Goal: Information Seeking & Learning: Check status

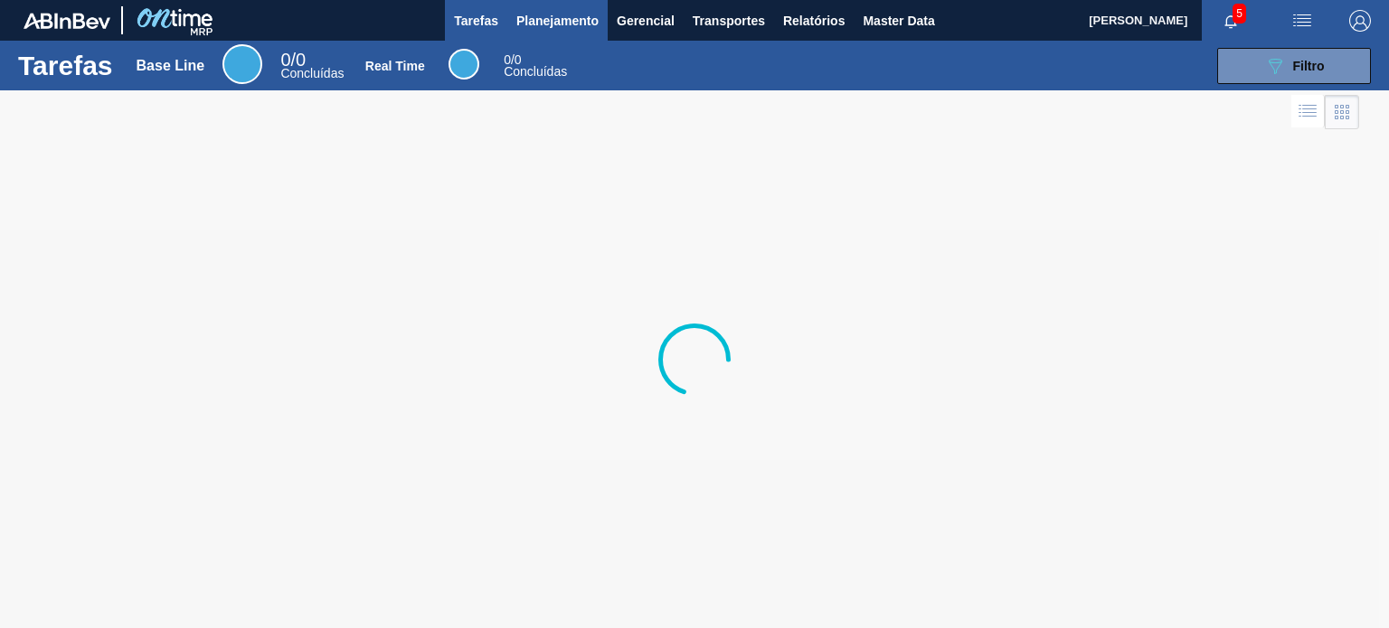
click at [582, 14] on span "Planejamento" at bounding box center [557, 21] width 82 height 22
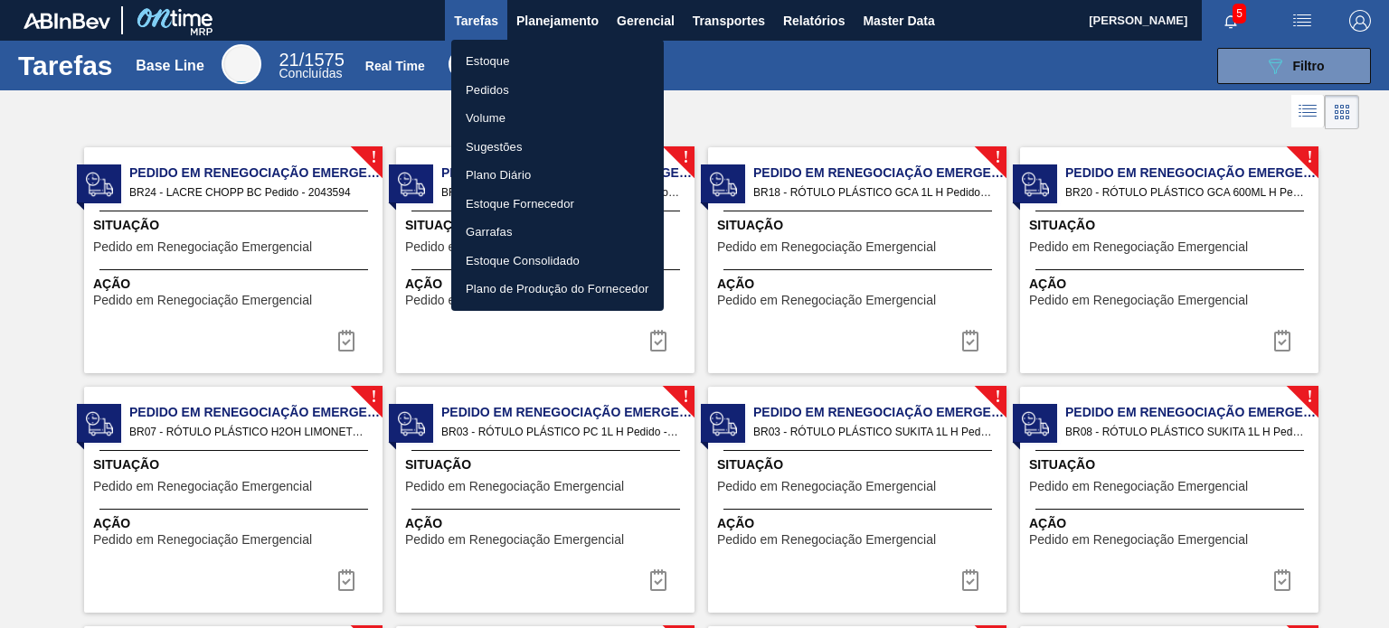
click at [542, 56] on li "Estoque" at bounding box center [557, 61] width 212 height 29
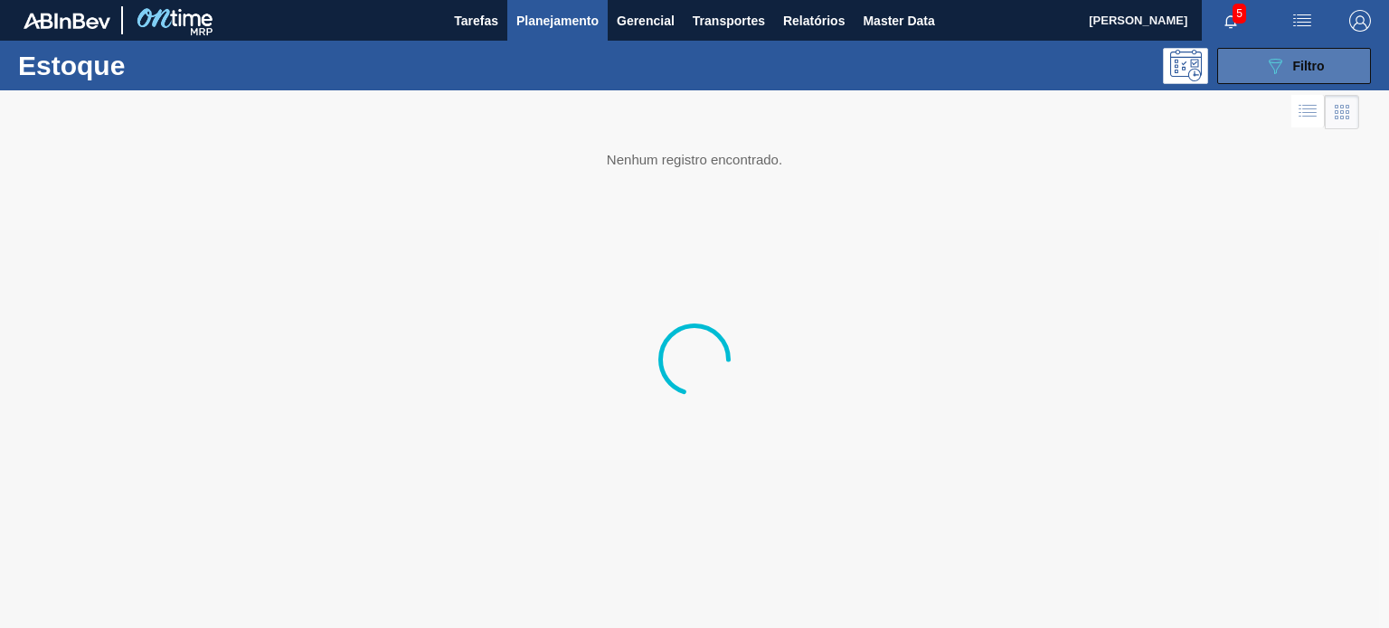
click at [1297, 59] on span "Filtro" at bounding box center [1309, 66] width 32 height 14
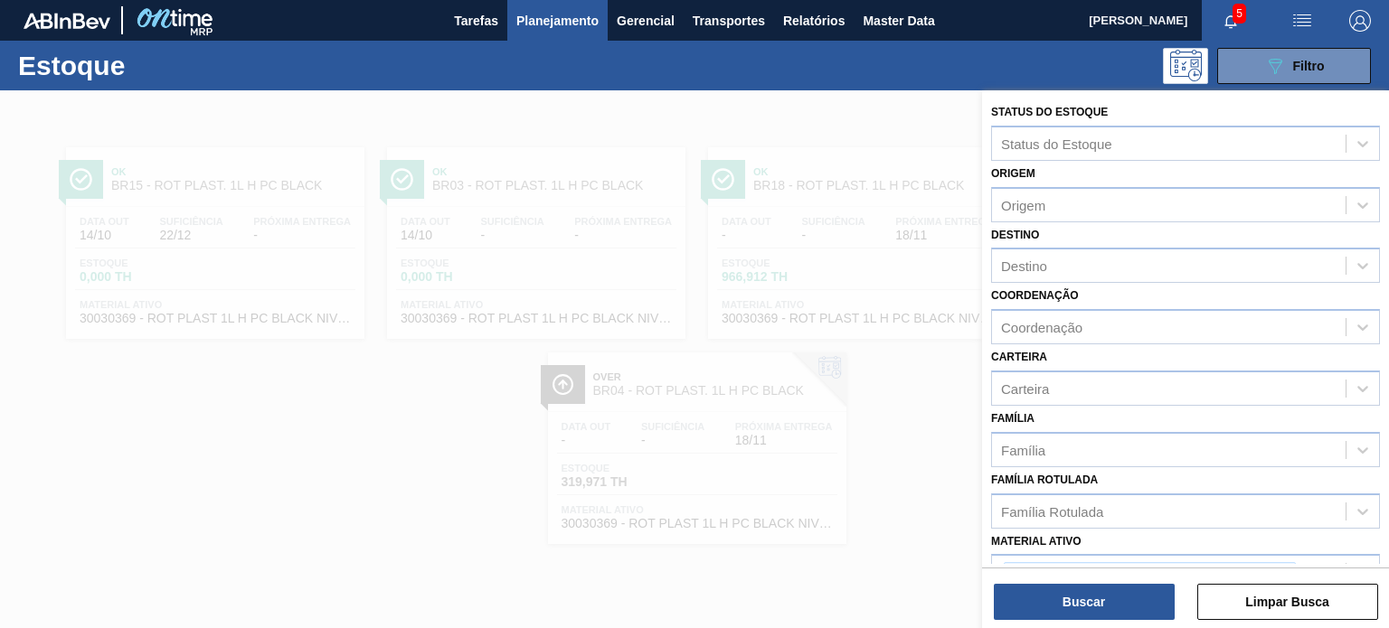
drag, startPoint x: 1109, startPoint y: 521, endPoint x: 1109, endPoint y: 531, distance: 9.9
click at [1109, 522] on div "Família Rotulada" at bounding box center [1185, 511] width 389 height 35
type Rotulada "b"
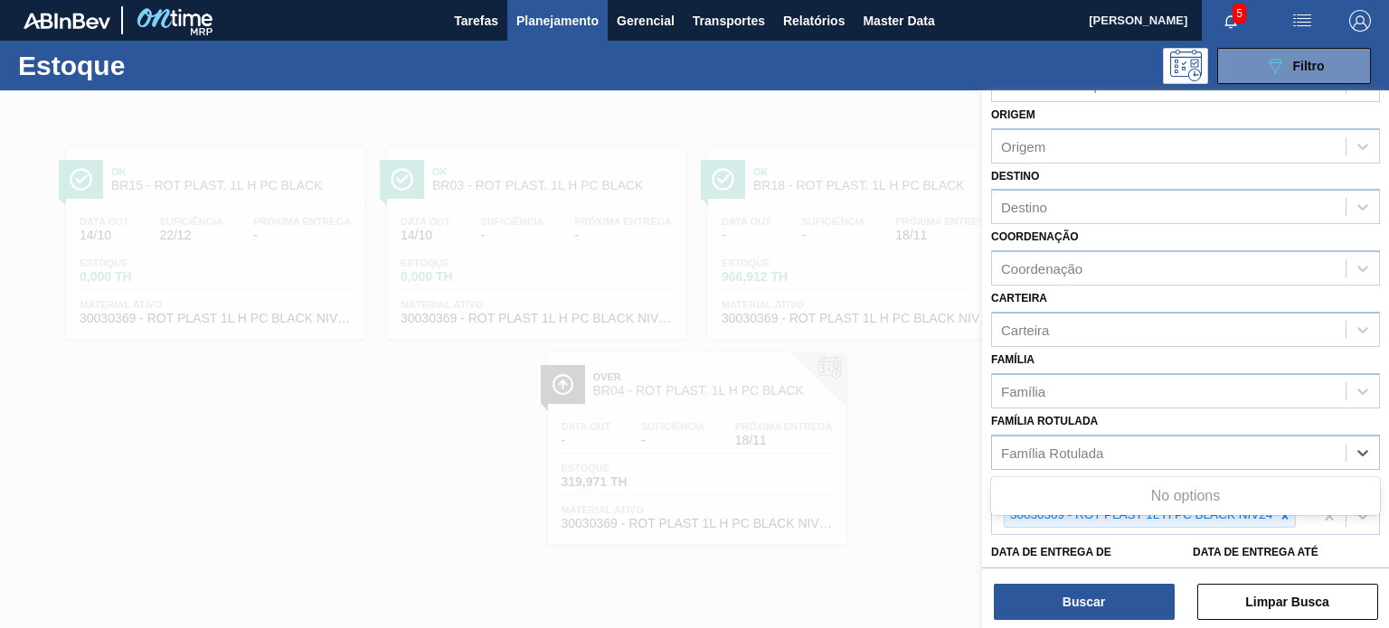
scroll to position [90, 0]
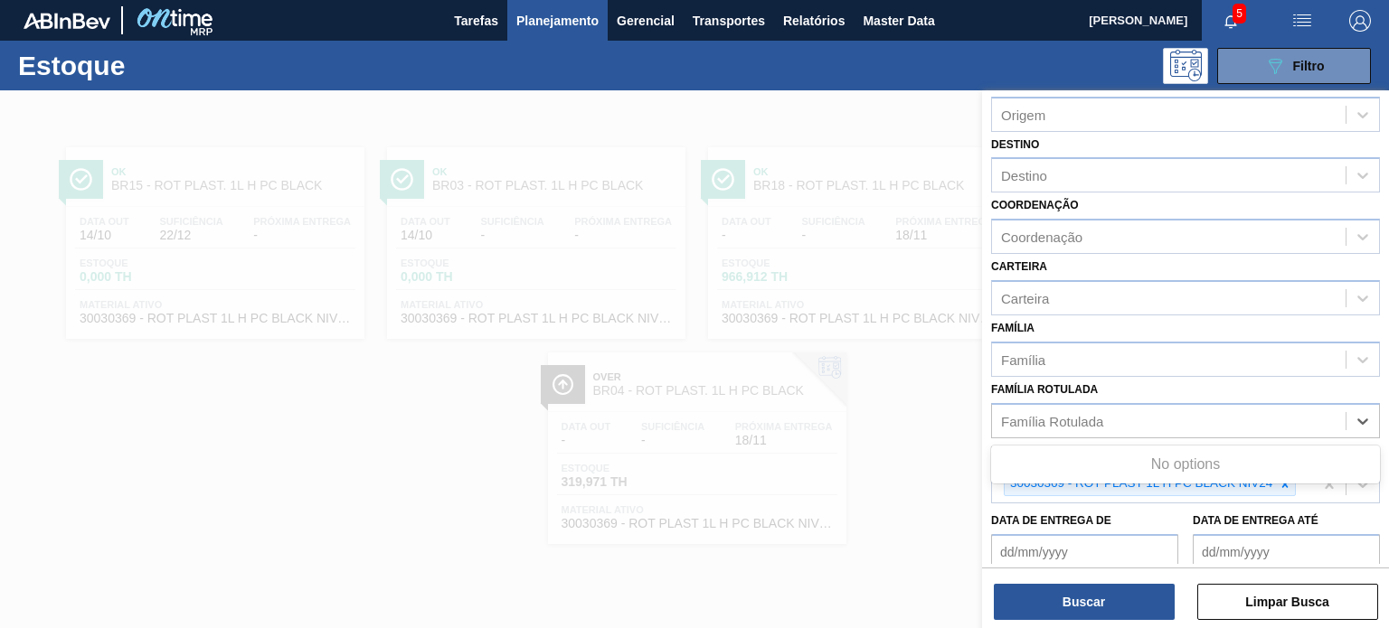
click at [1239, 393] on div "Família Rotulada Use Up and Down to choose options, press Enter to select the c…" at bounding box center [1185, 407] width 389 height 61
click at [1294, 484] on div at bounding box center [1285, 484] width 20 height 23
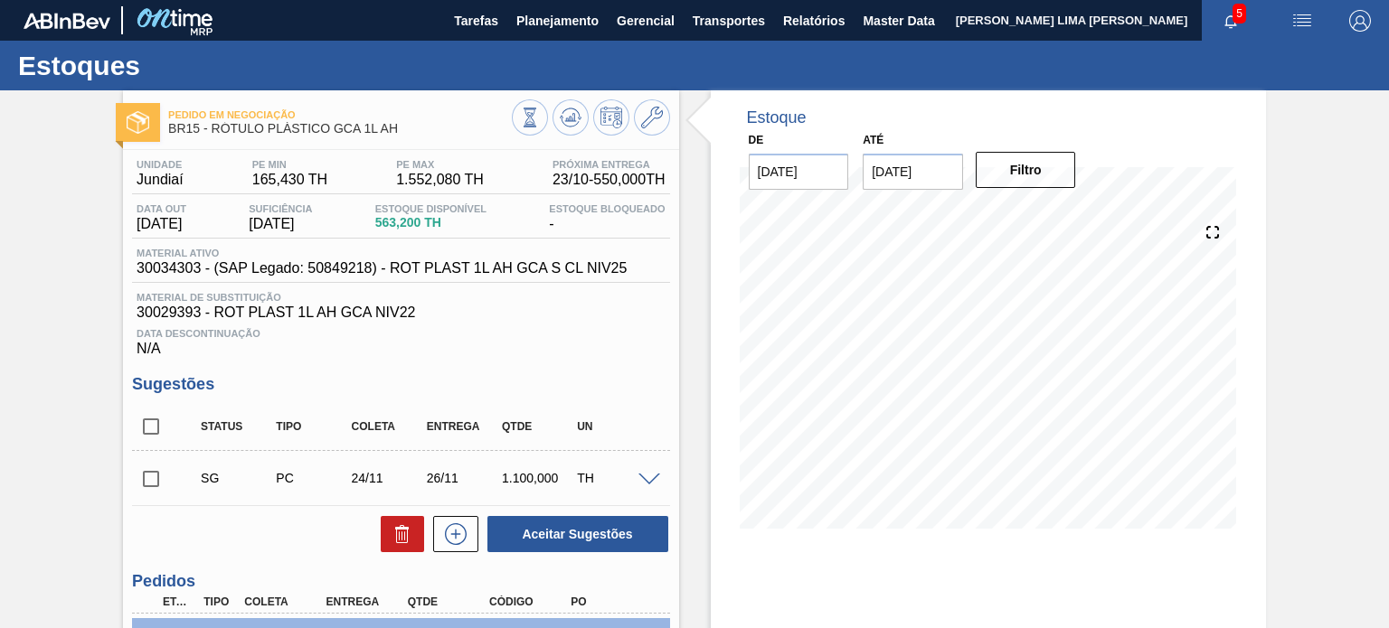
click at [921, 180] on input "28/10/2025" at bounding box center [912, 172] width 100 height 36
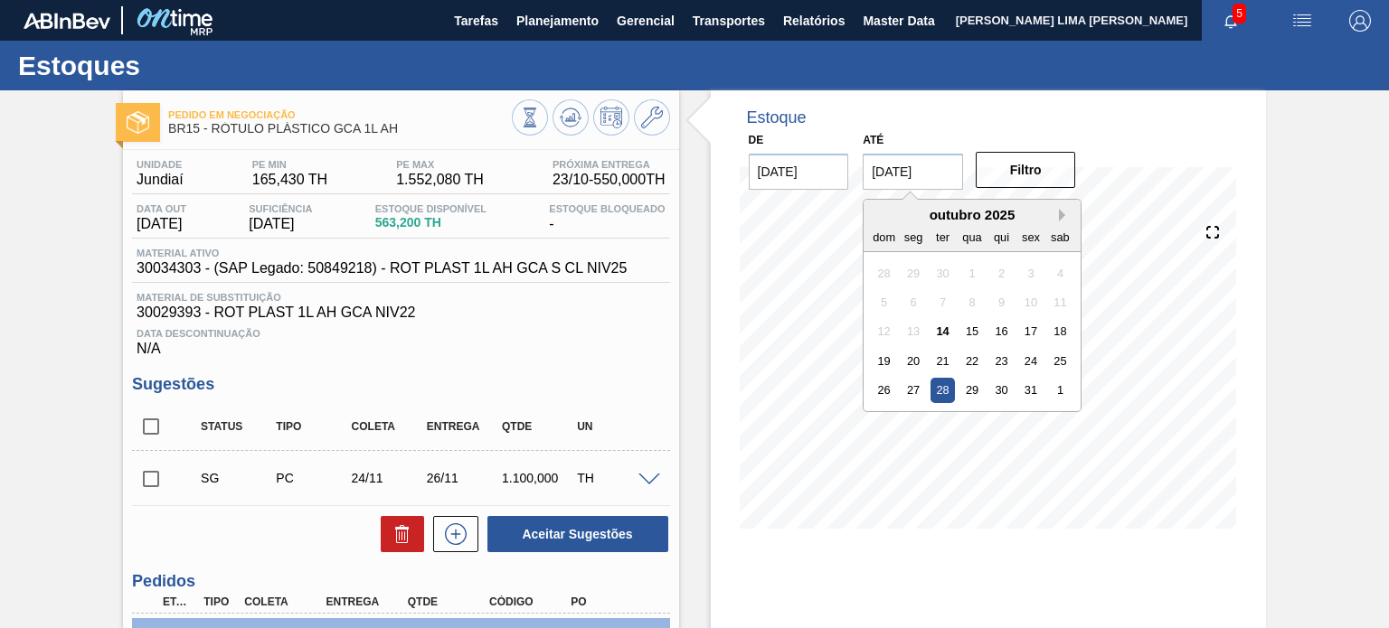
click at [1062, 218] on button "Next Month" at bounding box center [1065, 215] width 13 height 13
click at [1067, 388] on div "31" at bounding box center [1060, 390] width 24 height 24
type input "31/01/2026"
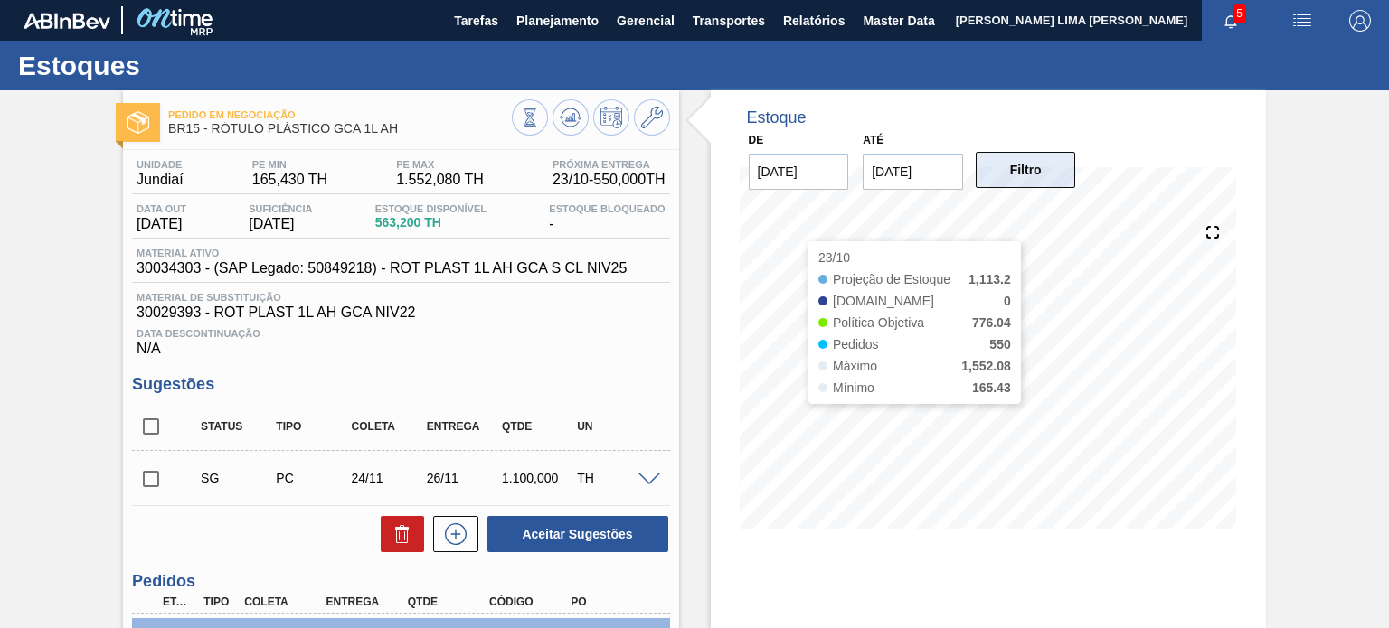
click at [1029, 182] on button "Filtro" at bounding box center [1025, 170] width 100 height 36
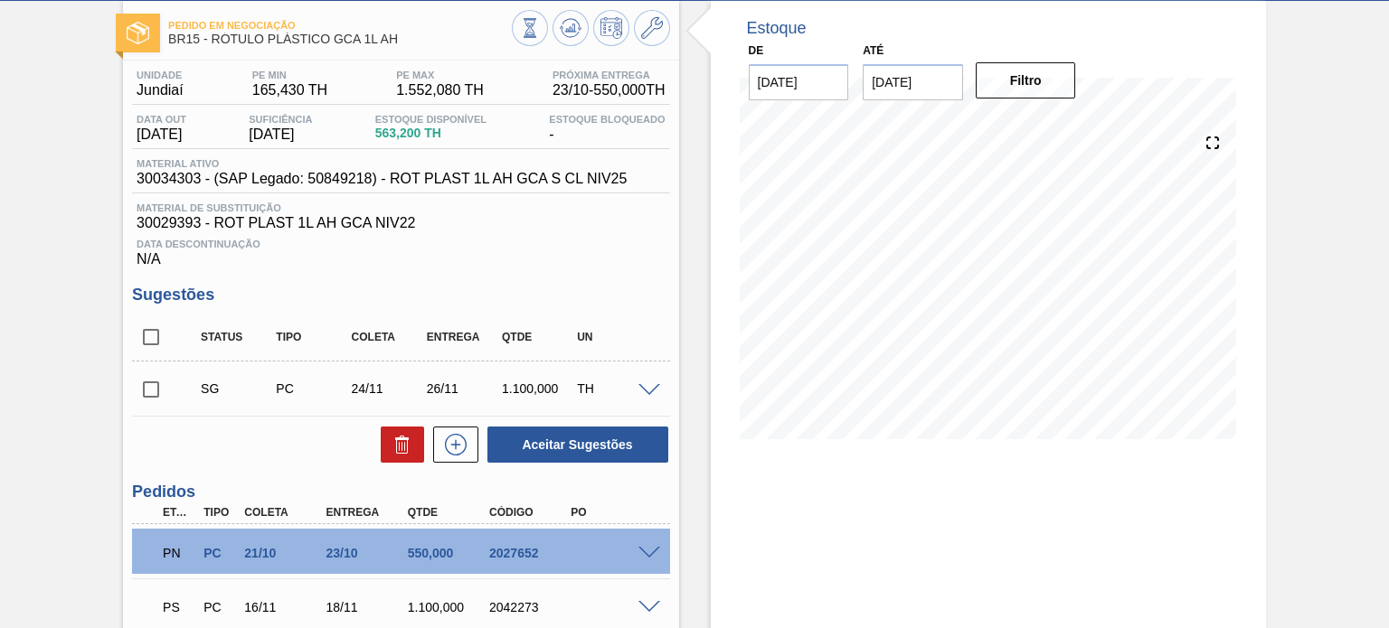
scroll to position [181, 0]
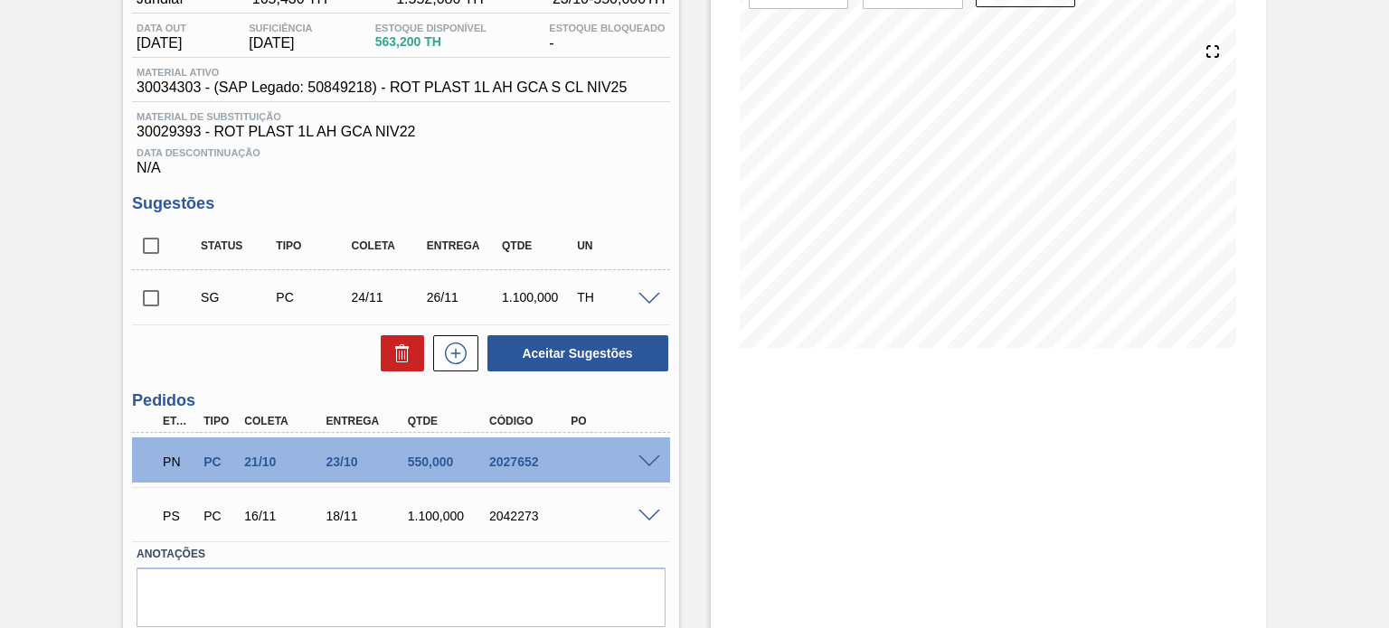
click at [647, 456] on span at bounding box center [649, 463] width 22 height 14
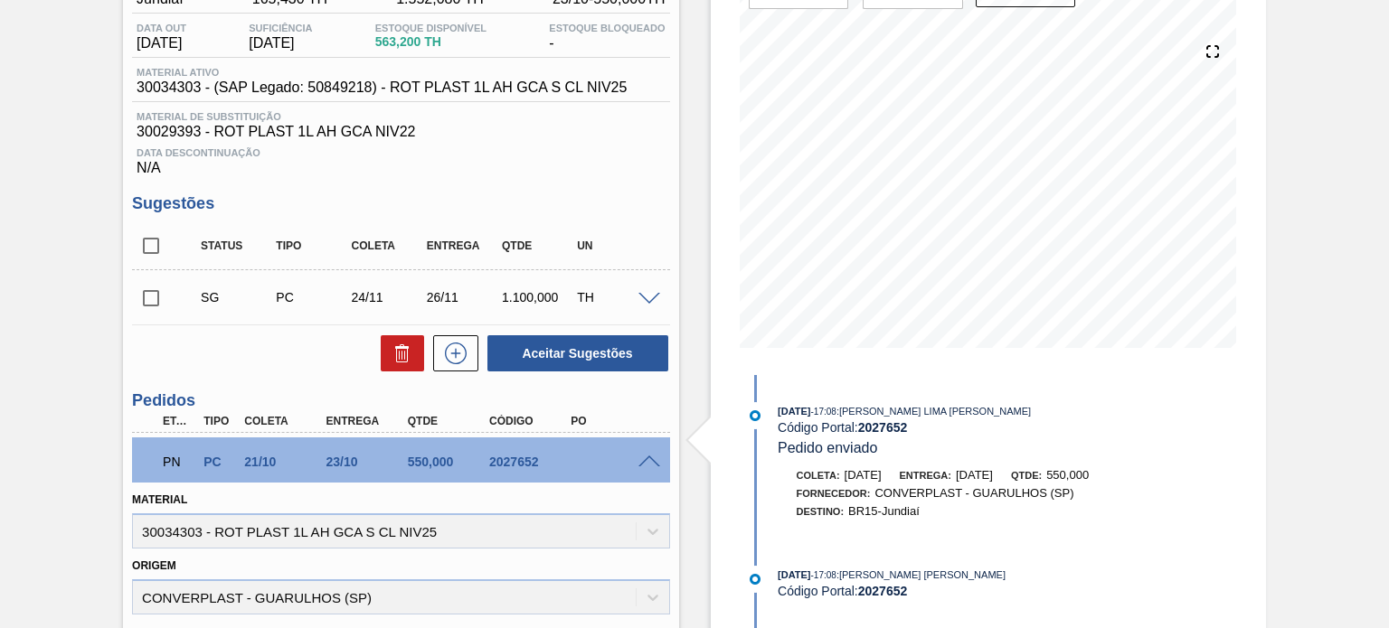
click at [647, 456] on span at bounding box center [649, 463] width 22 height 14
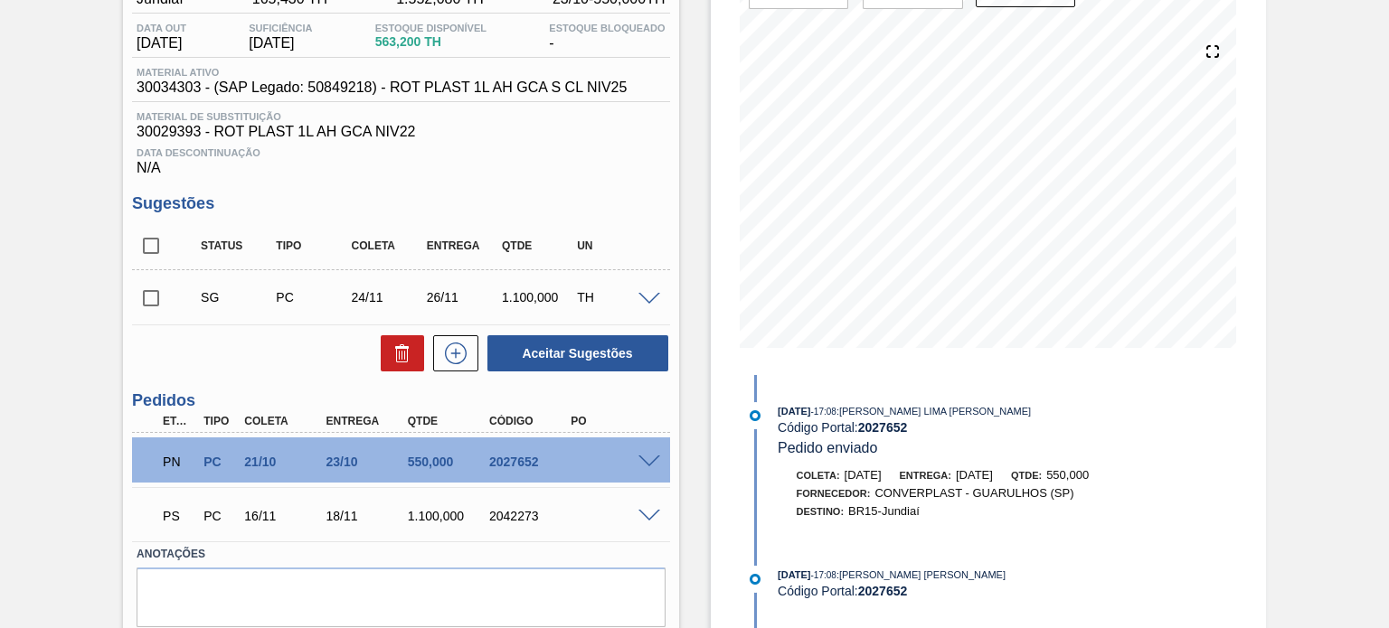
scroll to position [242, 0]
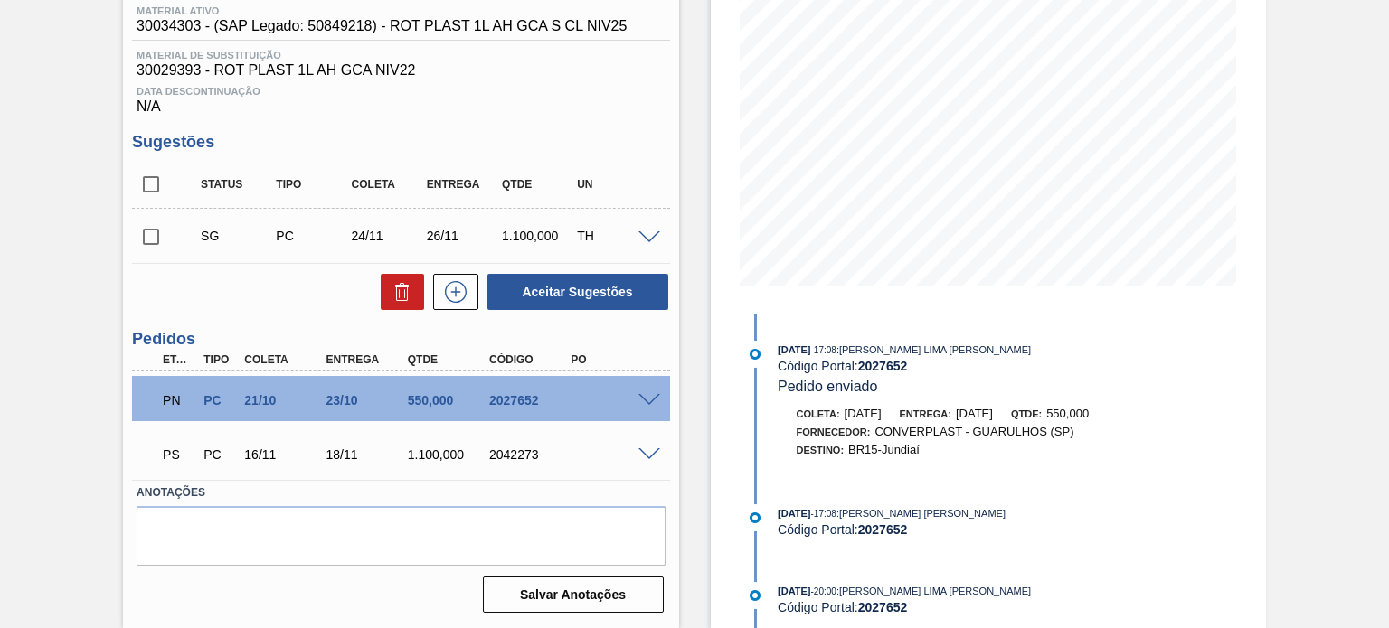
click at [649, 457] on span at bounding box center [649, 455] width 22 height 14
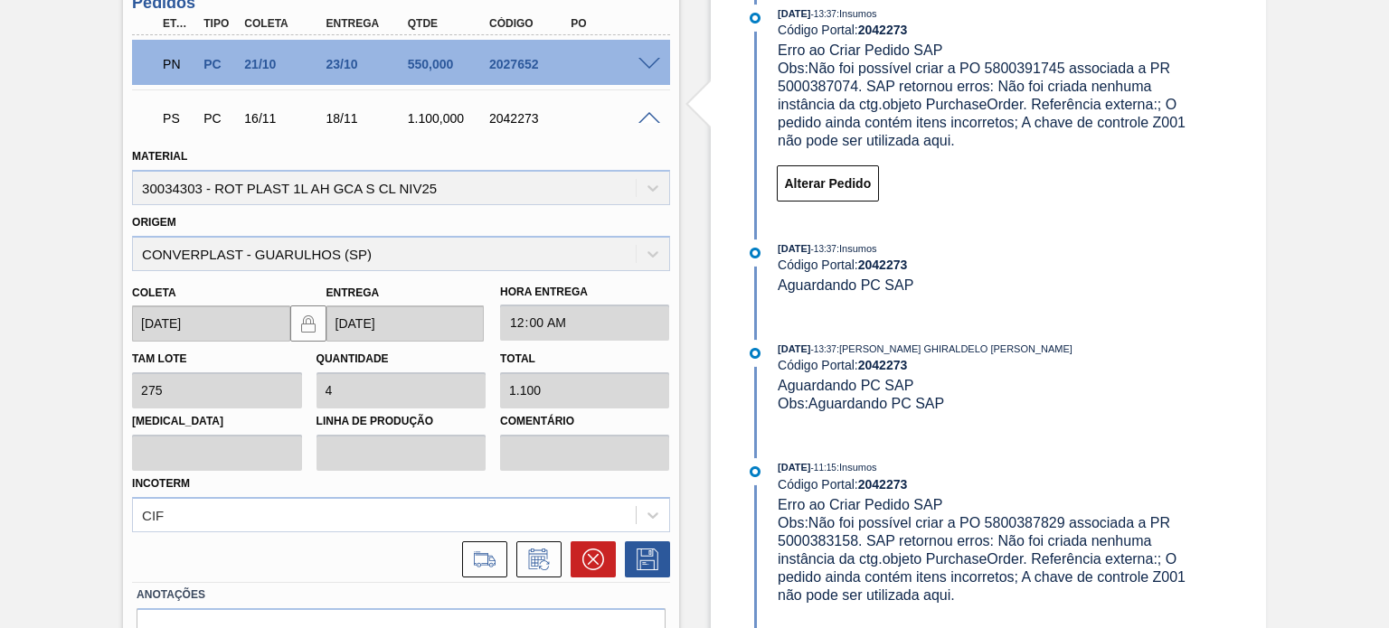
scroll to position [317, 0]
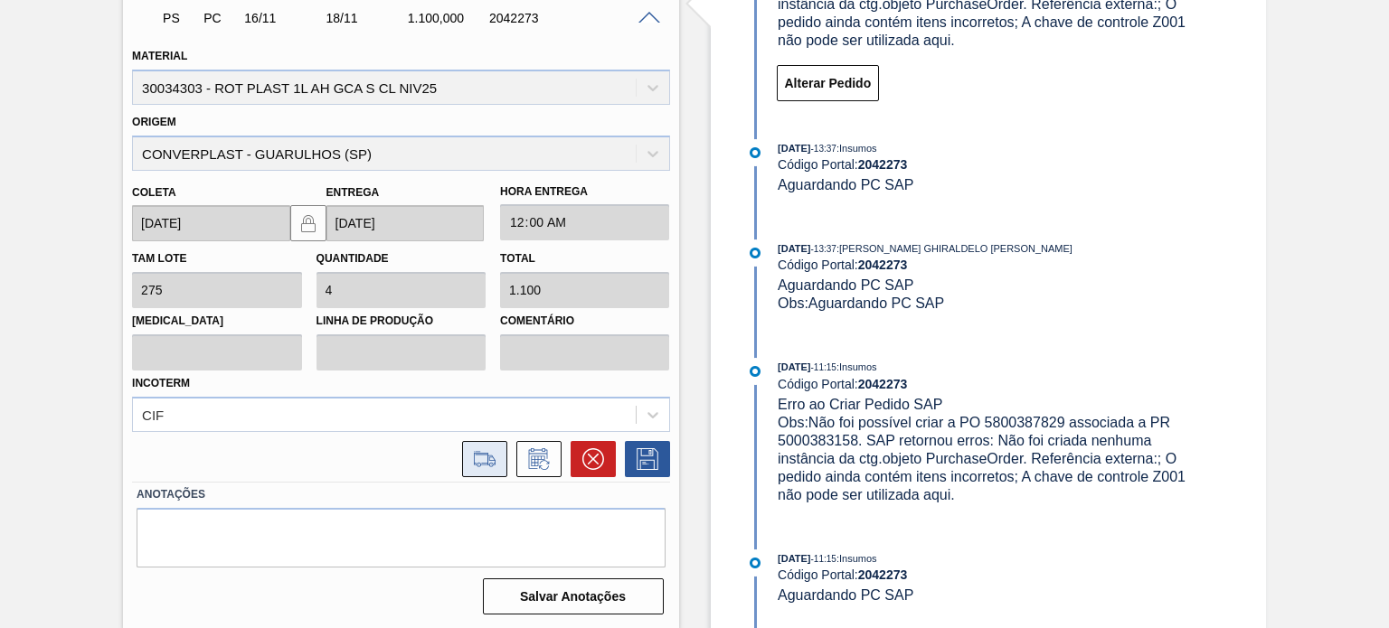
click at [477, 451] on icon at bounding box center [485, 458] width 22 height 14
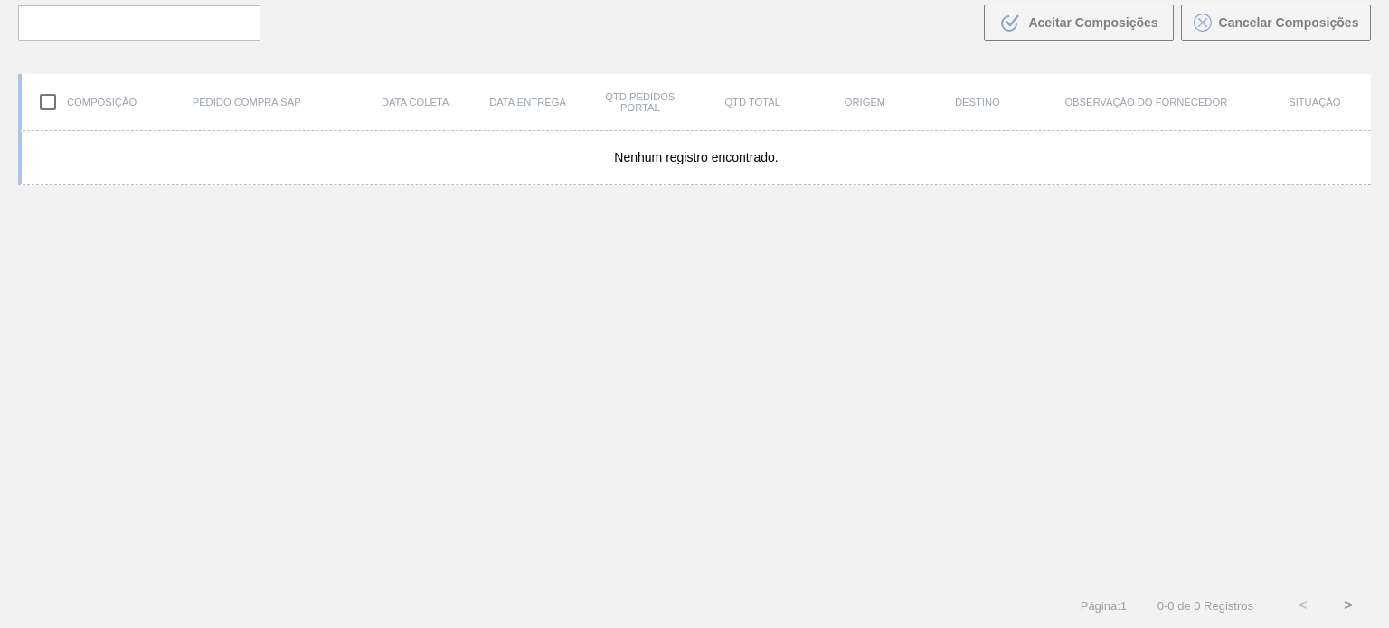
scroll to position [130, 0]
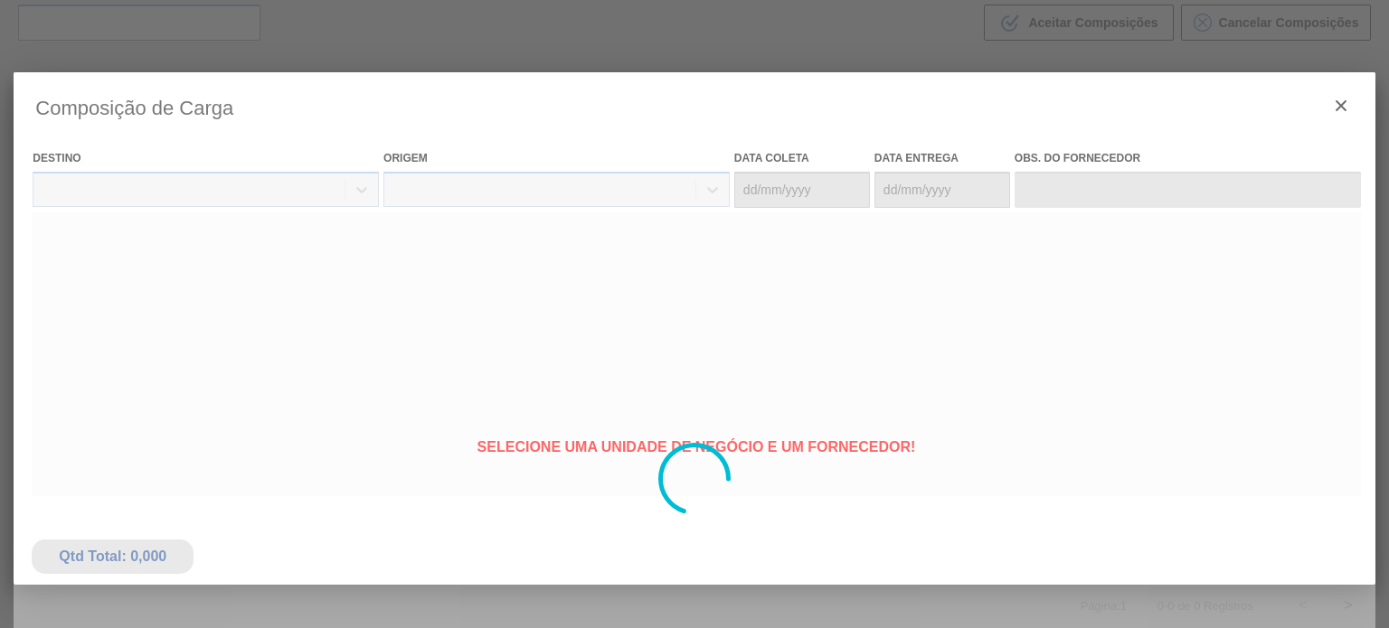
type coleta "[DATE]"
type Entrega "[DATE]"
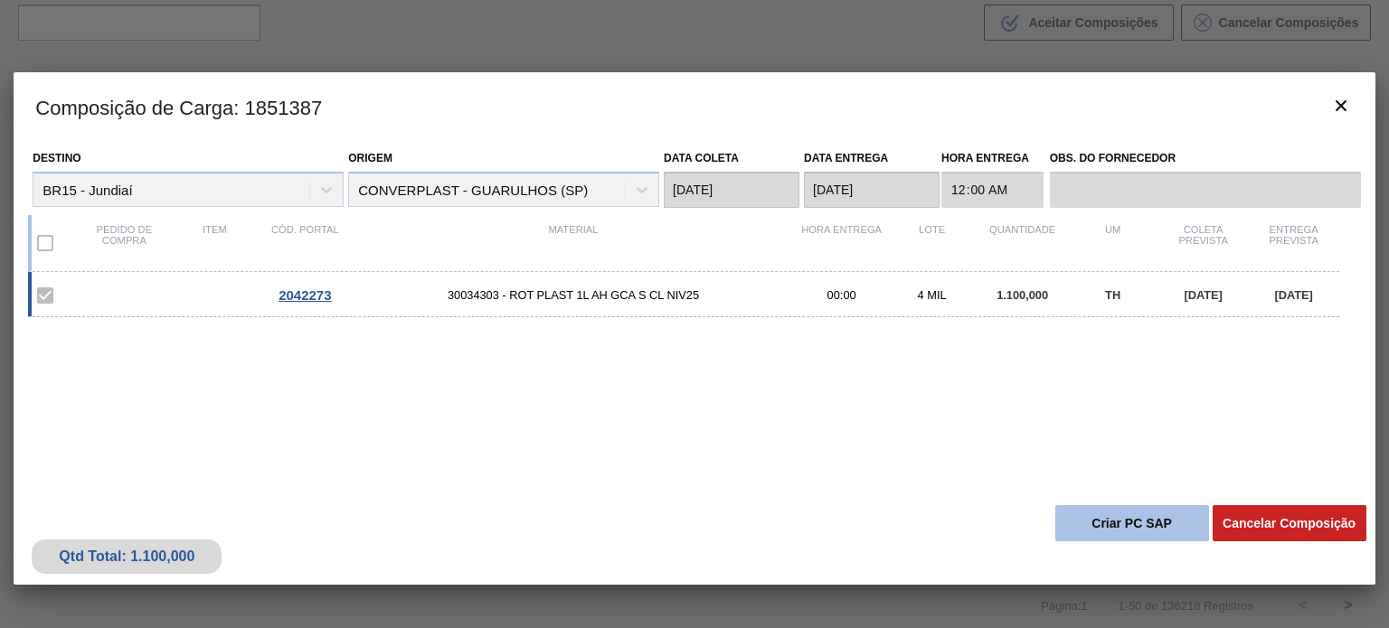
click at [1093, 524] on button "Criar PC SAP" at bounding box center [1132, 523] width 154 height 36
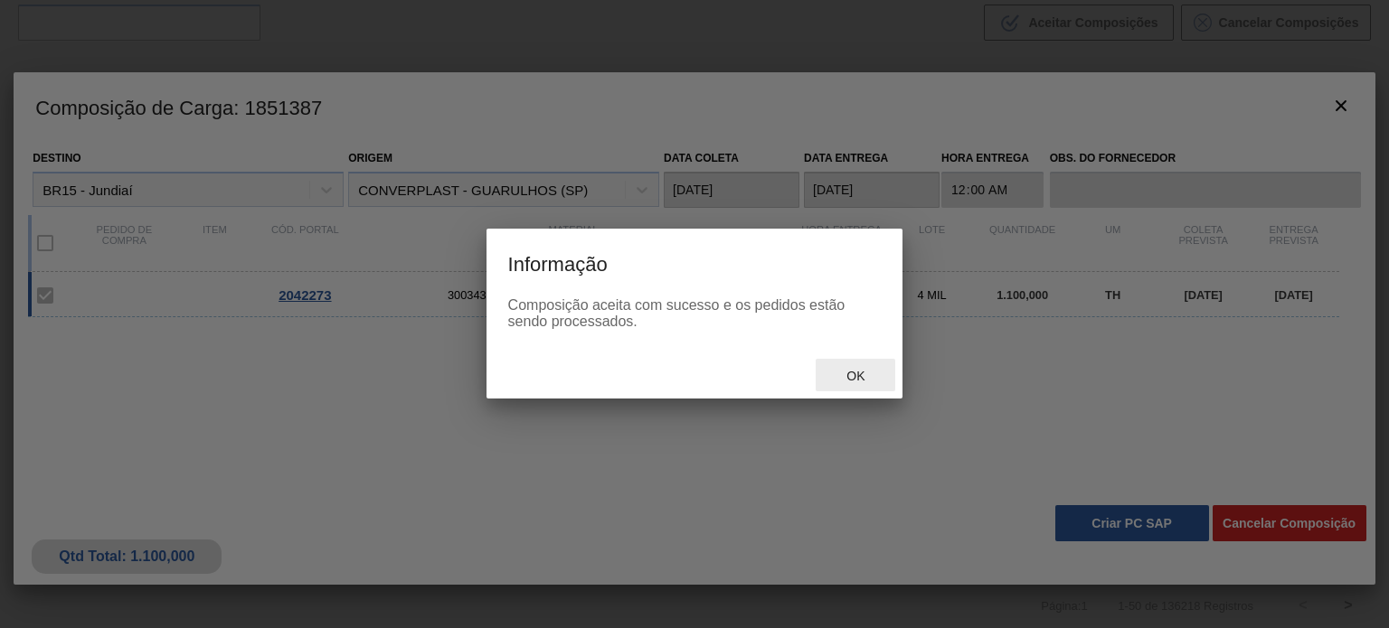
click at [847, 372] on span "Ok" at bounding box center [855, 376] width 47 height 14
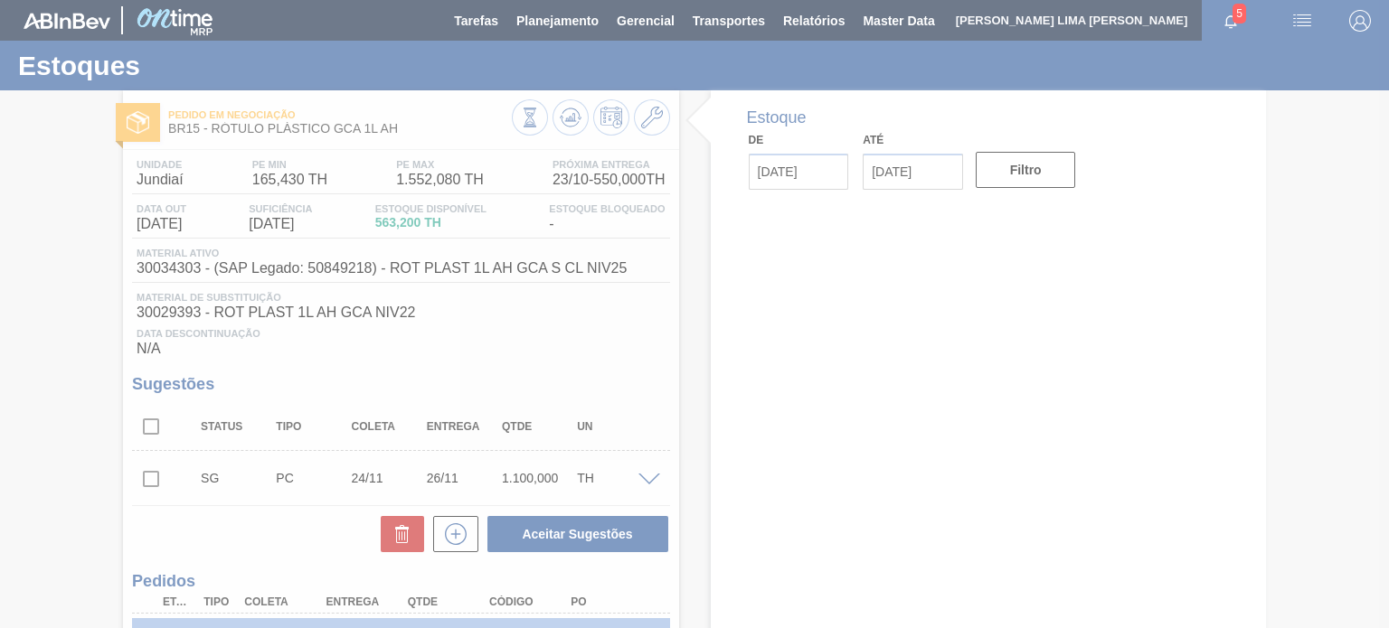
click at [572, 108] on div at bounding box center [694, 314] width 1389 height 628
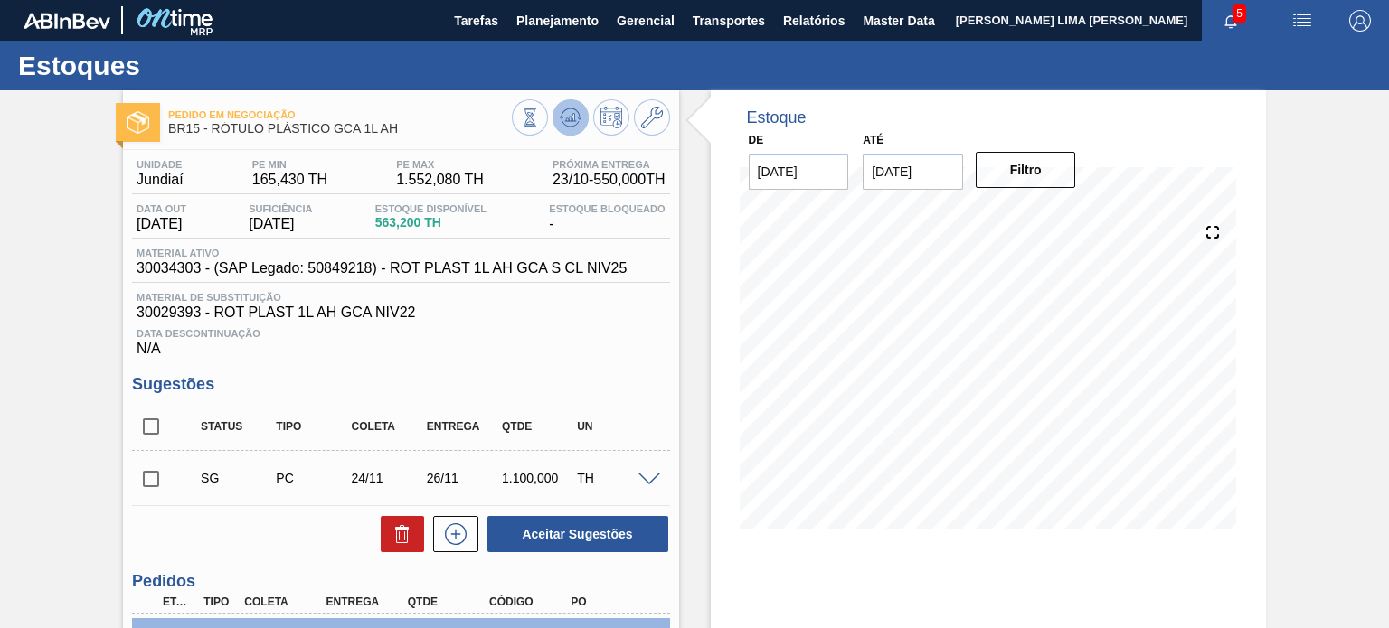
click at [570, 109] on icon at bounding box center [571, 118] width 22 height 22
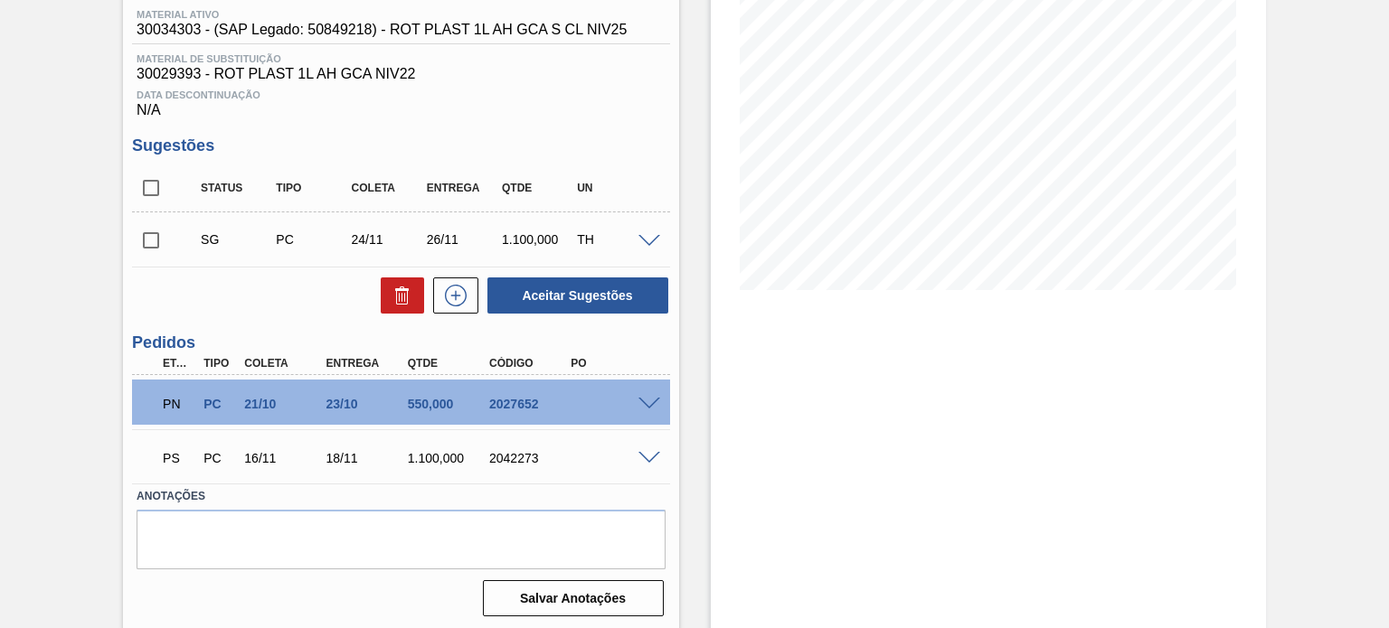
scroll to position [242, 0]
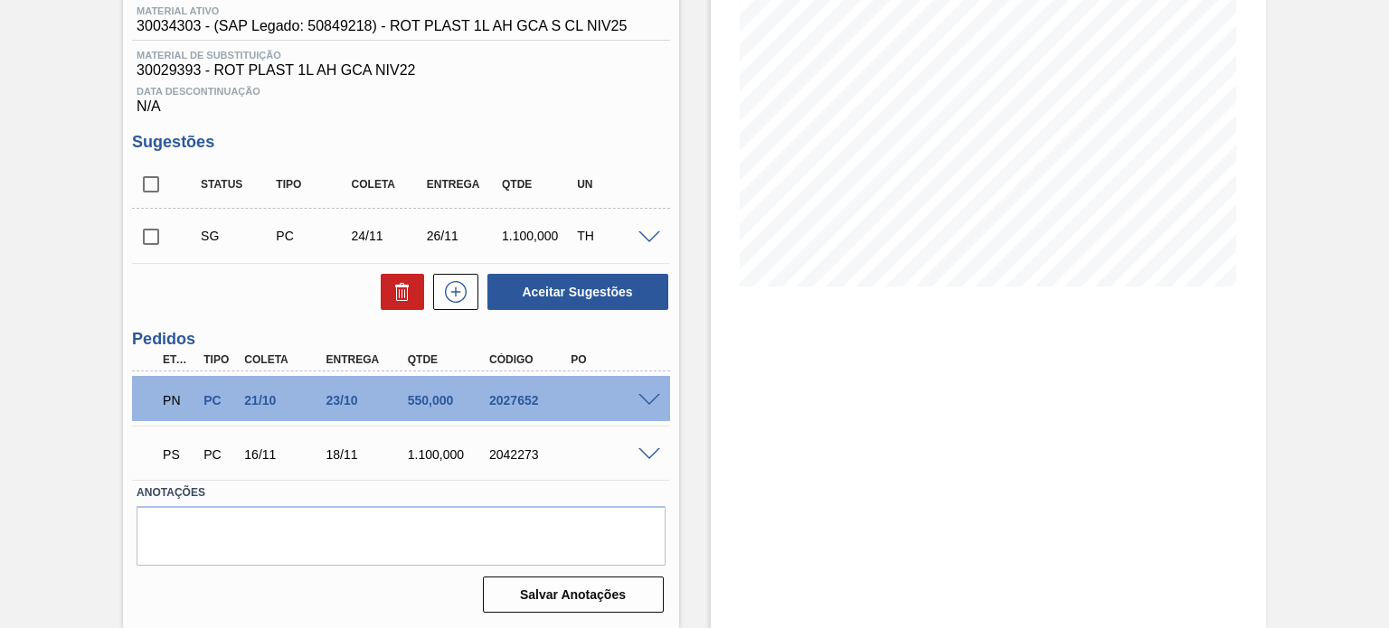
click at [642, 441] on div "PS PC 16/11 18/11 1.100,000 2042273" at bounding box center [400, 452] width 537 height 45
click at [641, 448] on span at bounding box center [649, 455] width 22 height 14
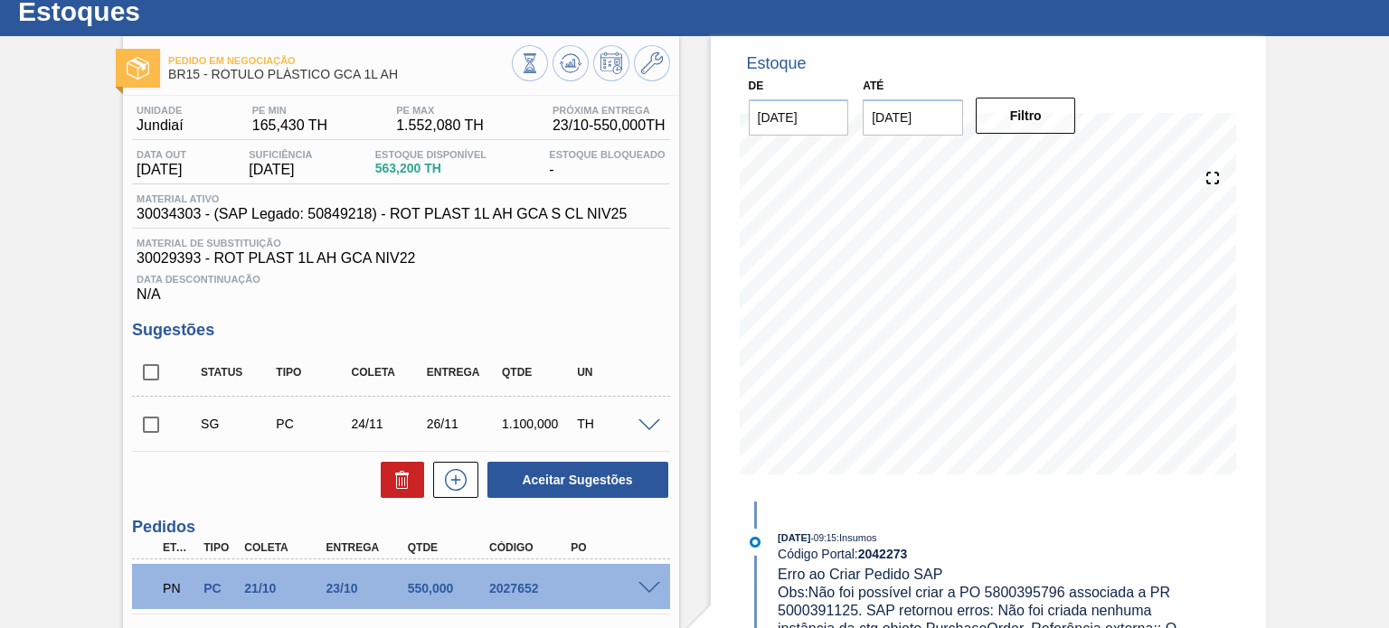
scroll to position [0, 0]
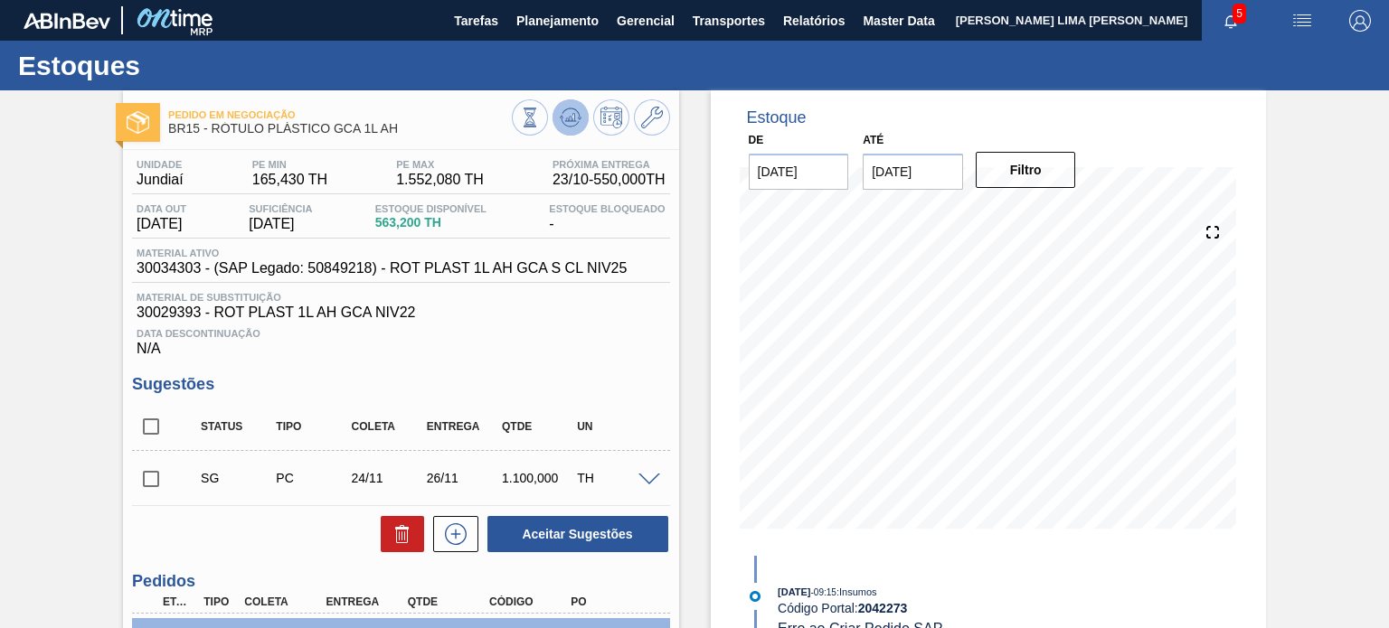
click at [561, 115] on icon at bounding box center [571, 118] width 22 height 22
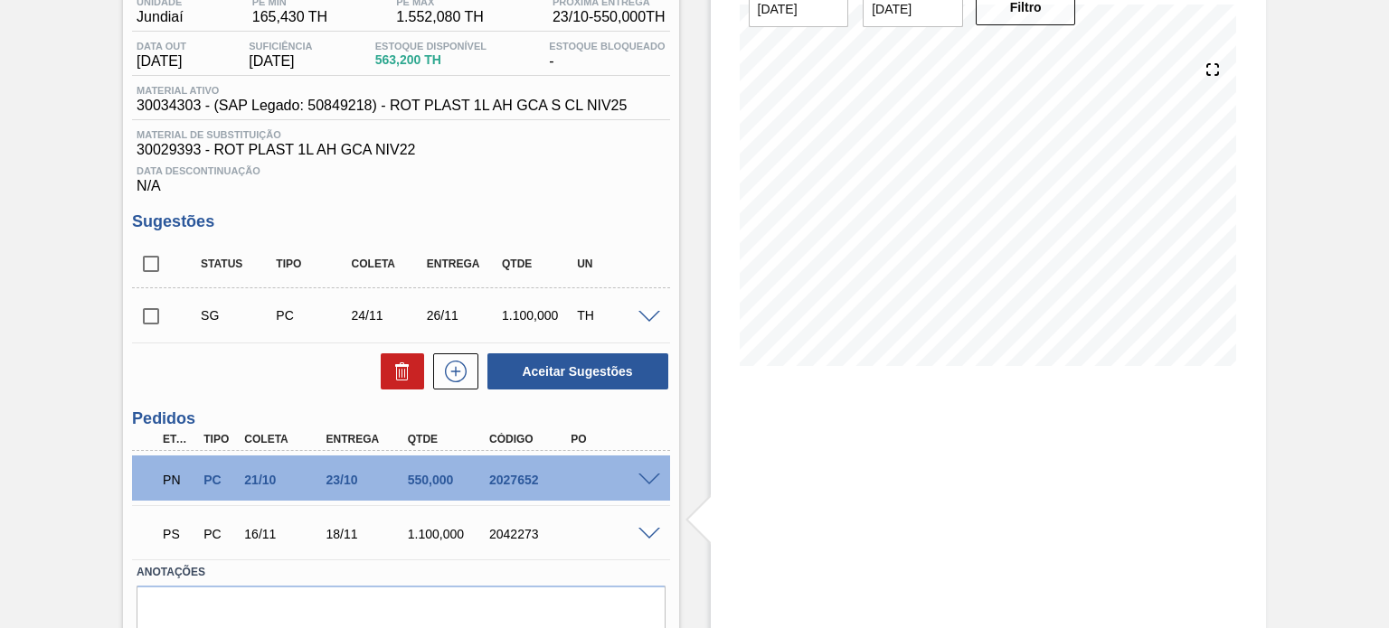
scroll to position [61, 0]
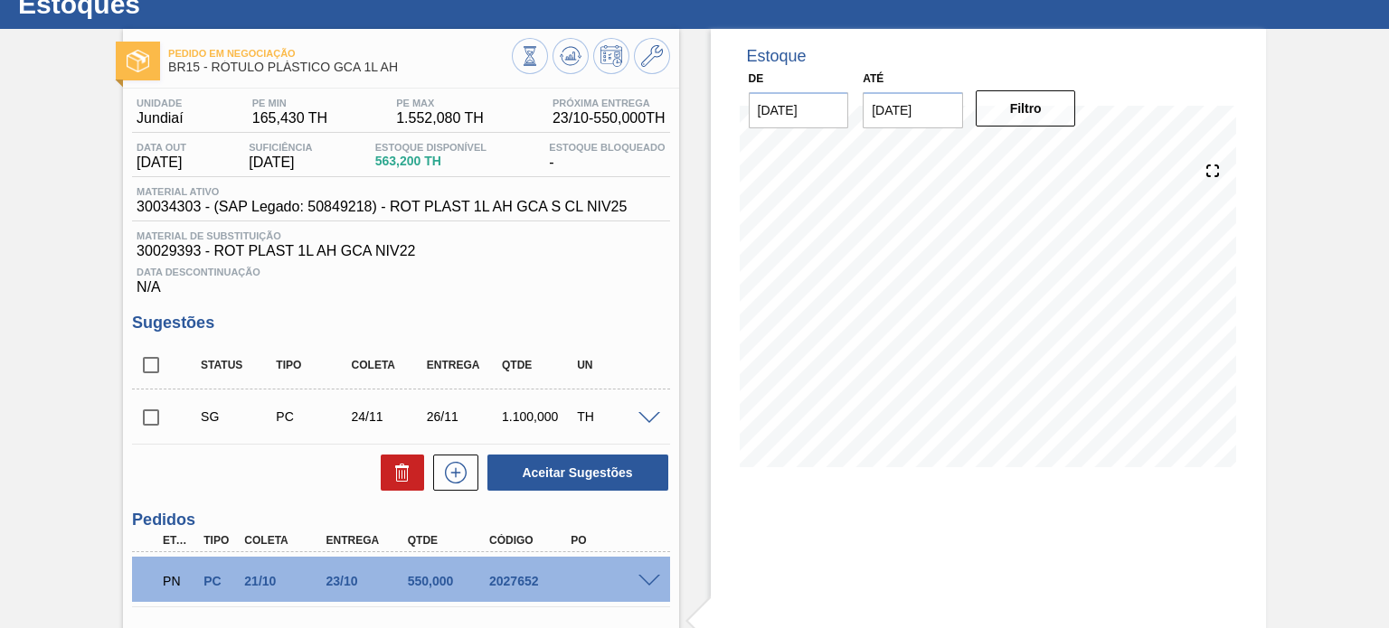
click at [426, 211] on span "30034303 - (SAP Legado: 50849218) - ROT PLAST 1L AH GCA S CL NIV25" at bounding box center [382, 207] width 490 height 16
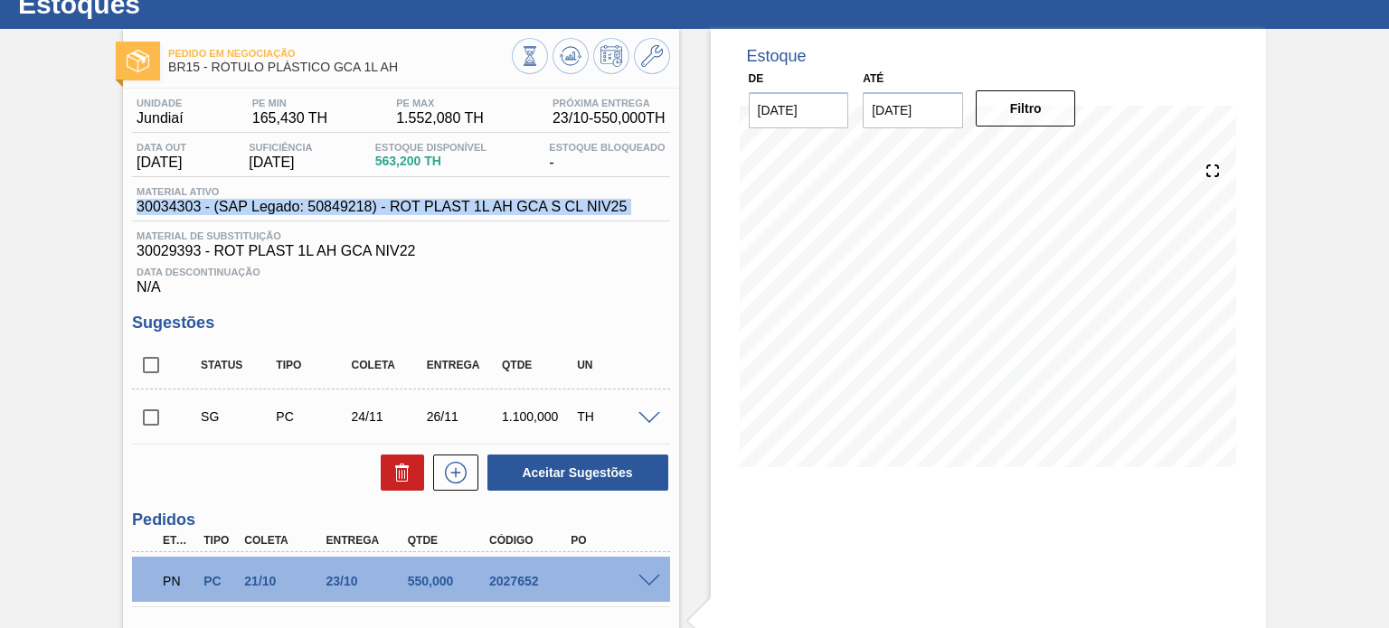
click at [426, 211] on span "30034303 - (SAP Legado: 50849218) - ROT PLAST 1L AH GCA S CL NIV25" at bounding box center [382, 207] width 490 height 16
copy span "30034303 - (SAP Legado: 50849218) - ROT PLAST 1L AH GCA S CL NIV25"
click at [181, 209] on span "30034303 - (SAP Legado: 50849218) - ROT PLAST 1L AH GCA S CL NIV25" at bounding box center [382, 207] width 490 height 16
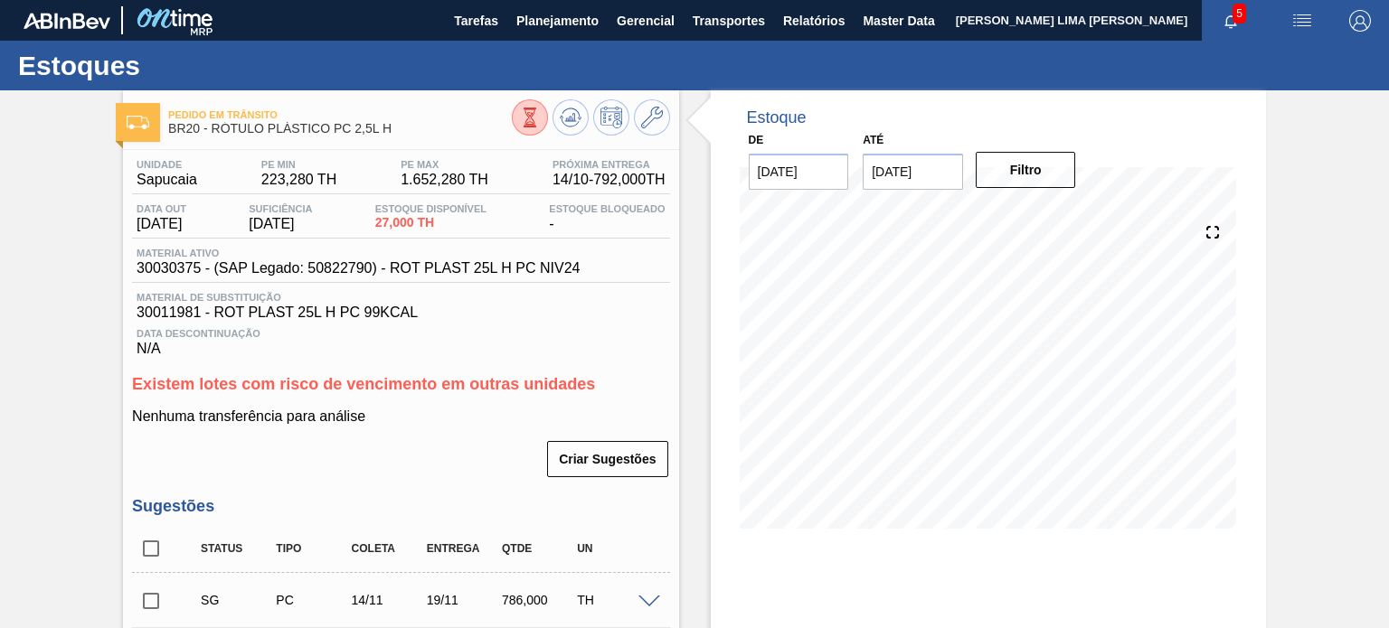
click at [500, 275] on span "30030375 - (SAP Legado: 50822790) - ROT PLAST 25L H PC NIV24" at bounding box center [358, 268] width 443 height 16
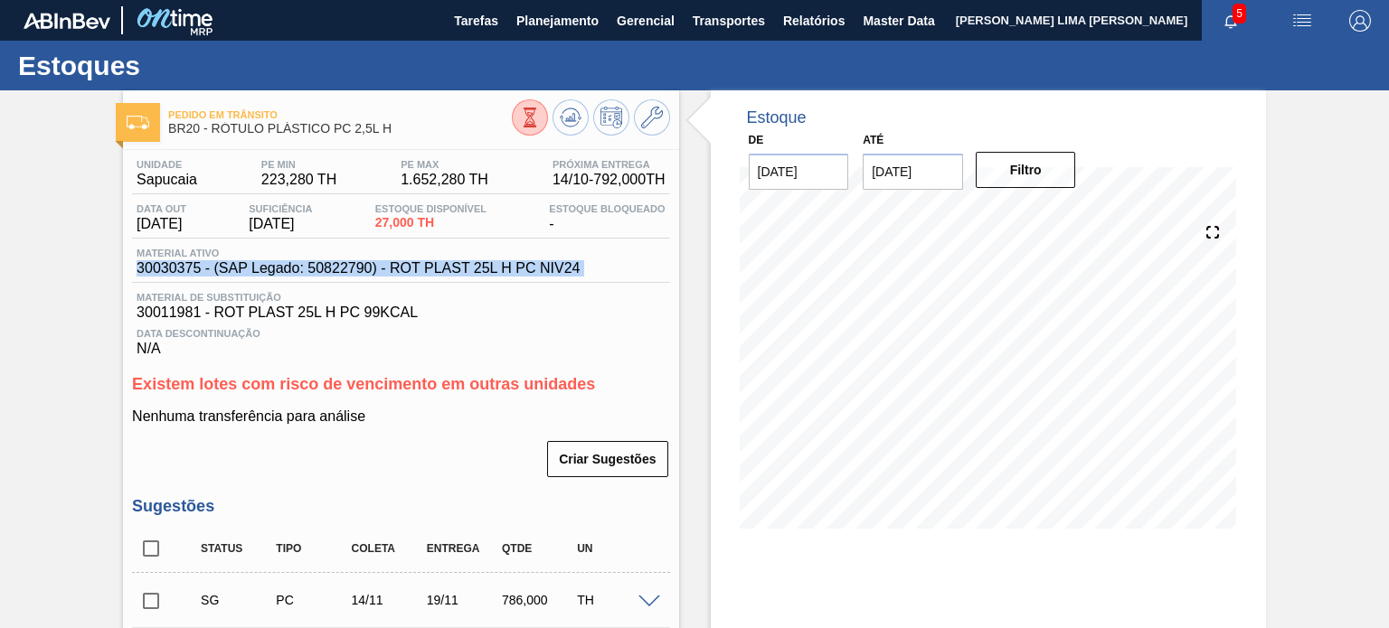
click at [500, 275] on span "30030375 - (SAP Legado: 50822790) - ROT PLAST 25L H PC NIV24" at bounding box center [358, 268] width 443 height 16
click at [531, 127] on icon at bounding box center [529, 127] width 13 height 2
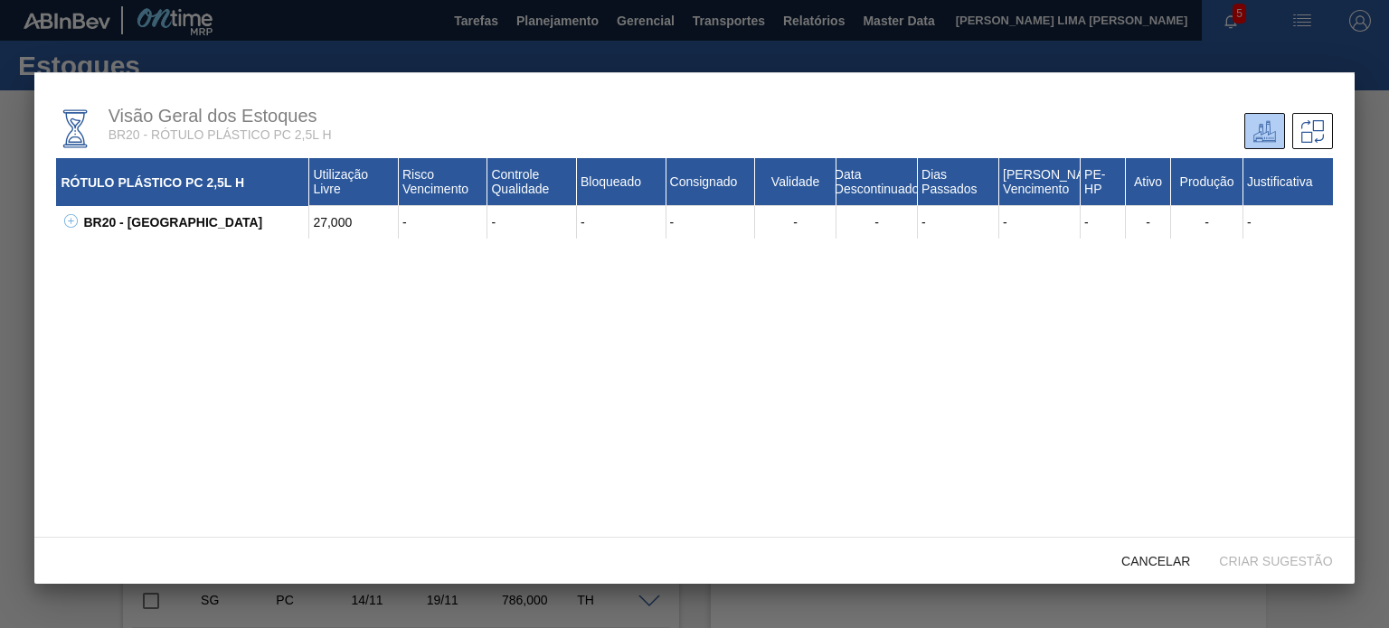
click at [72, 226] on icon at bounding box center [71, 221] width 14 height 14
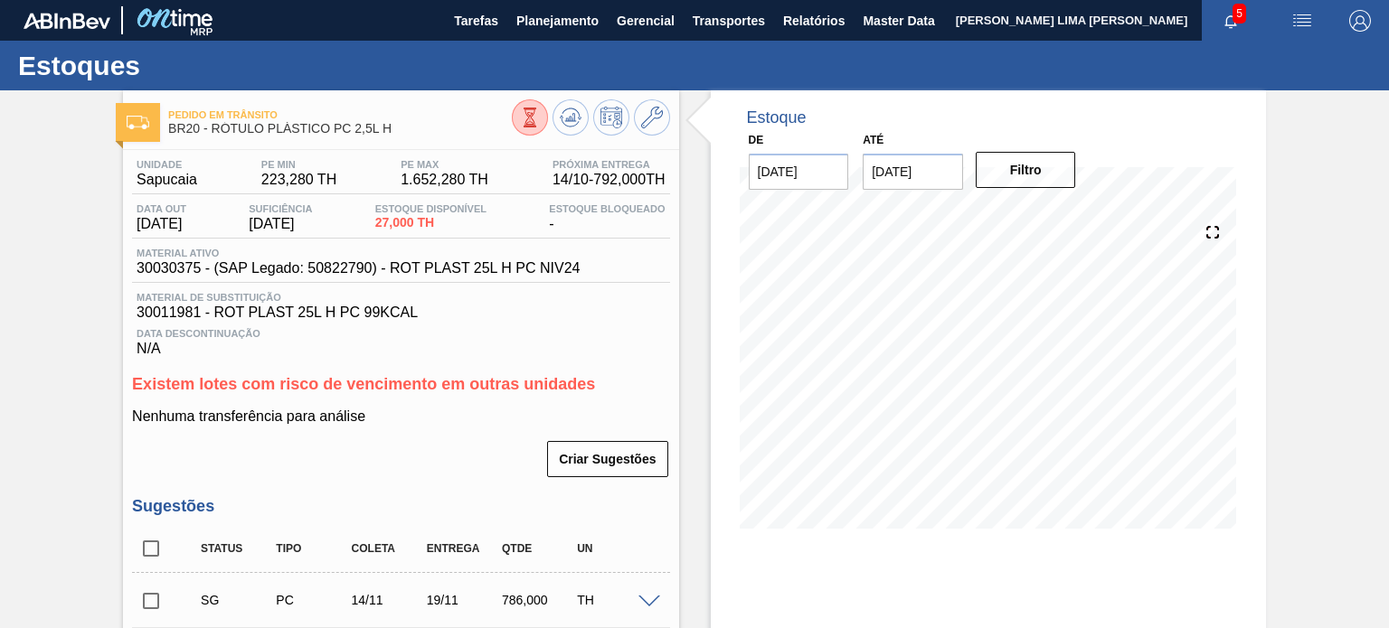
click at [676, 128] on div "Pedido em Trânsito BR20 - RÓTULO PLÁSTICO PC 2,5L H" at bounding box center [400, 119] width 555 height 41
click at [654, 123] on icon at bounding box center [652, 118] width 22 height 22
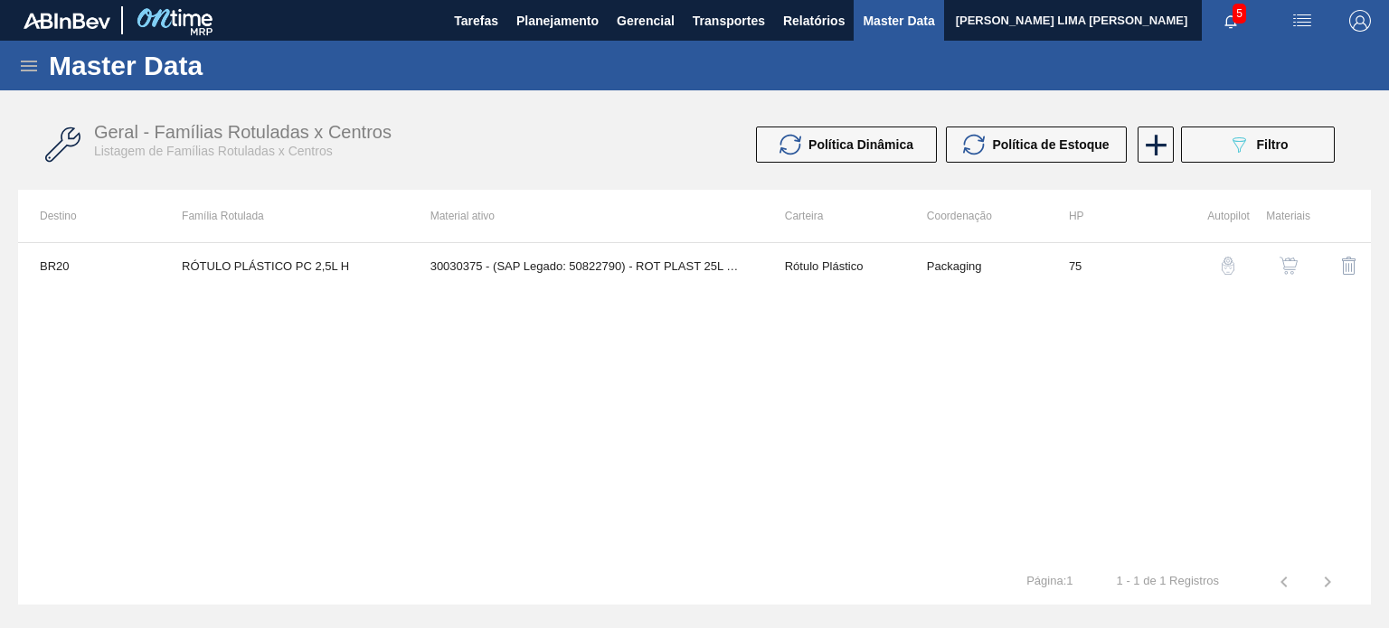
click at [1296, 268] on img "button" at bounding box center [1288, 266] width 18 height 18
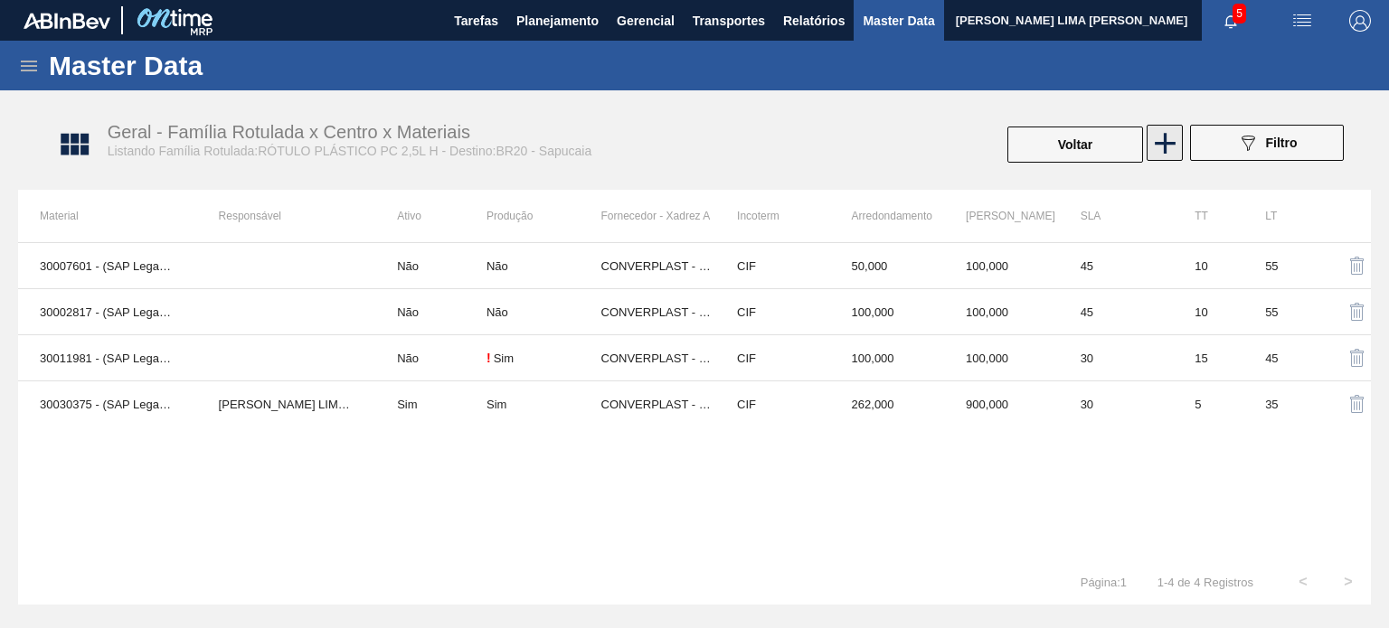
click at [1159, 156] on icon at bounding box center [1164, 143] width 35 height 35
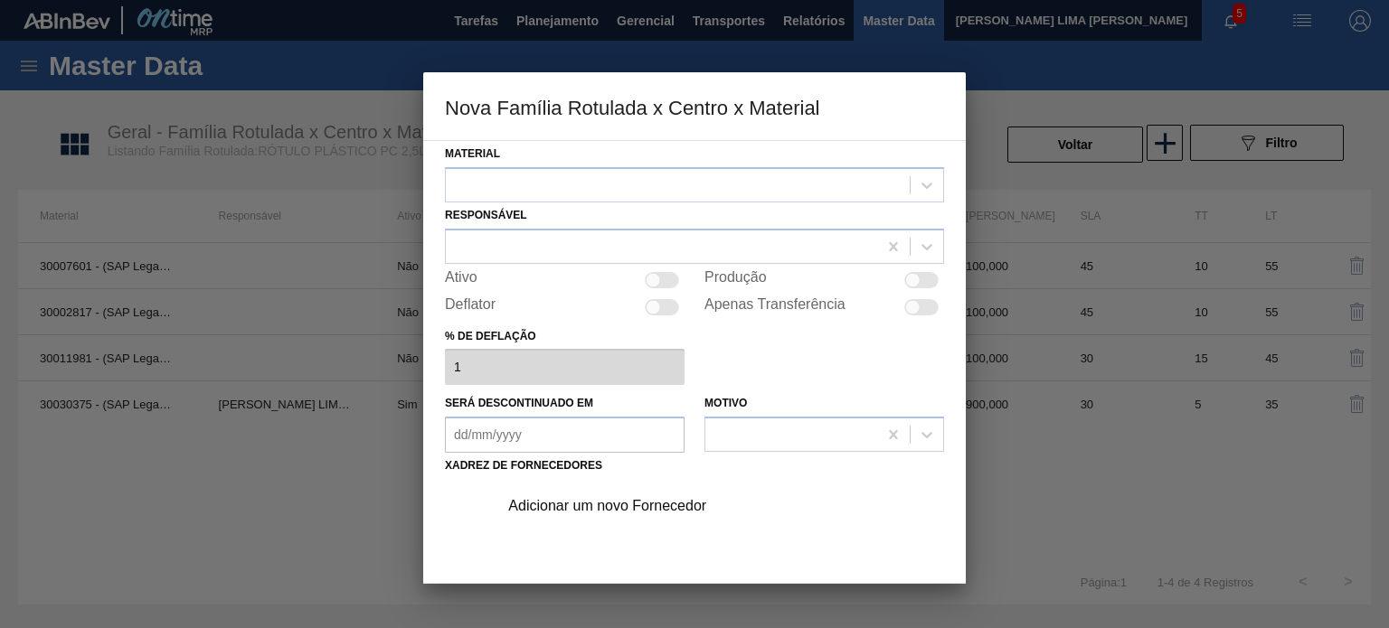
click at [698, 202] on div "Responsável" at bounding box center [694, 232] width 499 height 61
click at [691, 194] on div at bounding box center [678, 185] width 464 height 26
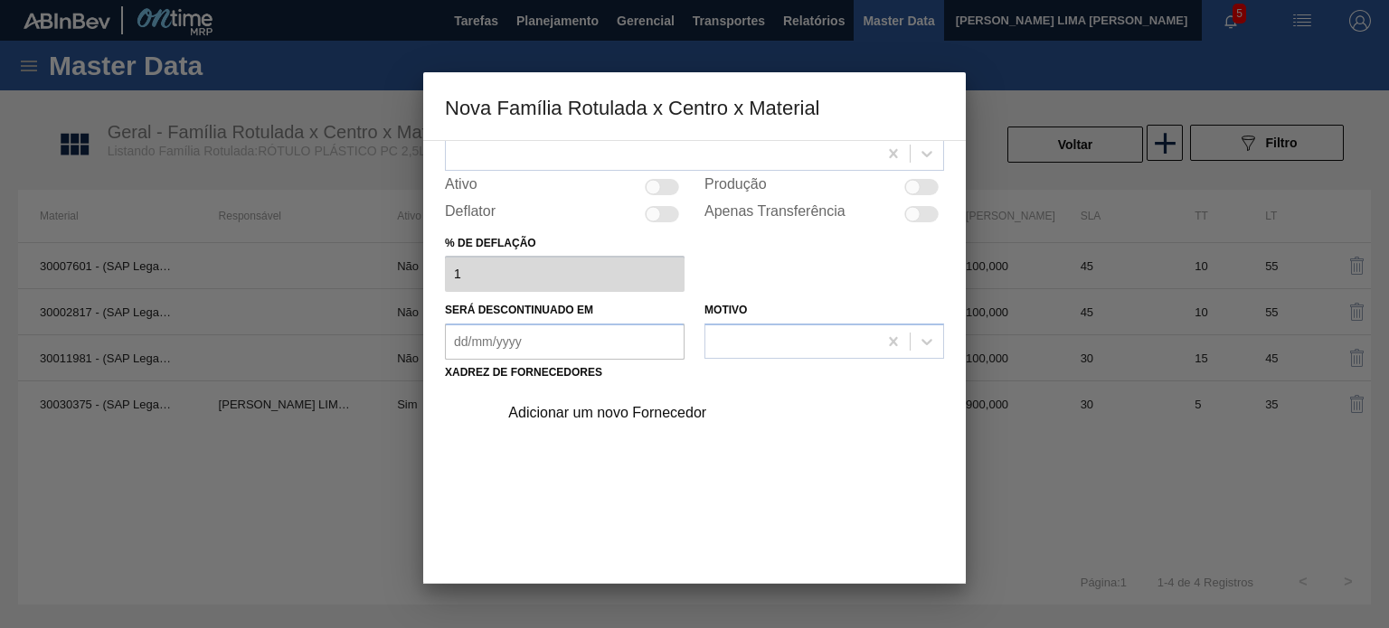
scroll to position [184, 0]
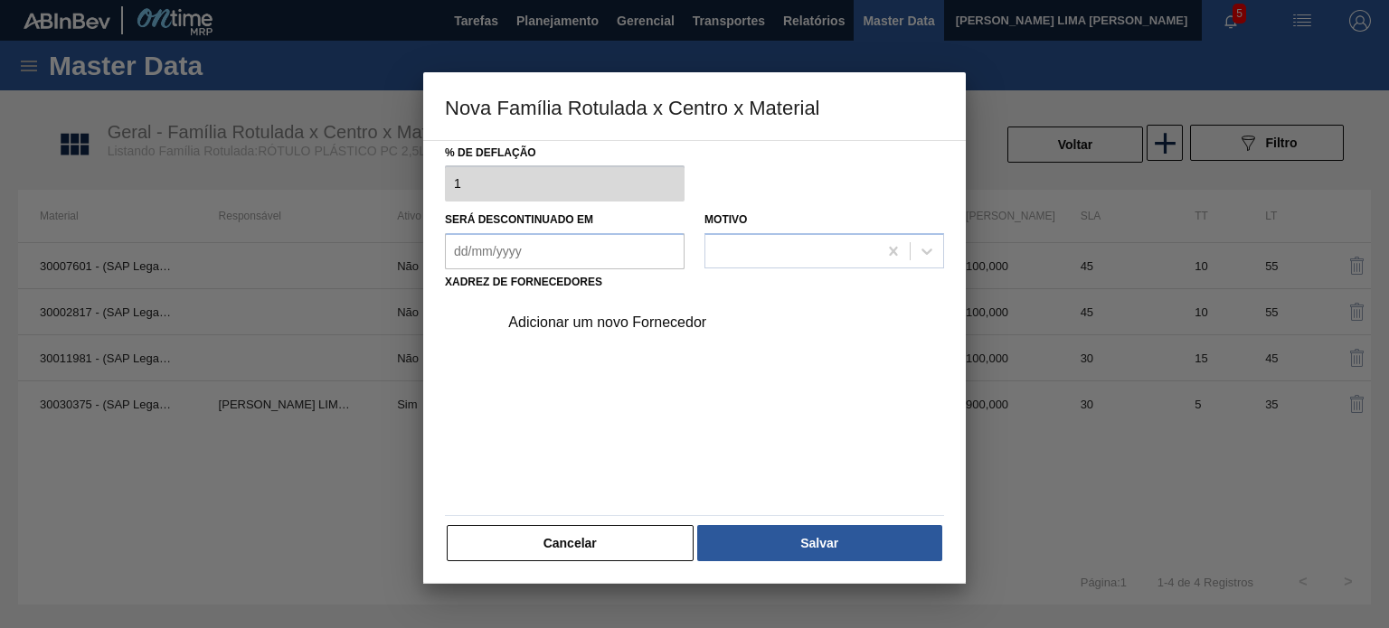
drag, startPoint x: 597, startPoint y: 543, endPoint x: 596, endPoint y: 532, distance: 10.9
click at [598, 543] on button "Cancelar" at bounding box center [570, 543] width 247 height 36
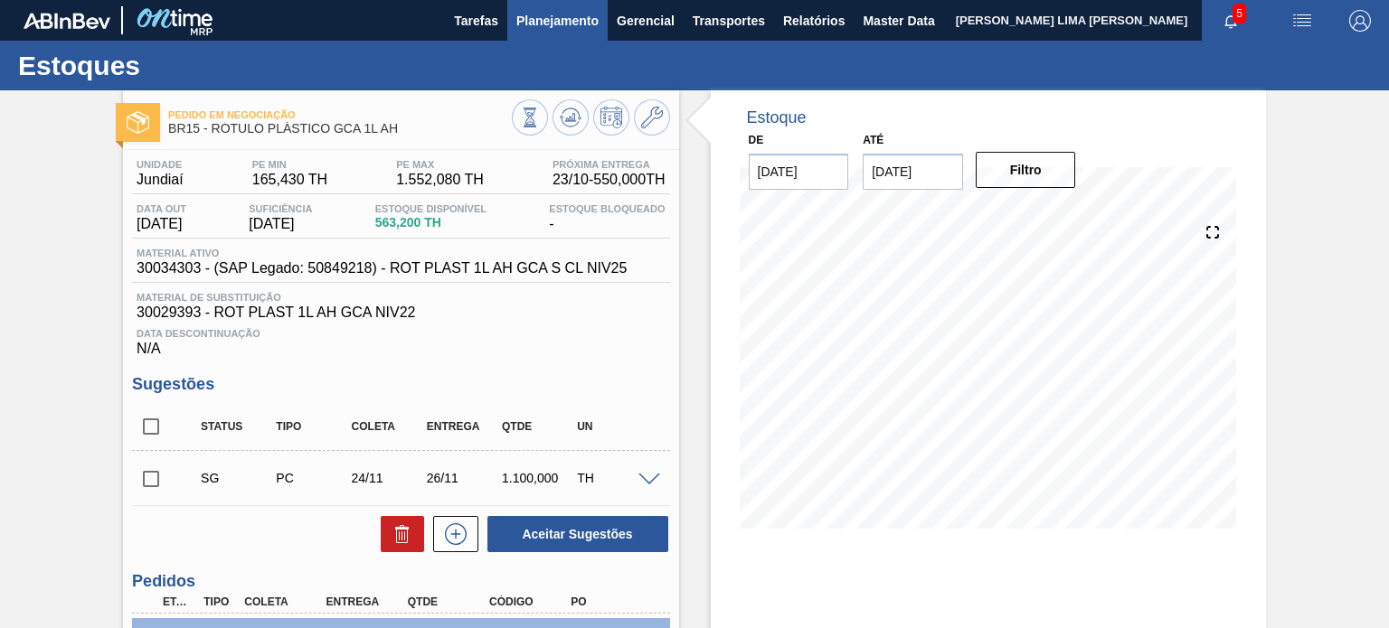
click at [555, 27] on span "Planejamento" at bounding box center [557, 21] width 82 height 22
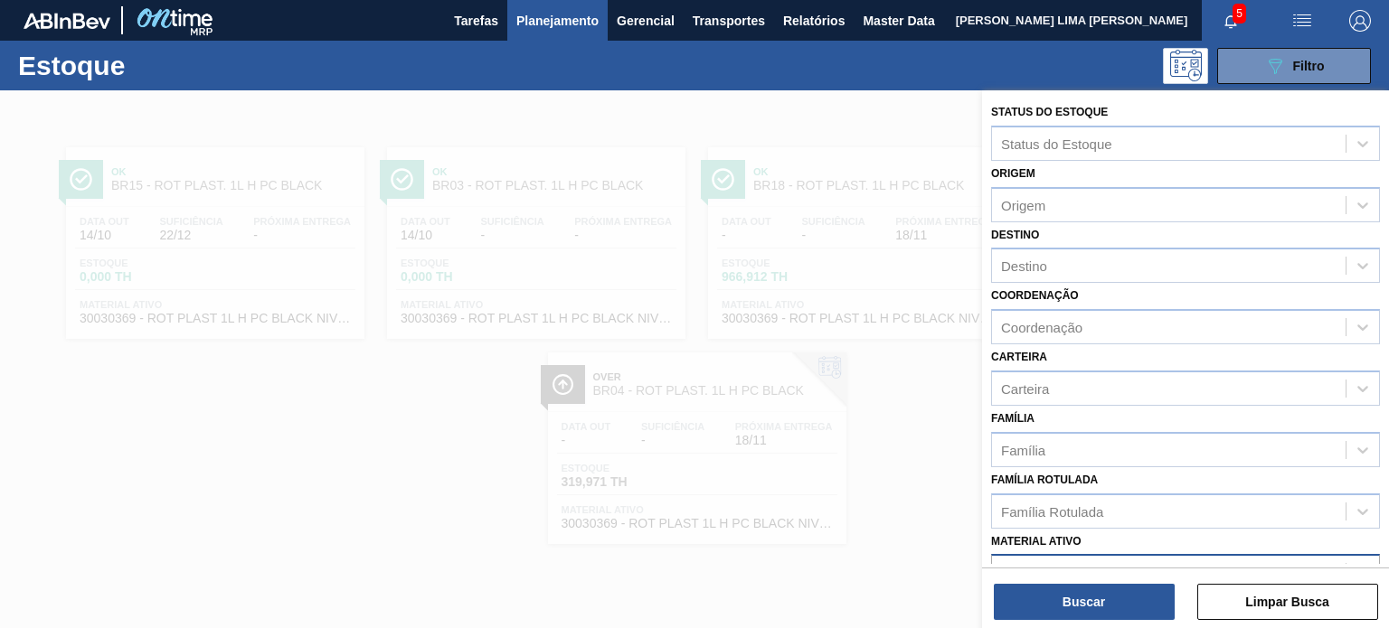
scroll to position [90, 0]
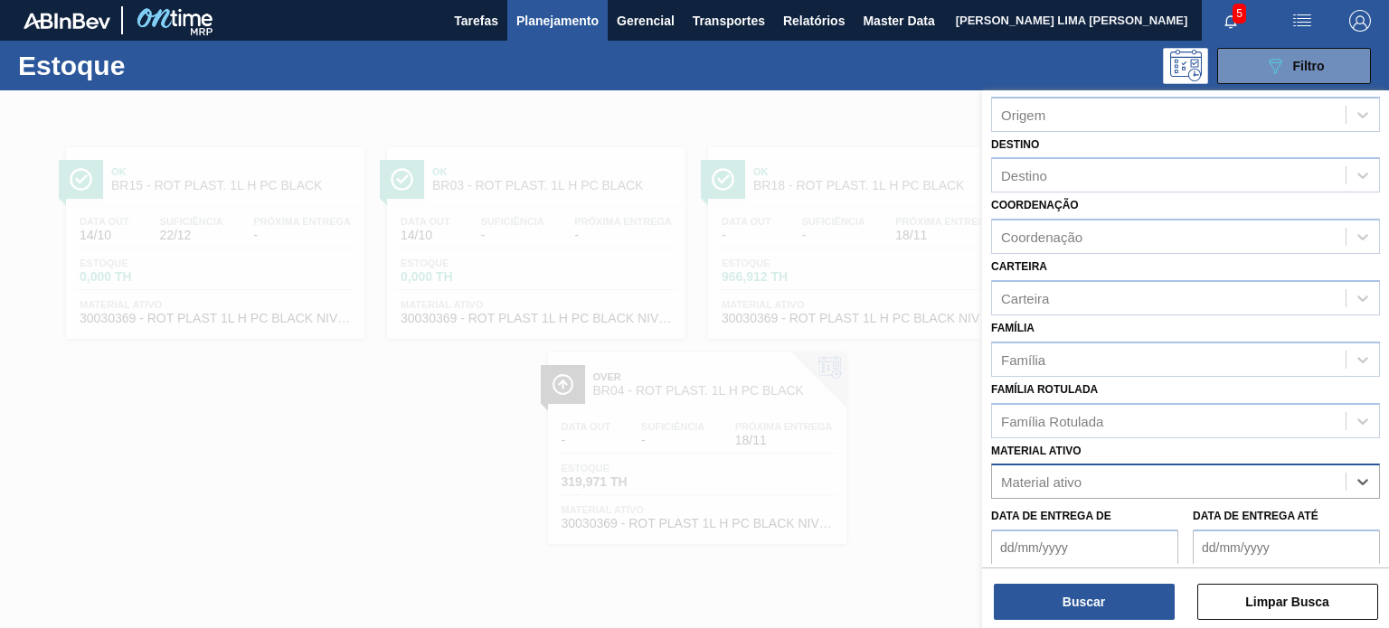
click at [1093, 484] on div "Material ativo" at bounding box center [1168, 482] width 353 height 26
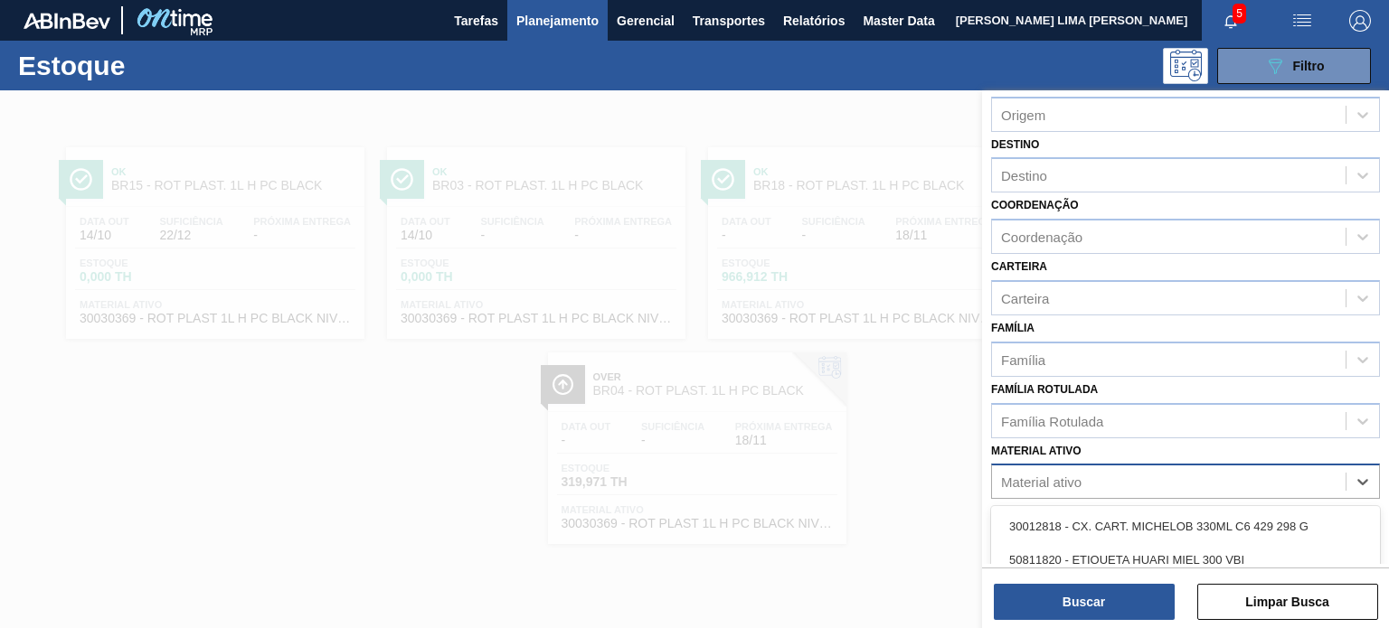
type ativo "6"
type ativo "5049"
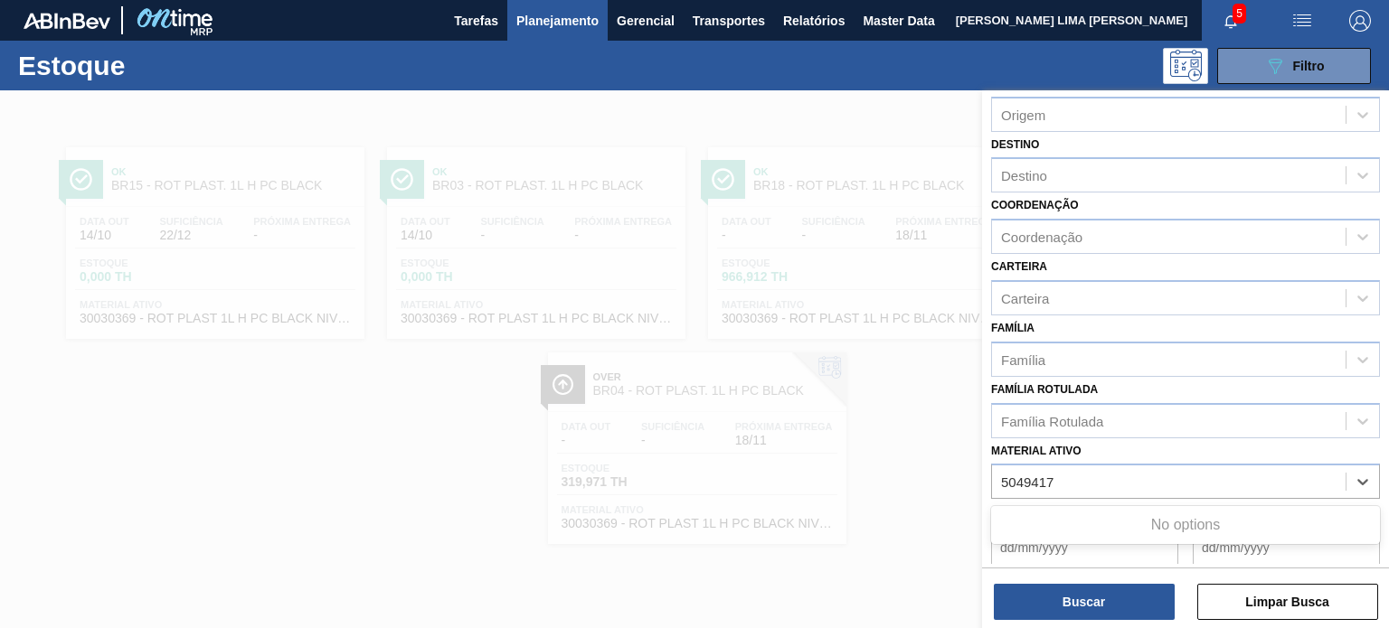
type ativo "50494179"
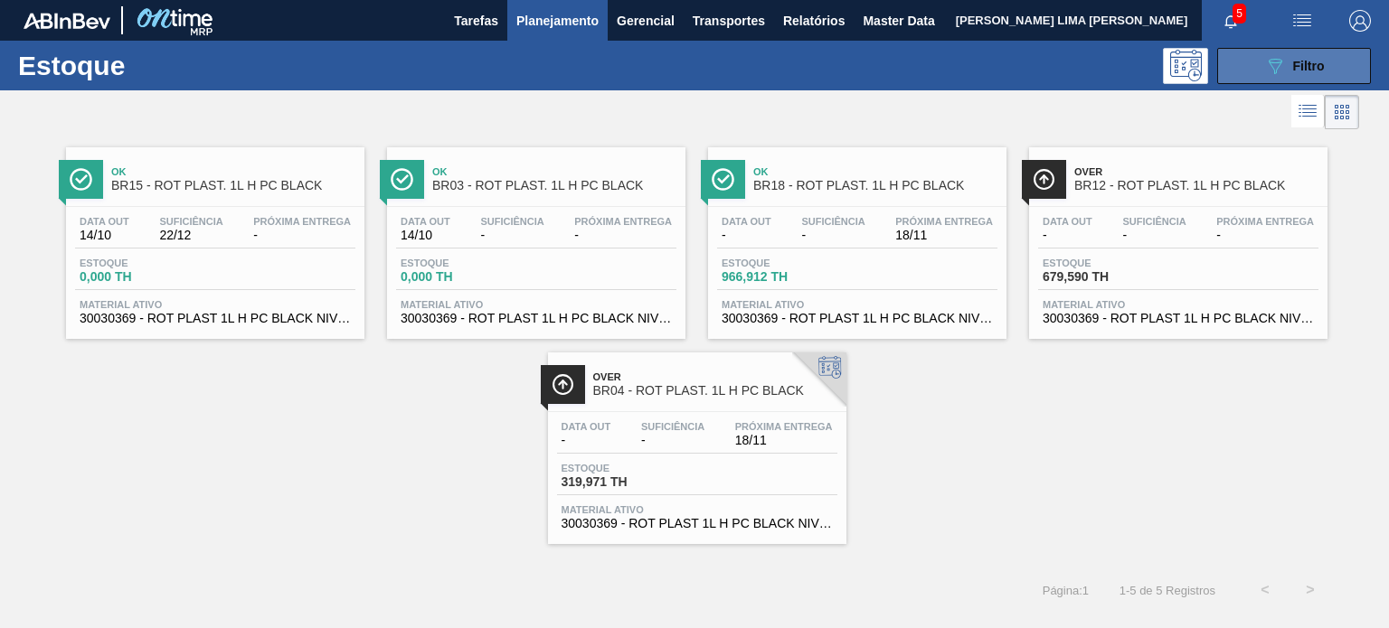
click at [1284, 80] on button "089F7B8B-B2A5-4AFE-B5C0-19BA573D28AC Filtro" at bounding box center [1294, 66] width 154 height 36
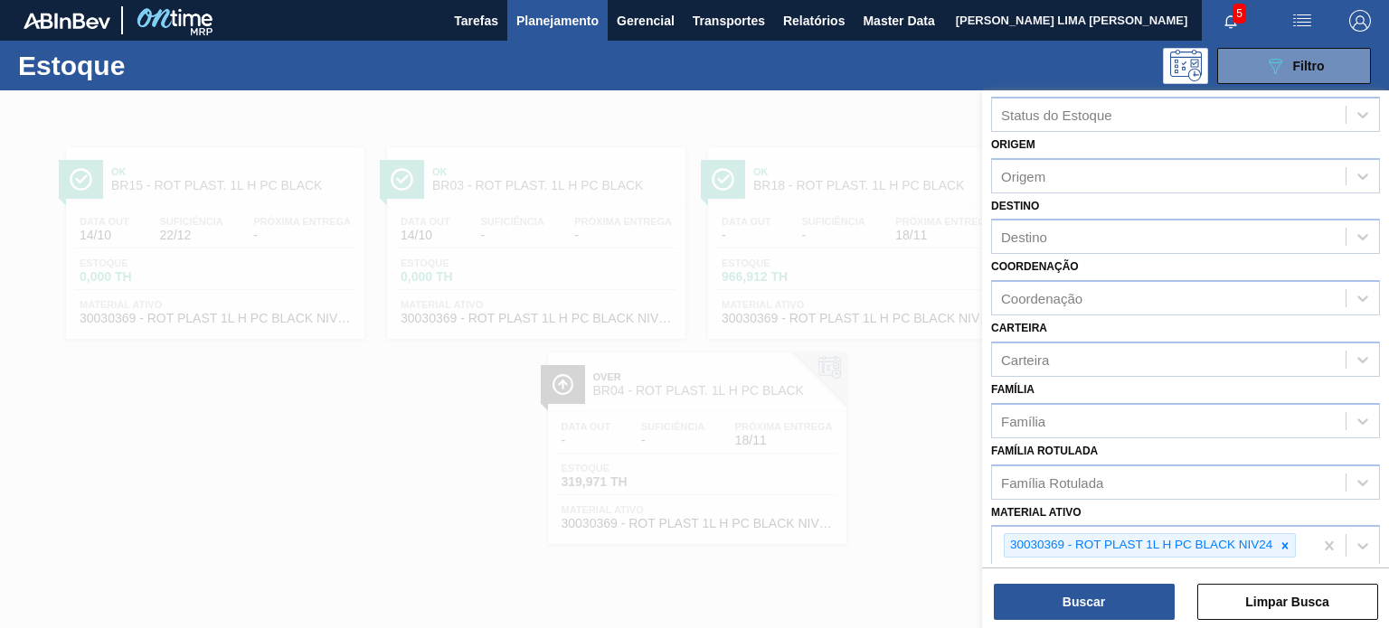
scroll to position [0, 0]
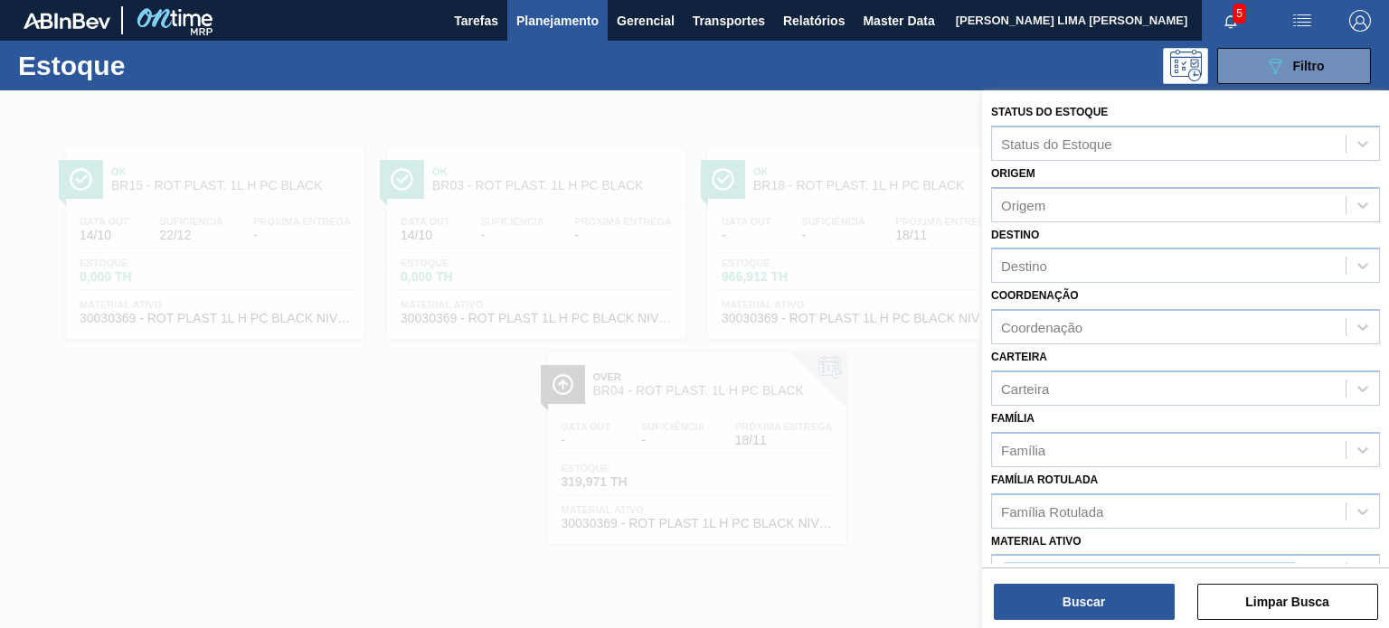
click at [1052, 235] on div "Destino Destino" at bounding box center [1185, 252] width 389 height 61
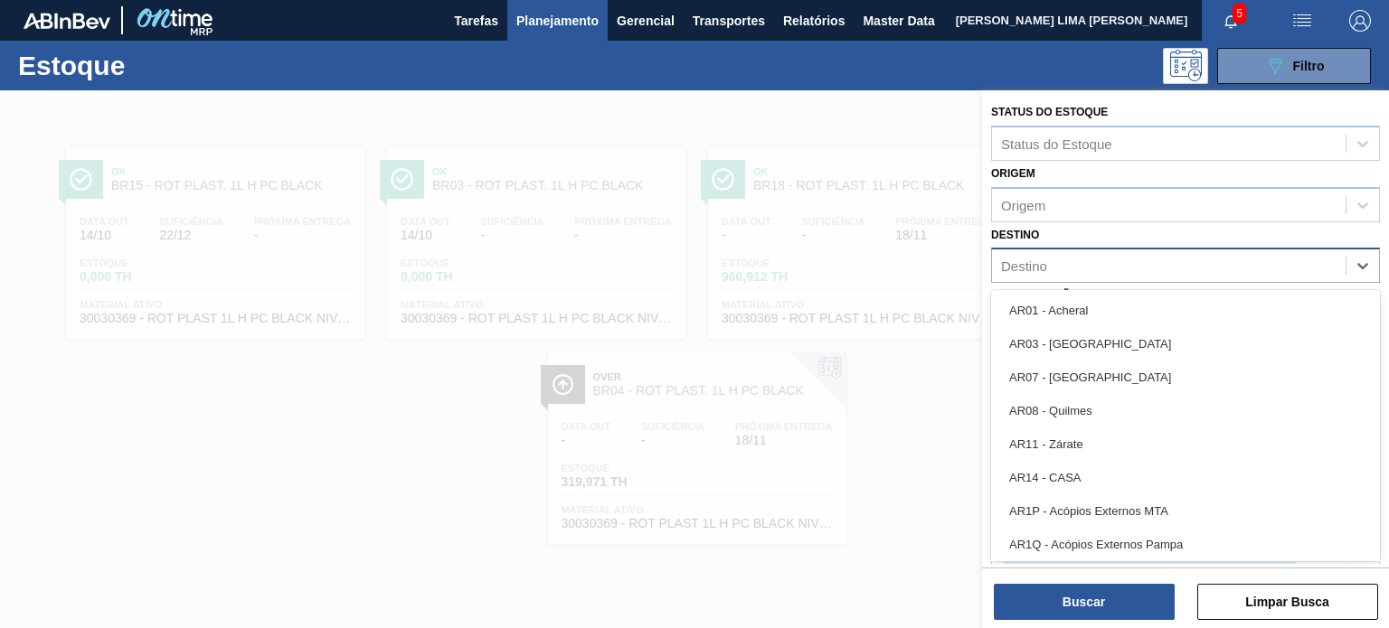
click at [1042, 259] on div "Destino" at bounding box center [1024, 266] width 46 height 15
type input "br02"
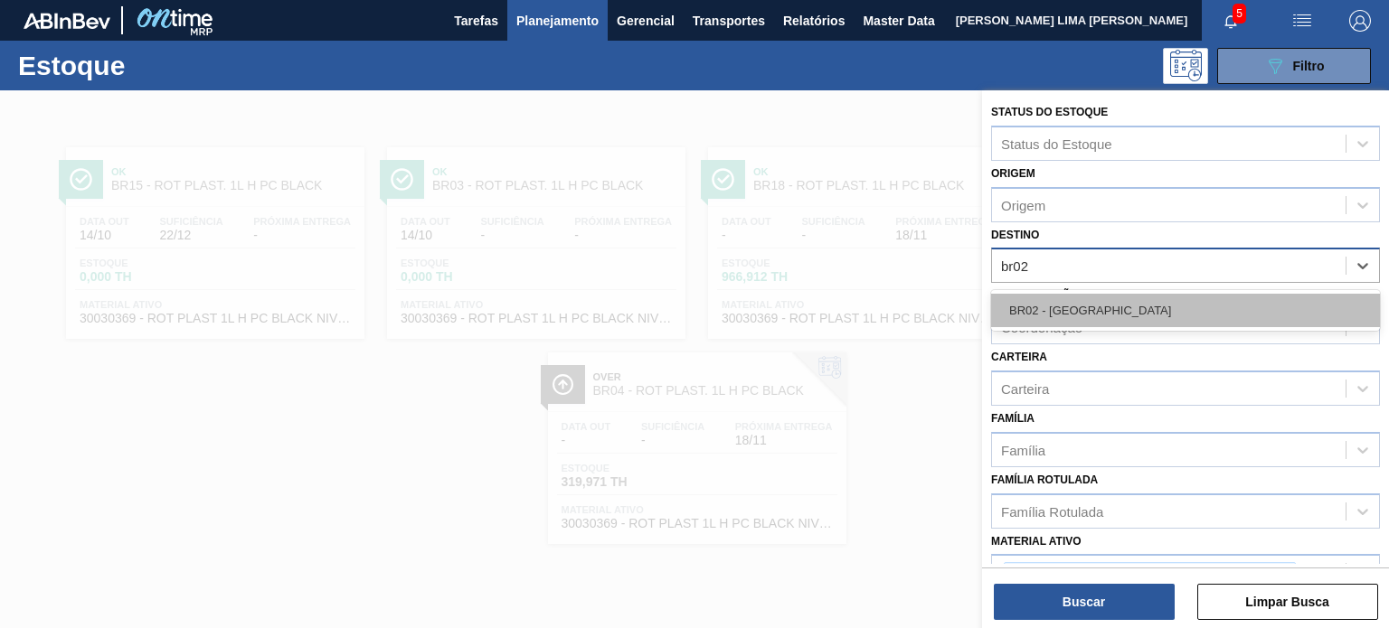
click at [1229, 302] on div "BR02 - Sergipe" at bounding box center [1185, 310] width 389 height 33
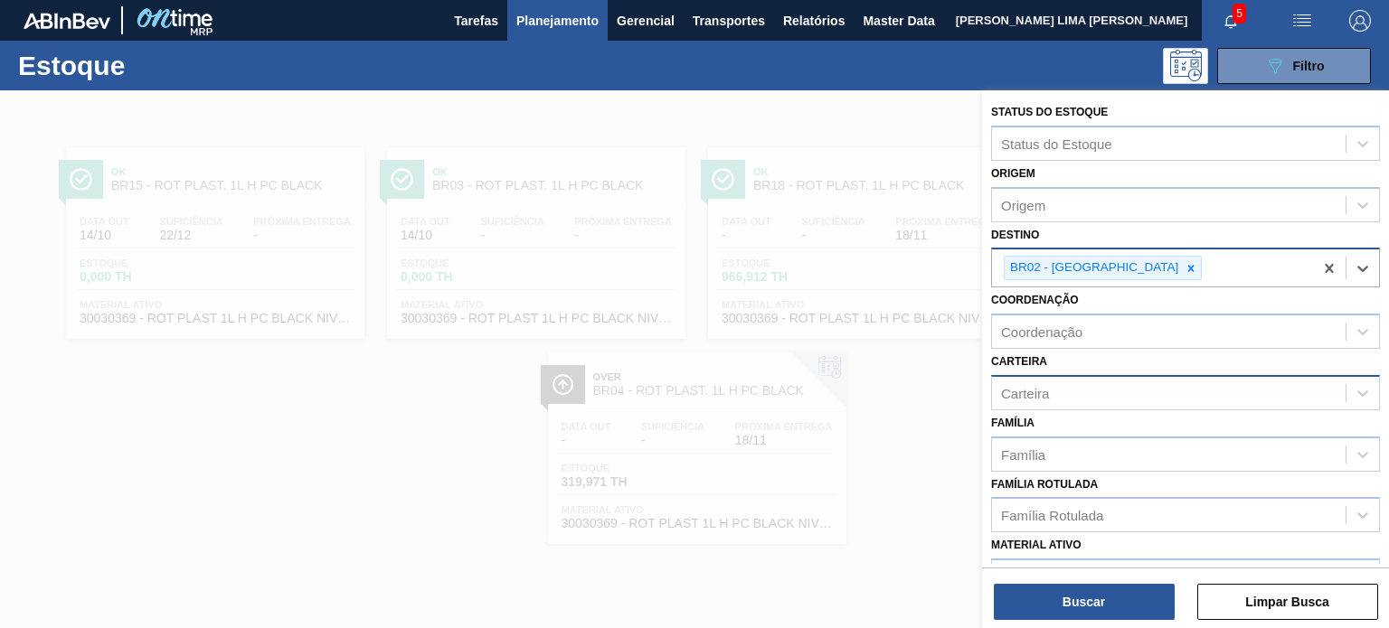
click at [1036, 380] on div "Carteira" at bounding box center [1168, 393] width 353 height 26
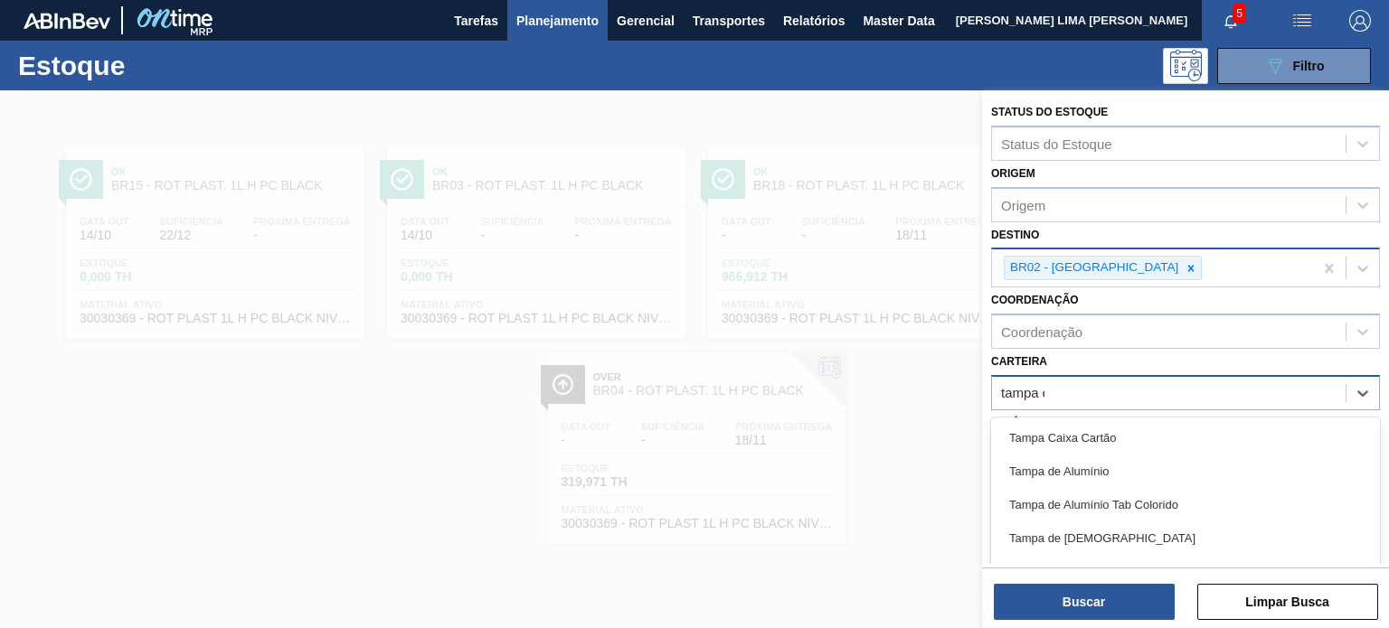
type input "tampa de"
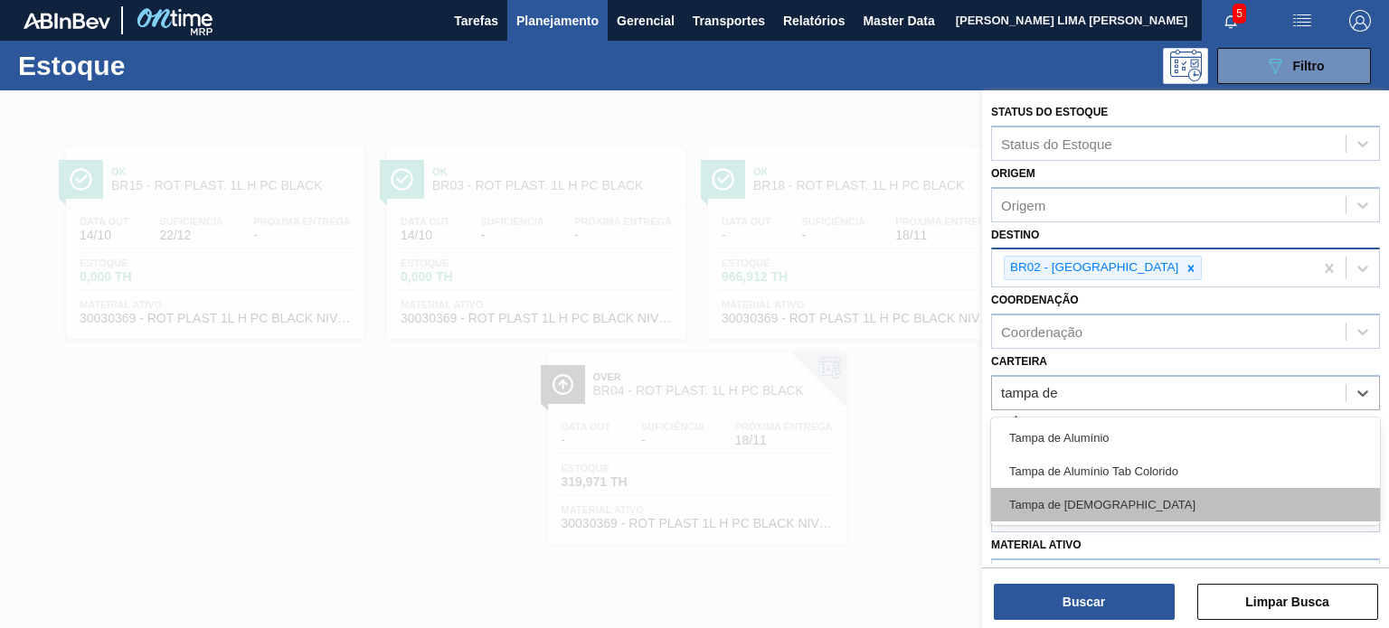
click at [1091, 497] on div "Tampa de Lata" at bounding box center [1185, 504] width 389 height 33
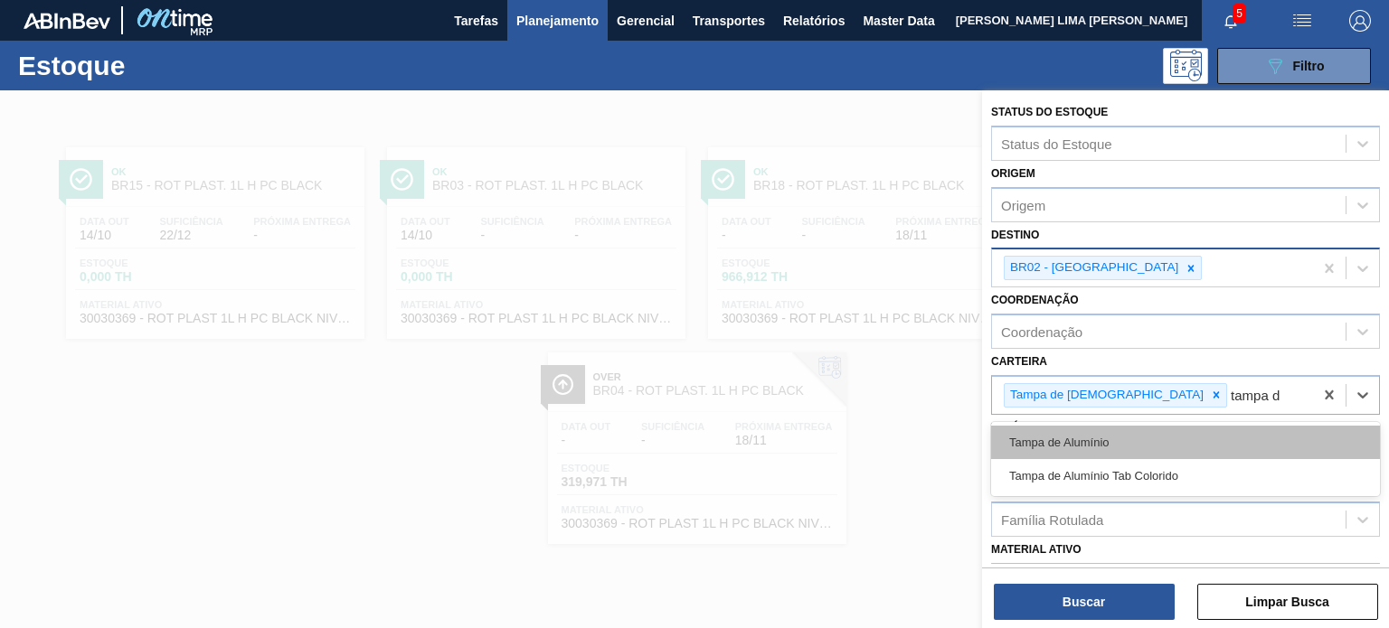
type input "tampa de"
click at [1216, 437] on div "Tampa de Alumínio" at bounding box center [1185, 442] width 389 height 33
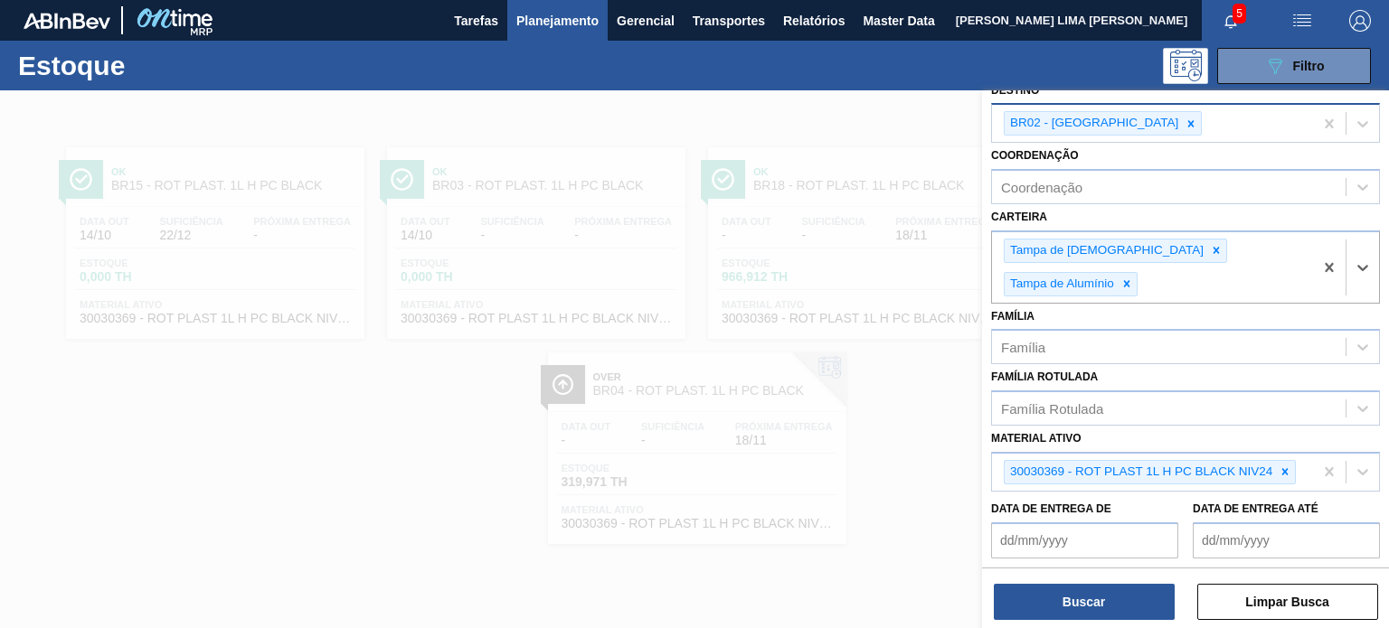
scroll to position [242, 0]
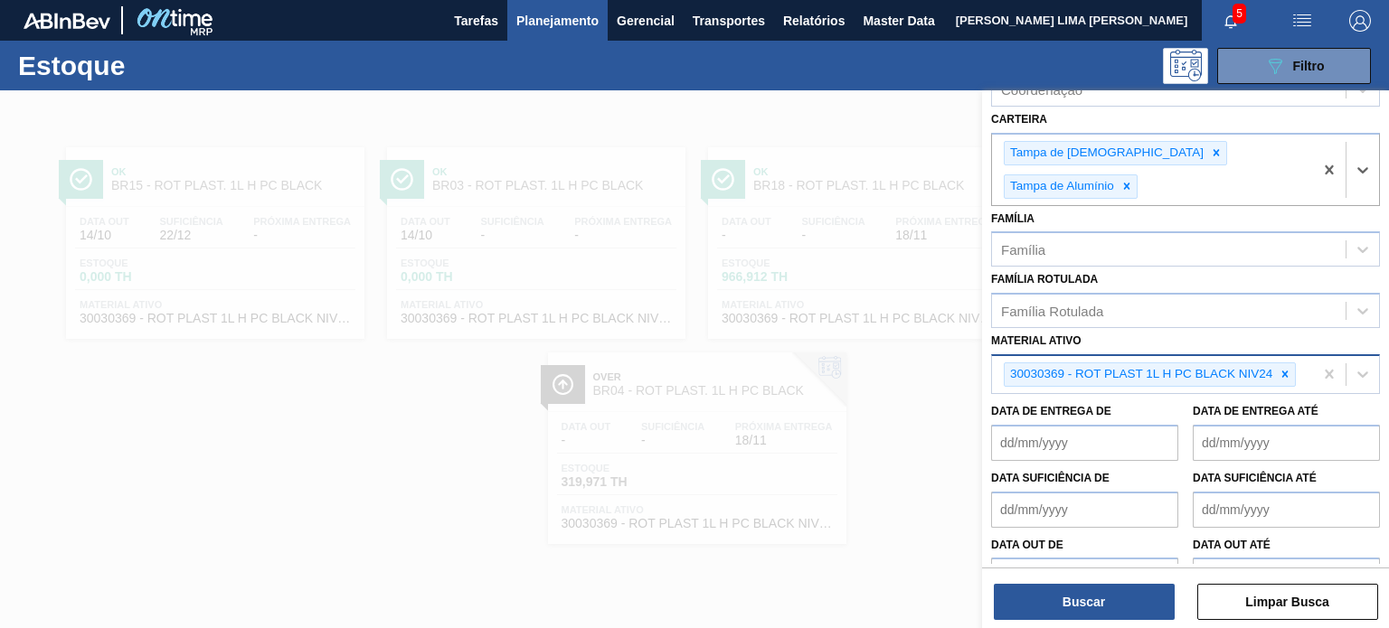
click at [1286, 356] on div "30030369 - ROT PLAST 1L H PC BLACK NIV24" at bounding box center [1152, 374] width 321 height 37
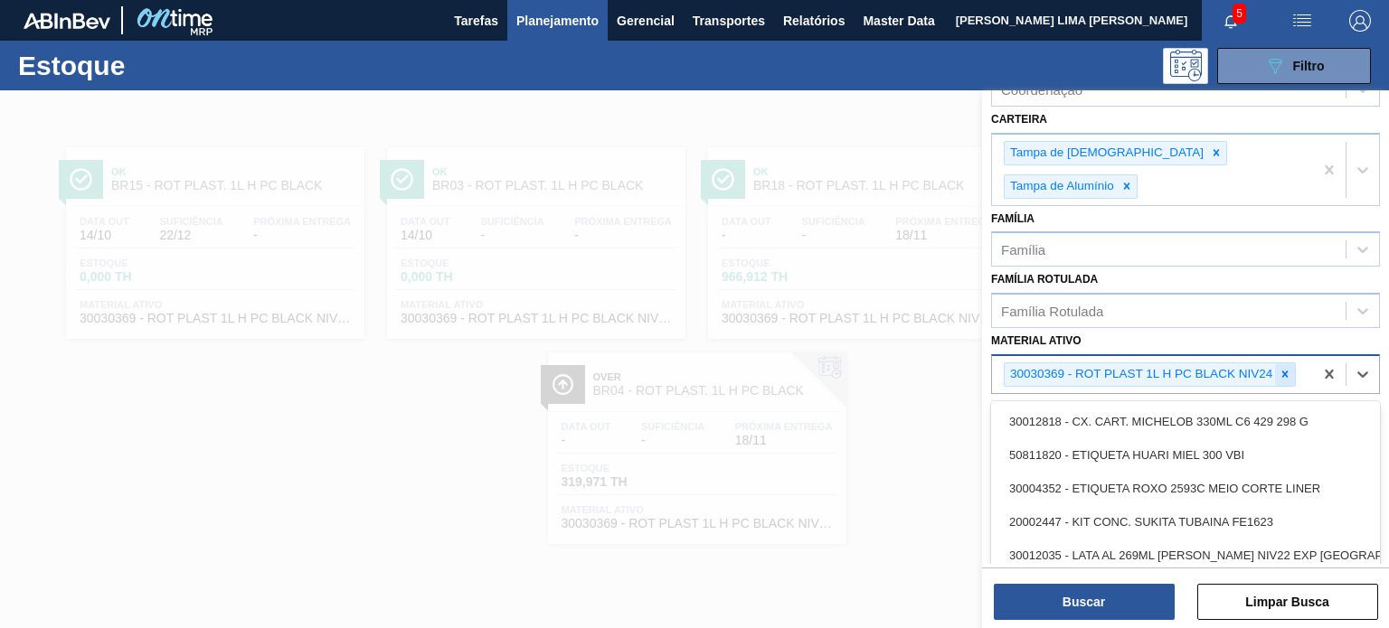
click at [1286, 363] on div at bounding box center [1285, 374] width 20 height 23
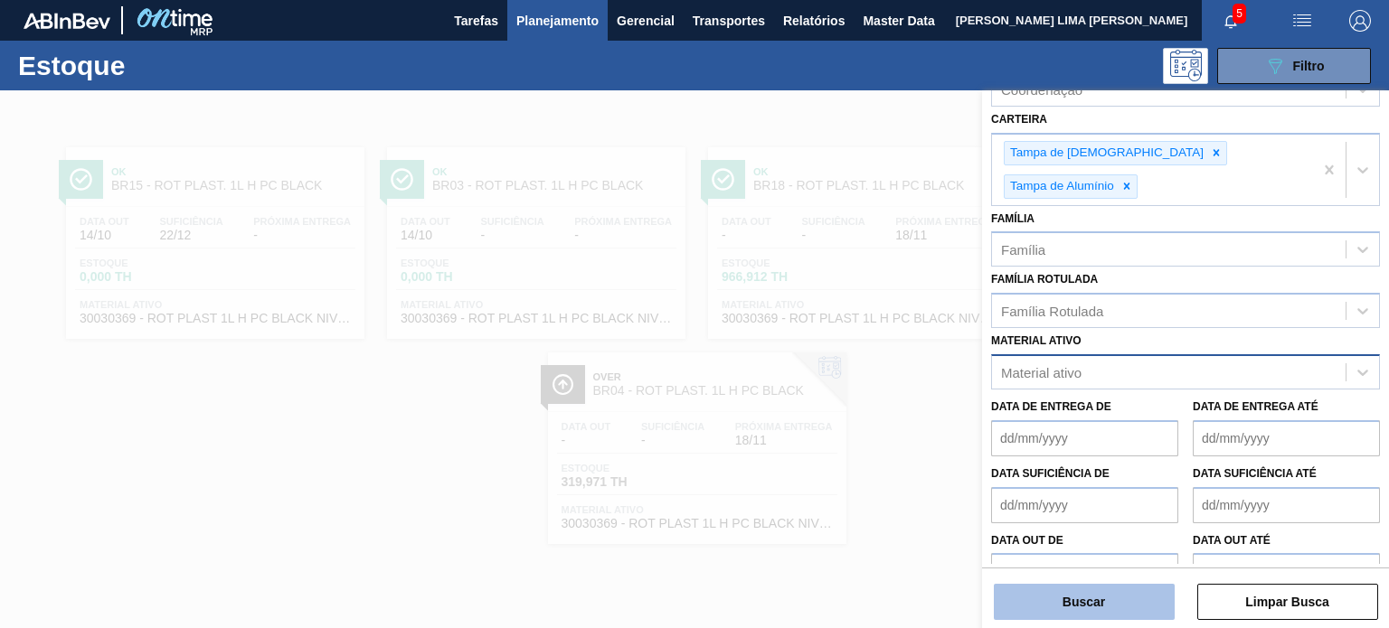
click at [1085, 606] on button "Buscar" at bounding box center [1083, 602] width 181 height 36
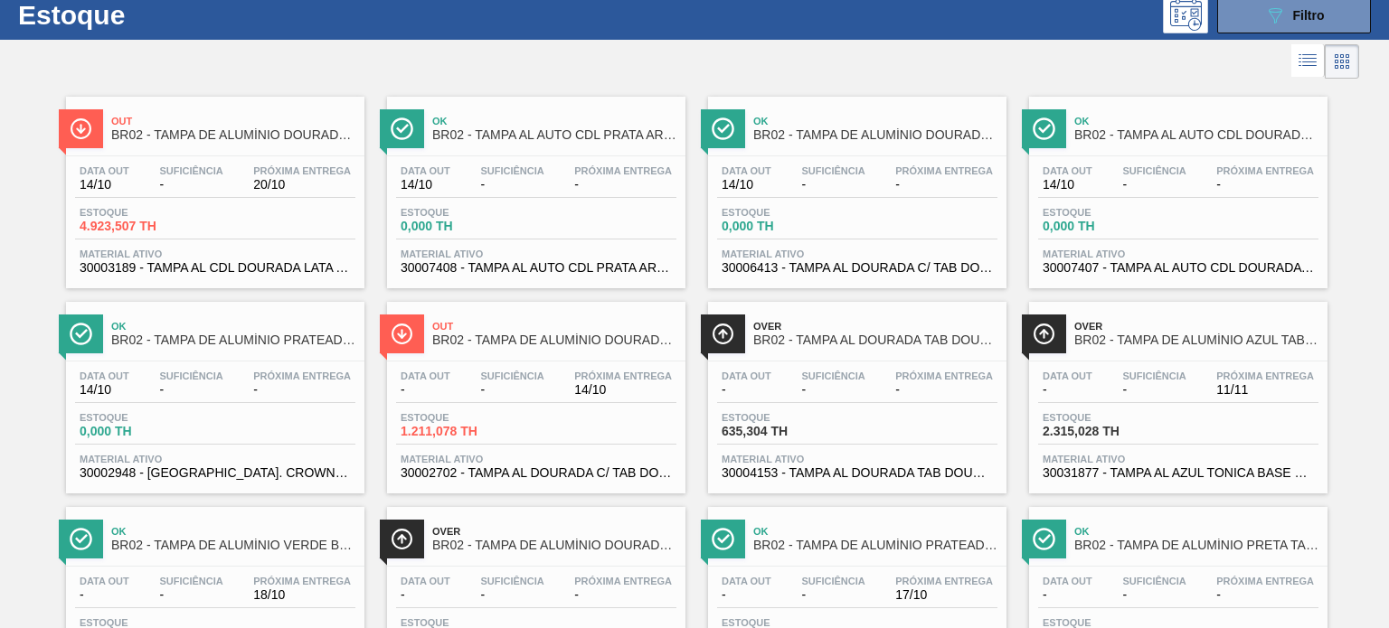
scroll to position [7, 0]
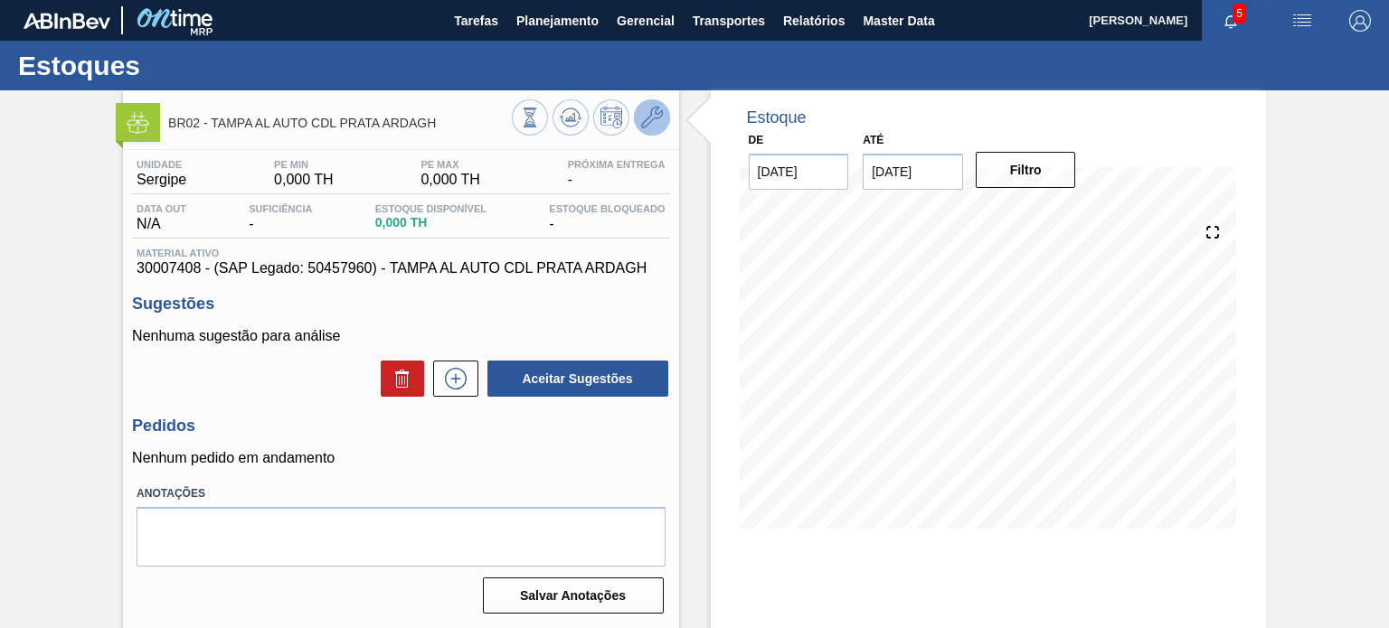
click at [642, 132] on button at bounding box center [652, 117] width 36 height 36
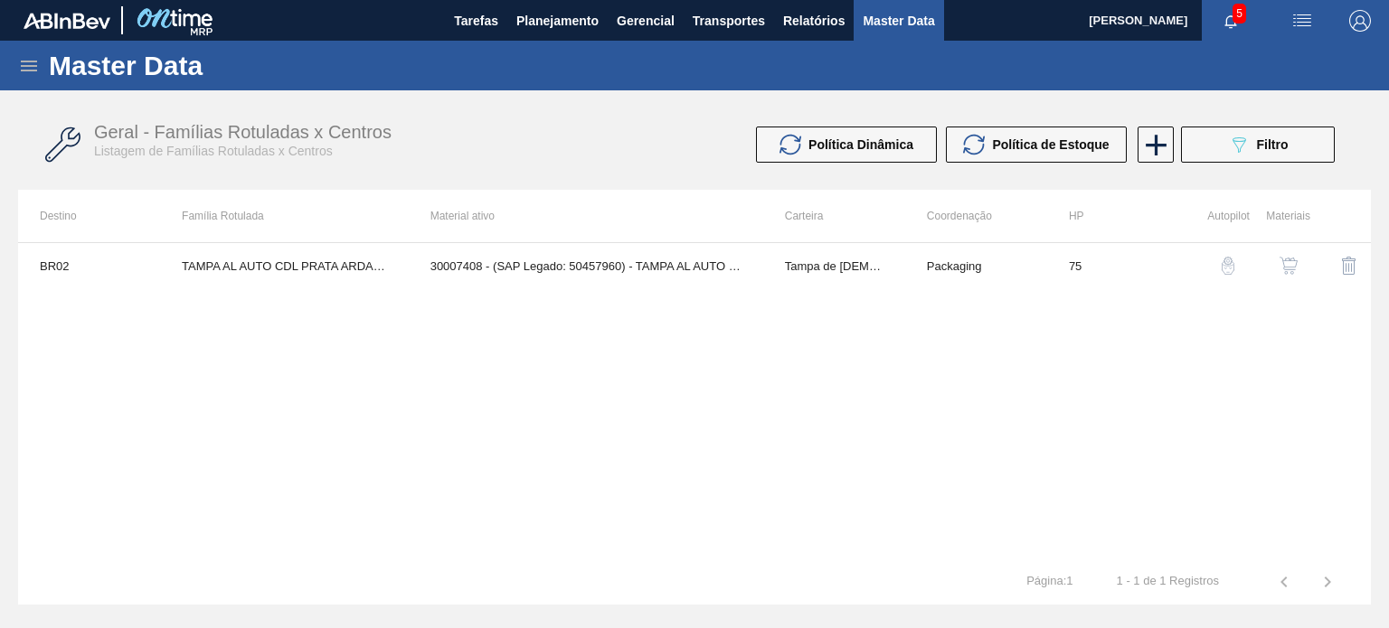
click at [1280, 261] on img "button" at bounding box center [1288, 266] width 18 height 18
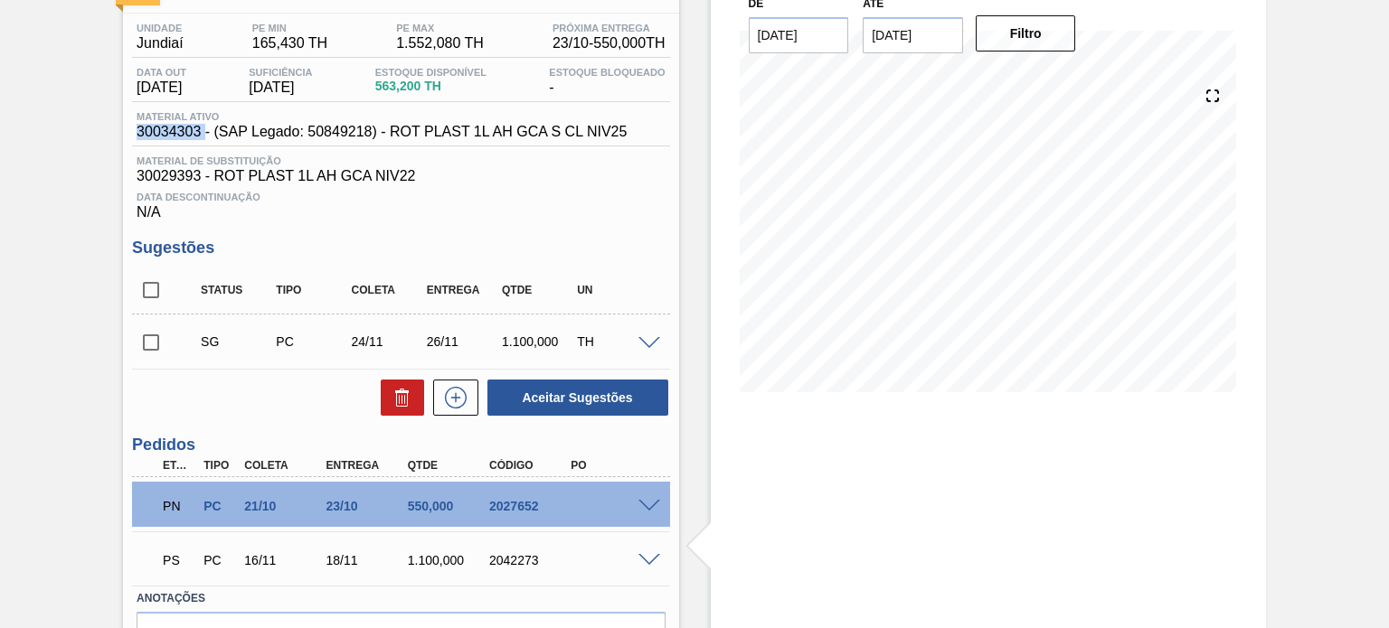
scroll to position [61, 0]
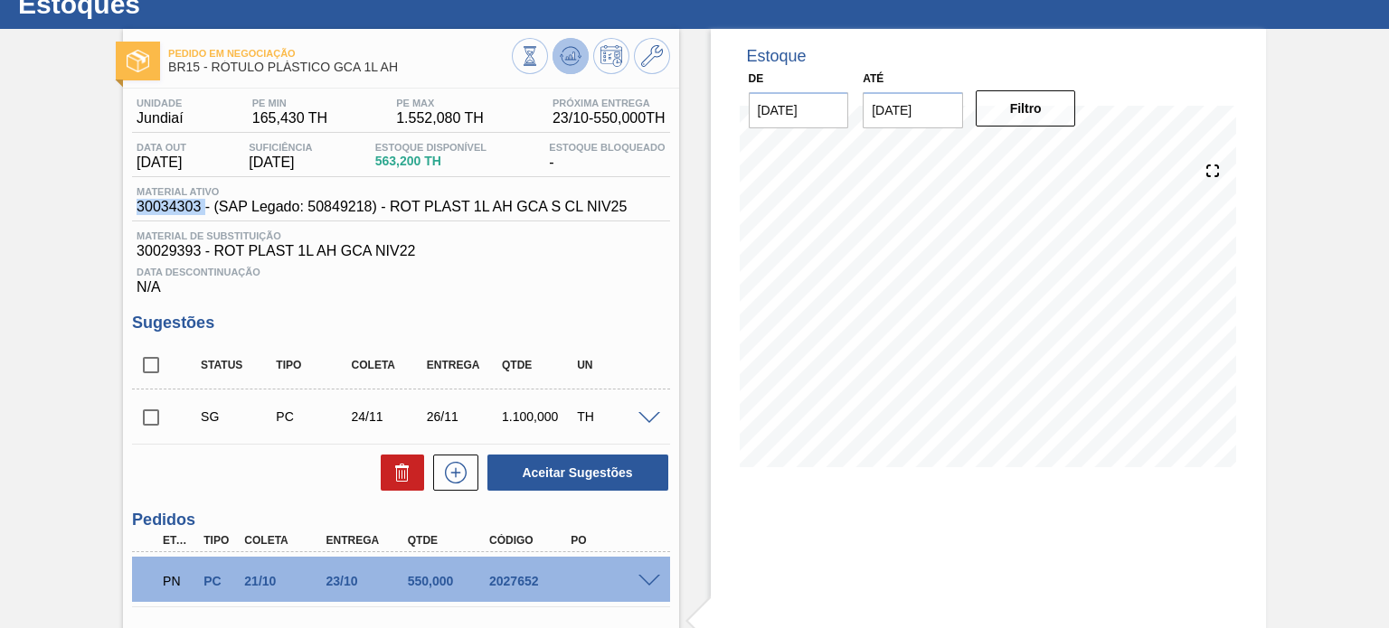
click at [576, 63] on icon at bounding box center [571, 56] width 22 height 22
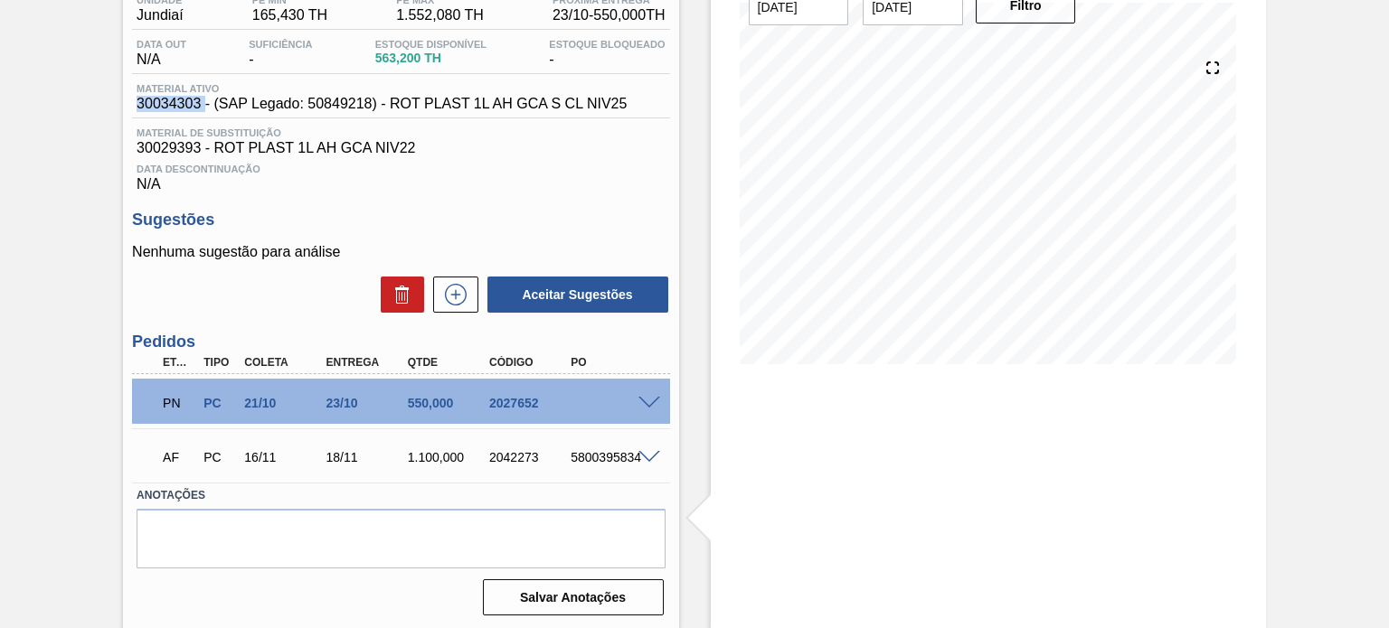
scroll to position [167, 0]
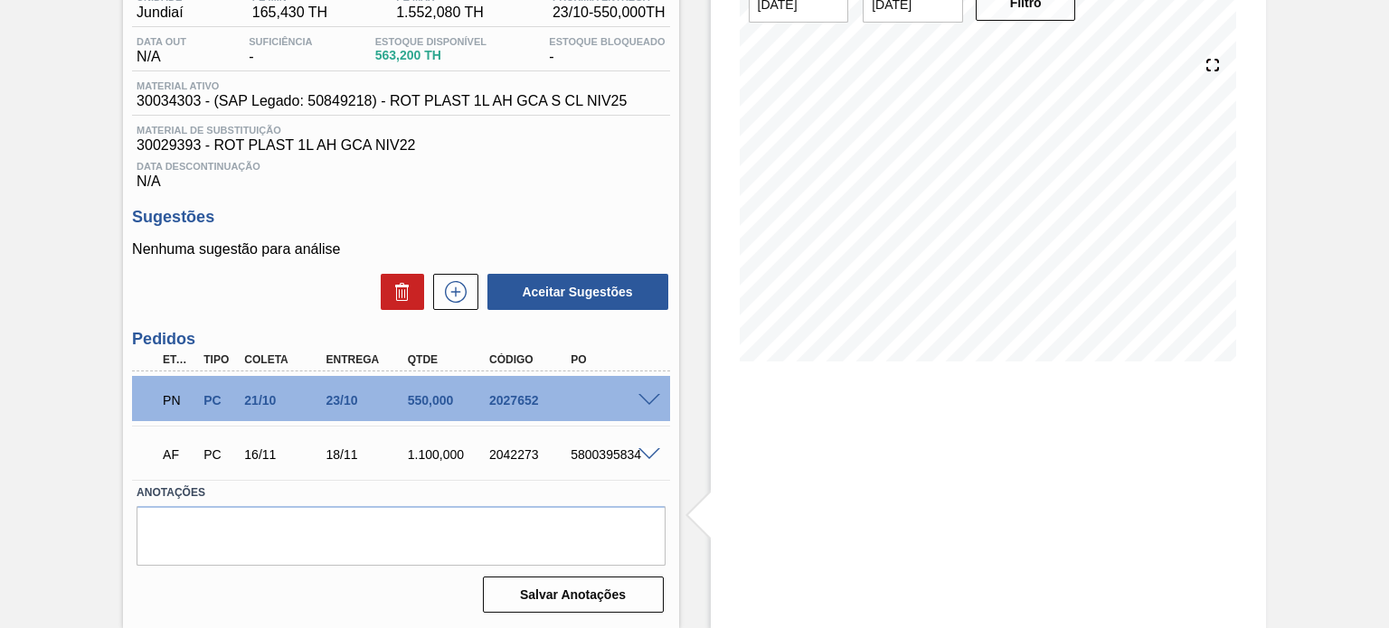
click at [511, 454] on div "2042273" at bounding box center [529, 454] width 89 height 14
click at [675, 371] on div "Unidade Jundiaí PE MIN 165,430 TH PE MAX 1.552,080 TH Próxima Entrega 23/10 - 5…" at bounding box center [400, 301] width 555 height 636
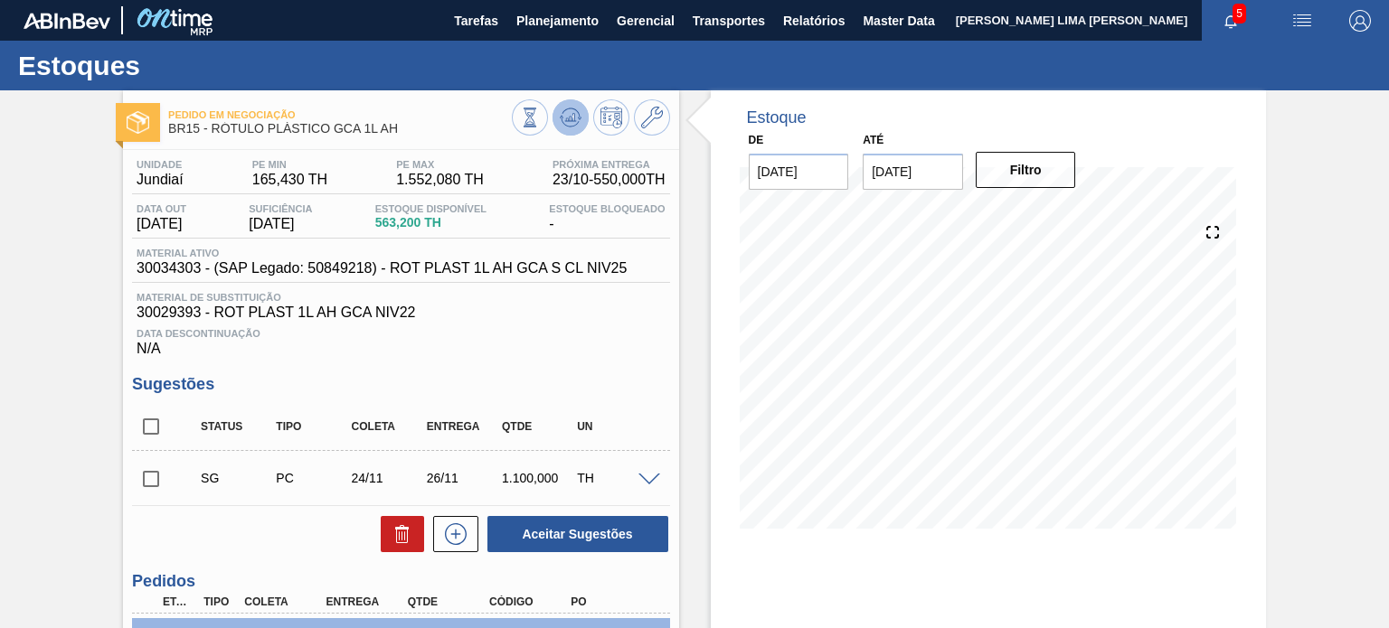
click at [556, 128] on button at bounding box center [570, 117] width 36 height 36
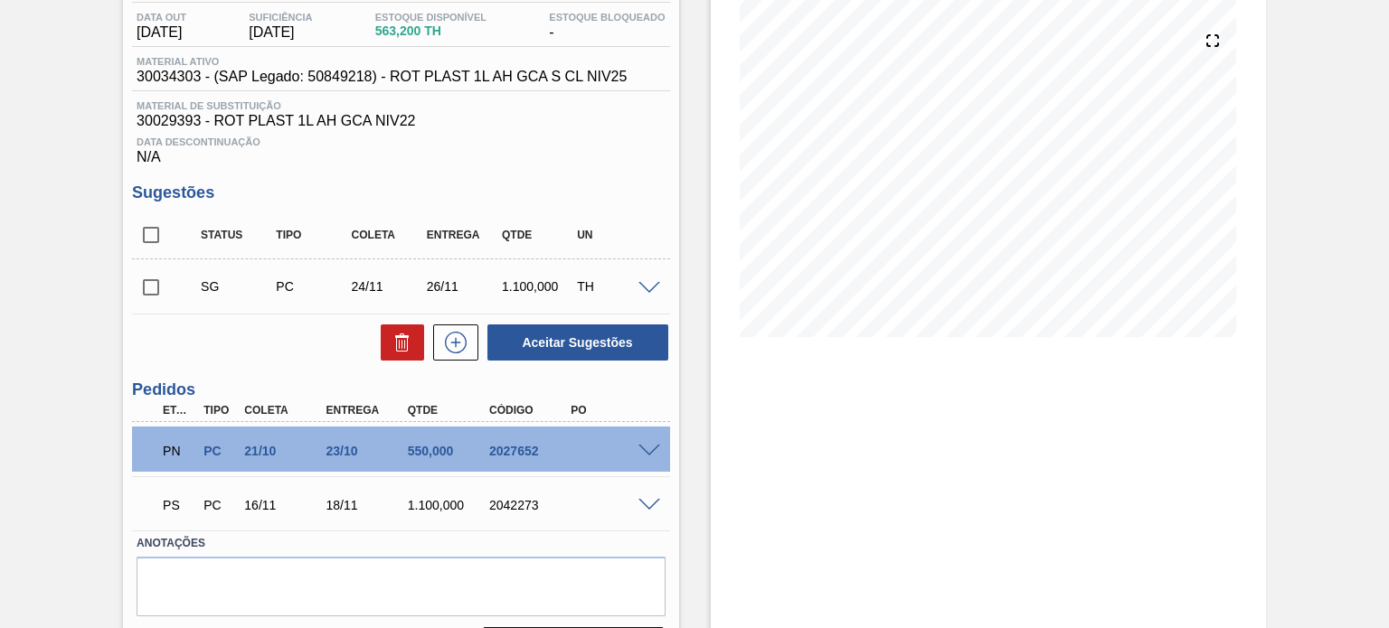
scroll to position [242, 0]
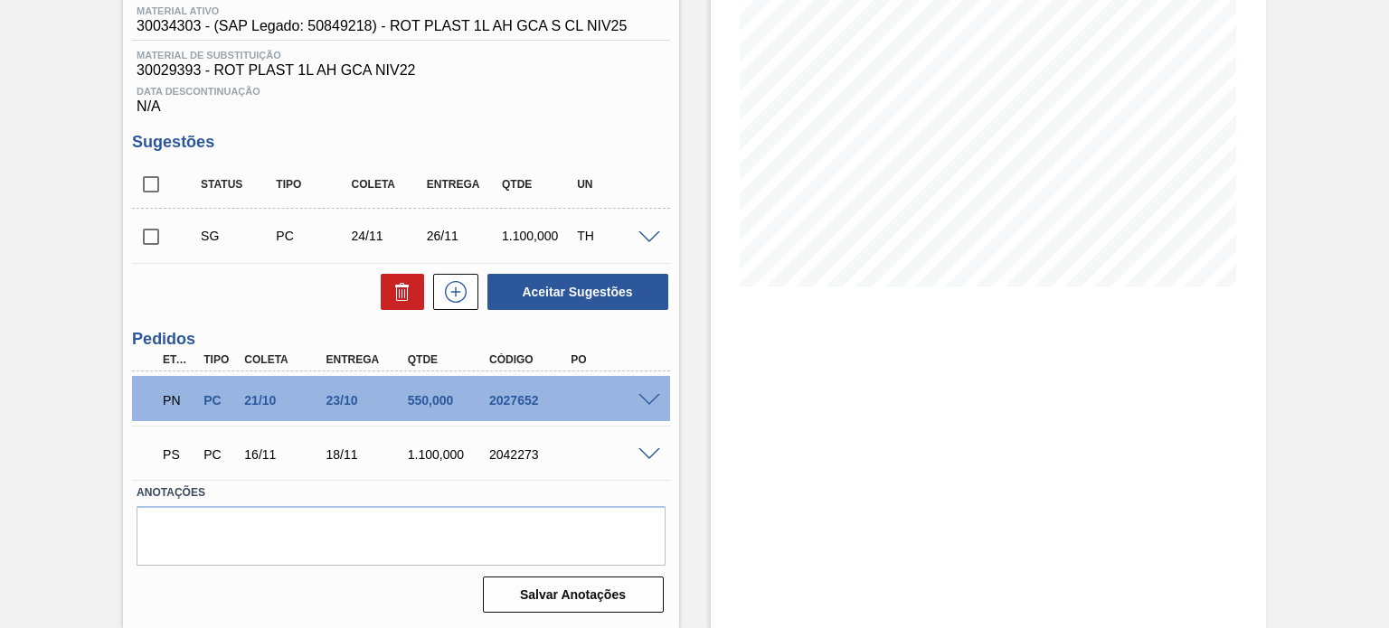
click at [654, 460] on div "PS PC 16/11 18/11 1.100,000 2042273" at bounding box center [400, 452] width 537 height 45
click at [654, 459] on span at bounding box center [649, 455] width 22 height 14
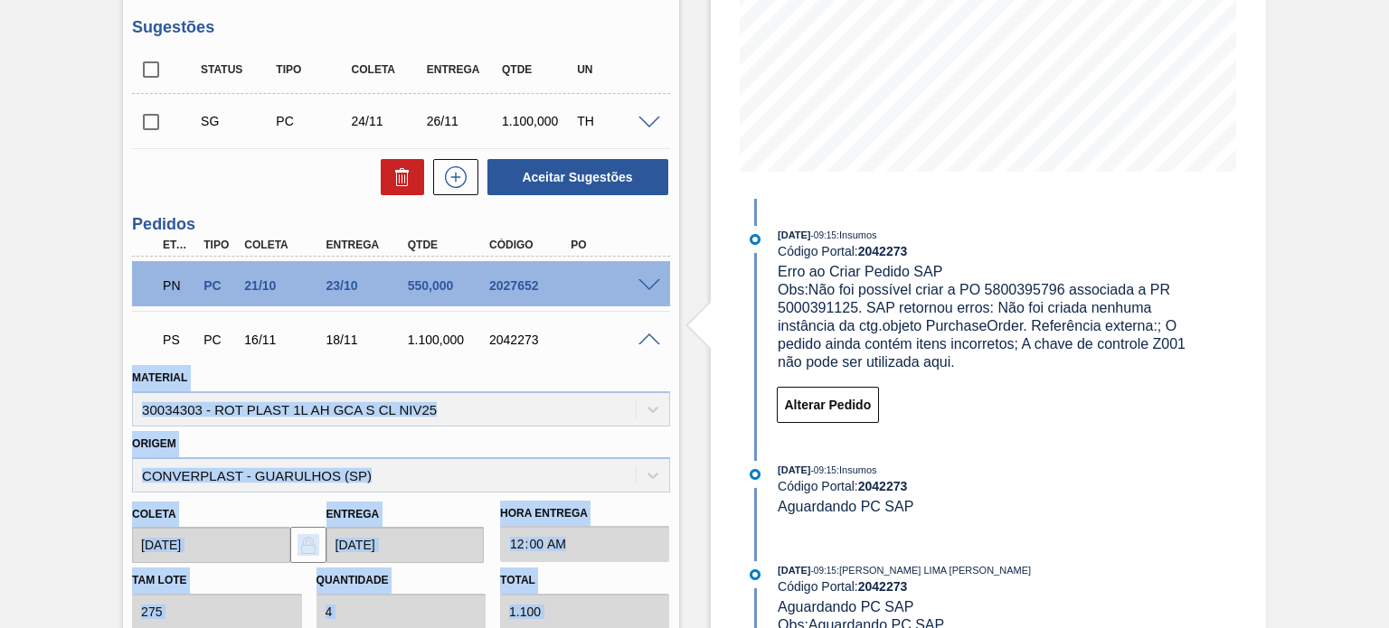
scroll to position [604, 0]
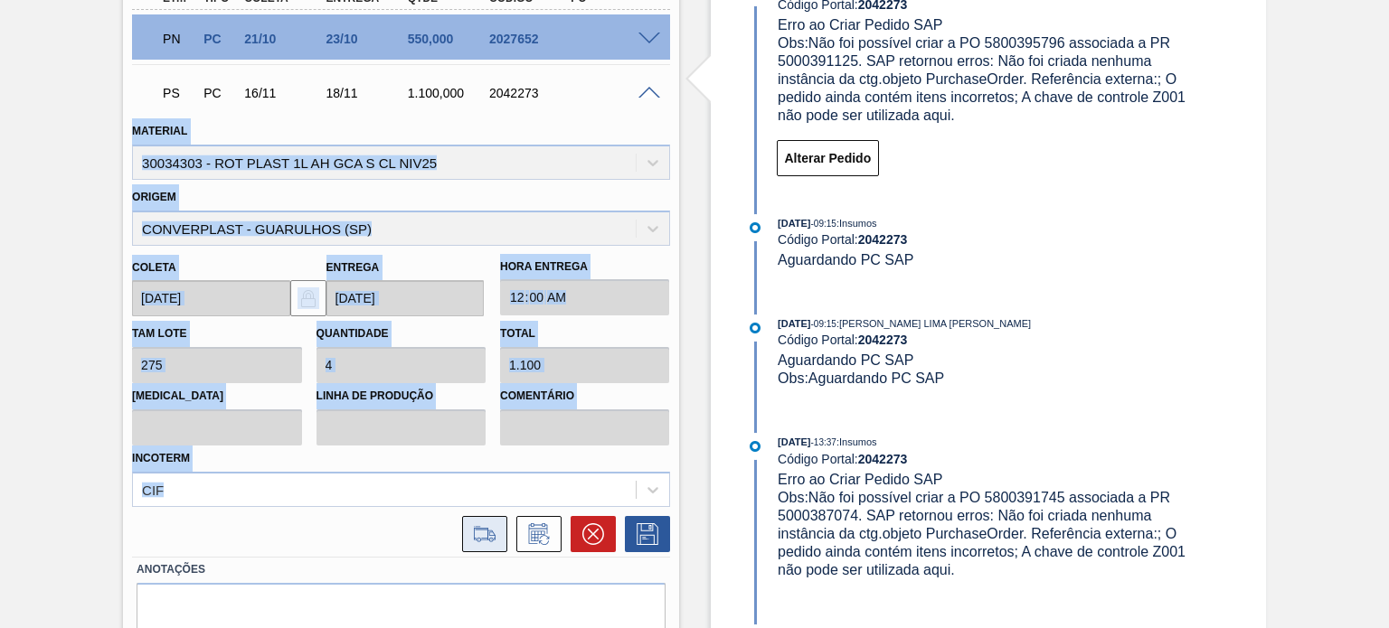
click at [480, 541] on icon at bounding box center [484, 534] width 29 height 22
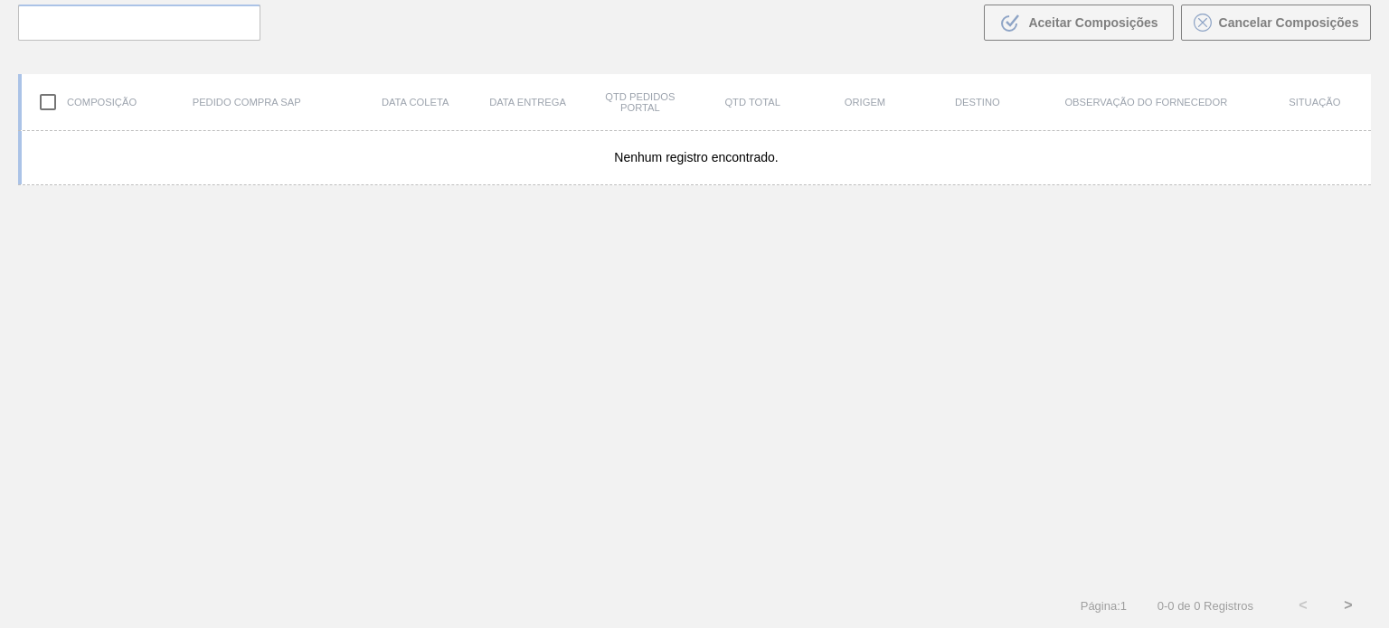
scroll to position [130, 0]
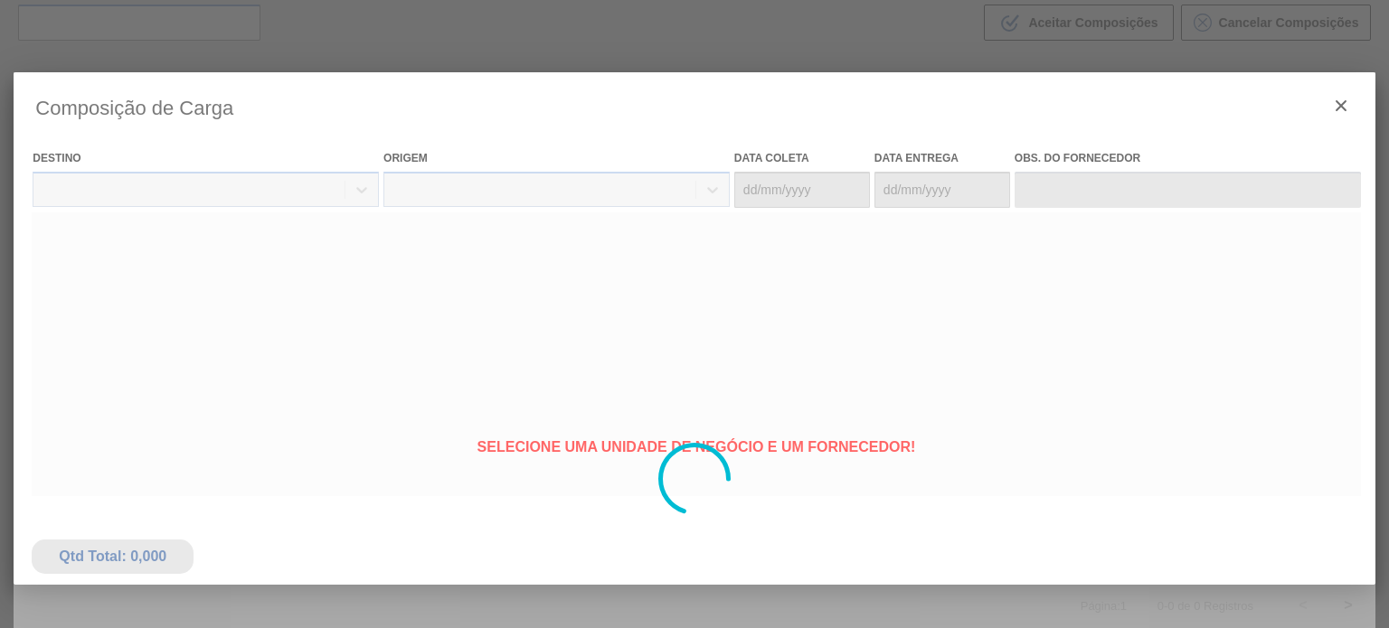
type coleta "16/11/2025"
type Entrega "18/11/2025"
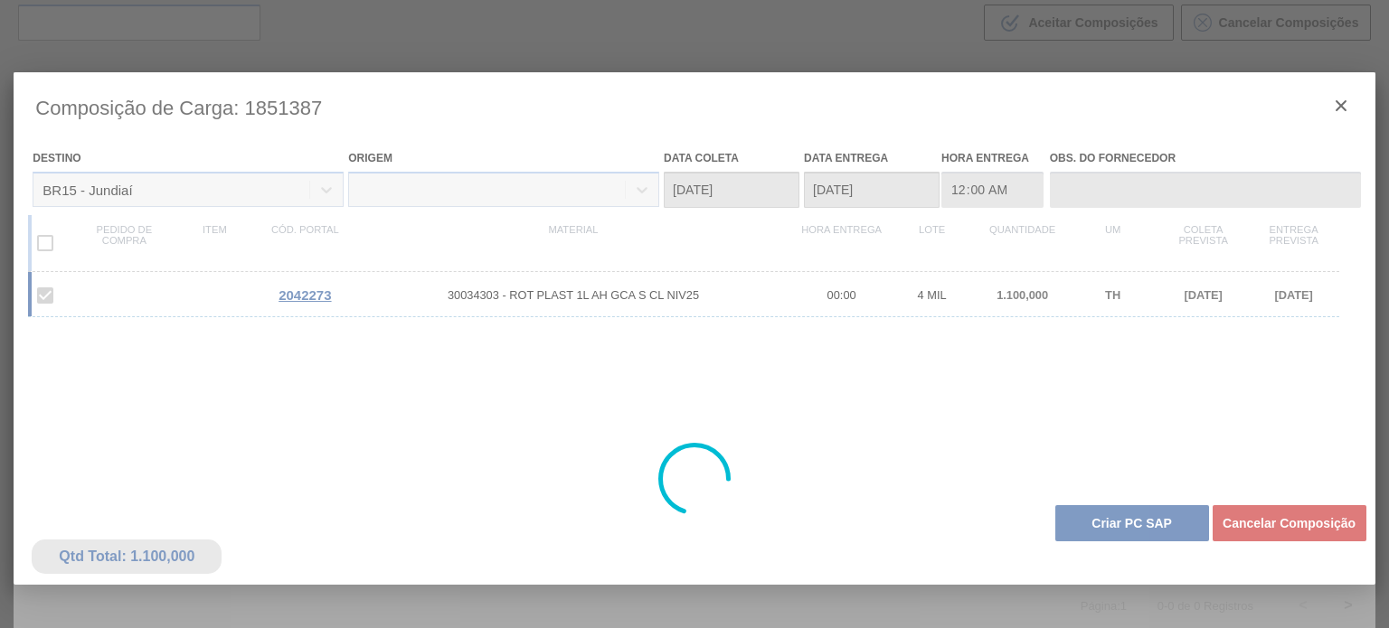
click at [1081, 534] on div at bounding box center [694, 479] width 1360 height 814
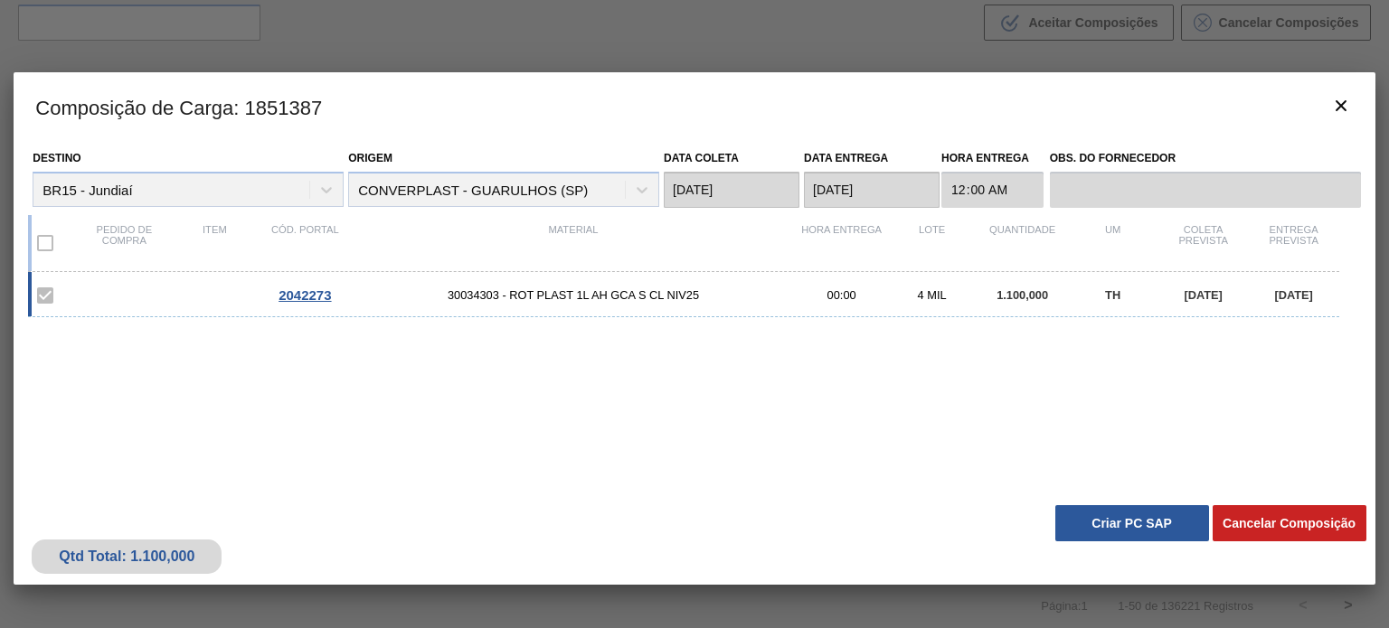
click at [1081, 534] on button "Criar PC SAP" at bounding box center [1132, 523] width 154 height 36
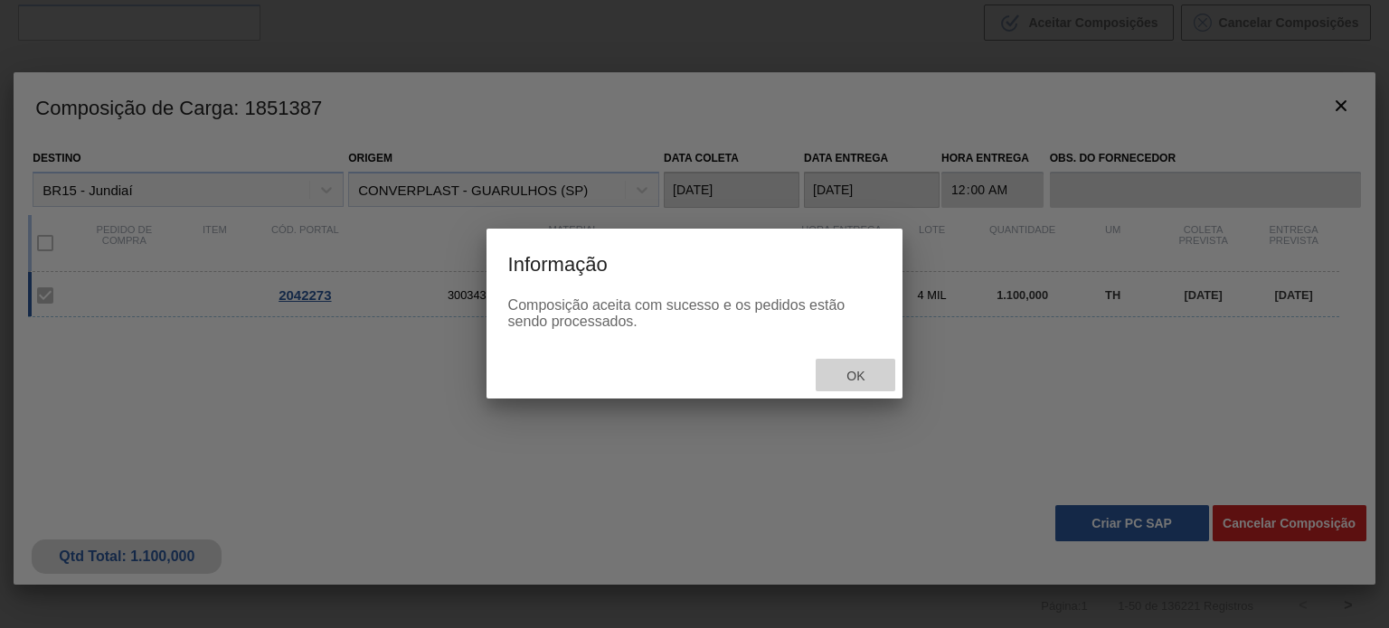
click at [880, 382] on div "Ok" at bounding box center [855, 375] width 80 height 33
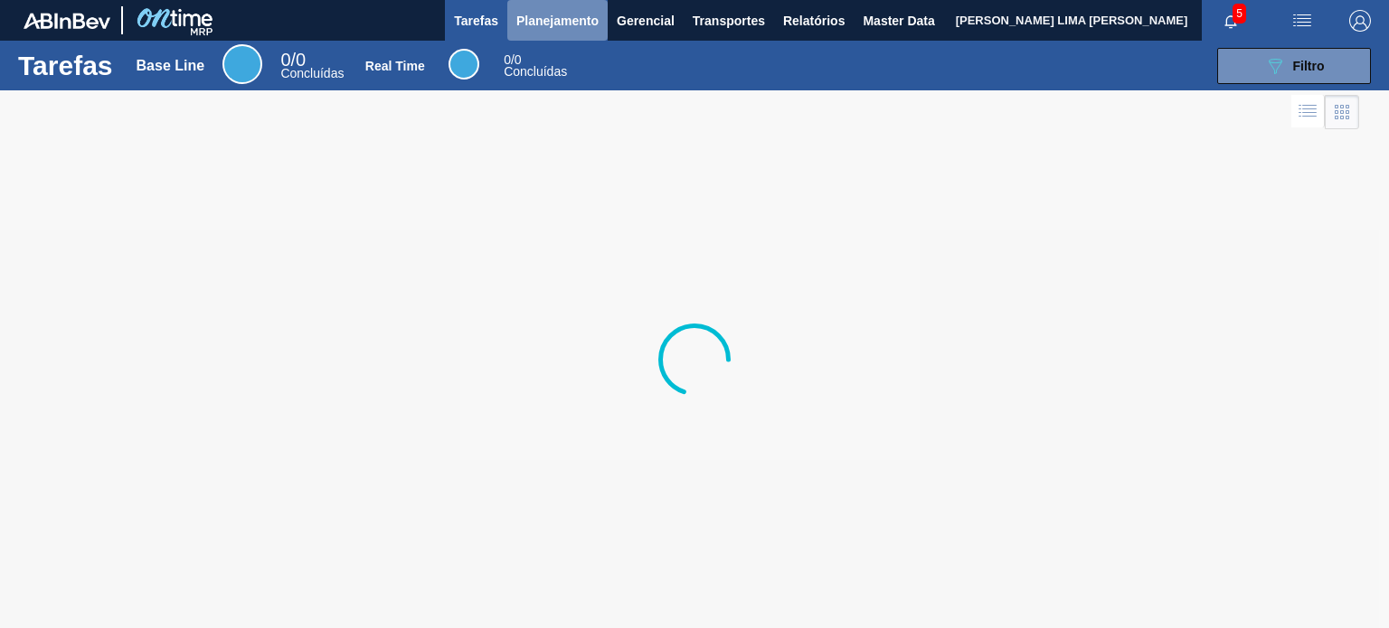
click at [571, 24] on span "Planejamento" at bounding box center [557, 21] width 82 height 22
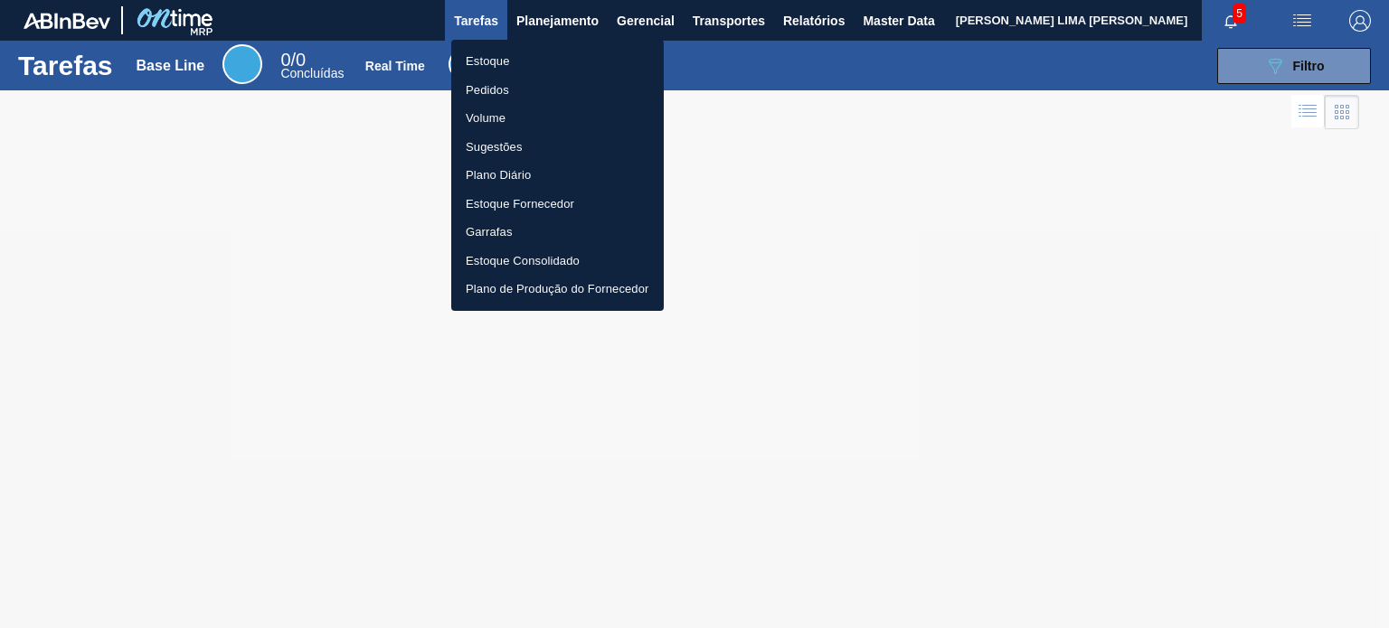
click at [520, 71] on li "Estoque" at bounding box center [557, 61] width 212 height 29
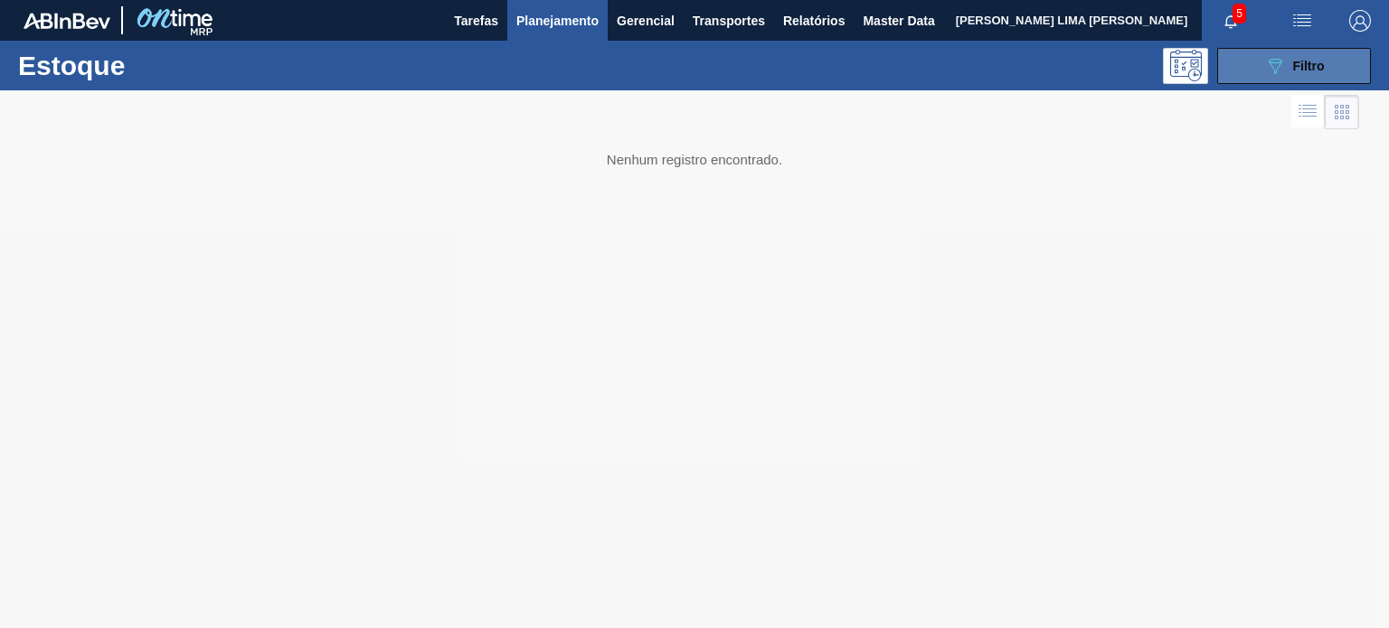
click at [1274, 79] on button "089F7B8B-B2A5-4AFE-B5C0-19BA573D28AC Filtro" at bounding box center [1294, 66] width 154 height 36
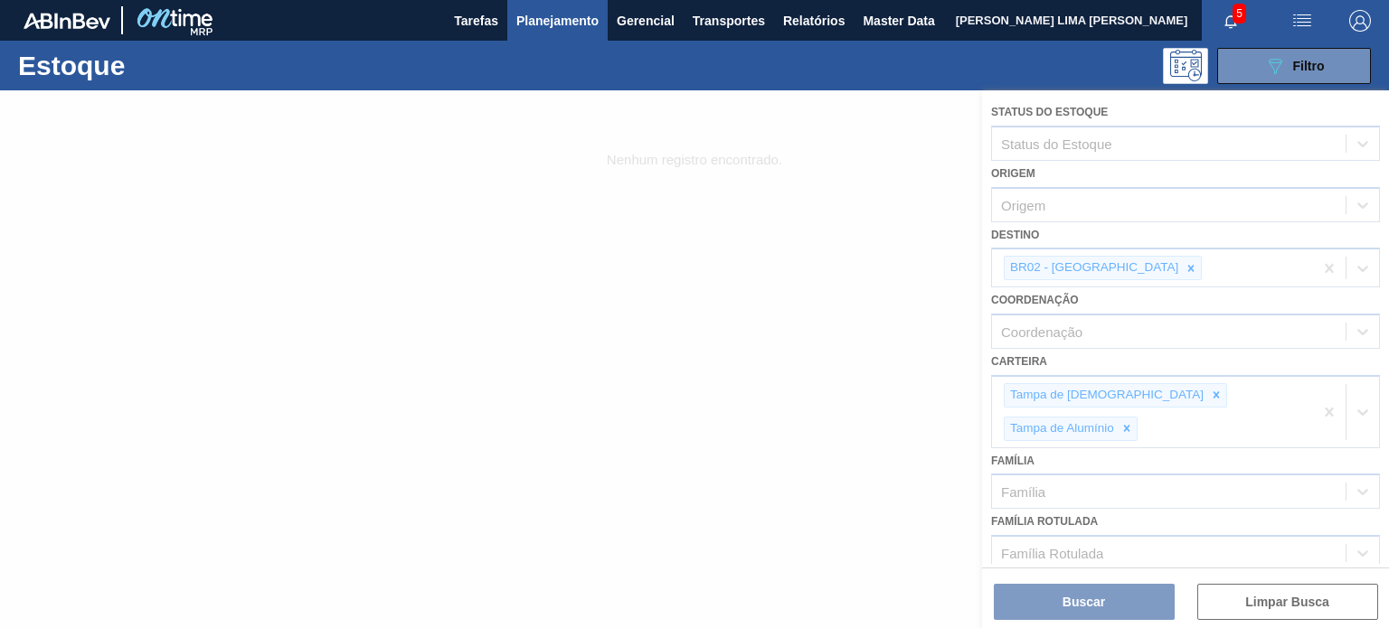
click at [1112, 269] on div at bounding box center [694, 359] width 1389 height 538
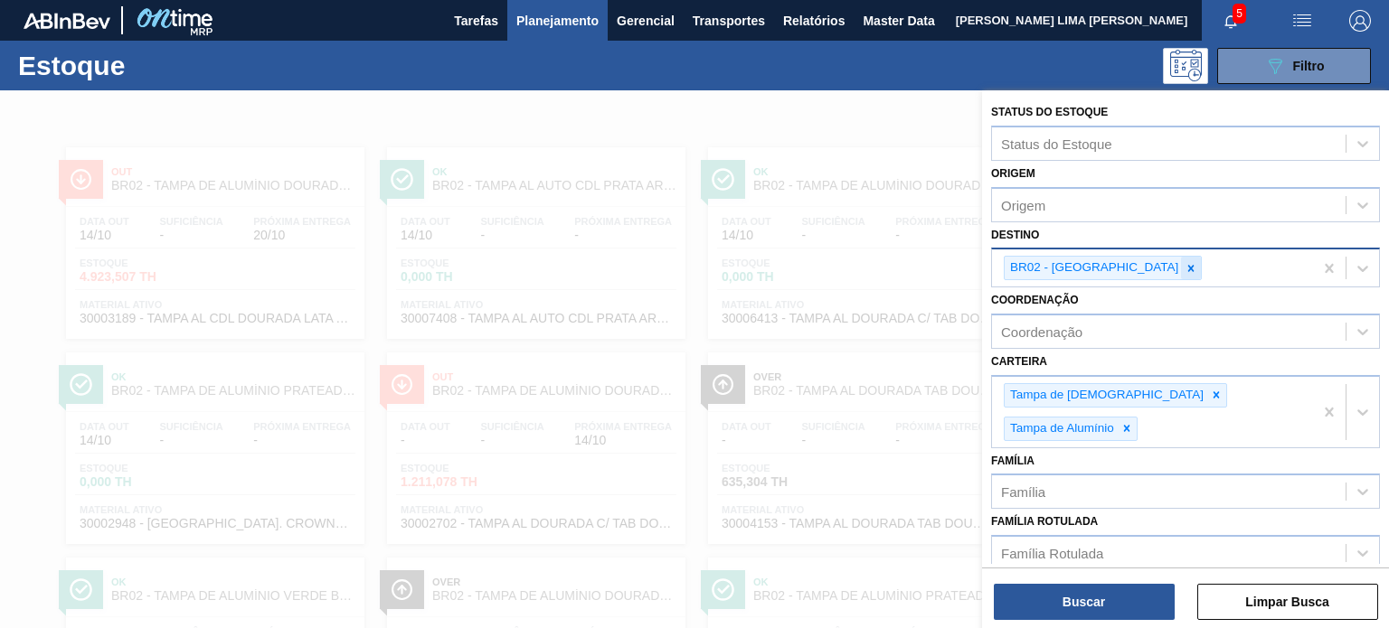
click at [1184, 268] on icon at bounding box center [1190, 268] width 13 height 13
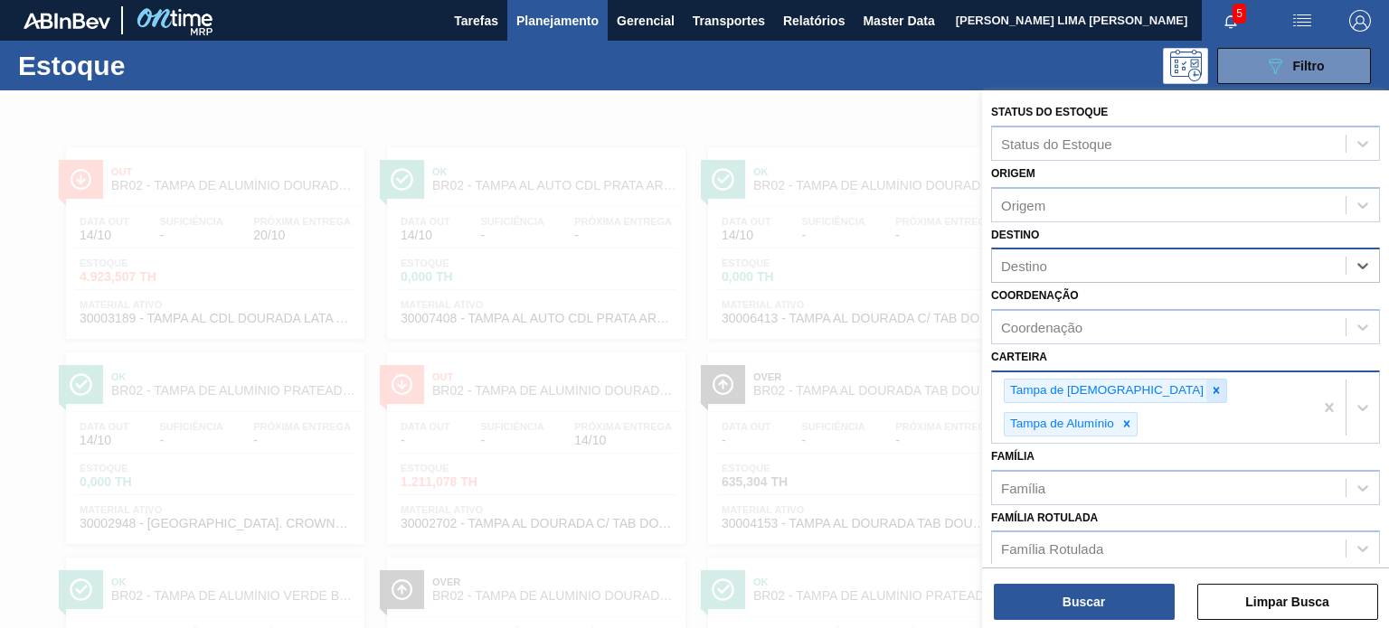
click at [1210, 384] on icon at bounding box center [1216, 390] width 13 height 13
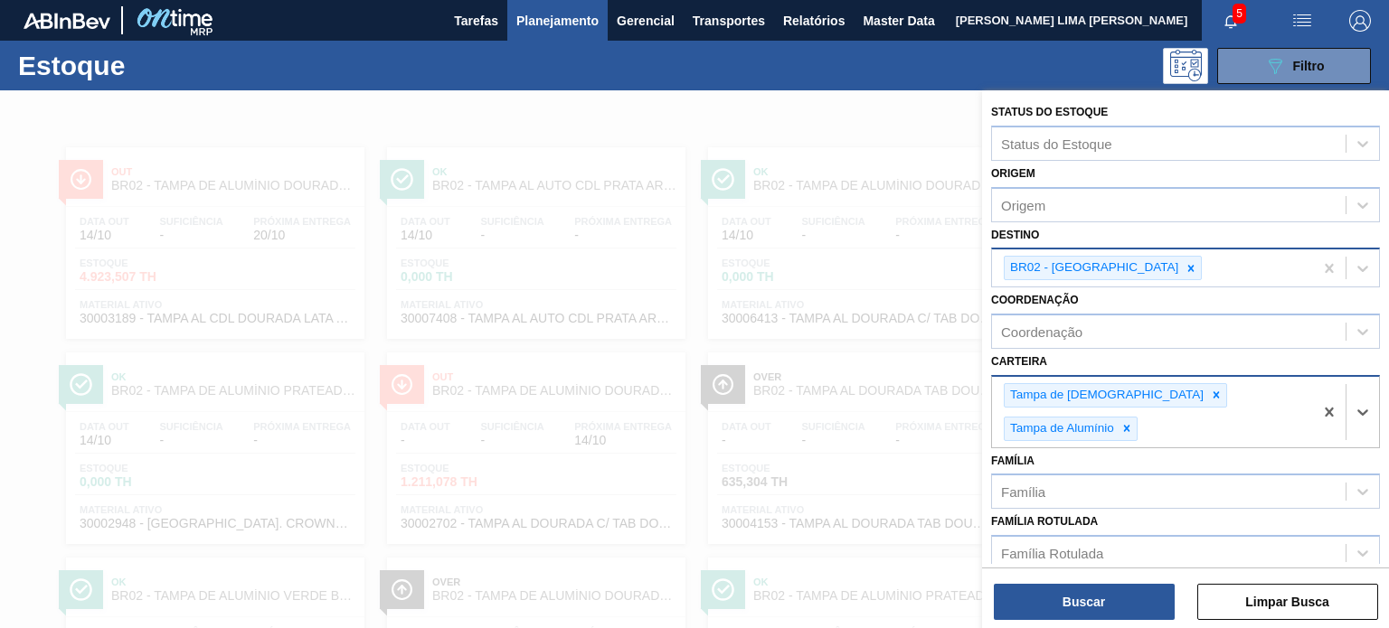
click at [1116, 418] on div "Tampa de Alumínio" at bounding box center [1060, 429] width 112 height 23
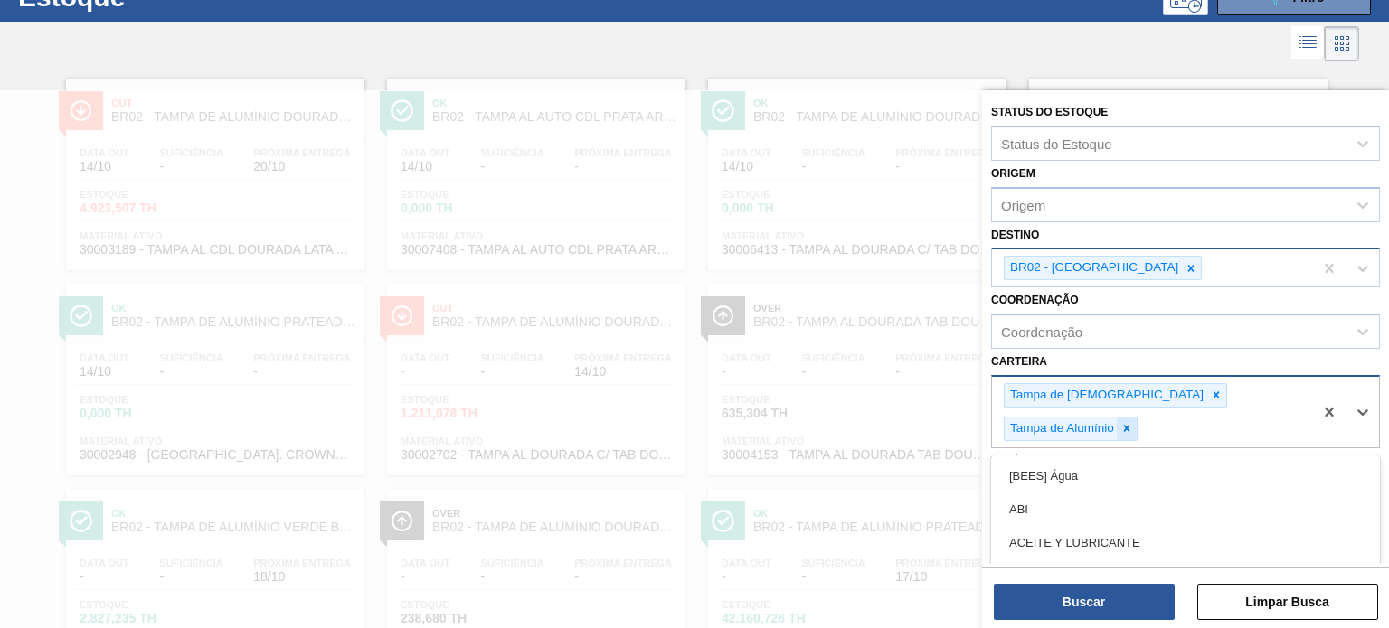
scroll to position [69, 0]
click at [1133, 422] on icon at bounding box center [1126, 428] width 13 height 13
click at [1210, 389] on icon at bounding box center [1216, 395] width 13 height 13
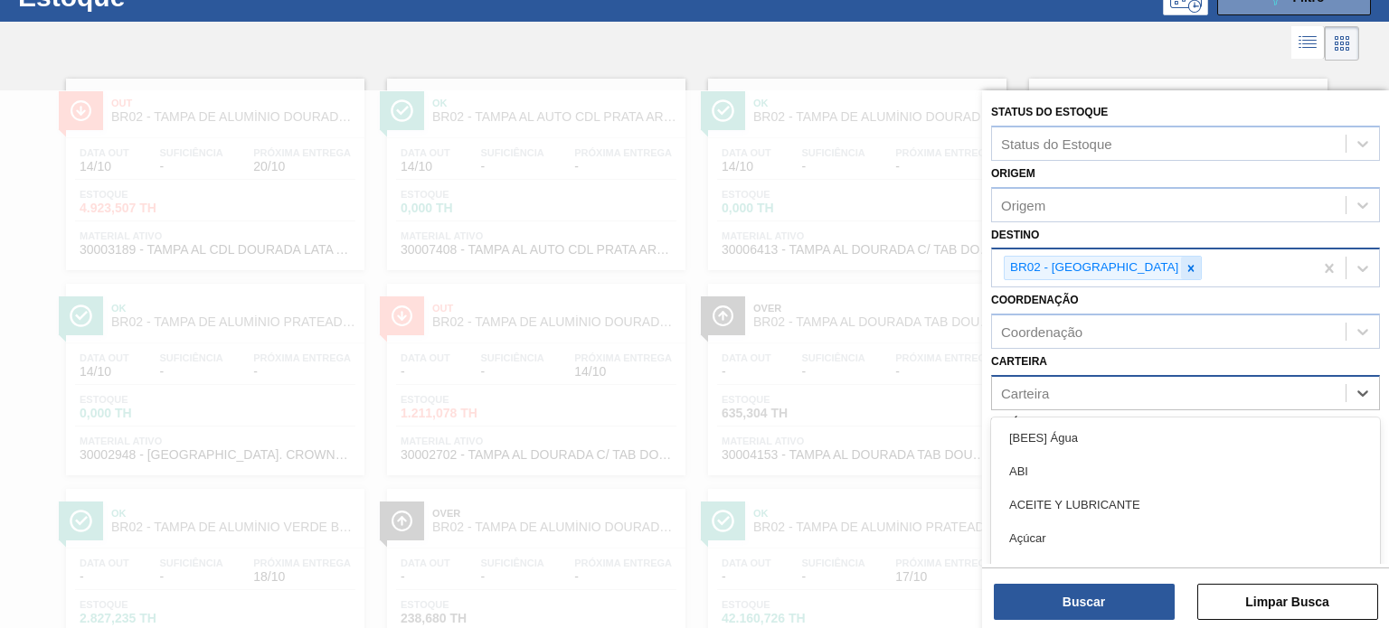
click at [1184, 268] on icon at bounding box center [1190, 268] width 13 height 13
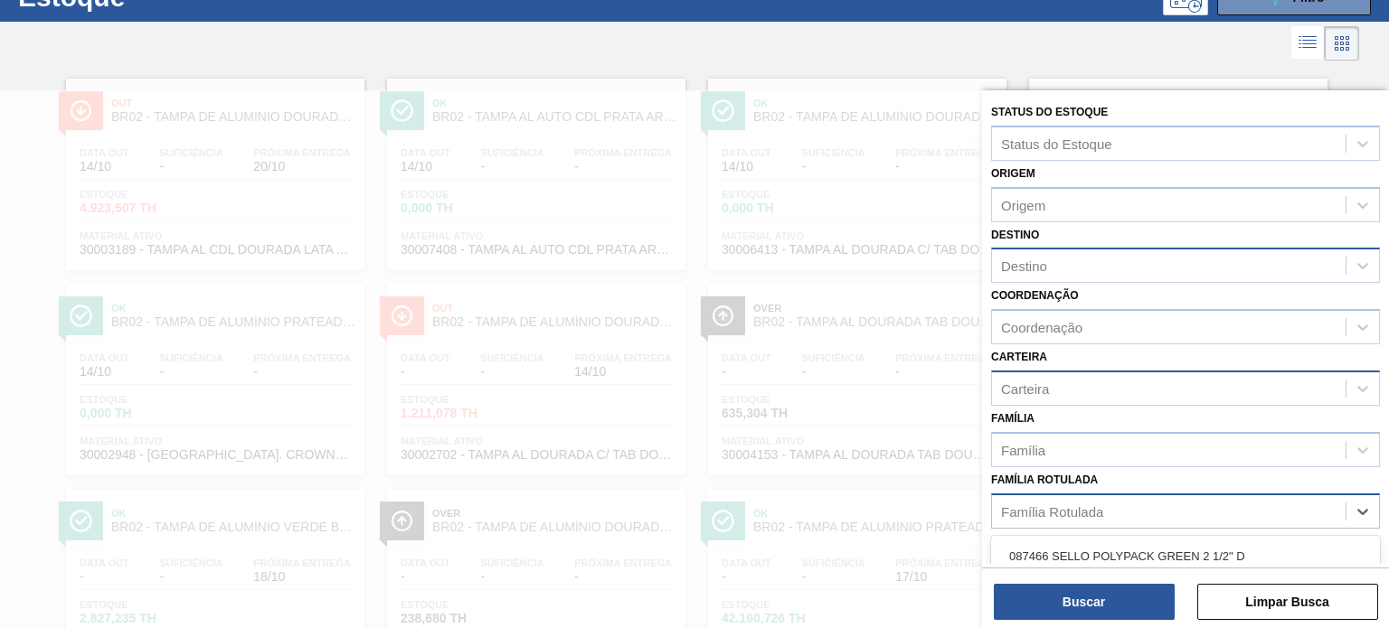
click at [1055, 498] on div "Família Rotulada" at bounding box center [1168, 511] width 353 height 26
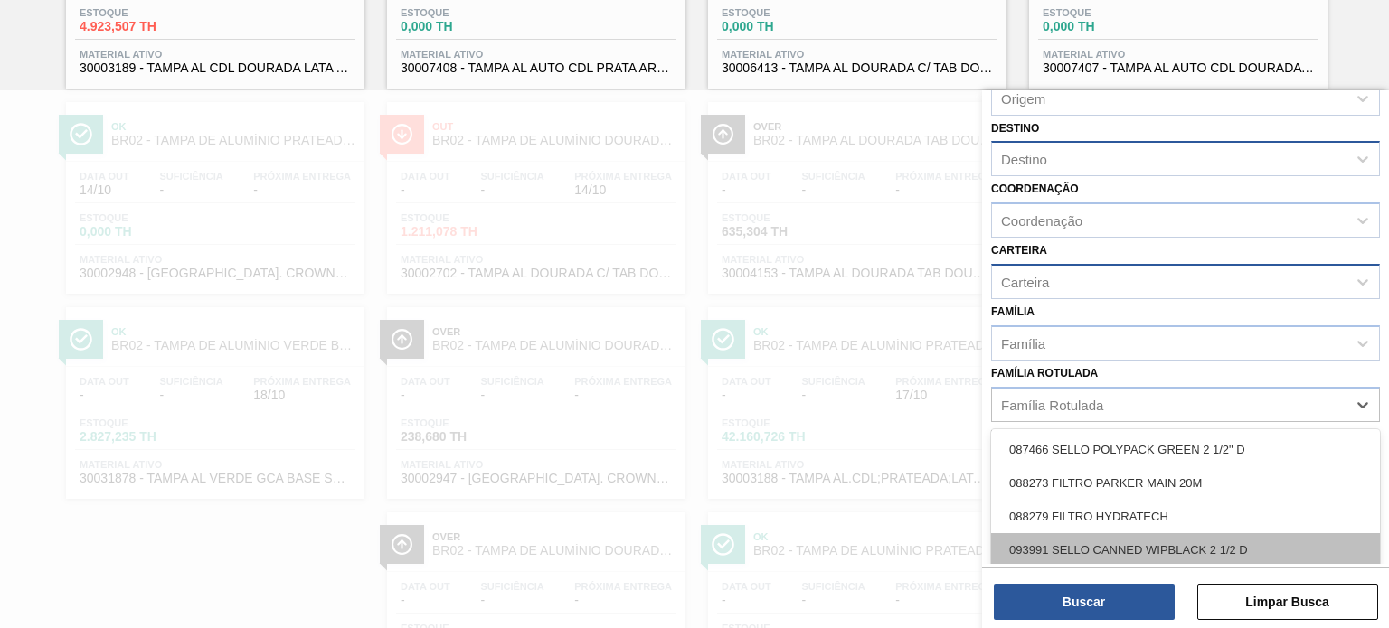
scroll to position [181, 0]
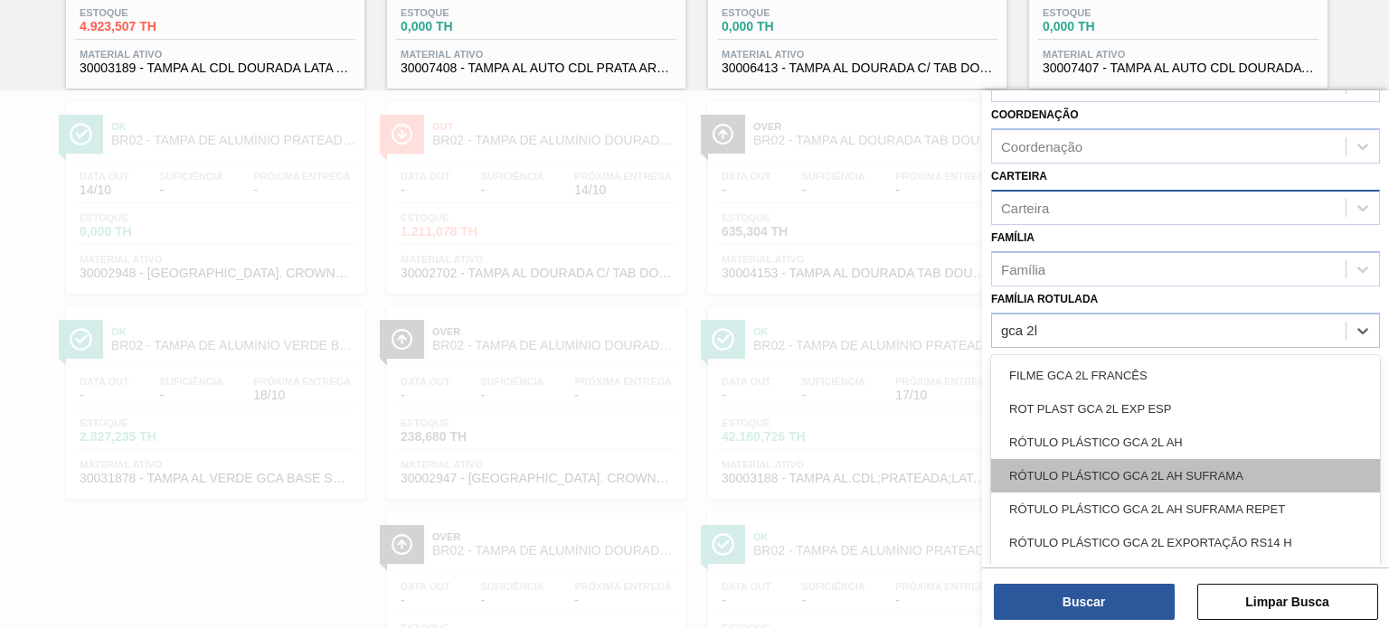
type Rotulada "gca 2l h"
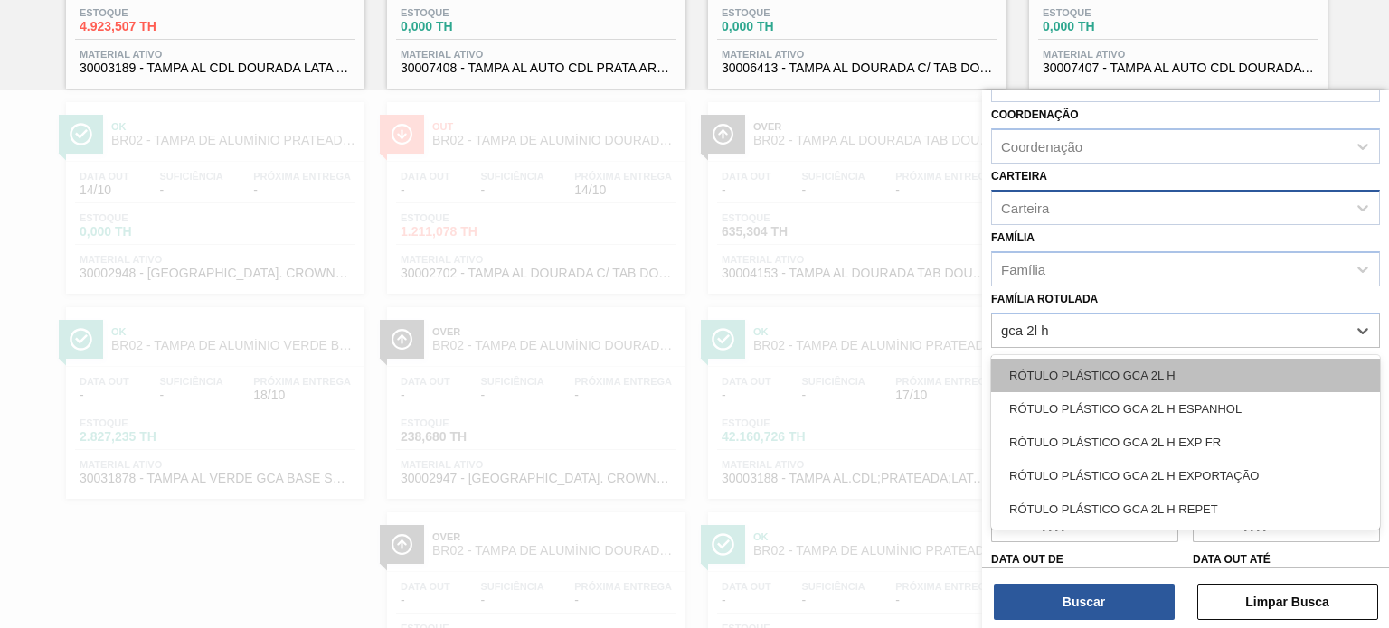
click at [1129, 372] on div "RÓTULO PLÁSTICO GCA 2L H" at bounding box center [1185, 375] width 389 height 33
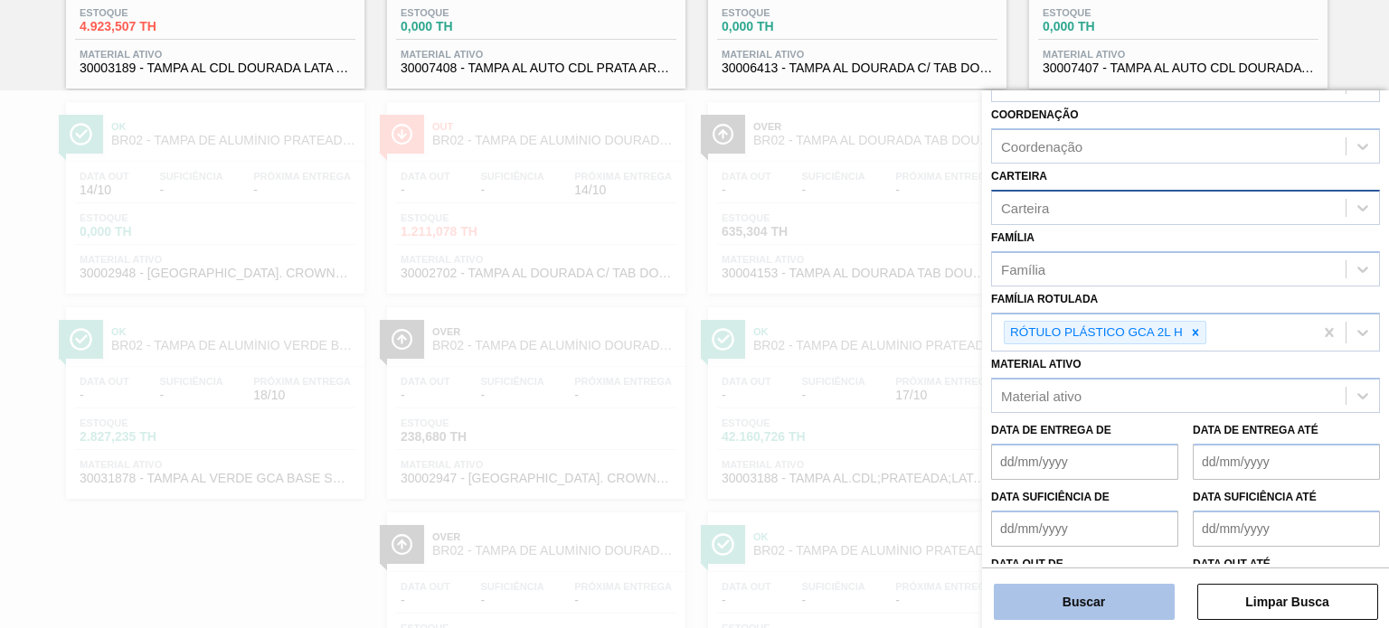
click at [1087, 593] on button "Buscar" at bounding box center [1083, 602] width 181 height 36
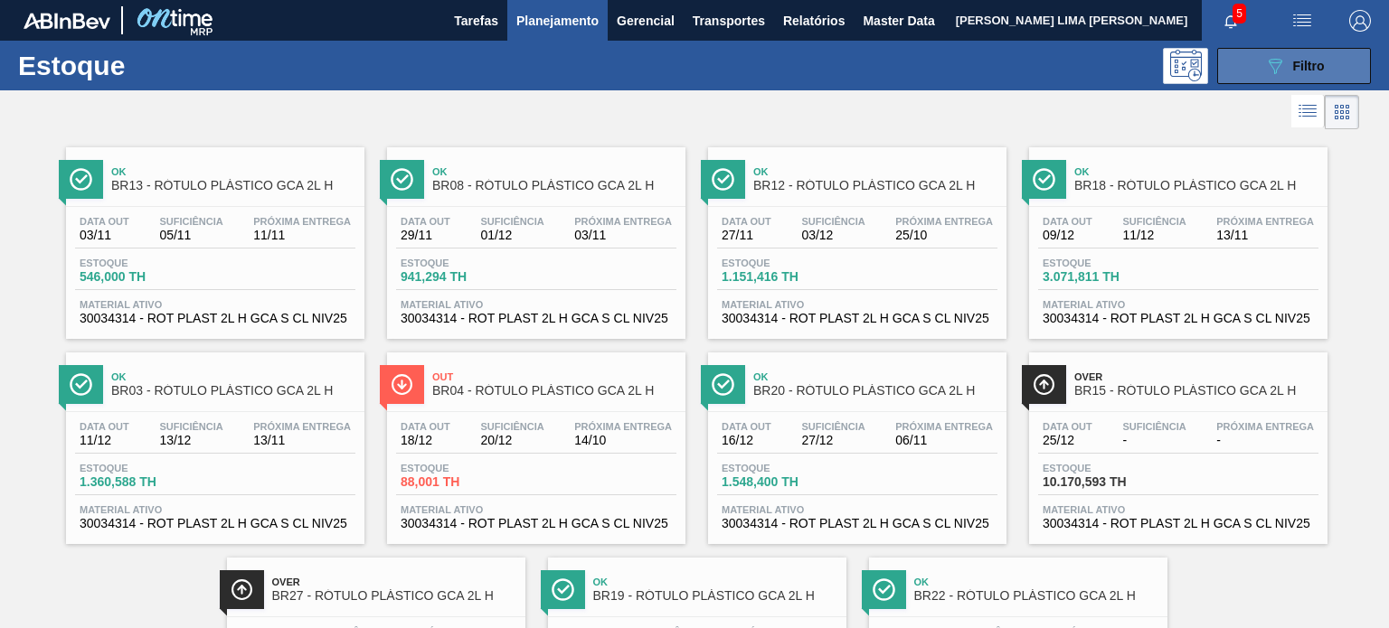
click at [1252, 57] on button "089F7B8B-B2A5-4AFE-B5C0-19BA573D28AC Filtro" at bounding box center [1294, 66] width 154 height 36
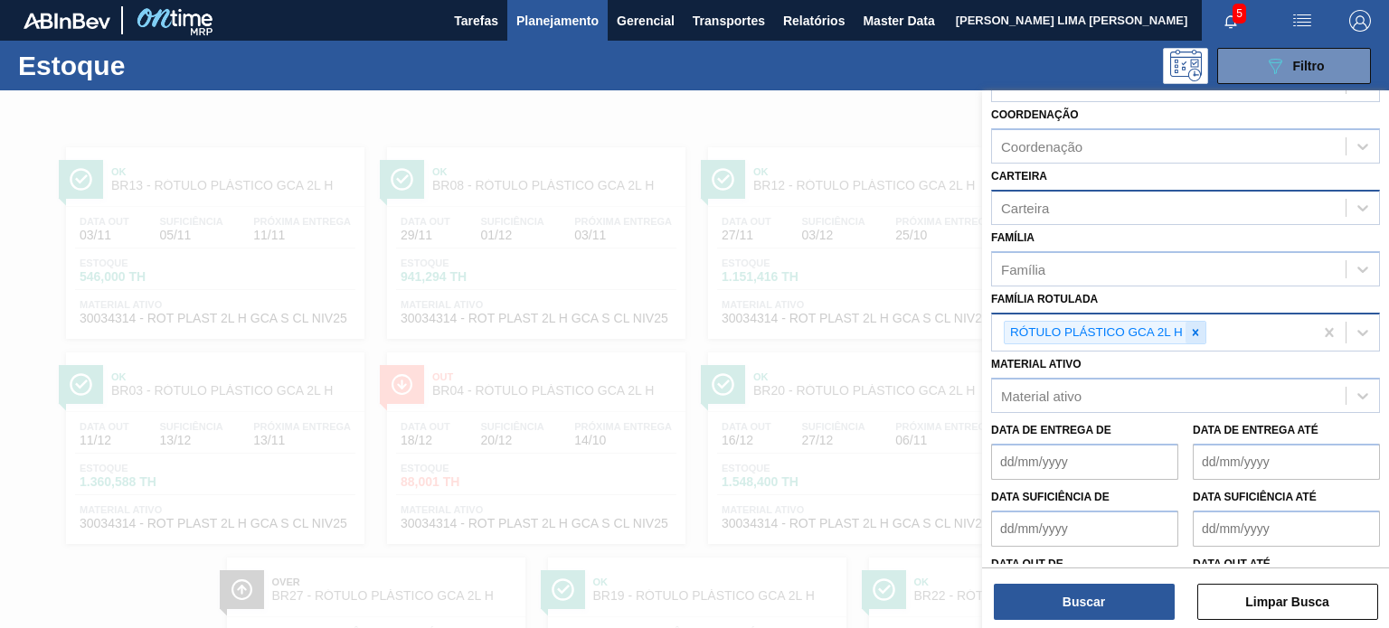
click at [1203, 325] on div at bounding box center [1195, 333] width 20 height 23
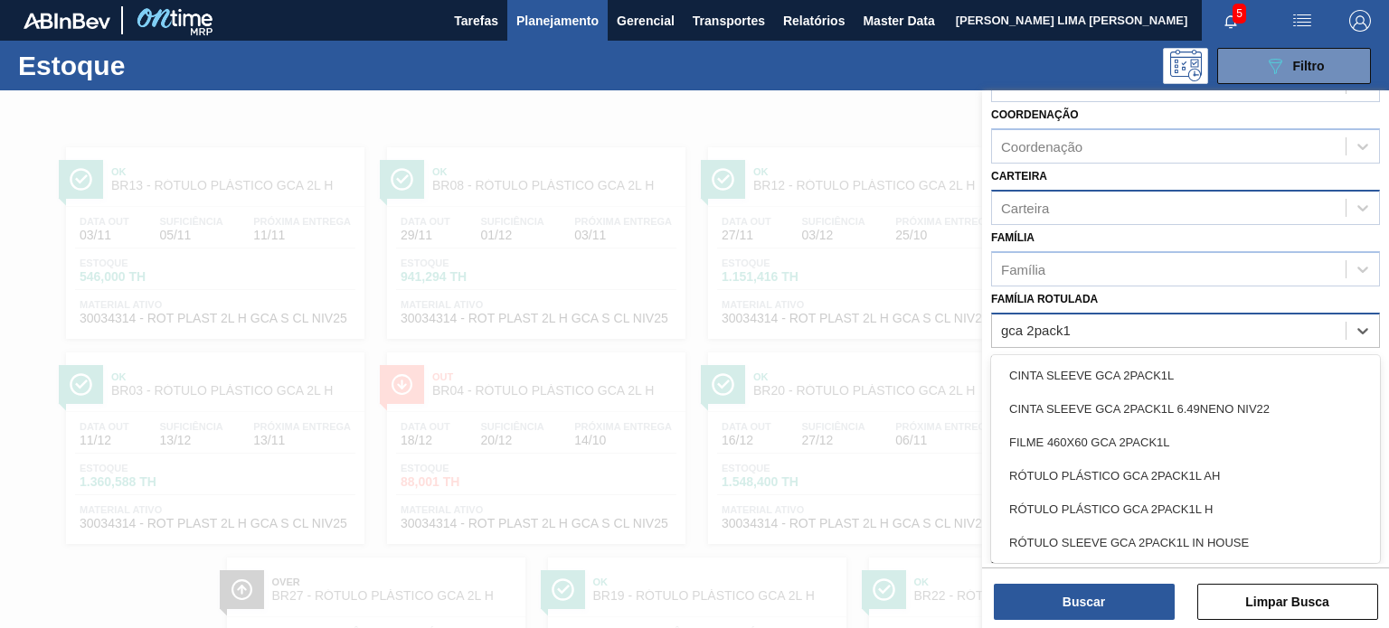
type Rotulada "gca 2pack1l"
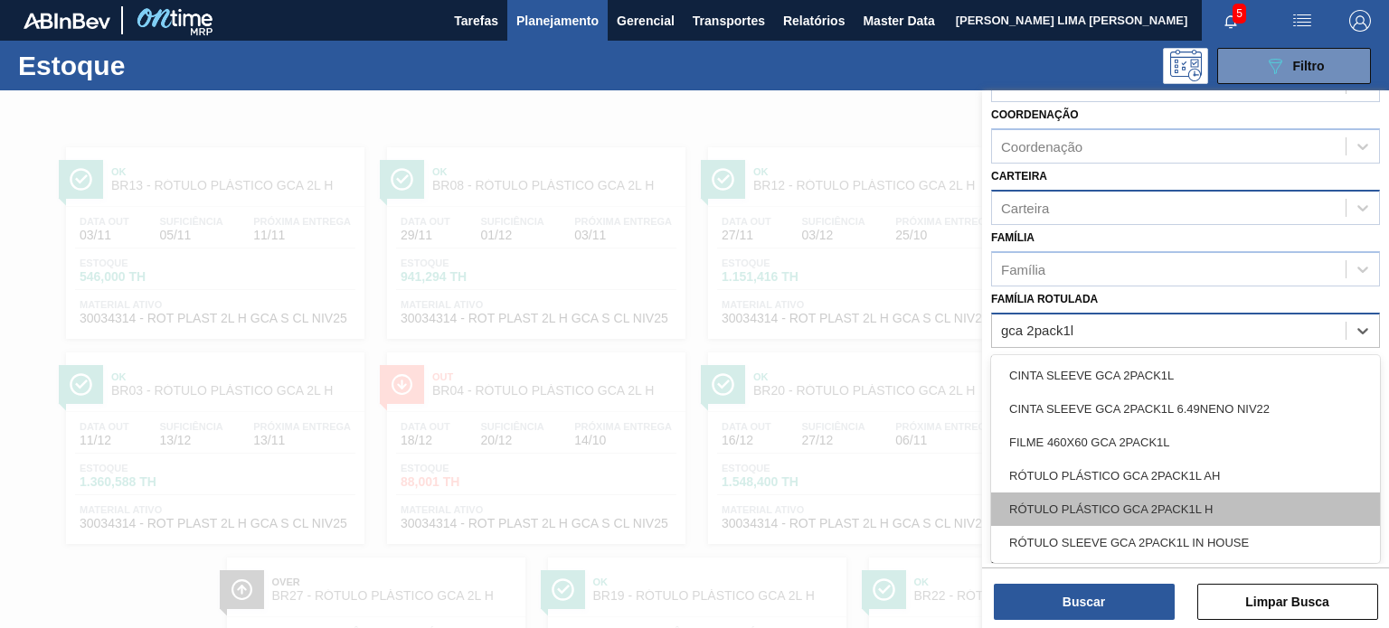
click at [1128, 494] on div "RÓTULO PLÁSTICO GCA 2PACK1L H" at bounding box center [1185, 509] width 389 height 33
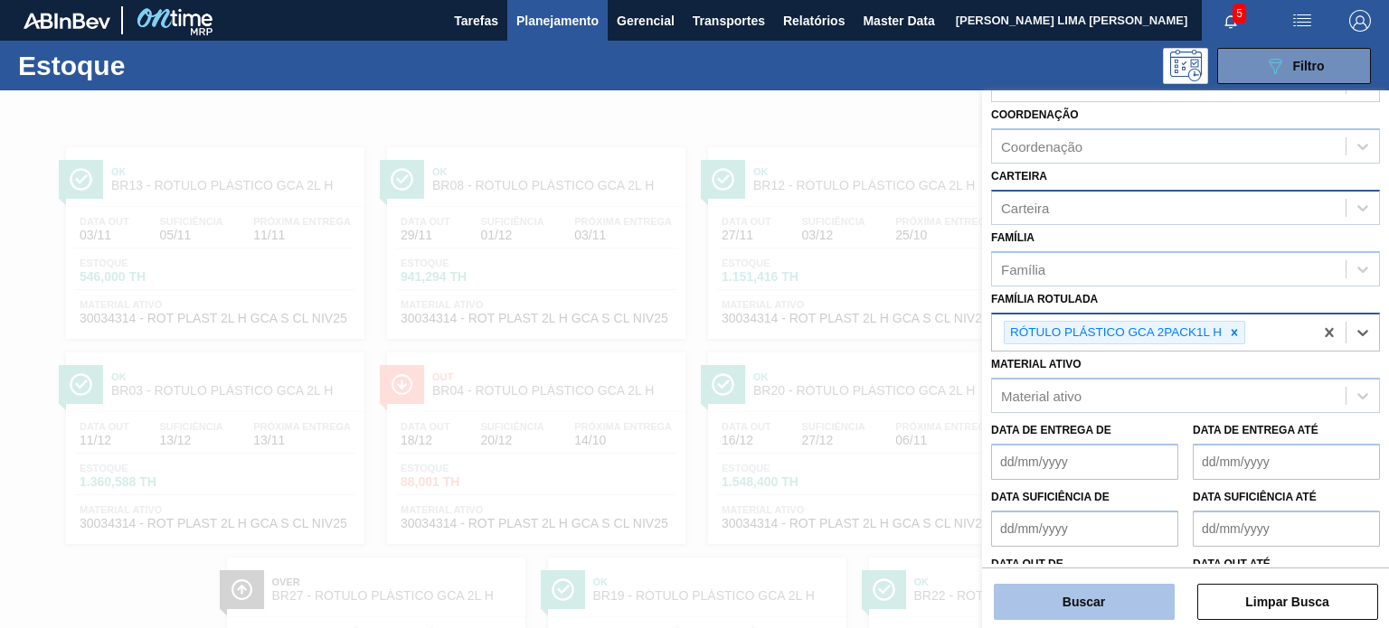
click at [1117, 586] on button "Buscar" at bounding box center [1083, 602] width 181 height 36
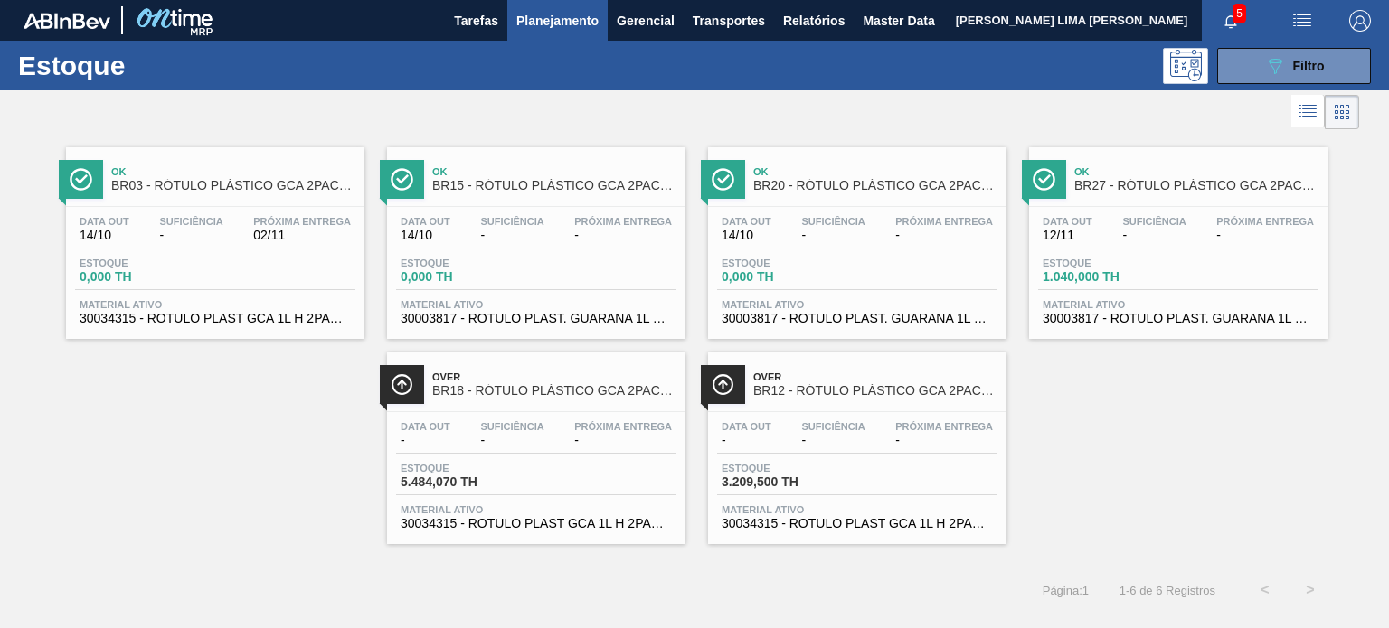
drag, startPoint x: 803, startPoint y: 432, endPoint x: 1074, endPoint y: 507, distance: 281.4
click at [1074, 507] on div "Ok BR03 - RÓTULO PLÁSTICO GCA 2PACK1L H Data out 14/10 Suficiência - Próxima En…" at bounding box center [694, 339] width 1389 height 410
click at [1290, 64] on div "089F7B8B-B2A5-4AFE-B5C0-19BA573D28AC Filtro" at bounding box center [1294, 66] width 61 height 22
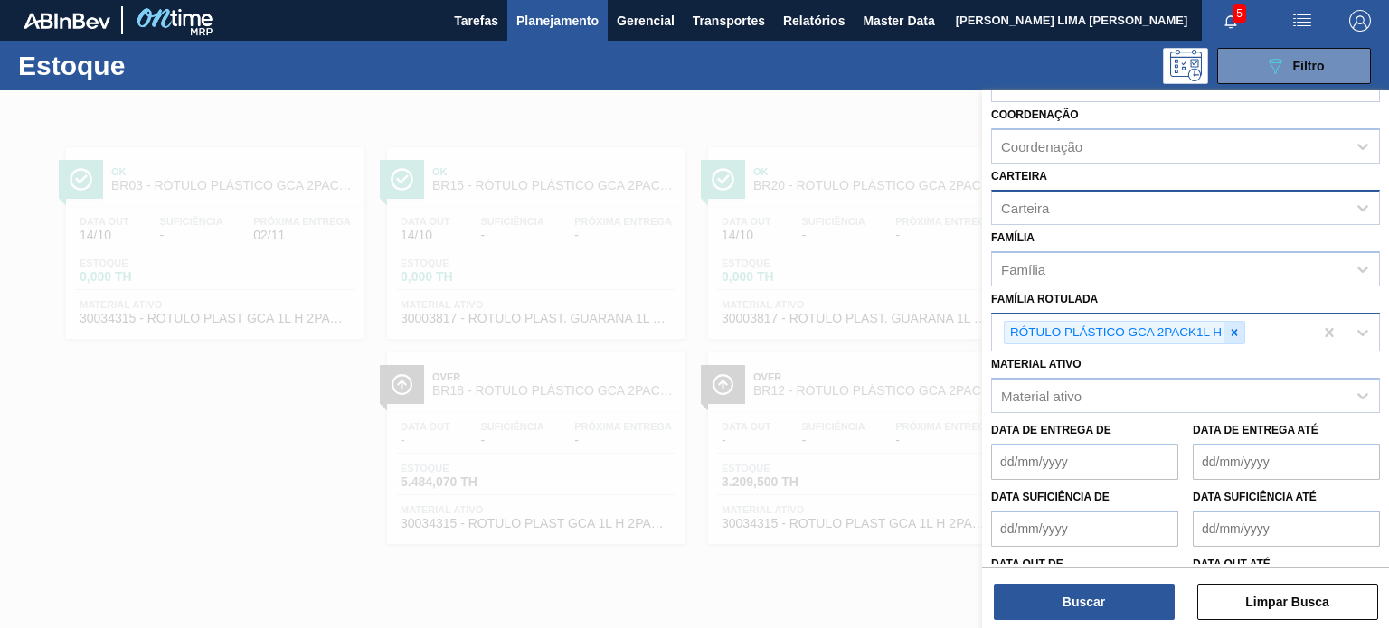
click at [1235, 332] on icon at bounding box center [1234, 332] width 13 height 13
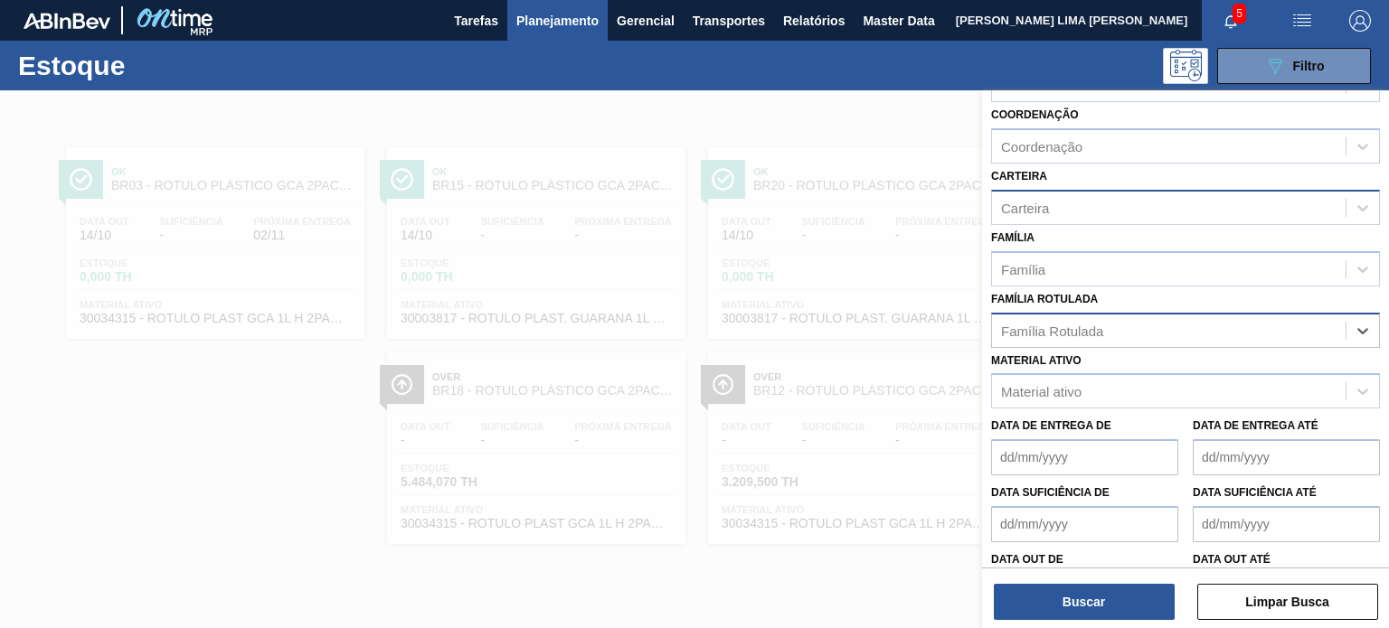
paste Rotulada "RÓTULO PLÁSTICO GCA 2PACK1L H"
type Rotulada "RÓTULO PLÁSTICO GCA 2PACK1L H"
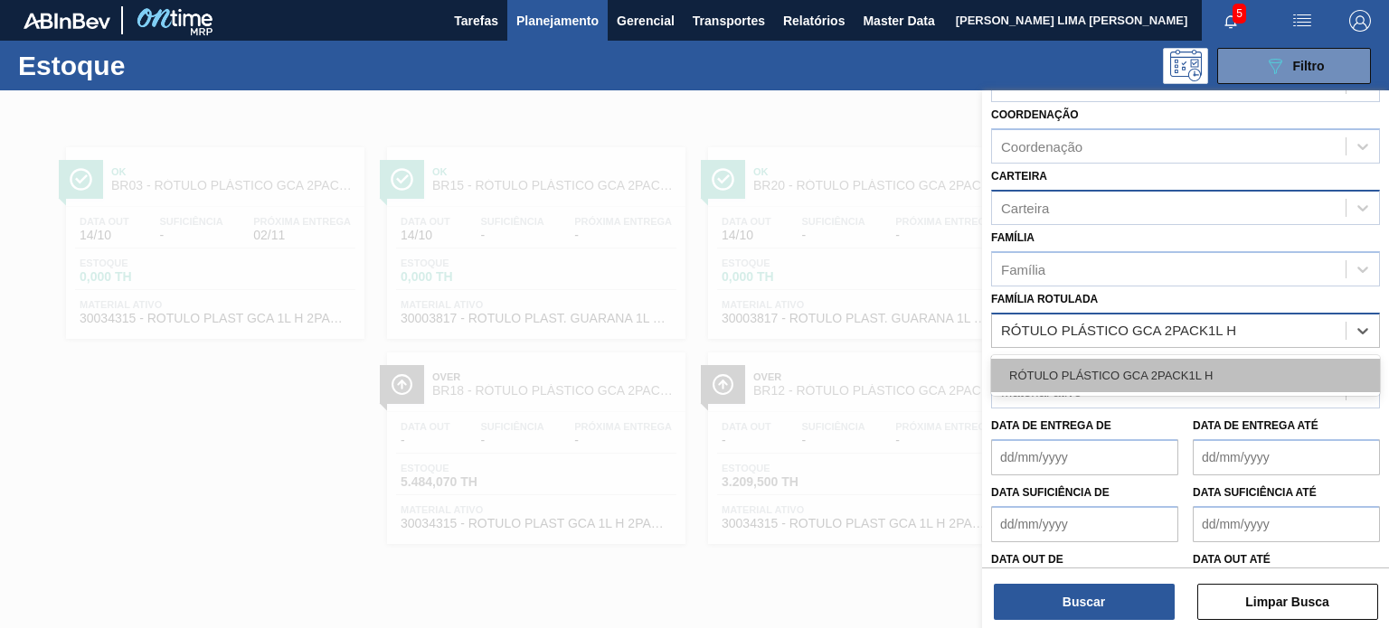
click at [1164, 374] on div "RÓTULO PLÁSTICO GCA 2PACK1L H" at bounding box center [1185, 375] width 389 height 33
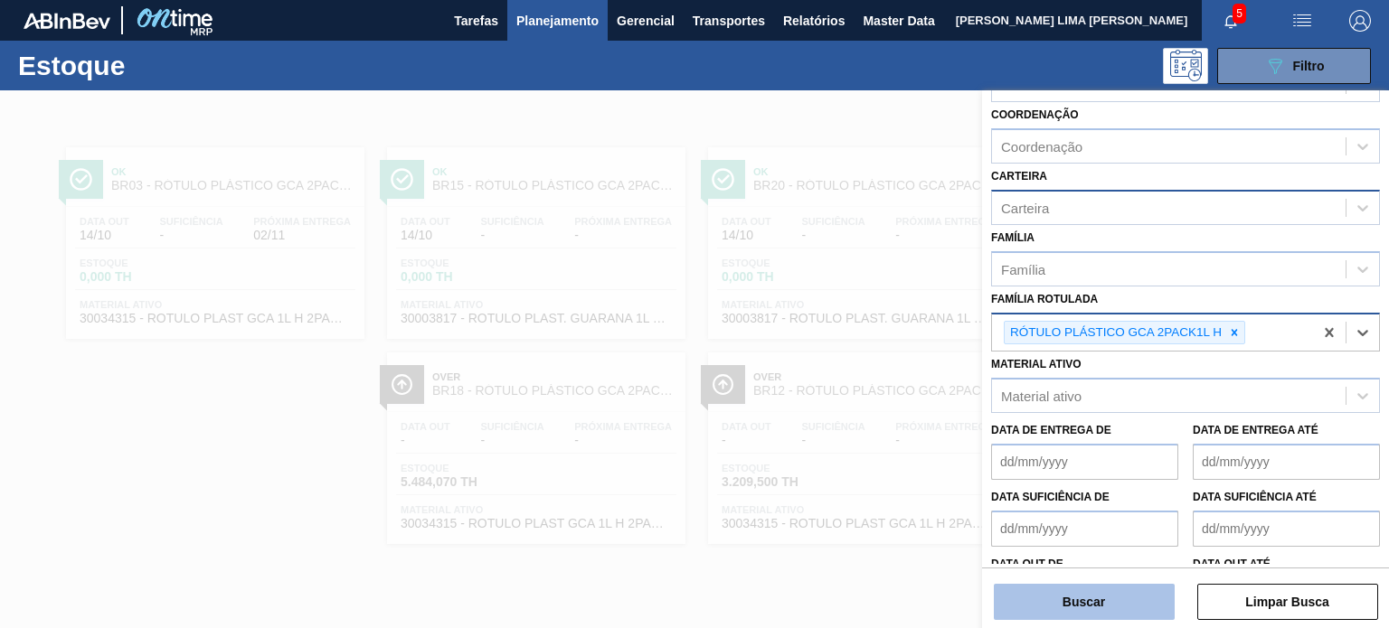
click at [1114, 612] on button "Buscar" at bounding box center [1083, 602] width 181 height 36
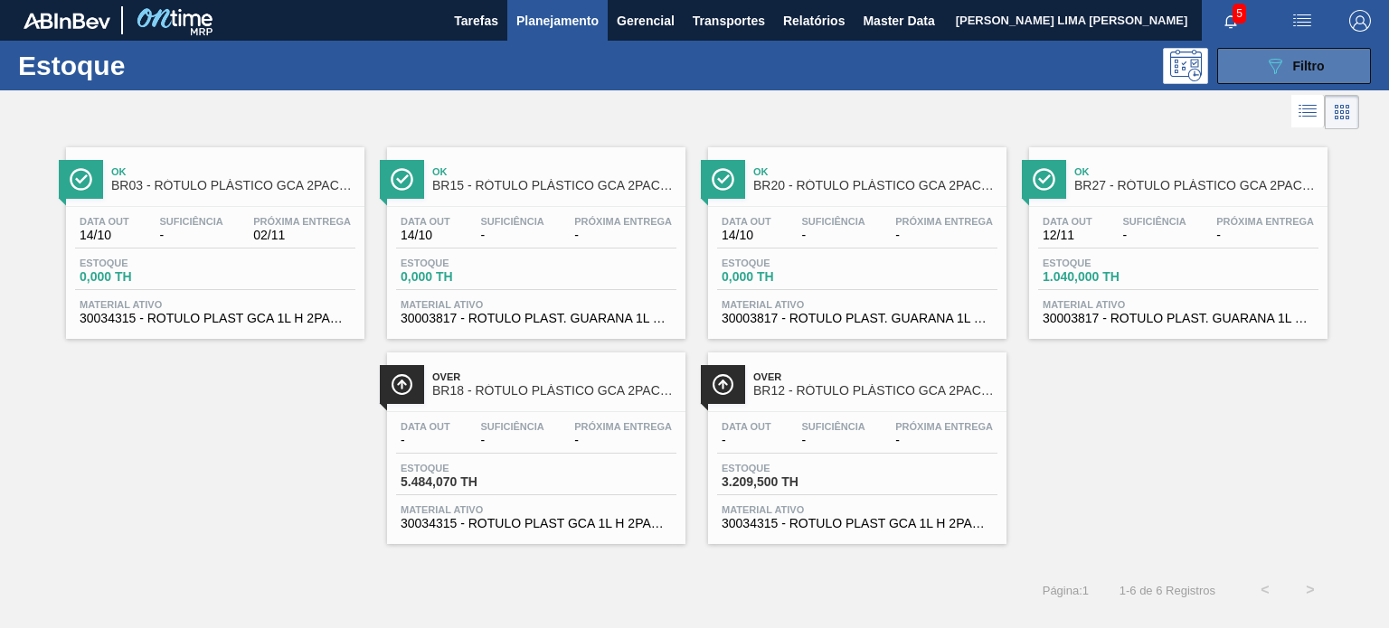
click at [1252, 61] on button "089F7B8B-B2A5-4AFE-B5C0-19BA573D28AC Filtro" at bounding box center [1294, 66] width 154 height 36
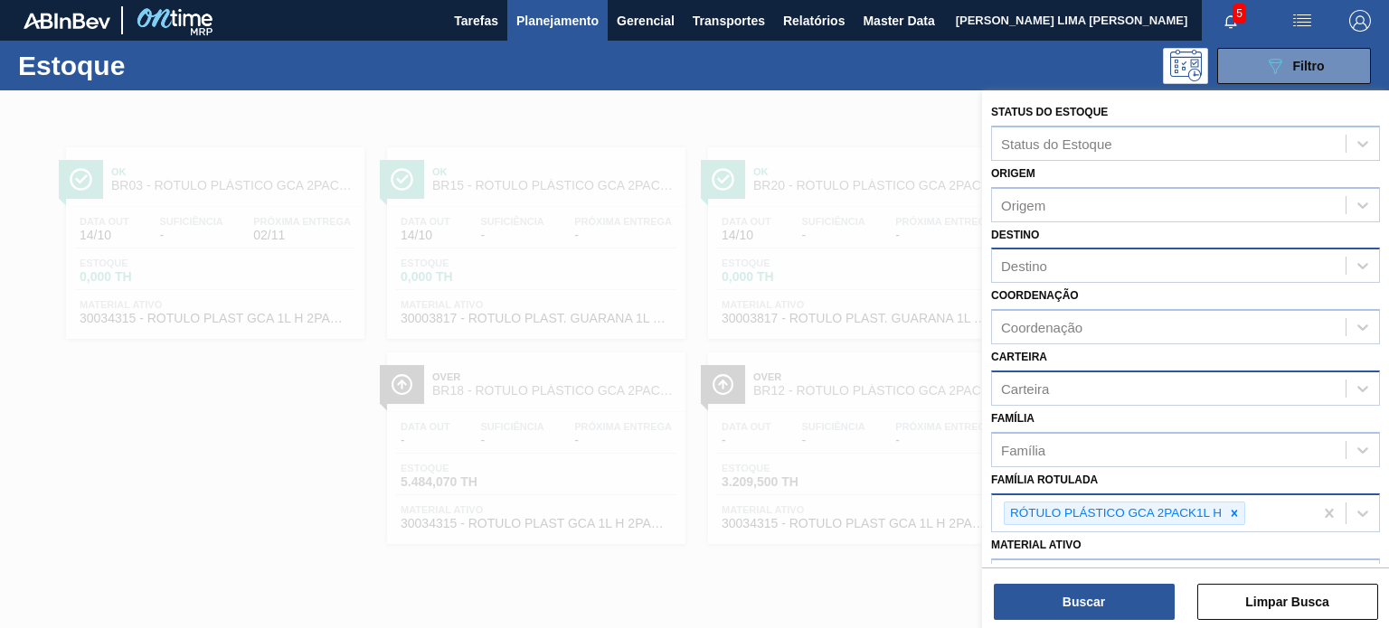
click at [512, 235] on div at bounding box center [694, 404] width 1389 height 628
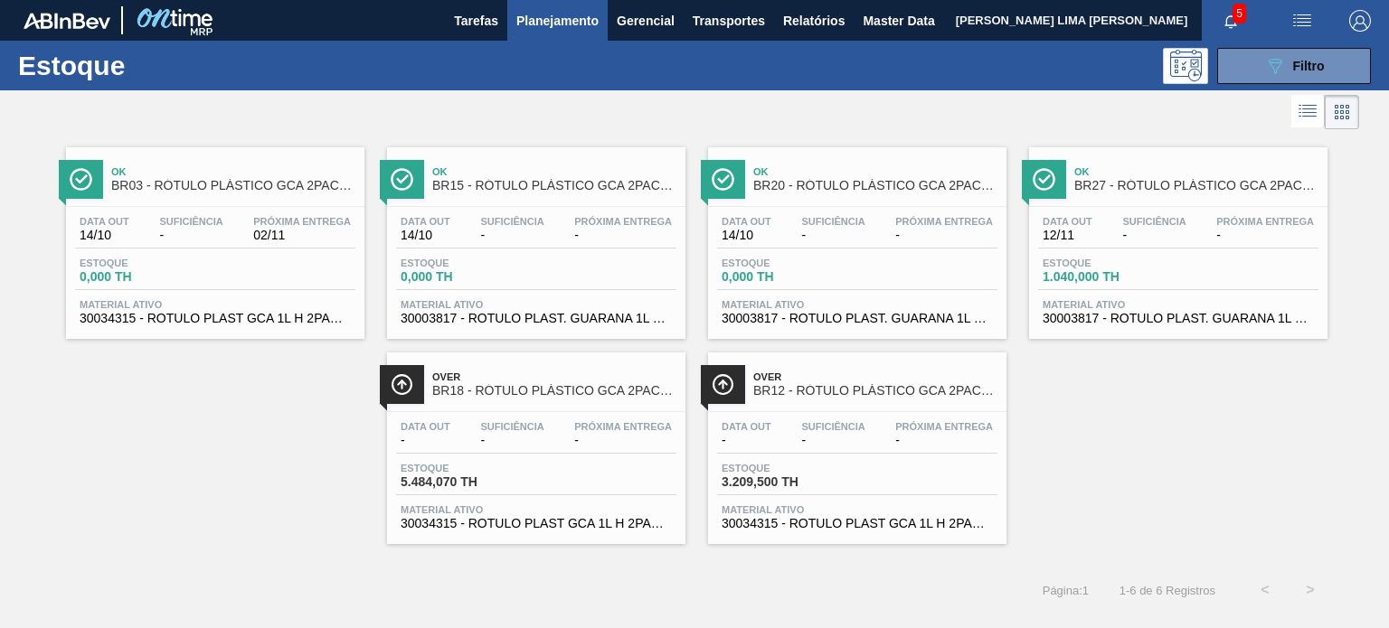
click at [271, 229] on span "02/11" at bounding box center [302, 236] width 98 height 14
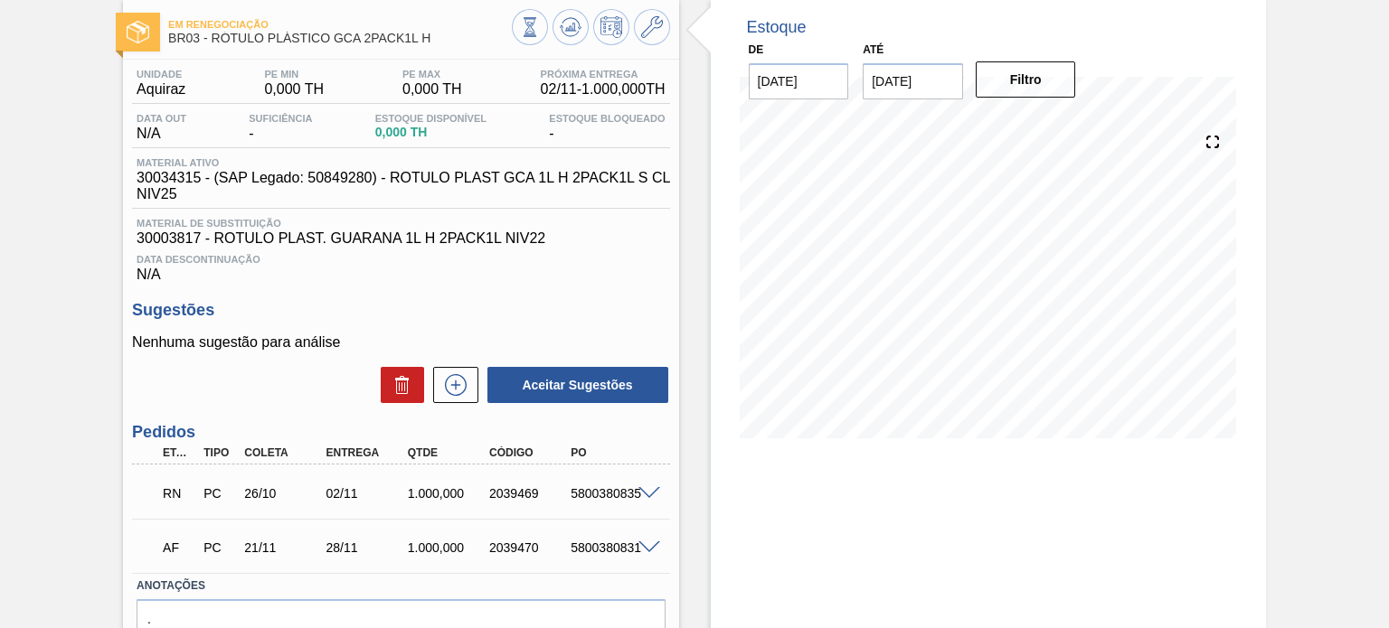
scroll to position [181, 0]
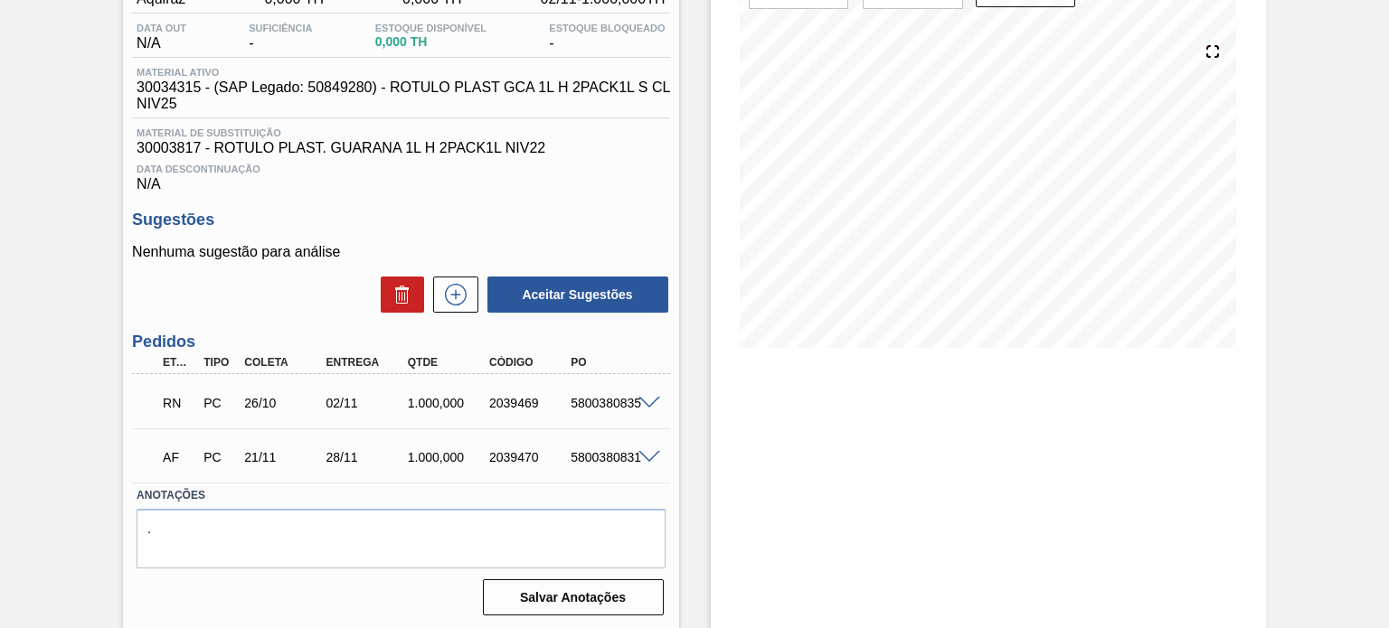
click at [644, 399] on span at bounding box center [649, 404] width 22 height 14
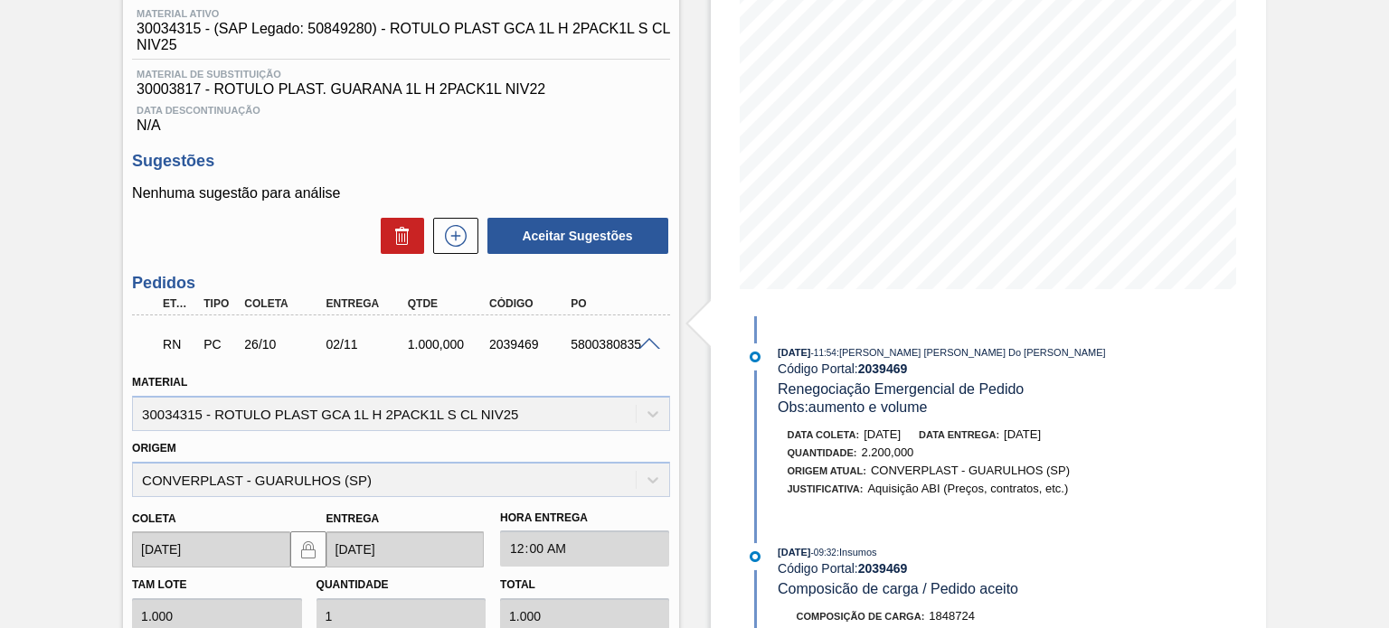
scroll to position [271, 0]
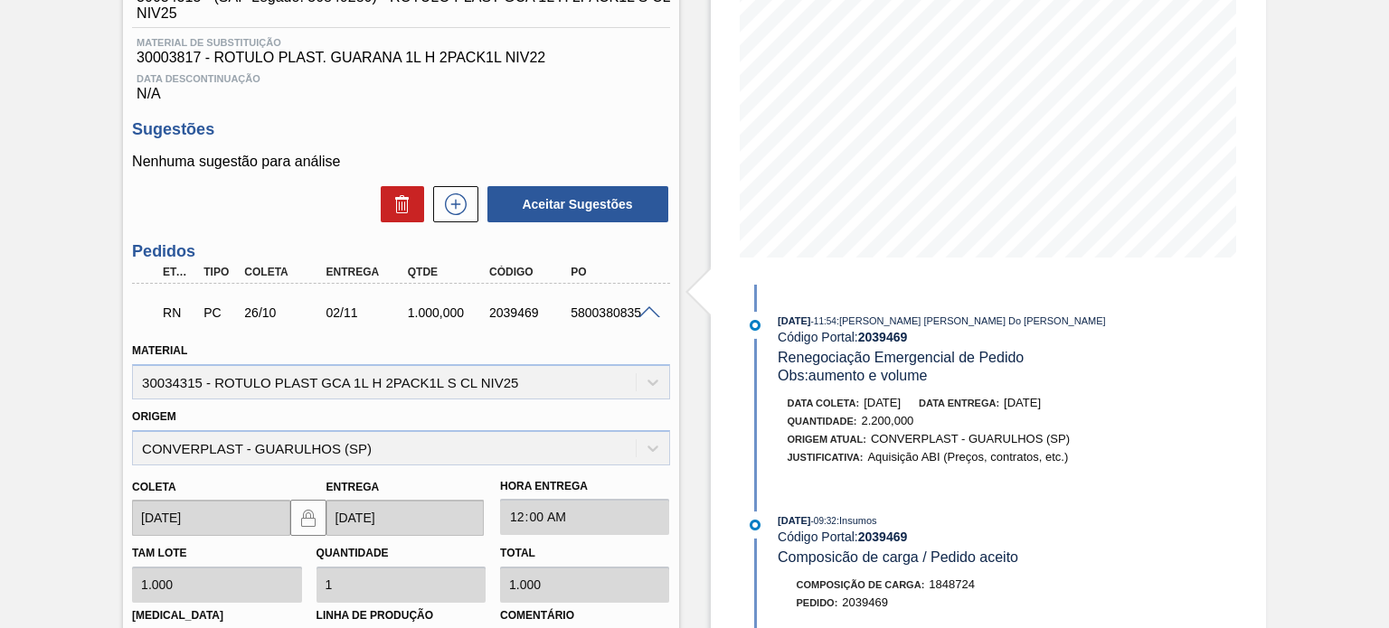
click at [895, 332] on strong "2039469" at bounding box center [883, 337] width 50 height 14
click at [897, 321] on span ": Juliana Cilene Do Prado" at bounding box center [970, 320] width 269 height 11
click at [650, 315] on span at bounding box center [649, 313] width 22 height 14
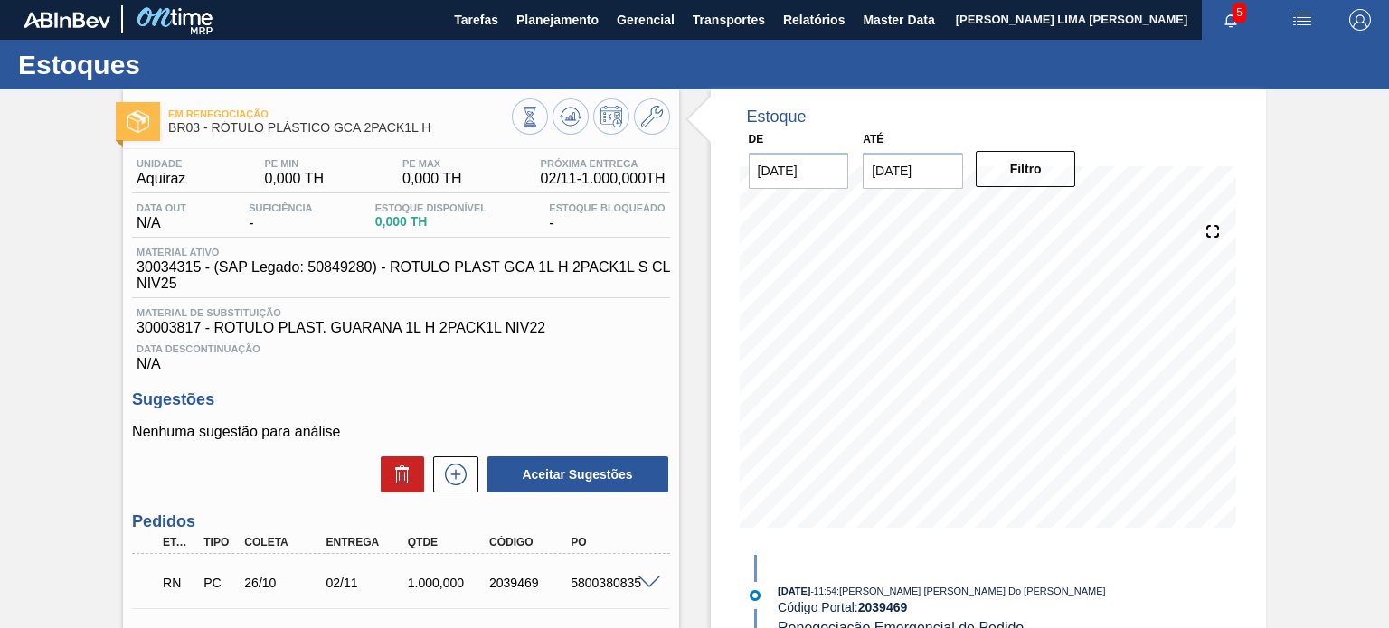
scroll to position [0, 0]
click at [654, 138] on div at bounding box center [591, 119] width 158 height 41
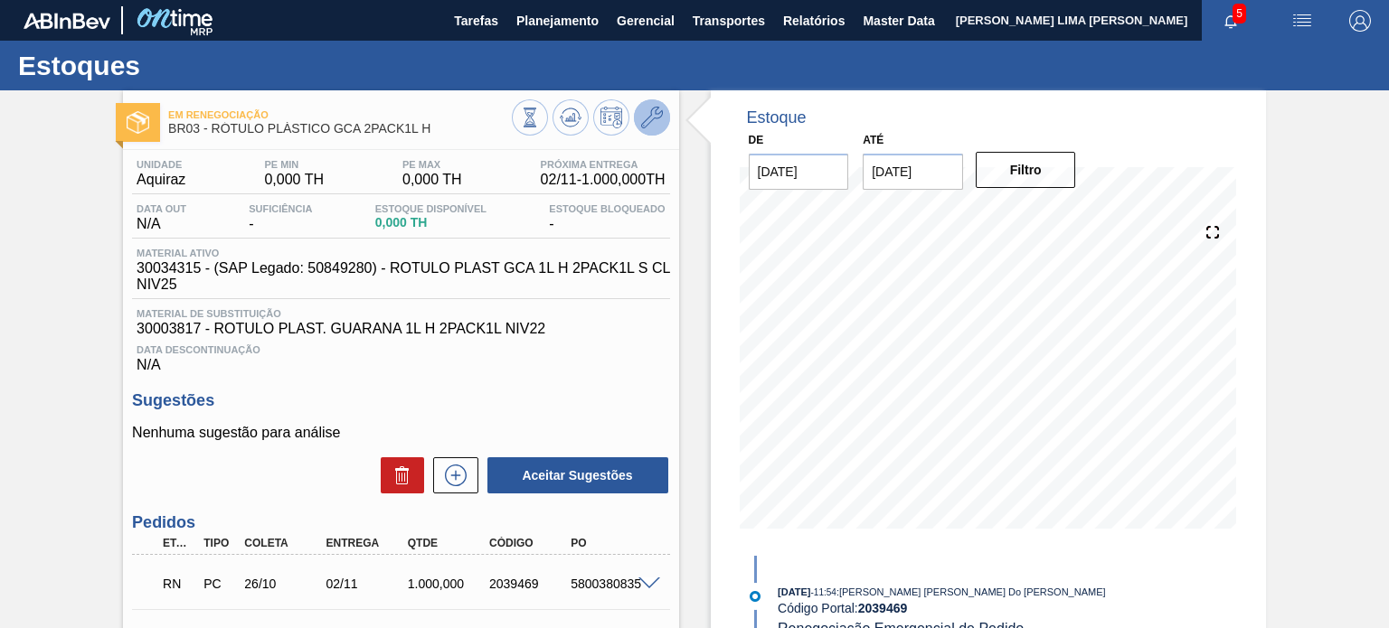
click at [652, 126] on icon at bounding box center [652, 118] width 22 height 22
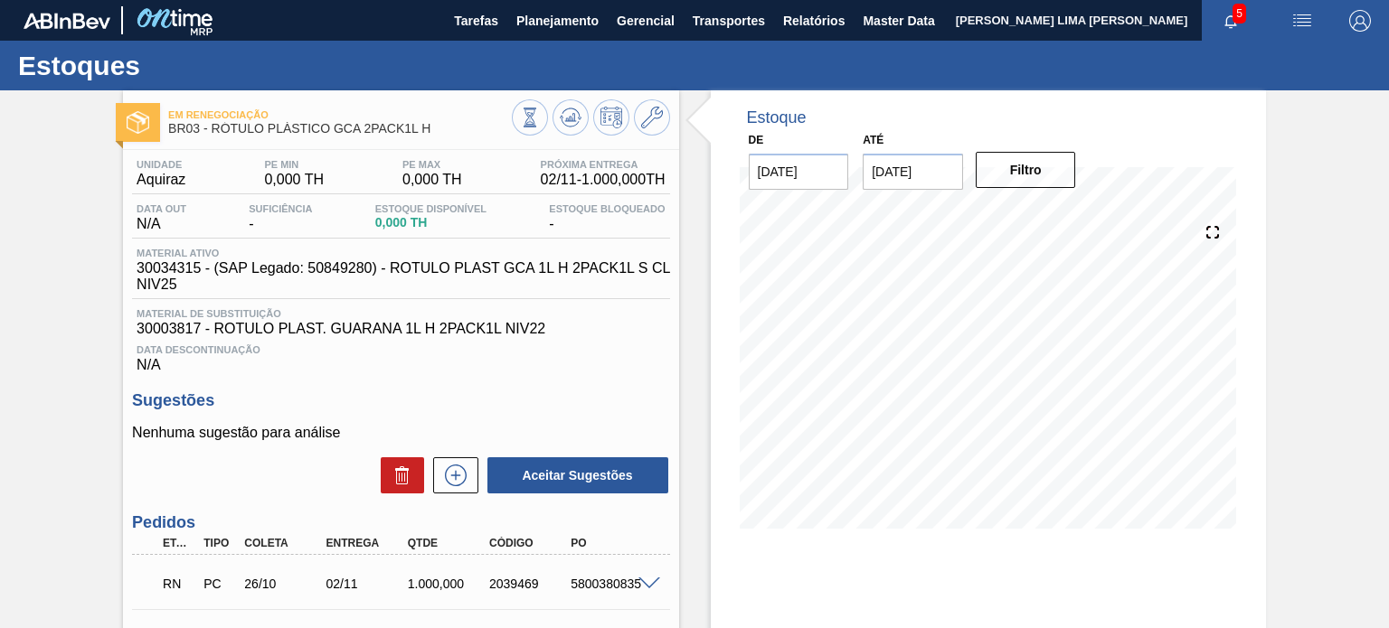
click at [397, 137] on div "Em Renegociação BR03 - RÓTULO PLÁSTICO GCA 2PACK1L H" at bounding box center [339, 122] width 343 height 41
click at [430, 191] on div "Unidade Aquiraz PE MIN 0,000 TH PE MAX 0,000 TH Próxima Entrega 02/11 - 1.000,0…" at bounding box center [400, 176] width 537 height 35
click at [575, 122] on icon at bounding box center [571, 118] width 22 height 22
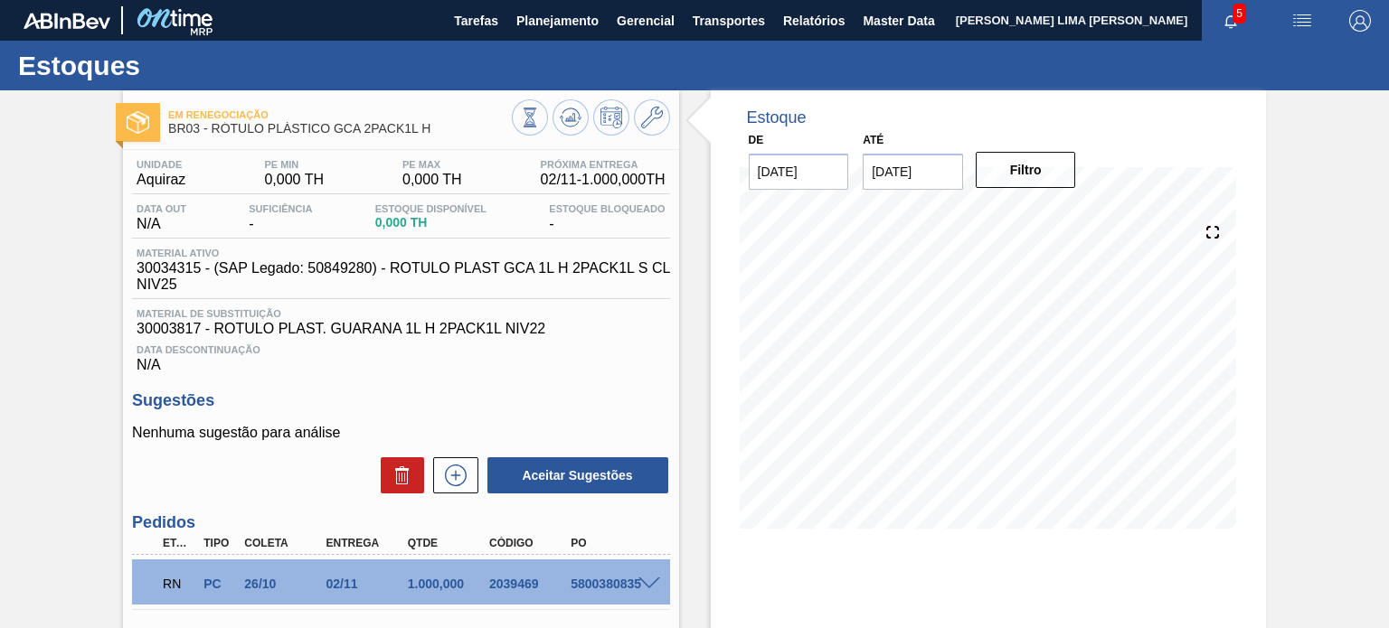
click at [558, 133] on div at bounding box center [591, 119] width 158 height 41
click at [568, 129] on button at bounding box center [570, 117] width 36 height 36
click at [557, 131] on div at bounding box center [591, 119] width 158 height 41
click at [557, 131] on button at bounding box center [570, 117] width 36 height 36
click at [592, 15] on span "Planejamento" at bounding box center [557, 21] width 82 height 22
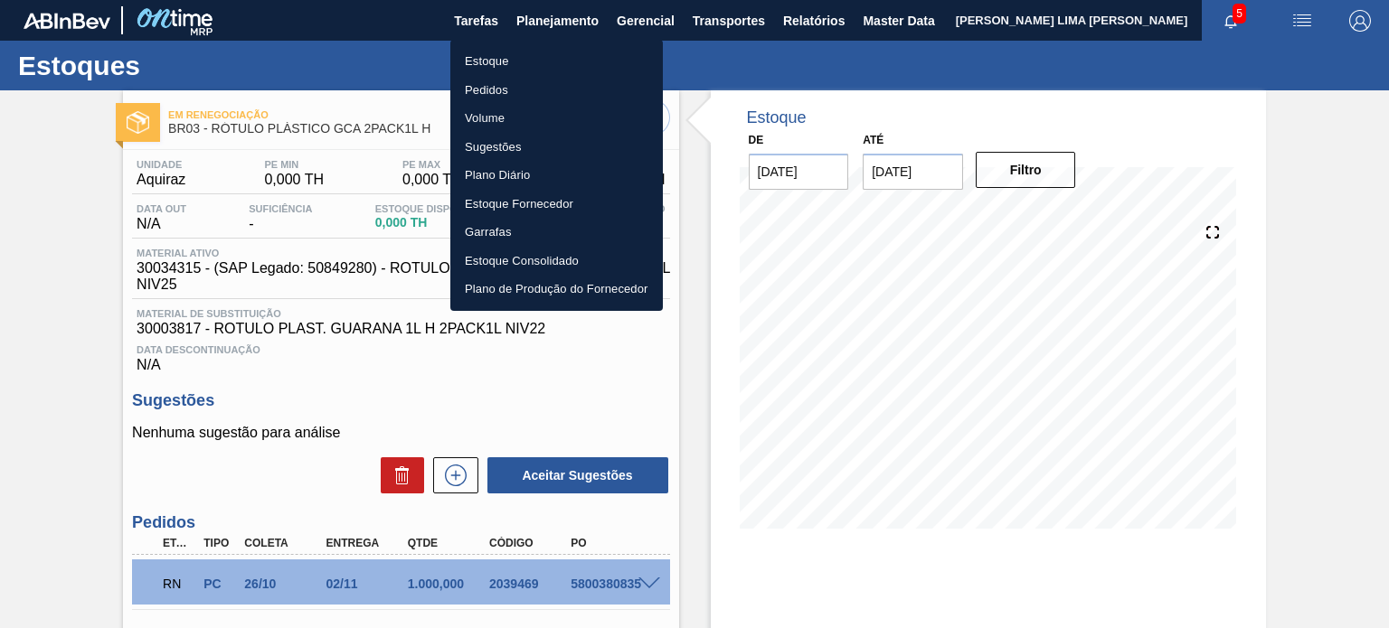
click at [555, 56] on li "Estoque" at bounding box center [556, 61] width 212 height 29
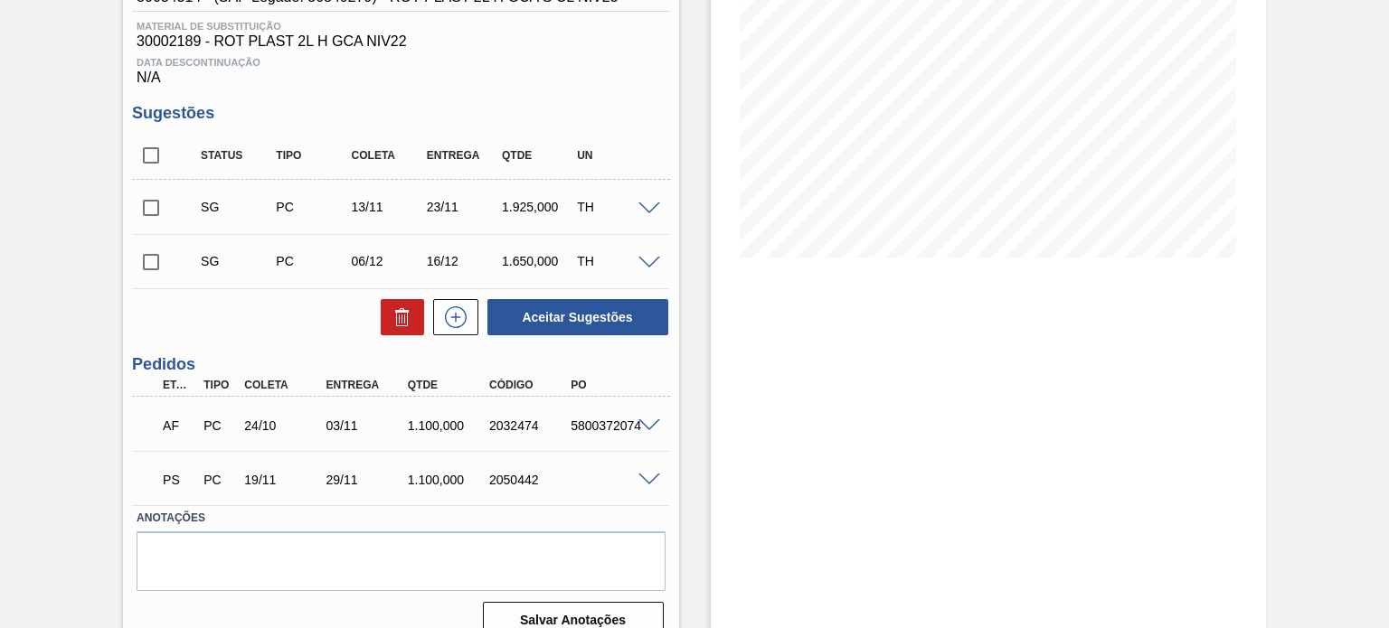
scroll to position [297, 0]
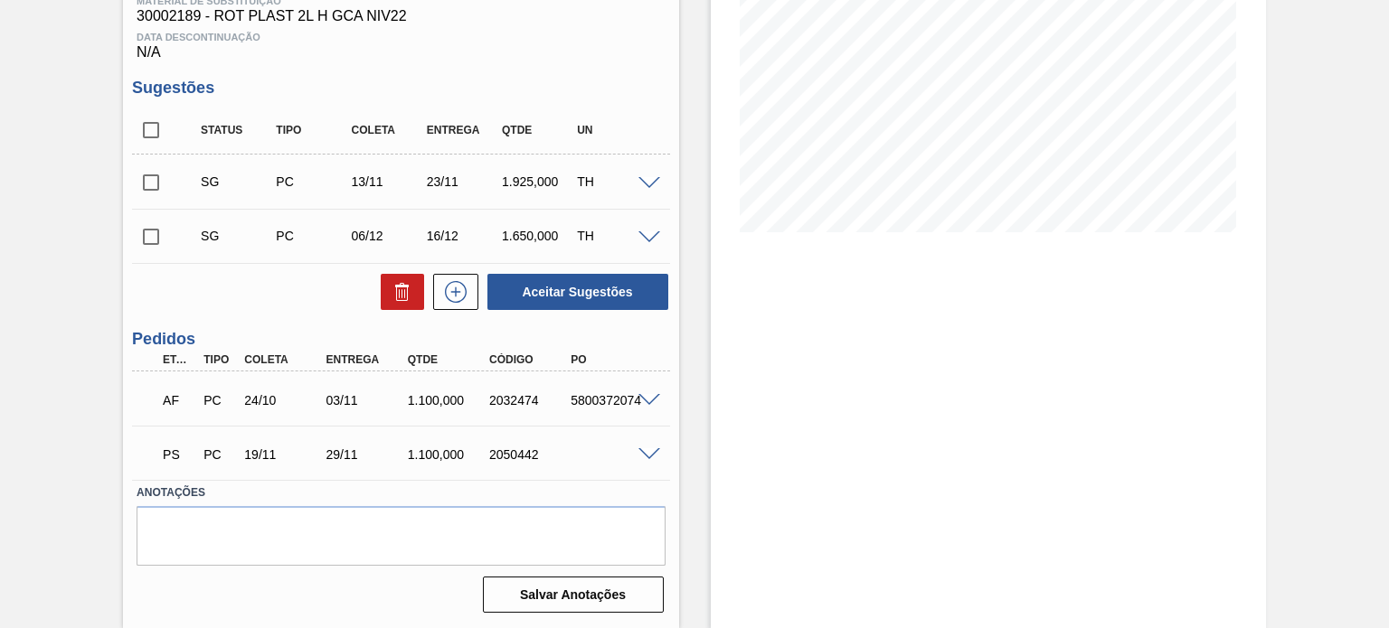
click at [636, 452] on div at bounding box center [652, 454] width 36 height 14
click at [639, 452] on span at bounding box center [649, 455] width 22 height 14
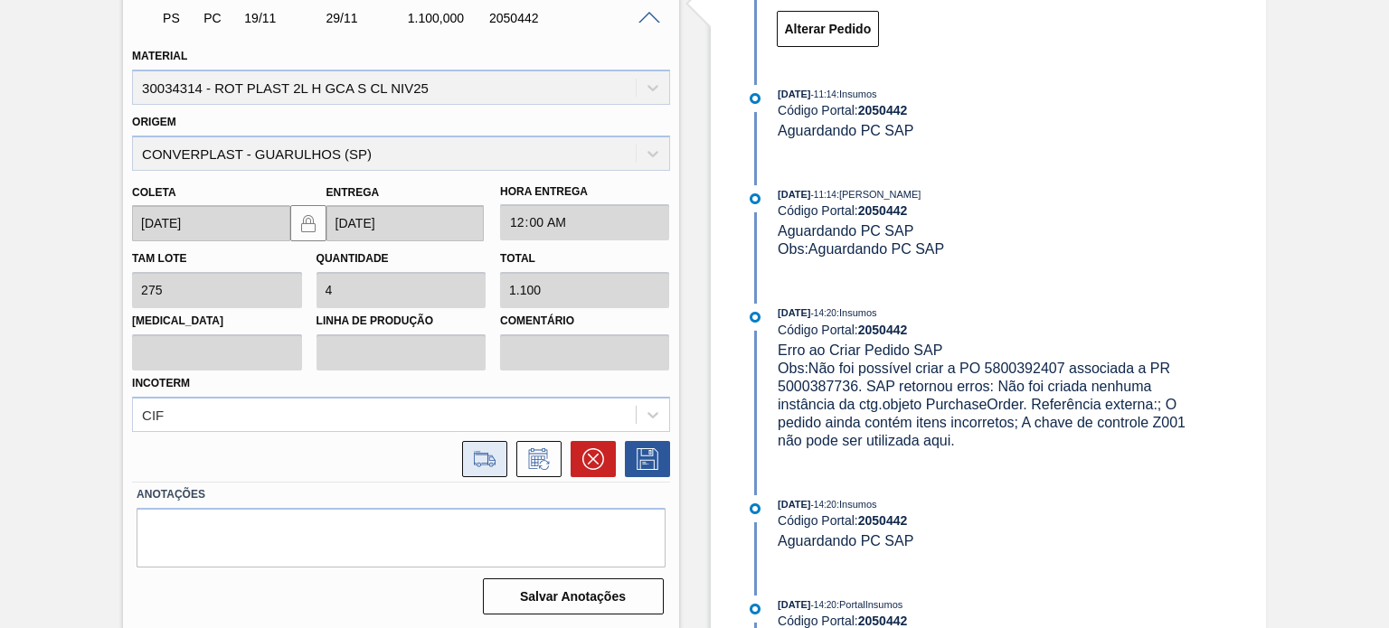
click at [489, 455] on icon at bounding box center [484, 459] width 29 height 22
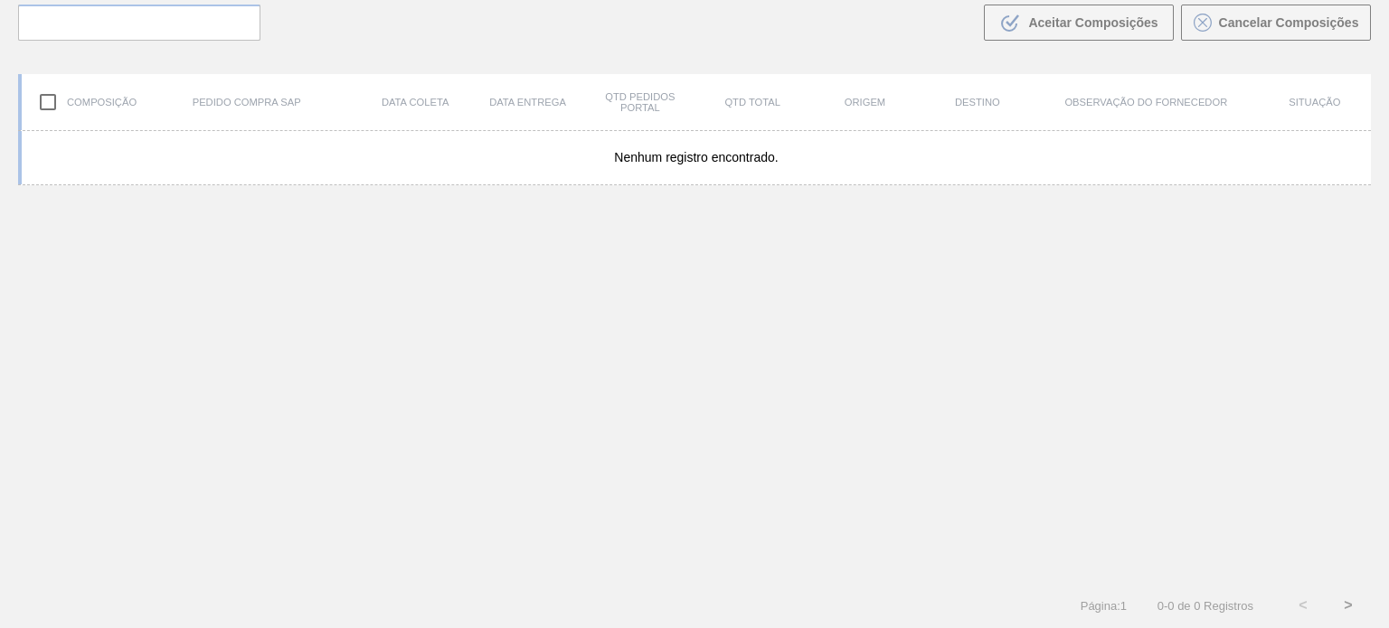
scroll to position [130, 0]
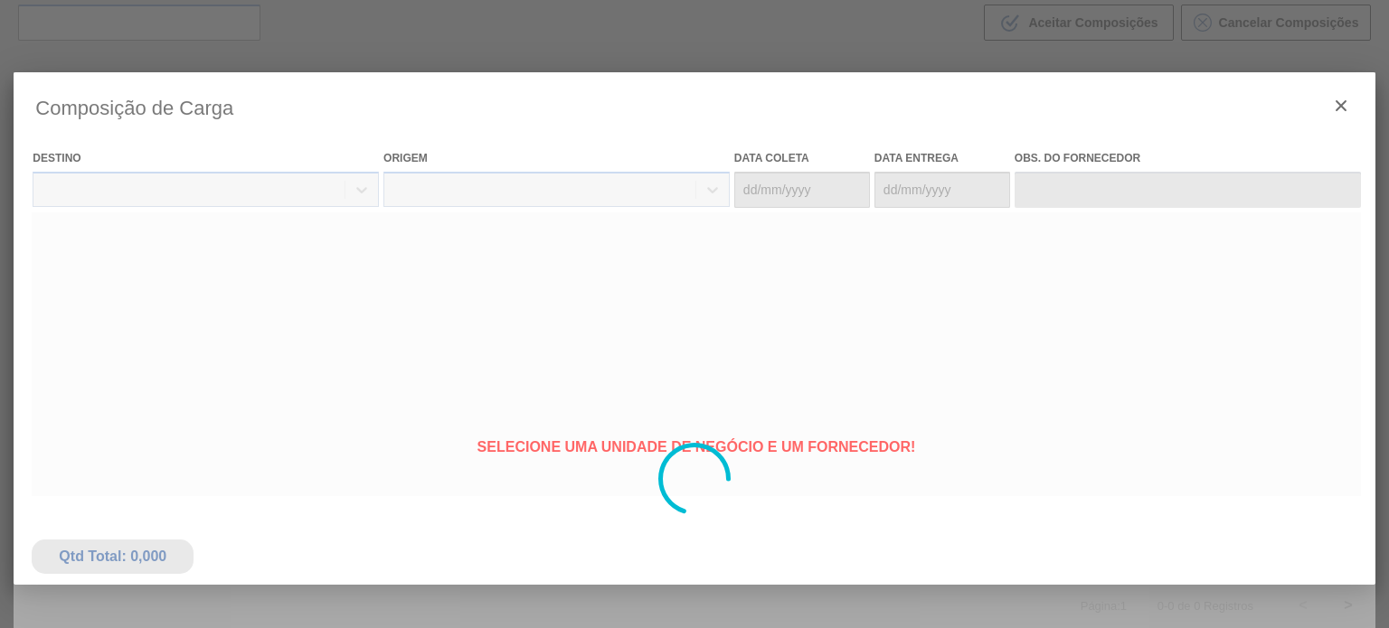
type coleta "[DATE]"
type Entrega "[DATE]"
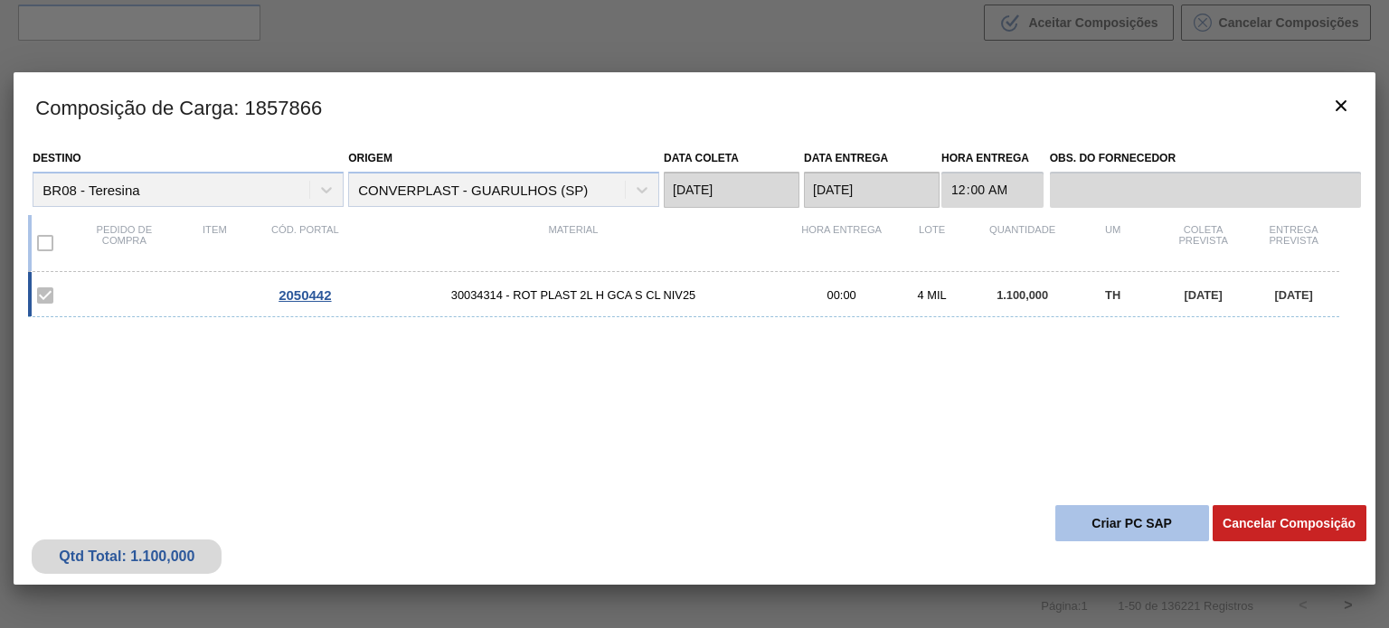
click at [1083, 509] on button "Criar PC SAP" at bounding box center [1132, 523] width 154 height 36
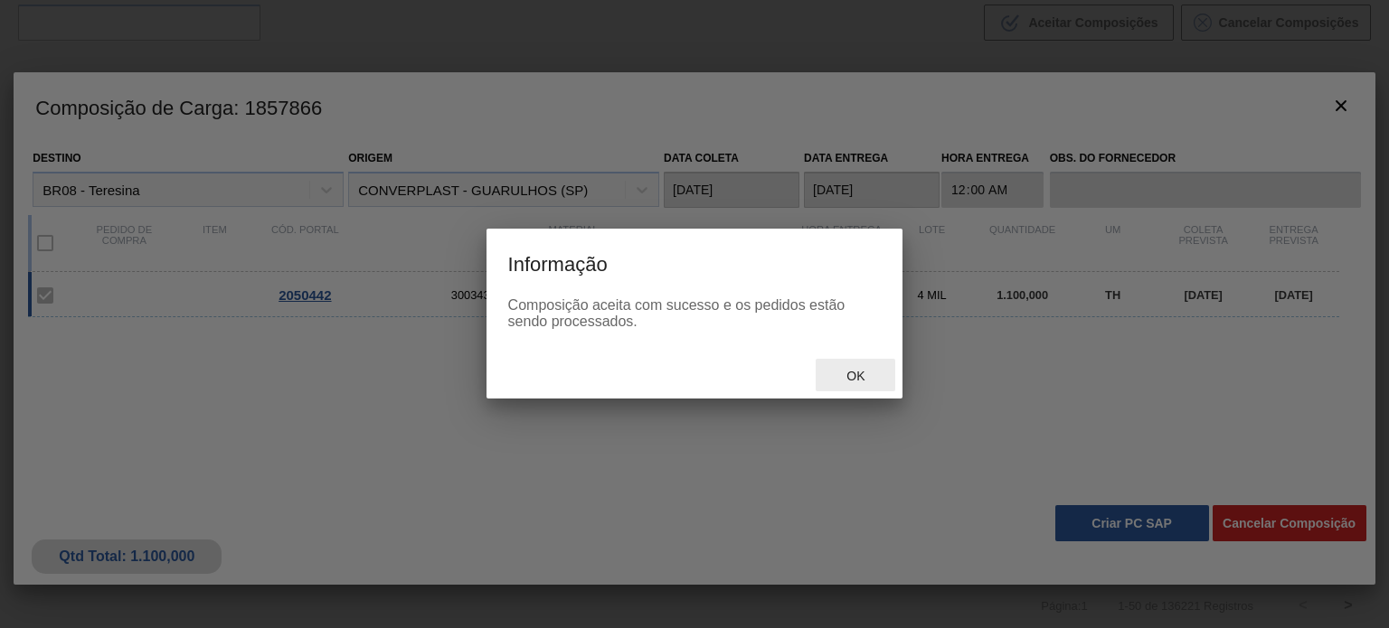
click at [890, 375] on div "Ok" at bounding box center [855, 375] width 80 height 33
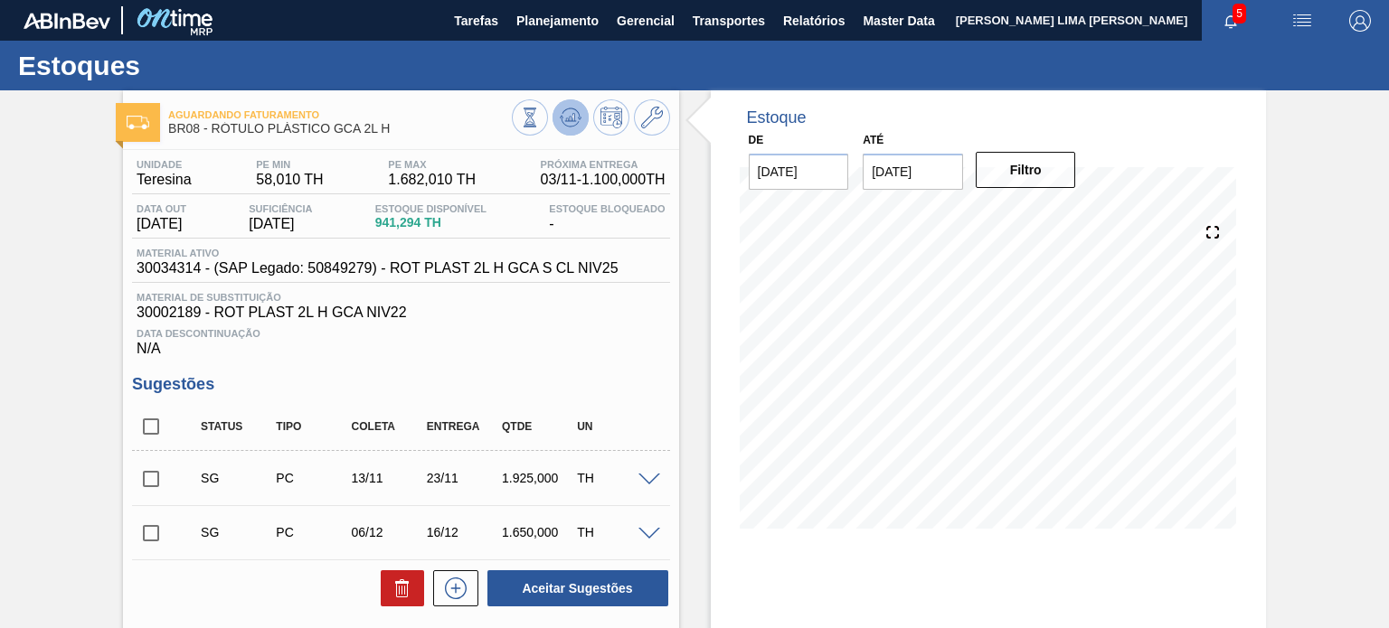
click at [570, 119] on icon at bounding box center [571, 118] width 22 height 22
click at [568, 133] on button at bounding box center [570, 117] width 36 height 36
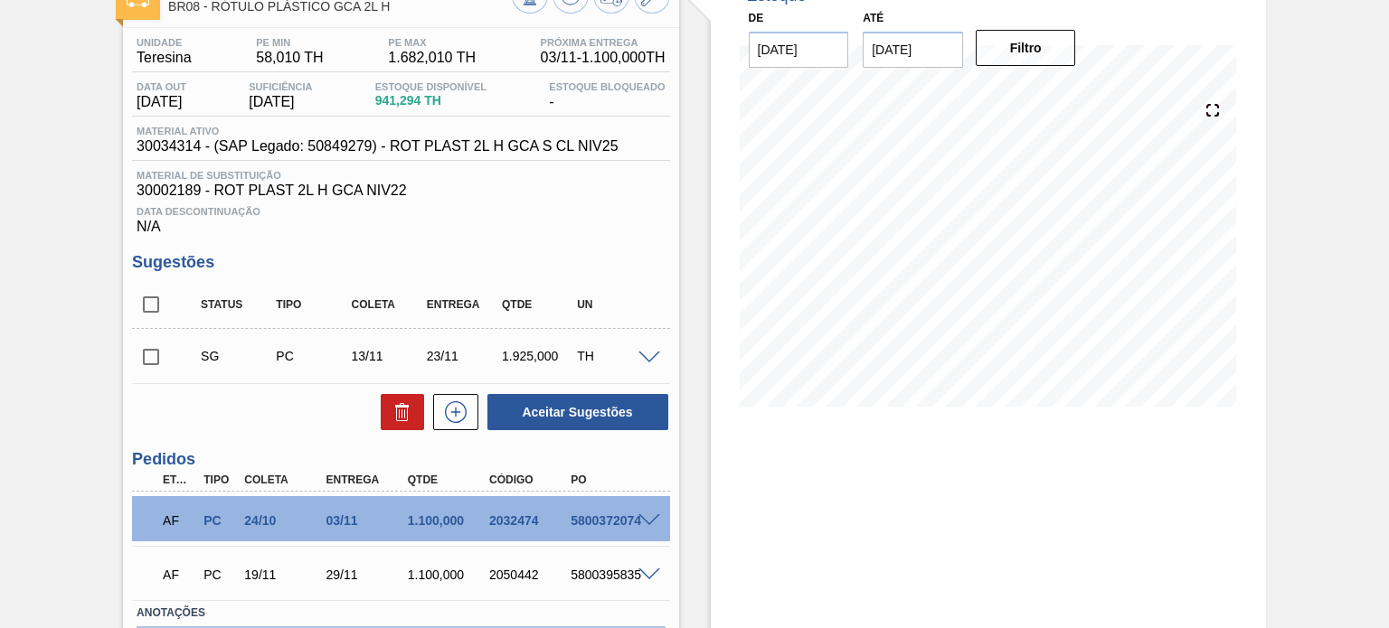
scroll to position [90, 0]
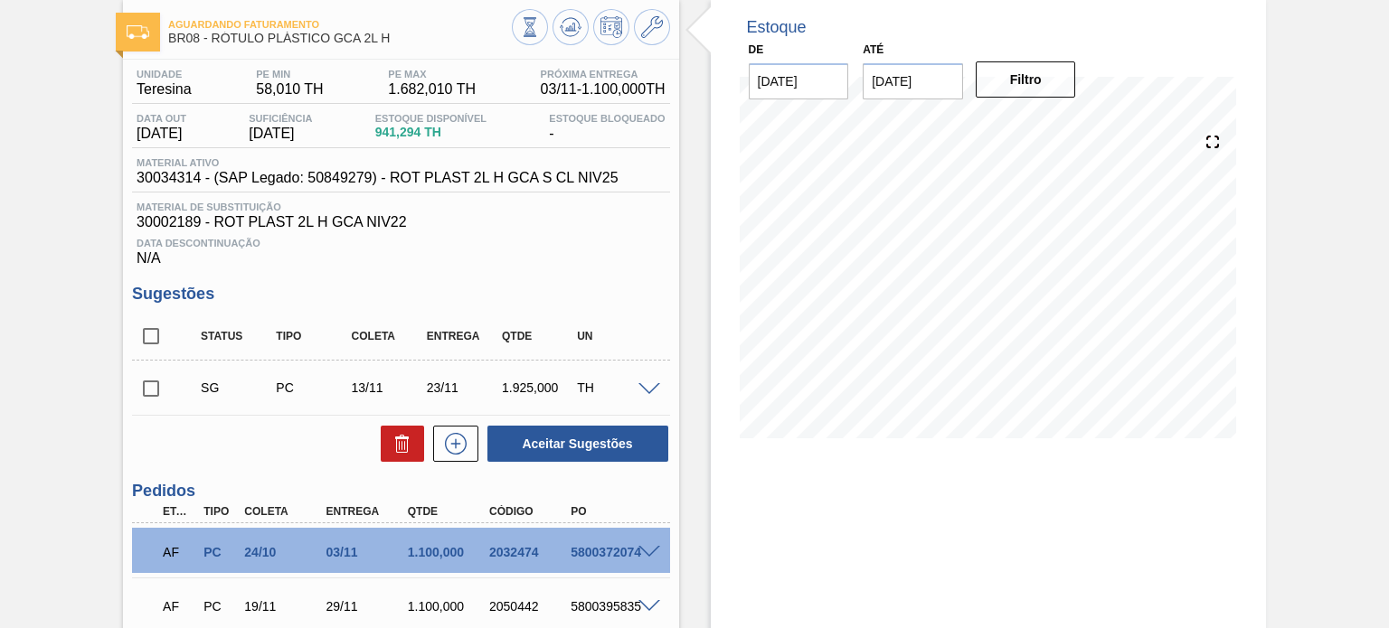
click at [436, 382] on div "23/11" at bounding box center [463, 388] width 82 height 14
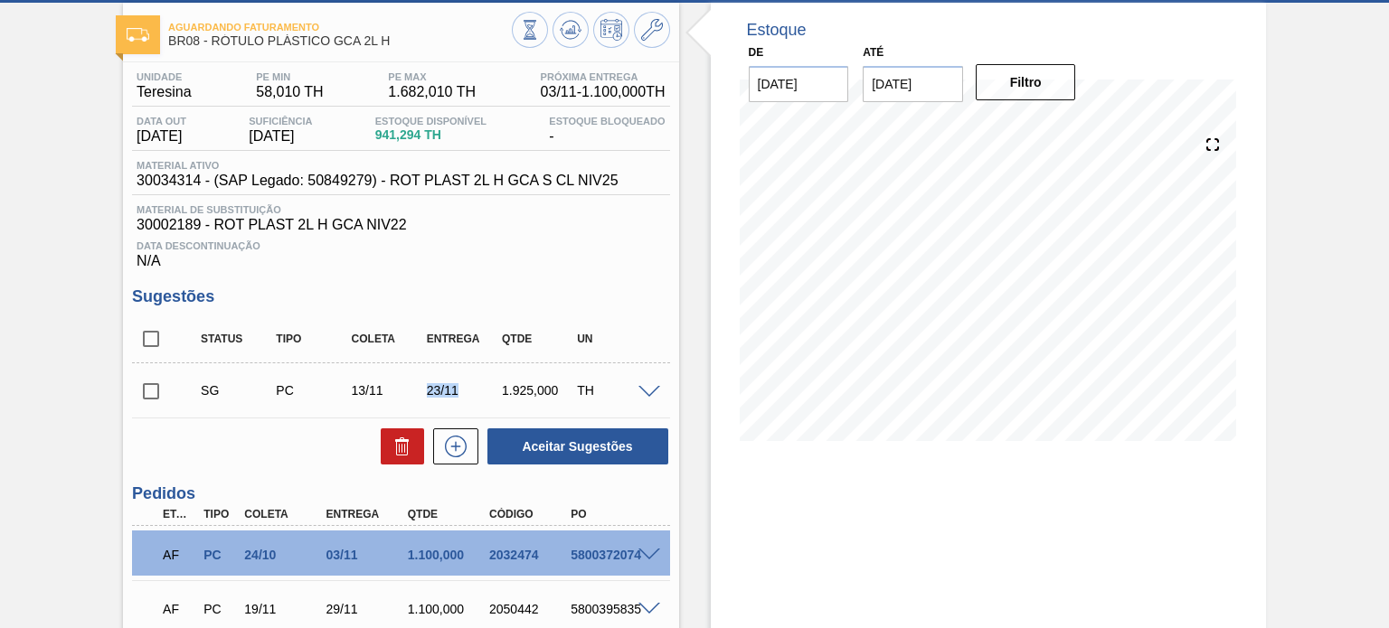
scroll to position [0, 0]
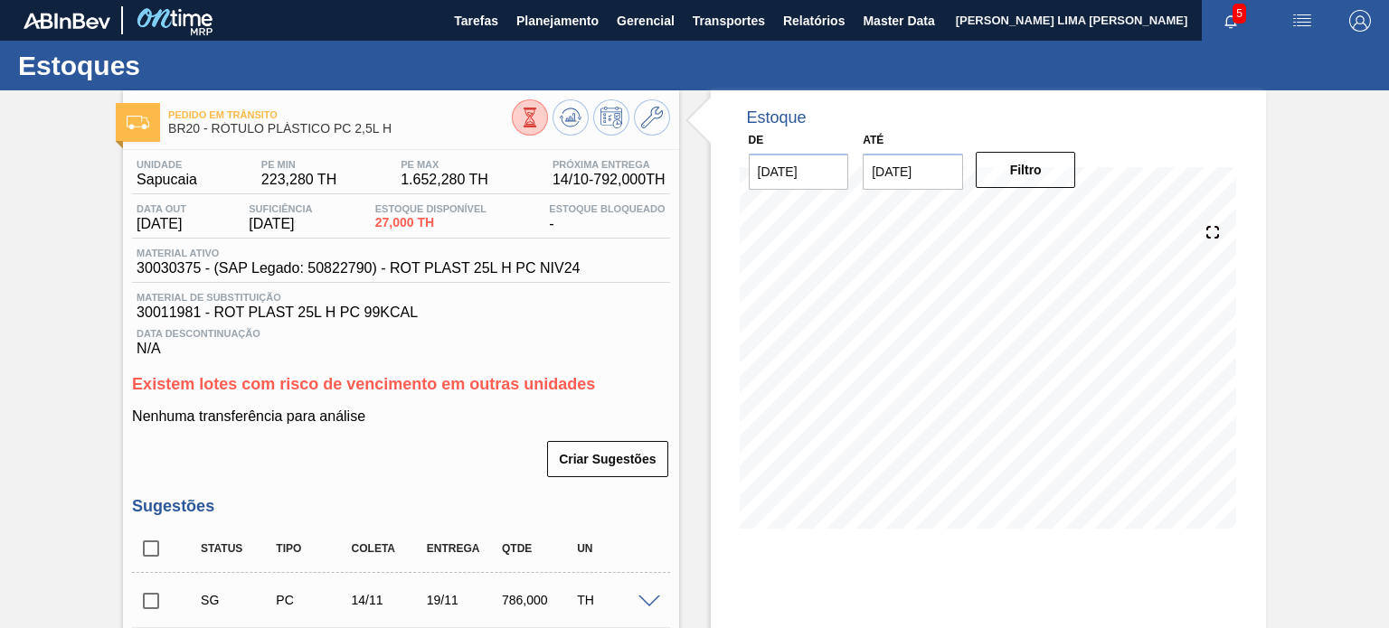
click at [480, 268] on span "30030375 - (SAP Legado: 50822790) - ROT PLAST 25L H PC NIV24" at bounding box center [358, 268] width 443 height 16
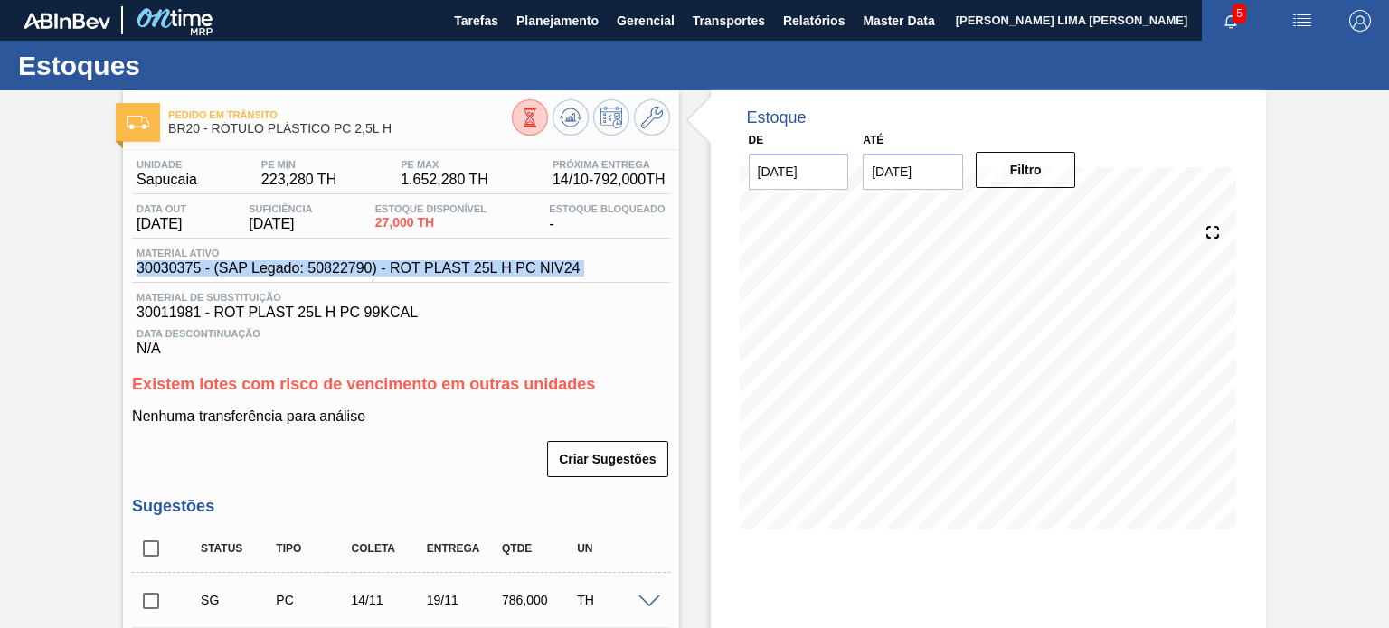
click at [480, 268] on span "30030375 - (SAP Legado: 50822790) - ROT PLAST 25L H PC NIV24" at bounding box center [358, 268] width 443 height 16
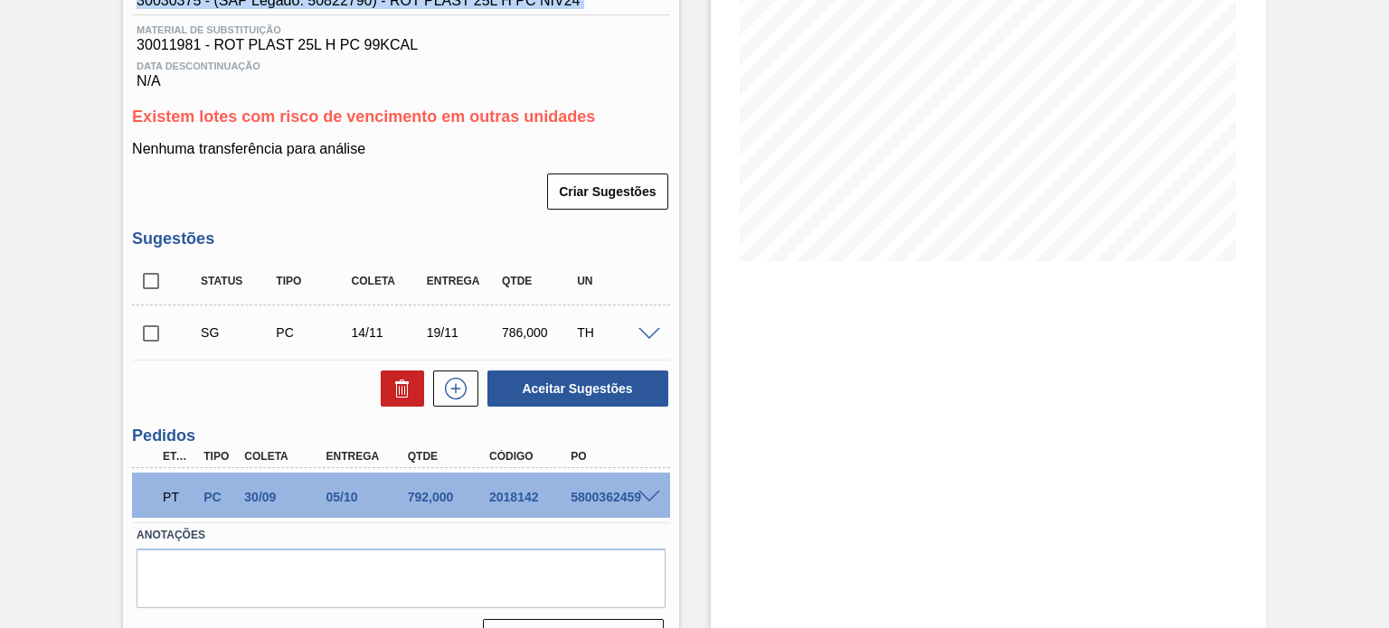
scroll to position [271, 0]
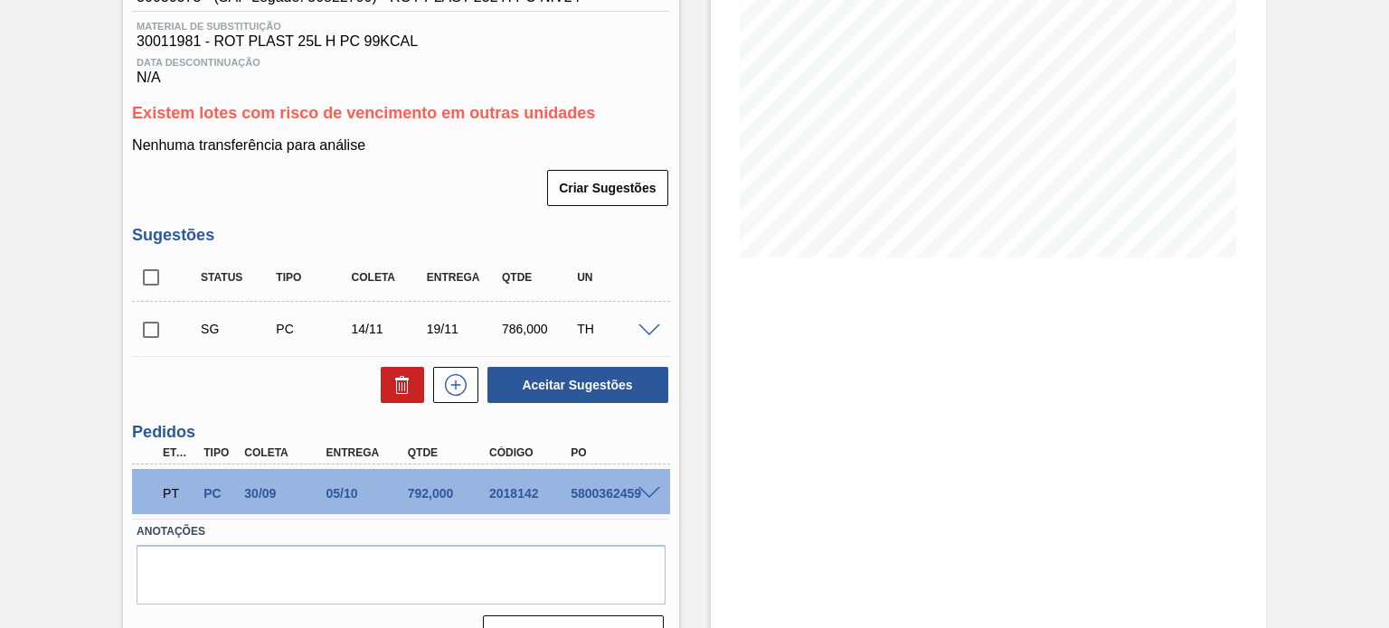
click at [423, 324] on div "19/11" at bounding box center [463, 329] width 82 height 14
click at [423, 325] on div "19/11" at bounding box center [463, 329] width 82 height 14
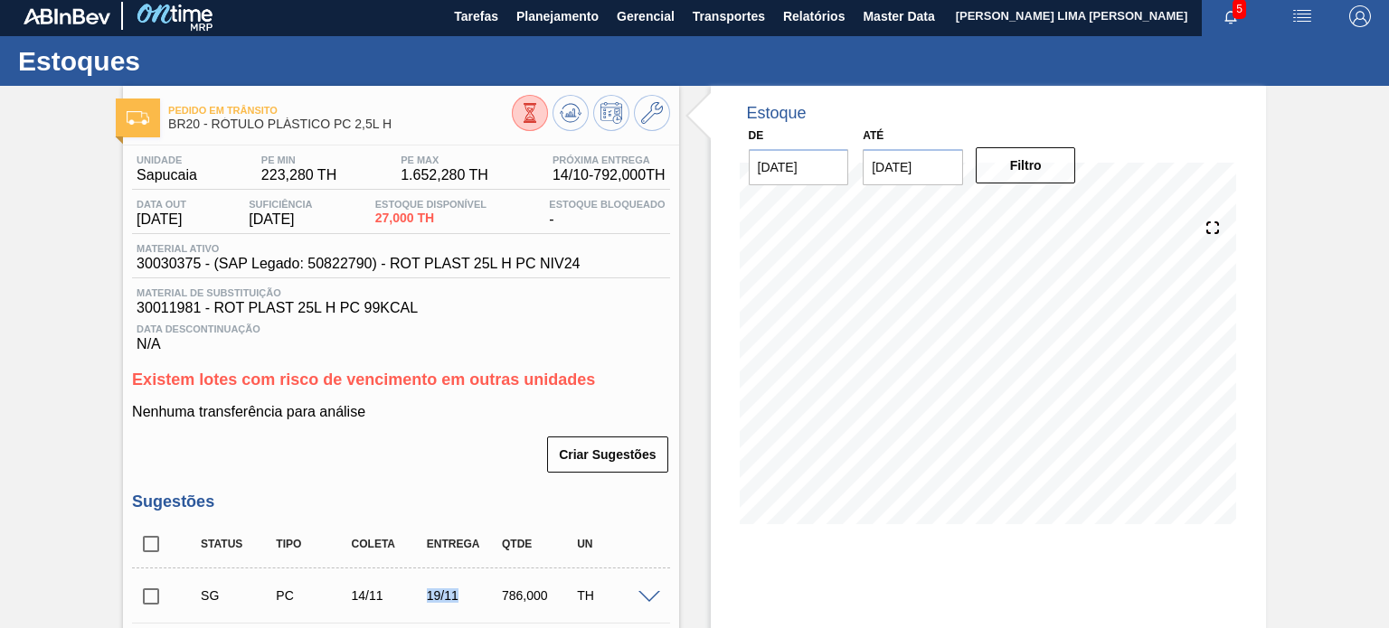
scroll to position [0, 0]
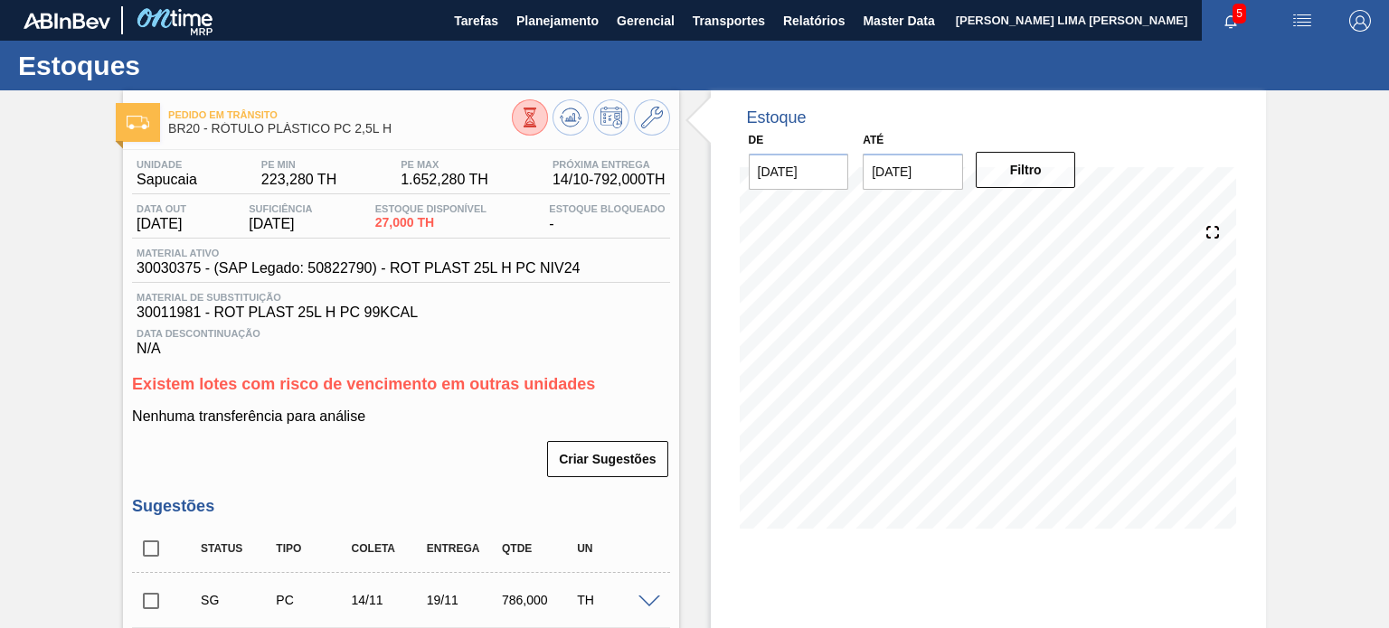
click at [376, 126] on span "BR20 - RÓTULO PLÁSTICO PC 2,5L H" at bounding box center [339, 129] width 343 height 14
click at [494, 270] on span "30030375 - (SAP Legado: 50822790) - ROT PLAST 25L H PC NIV24" at bounding box center [358, 268] width 443 height 16
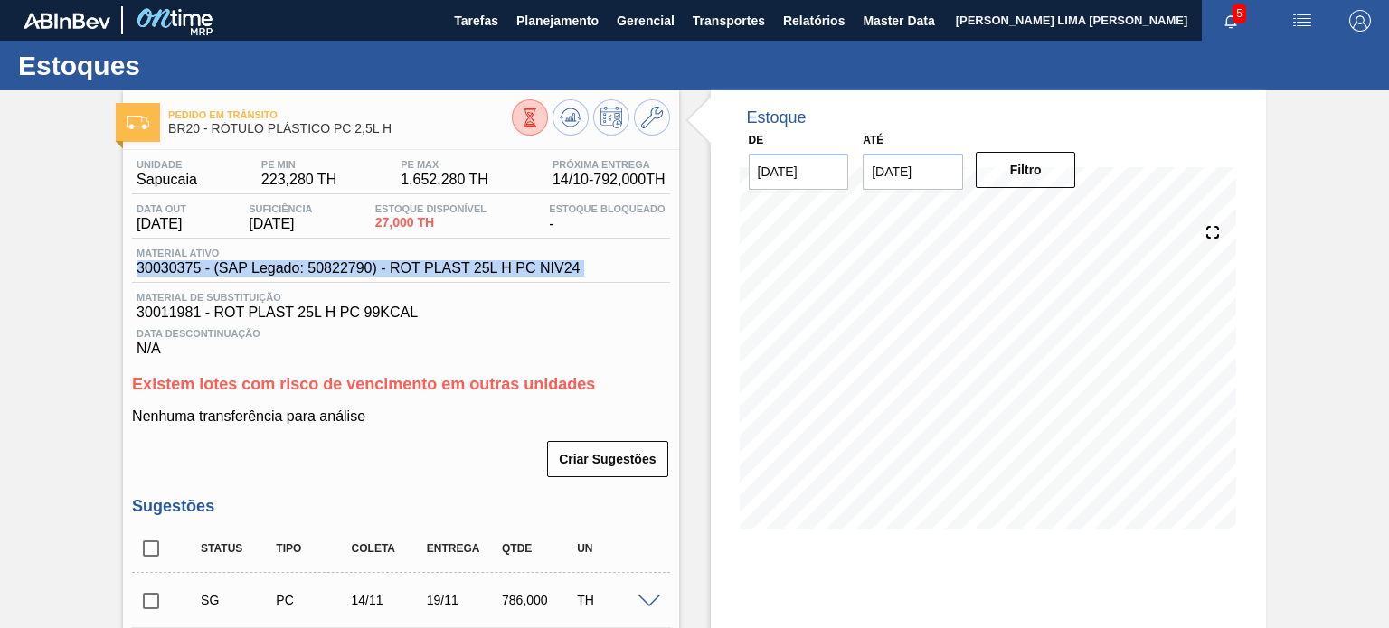
click at [494, 270] on span "30030375 - (SAP Legado: 50822790) - ROT PLAST 25L H PC NIV24" at bounding box center [358, 268] width 443 height 16
click at [524, 263] on span "30030375 - (SAP Legado: 50822790) - ROT PLAST 25L H PC NIV24" at bounding box center [358, 268] width 443 height 16
click at [526, 264] on span "30030375 - (SAP Legado: 50822790) - ROT PLAST 25L H PC NIV24" at bounding box center [358, 268] width 443 height 16
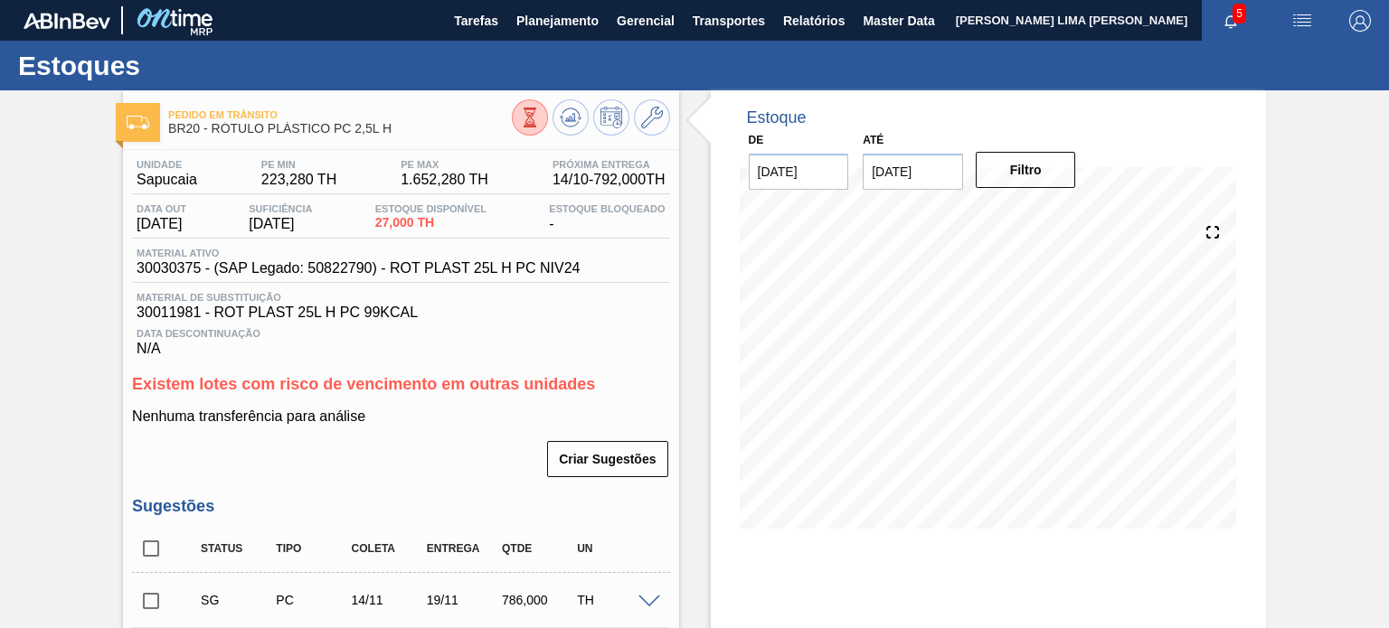
click at [582, 268] on div "Material ativo 30030375 - (SAP Legado: 50822790) - ROT PLAST 25L H PC NIV24" at bounding box center [358, 262] width 452 height 29
click at [648, 122] on icon at bounding box center [652, 118] width 22 height 22
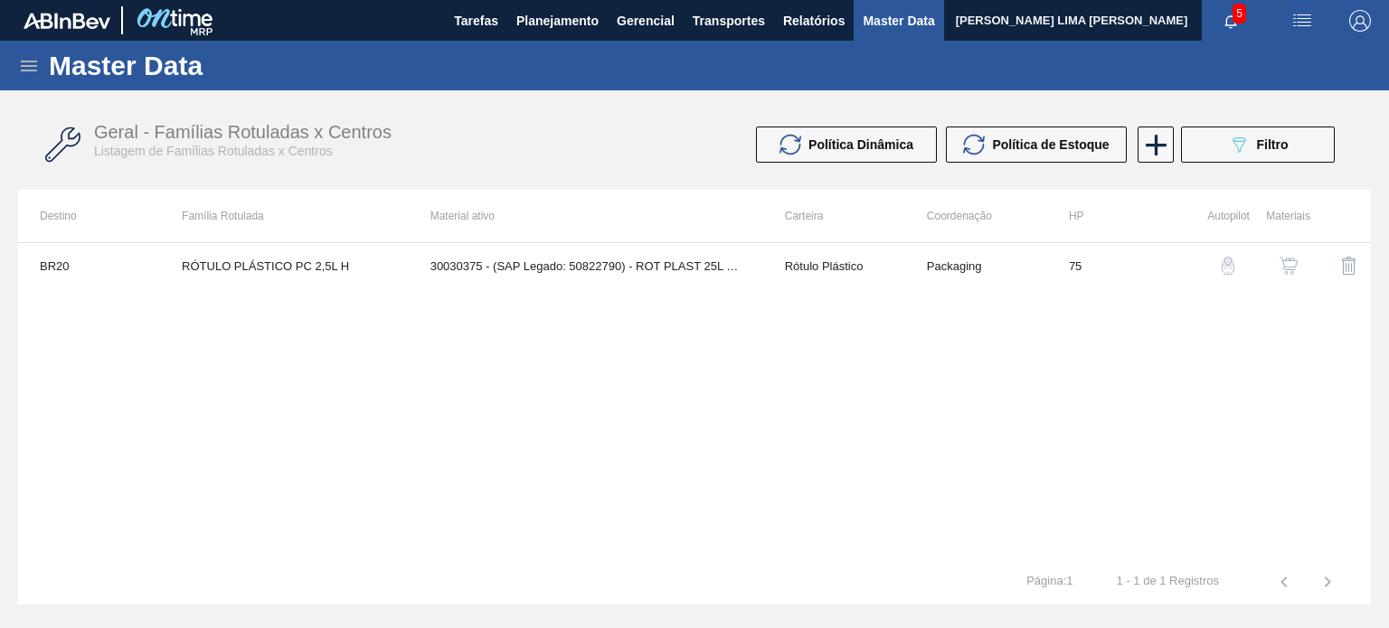
click at [1293, 265] on img "button" at bounding box center [1288, 266] width 18 height 18
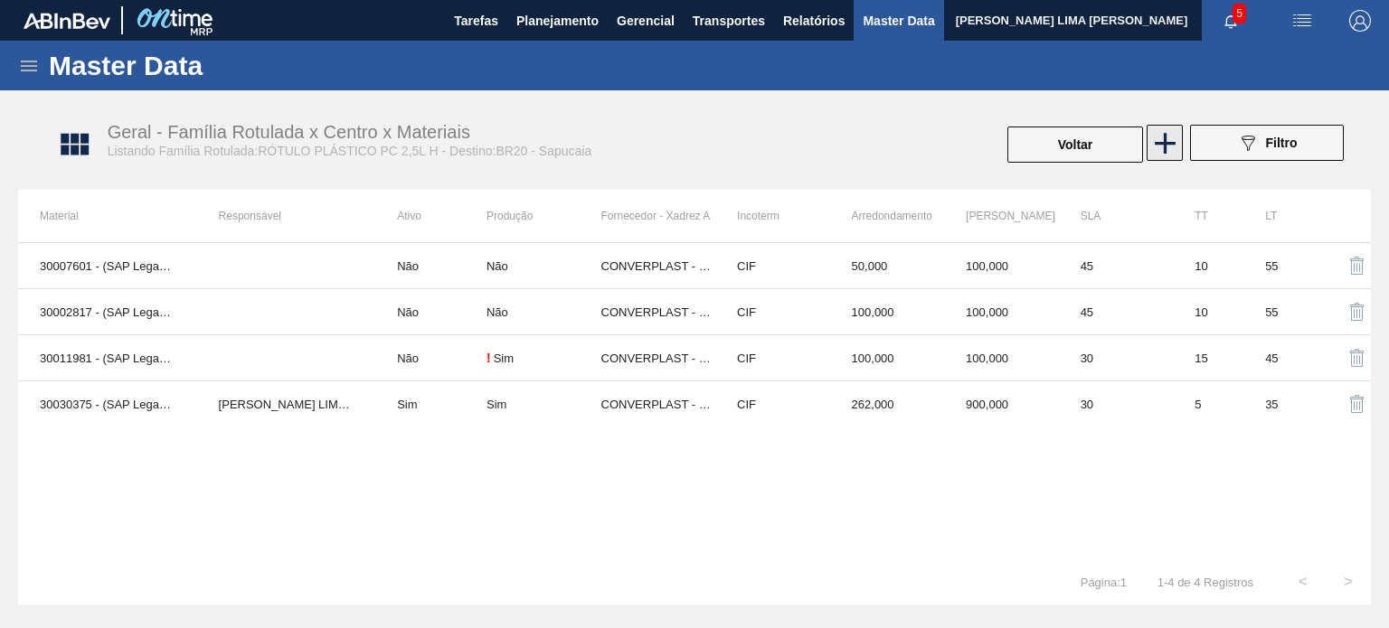
click at [1165, 151] on icon at bounding box center [1164, 143] width 21 height 21
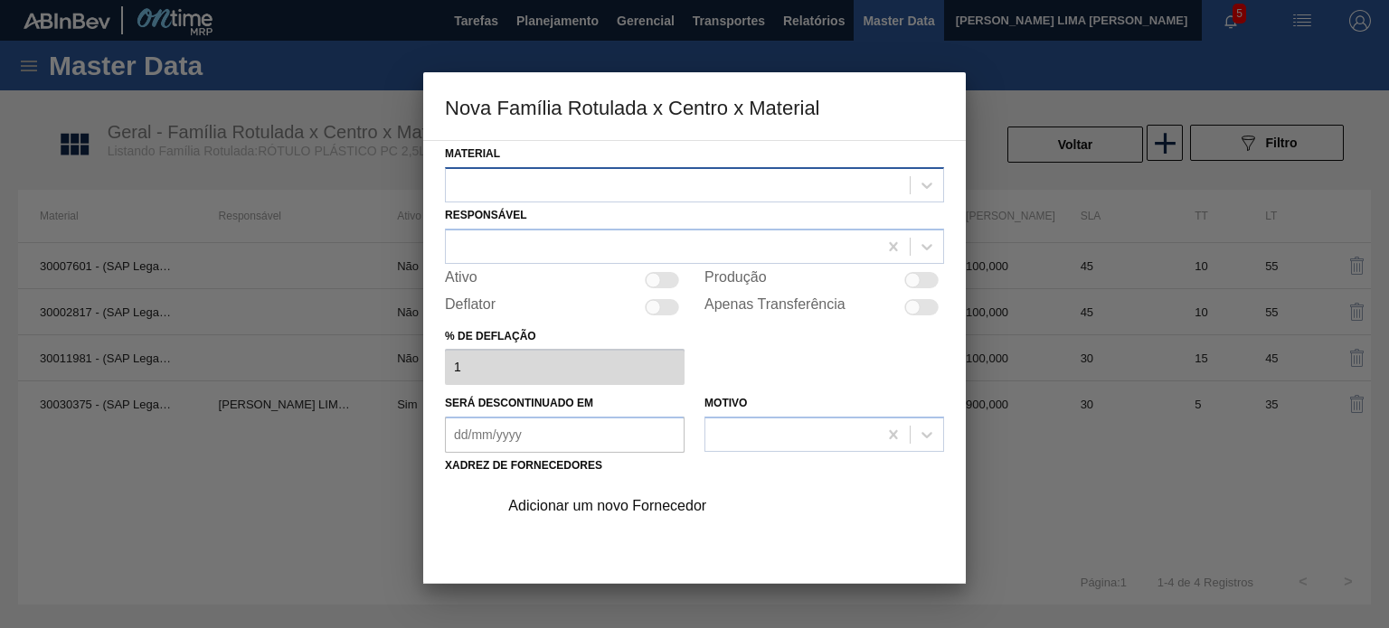
click at [669, 200] on div at bounding box center [694, 184] width 499 height 35
click at [647, 190] on div at bounding box center [678, 185] width 464 height 26
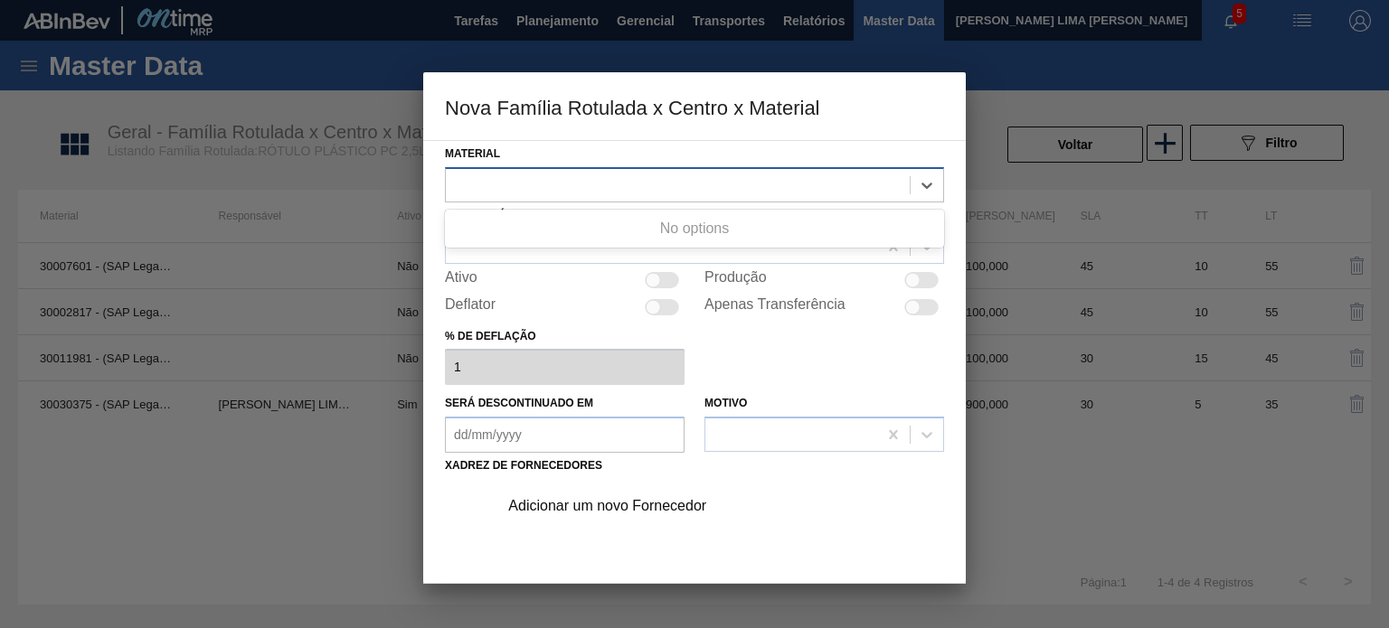
click at [647, 190] on div at bounding box center [678, 185] width 464 height 26
click at [647, 193] on div at bounding box center [678, 185] width 464 height 26
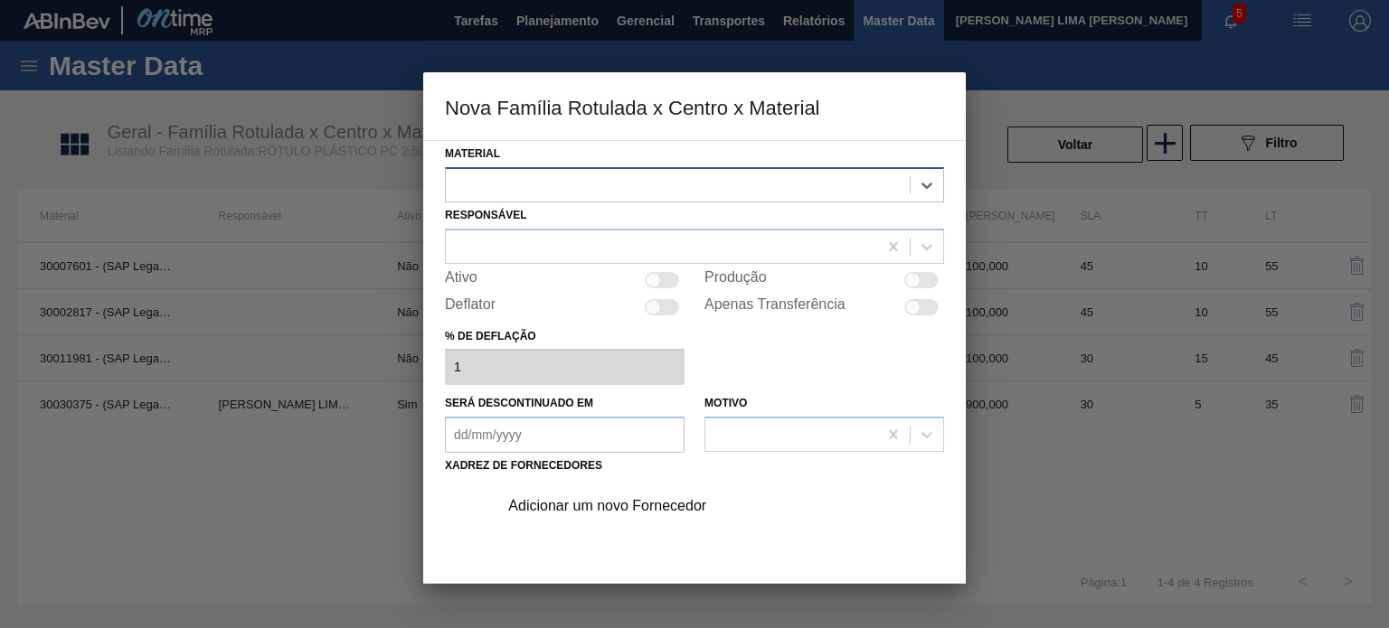
click at [647, 193] on div at bounding box center [678, 185] width 464 height 26
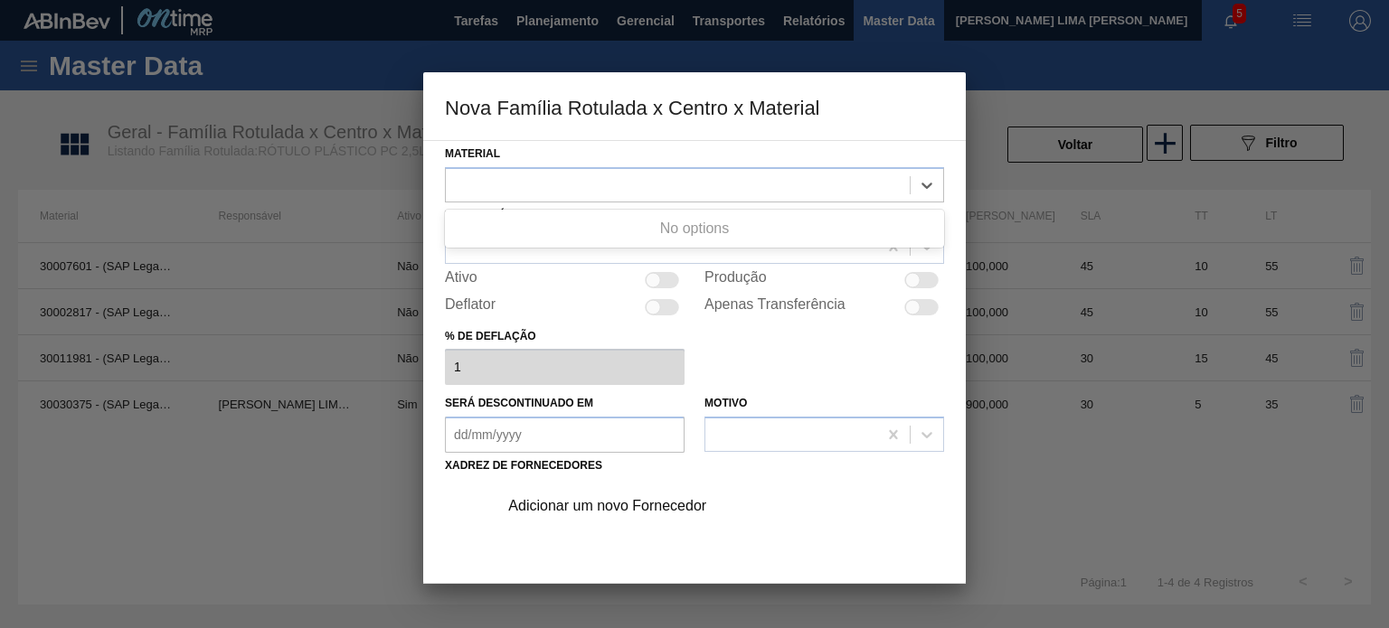
scroll to position [184, 0]
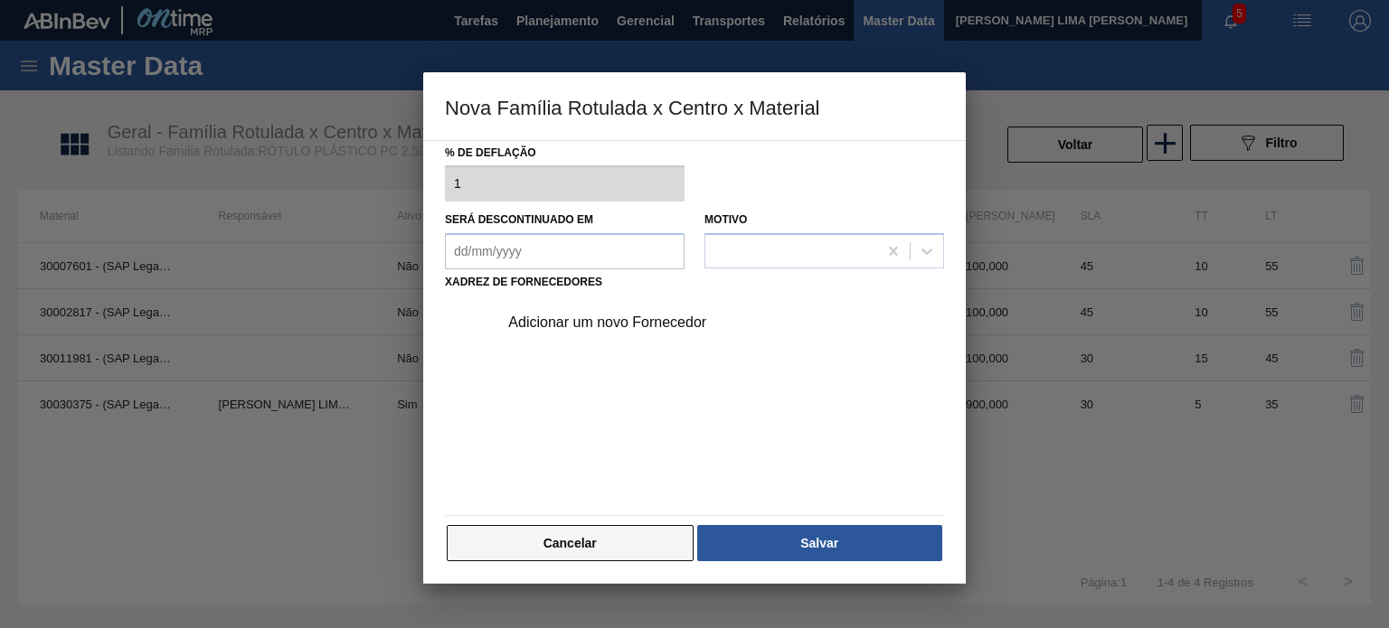
click at [560, 541] on button "Cancelar" at bounding box center [570, 543] width 247 height 36
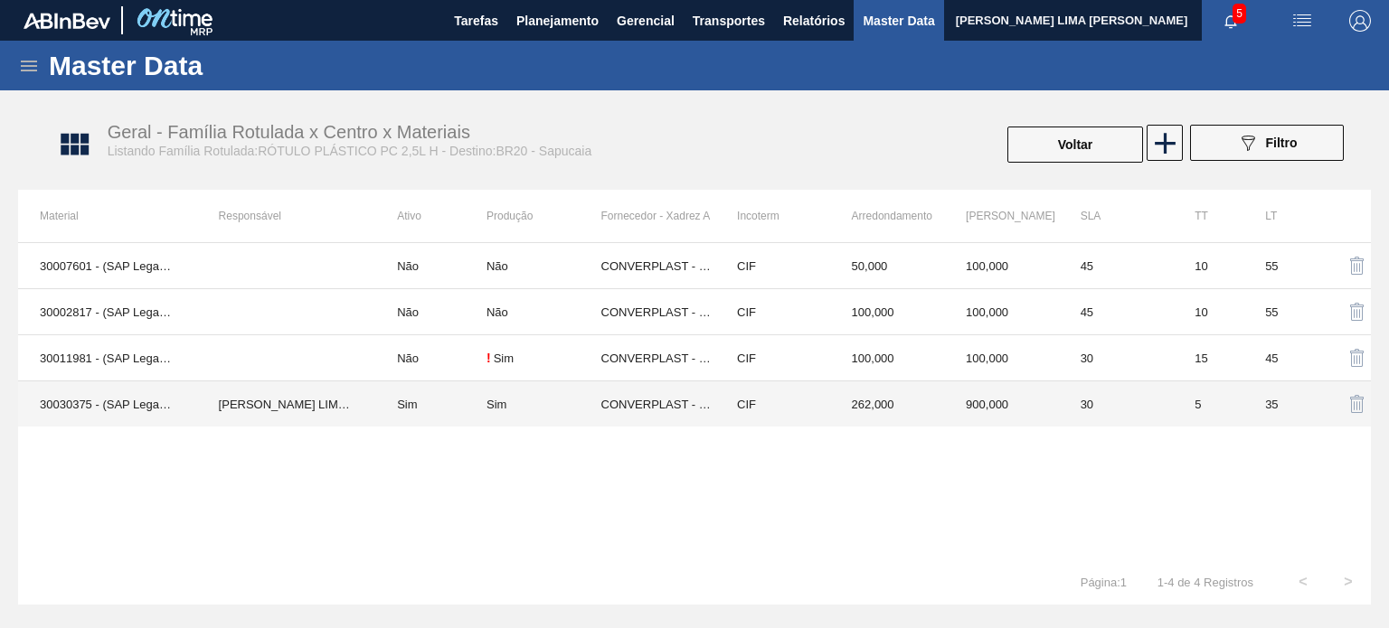
click at [639, 413] on td "CONVERPLAST - GUARULHOS (SP)" at bounding box center [658, 404] width 115 height 46
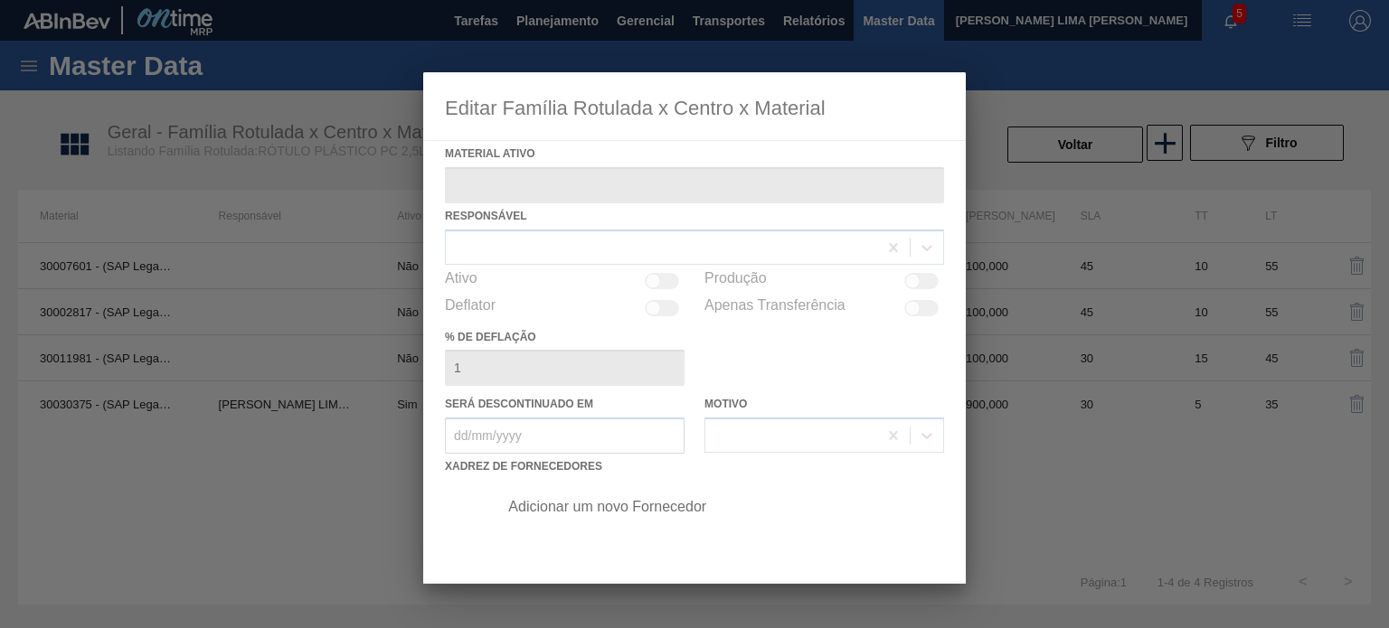
type ativo "30030375 - (SAP Legado: 50822790) - ROT PLAST 25L H PC NIV24"
checkbox input "true"
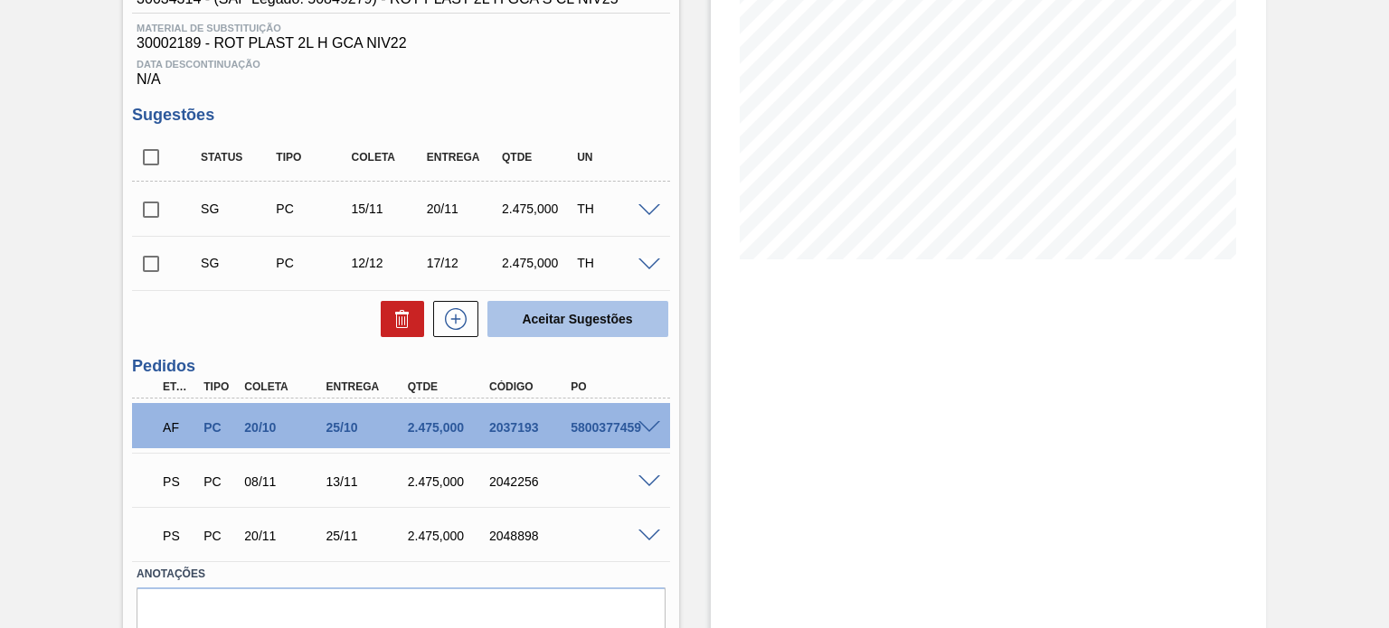
scroll to position [351, 0]
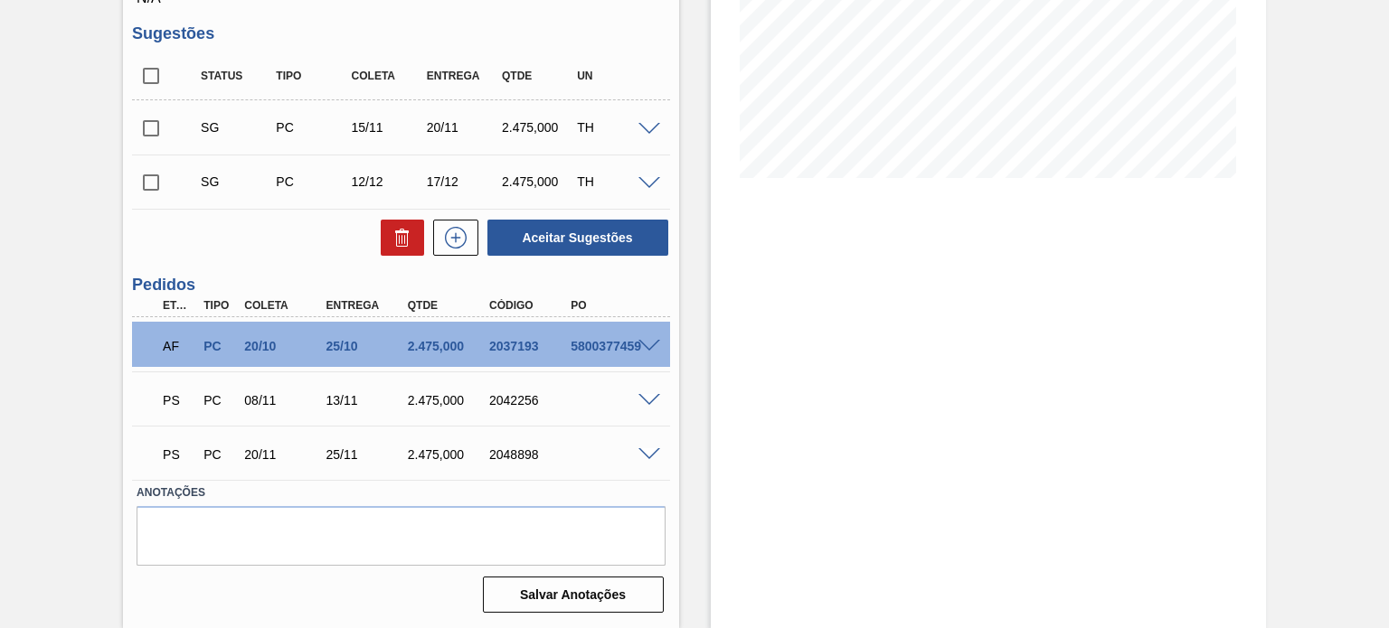
click at [639, 394] on span at bounding box center [649, 401] width 22 height 14
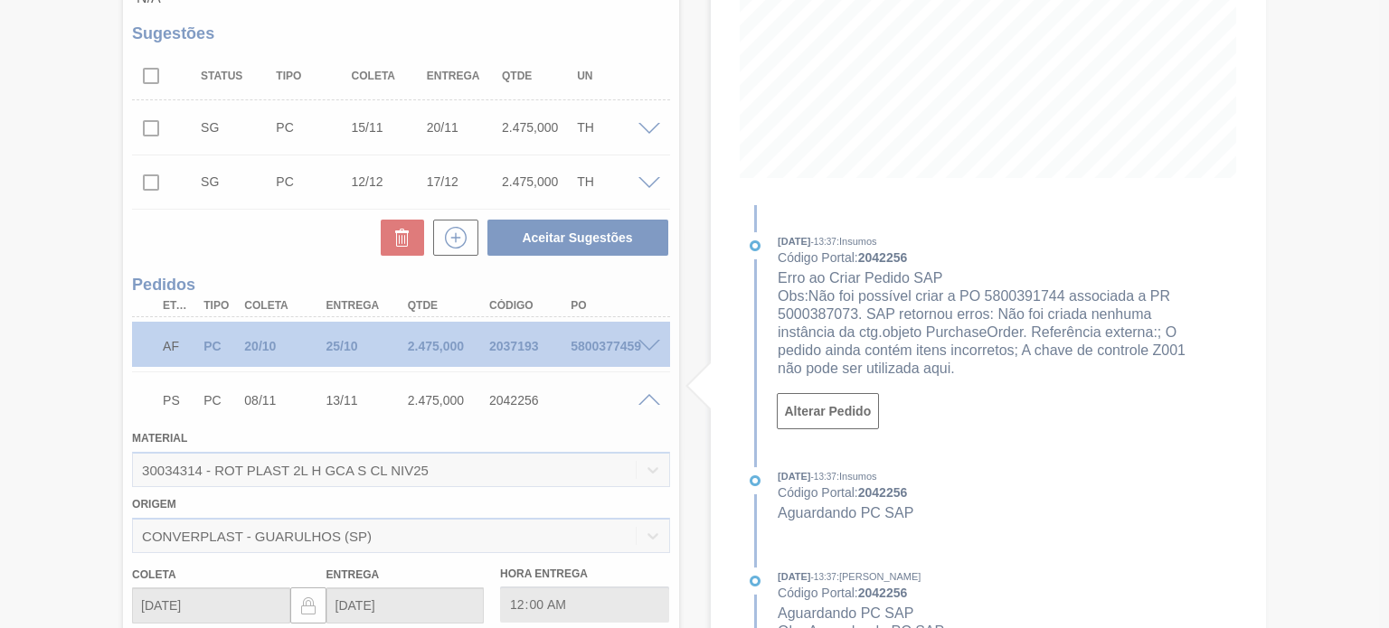
click at [650, 401] on div at bounding box center [694, 314] width 1389 height 628
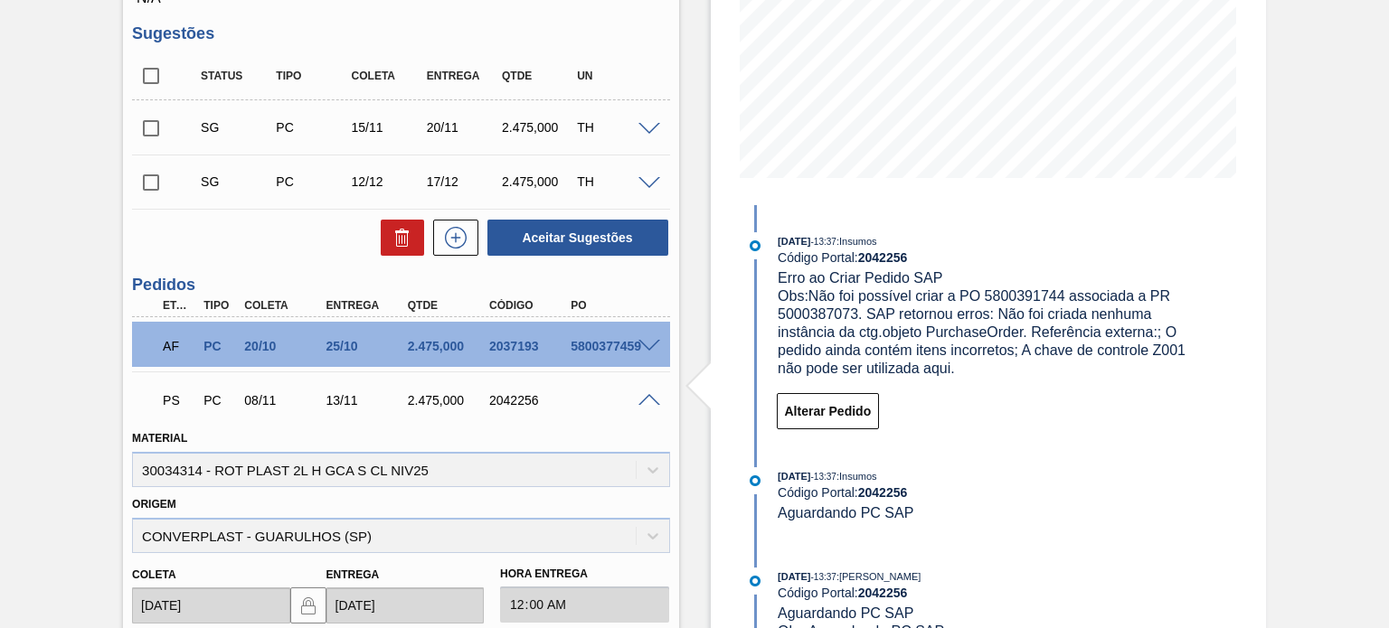
click at [651, 401] on span at bounding box center [649, 401] width 22 height 14
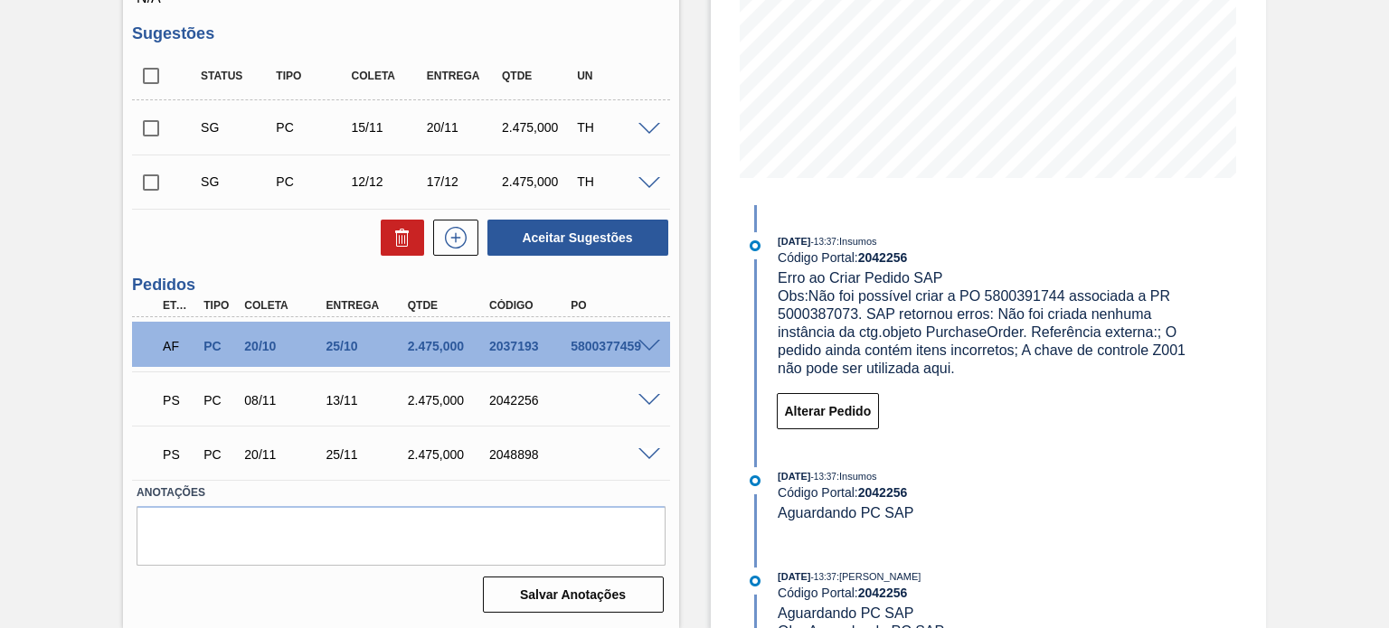
click at [654, 397] on span at bounding box center [649, 401] width 22 height 14
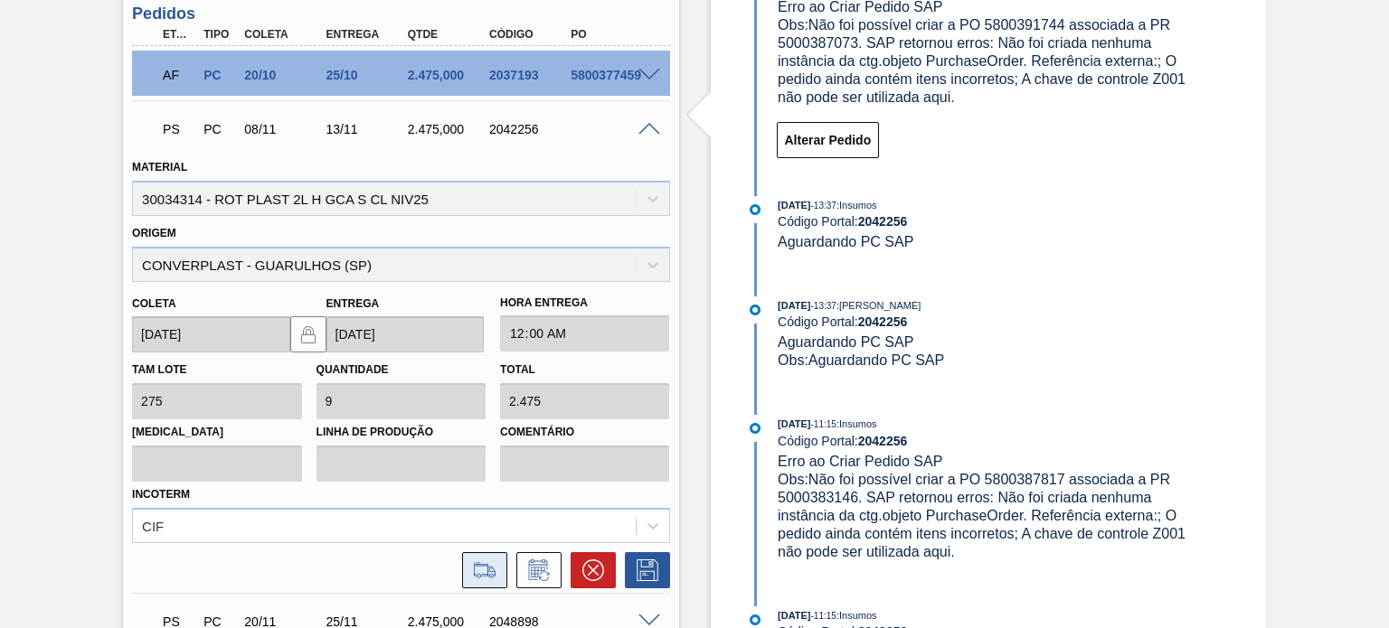
click at [485, 560] on icon at bounding box center [484, 571] width 29 height 22
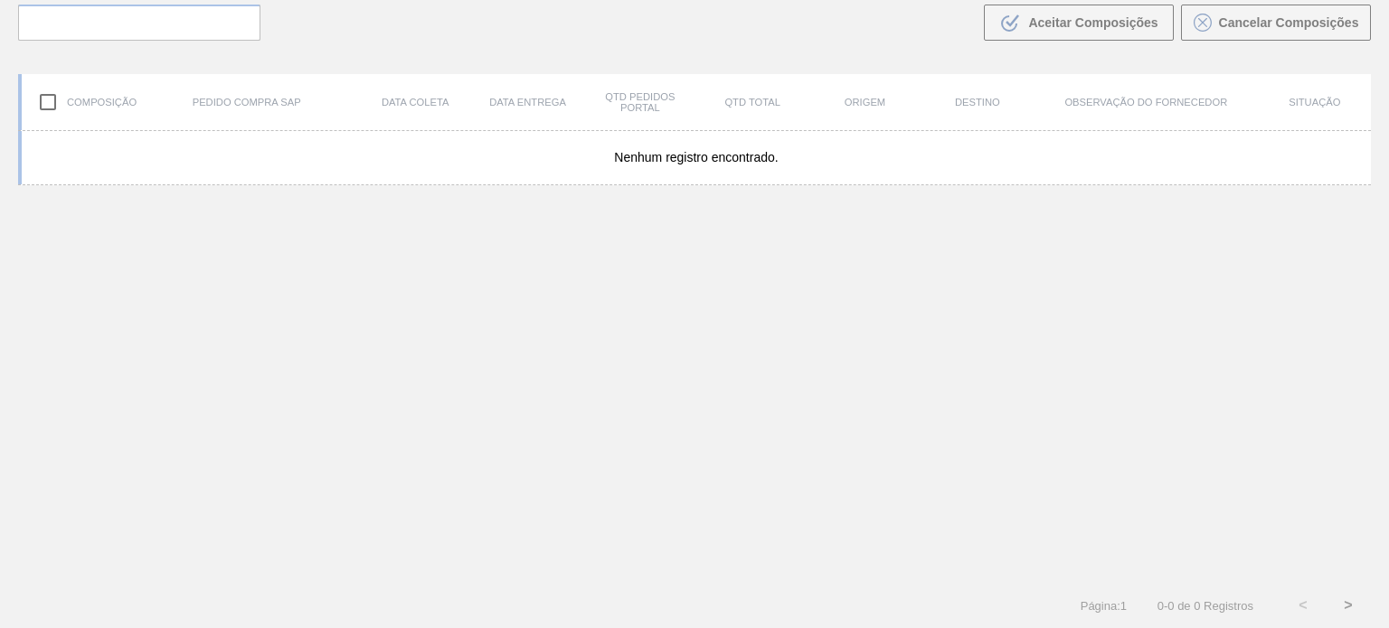
scroll to position [130, 0]
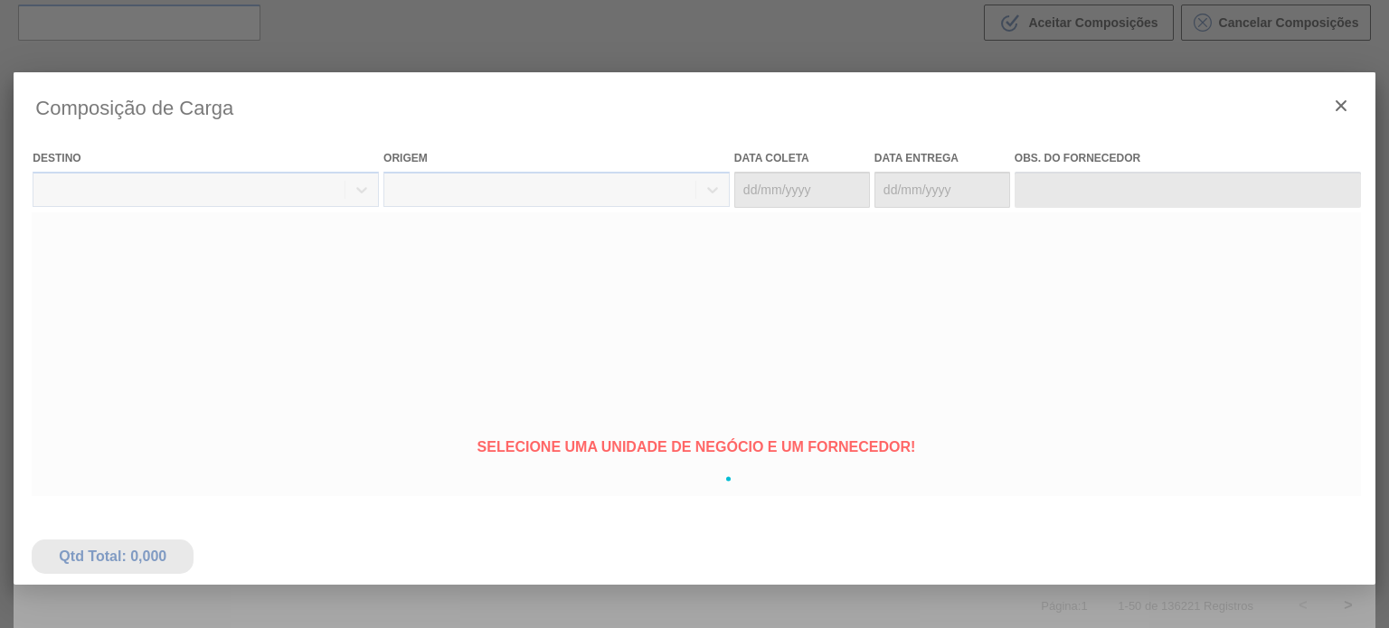
type coleta "[DATE]"
type Entrega "[DATE]"
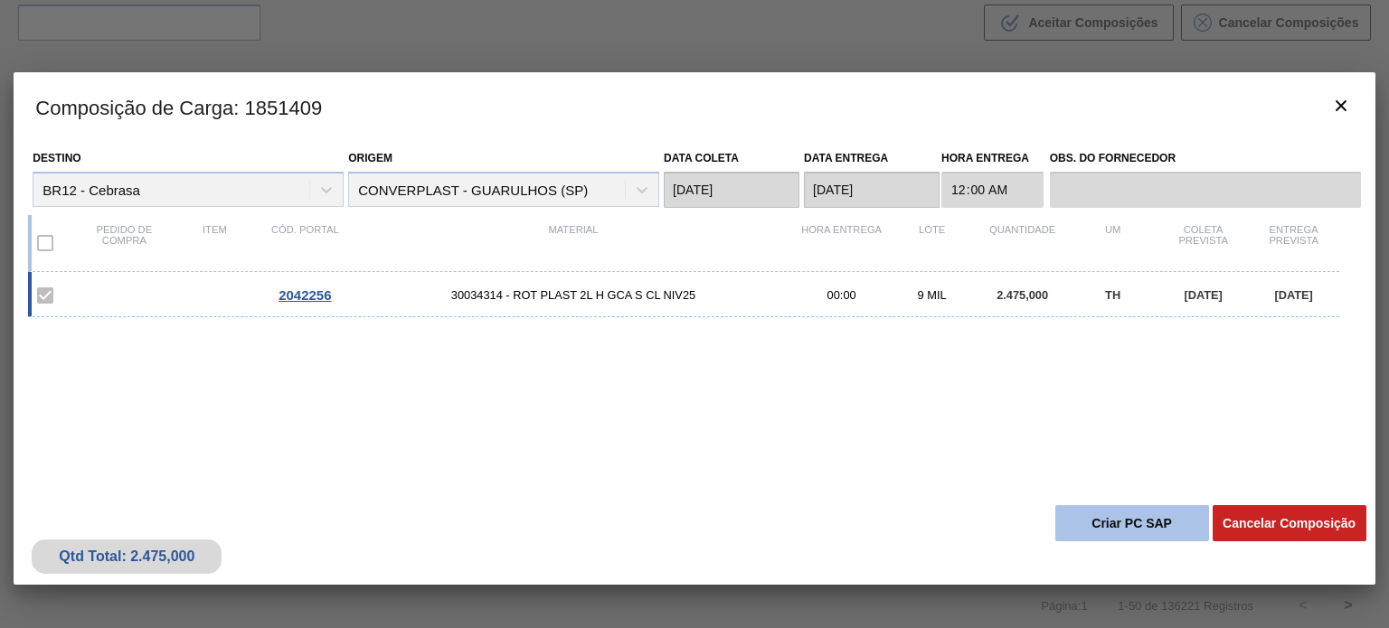
click at [1104, 524] on button "Criar PC SAP" at bounding box center [1132, 523] width 154 height 36
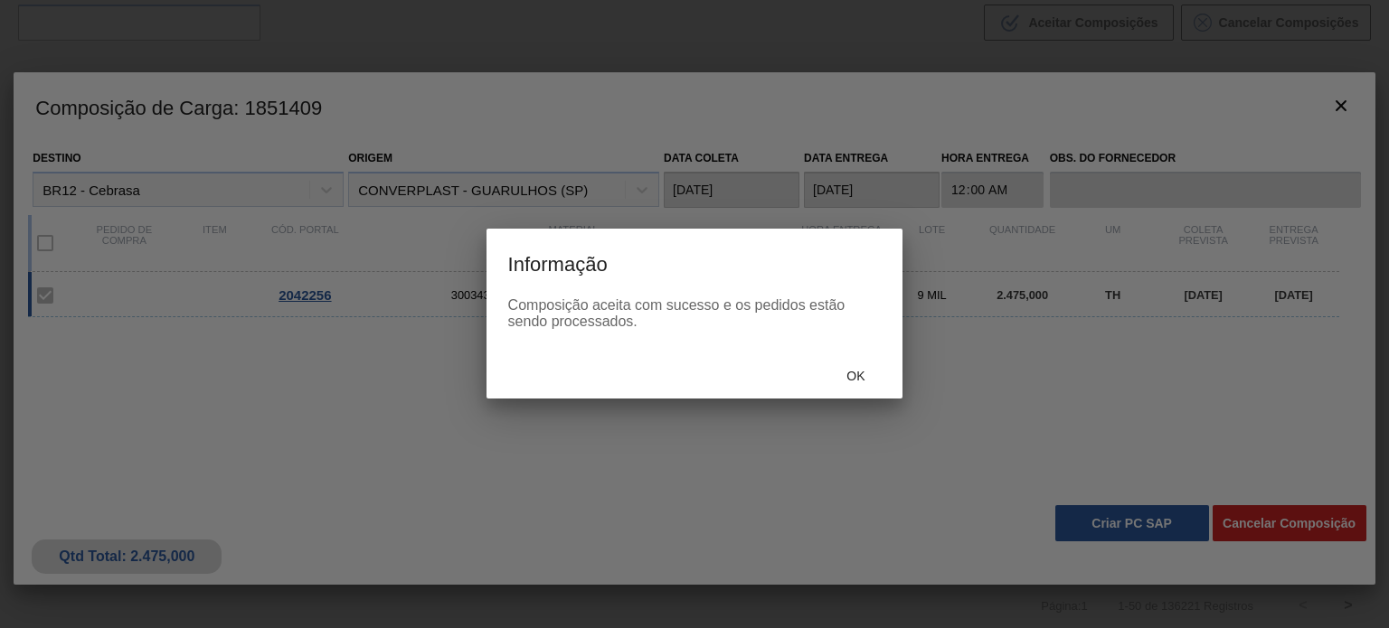
click at [846, 369] on span "Ok" at bounding box center [855, 376] width 47 height 14
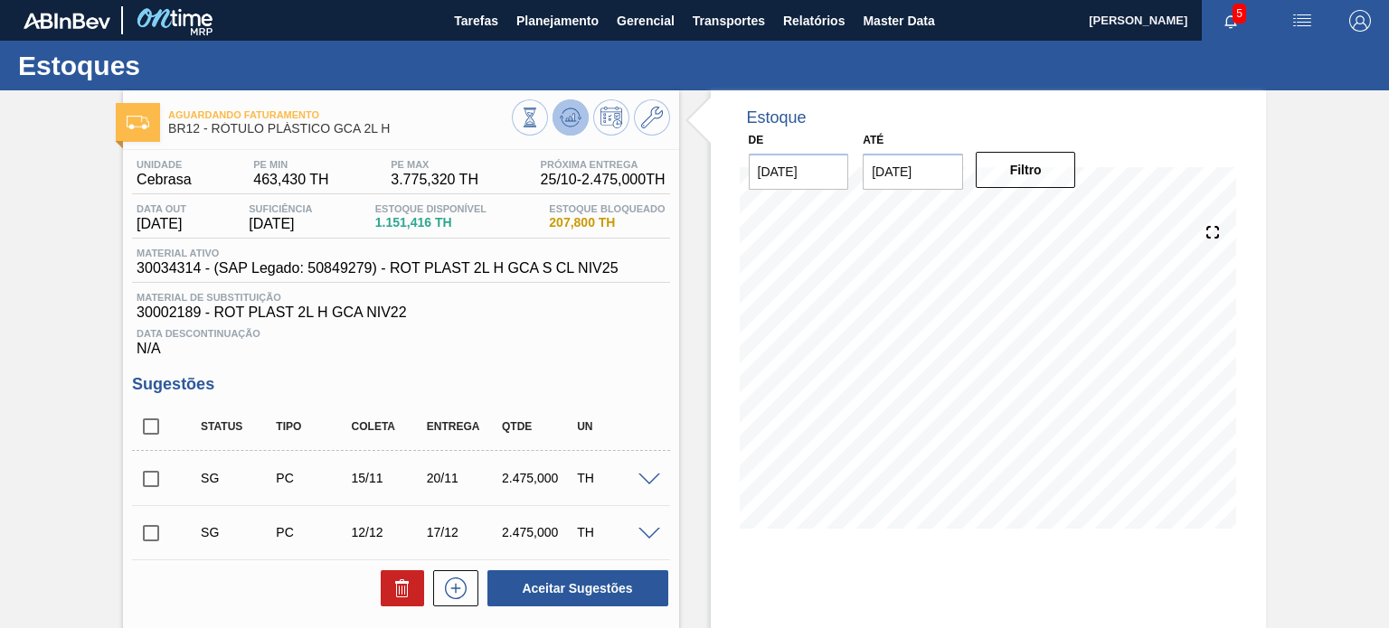
click at [554, 122] on button at bounding box center [570, 117] width 36 height 36
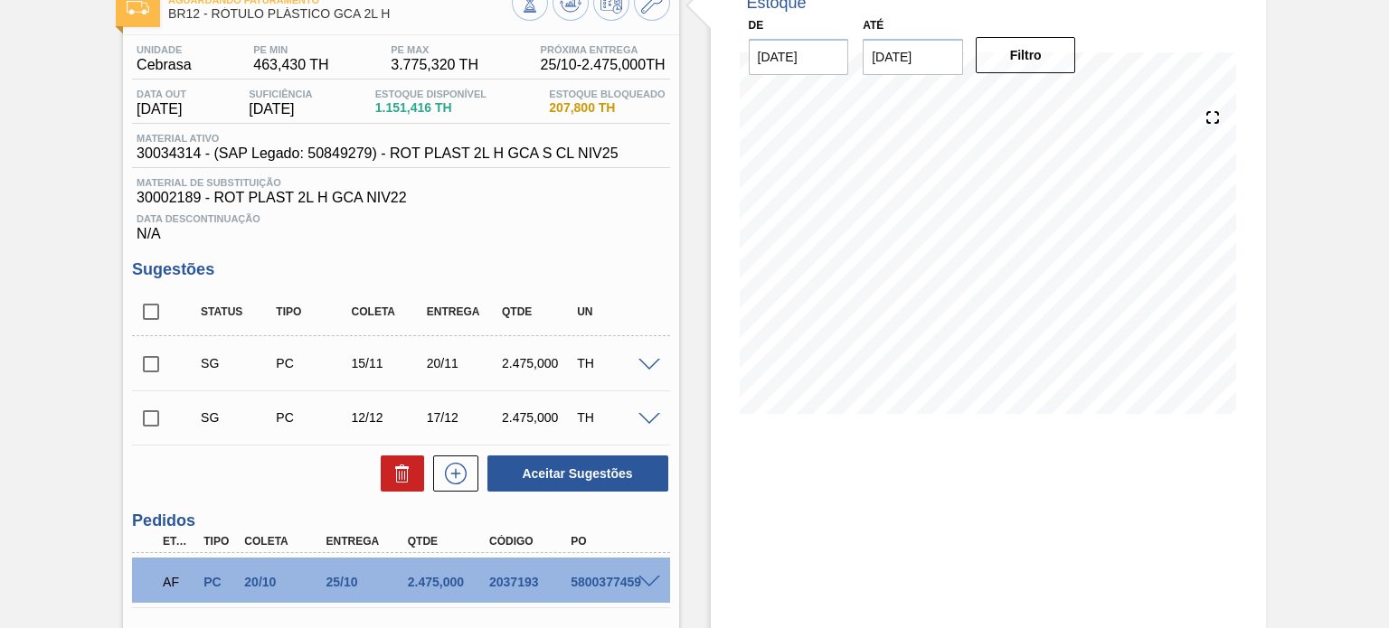
scroll to position [351, 0]
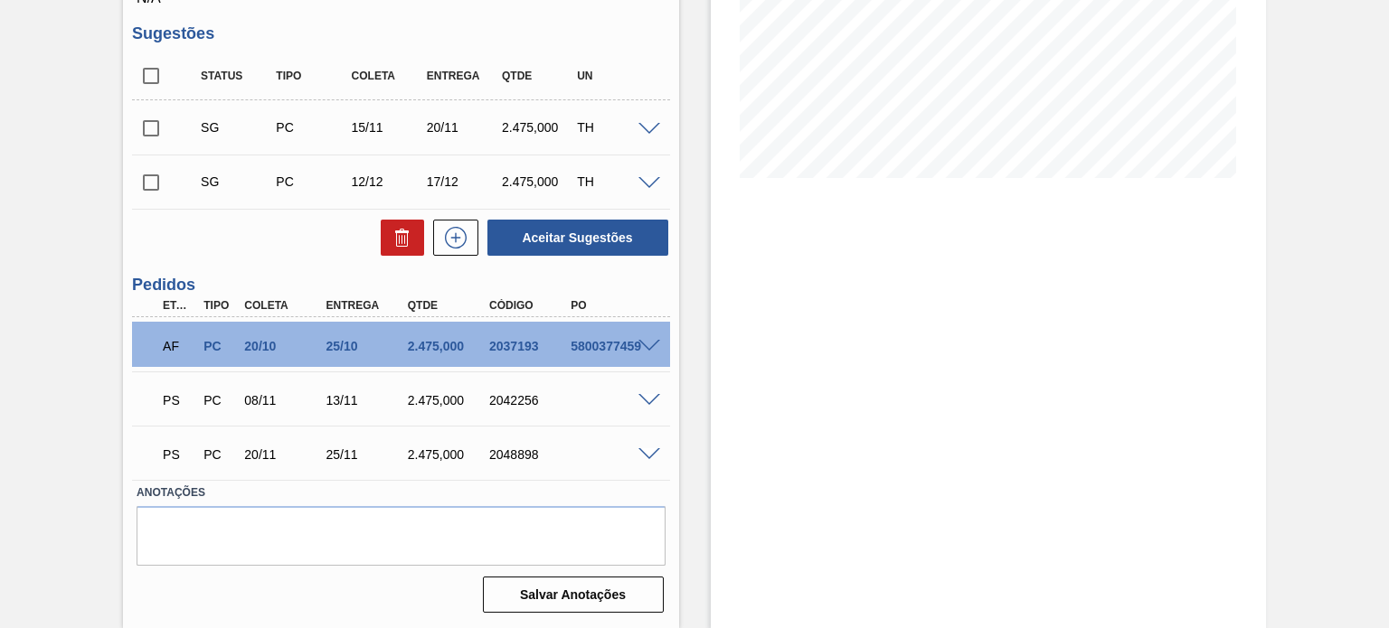
click at [649, 400] on span at bounding box center [649, 401] width 22 height 14
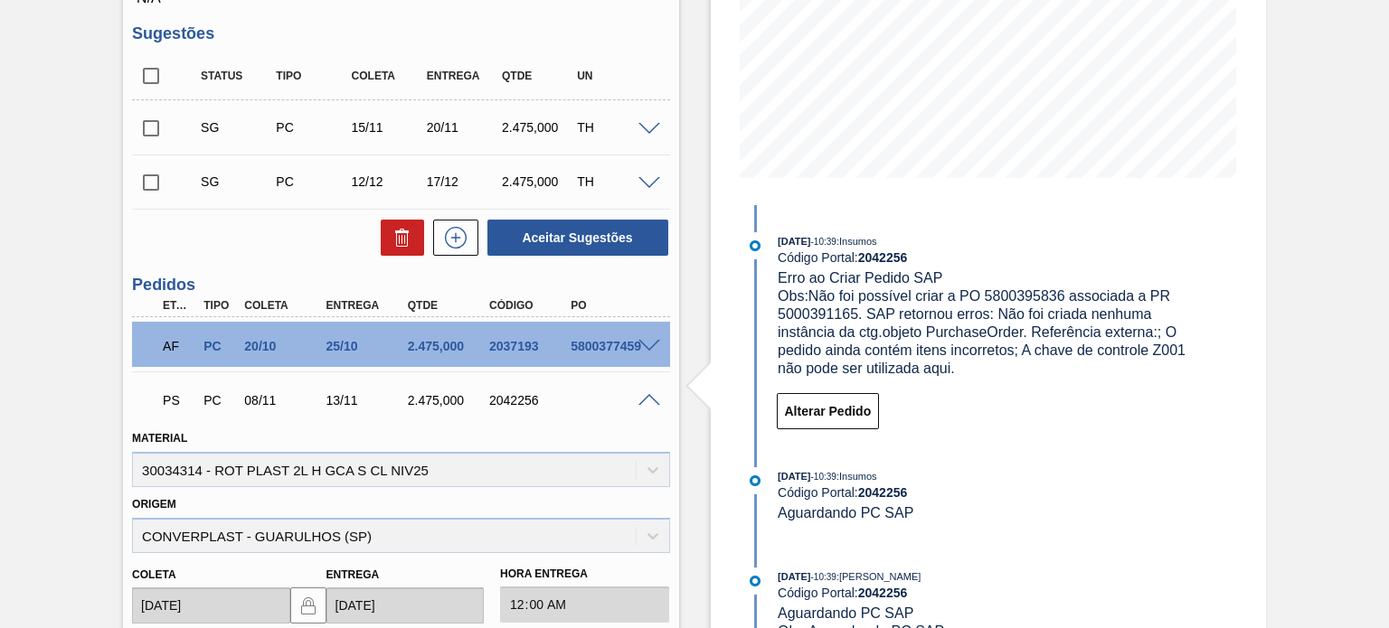
click at [839, 263] on div "Código Portal: 2042256" at bounding box center [991, 257] width 429 height 14
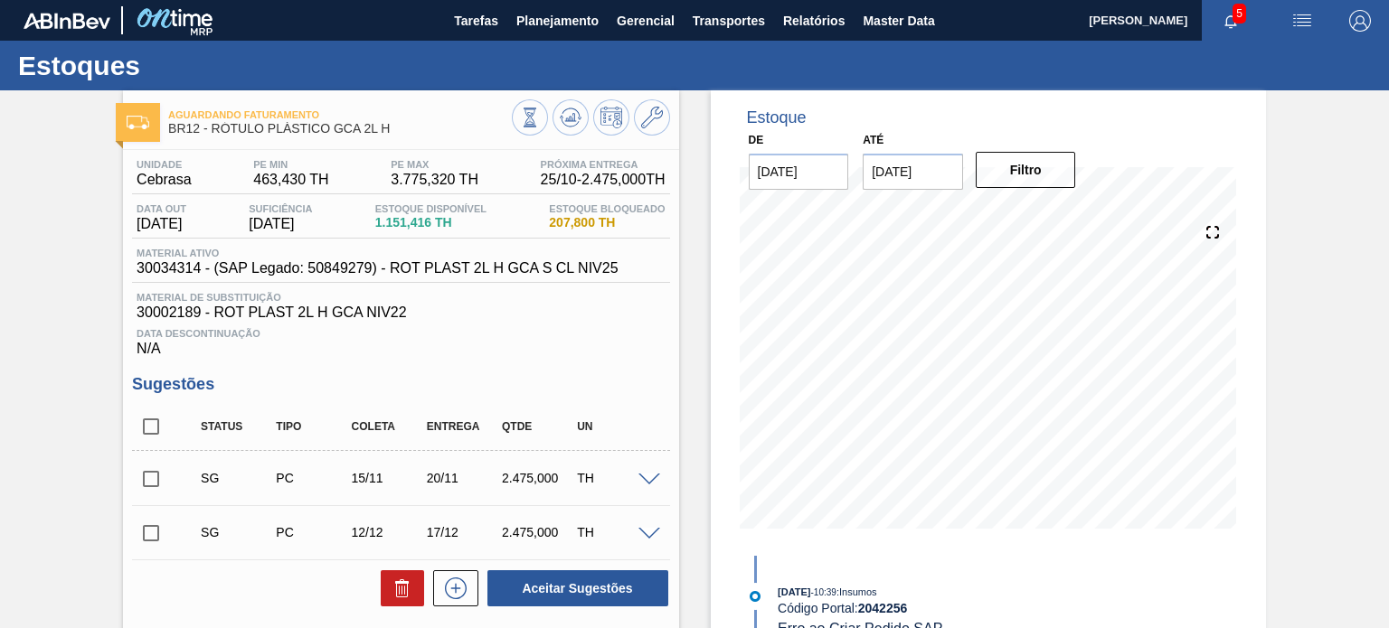
click at [166, 272] on span "30034314 - (SAP Legado: 50849279) - ROT PLAST 2L H GCA S CL NIV25" at bounding box center [377, 268] width 481 height 16
copy span "30034314"
click at [401, 286] on div "Unidade Cebrasa PE MIN 463,430 TH PE MAX 3.775,320 TH Próxima Entrega 25/10 - 2…" at bounding box center [400, 258] width 537 height 198
click at [401, 274] on span "30034314 - (SAP Legado: 50849279) - ROT PLAST 2L H GCA S CL NIV25" at bounding box center [377, 268] width 481 height 16
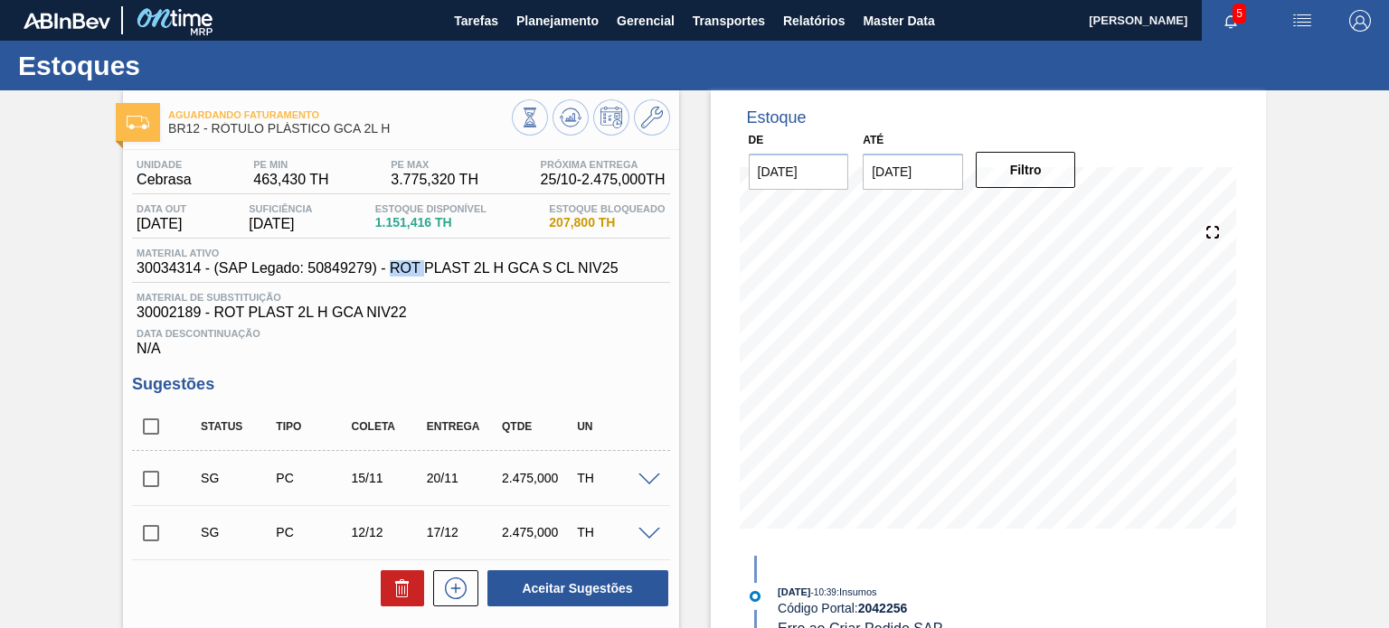
click at [401, 274] on span "30034314 - (SAP Legado: 50849279) - ROT PLAST 2L H GCA S CL NIV25" at bounding box center [377, 268] width 481 height 16
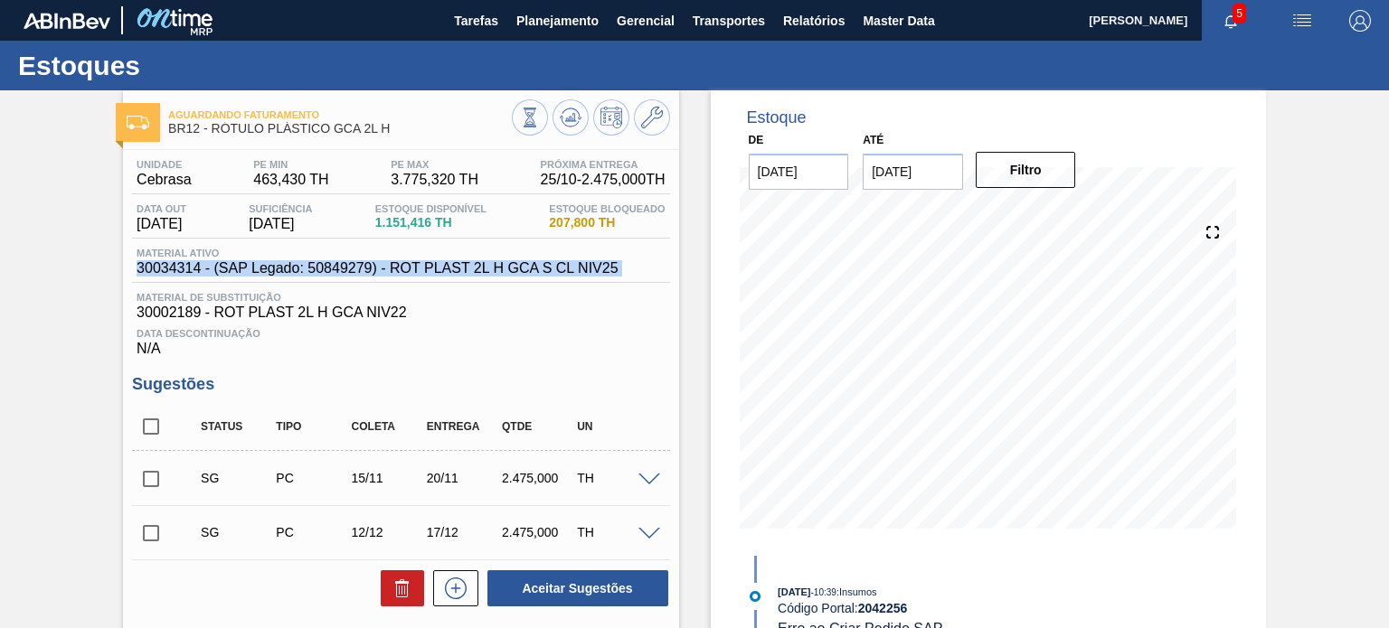
click at [401, 274] on span "30034314 - (SAP Legado: 50849279) - ROT PLAST 2L H GCA S CL NIV25" at bounding box center [377, 268] width 481 height 16
copy span "30034314 - (SAP Legado: 50849279) - ROT PLAST 2L H GCA S CL NIV25"
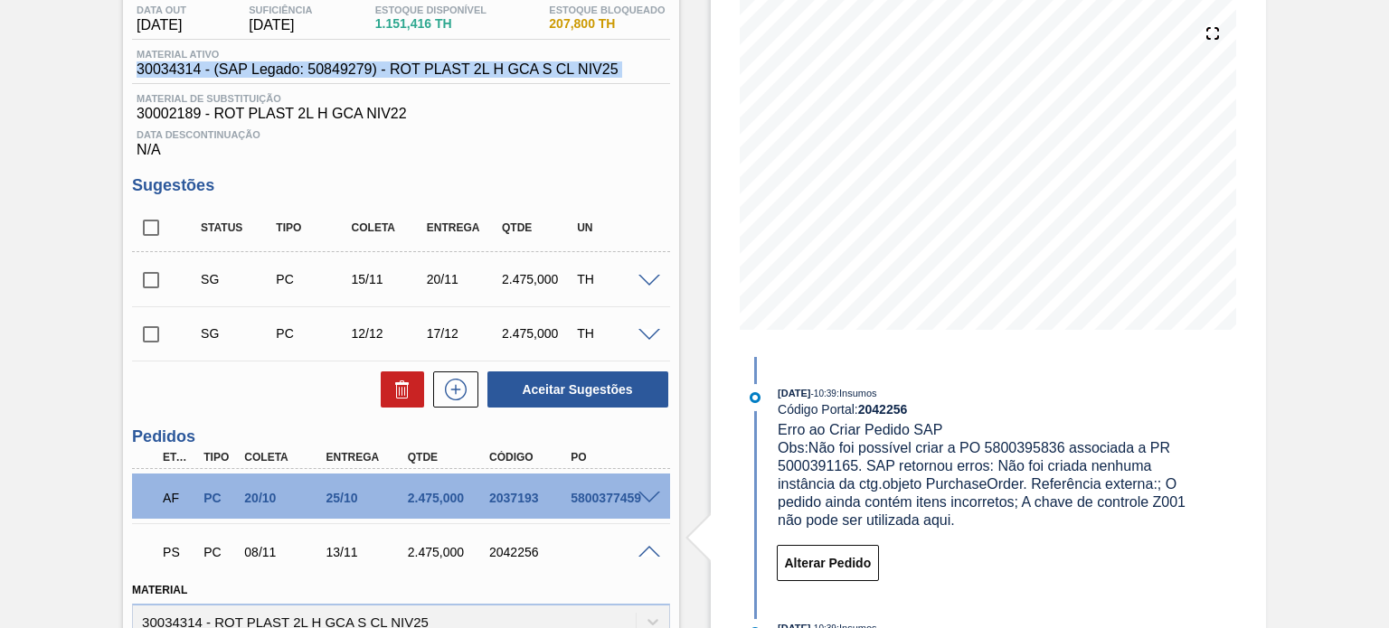
scroll to position [362, 0]
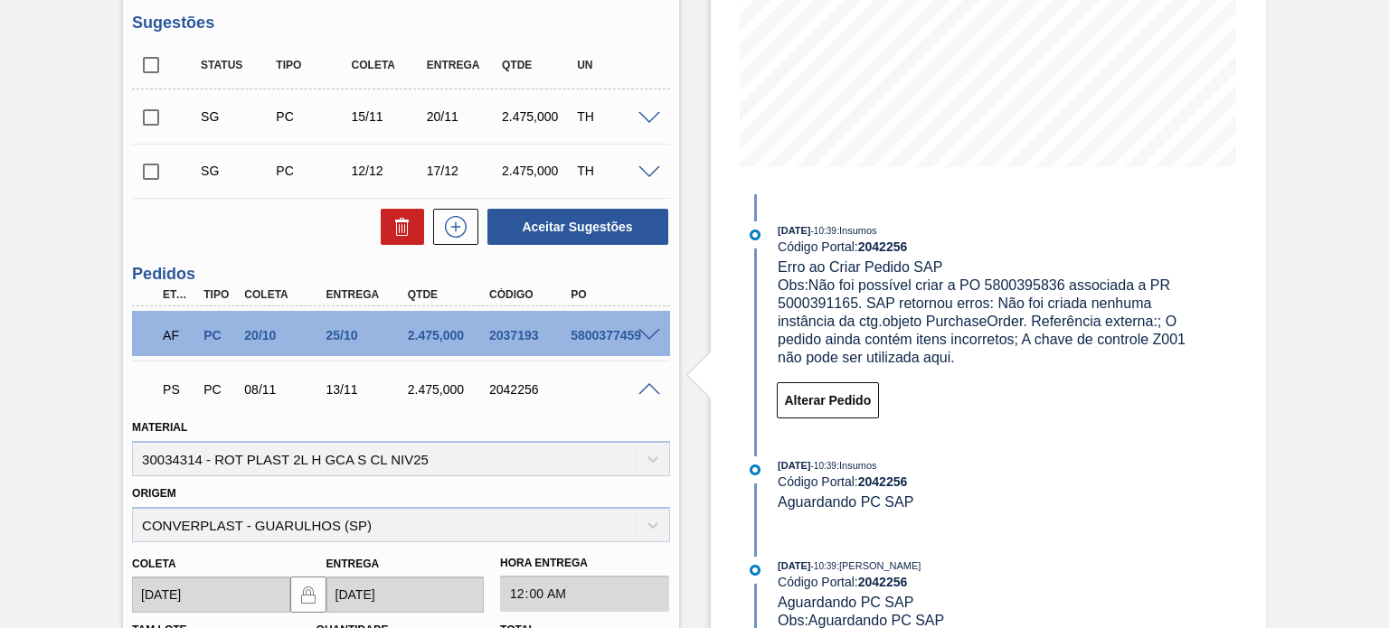
click at [654, 393] on span at bounding box center [649, 390] width 22 height 14
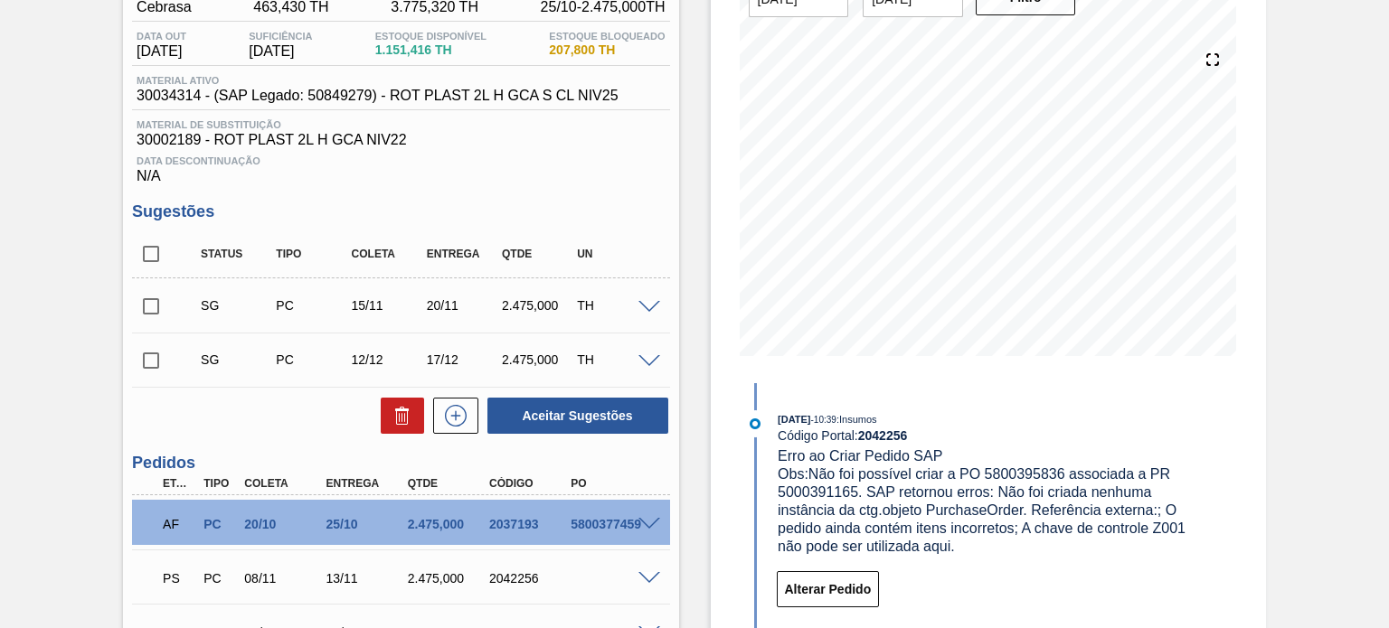
scroll to position [170, 0]
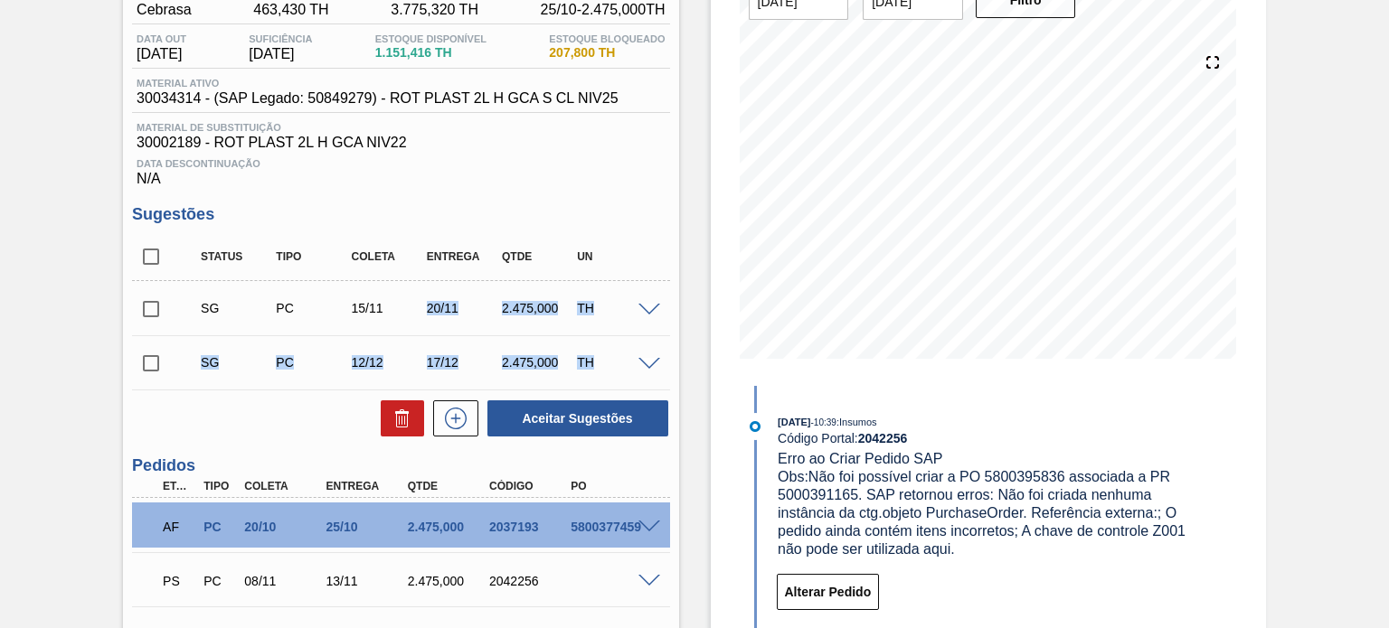
drag, startPoint x: 412, startPoint y: 301, endPoint x: 632, endPoint y: 355, distance: 226.3
click at [632, 355] on div "SG PC 15/11 20/11 2.475,000 TH Material 30034314 - ROT PLAST 2L H GCA S CL NIV2…" at bounding box center [400, 335] width 537 height 108
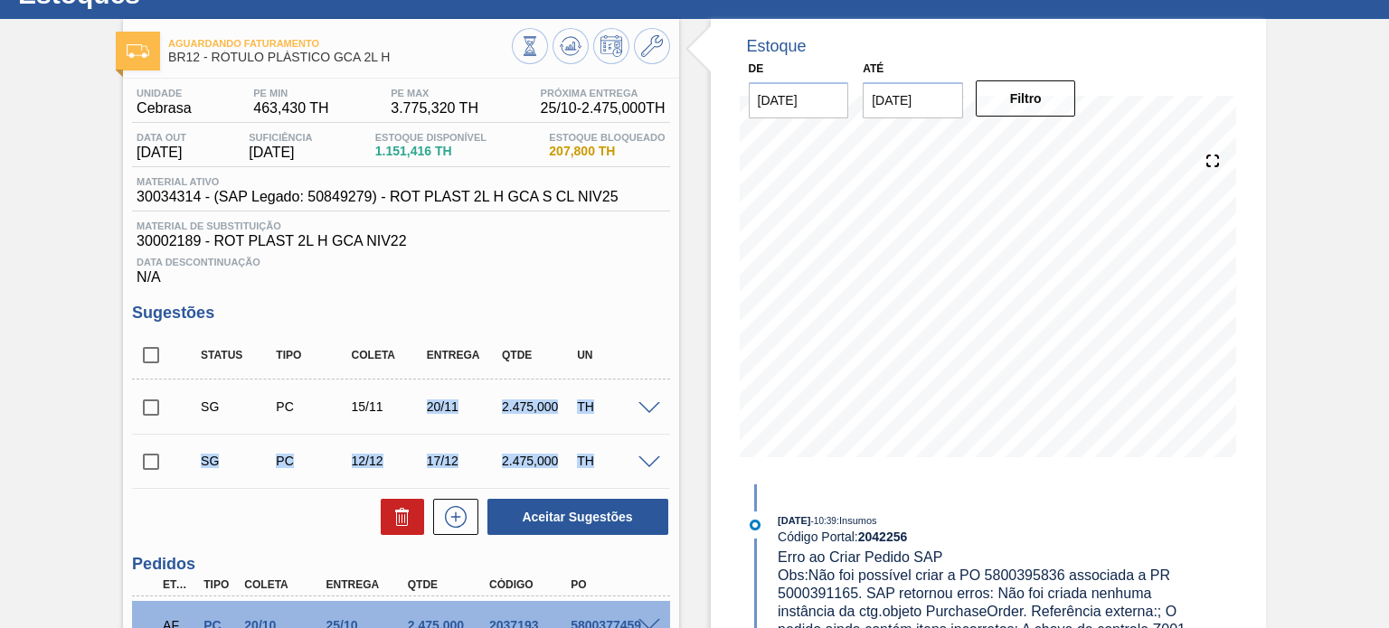
scroll to position [0, 0]
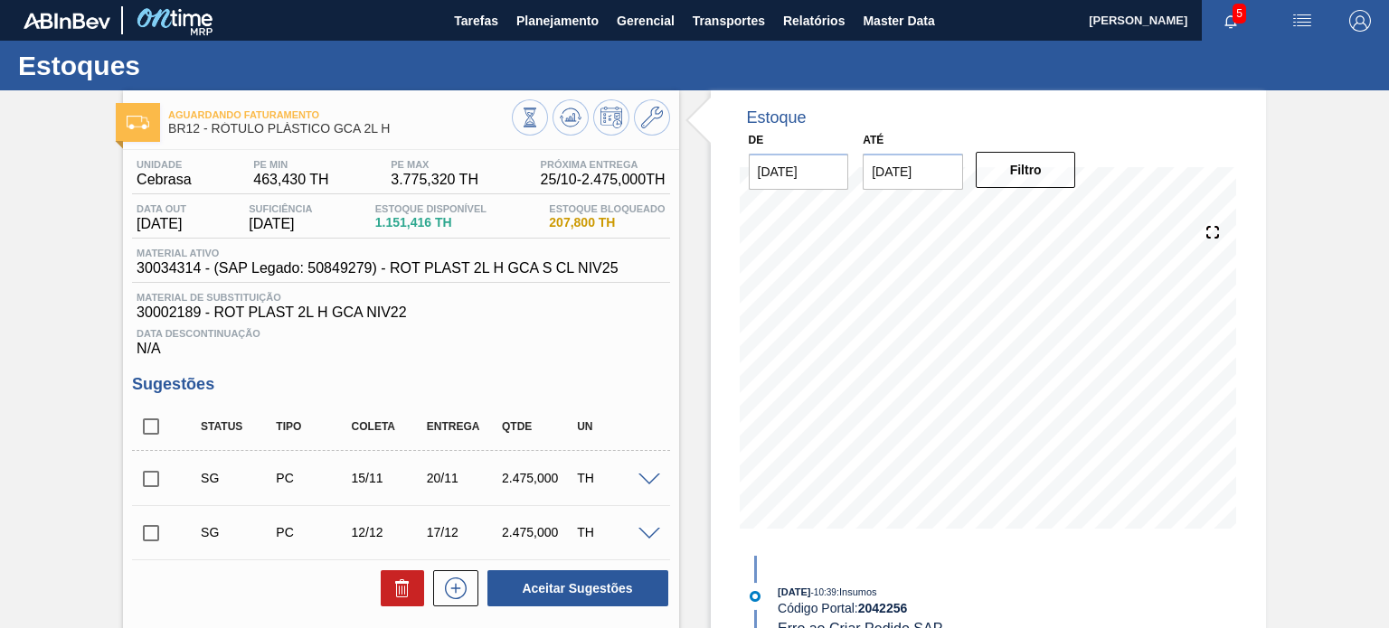
click at [456, 272] on span "30034314 - (SAP Legado: 50849279) - ROT PLAST 2L H GCA S CL NIV25" at bounding box center [377, 268] width 481 height 16
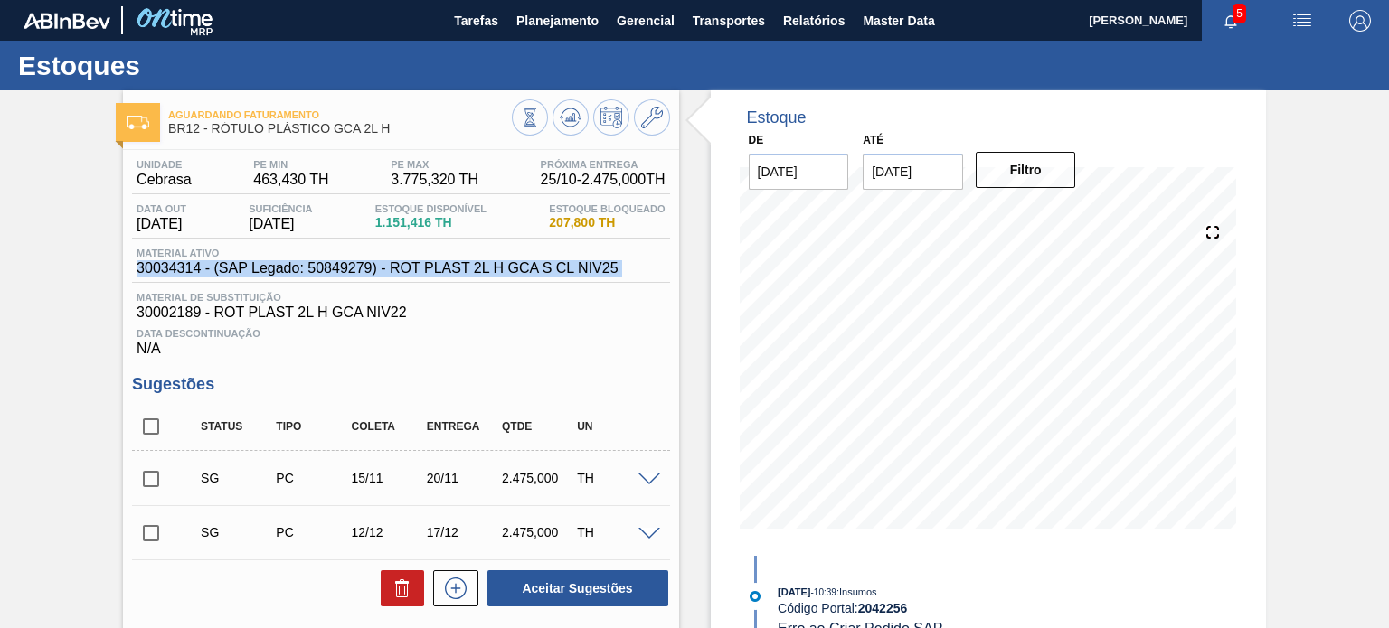
click at [456, 272] on span "30034314 - (SAP Legado: 50849279) - ROT PLAST 2L H GCA S CL NIV25" at bounding box center [377, 268] width 481 height 16
copy span "30034314 - (SAP Legado: 50849279) - ROT PLAST 2L H GCA S CL NIV25"
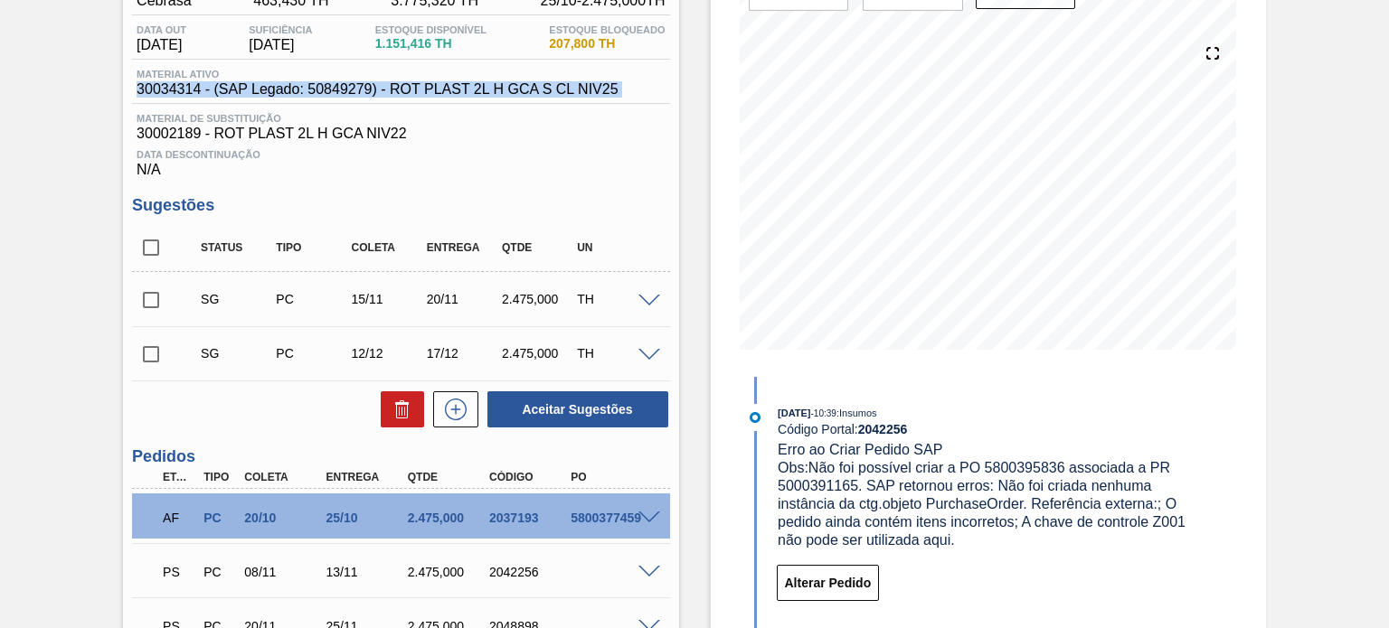
scroll to position [181, 0]
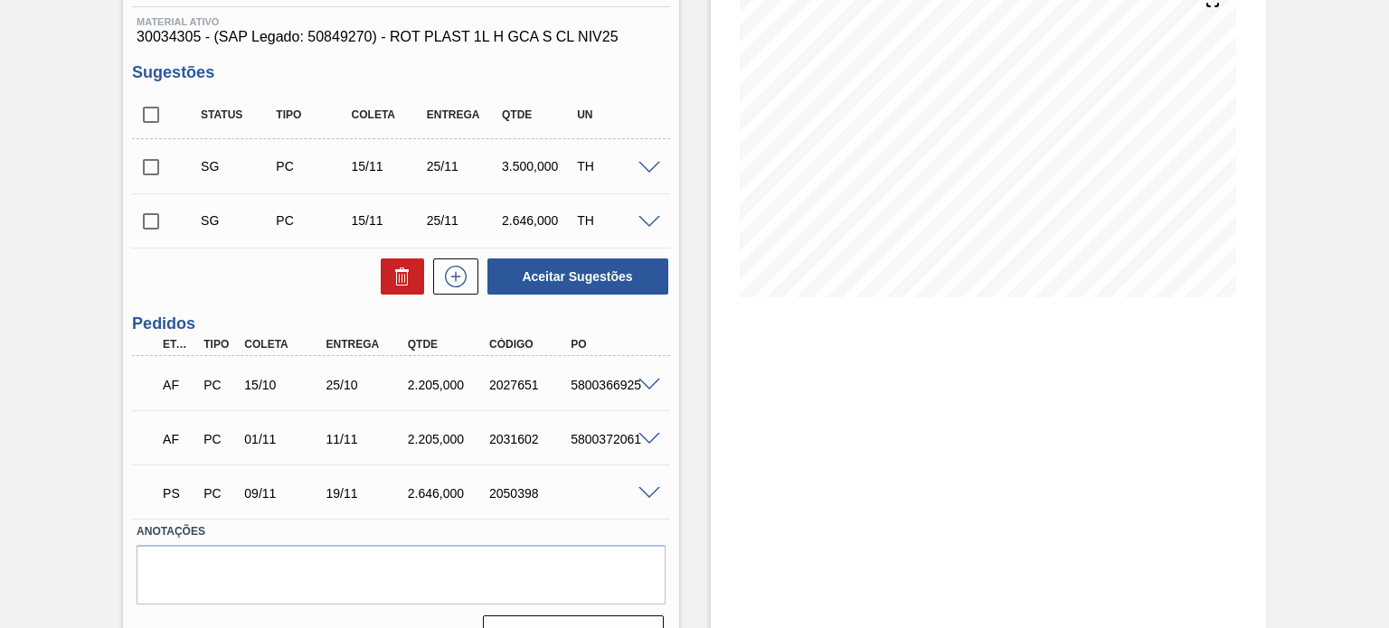
scroll to position [269, 0]
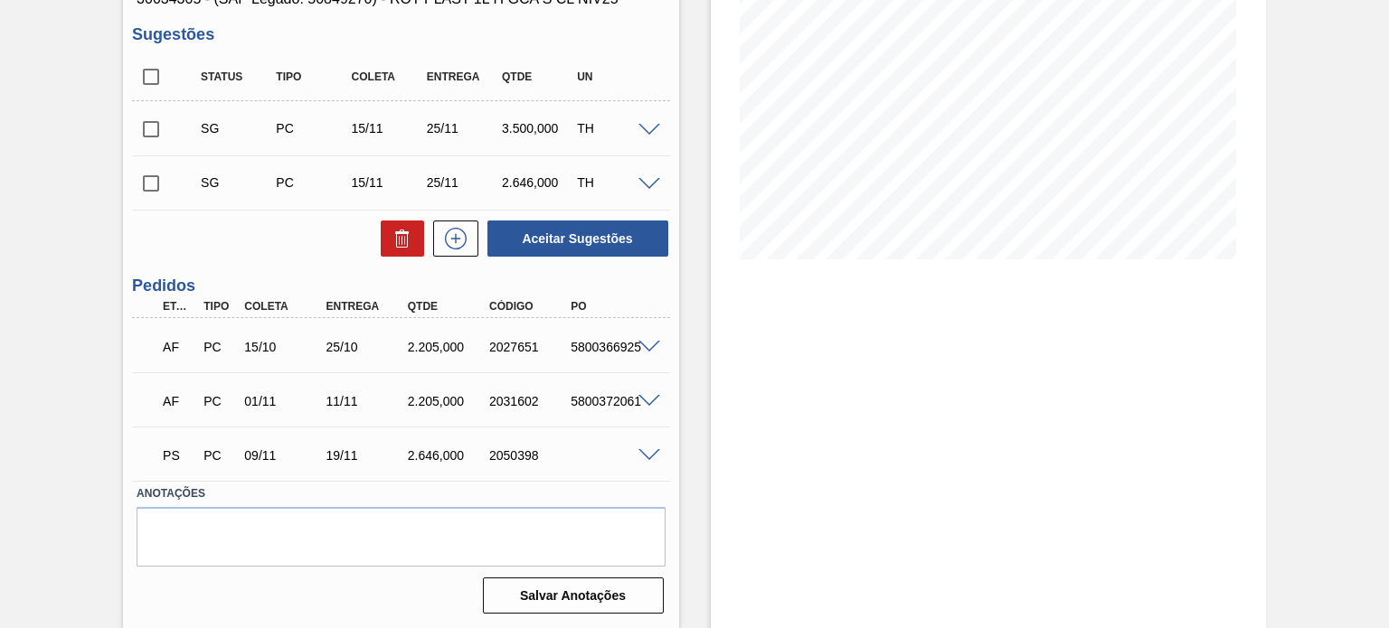
click at [646, 400] on span at bounding box center [649, 402] width 22 height 14
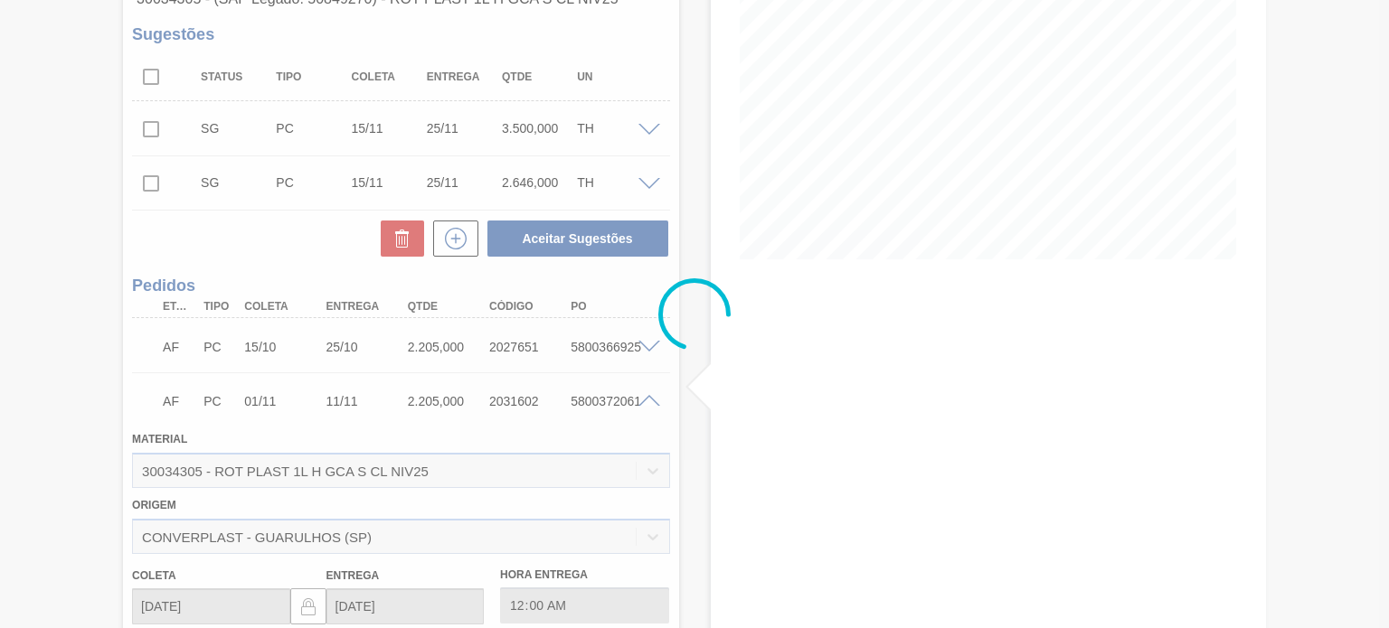
click at [645, 400] on div at bounding box center [694, 314] width 1389 height 628
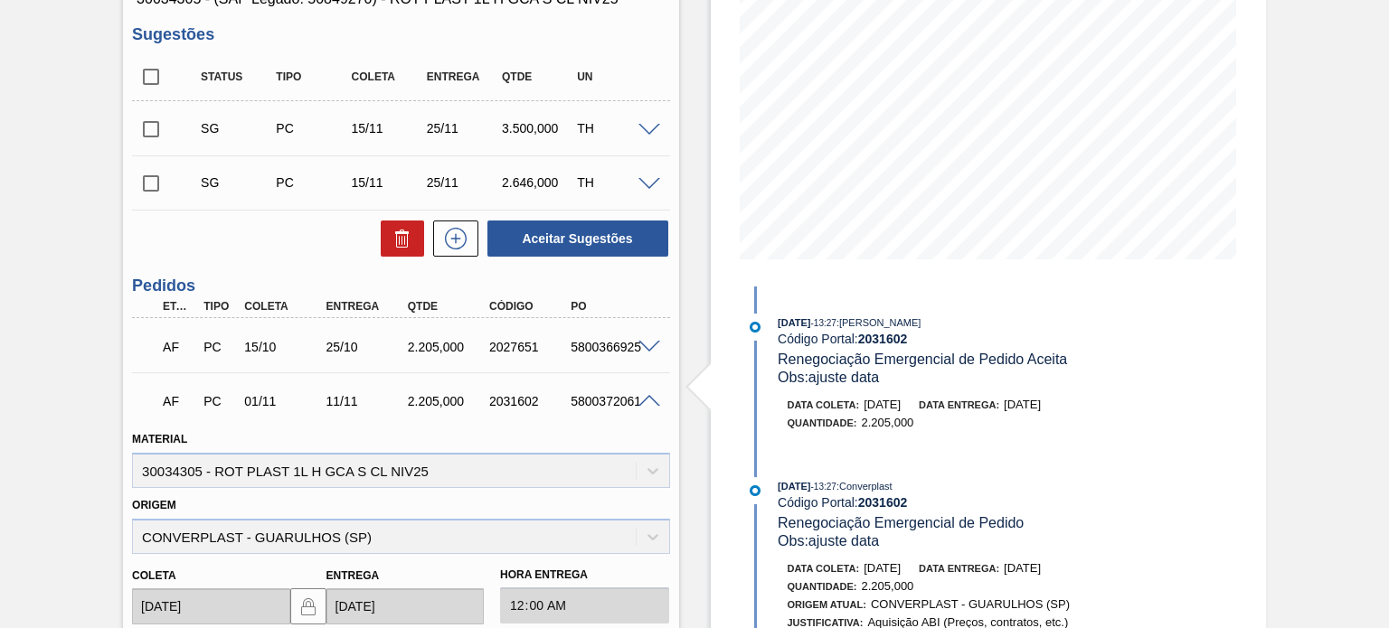
click at [410, 469] on div "Material 30034305 - ROT PLAST 1L H GCA S CL NIV25" at bounding box center [400, 457] width 537 height 61
drag, startPoint x: 410, startPoint y: 469, endPoint x: 670, endPoint y: 428, distance: 262.6
click at [413, 469] on div "Material 30034305 - ROT PLAST 1L H GCA S CL NIV25" at bounding box center [400, 457] width 537 height 61
click at [648, 403] on span at bounding box center [649, 402] width 22 height 14
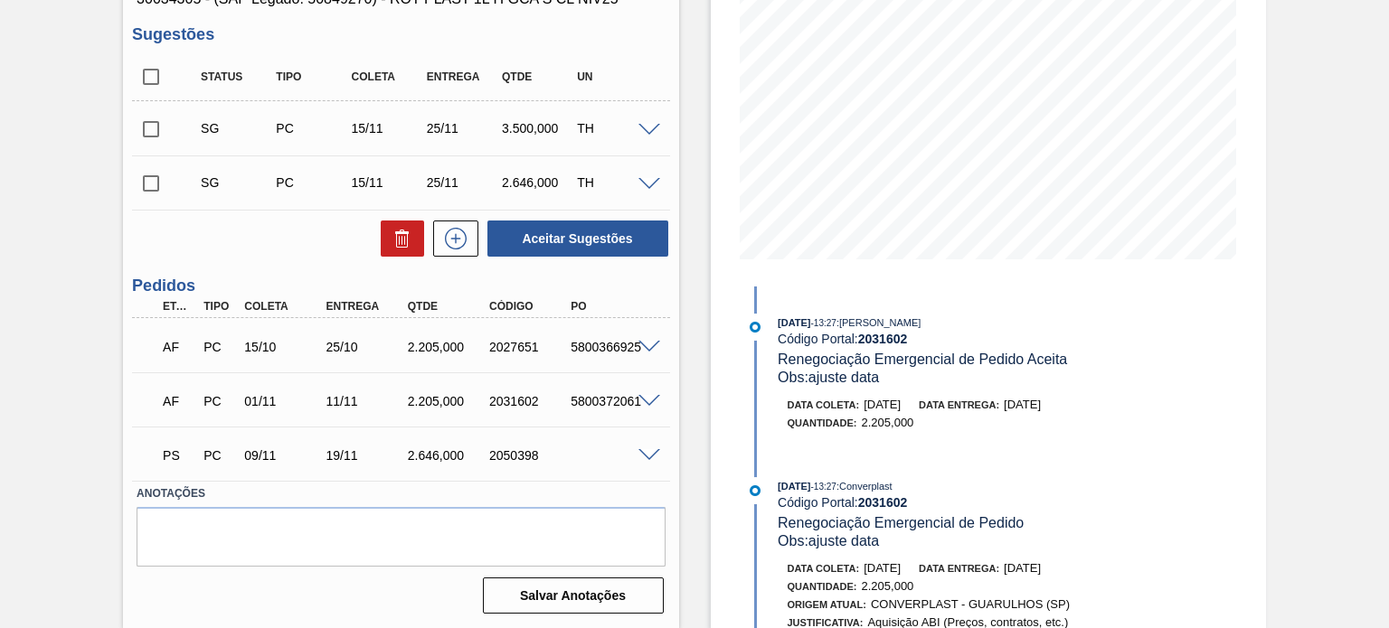
click at [641, 457] on span at bounding box center [649, 456] width 22 height 14
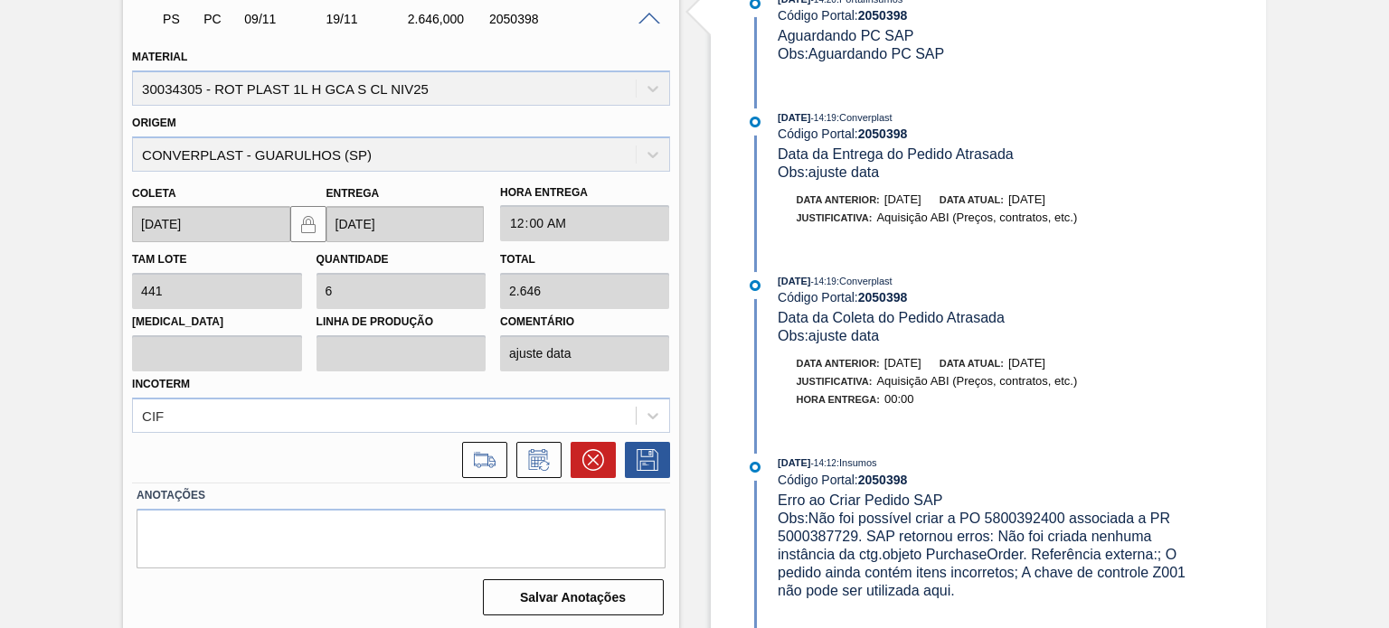
scroll to position [1356, 0]
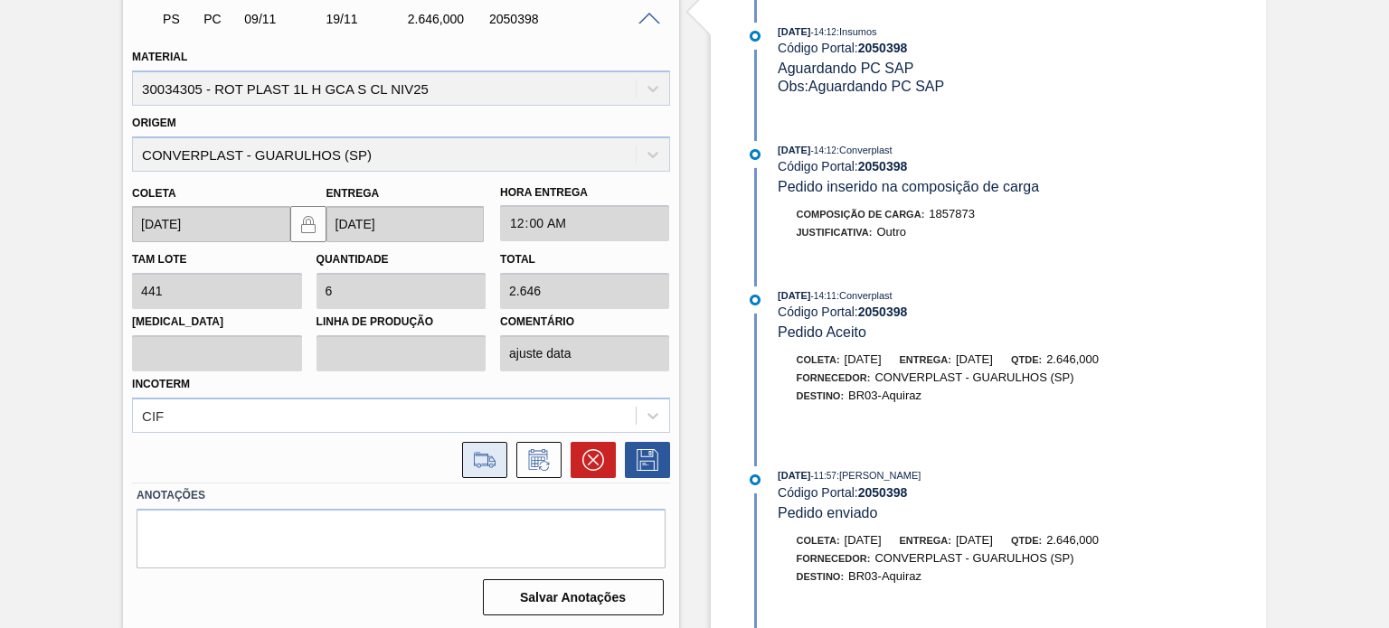
click at [492, 445] on button at bounding box center [484, 460] width 45 height 36
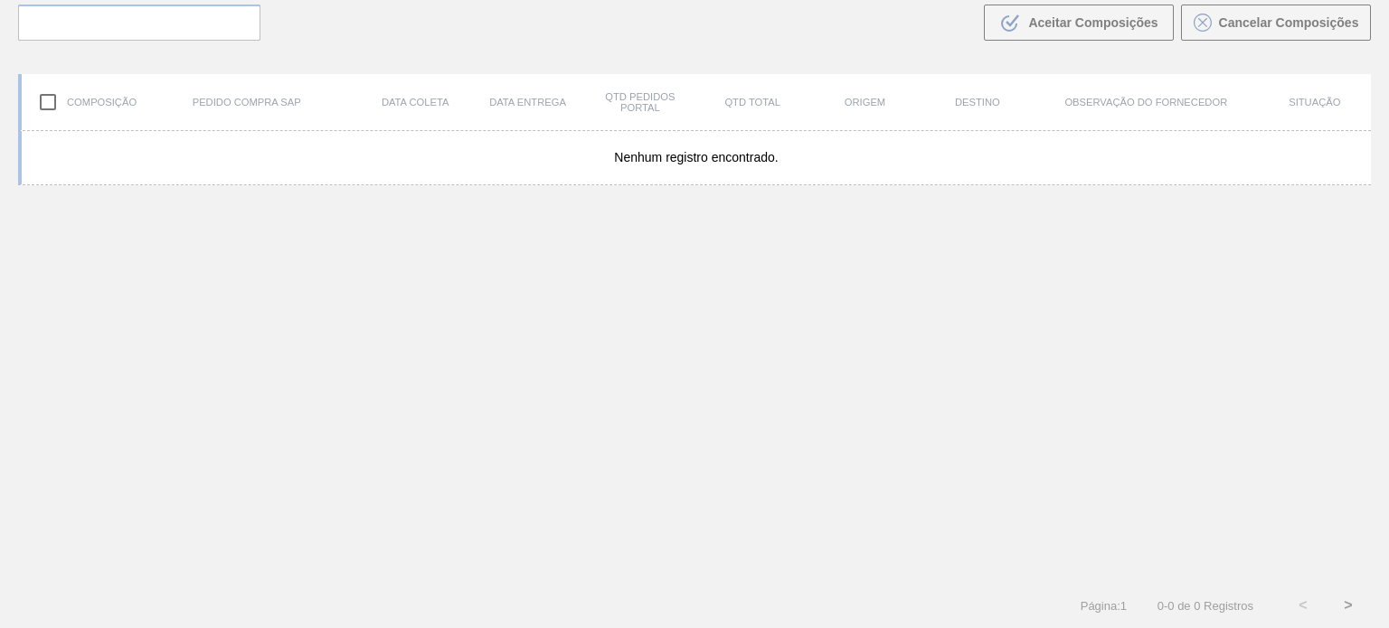
scroll to position [130, 0]
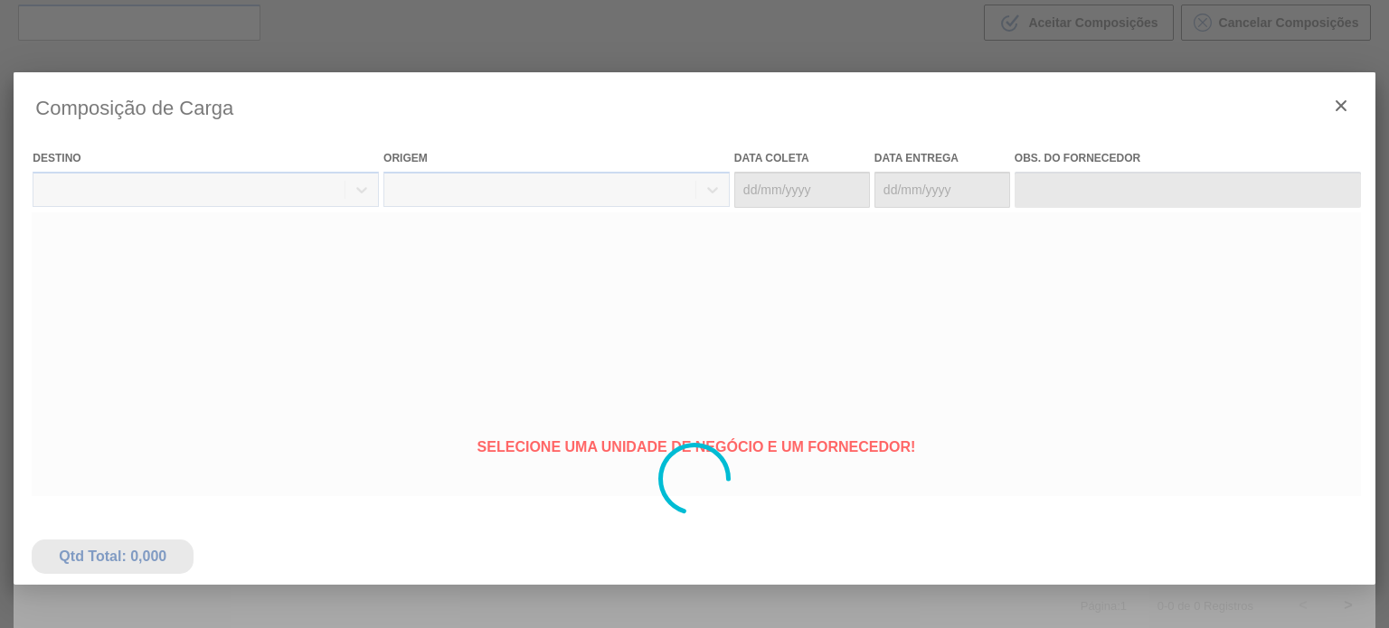
type coleta "09/11/2025"
type Entrega "19/11/2025"
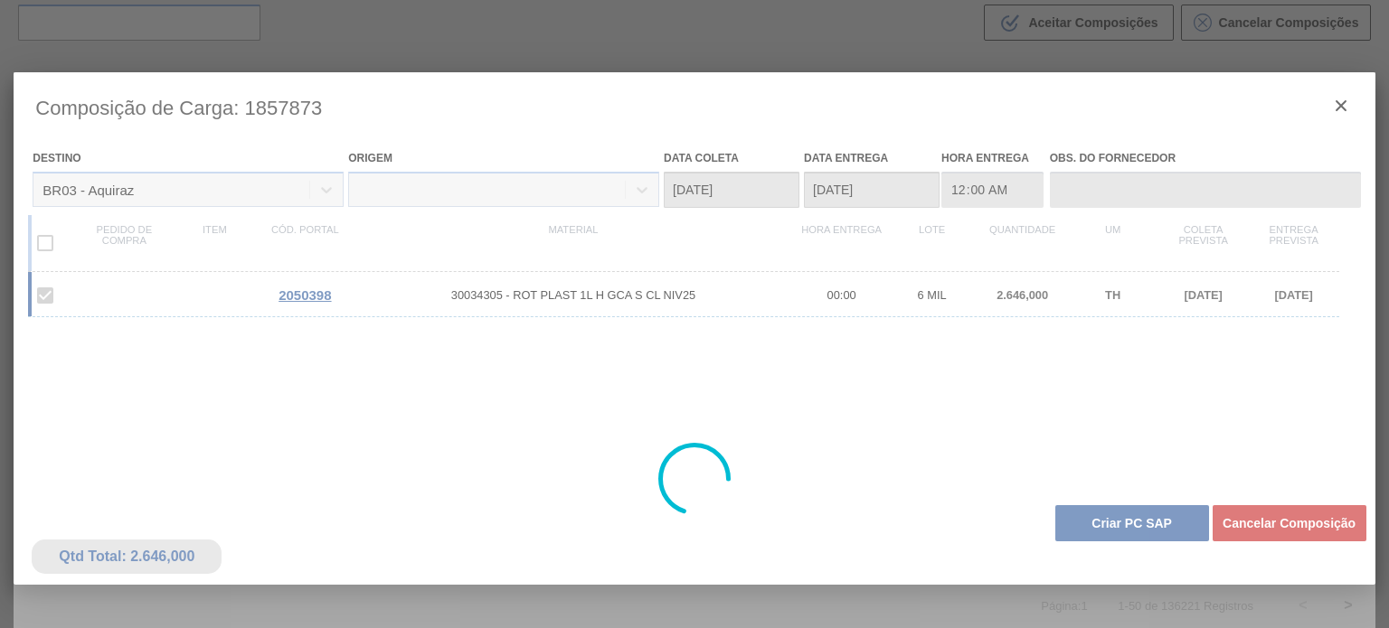
click at [1088, 514] on div at bounding box center [694, 479] width 1360 height 814
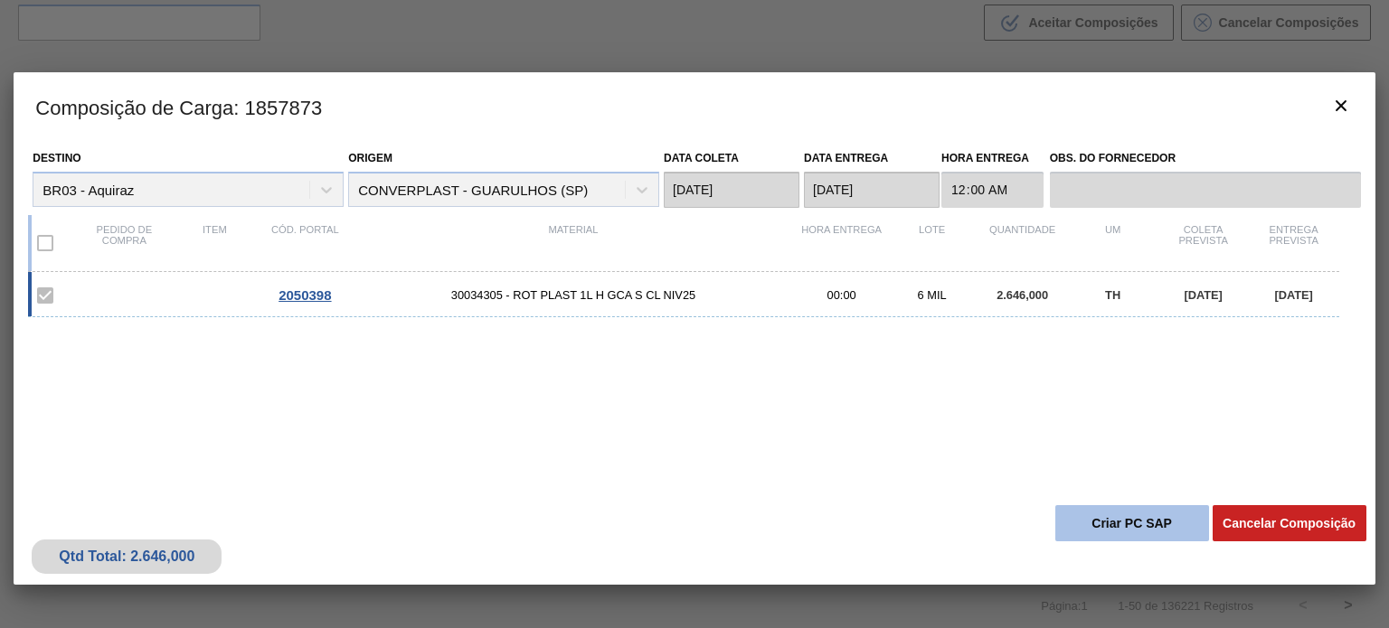
click at [1085, 515] on button "Criar PC SAP" at bounding box center [1132, 523] width 154 height 36
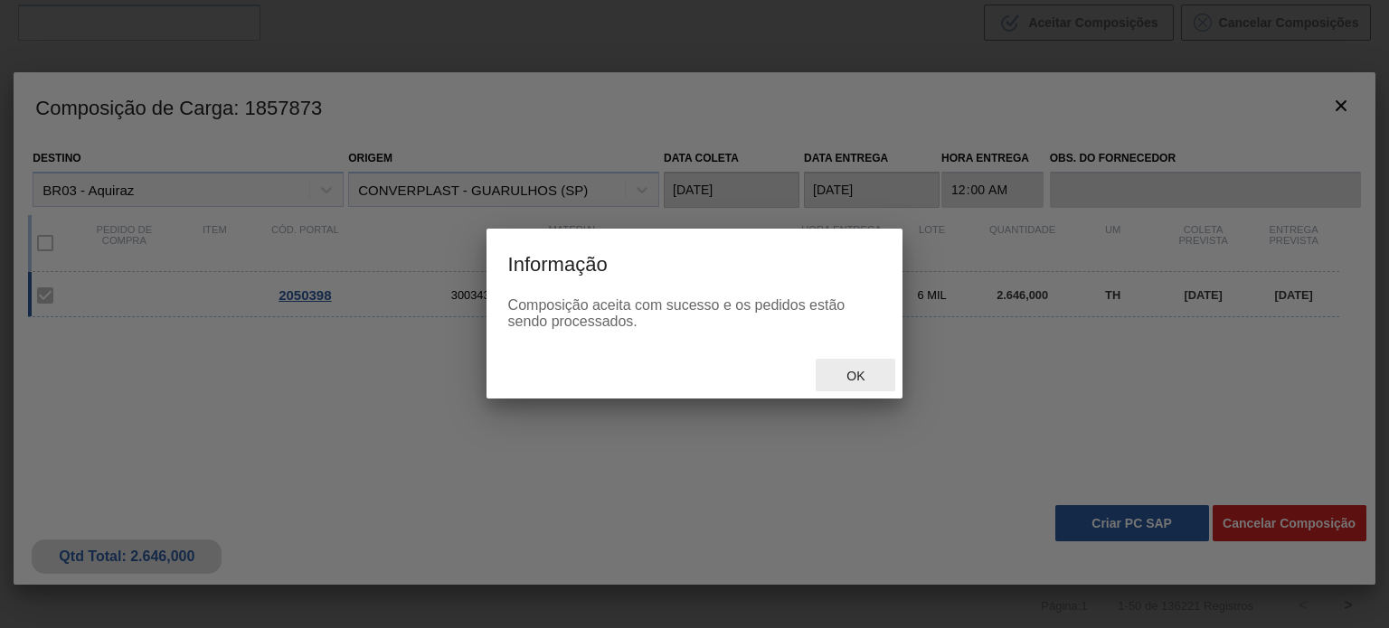
click at [843, 361] on div "Ok" at bounding box center [855, 375] width 80 height 33
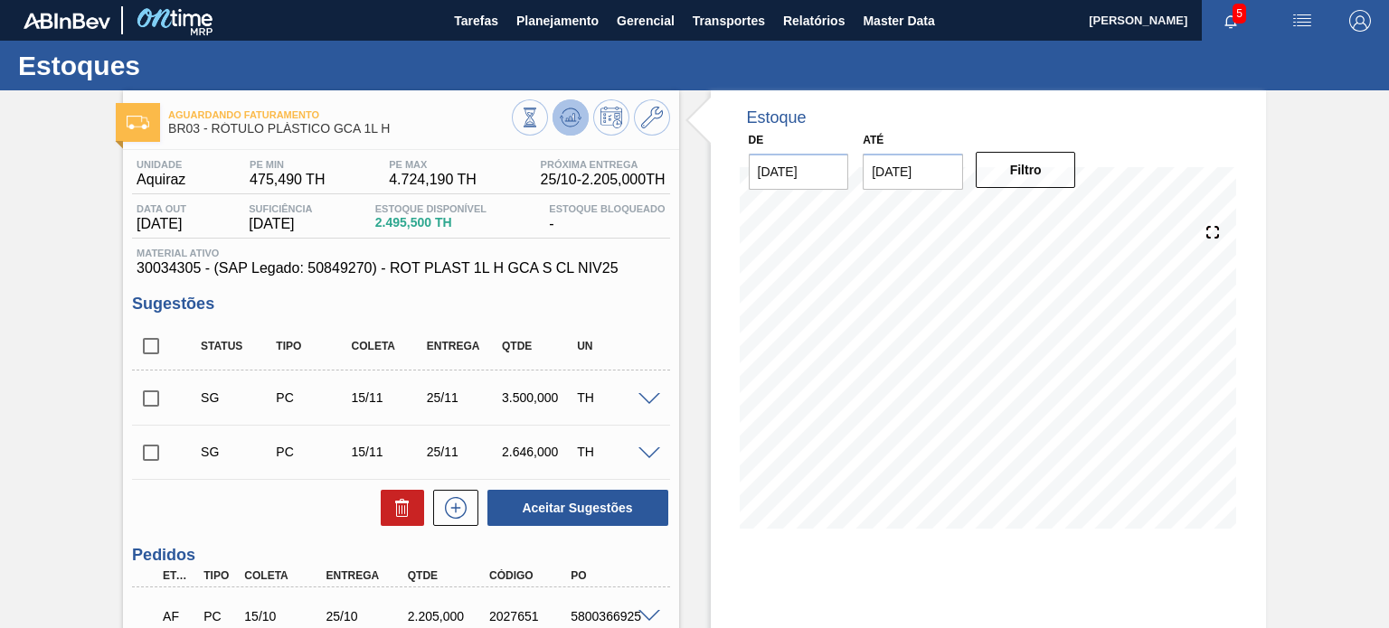
click at [560, 117] on icon at bounding box center [562, 117] width 4 height 3
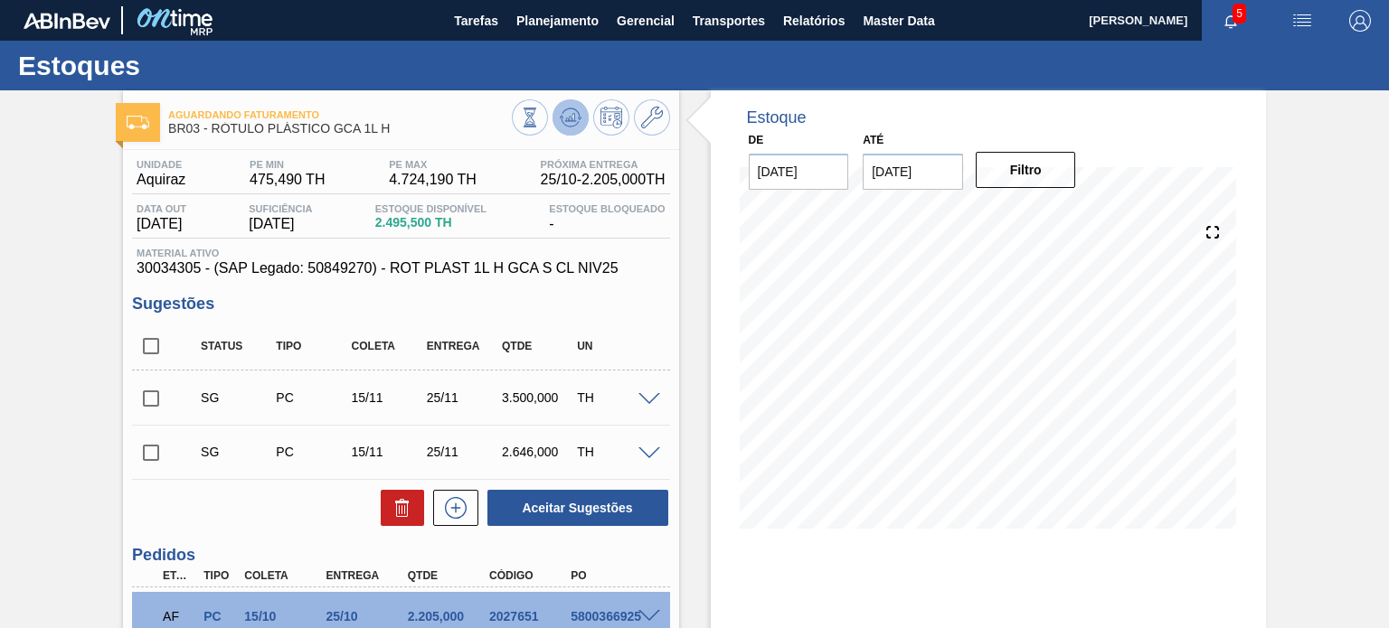
click at [560, 117] on icon at bounding box center [562, 117] width 4 height 3
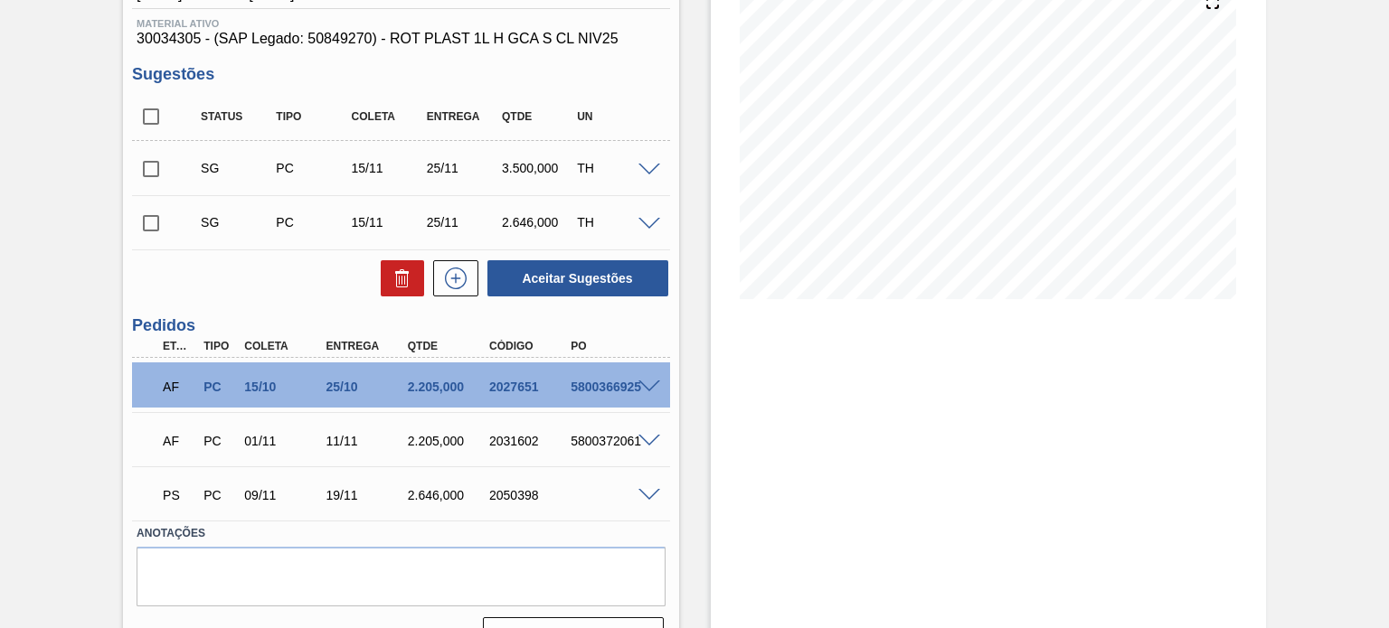
scroll to position [269, 0]
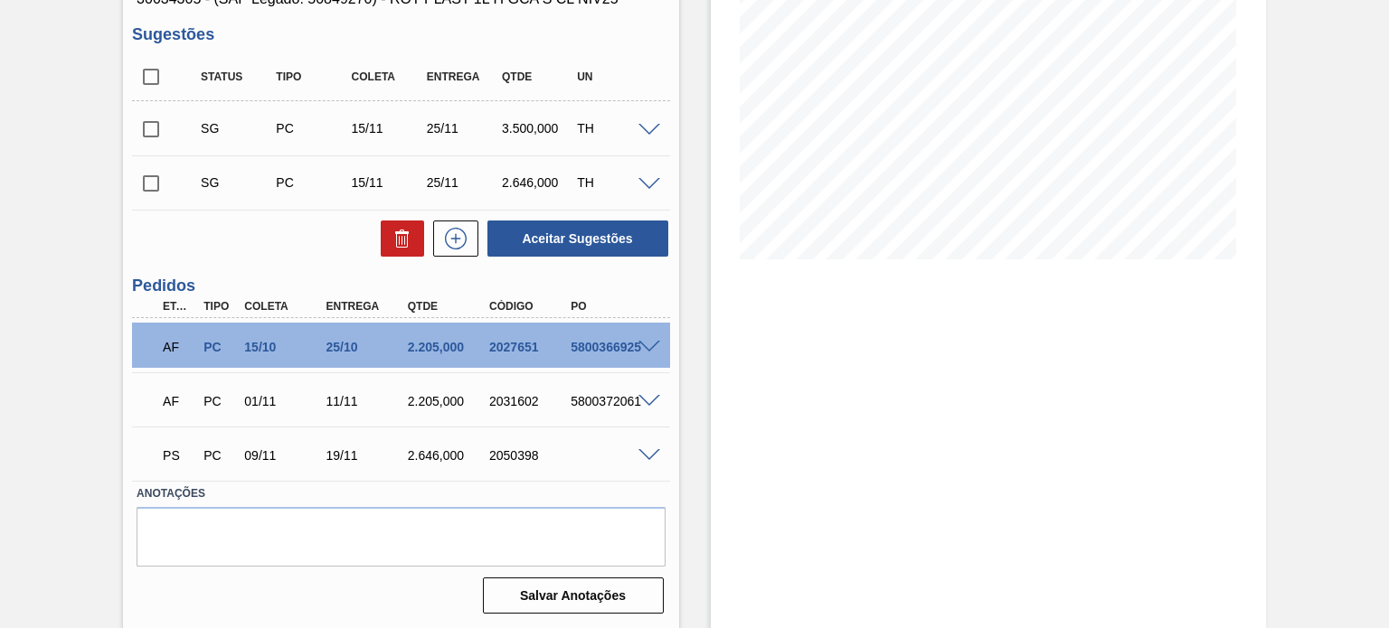
click at [639, 455] on span at bounding box center [649, 456] width 22 height 14
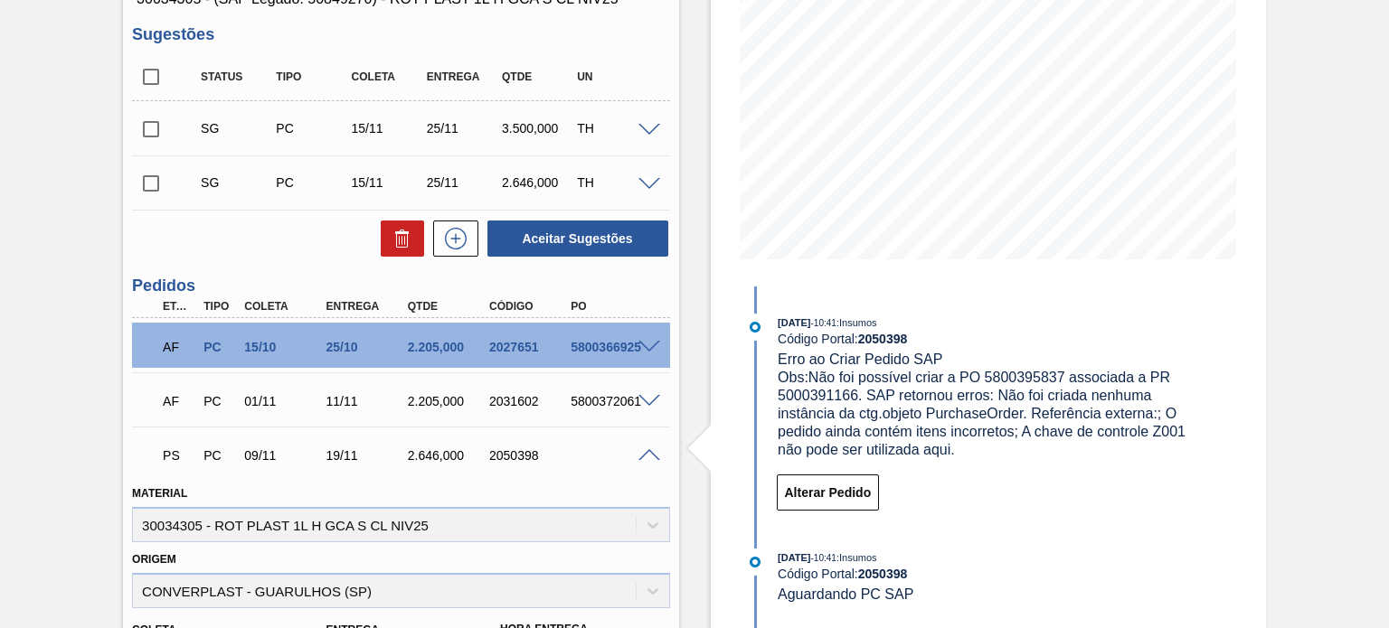
scroll to position [0, 0]
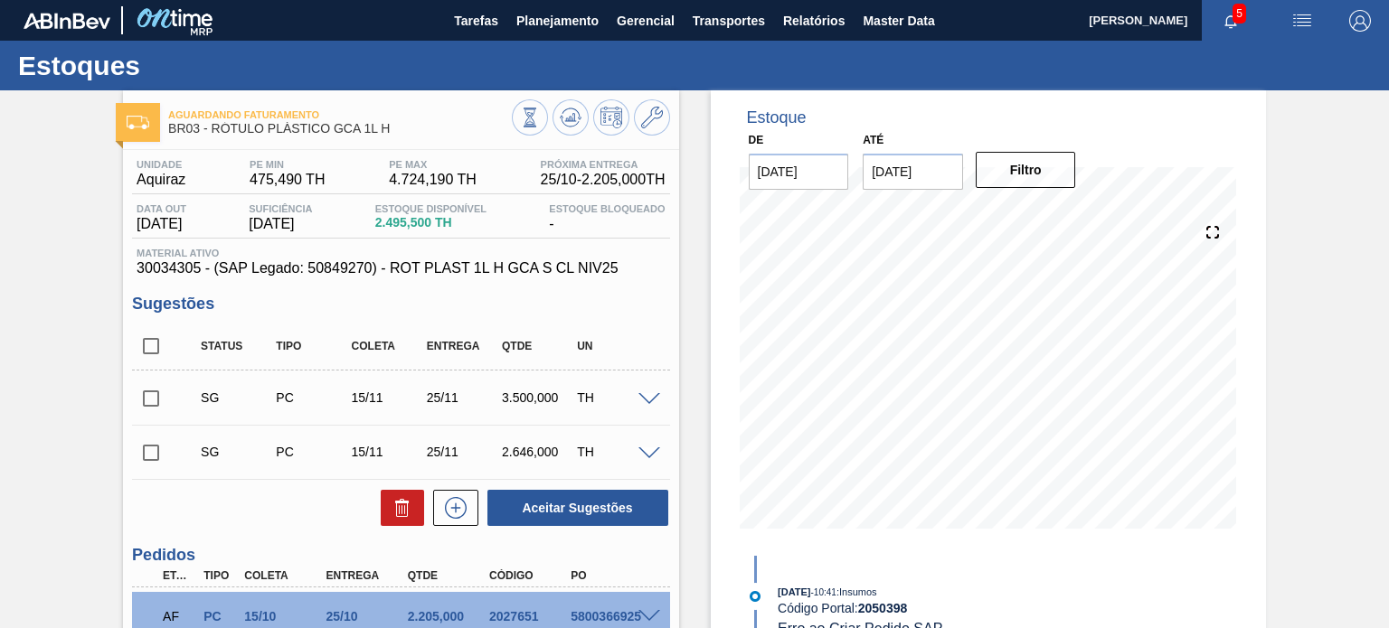
click at [174, 272] on span "30034305 - (SAP Legado: 50849270) - ROT PLAST 1L H GCA S CL NIV25" at bounding box center [401, 268] width 528 height 16
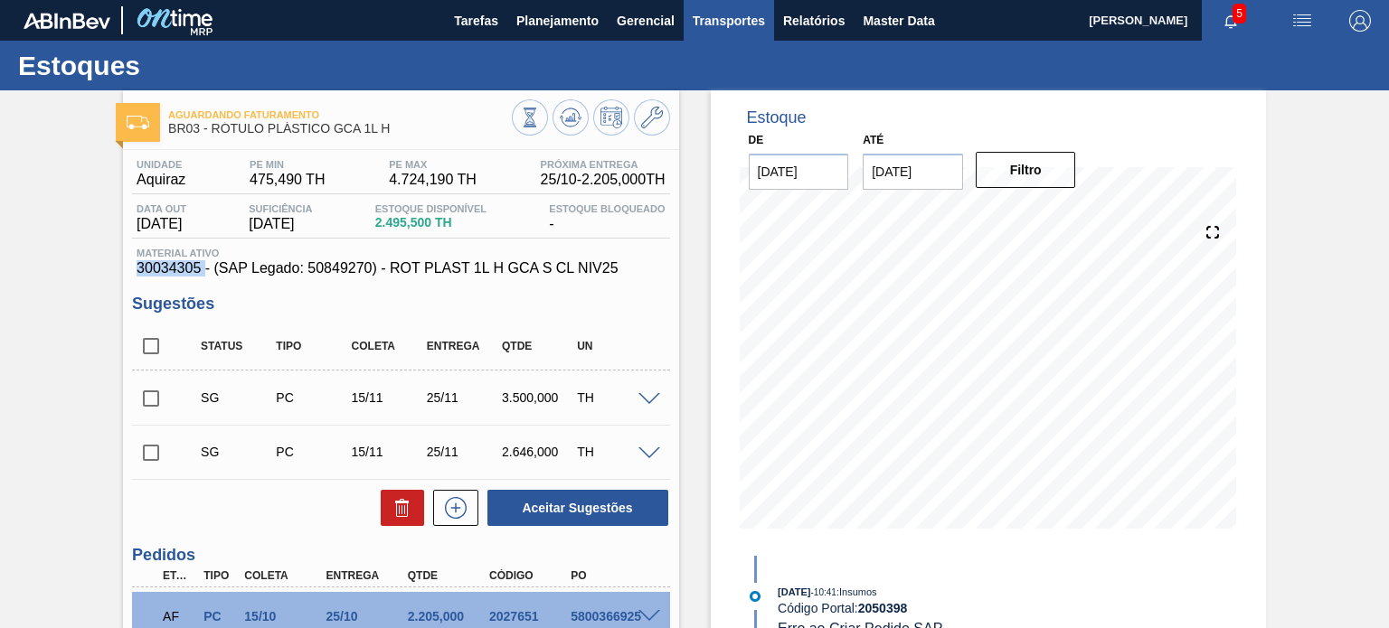
copy span "30034305"
click at [456, 273] on span "30034305 - (SAP Legado: 50849270) - ROT PLAST 1L H GCA S CL NIV25" at bounding box center [401, 268] width 528 height 16
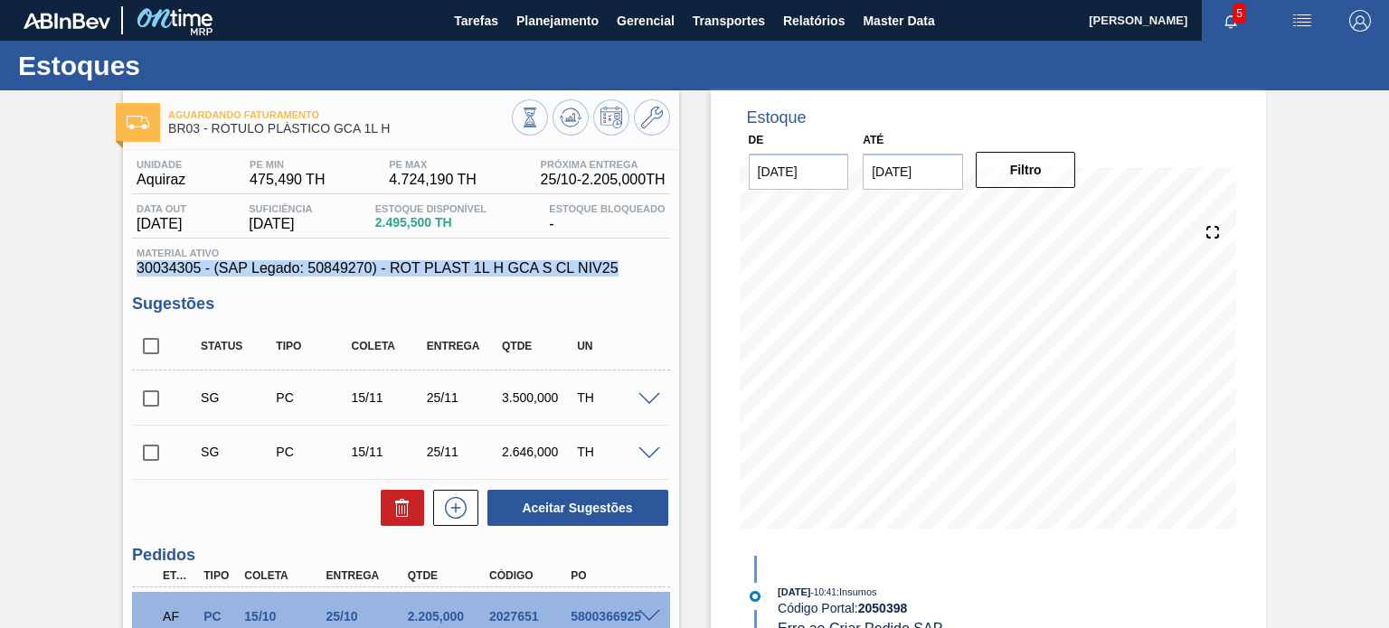
click at [456, 273] on span "30034305 - (SAP Legado: 50849270) - ROT PLAST 1L H GCA S CL NIV25" at bounding box center [401, 268] width 528 height 16
copy span "30034305 - (SAP Legado: 50849270) - ROT PLAST 1L H GCA S CL NIV25"
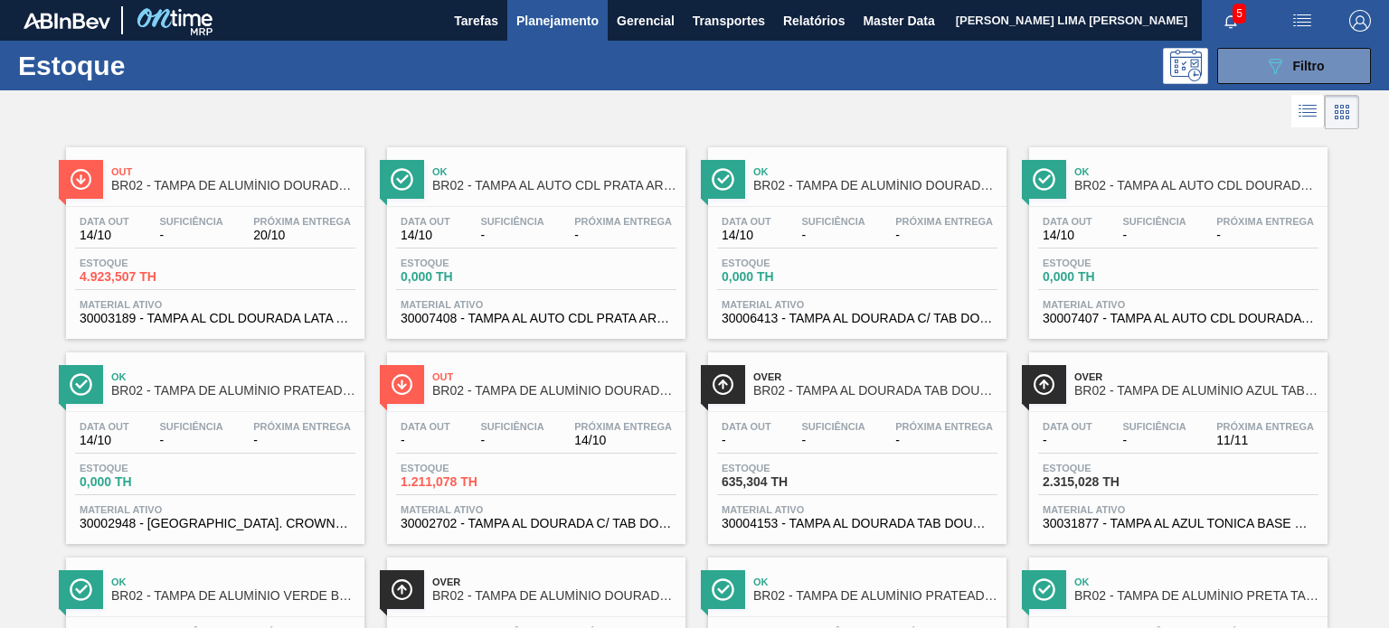
scroll to position [239, 0]
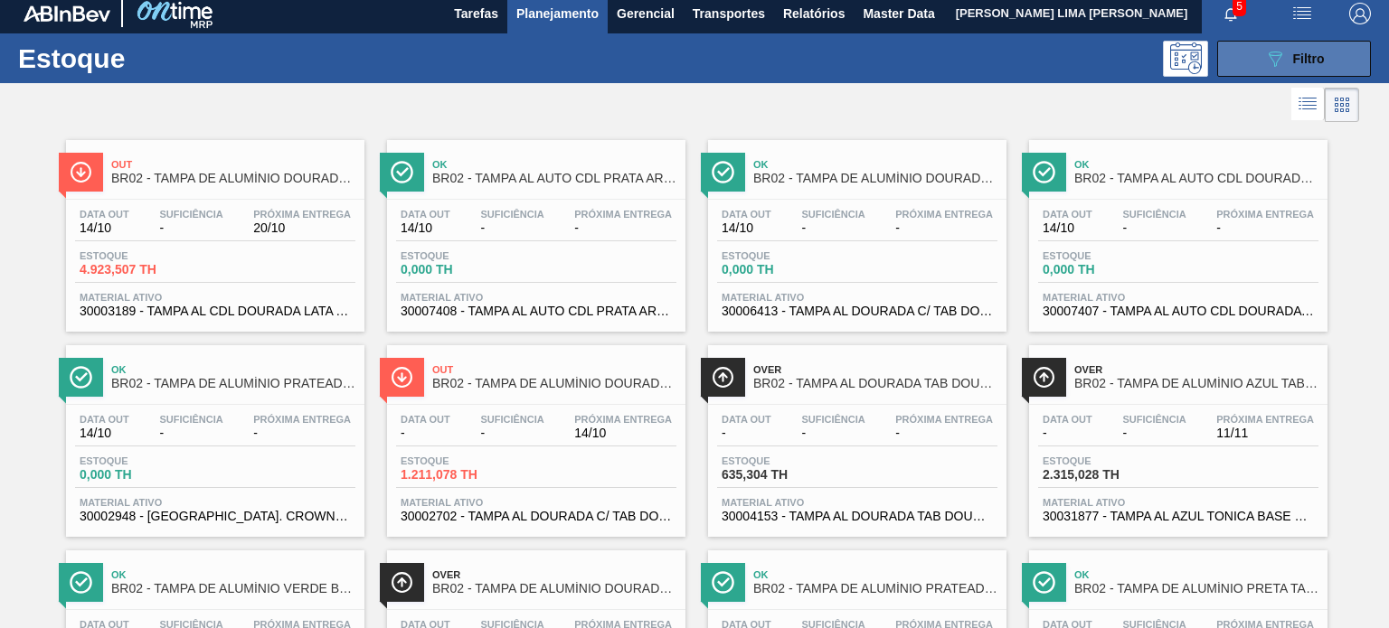
click at [1266, 51] on icon "089F7B8B-B2A5-4AFE-B5C0-19BA573D28AC" at bounding box center [1275, 59] width 22 height 22
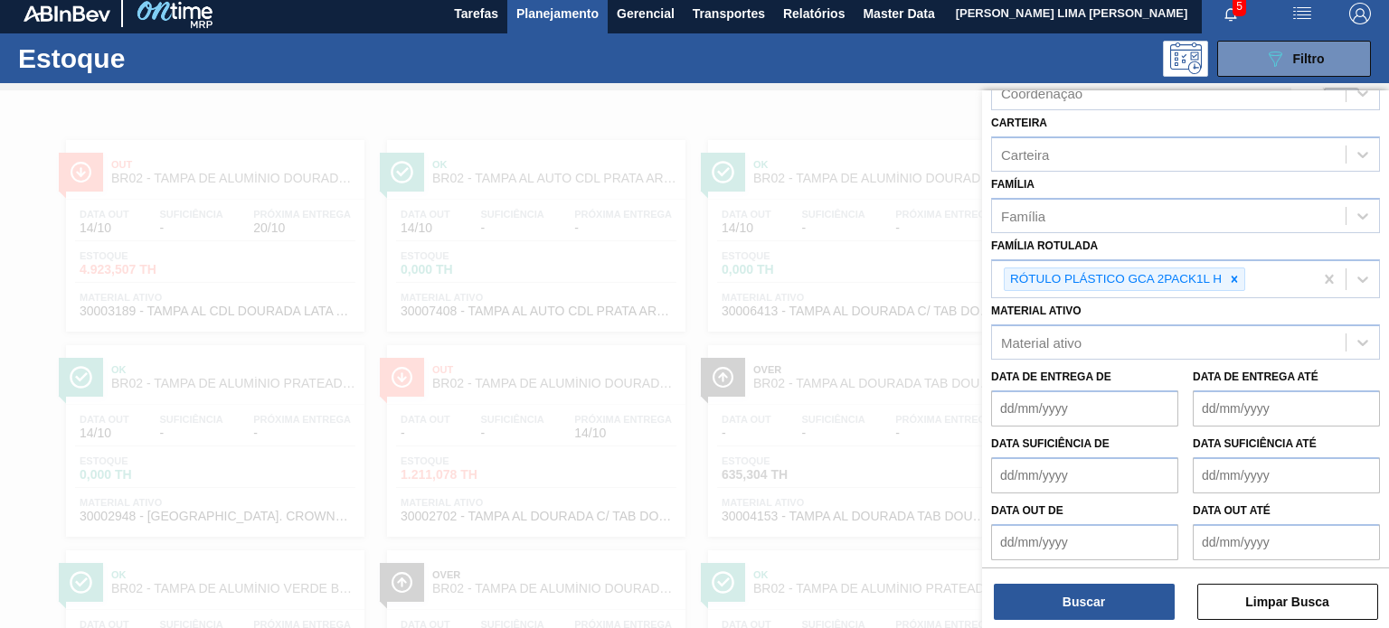
click at [871, 101] on div at bounding box center [694, 404] width 1389 height 628
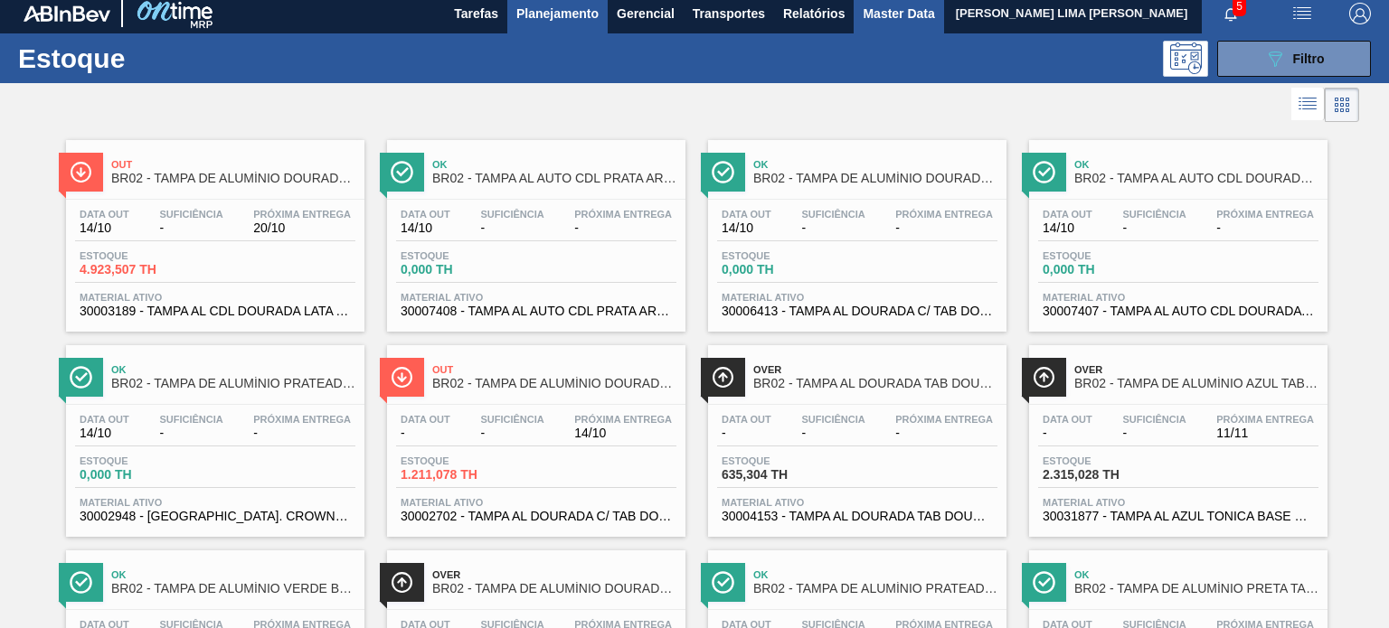
click at [863, 21] on span "Master Data" at bounding box center [897, 14] width 71 height 22
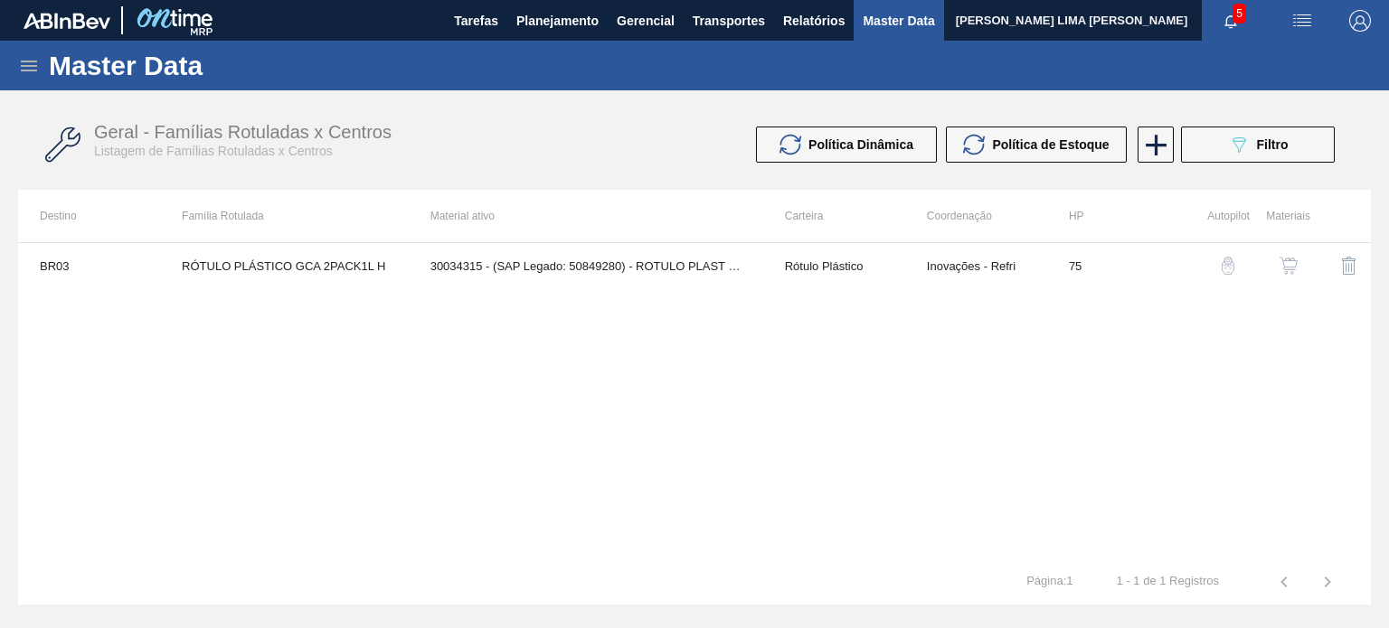
click at [31, 67] on icon at bounding box center [29, 66] width 22 height 22
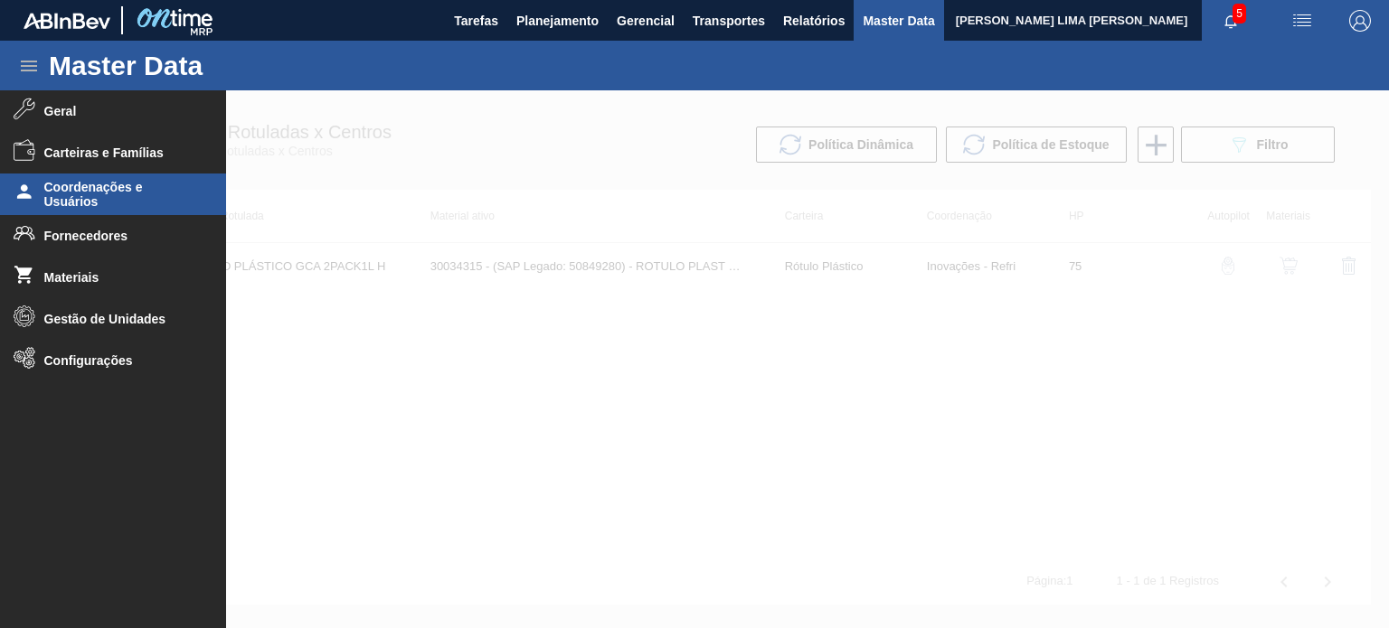
click at [126, 202] on span "Coordenações e Usuários" at bounding box center [118, 194] width 149 height 29
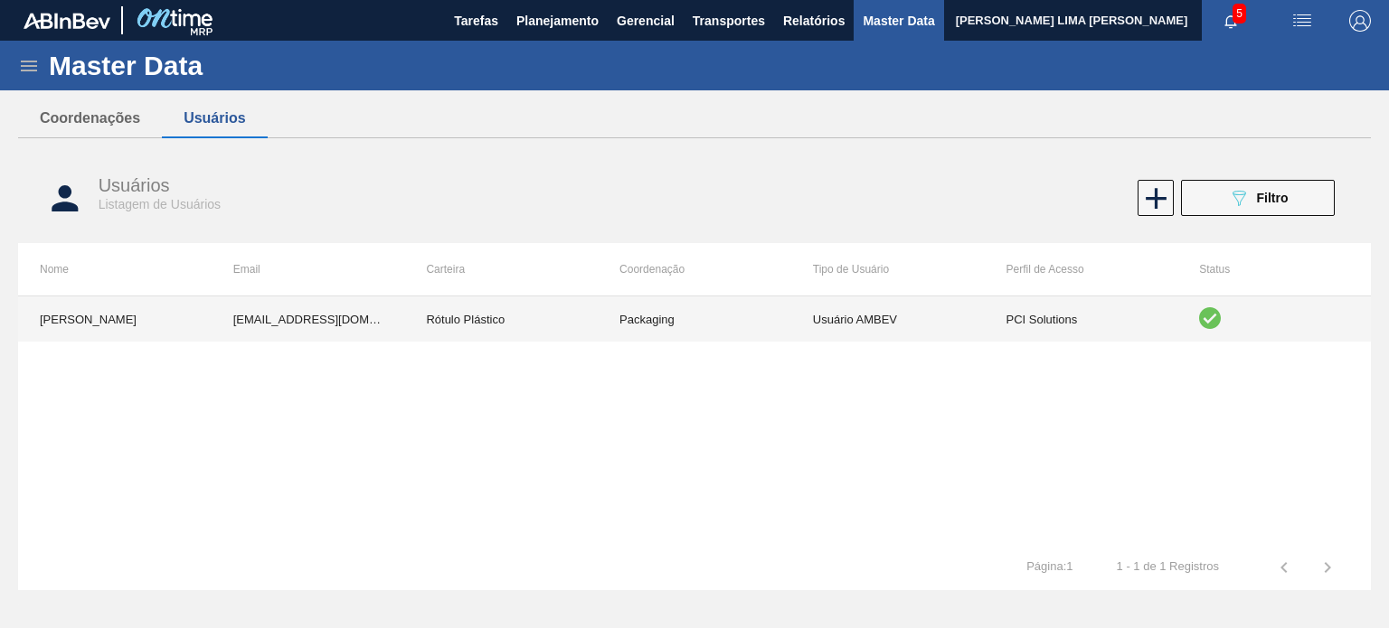
click at [445, 334] on td "Rótulo Plástico" at bounding box center [500, 319] width 193 height 45
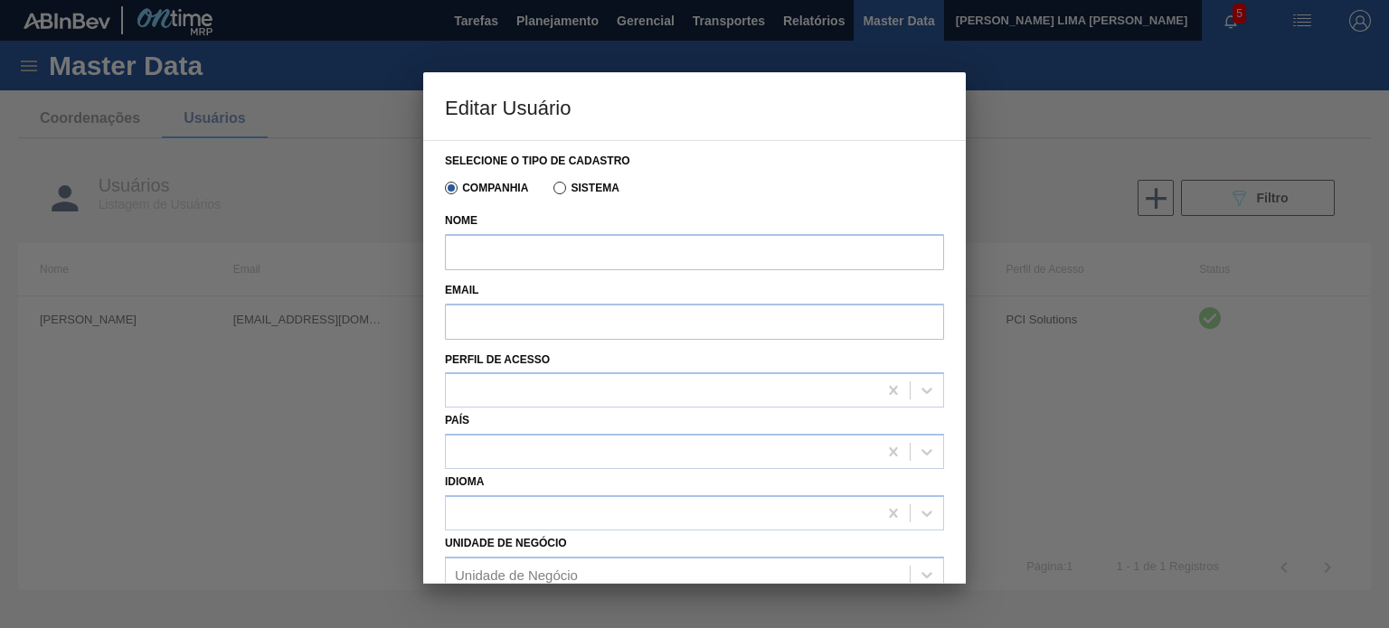
type input "[PERSON_NAME]"
type input "[EMAIL_ADDRESS][DOMAIN_NAME]"
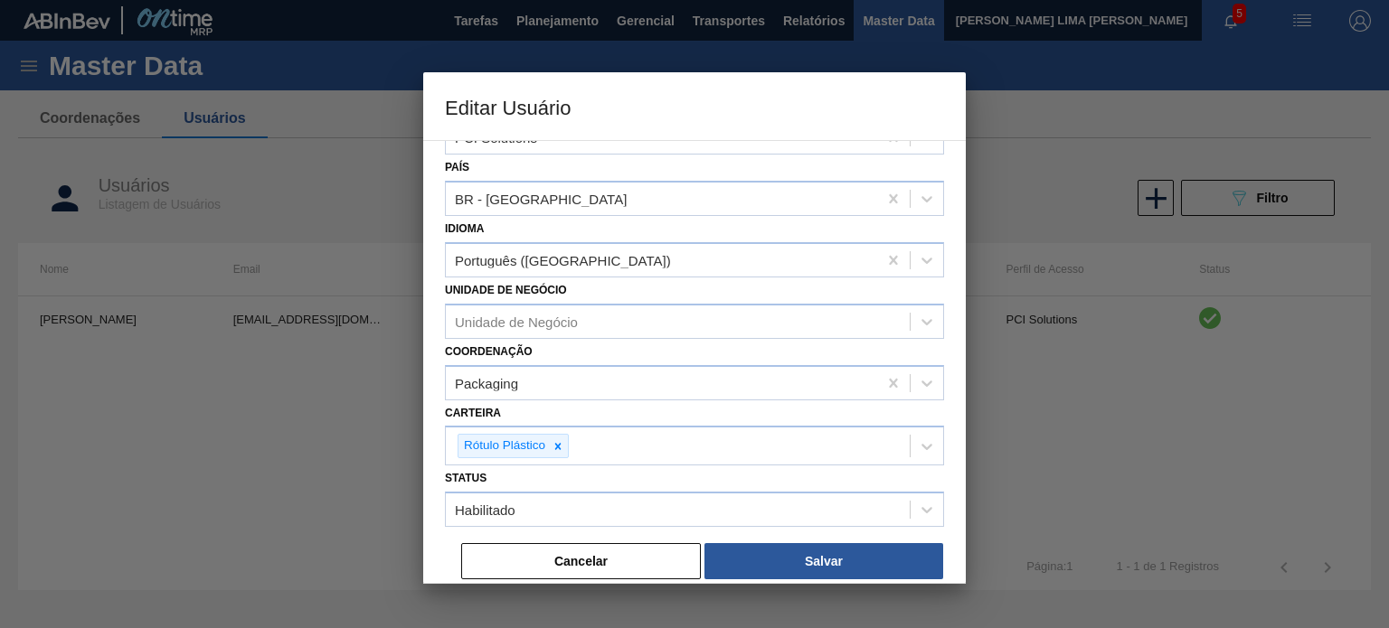
scroll to position [253, 0]
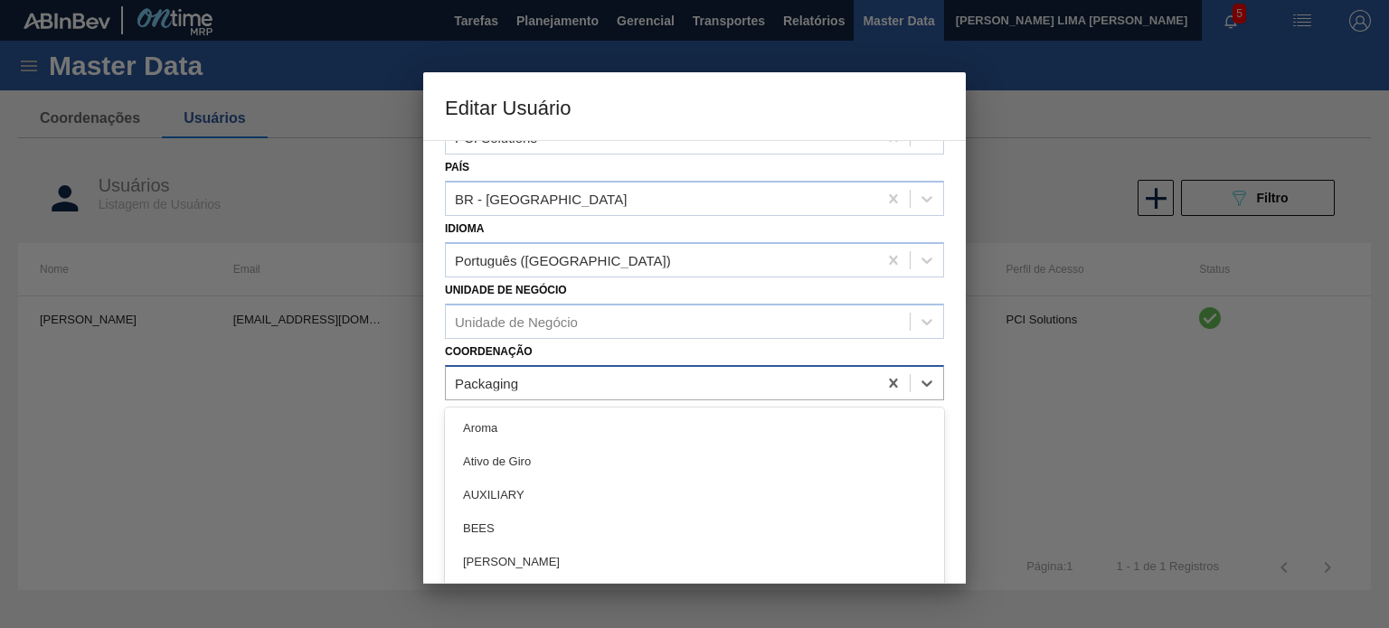
click at [589, 388] on div "Packaging" at bounding box center [661, 383] width 431 height 26
click at [665, 352] on div "Coordenação option Aroma focused, 1 of 37. 37 results available. Use Up and Dow…" at bounding box center [694, 369] width 499 height 61
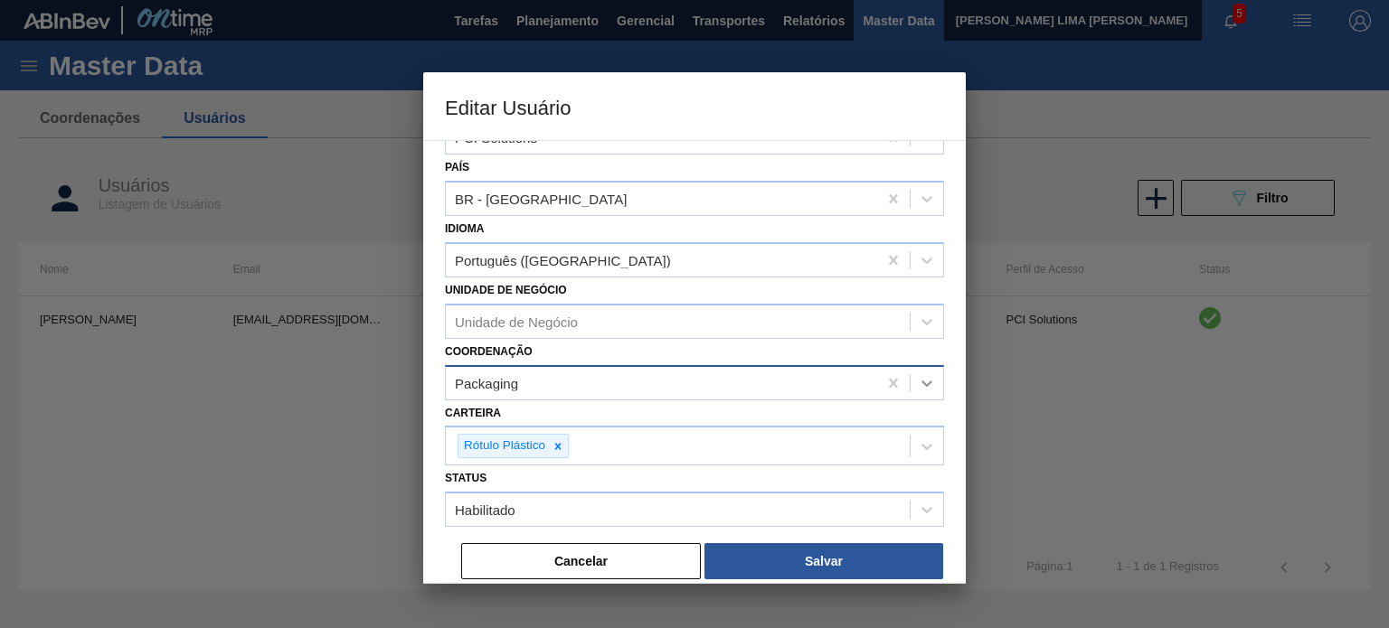
click at [927, 390] on div at bounding box center [926, 383] width 33 height 33
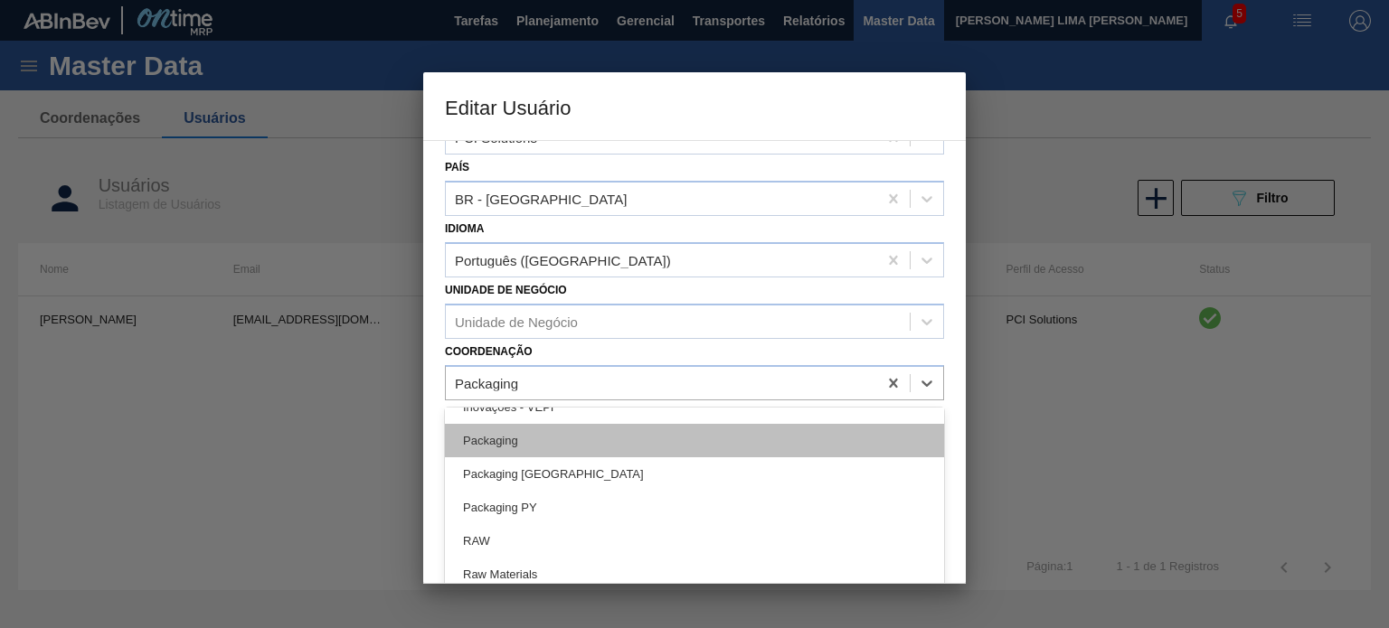
scroll to position [973, 0]
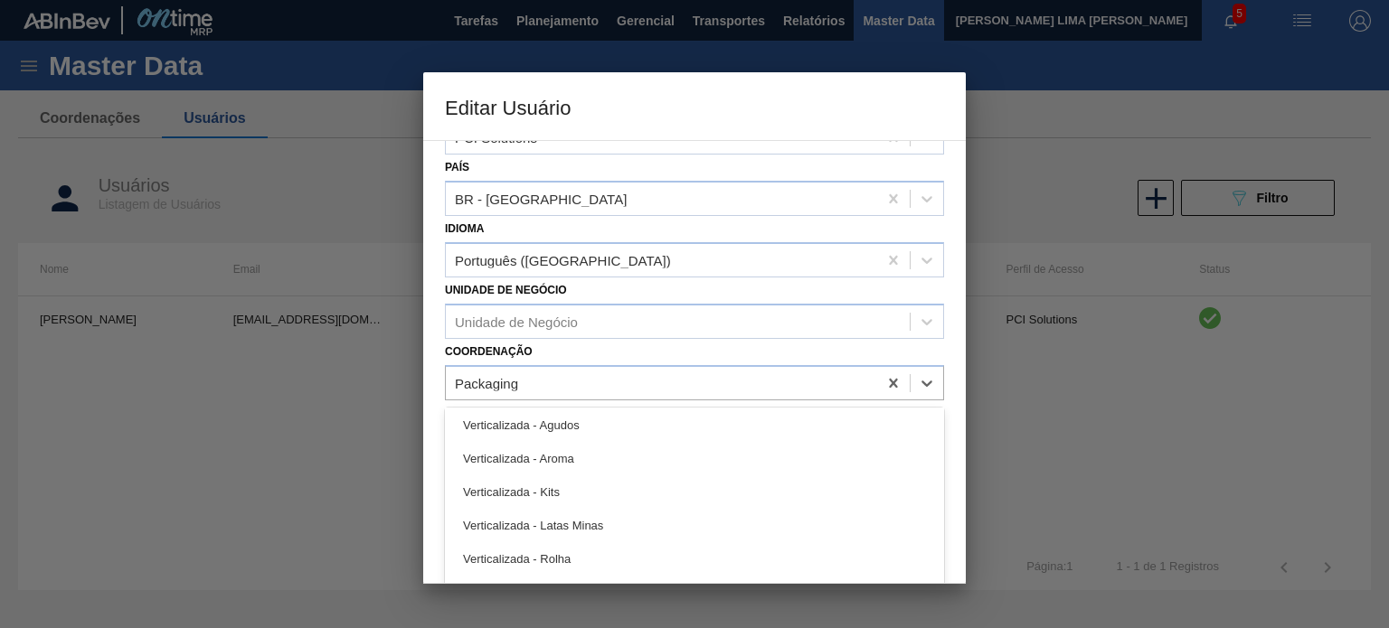
click at [644, 359] on div "Coordenação option Verticalizada - Agudos focused, 30 of 37. 37 results availab…" at bounding box center [694, 369] width 499 height 61
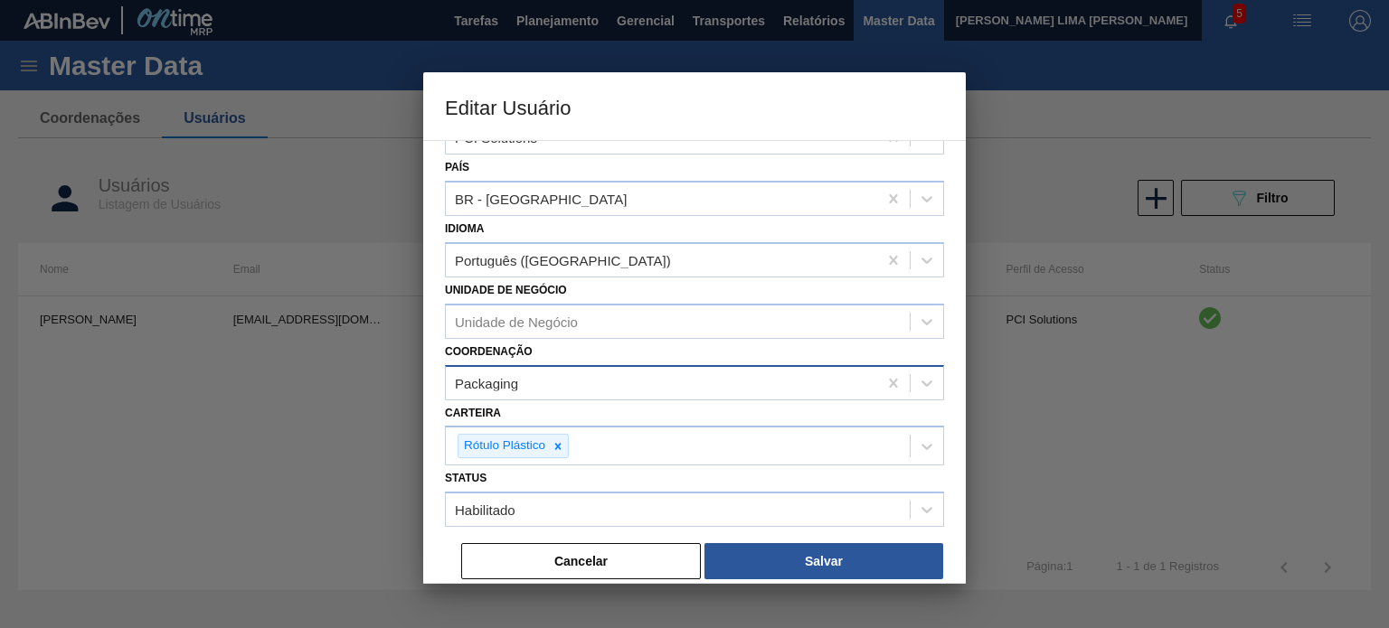
click at [606, 389] on div "Packaging" at bounding box center [661, 383] width 431 height 26
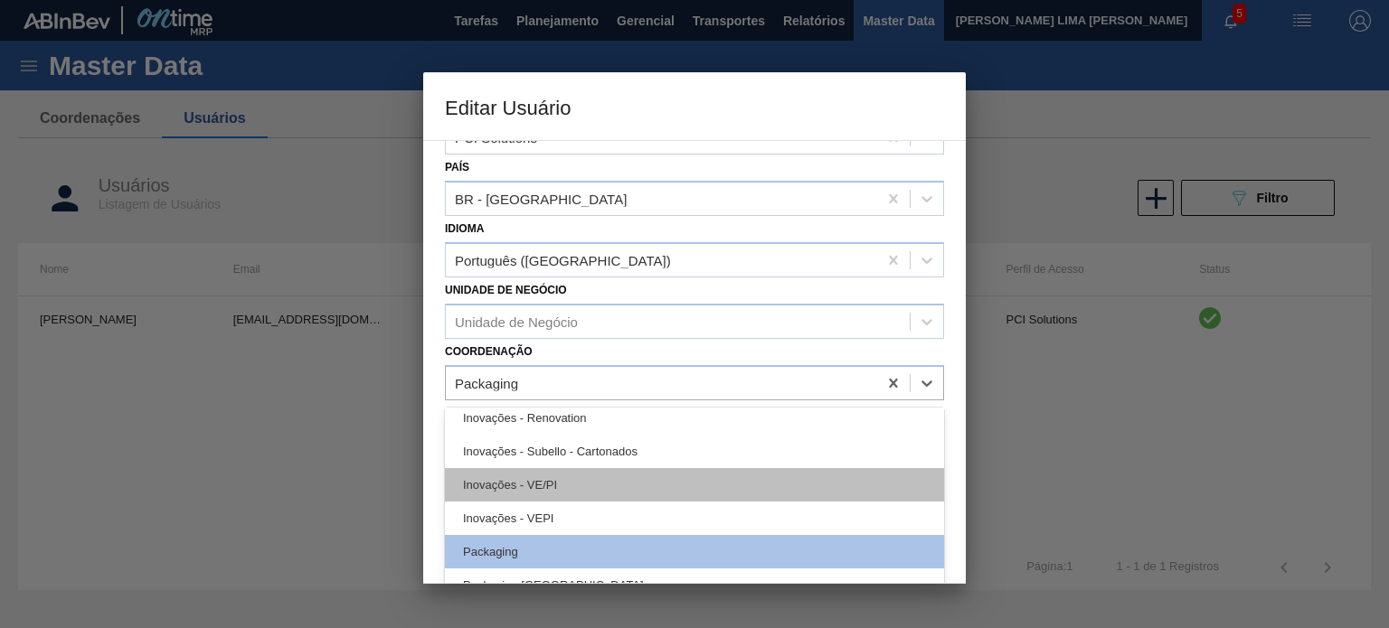
scroll to position [522, 0]
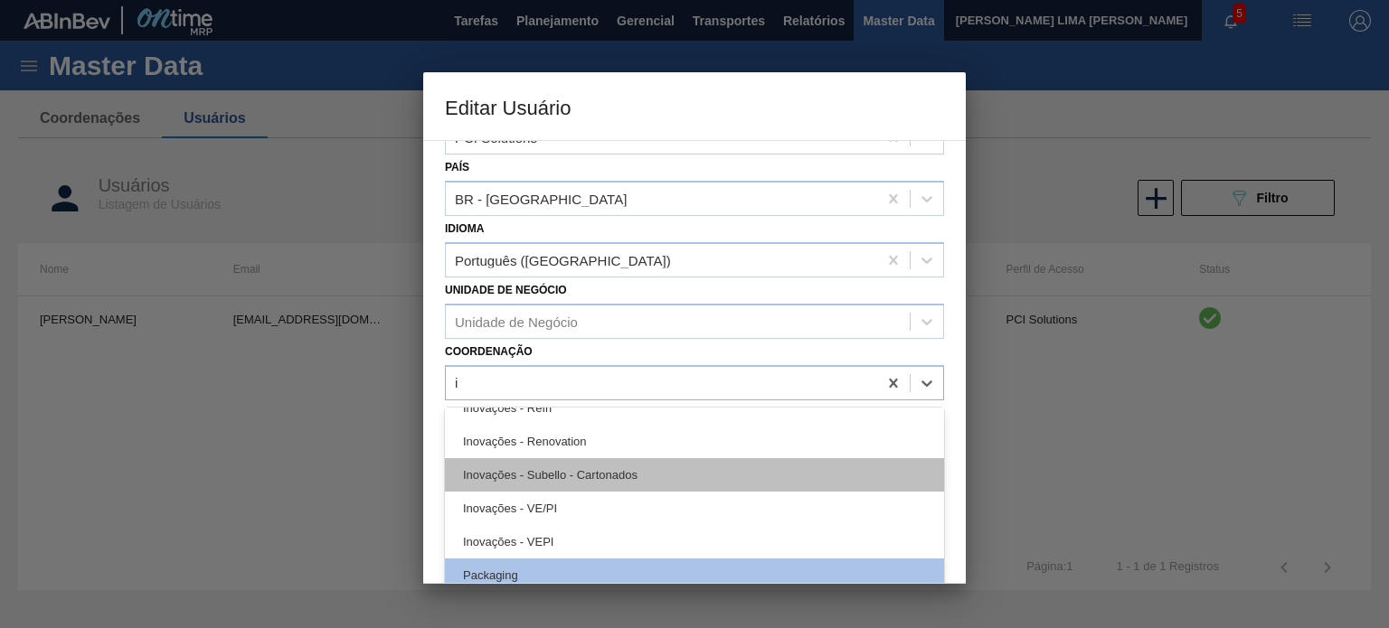
type input "in"
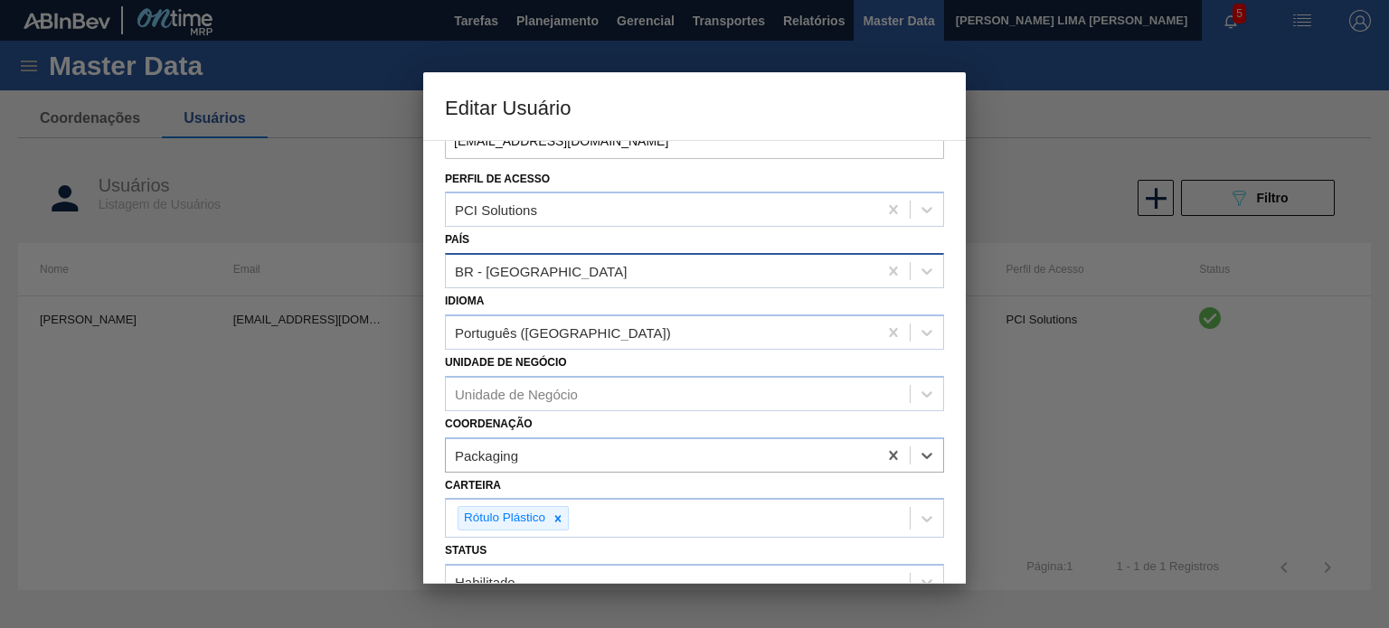
scroll to position [253, 0]
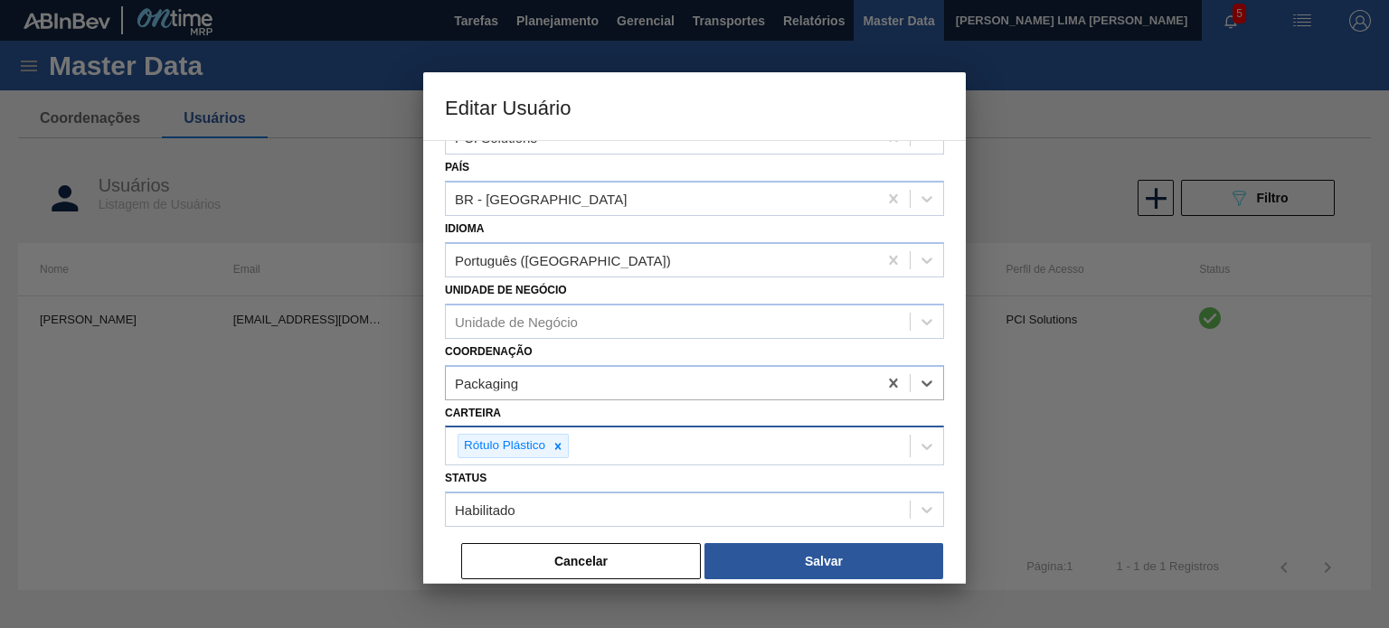
click at [602, 447] on div "Rótulo Plástico" at bounding box center [678, 446] width 464 height 37
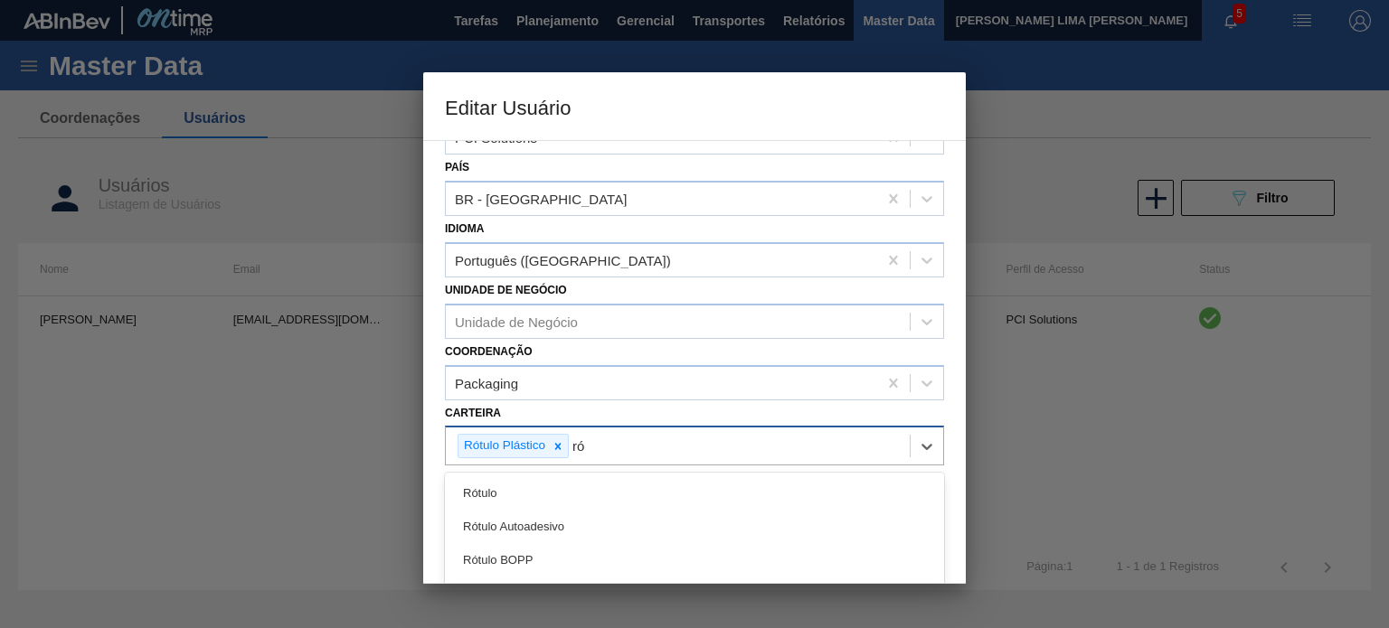
type input "r"
click at [621, 131] on h3 "Editar Usuário" at bounding box center [694, 106] width 542 height 69
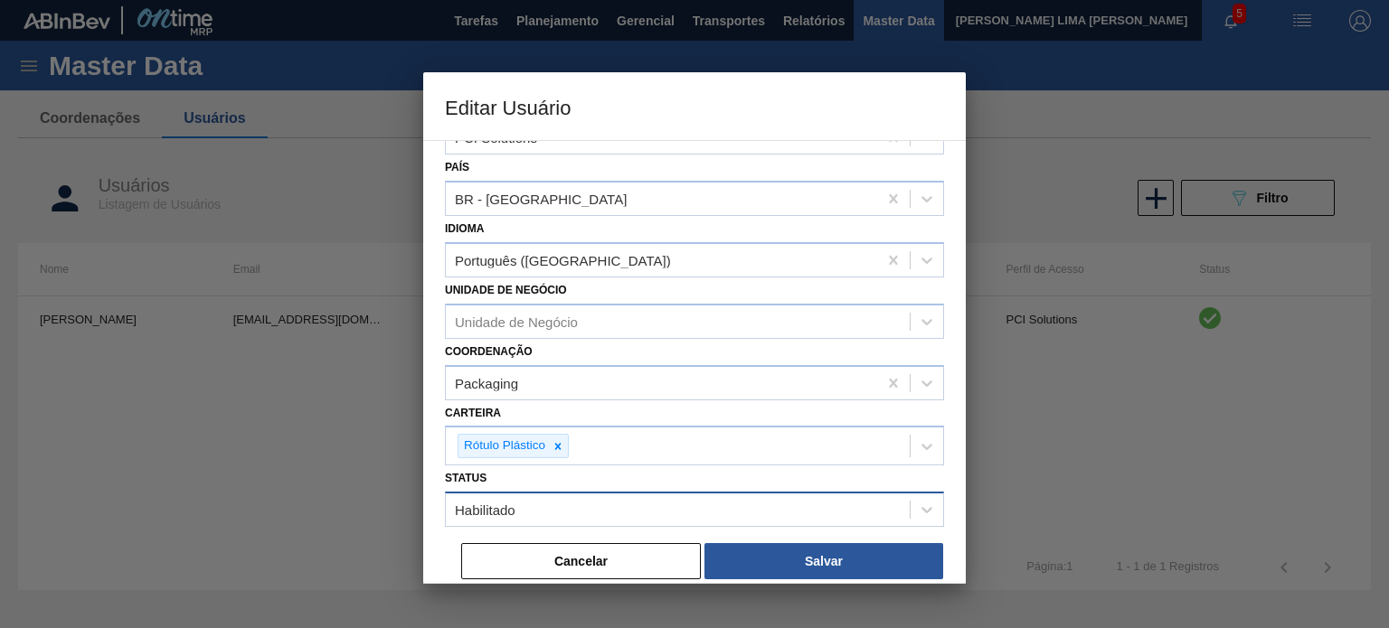
click at [623, 500] on div "Habilitado" at bounding box center [678, 510] width 464 height 26
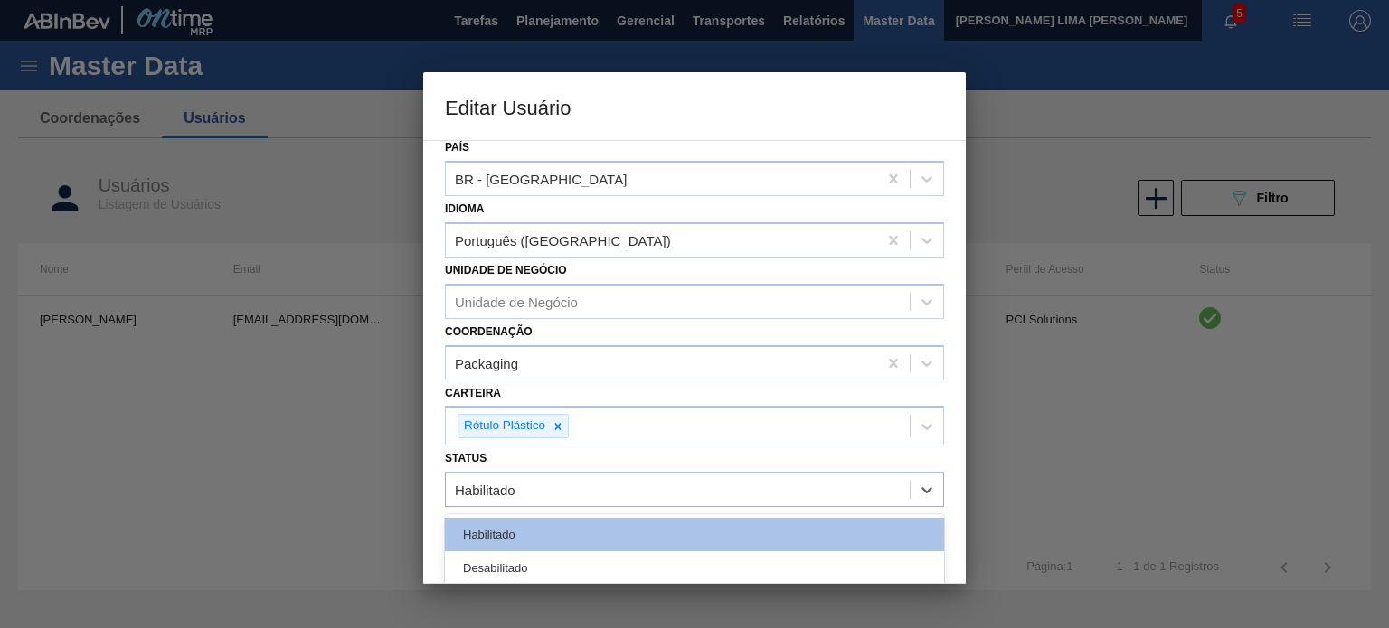
click at [475, 452] on div "Selecione o tipo de cadastro Companhia Sistema Nome JULIA VENANCIO KURNICK Emai…" at bounding box center [694, 362] width 542 height 444
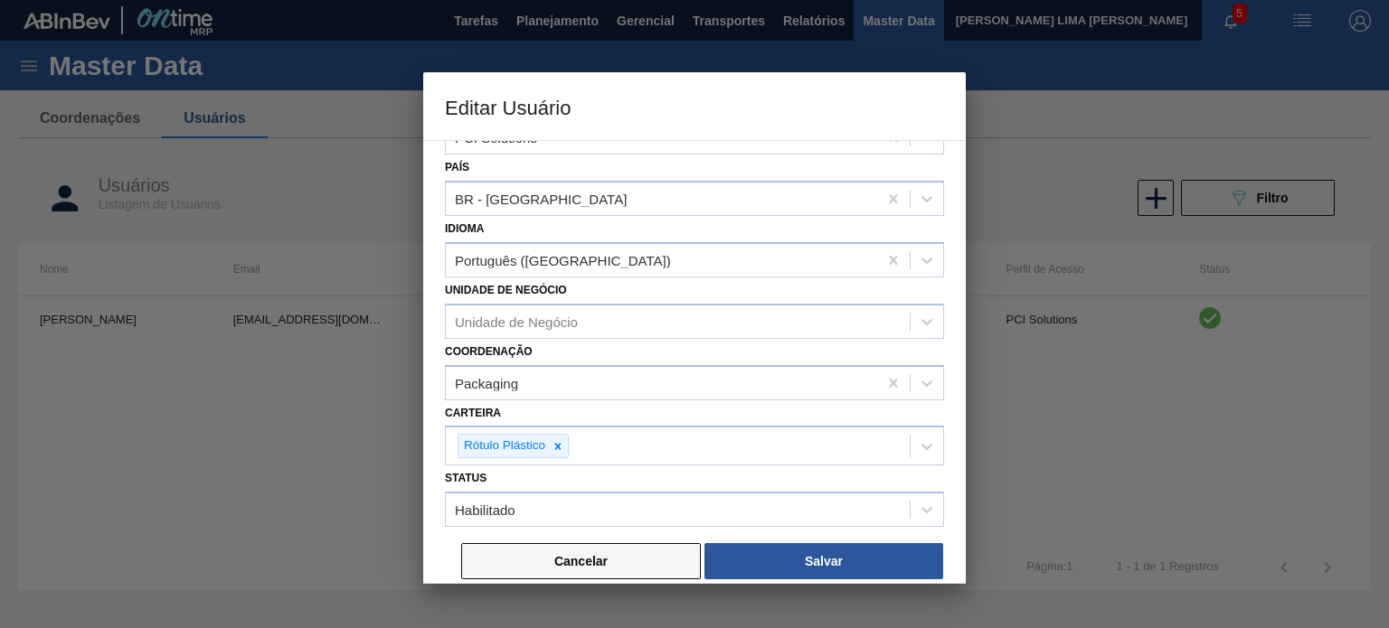
click at [599, 562] on button "Cancelar" at bounding box center [581, 561] width 240 height 36
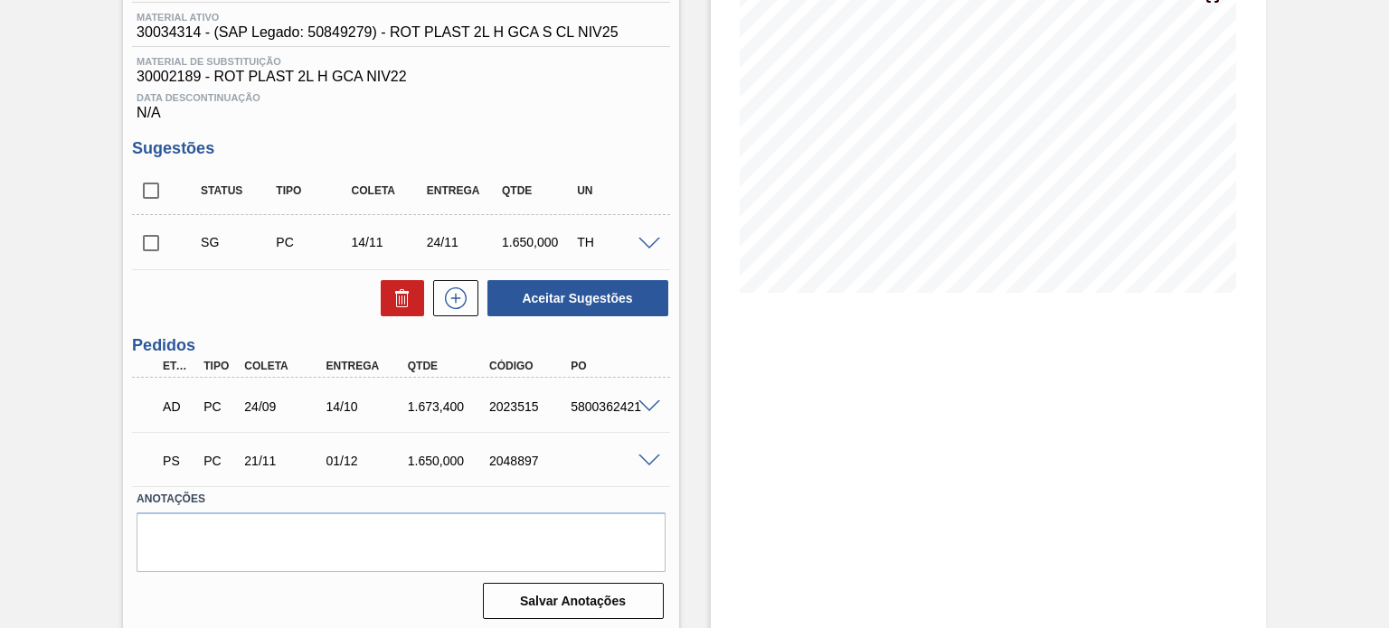
scroll to position [242, 0]
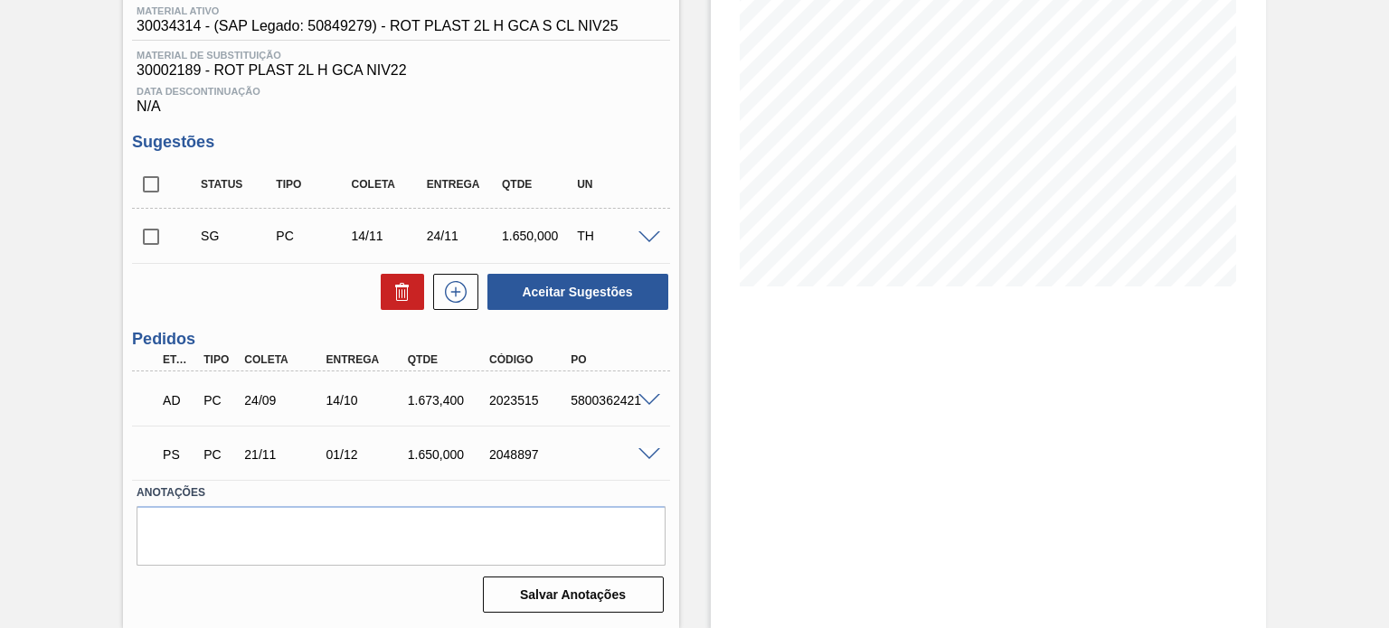
click at [645, 458] on span at bounding box center [649, 455] width 22 height 14
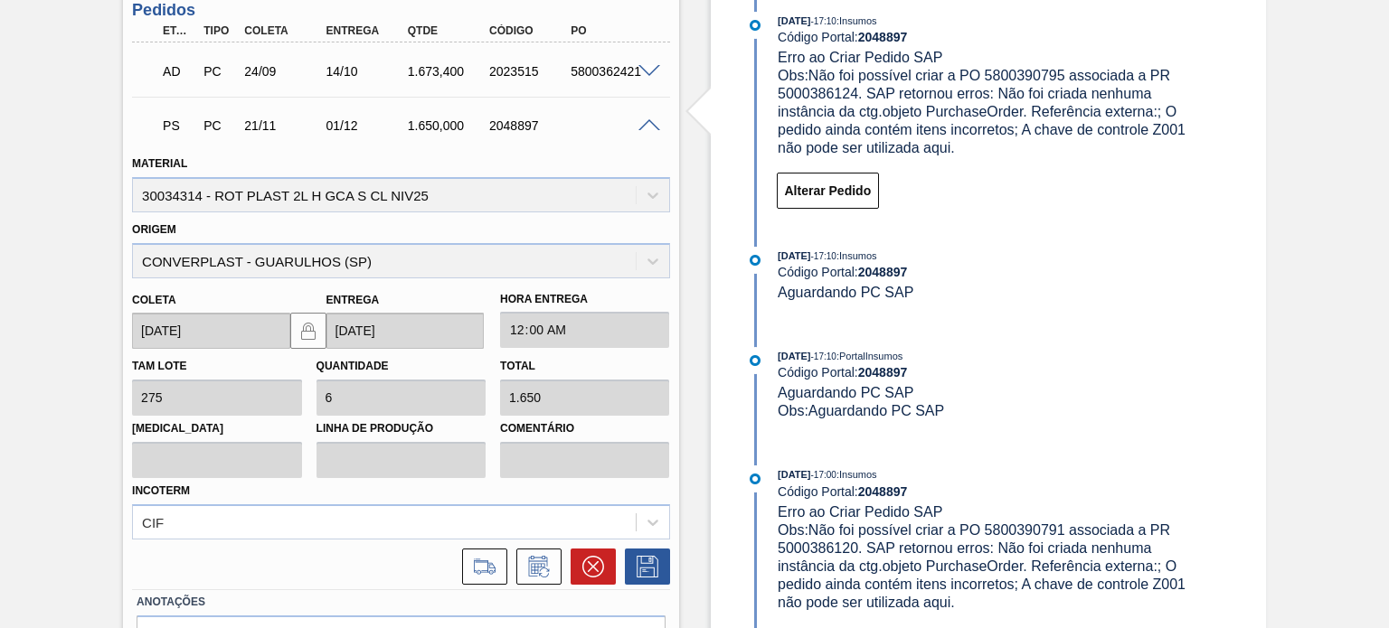
scroll to position [604, 0]
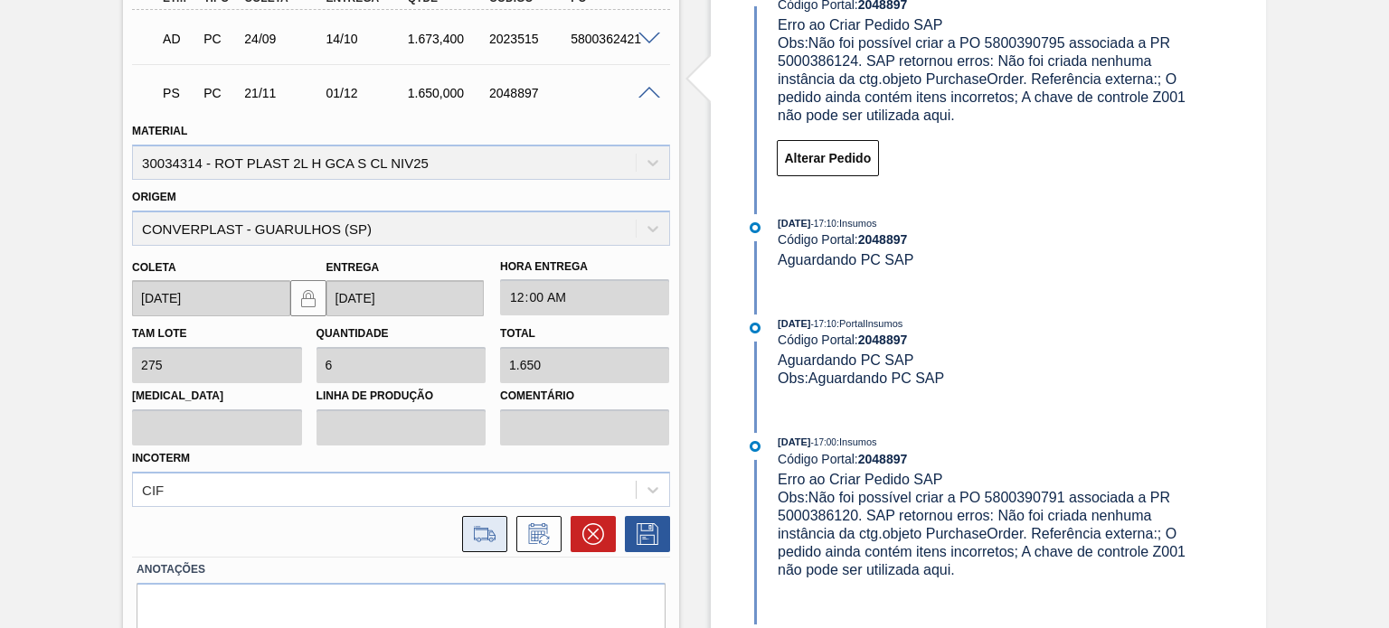
click at [492, 517] on button at bounding box center [484, 534] width 45 height 36
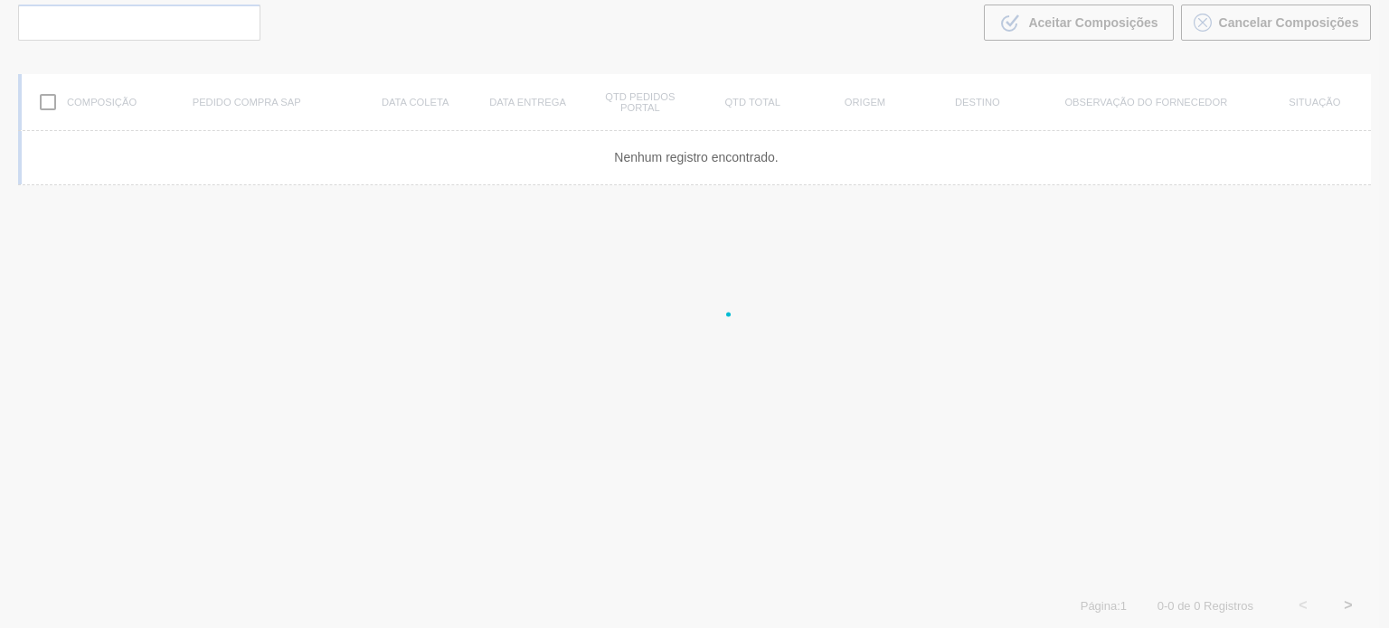
scroll to position [130, 0]
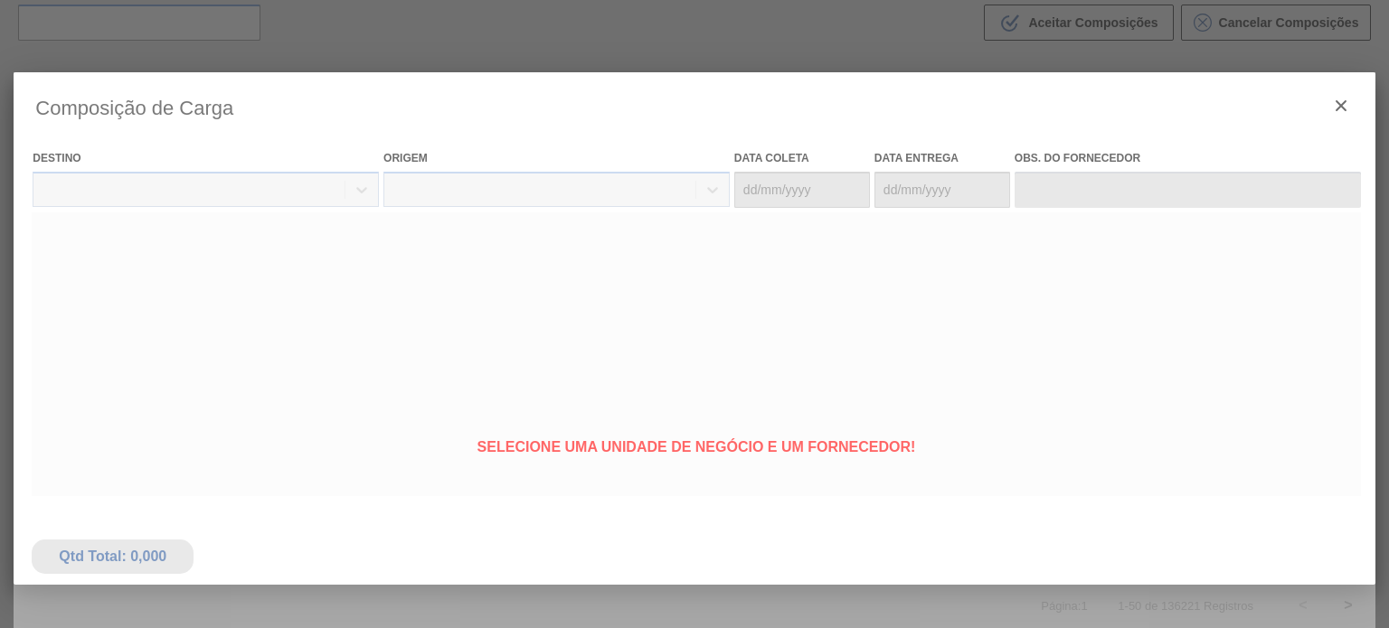
type coleta "21/11/2025"
type Entrega "01/12/2025"
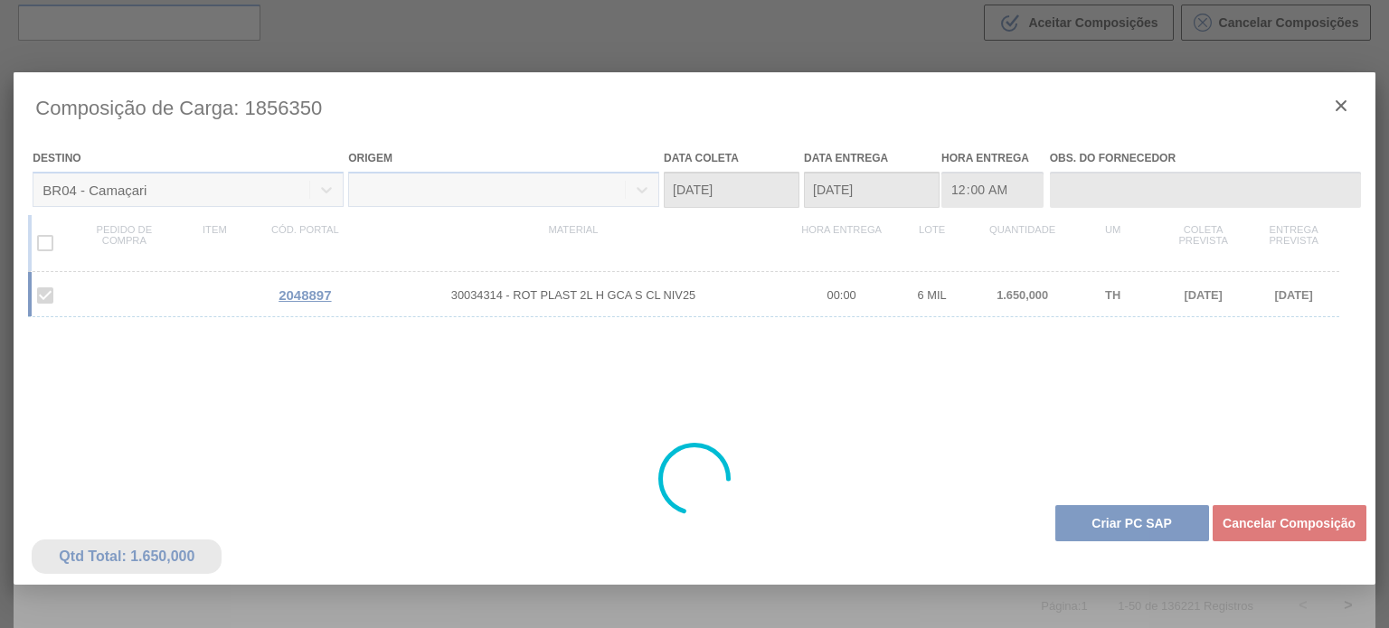
click at [1080, 522] on div at bounding box center [694, 479] width 1360 height 814
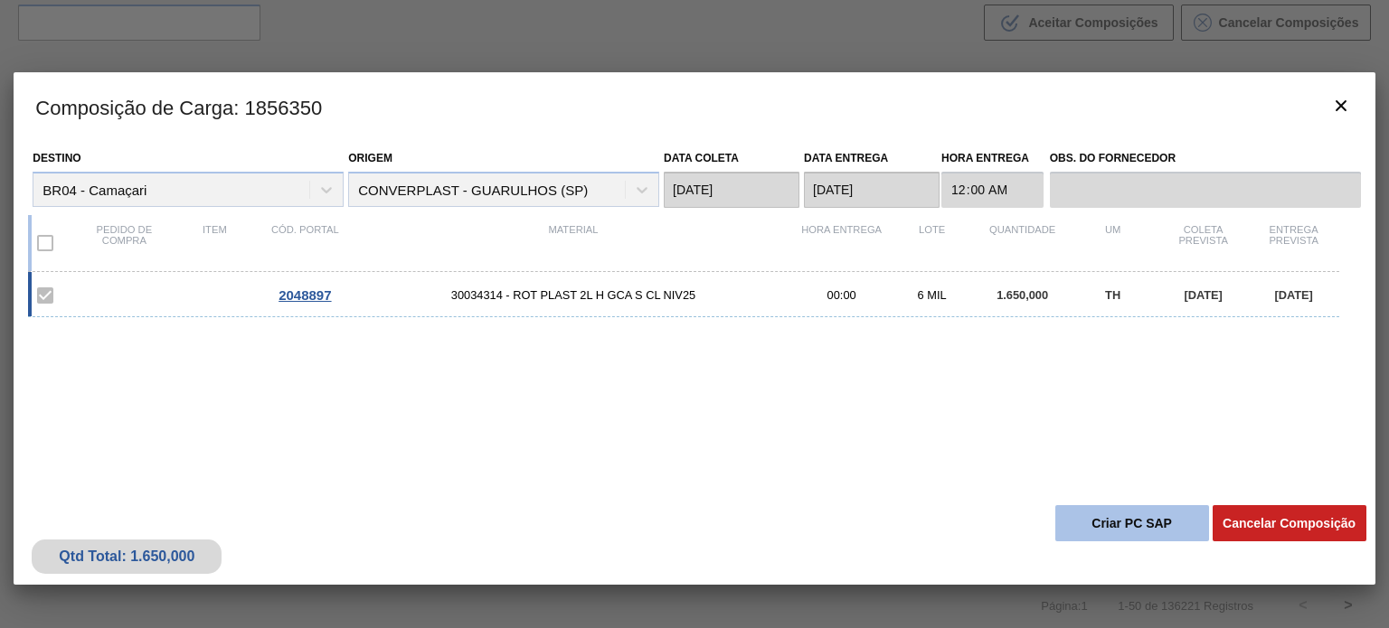
click at [1074, 513] on button "Criar PC SAP" at bounding box center [1132, 523] width 154 height 36
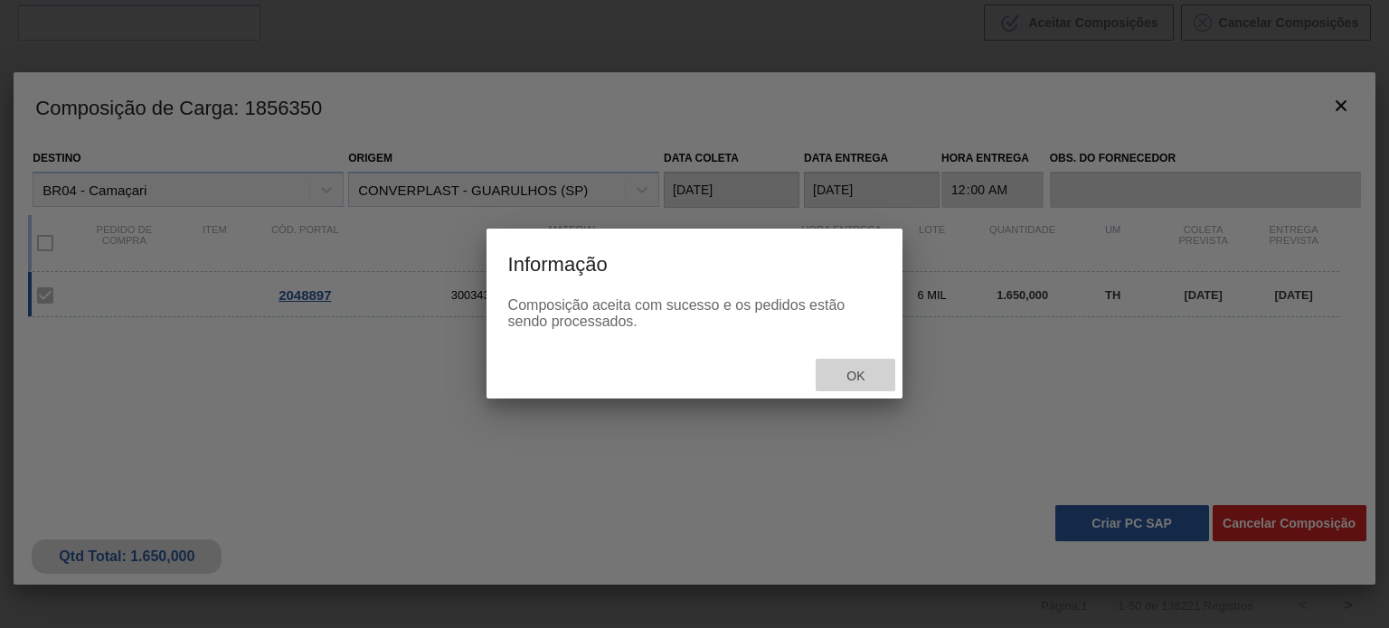
click at [875, 374] on span "Ok" at bounding box center [855, 376] width 47 height 14
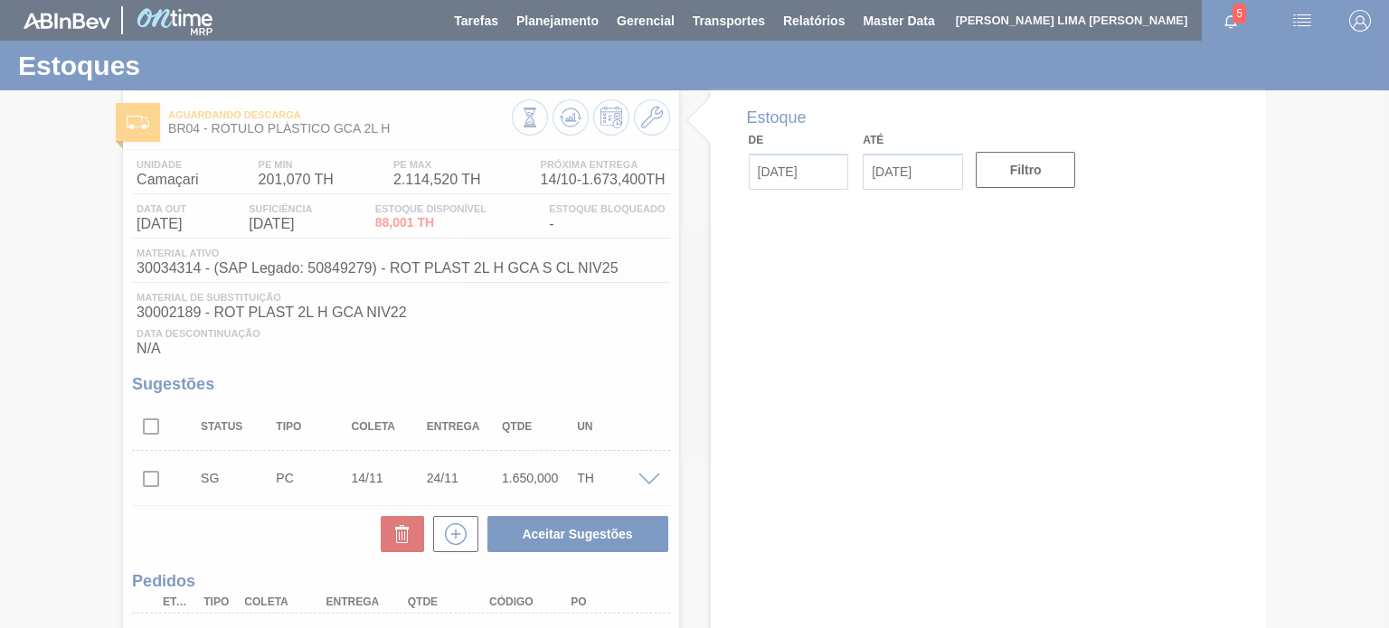
click at [555, 118] on div at bounding box center [694, 314] width 1389 height 628
click at [556, 118] on div at bounding box center [694, 314] width 1389 height 628
click at [564, 115] on div at bounding box center [694, 314] width 1389 height 628
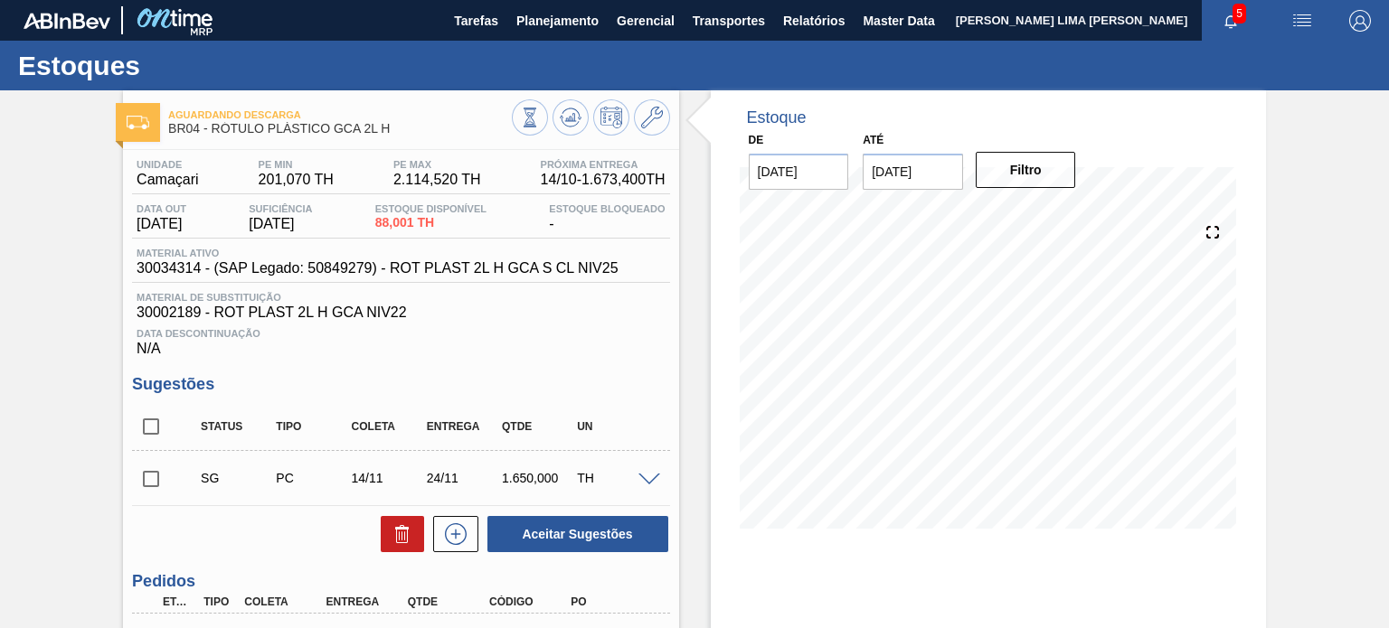
click at [564, 115] on icon at bounding box center [571, 118] width 22 height 22
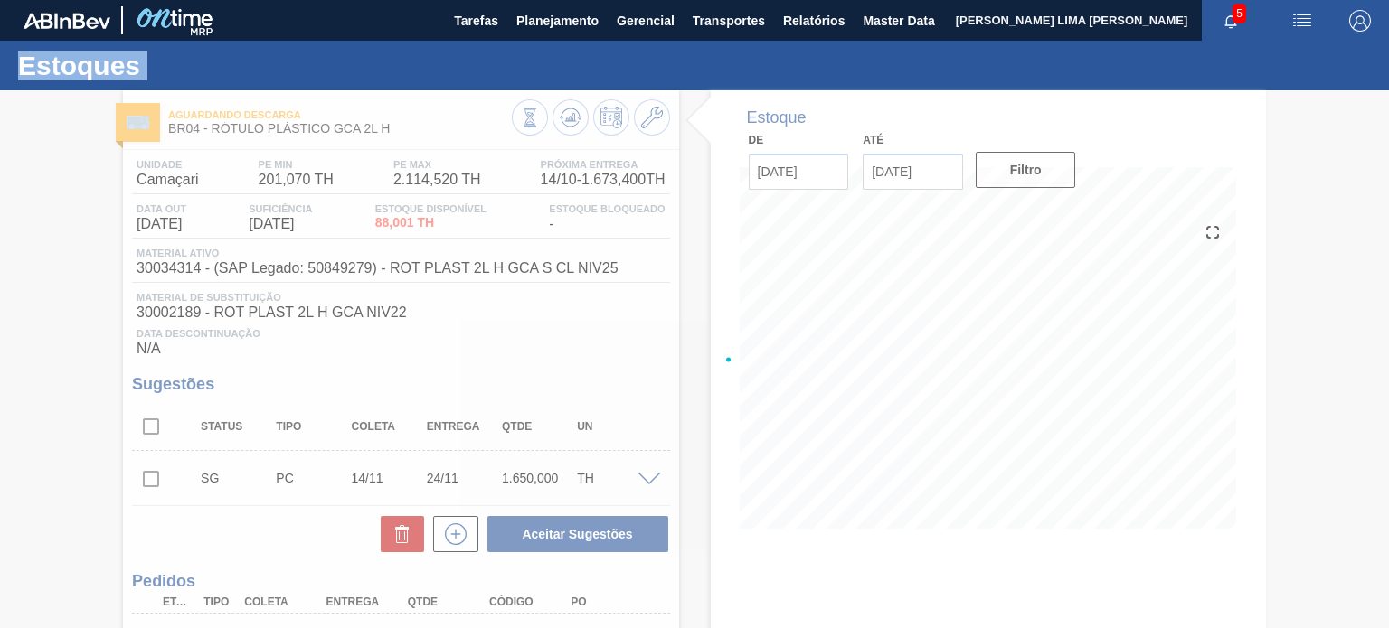
click at [564, 115] on div at bounding box center [694, 359] width 1389 height 538
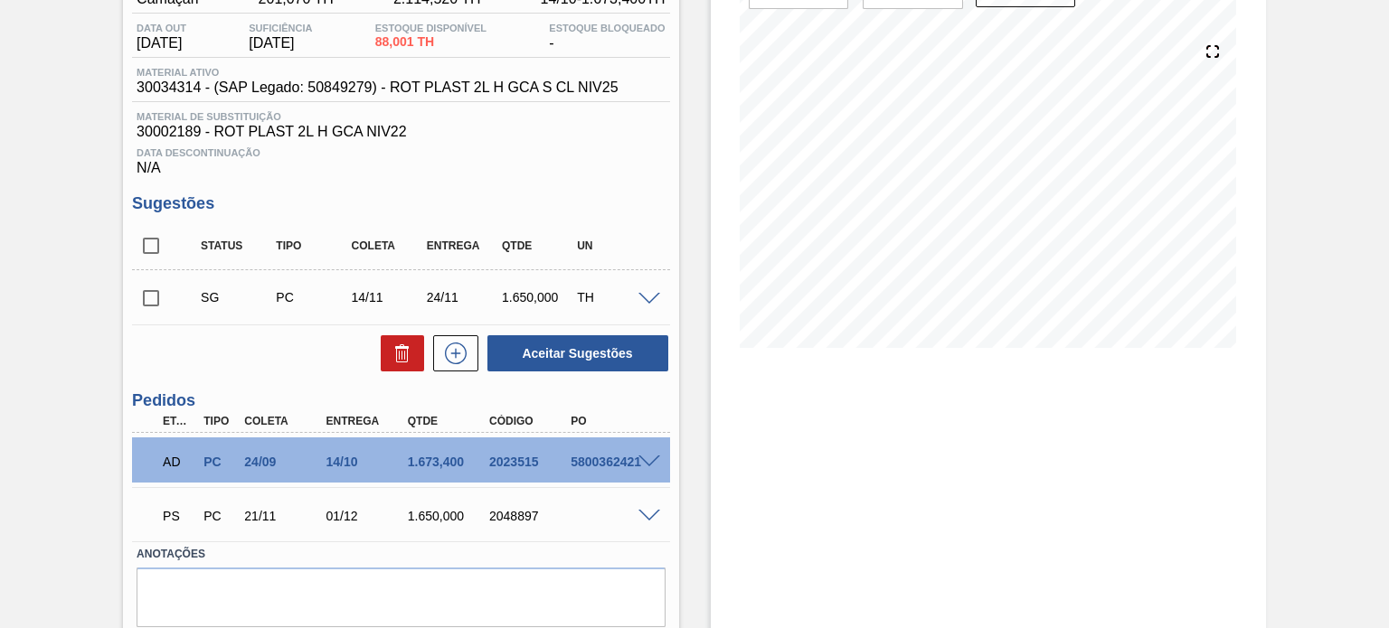
scroll to position [242, 0]
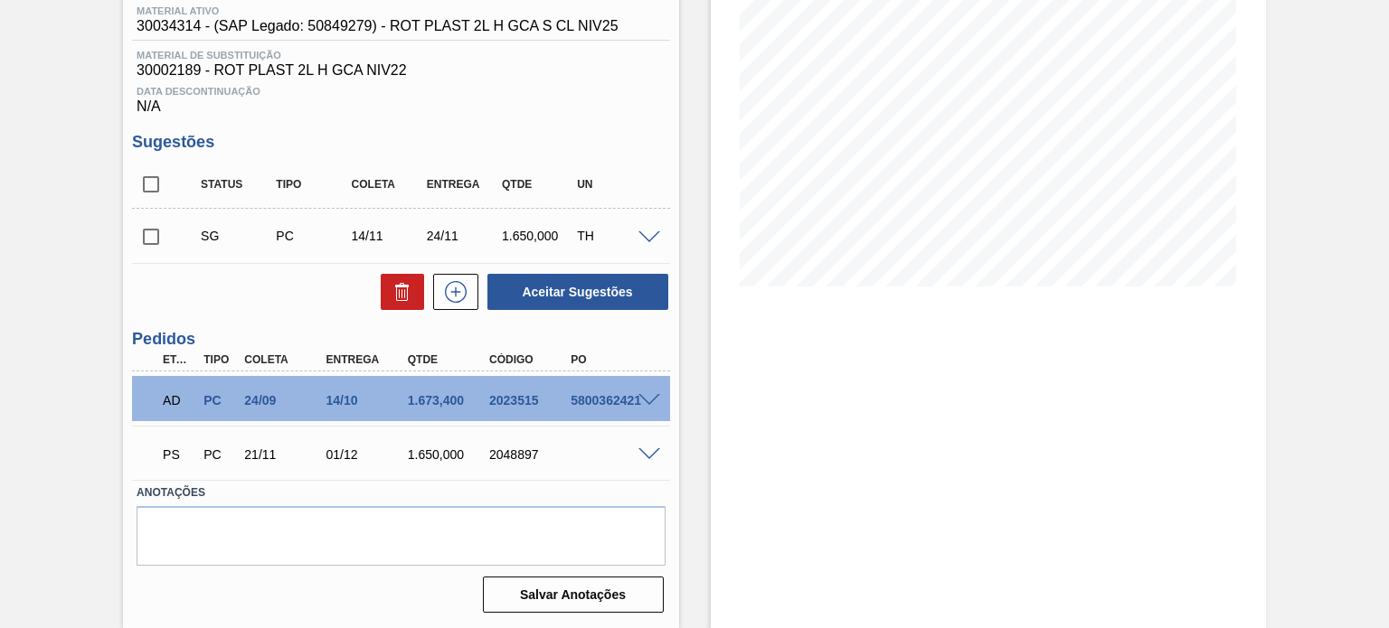
click at [647, 453] on span at bounding box center [649, 455] width 22 height 14
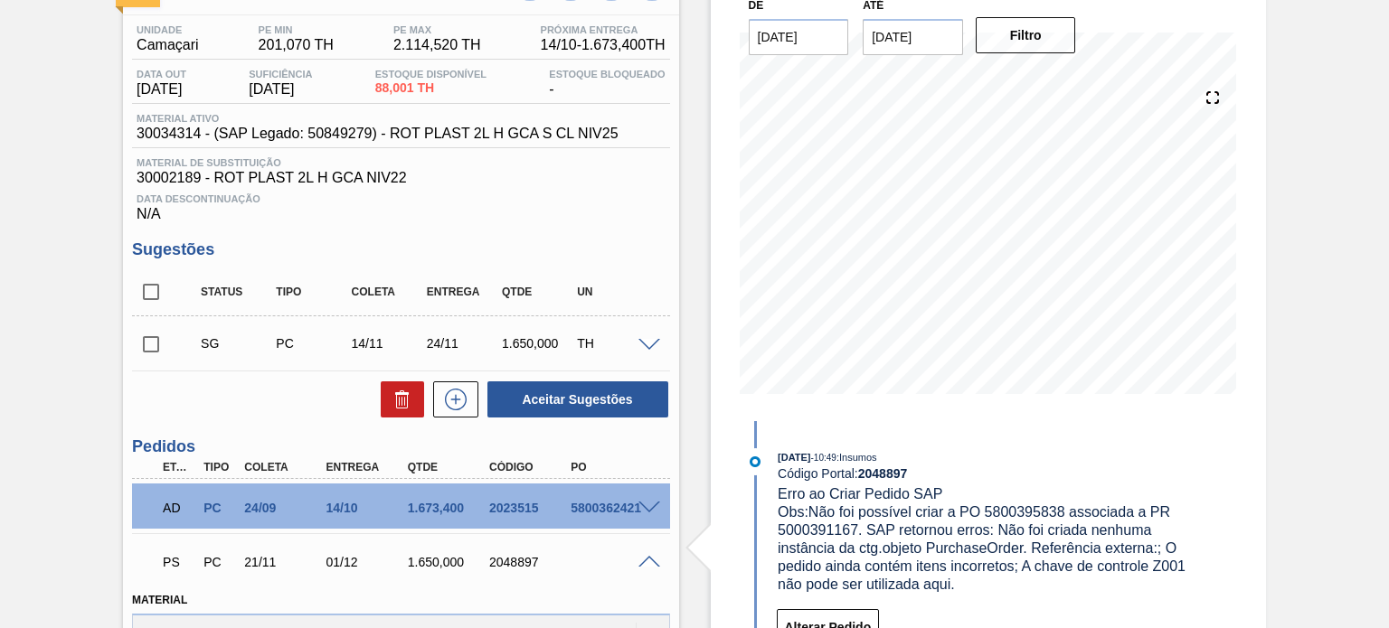
scroll to position [0, 0]
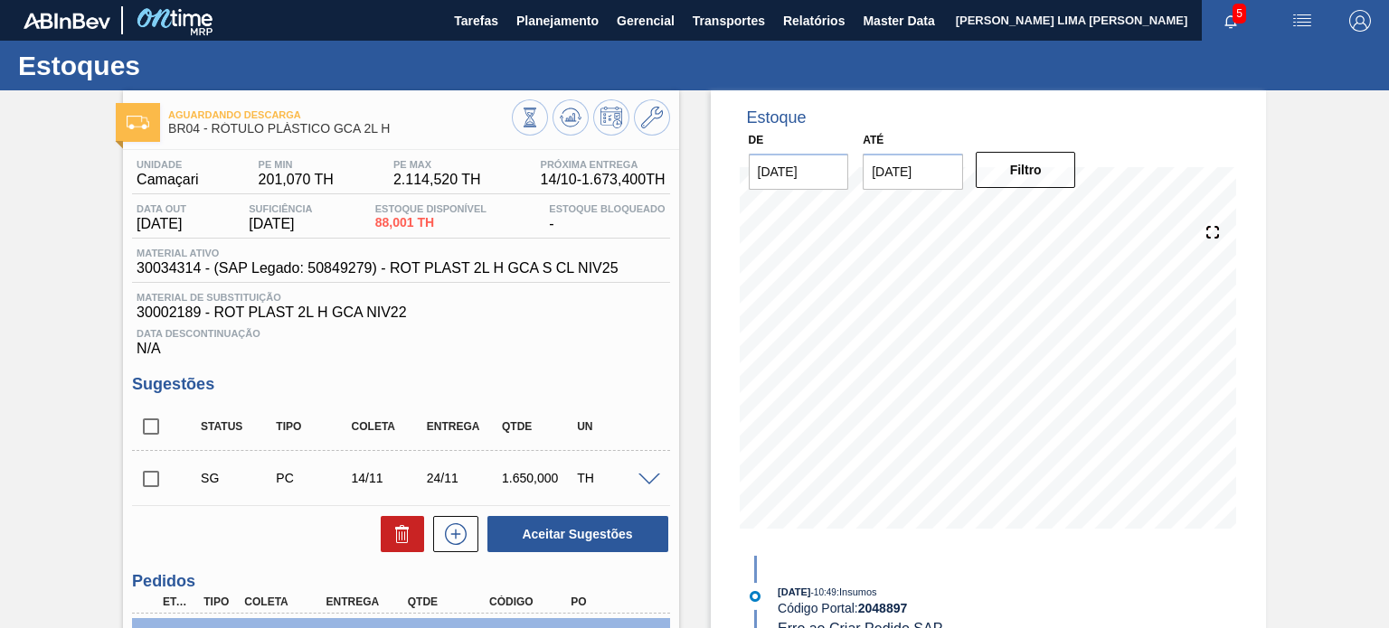
click at [186, 267] on span "30034314 - (SAP Legado: 50849279) - ROT PLAST 2L H GCA S CL NIV25" at bounding box center [377, 268] width 481 height 16
copy span "30034314"
click at [359, 270] on span "30034314 - (SAP Legado: 50849279) - ROT PLAST 2L H GCA S CL NIV25" at bounding box center [377, 268] width 481 height 16
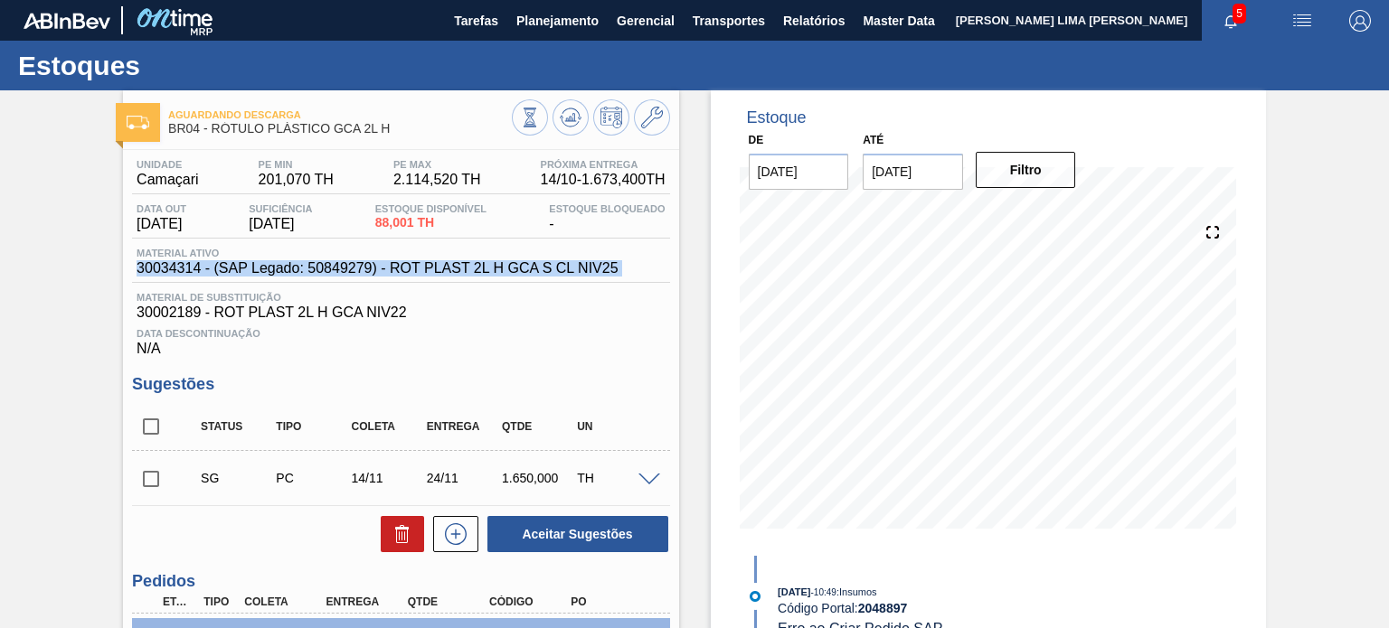
click at [359, 270] on span "30034314 - (SAP Legado: 50849279) - ROT PLAST 2L H GCA S CL NIV25" at bounding box center [377, 268] width 481 height 16
copy span "30034314 - (SAP Legado: 50849279) - ROT PLAST 2L H GCA S CL NIV25"
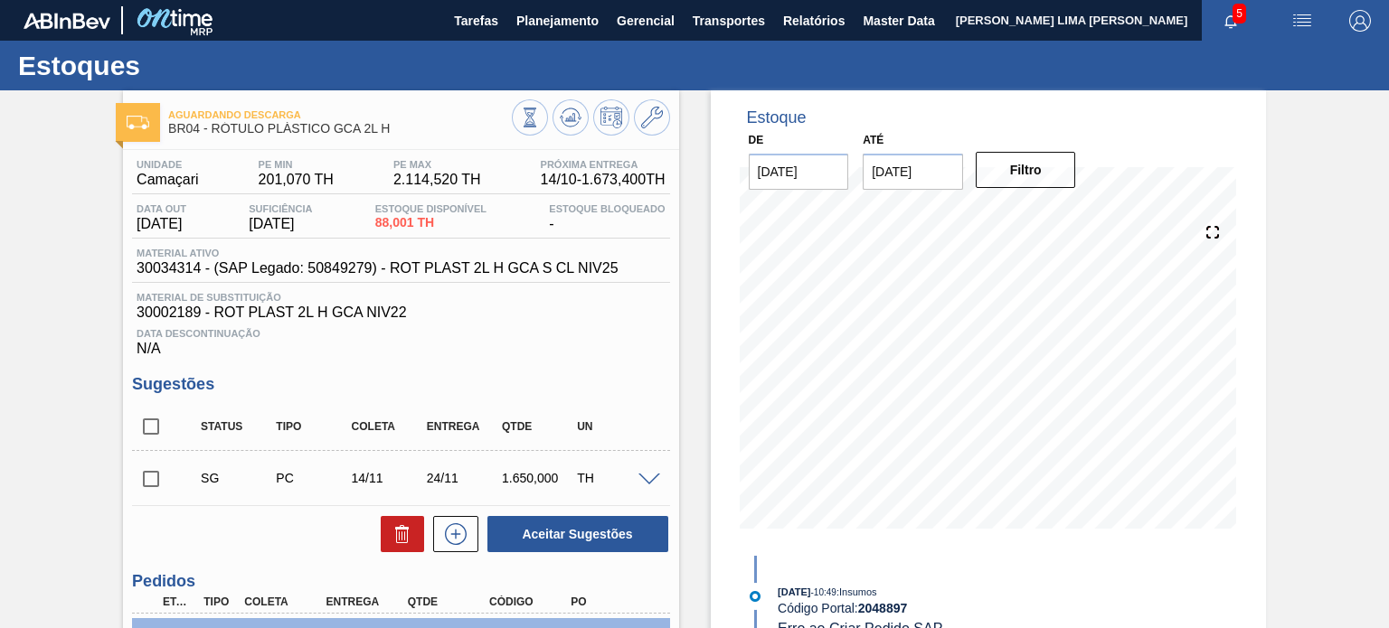
click at [601, 294] on span "Material de Substituição" at bounding box center [401, 297] width 528 height 11
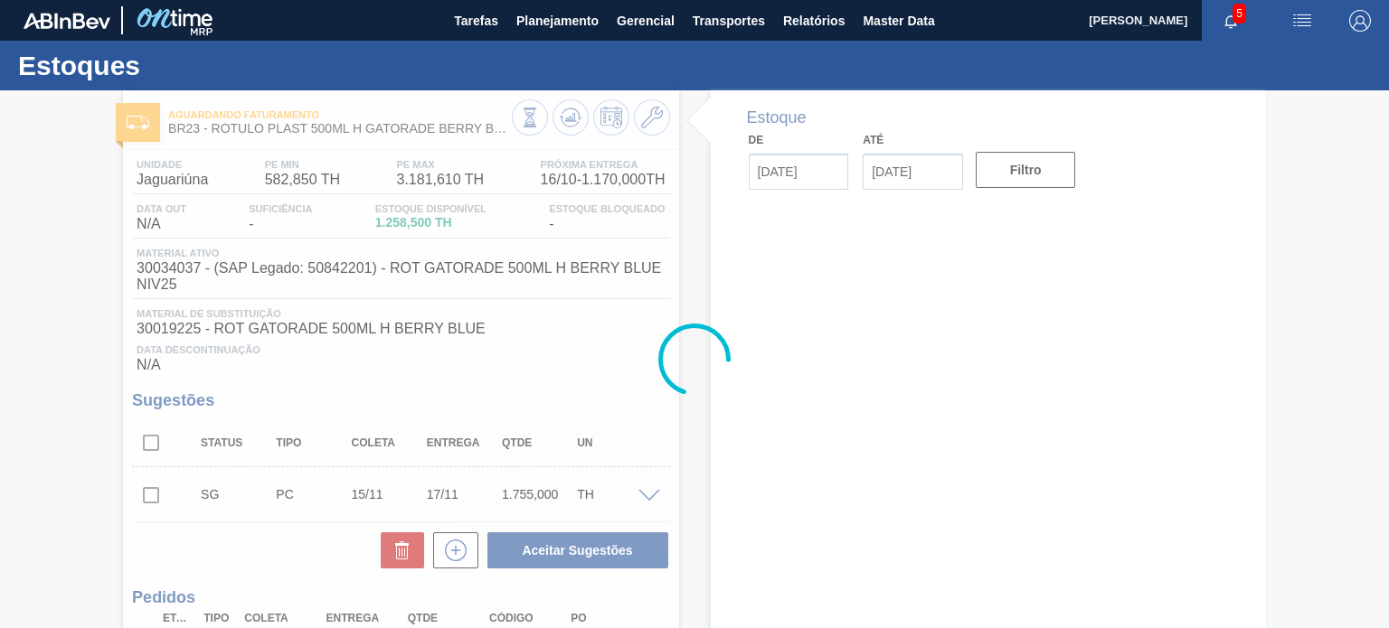
type input "[DATE]"
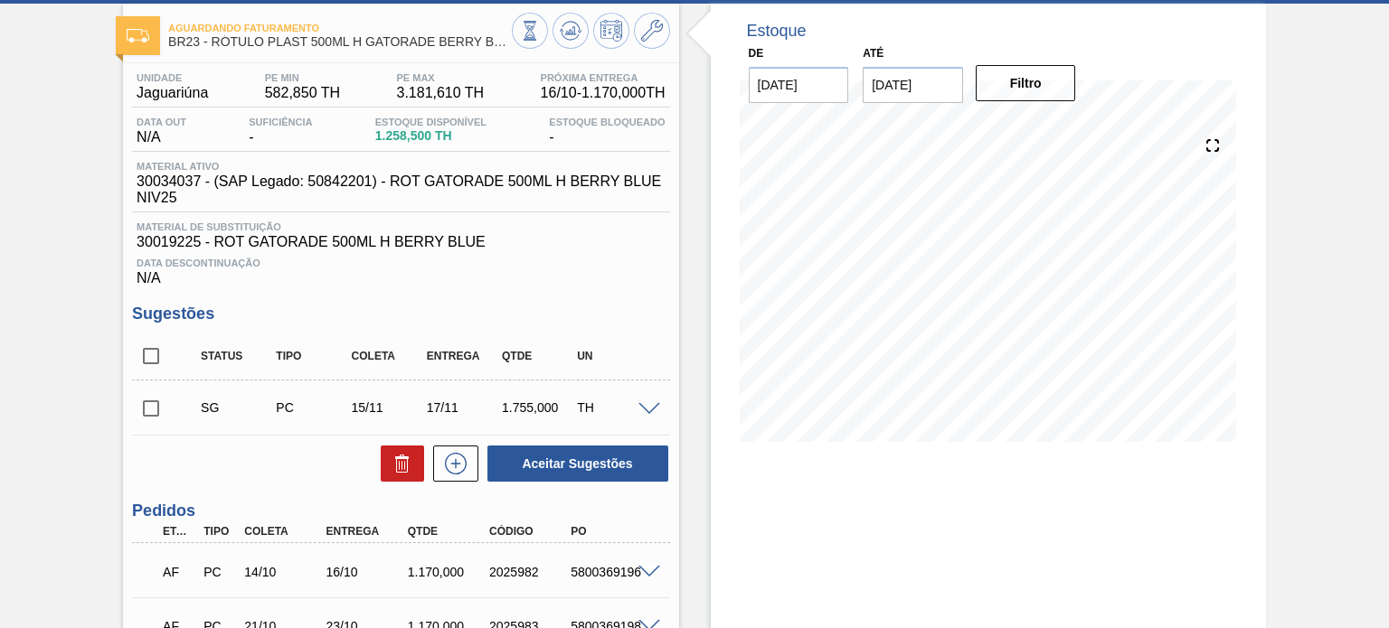
scroll to position [42, 0]
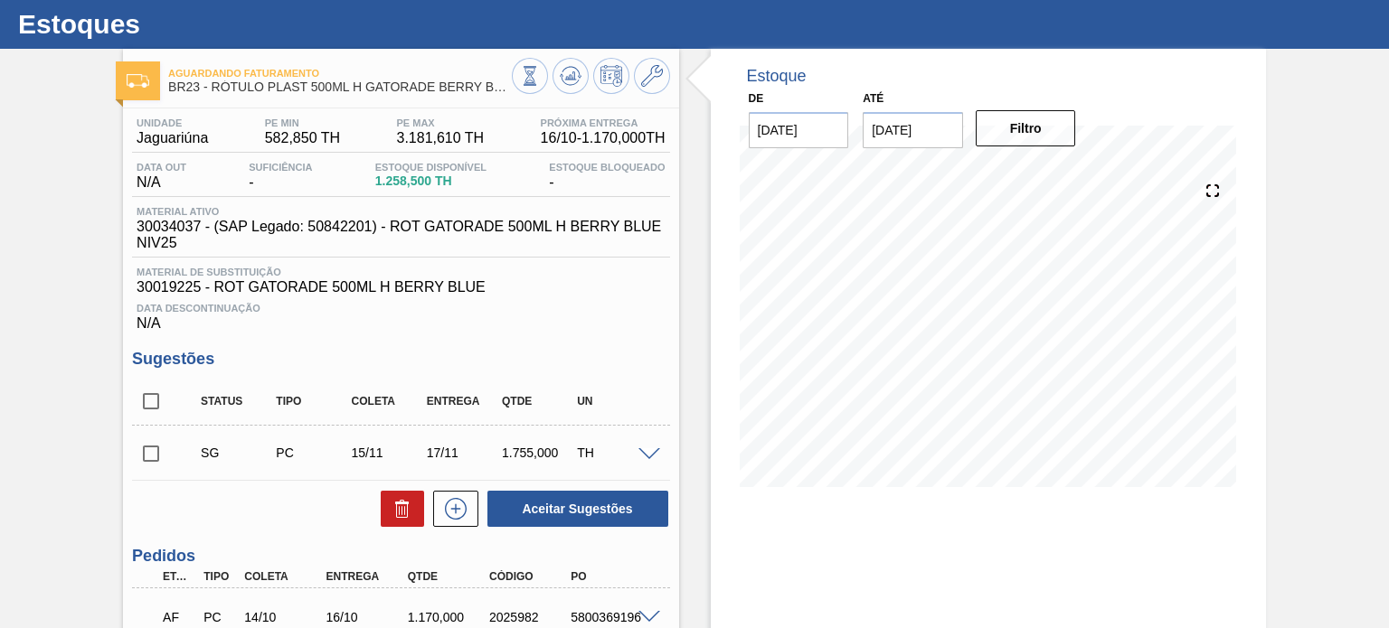
click at [584, 89] on div at bounding box center [591, 78] width 158 height 41
click at [570, 81] on icon at bounding box center [571, 76] width 22 height 22
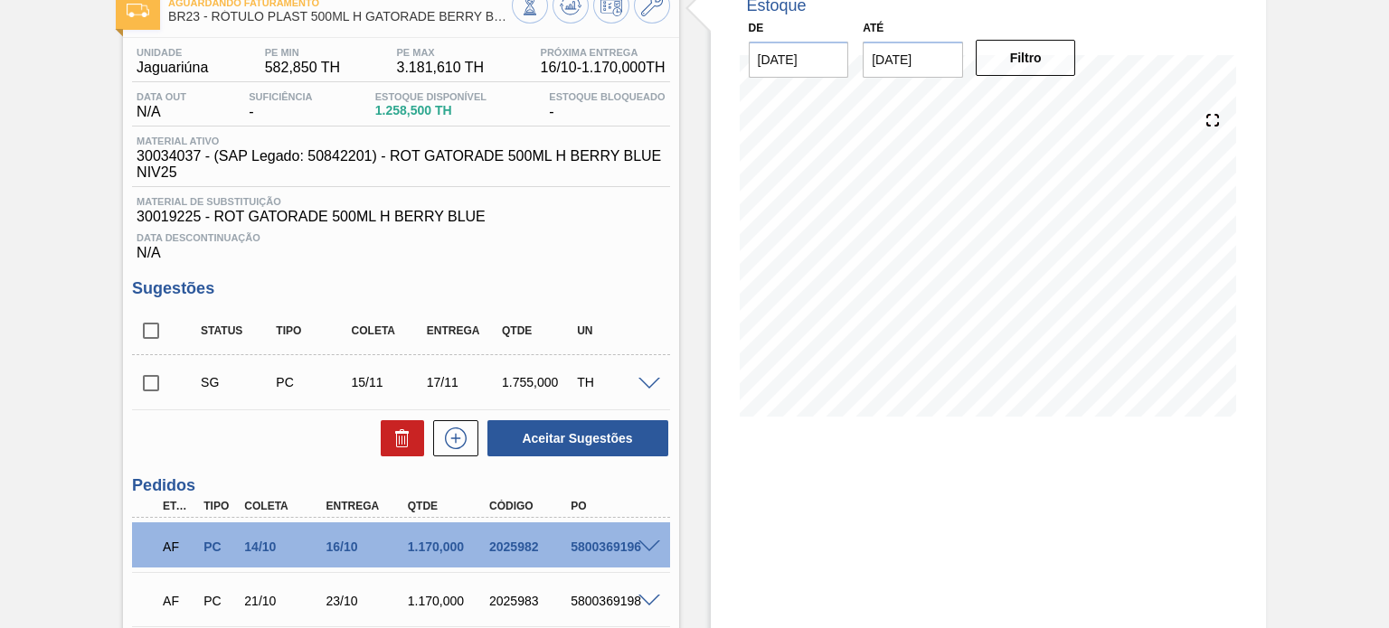
scroll to position [222, 0]
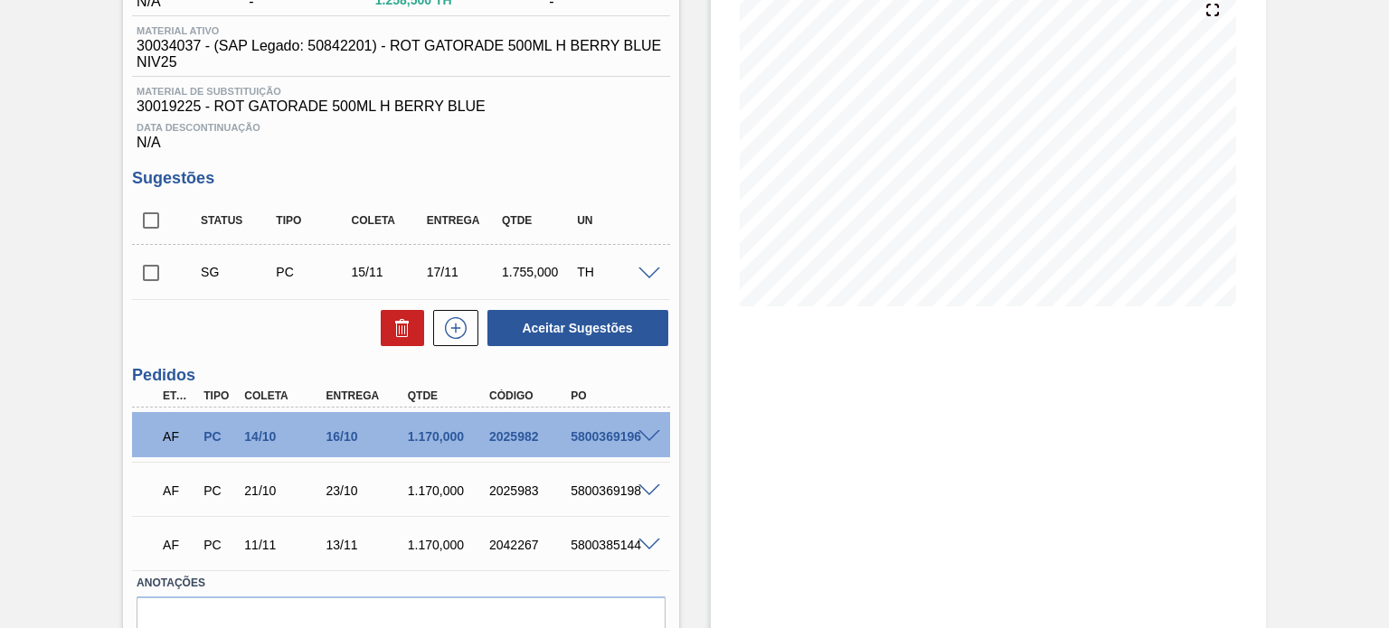
click at [179, 230] on span at bounding box center [183, 221] width 26 height 38
click at [166, 228] on input "checkbox" at bounding box center [151, 221] width 38 height 38
checkbox input "true"
click at [539, 344] on button "Aceitar Sugestões" at bounding box center [577, 328] width 181 height 36
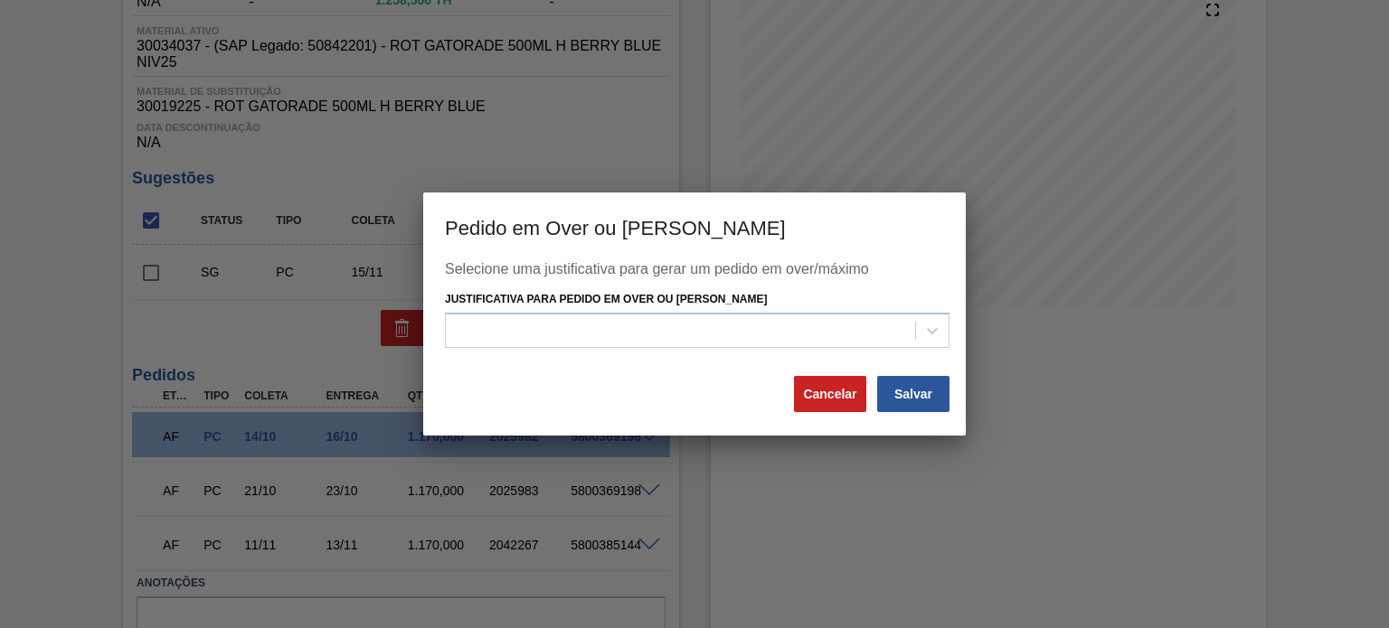
click at [539, 309] on div "Justificativa para Pedido em Over ou Máximo Estoque" at bounding box center [697, 317] width 504 height 61
click at [816, 397] on button "Cancelar" at bounding box center [830, 394] width 72 height 36
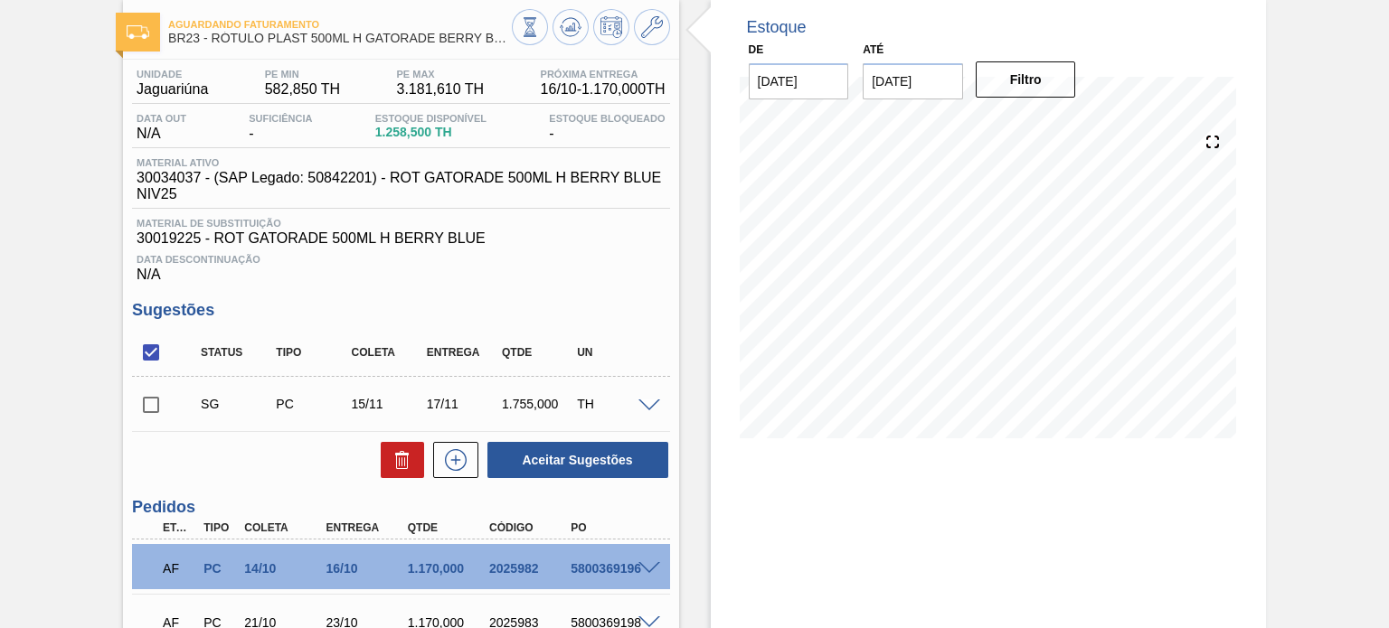
scroll to position [181, 0]
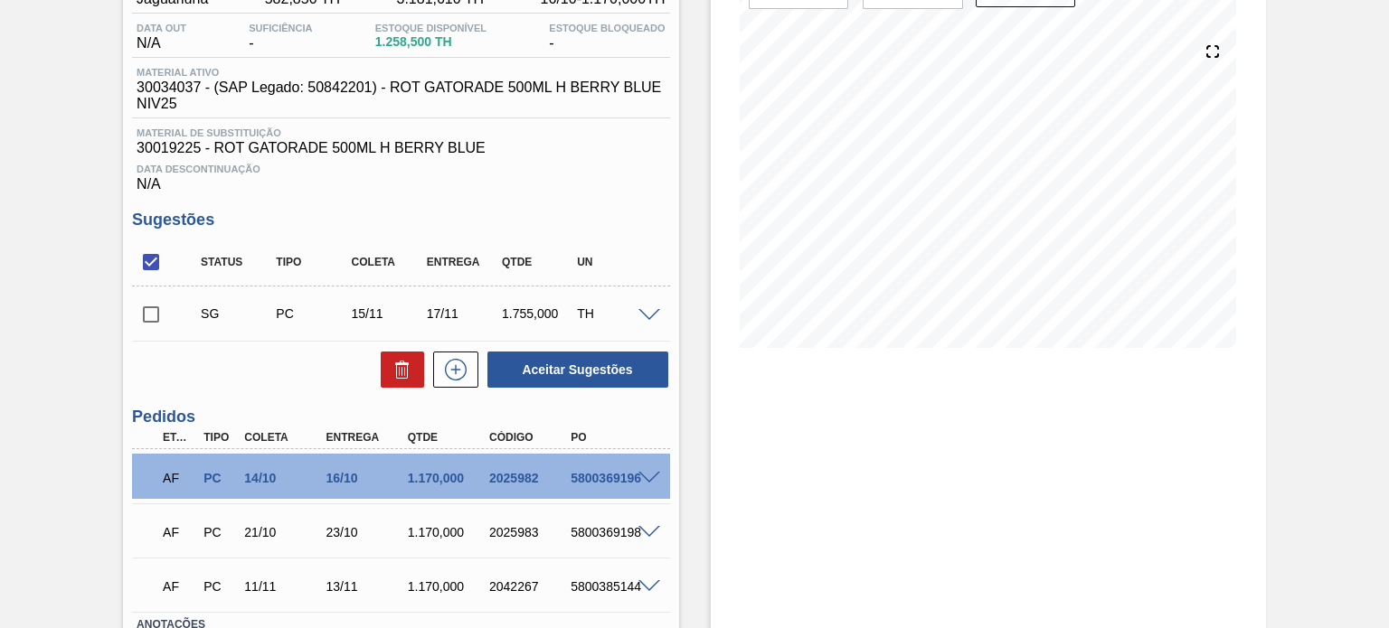
click at [141, 325] on input "checkbox" at bounding box center [151, 315] width 38 height 38
click at [507, 383] on button "Aceitar Sugestões" at bounding box center [577, 370] width 181 height 36
checkbox input "false"
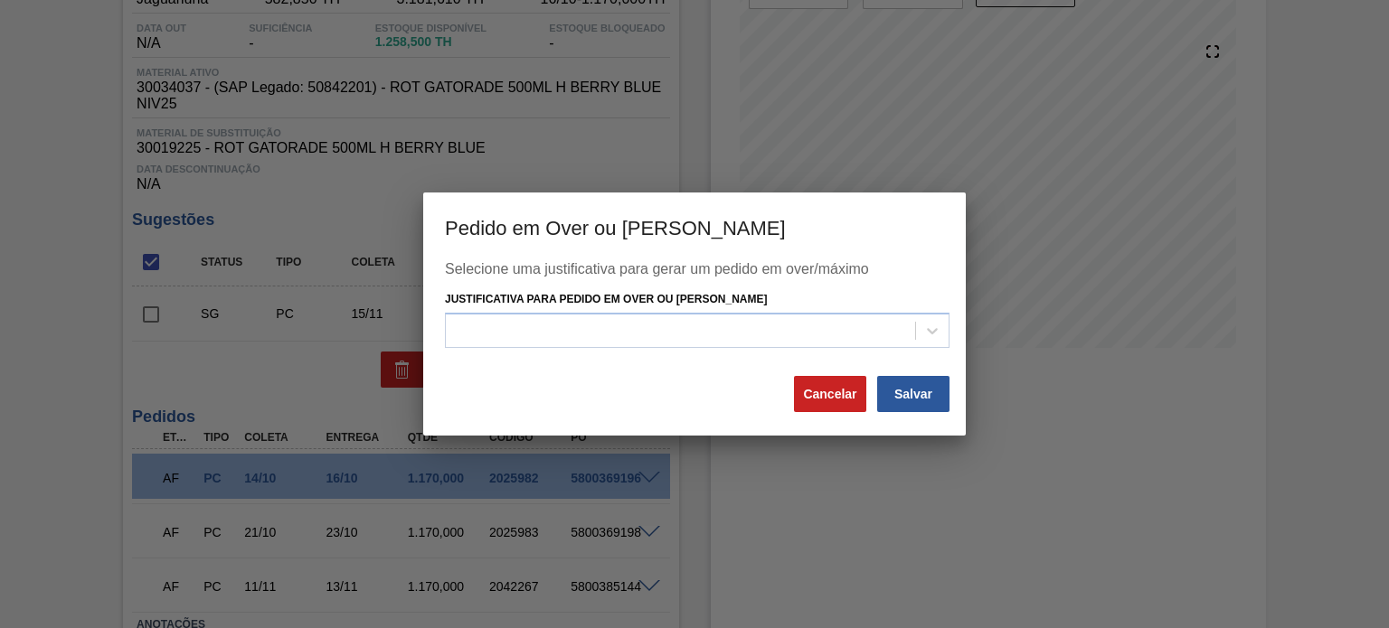
click at [593, 353] on div "Selecione uma justificativa para gerar um pedido em over/máximo Justificativa p…" at bounding box center [694, 317] width 499 height 113
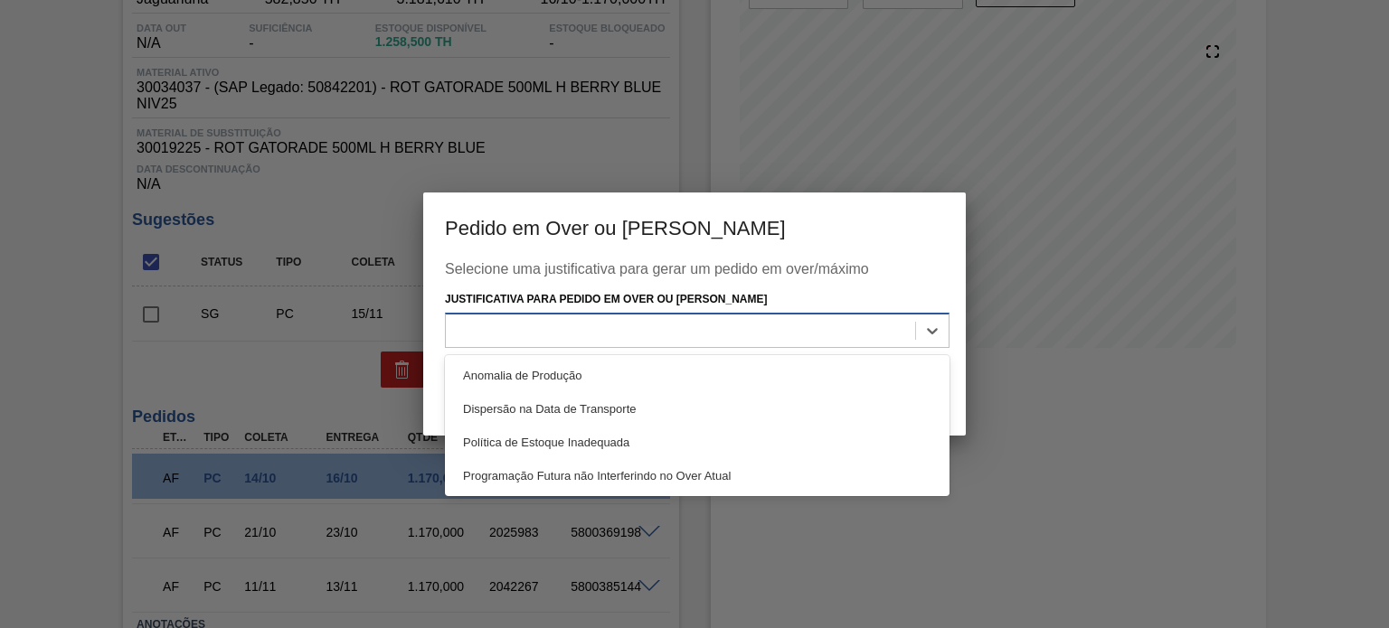
click at [594, 341] on div at bounding box center [680, 330] width 469 height 26
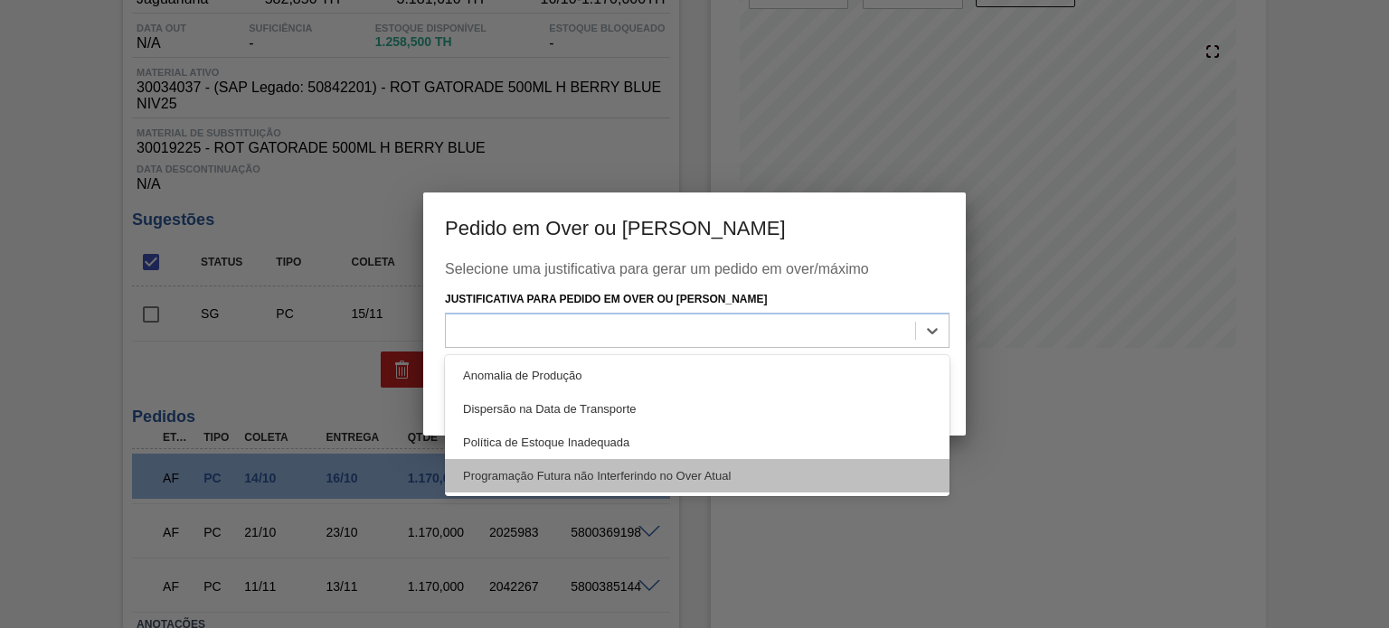
click at [636, 478] on div "Programação Futura não Interferindo no Over Atual" at bounding box center [697, 475] width 504 height 33
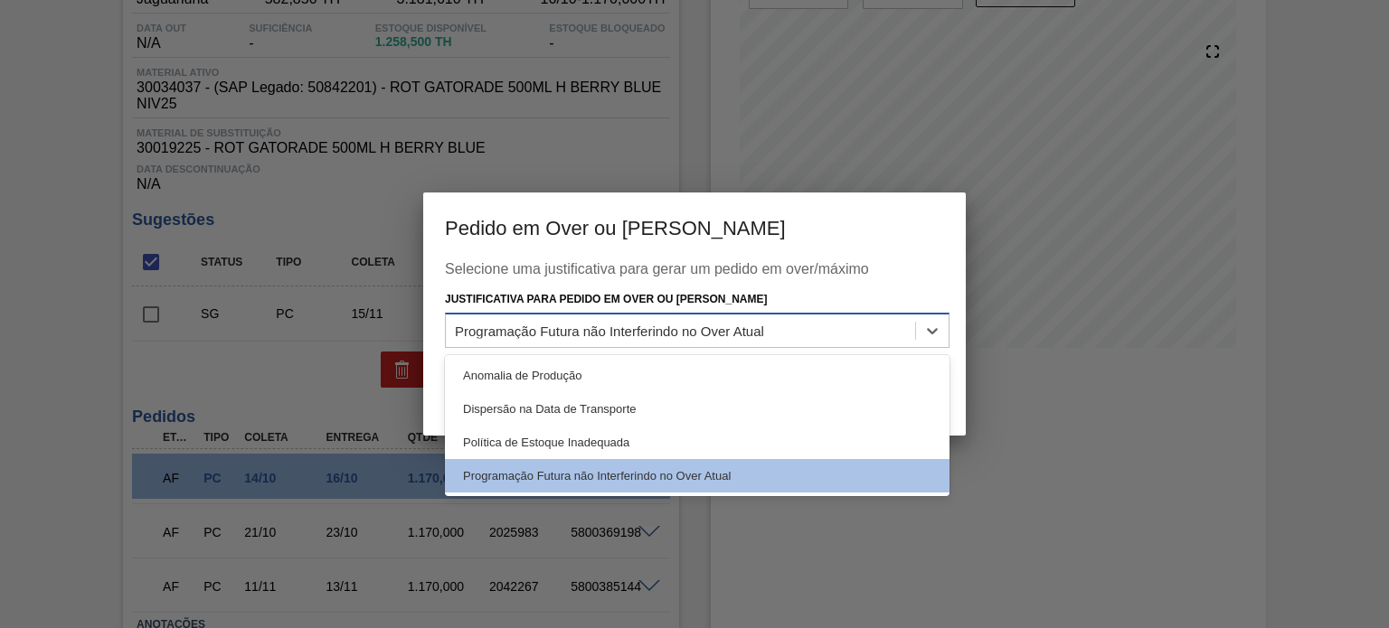
click at [794, 334] on div "Programação Futura não Interferindo no Over Atual" at bounding box center [680, 330] width 469 height 26
click at [439, 320] on div "Justificativa para Pedido em Over ou Máximo Estoque option Programação Futura n…" at bounding box center [697, 317] width 519 height 61
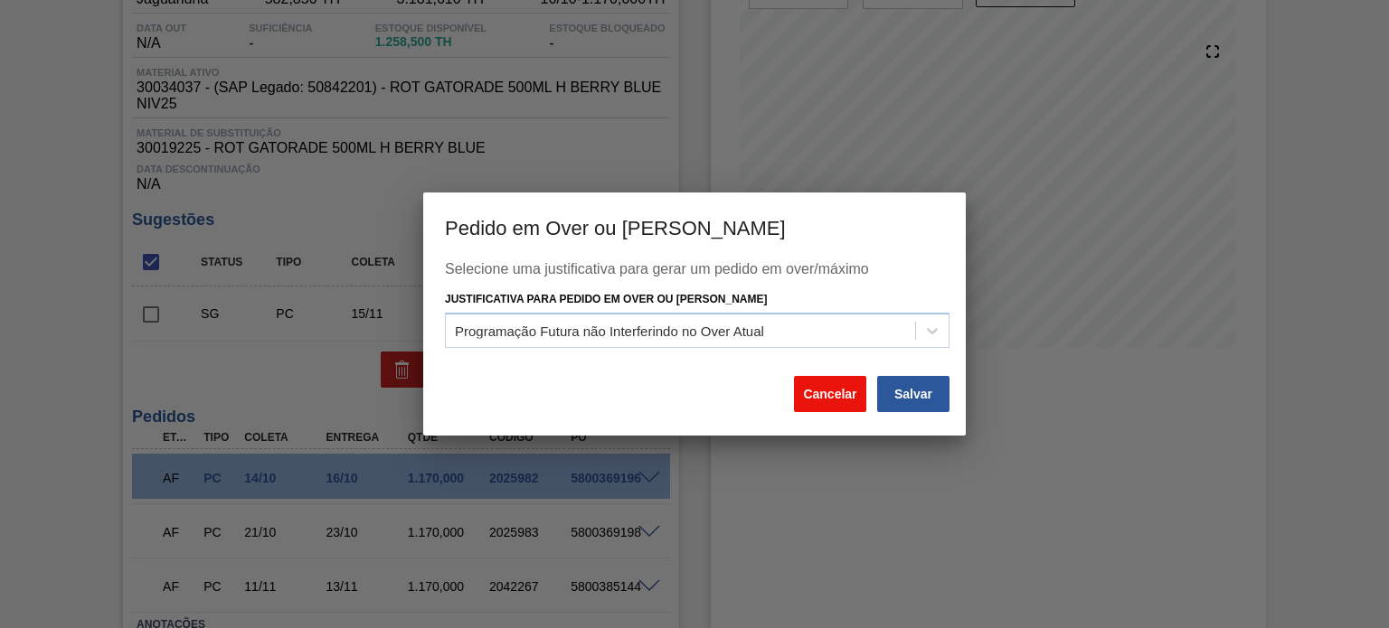
click at [824, 393] on button "Cancelar" at bounding box center [830, 394] width 72 height 36
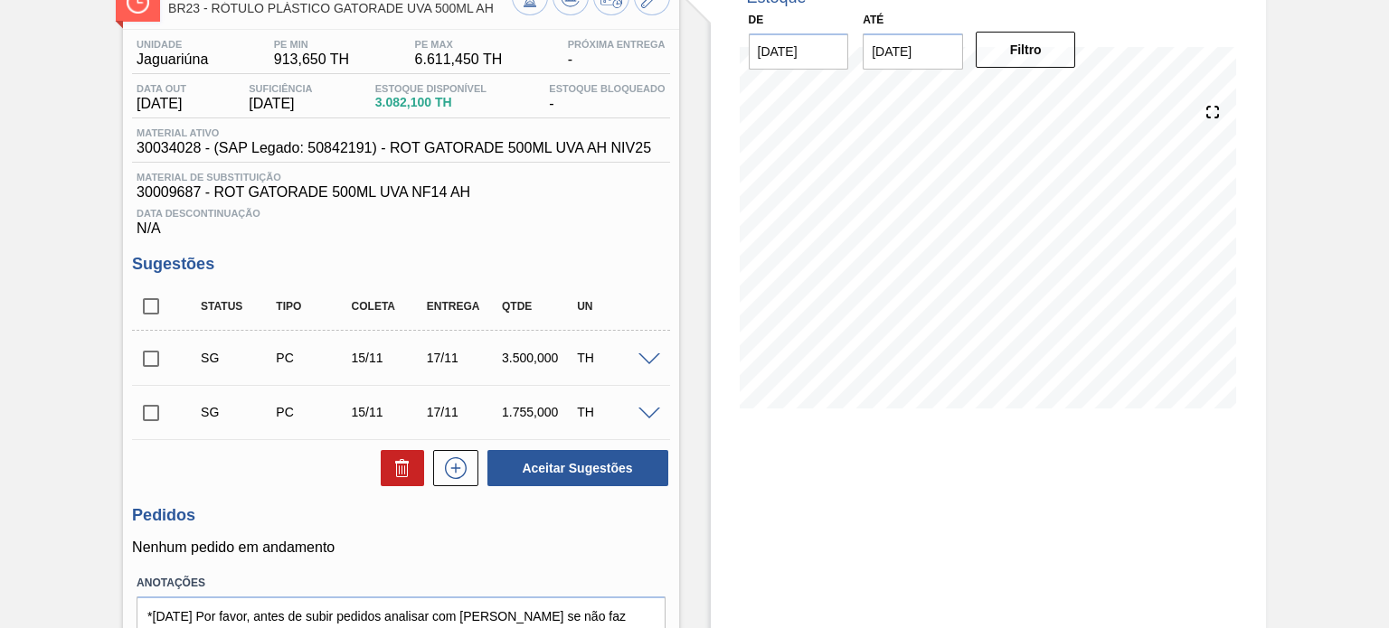
scroll to position [30, 0]
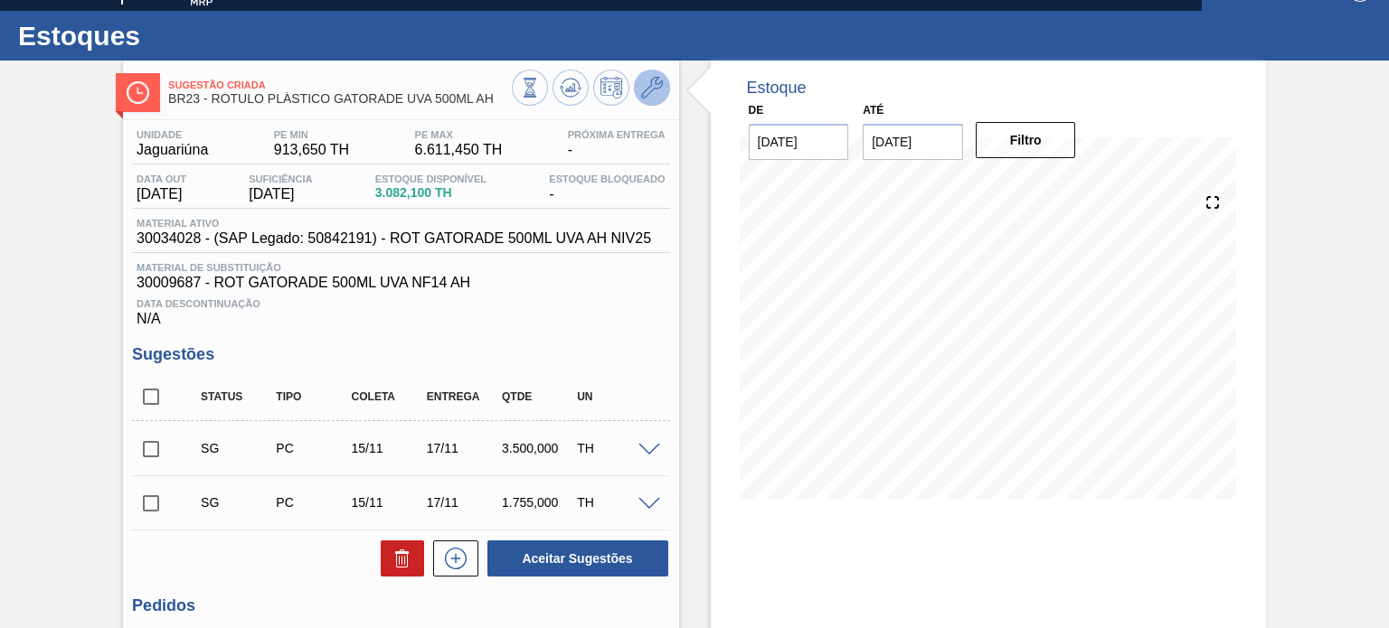
click at [641, 93] on icon at bounding box center [652, 88] width 22 height 22
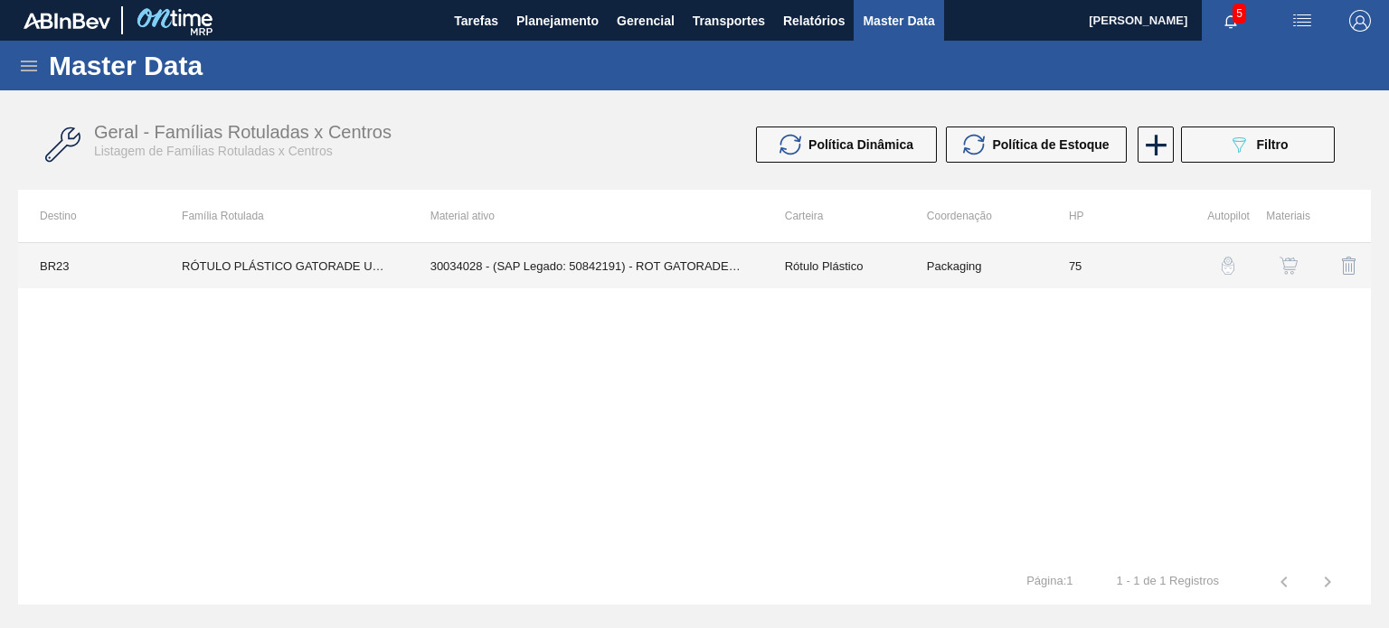
click at [1077, 275] on td "75" at bounding box center [1118, 265] width 142 height 45
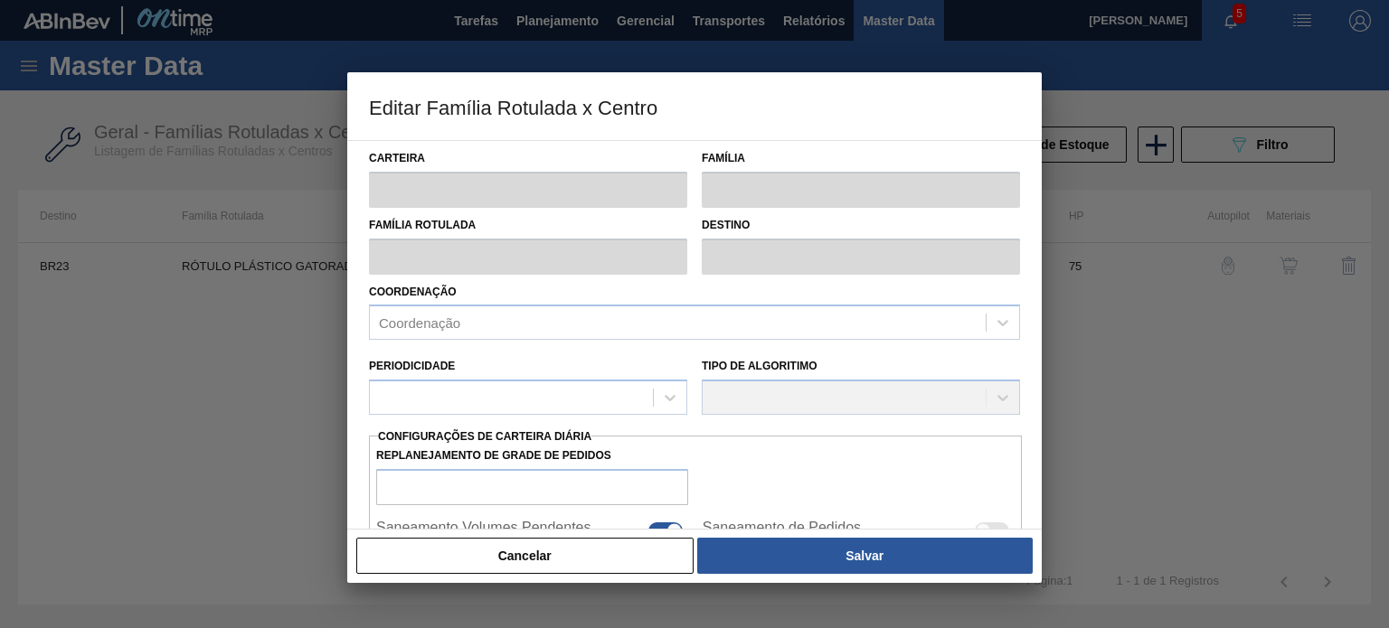
type input "Rótulo Plástico"
type input "RÓTULO PLÁSTICO GATORADE UVA 500ML AH"
type input "BR23 - Jaguariúna"
type input "75"
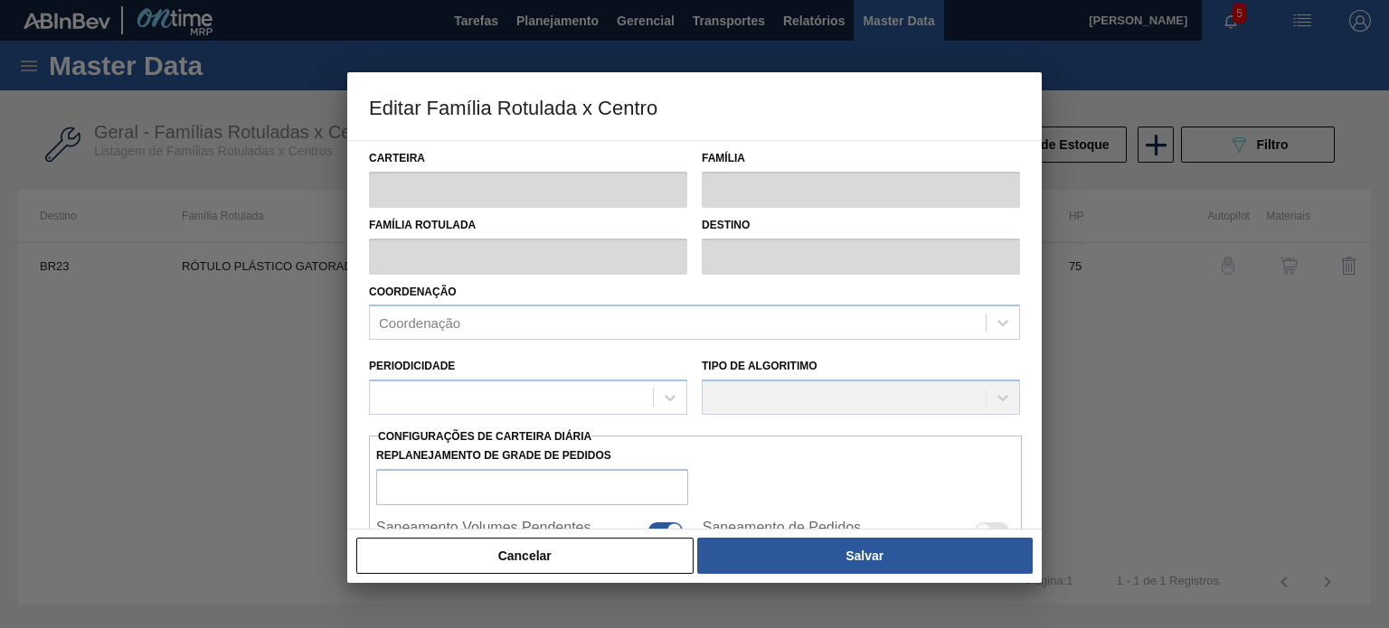
type input "913,646"
type input "6.611,446"
type input "50"
type input "3.762,546"
checkbox input "true"
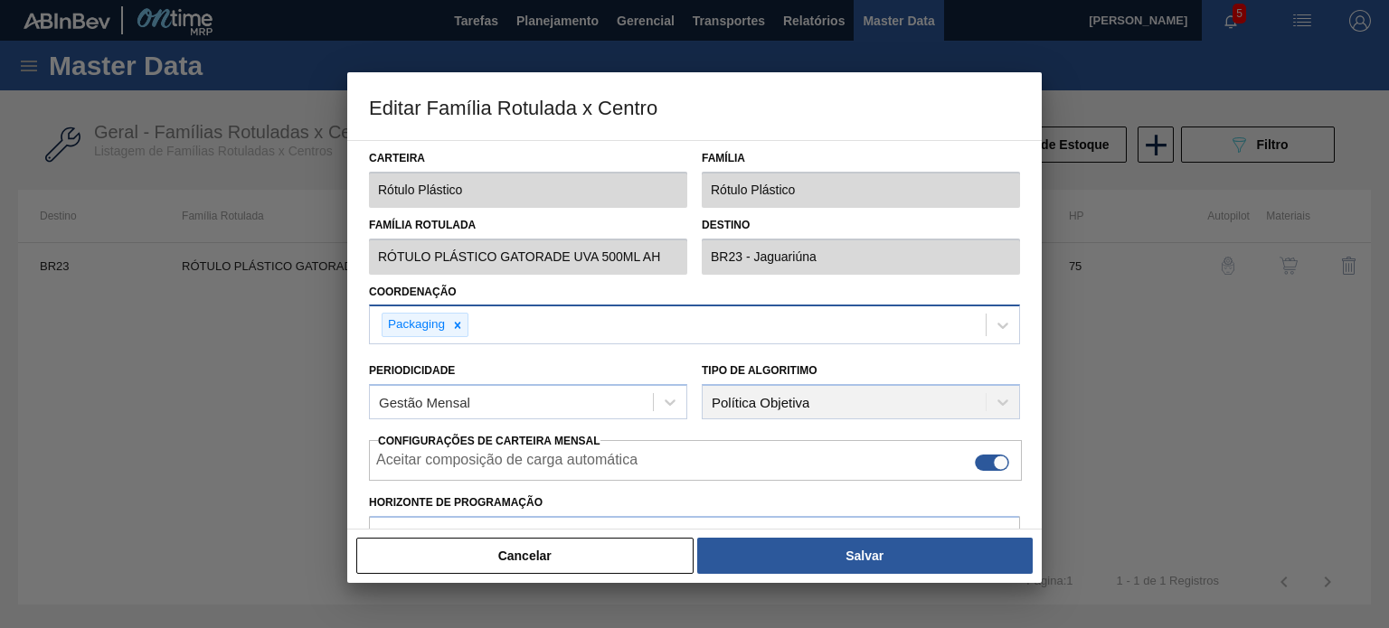
type input "913,65"
type input "6.611,45"
type input "42"
type input "3.305,720"
click at [637, 552] on button "Cancelar" at bounding box center [524, 556] width 337 height 36
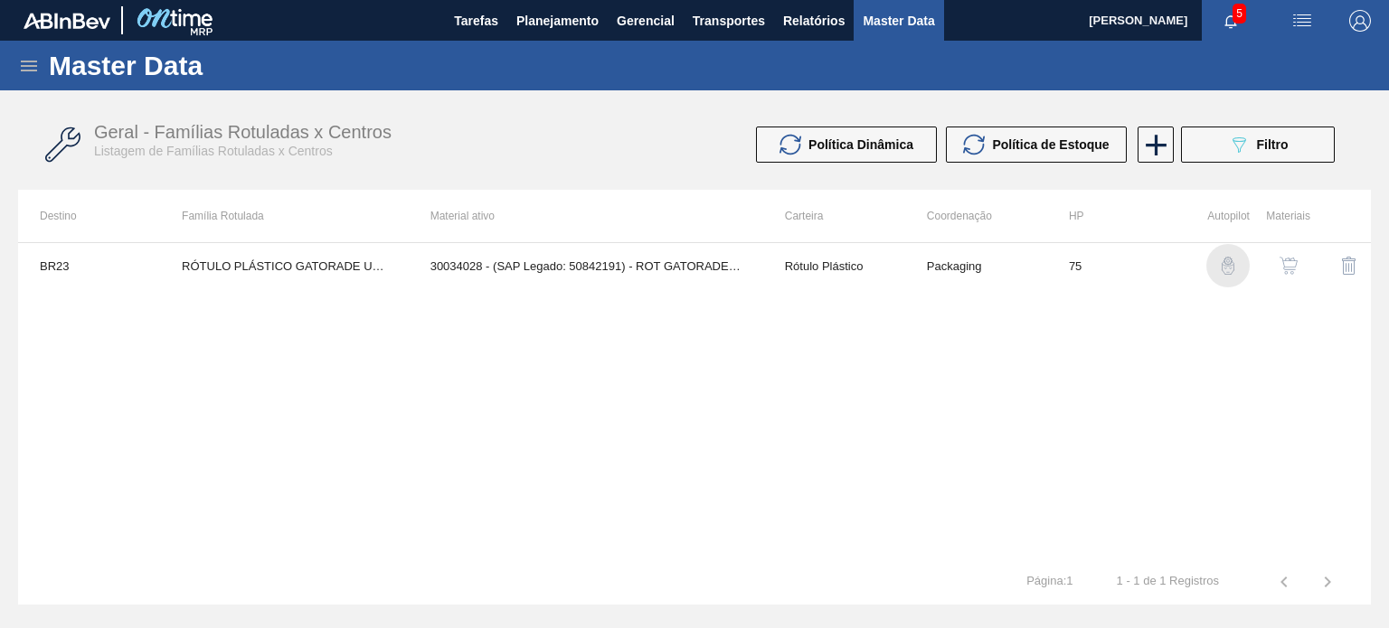
click at [1226, 259] on img "button" at bounding box center [1228, 266] width 18 height 18
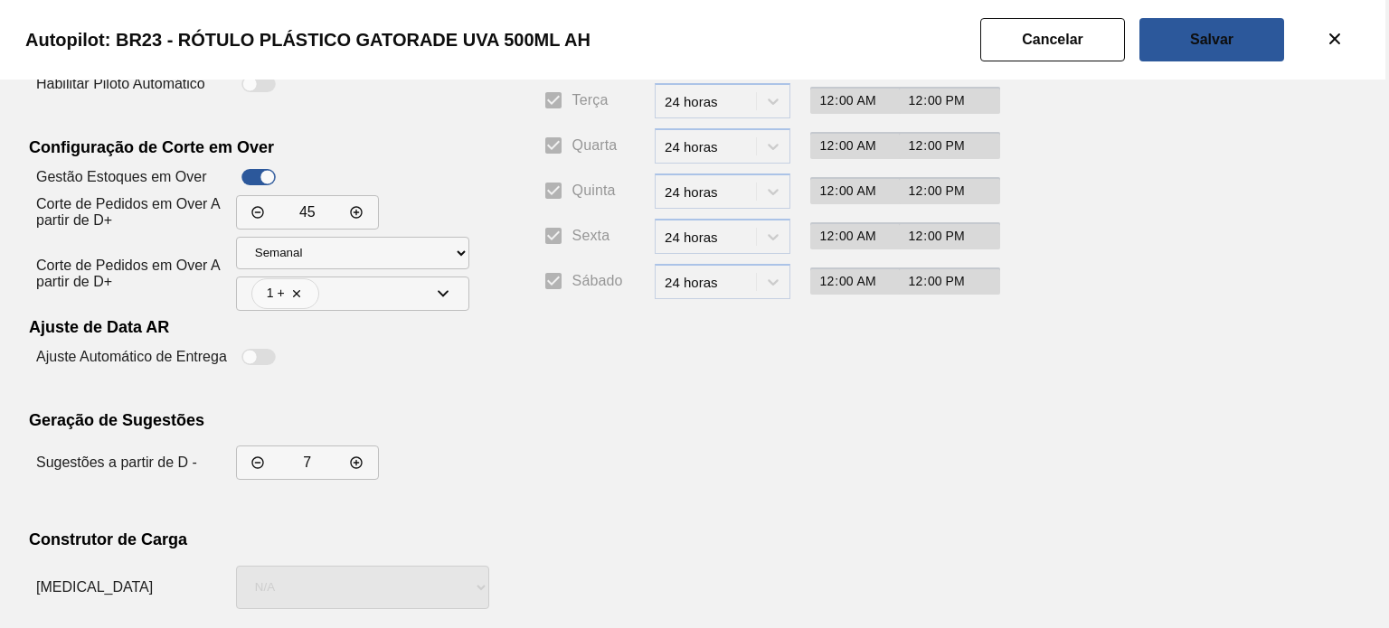
scroll to position [271, 0]
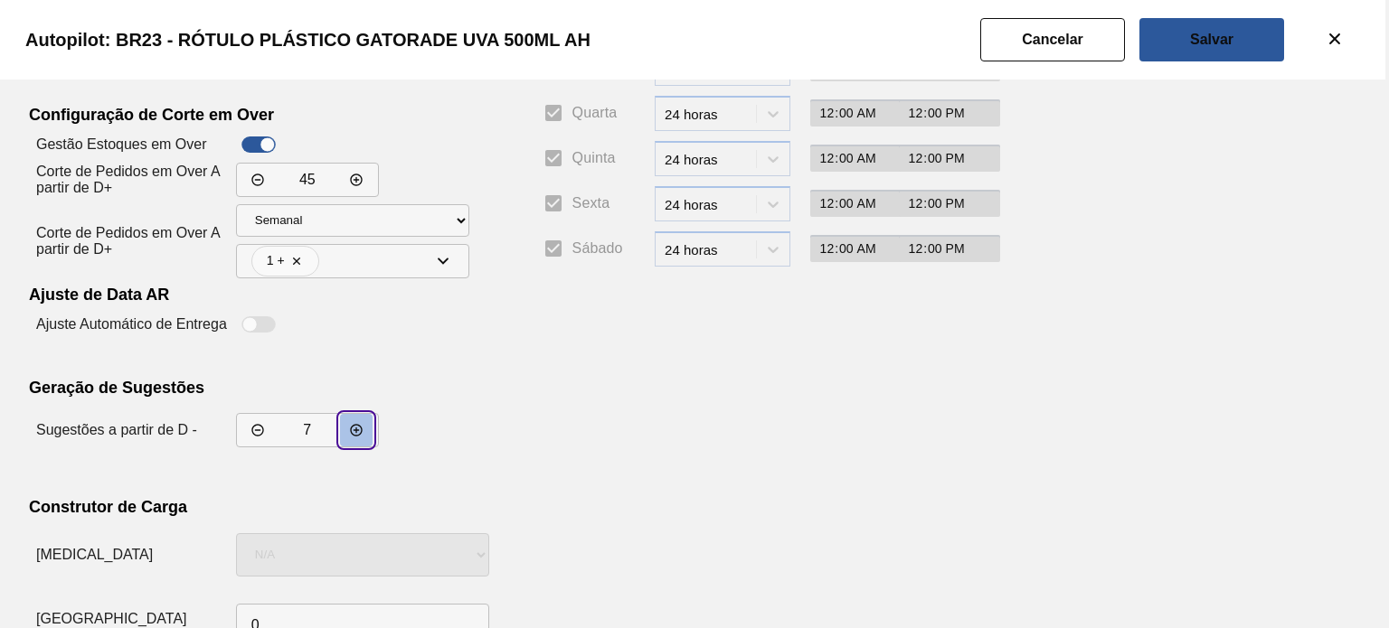
click at [365, 425] on button "decrementar valor" at bounding box center [356, 430] width 33 height 33
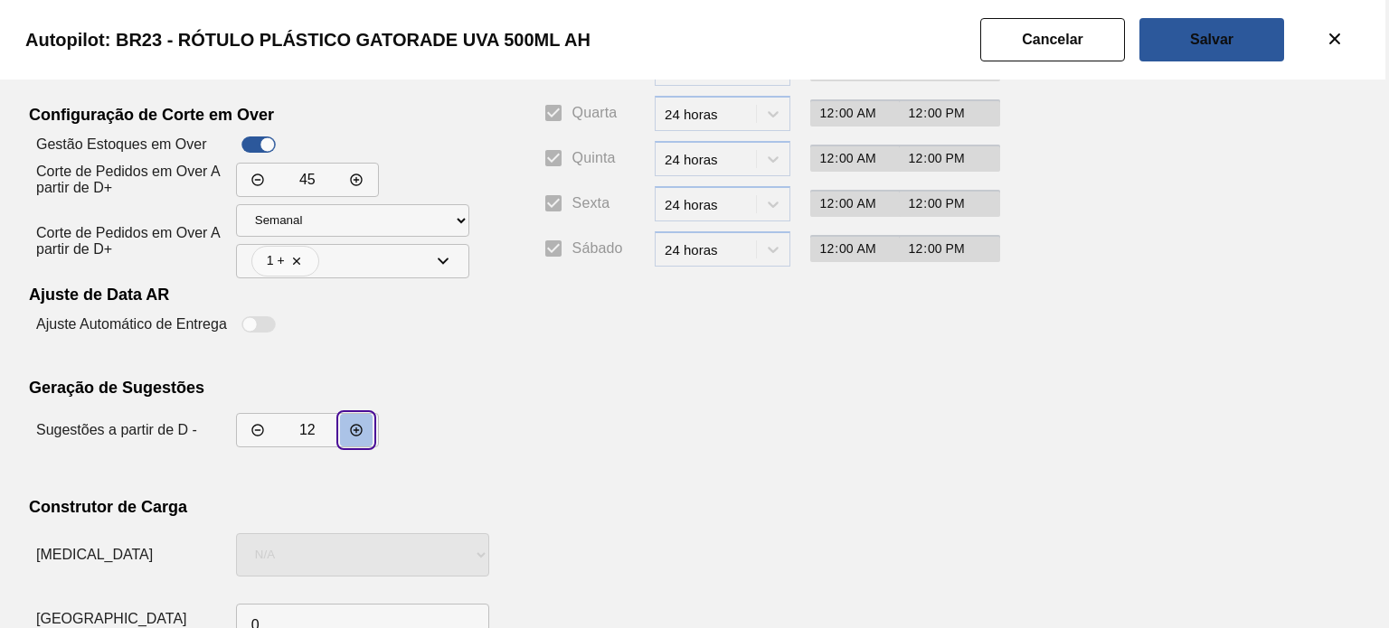
click at [365, 425] on button "decrementar valor" at bounding box center [356, 430] width 33 height 33
type input "15"
click at [1257, 14] on div "Autopilot: BR23 - RÓTULO PLÁSTICO GATORADE UVA 500ML AH" at bounding box center [690, 40] width 1389 height 80
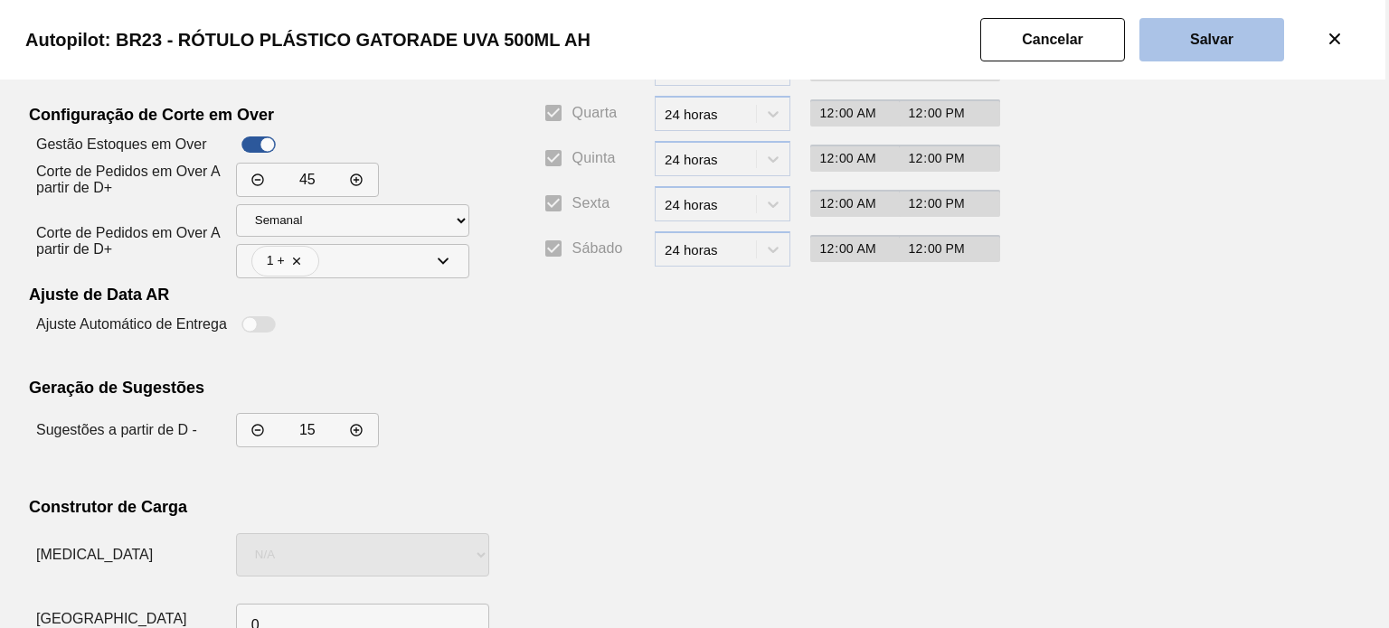
click at [1257, 27] on button "Salvar" at bounding box center [1211, 39] width 145 height 43
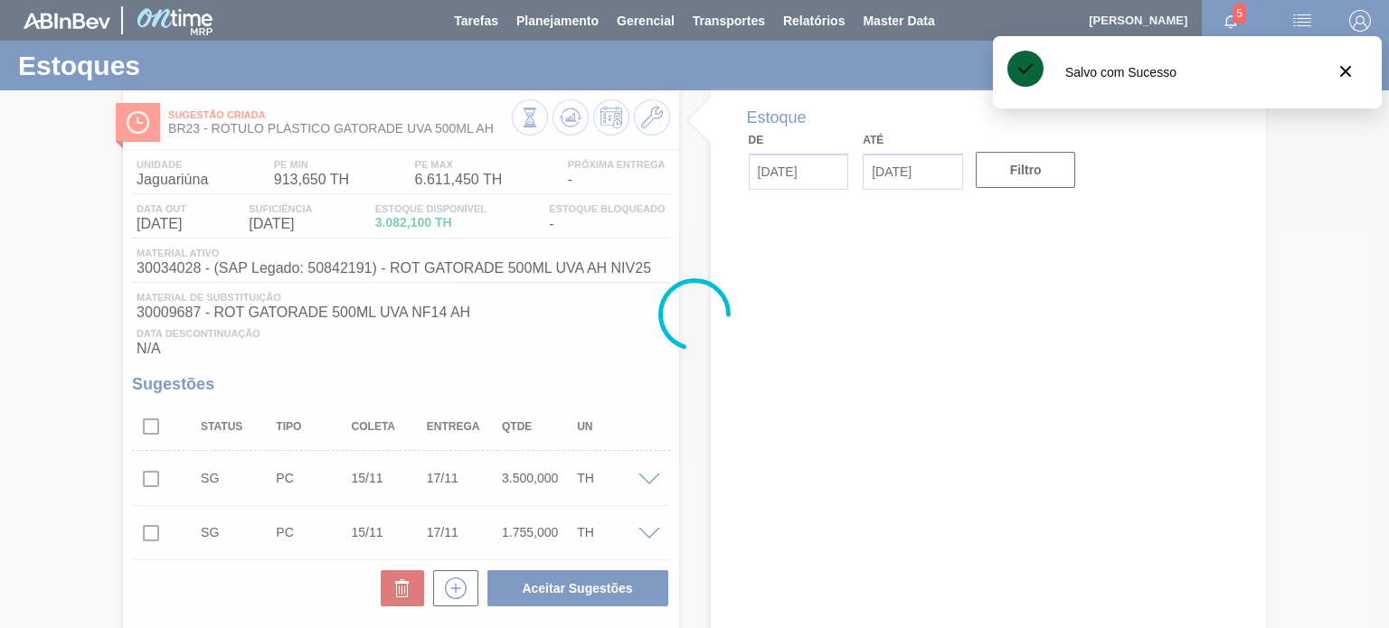
click at [560, 121] on div at bounding box center [694, 314] width 1389 height 628
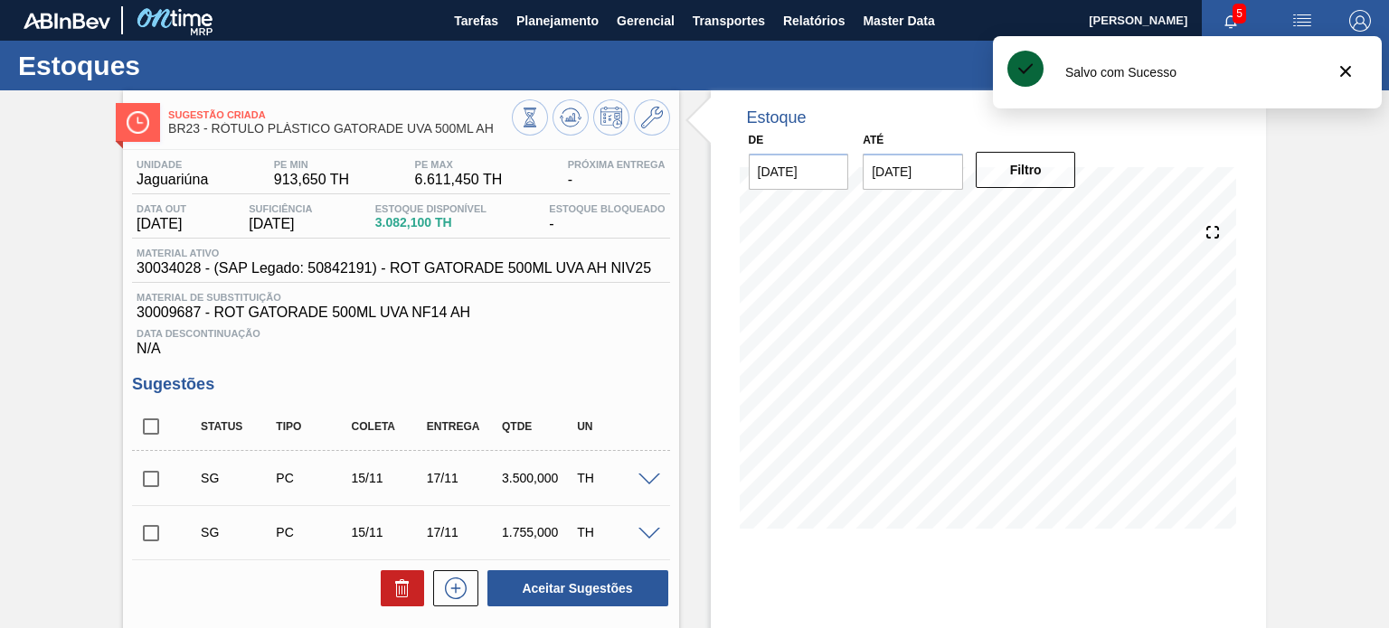
click at [560, 121] on icon at bounding box center [569, 122] width 18 height 9
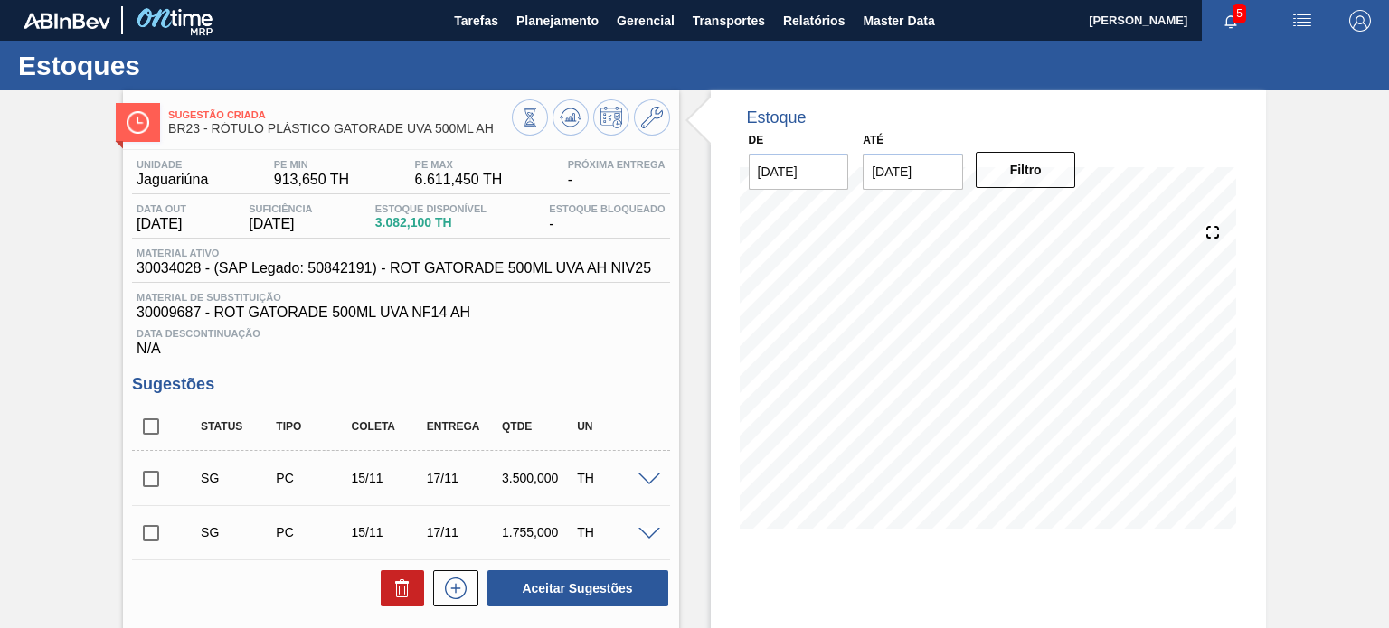
click at [560, 121] on icon at bounding box center [569, 122] width 18 height 9
click at [658, 122] on icon at bounding box center [652, 118] width 22 height 22
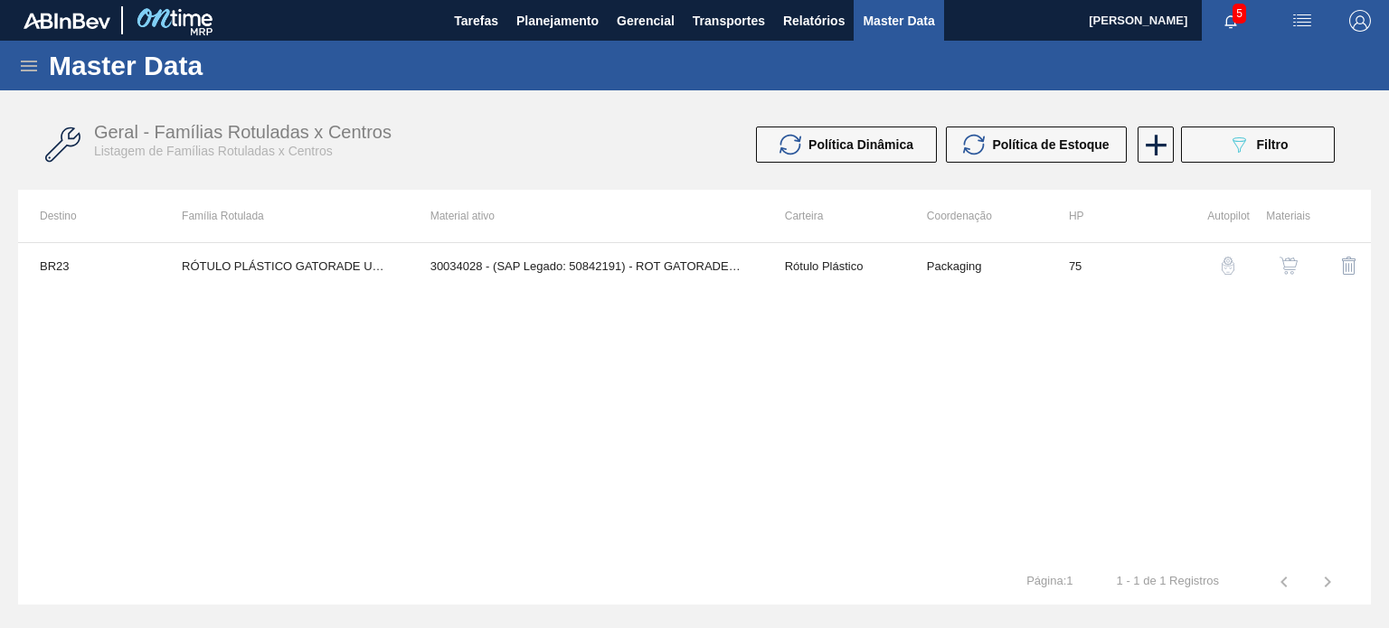
click at [1230, 265] on img "button" at bounding box center [1228, 266] width 18 height 18
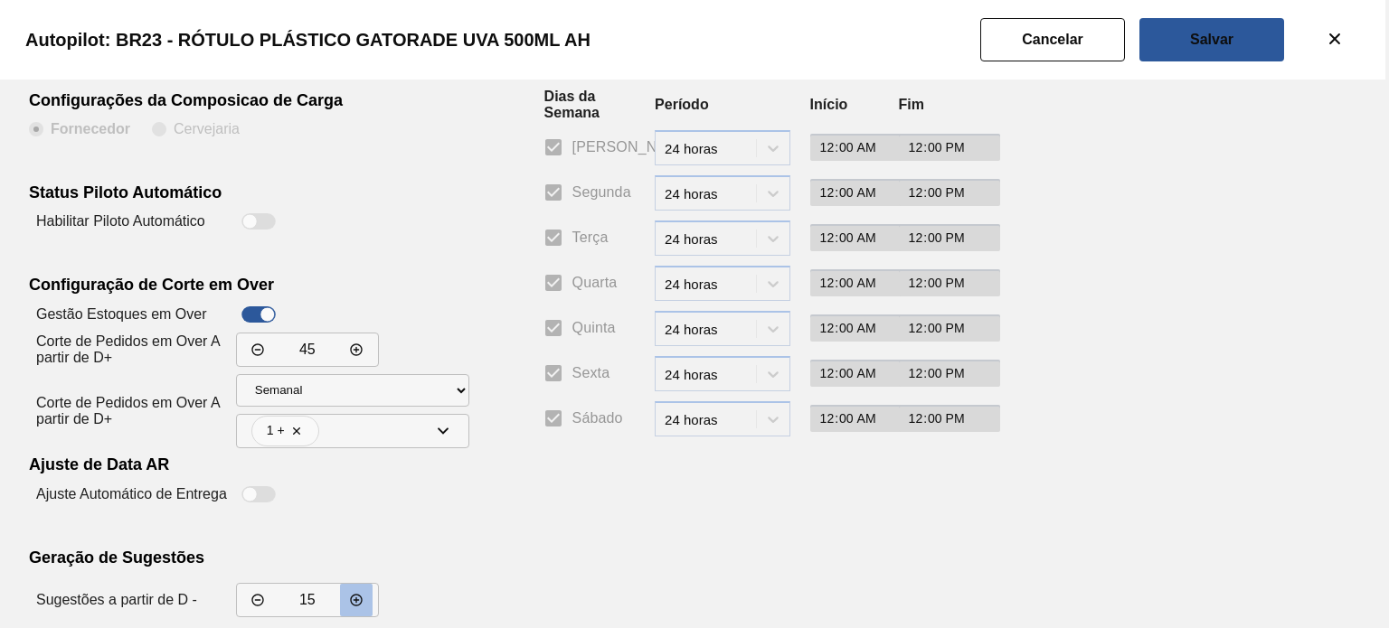
scroll to position [328, 0]
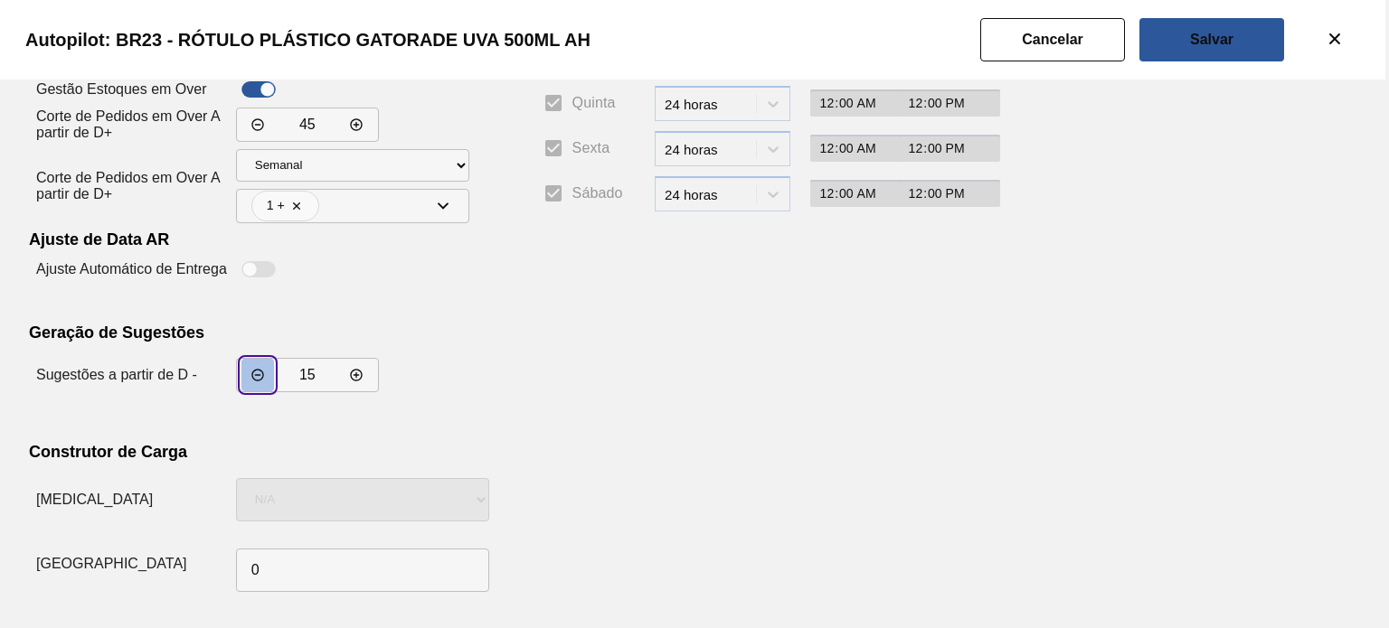
click at [264, 375] on icon "incrementar valor" at bounding box center [257, 375] width 14 height 14
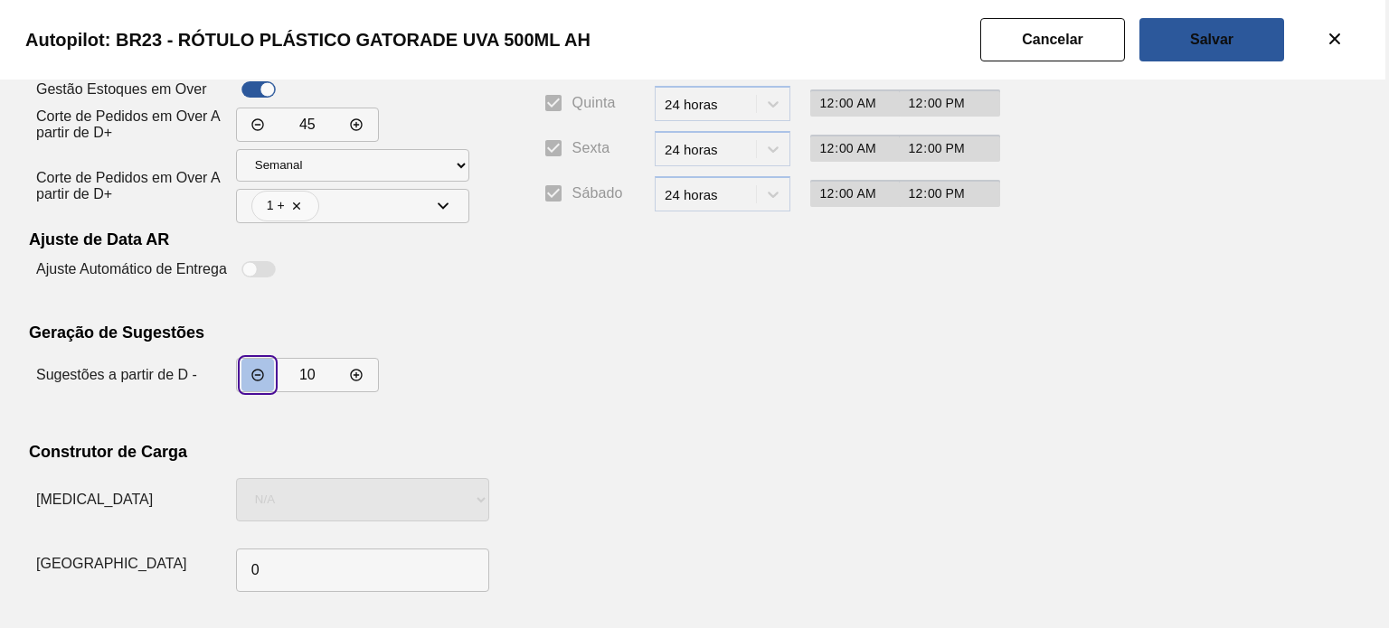
click at [264, 375] on icon "incrementar valor" at bounding box center [257, 375] width 14 height 14
click at [353, 382] on span "decrementar valor" at bounding box center [356, 375] width 14 height 14
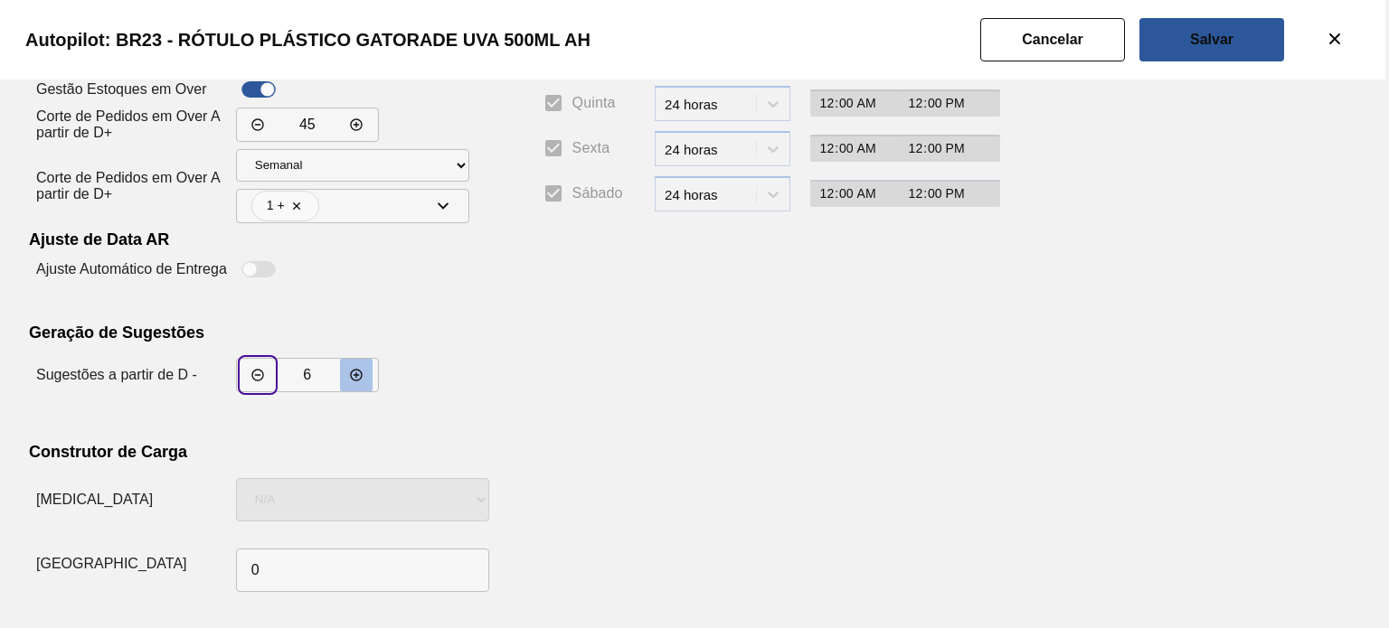
type input "7"
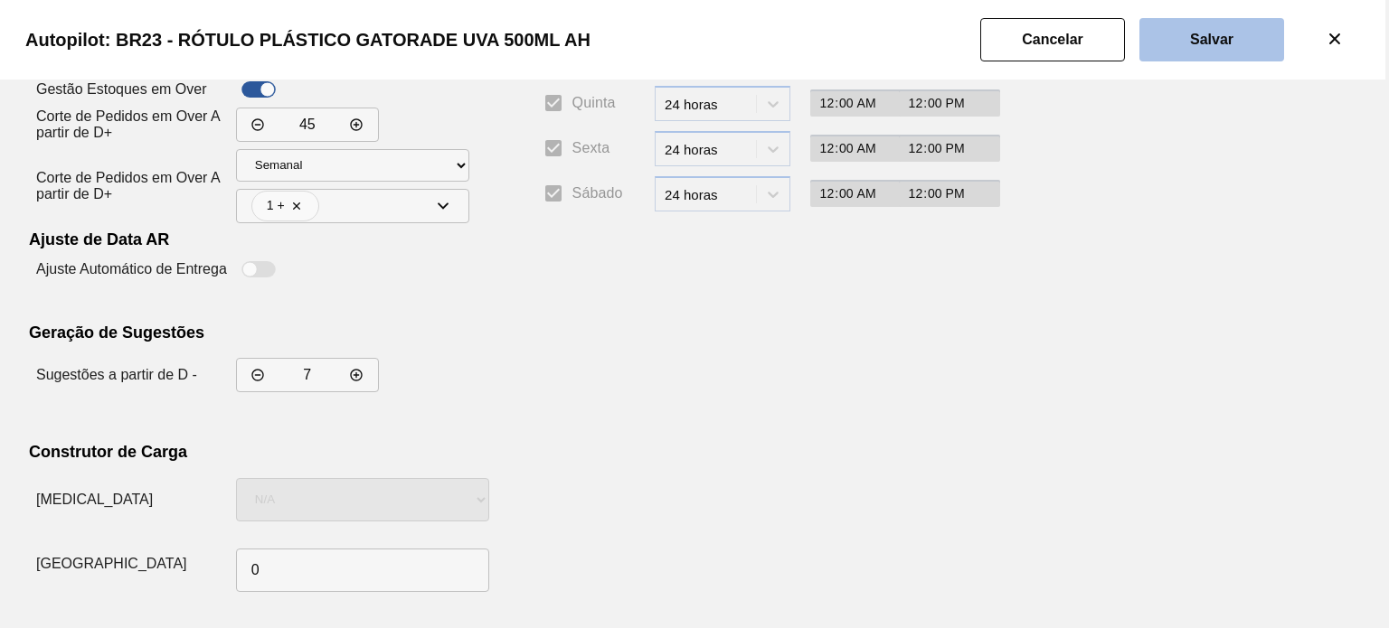
click at [1173, 42] on button "Salvar" at bounding box center [1211, 39] width 145 height 43
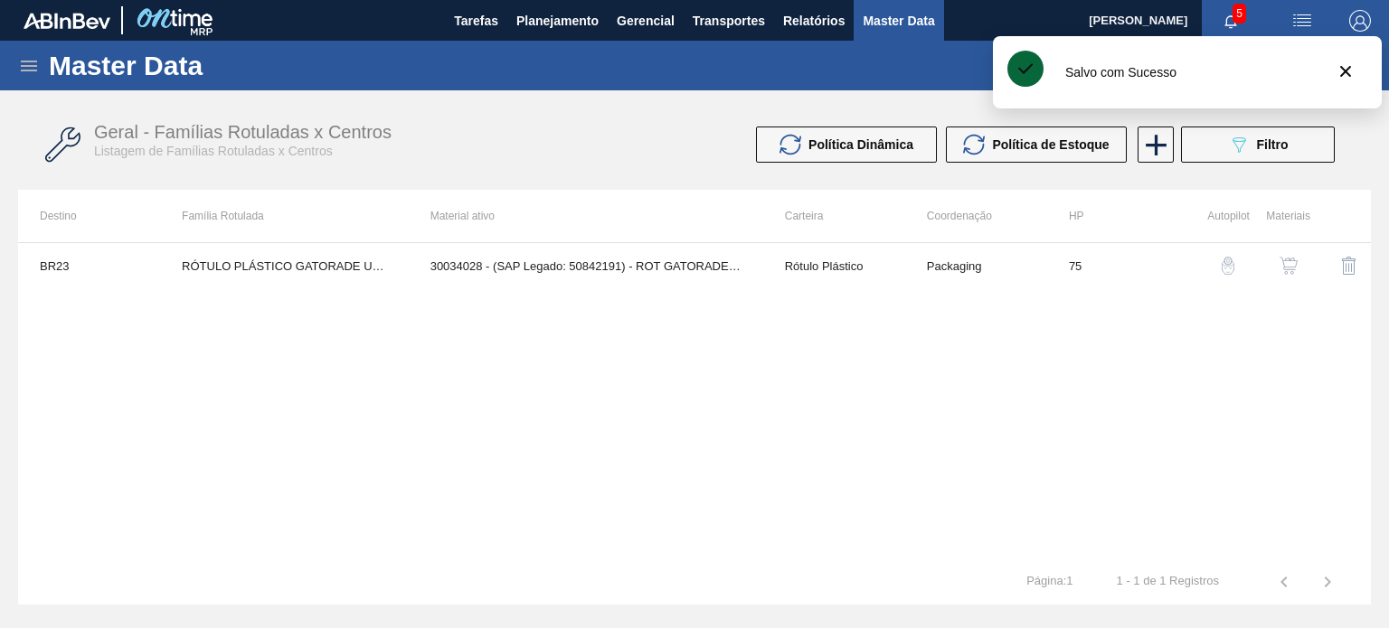
click at [1273, 267] on button "button" at bounding box center [1287, 265] width 43 height 43
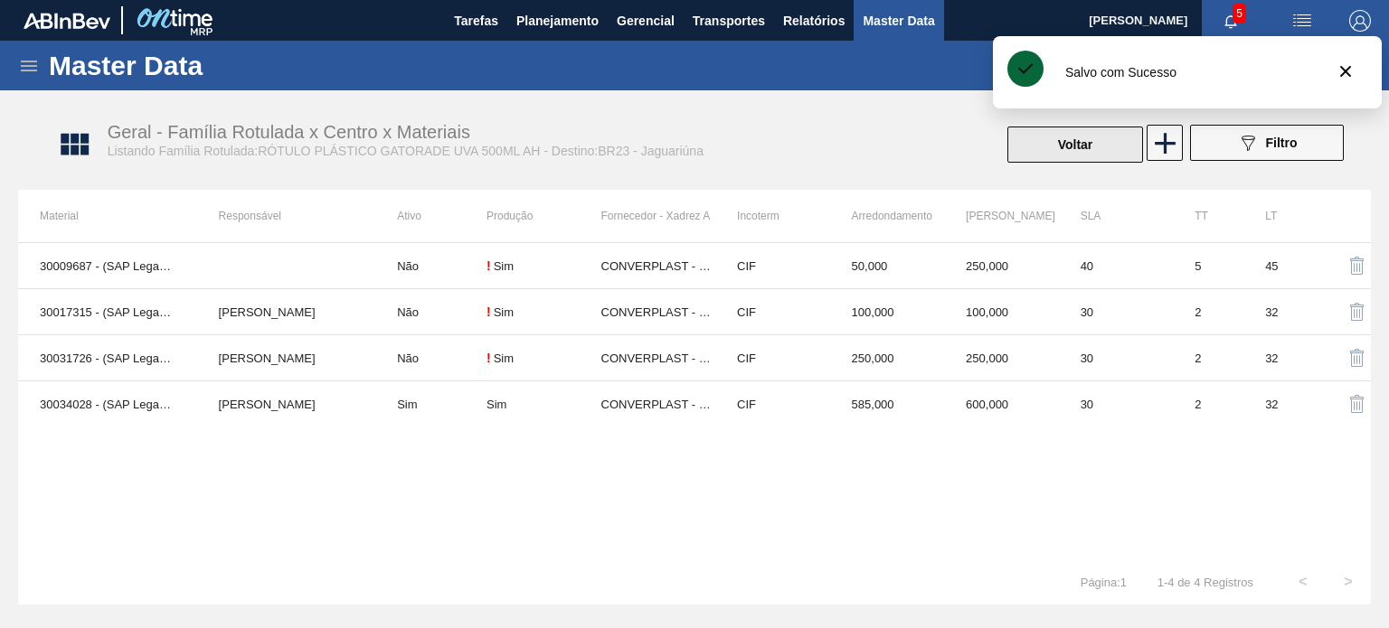
click at [1103, 134] on button "Voltar" at bounding box center [1075, 145] width 136 height 36
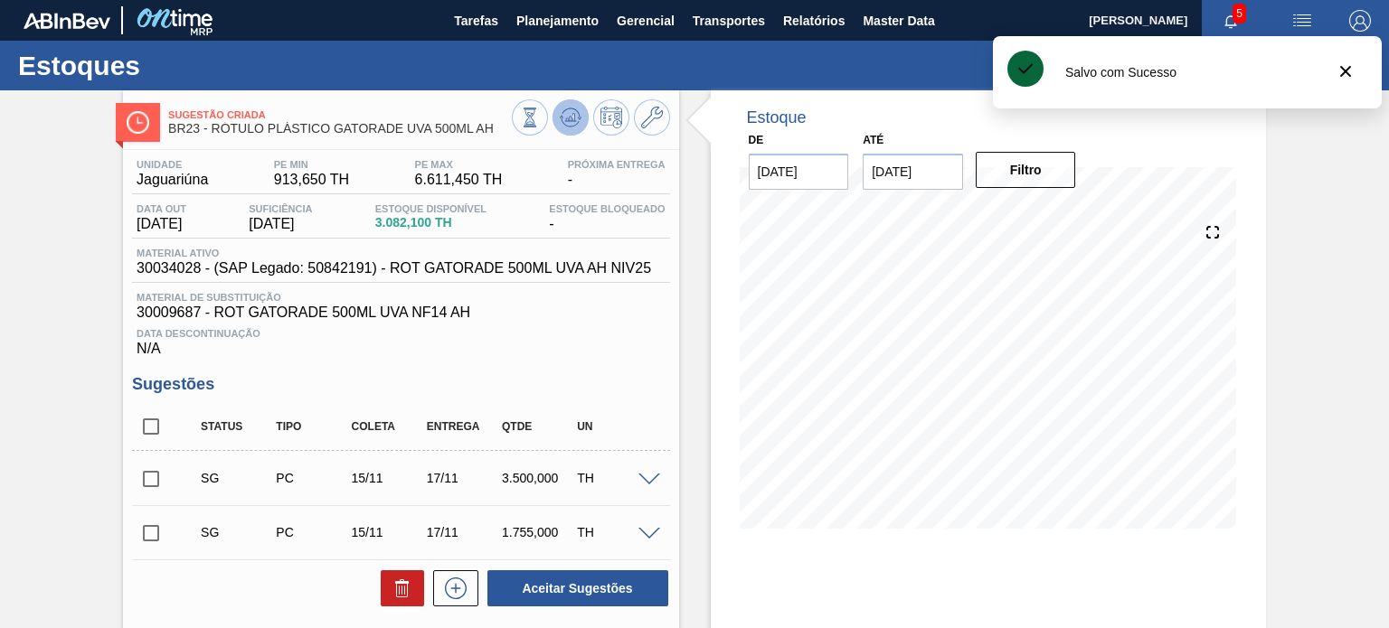
click at [571, 119] on icon at bounding box center [570, 117] width 12 height 8
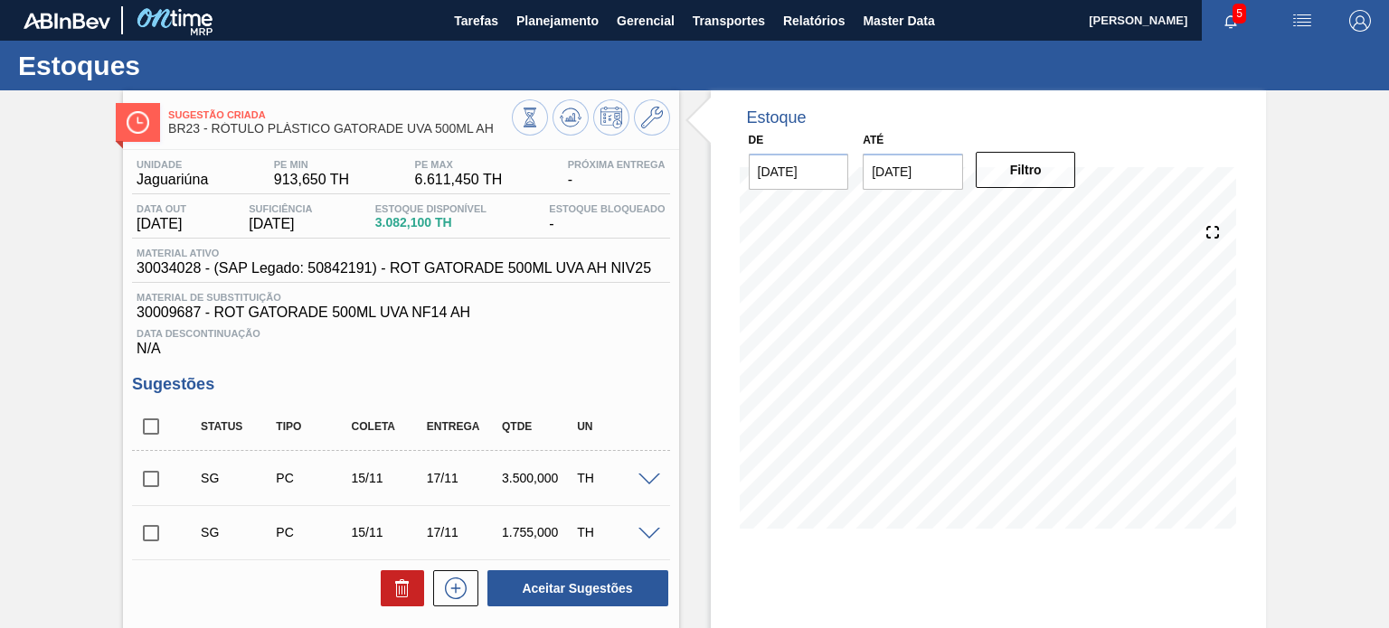
click at [581, 269] on span "30034028 - (SAP Legado: 50842191) - ROT GATORADE 500ML UVA AH NIV25" at bounding box center [394, 268] width 514 height 16
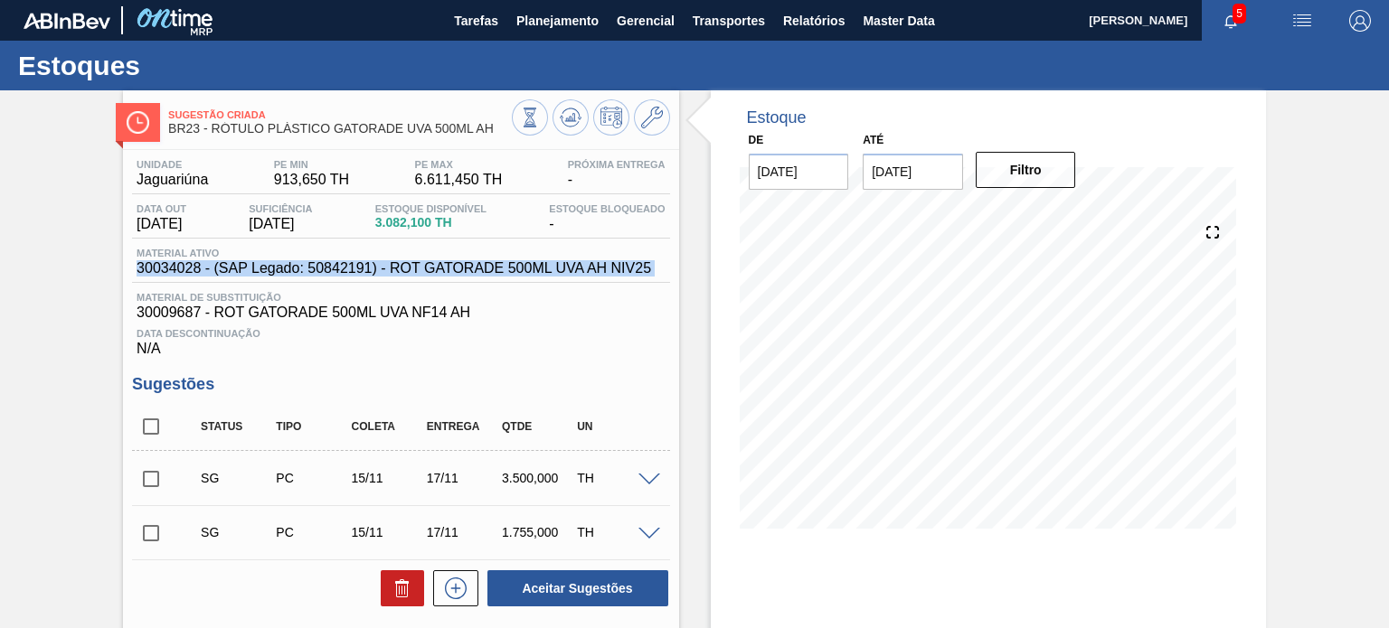
click at [581, 269] on span "30034028 - (SAP Legado: 50842191) - ROT GATORADE 500ML UVA AH NIV25" at bounding box center [394, 268] width 514 height 16
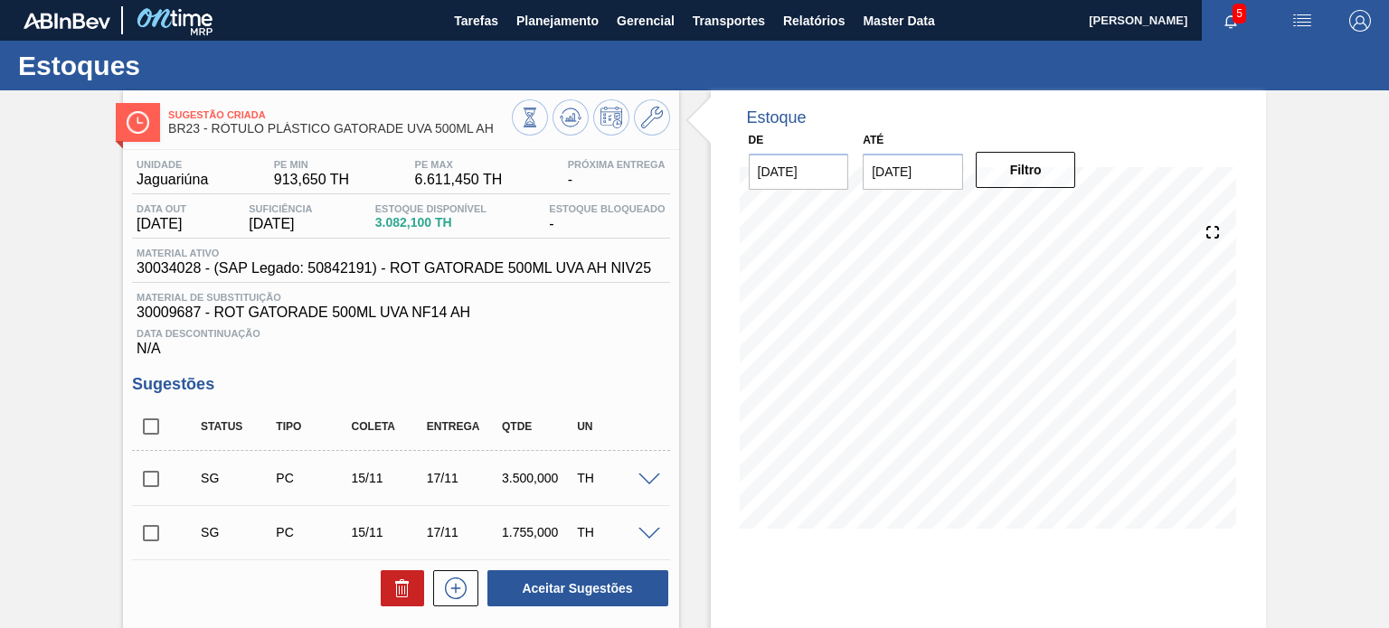
click at [673, 339] on div "Unidade Jaguariúna PE MIN 913,650 TH PE MAX 6.611,450 TH Próxima Entrega - Data…" at bounding box center [400, 490] width 555 height 680
click at [531, 21] on span "Planejamento" at bounding box center [557, 21] width 82 height 22
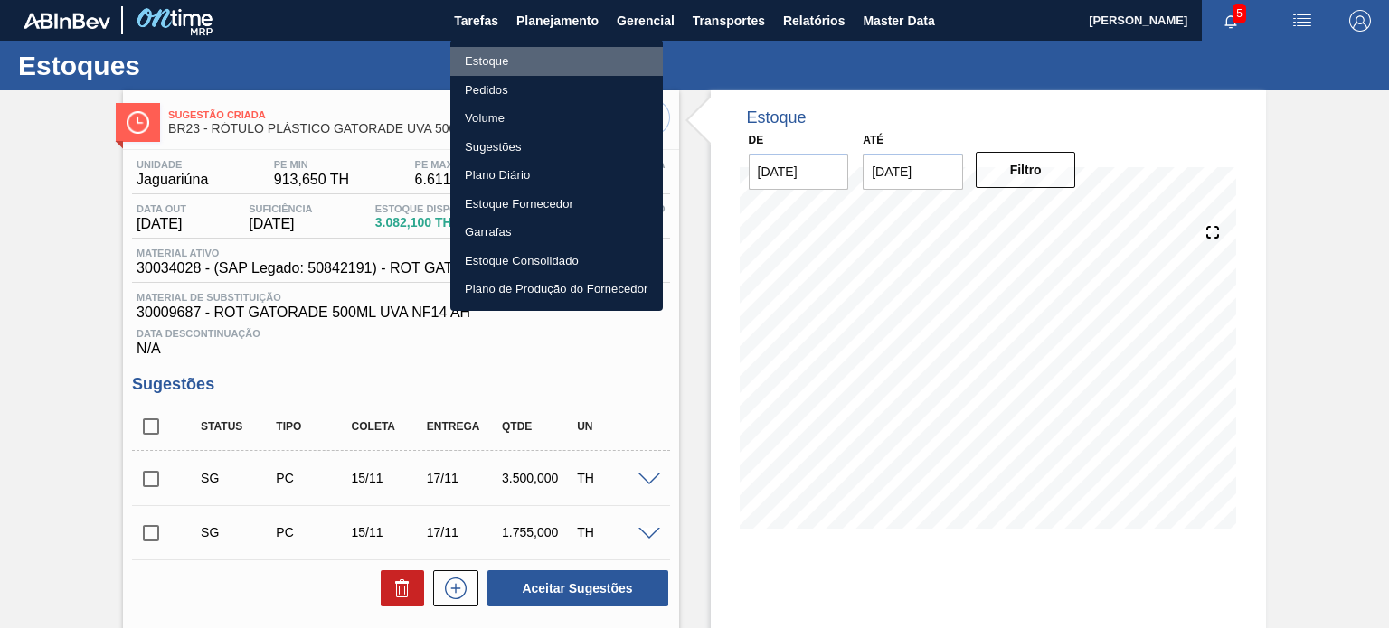
click at [501, 53] on li "Estoque" at bounding box center [556, 61] width 212 height 29
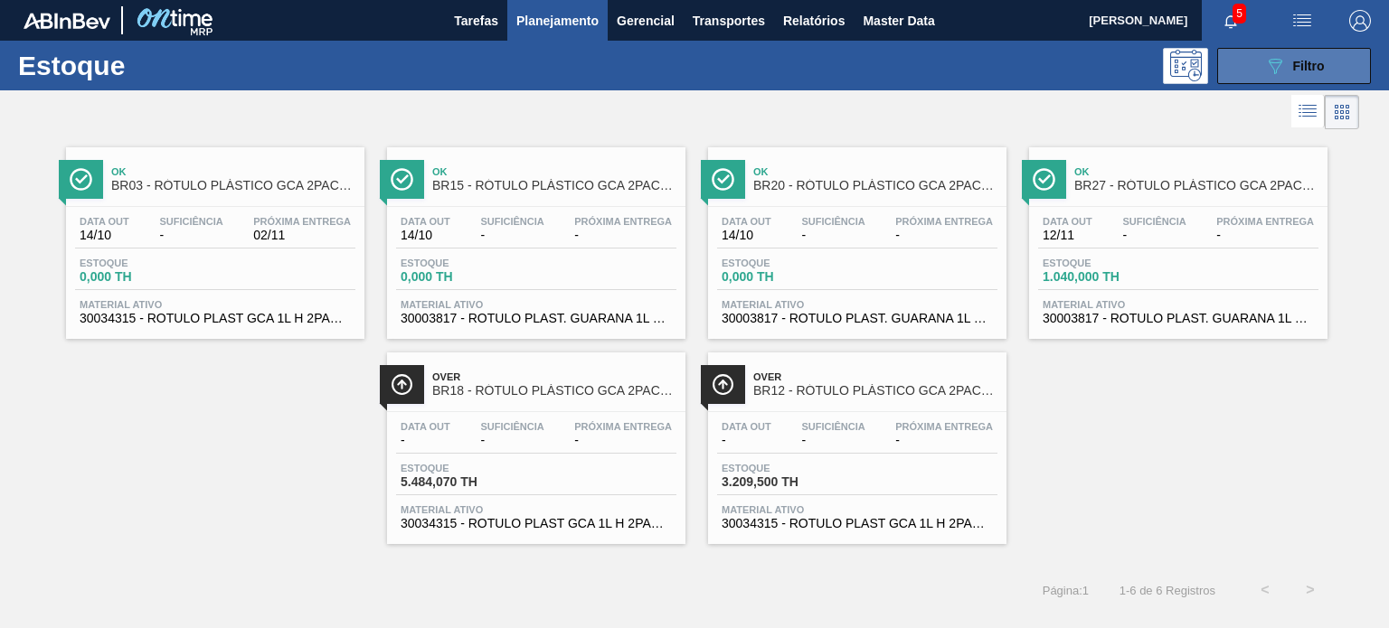
click at [1233, 79] on button "089F7B8B-B2A5-4AFE-B5C0-19BA573D28AC Filtro" at bounding box center [1294, 66] width 154 height 36
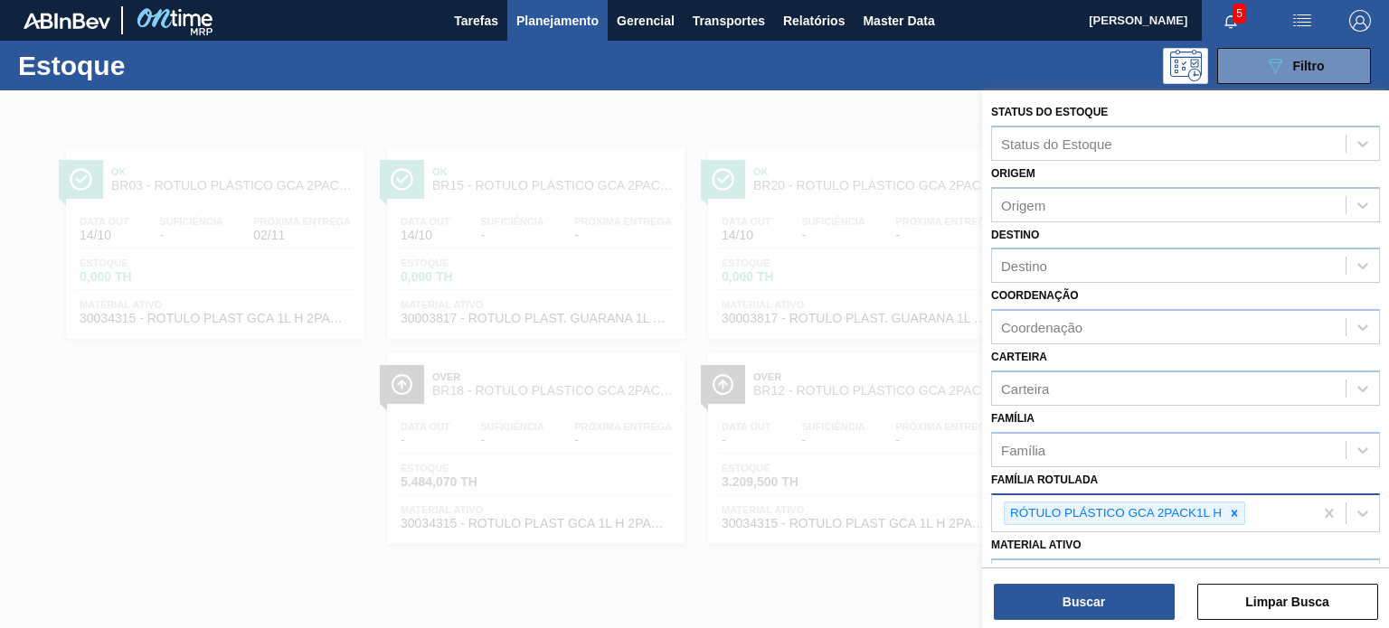
click at [1240, 513] on div at bounding box center [1234, 514] width 20 height 23
type Rotulada "gca 2l h"
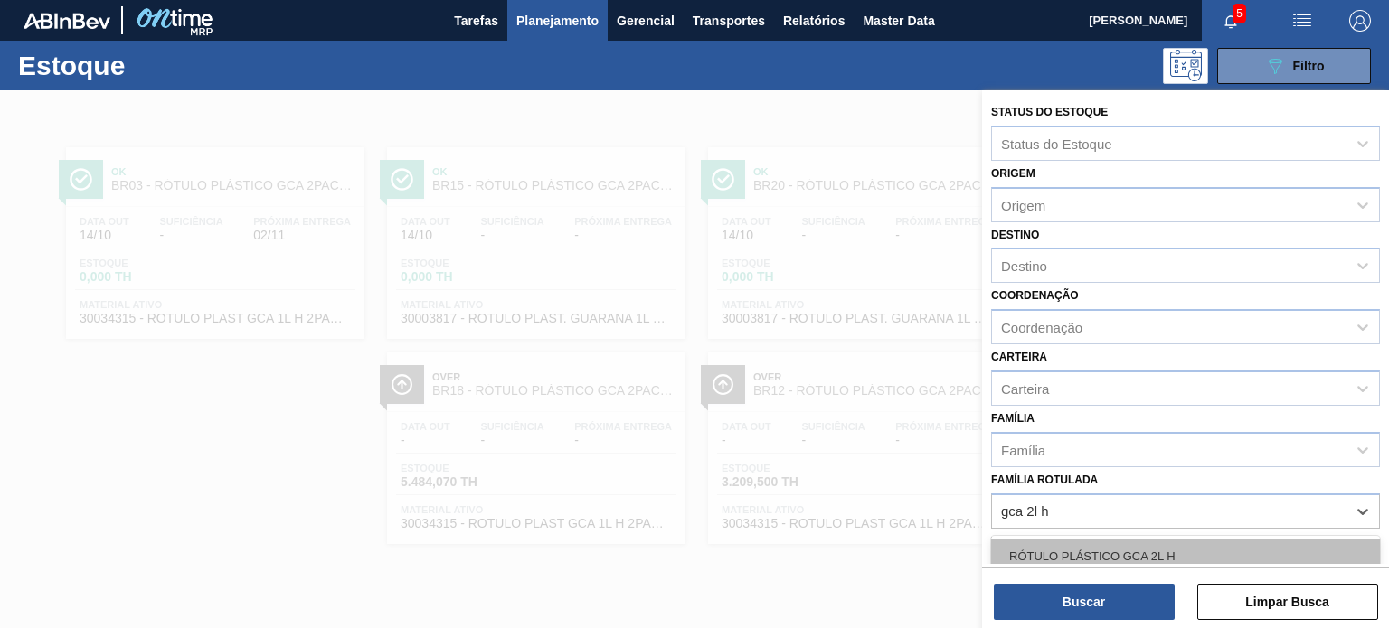
click at [1169, 560] on div "RÓTULO PLÁSTICO GCA 2L H" at bounding box center [1185, 556] width 389 height 33
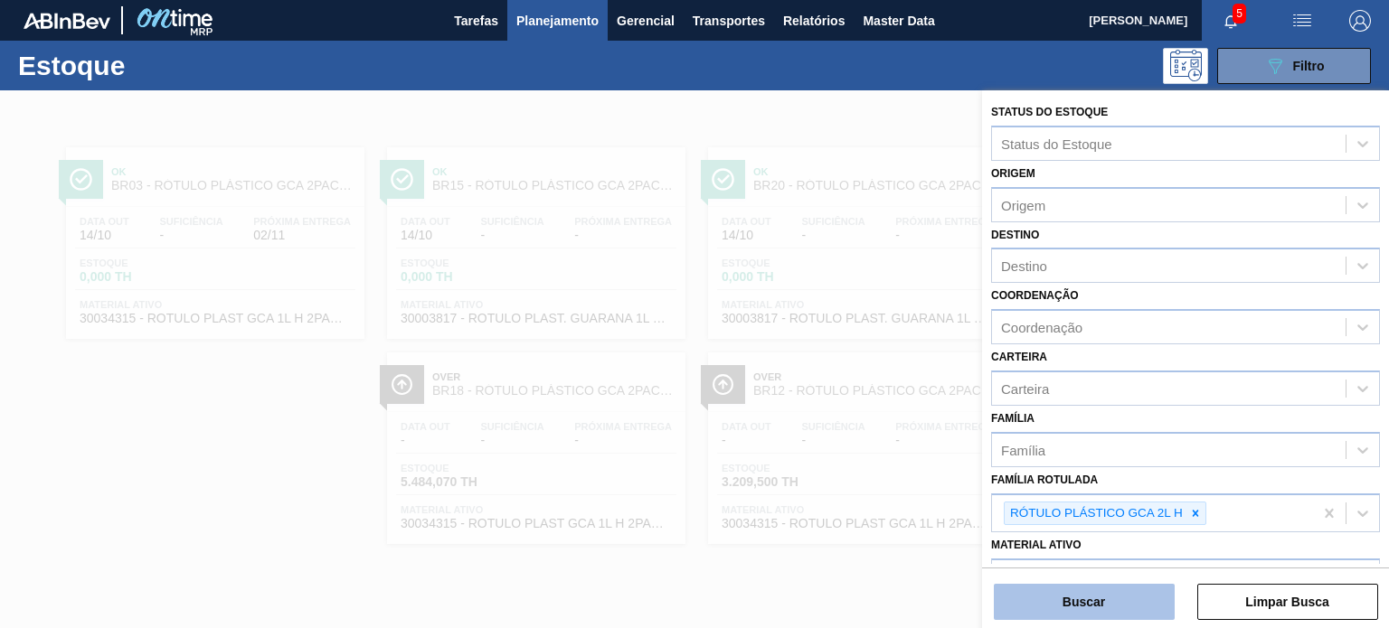
click at [1164, 590] on button "Buscar" at bounding box center [1083, 602] width 181 height 36
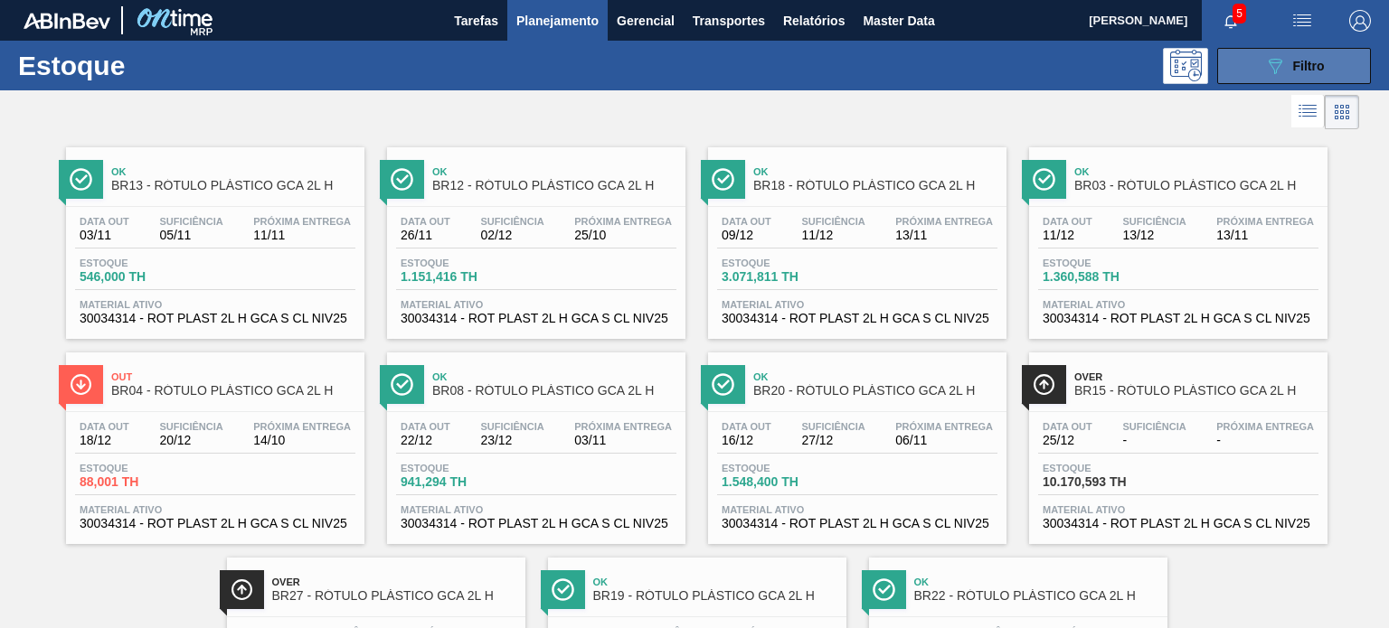
click at [1263, 79] on button "089F7B8B-B2A5-4AFE-B5C0-19BA573D28AC Filtro" at bounding box center [1294, 66] width 154 height 36
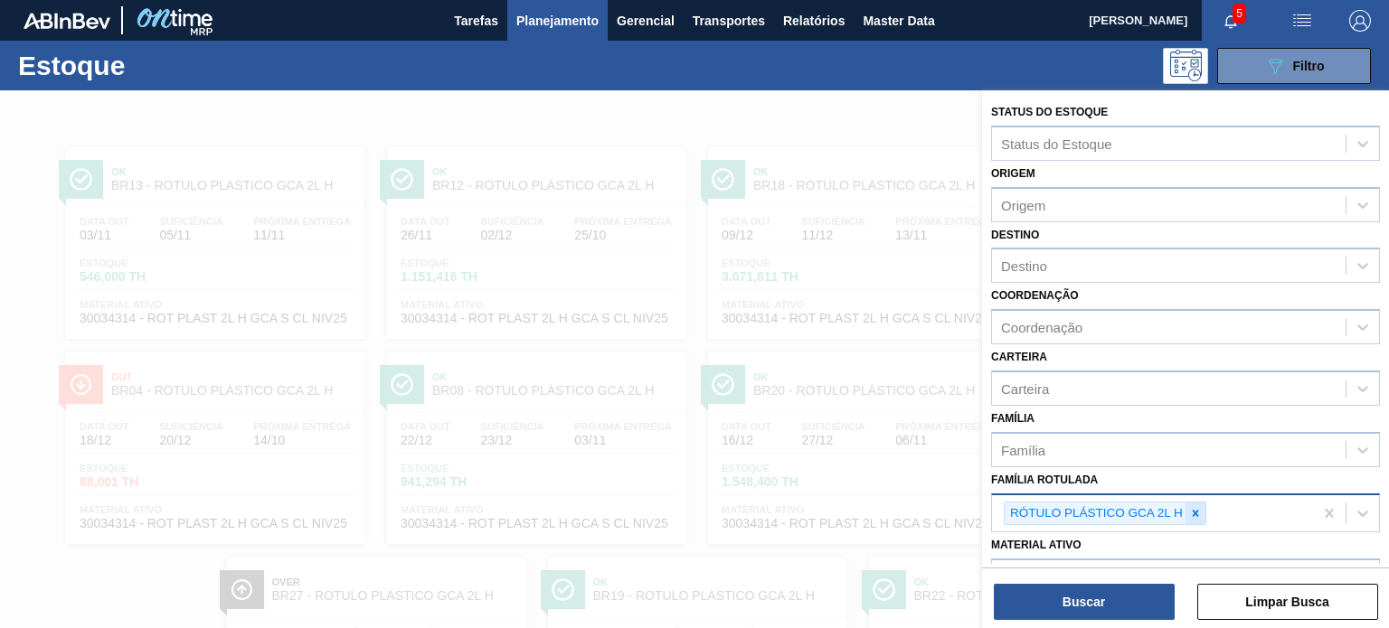
click at [1194, 503] on div at bounding box center [1195, 514] width 20 height 23
paste Rotulada "CINTA SLEEVE GCA 2PACK1L"
type Rotulada "CINTA SLEEVE GCA 2PACK1L"
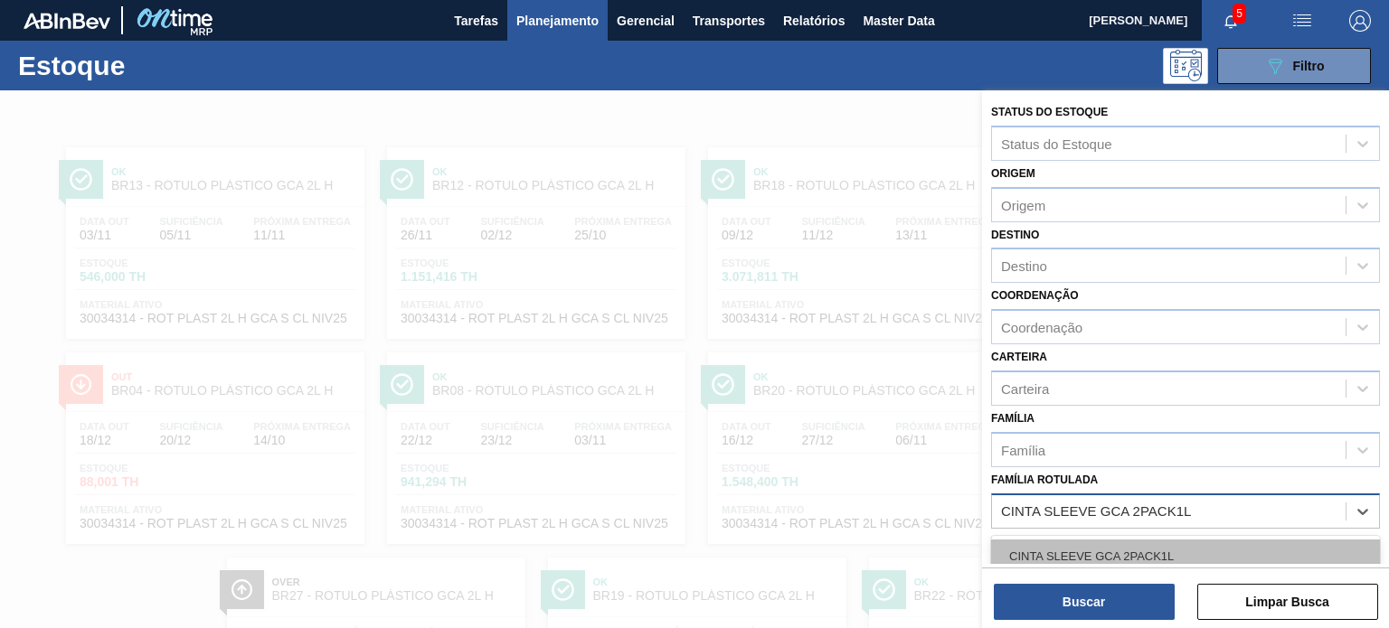
click at [1160, 542] on div "CINTA SLEEVE GCA 2PACK1L" at bounding box center [1185, 556] width 389 height 33
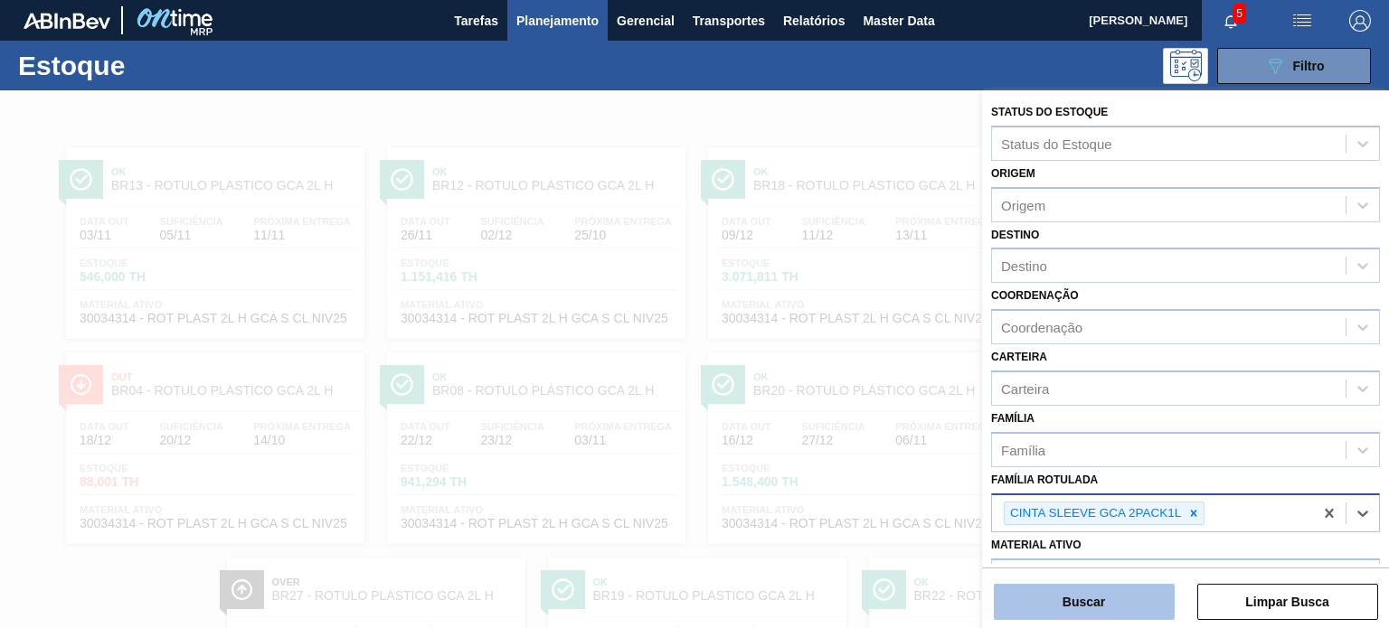
click at [1140, 603] on button "Buscar" at bounding box center [1083, 602] width 181 height 36
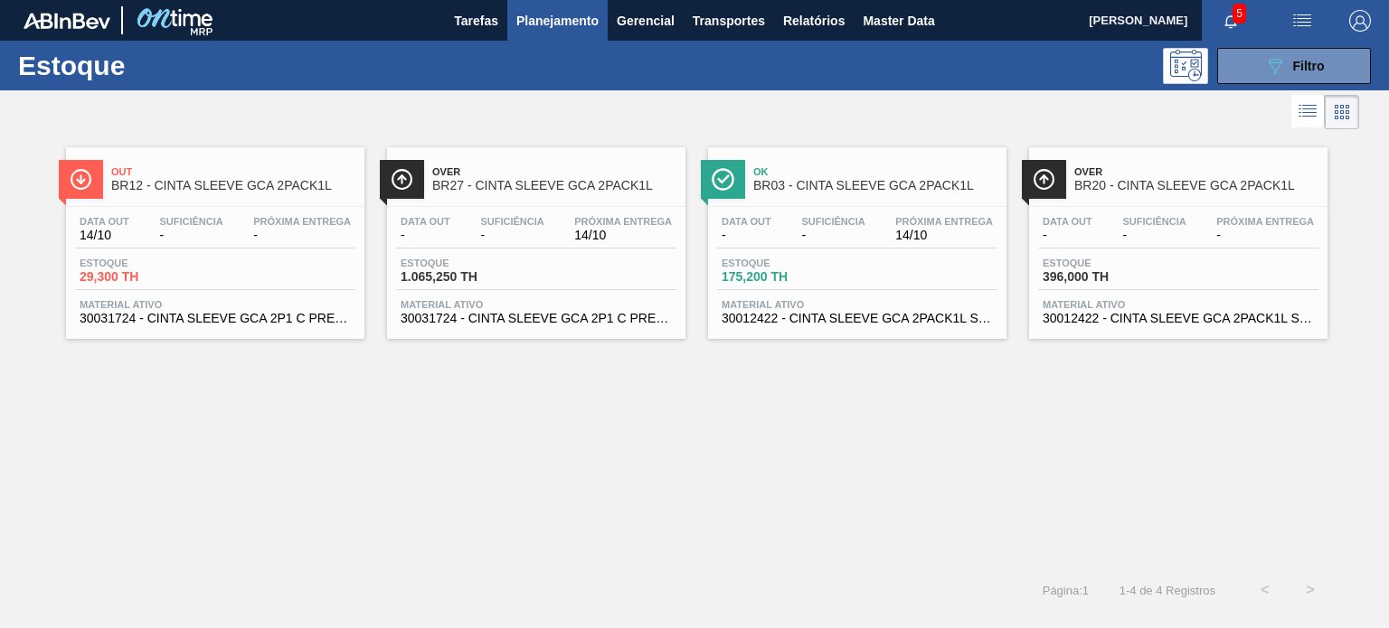
click at [891, 270] on div "Estoque 175,200 TH" at bounding box center [857, 274] width 280 height 33
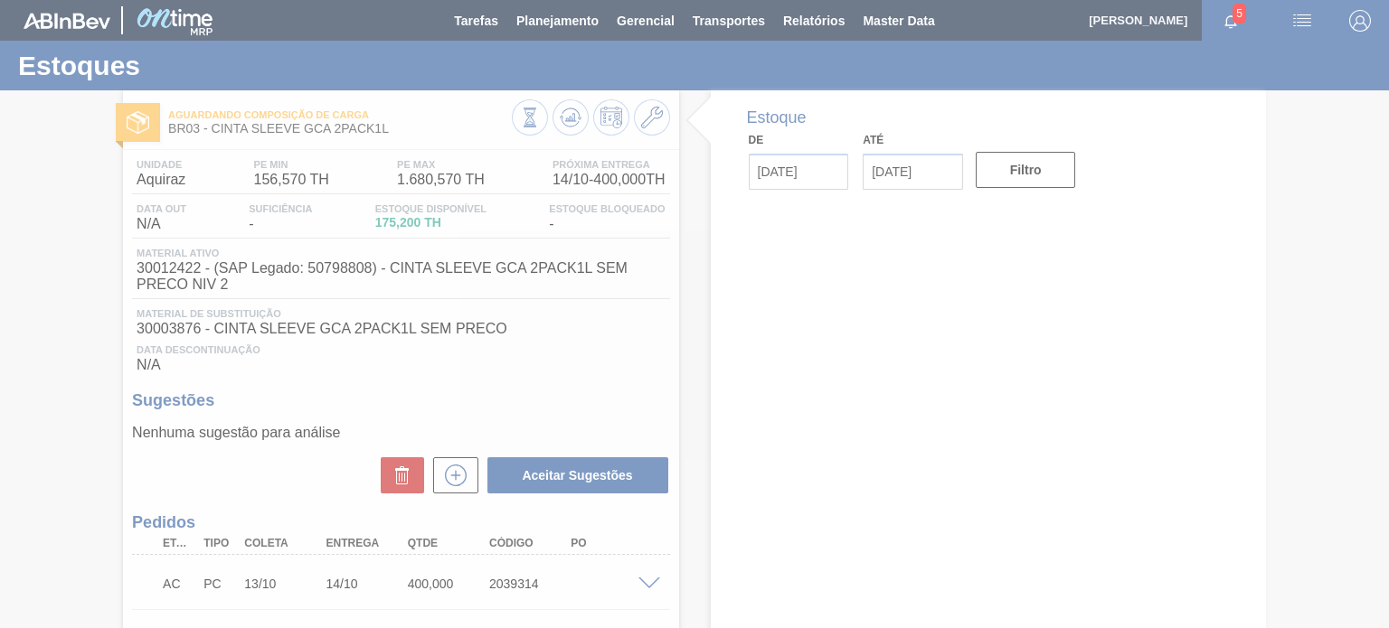
click at [668, 112] on div at bounding box center [694, 314] width 1389 height 628
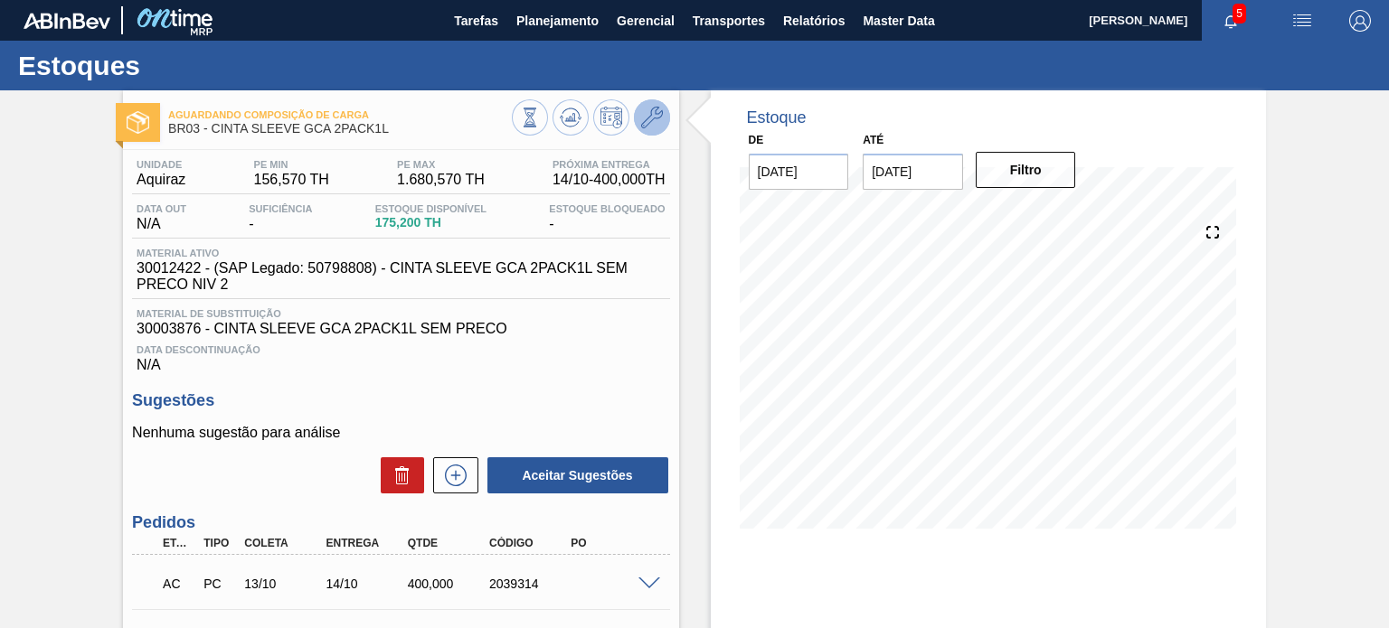
click at [662, 111] on button at bounding box center [652, 117] width 36 height 36
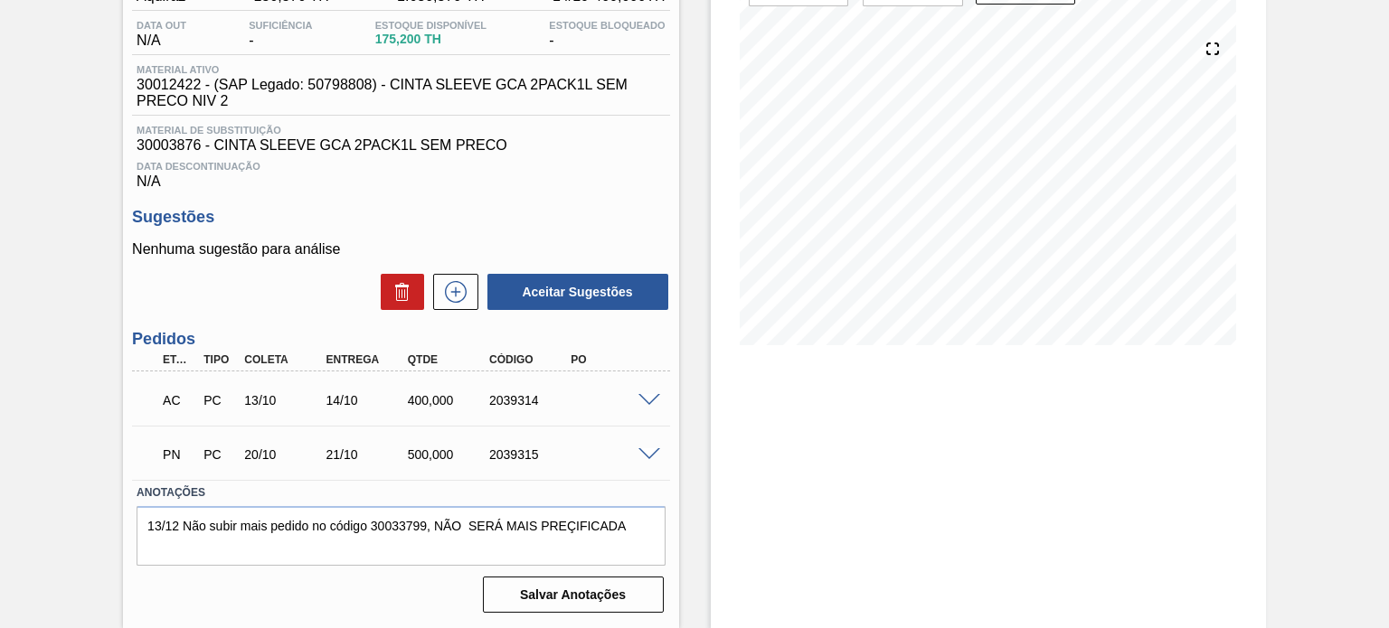
click at [645, 400] on span at bounding box center [649, 401] width 22 height 14
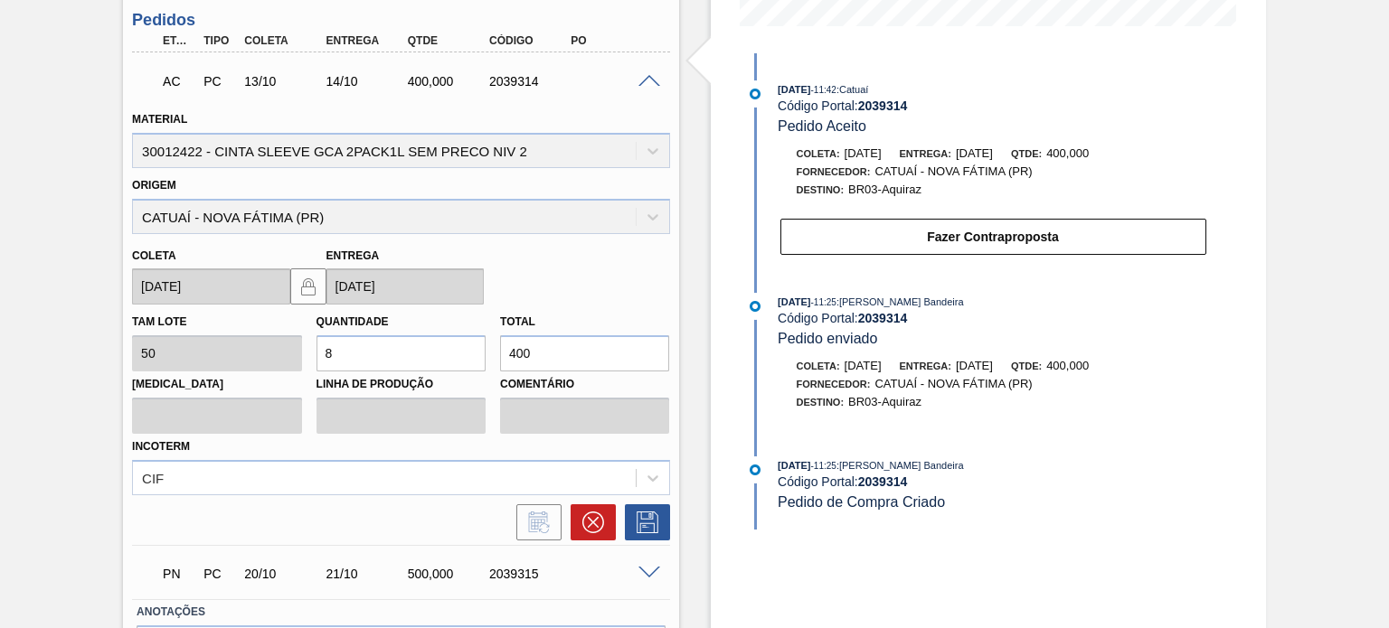
scroll to position [621, 0]
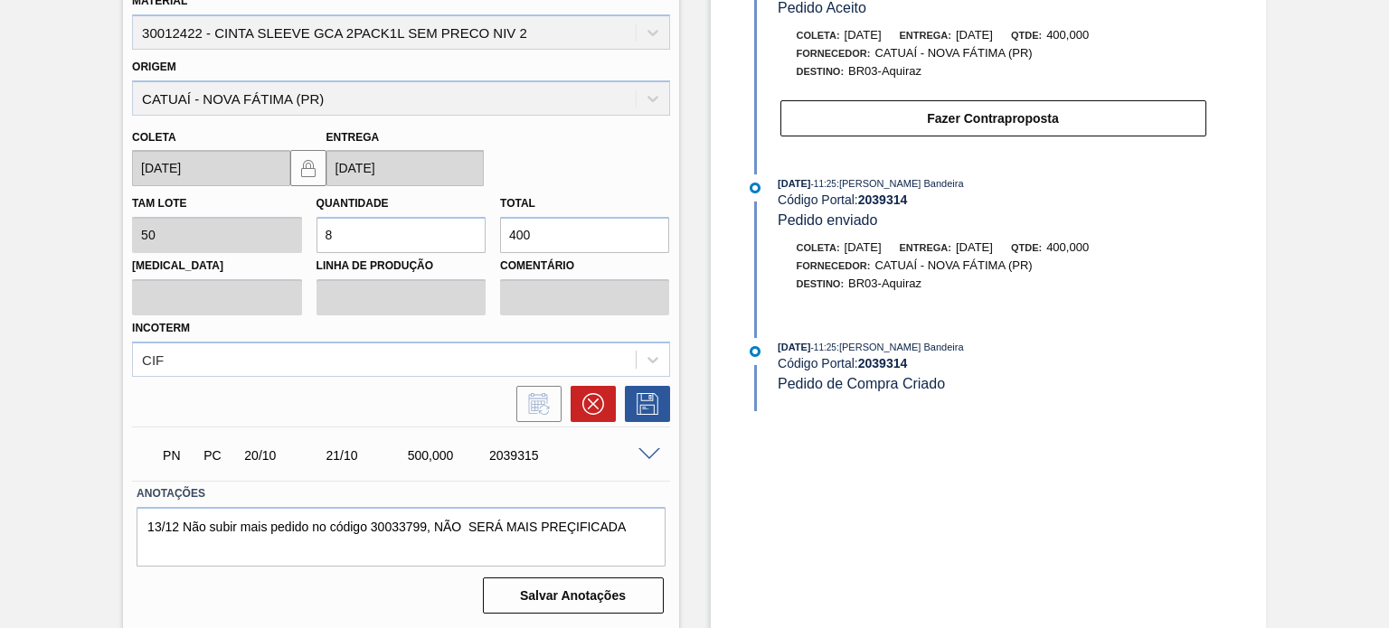
click at [897, 353] on span ": Leticia Marquesini Bandeira" at bounding box center [899, 347] width 127 height 11
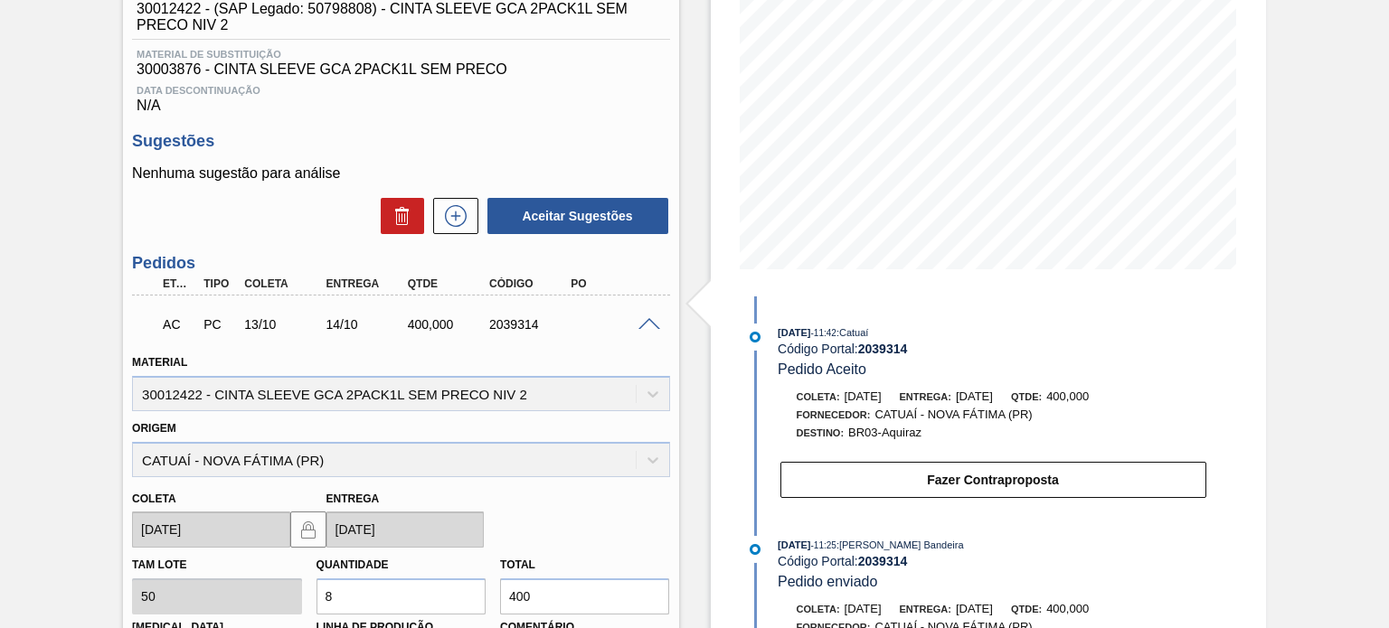
scroll to position [79, 0]
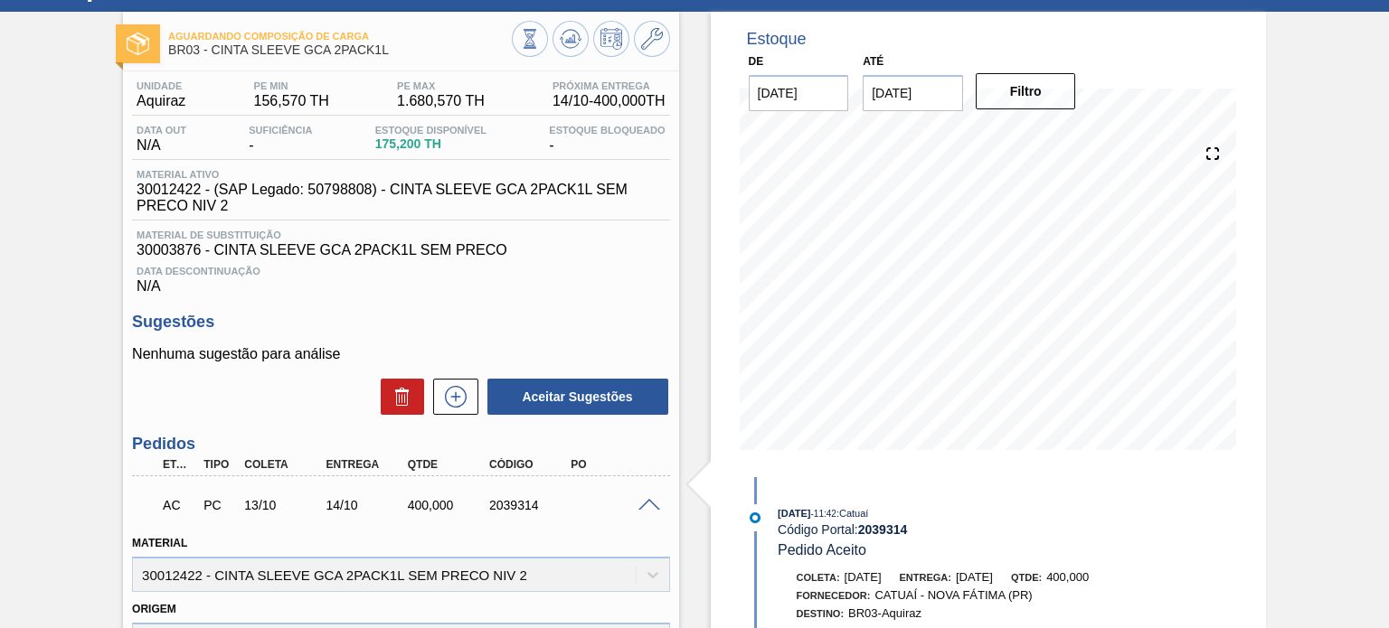
click at [654, 504] on span at bounding box center [649, 506] width 22 height 14
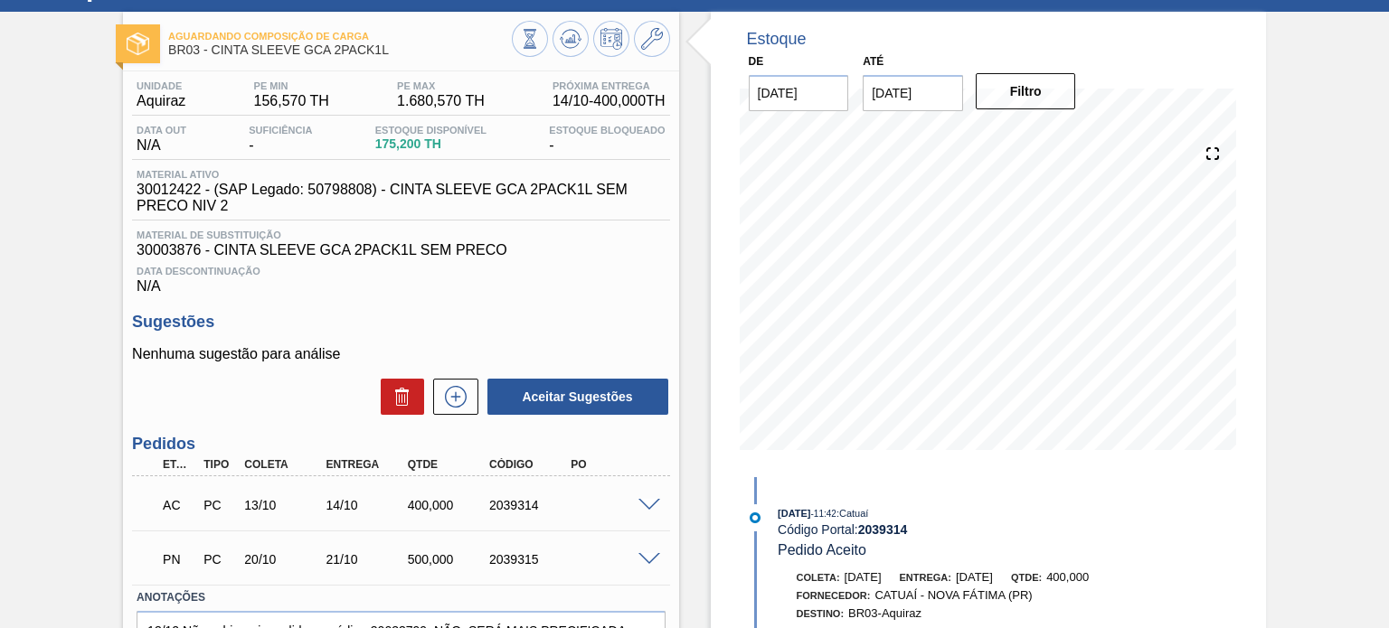
scroll to position [184, 0]
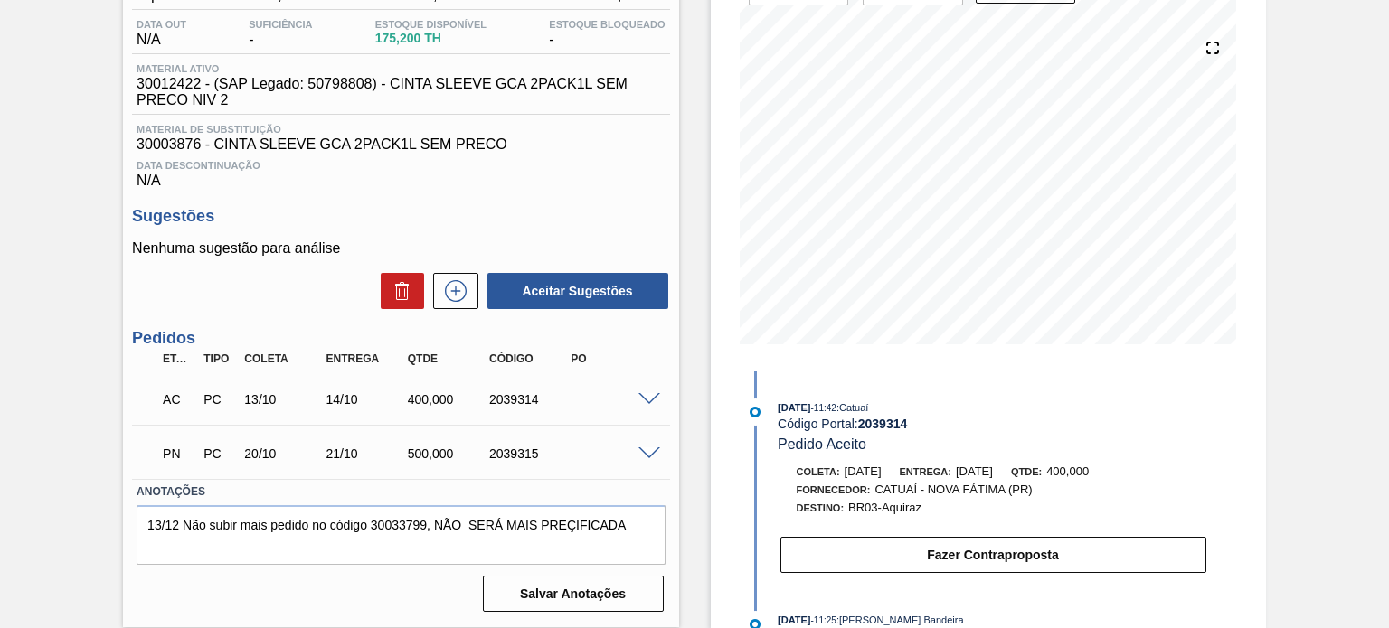
click at [641, 455] on span at bounding box center [649, 454] width 22 height 14
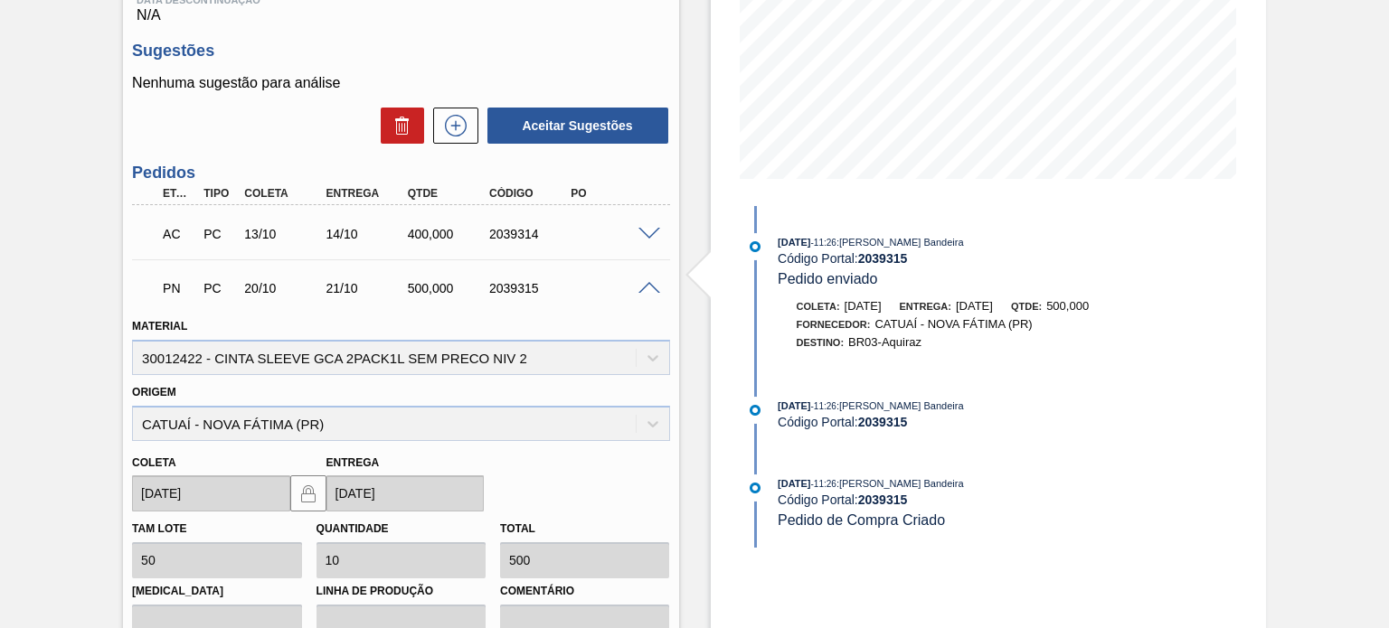
click at [647, 288] on span at bounding box center [649, 289] width 22 height 14
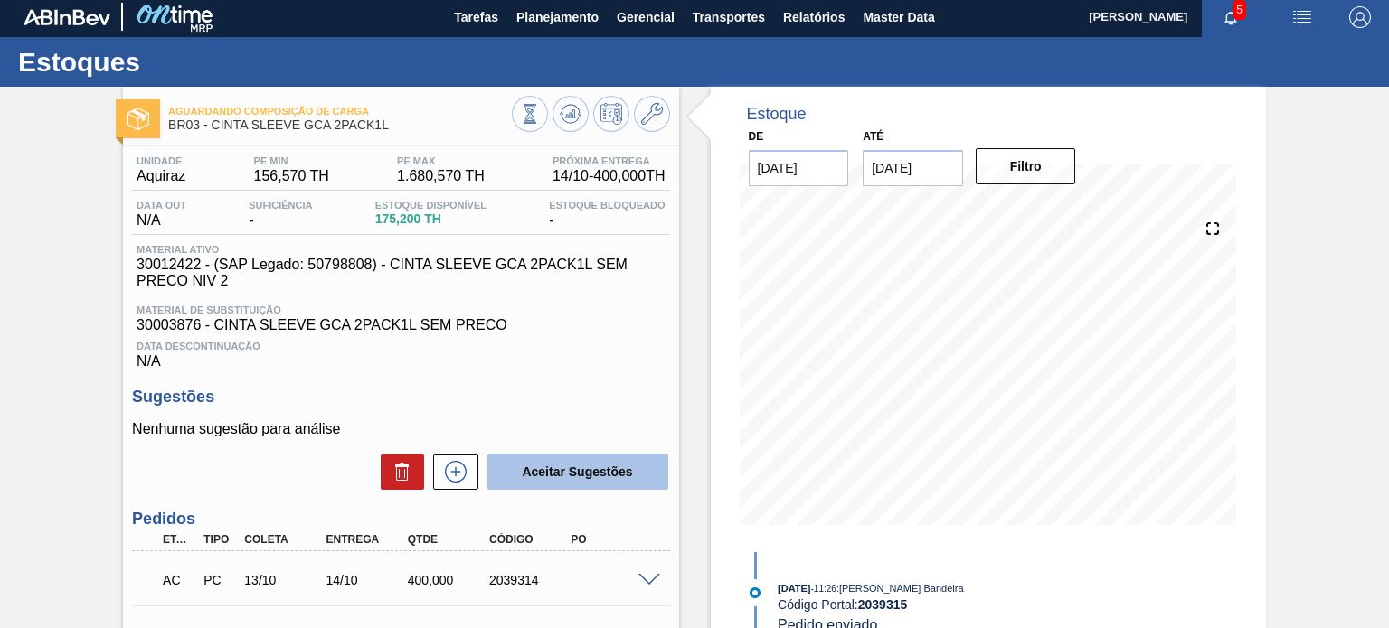
scroll to position [0, 0]
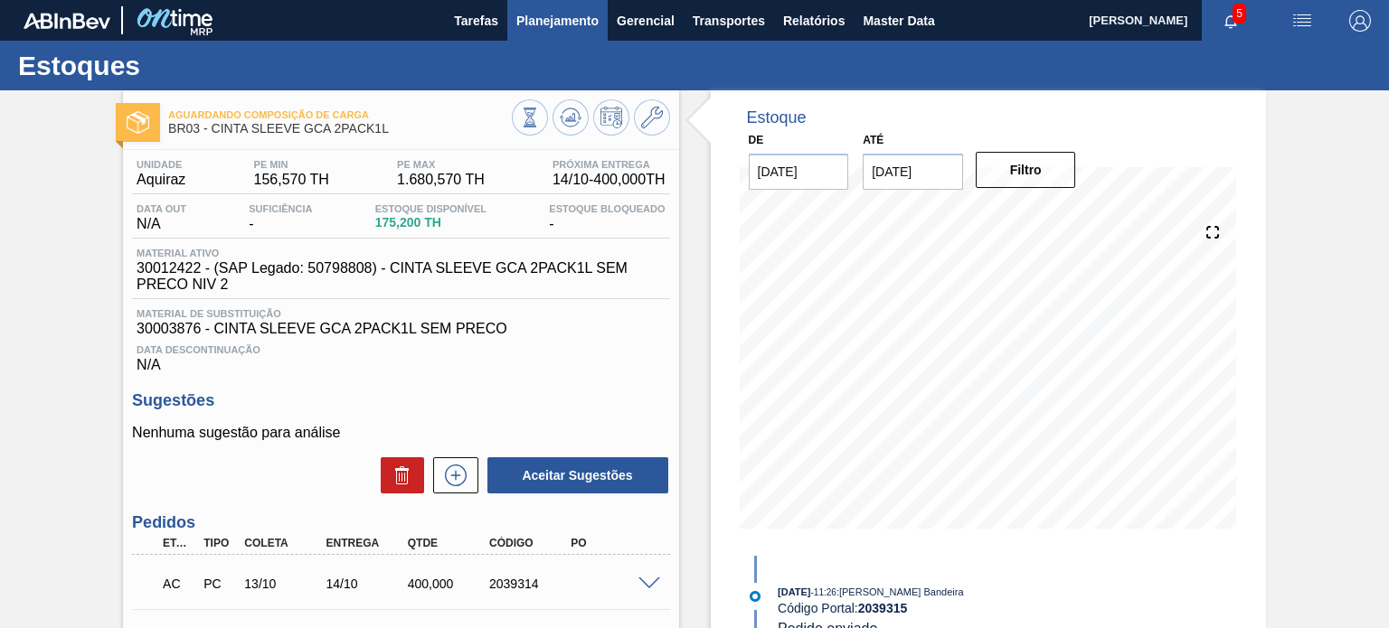
click at [564, 14] on span "Planejamento" at bounding box center [557, 21] width 82 height 22
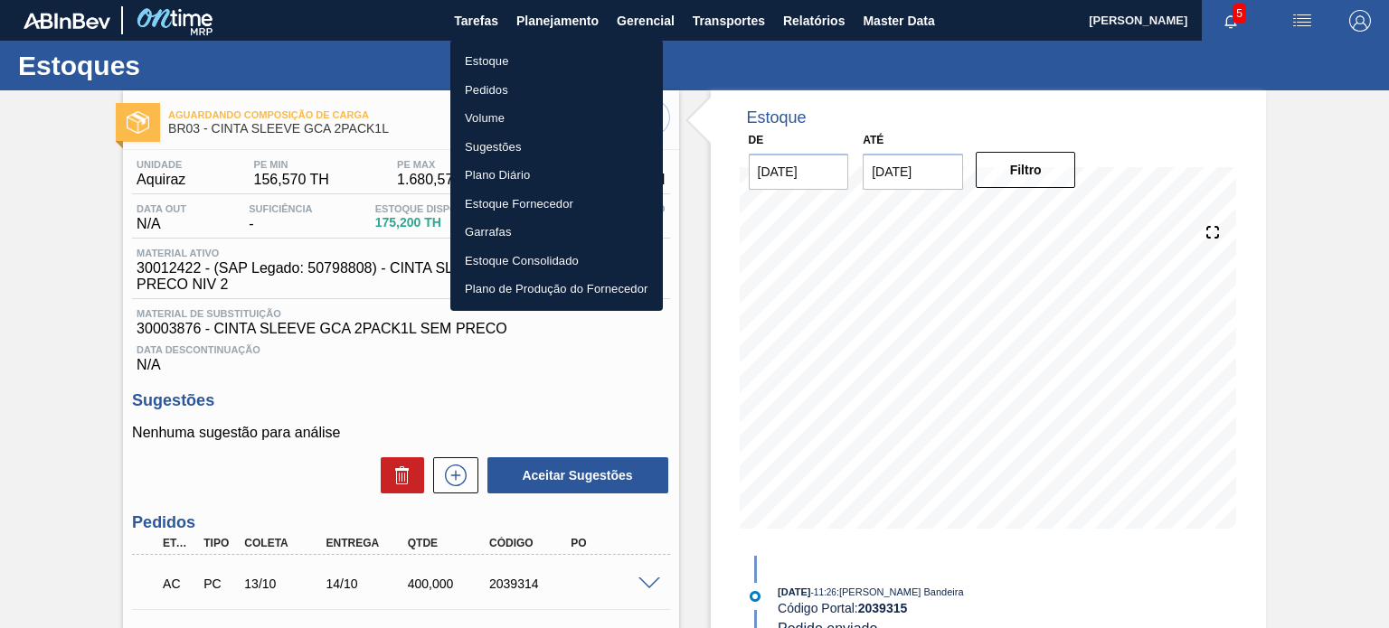
click at [554, 59] on li "Estoque" at bounding box center [556, 61] width 212 height 29
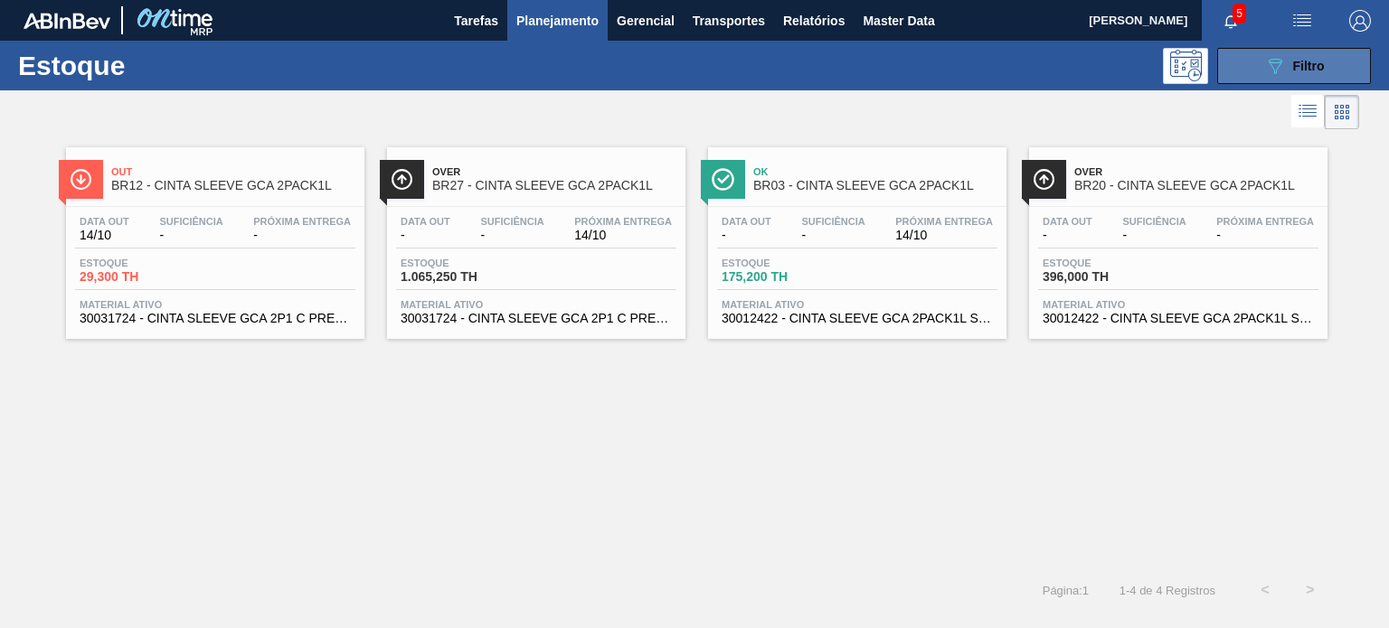
click at [1284, 71] on icon "089F7B8B-B2A5-4AFE-B5C0-19BA573D28AC" at bounding box center [1275, 66] width 22 height 22
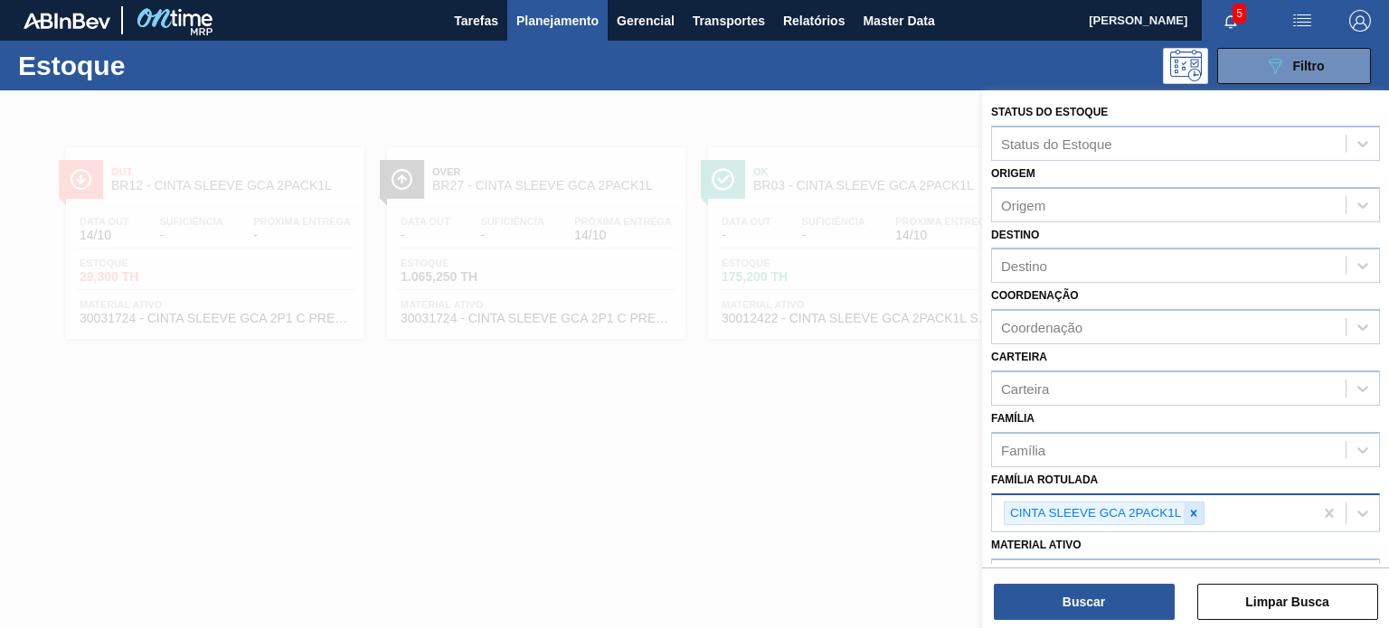
click at [1200, 503] on div at bounding box center [1193, 514] width 20 height 23
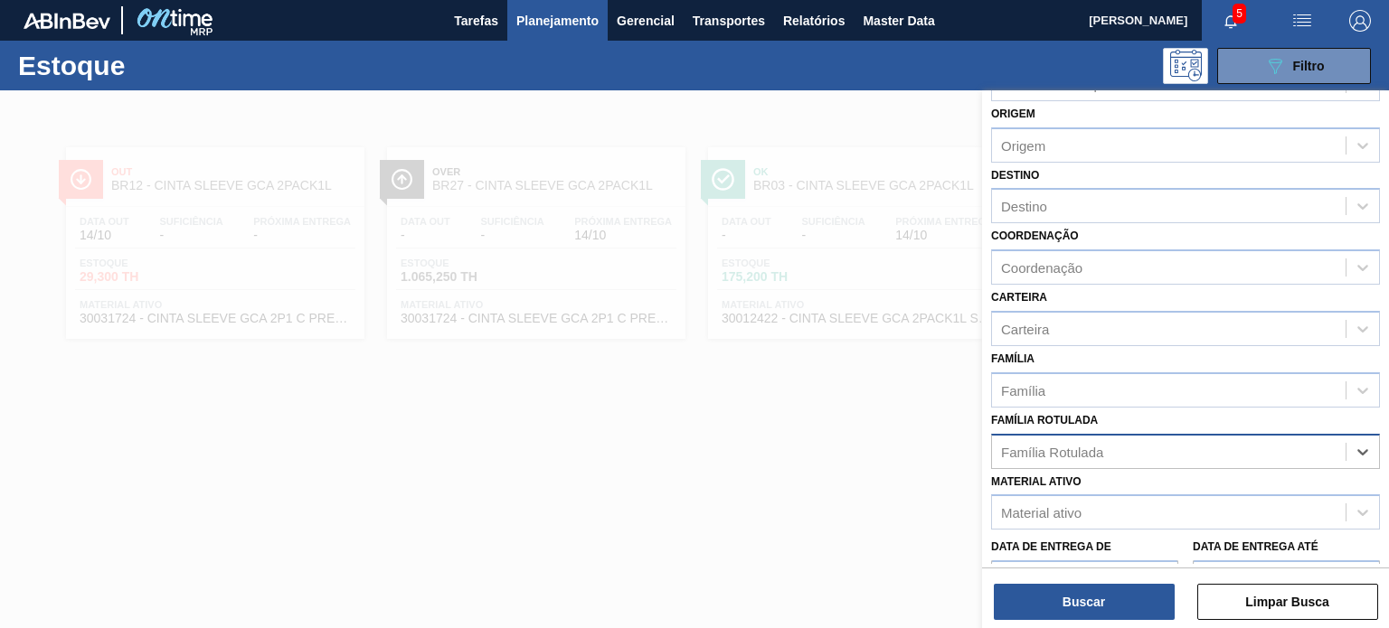
scroll to position [181, 0]
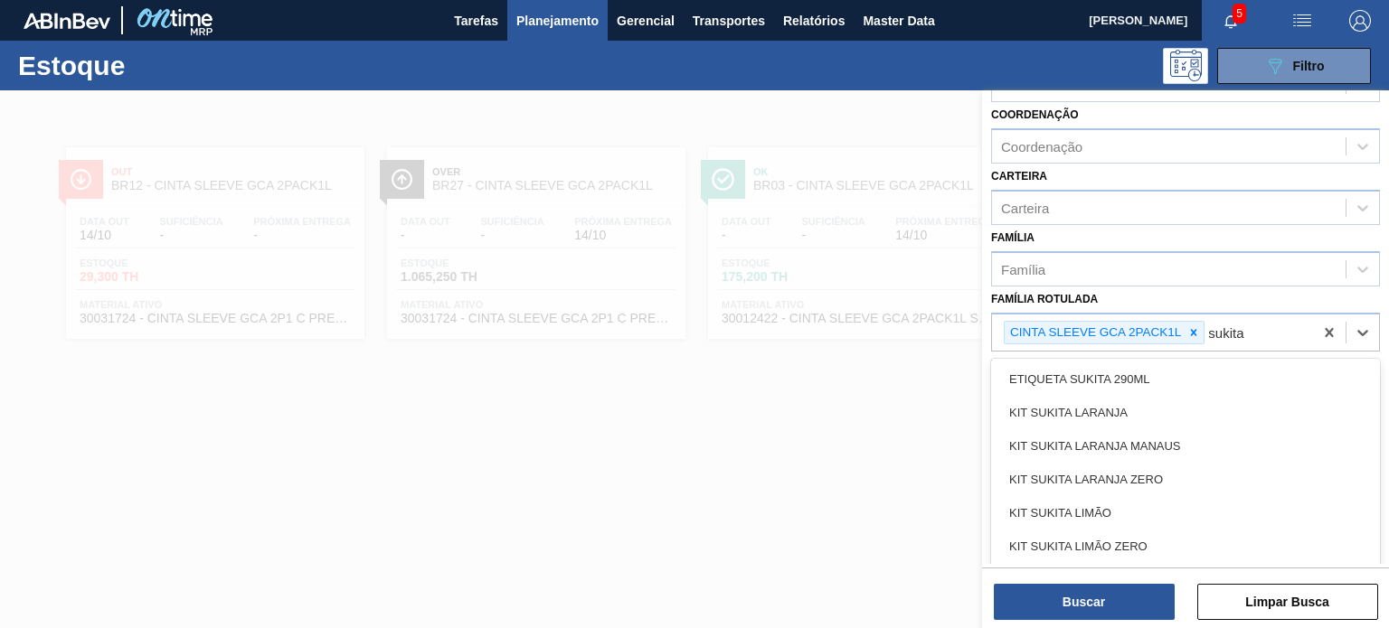
type Rotulada "sukita"
click at [1191, 331] on icon at bounding box center [1194, 332] width 6 height 6
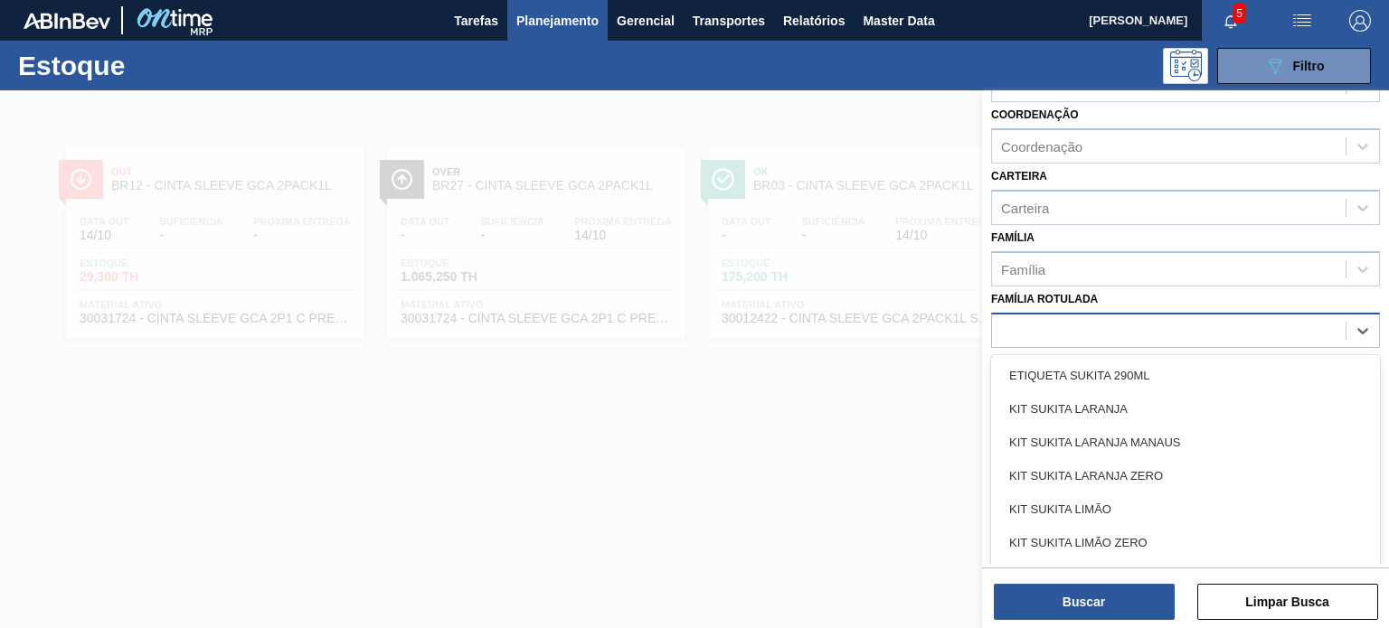
click at [1172, 323] on div "sukita" at bounding box center [1168, 330] width 353 height 26
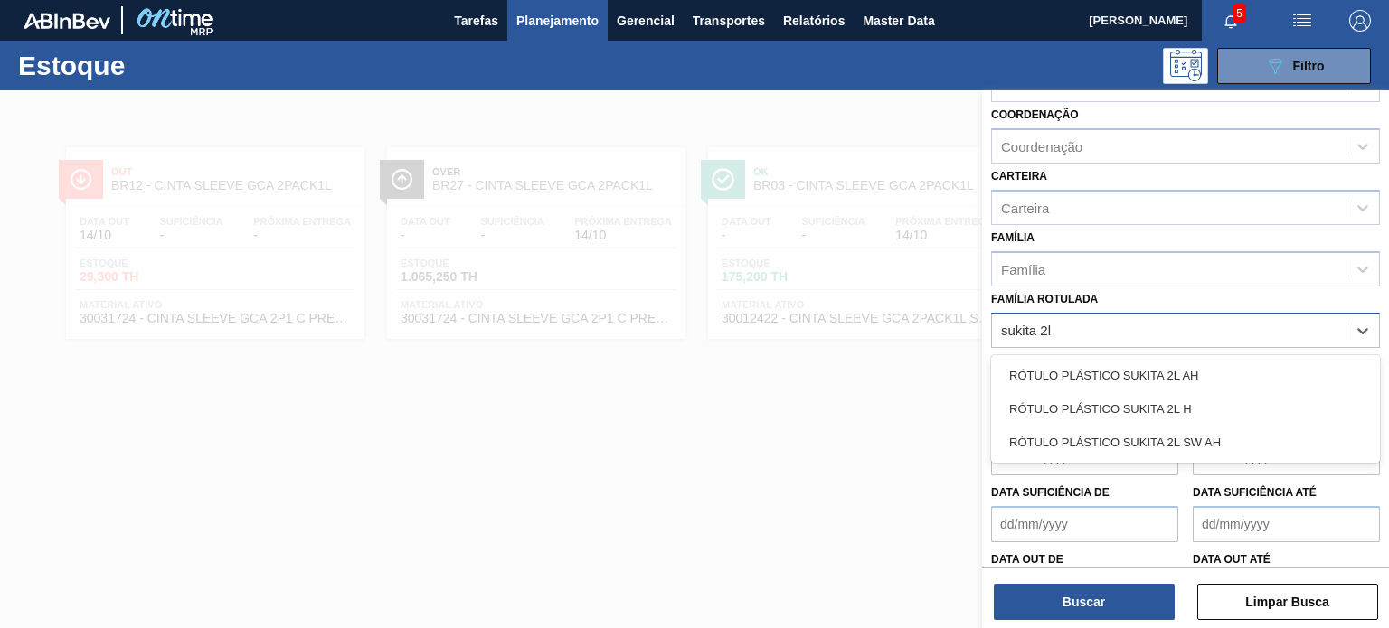
type Rotulada "sukita 2l h"
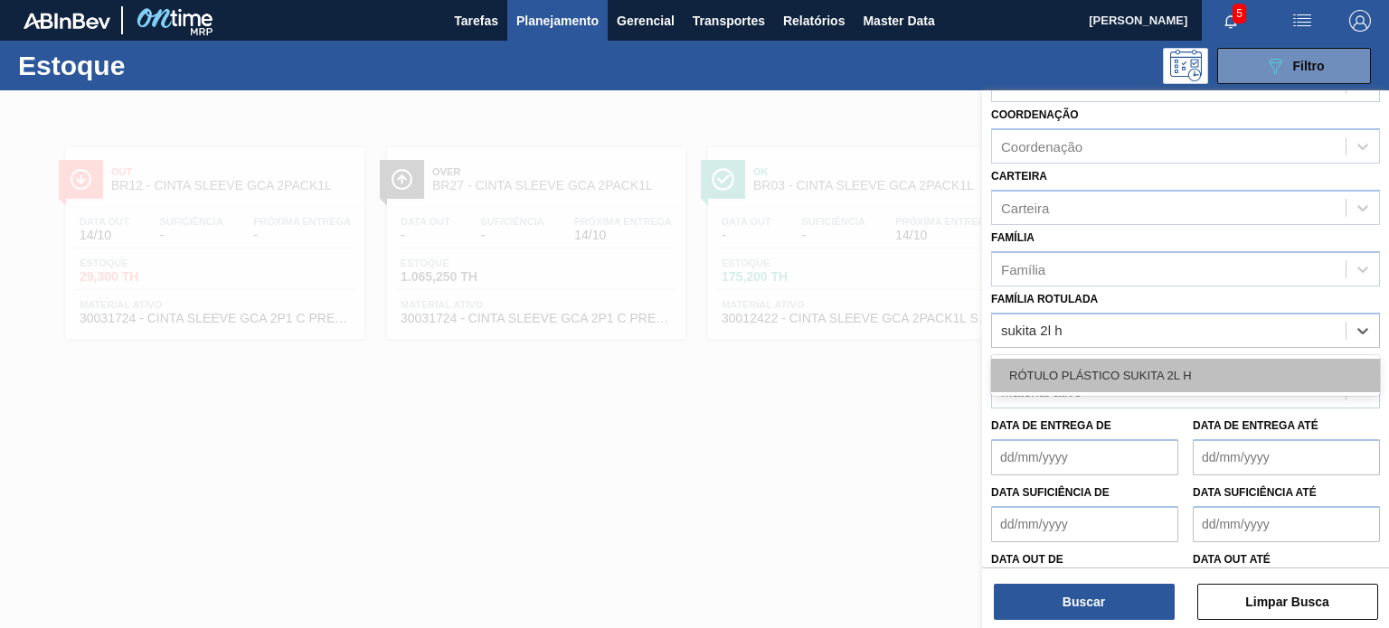
click at [1197, 379] on div "RÓTULO PLÁSTICO SUKITA 2L H" at bounding box center [1185, 375] width 389 height 33
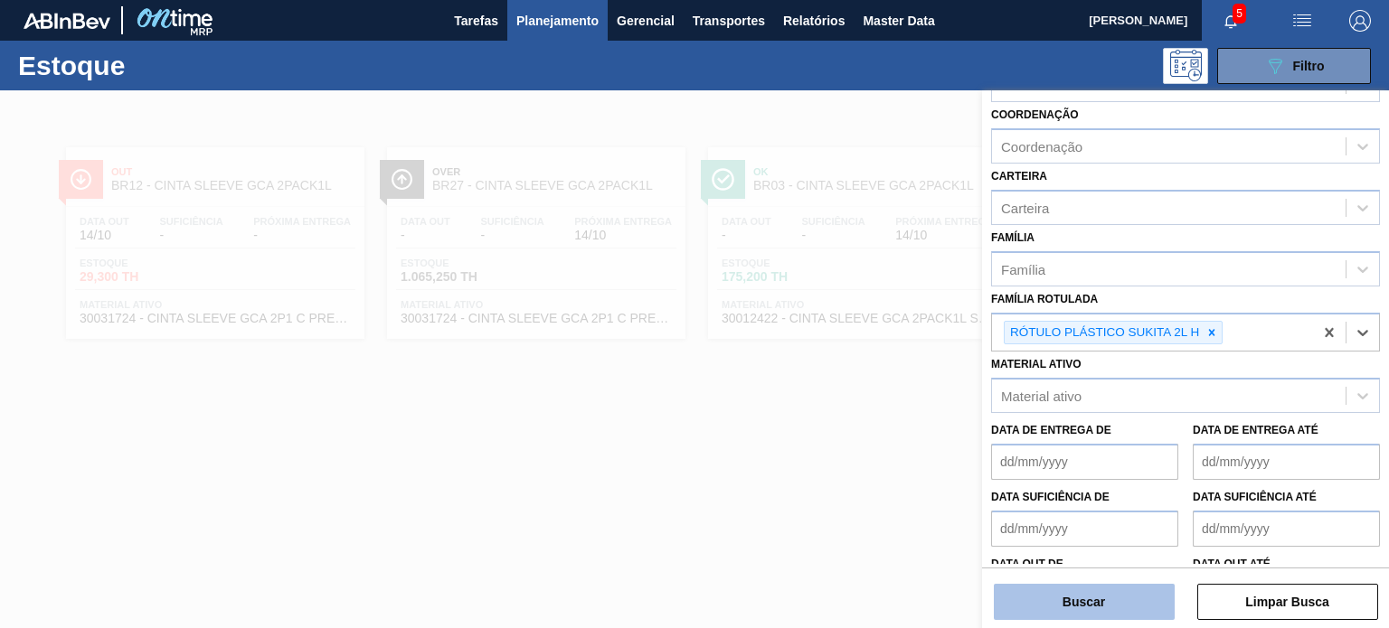
click at [1083, 600] on button "Buscar" at bounding box center [1083, 602] width 181 height 36
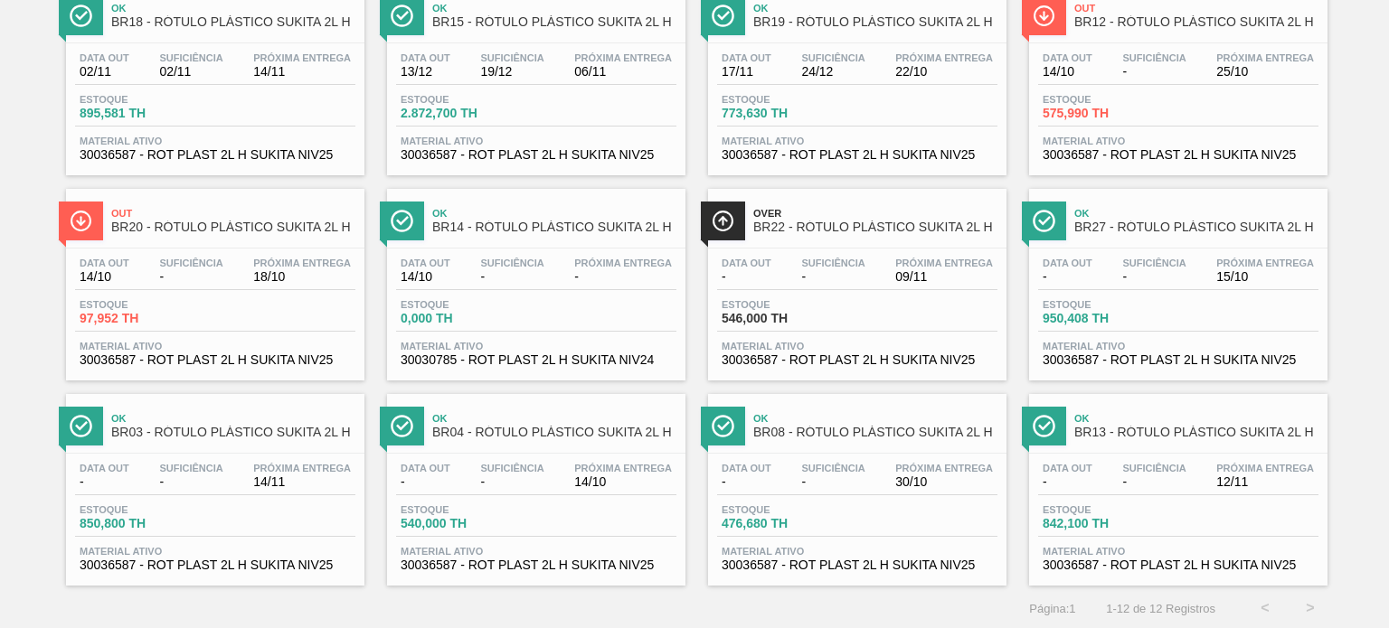
scroll to position [0, 0]
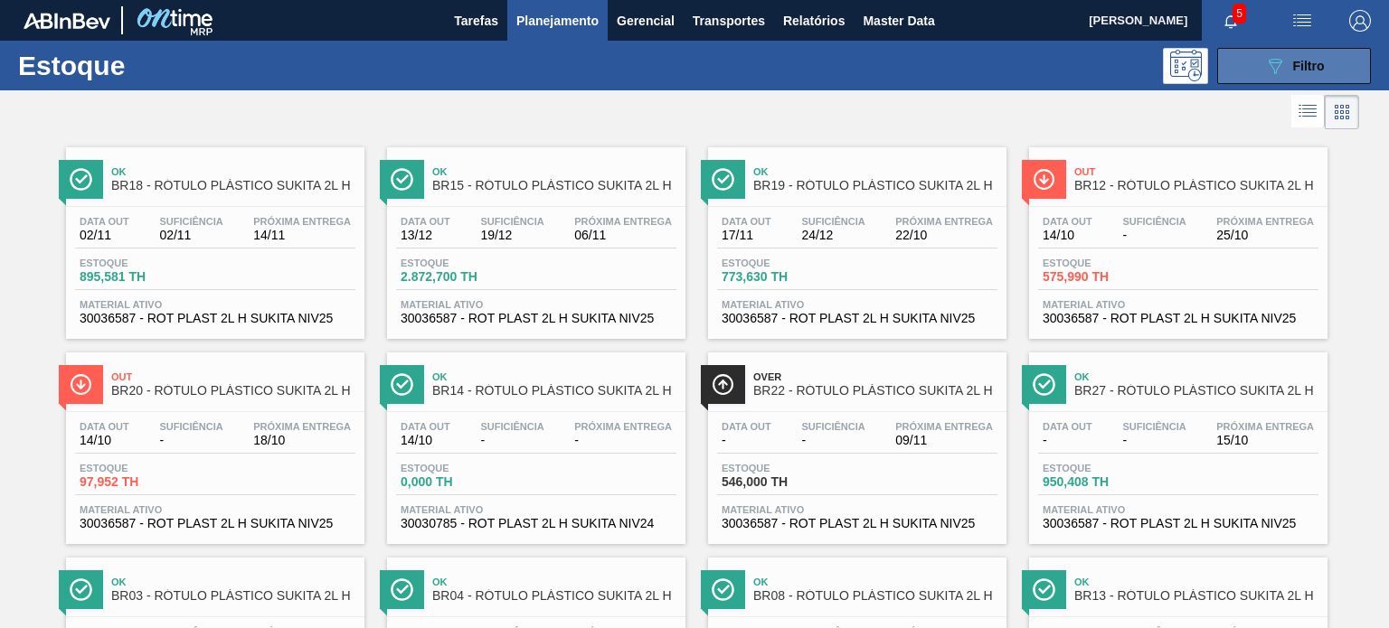
click at [1255, 52] on button "089F7B8B-B2A5-4AFE-B5C0-19BA573D28AC Filtro" at bounding box center [1294, 66] width 154 height 36
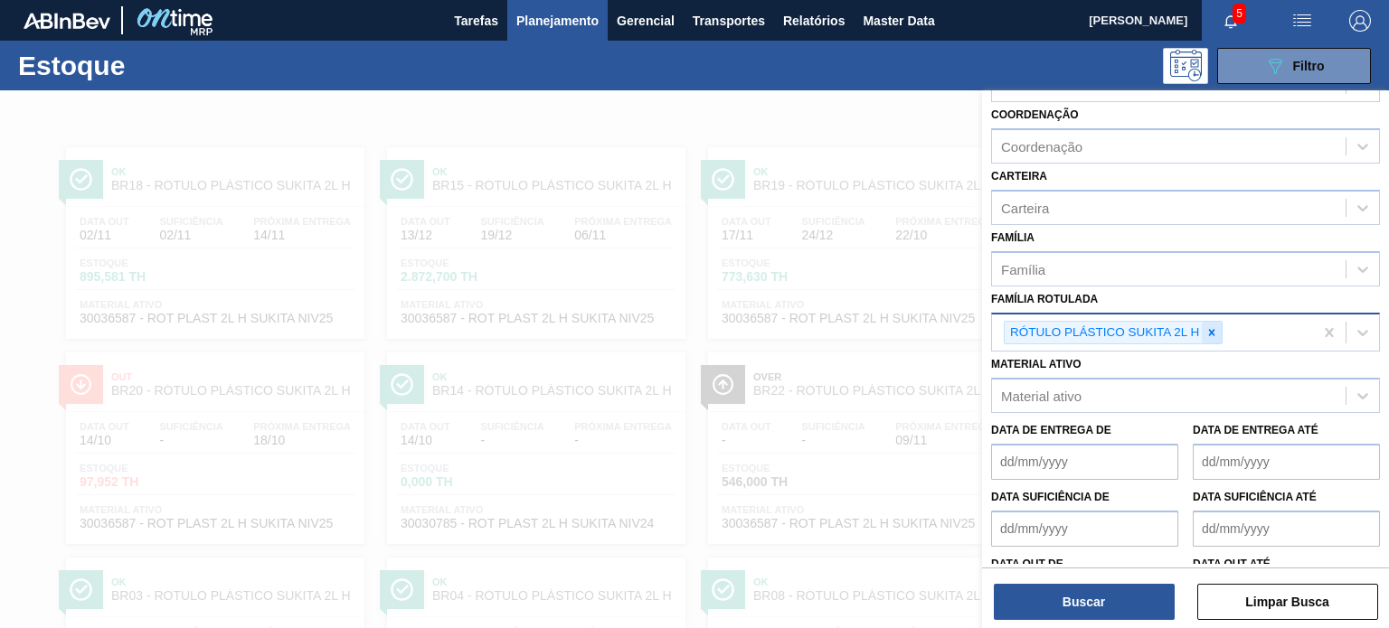
click at [1215, 335] on div at bounding box center [1211, 333] width 20 height 23
click at [1215, 335] on div "RÓTULO PLÁSTICO SUKITA 2L H" at bounding box center [1152, 333] width 321 height 37
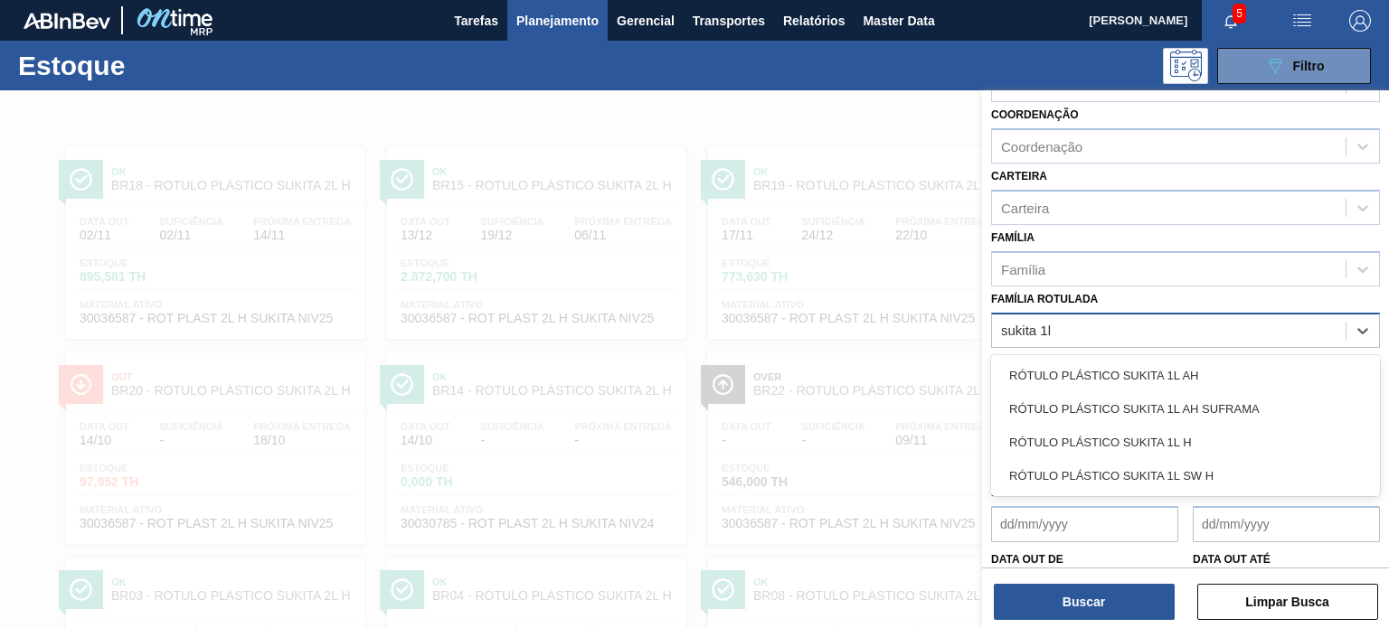
type Rotulada "sukita 1l h"
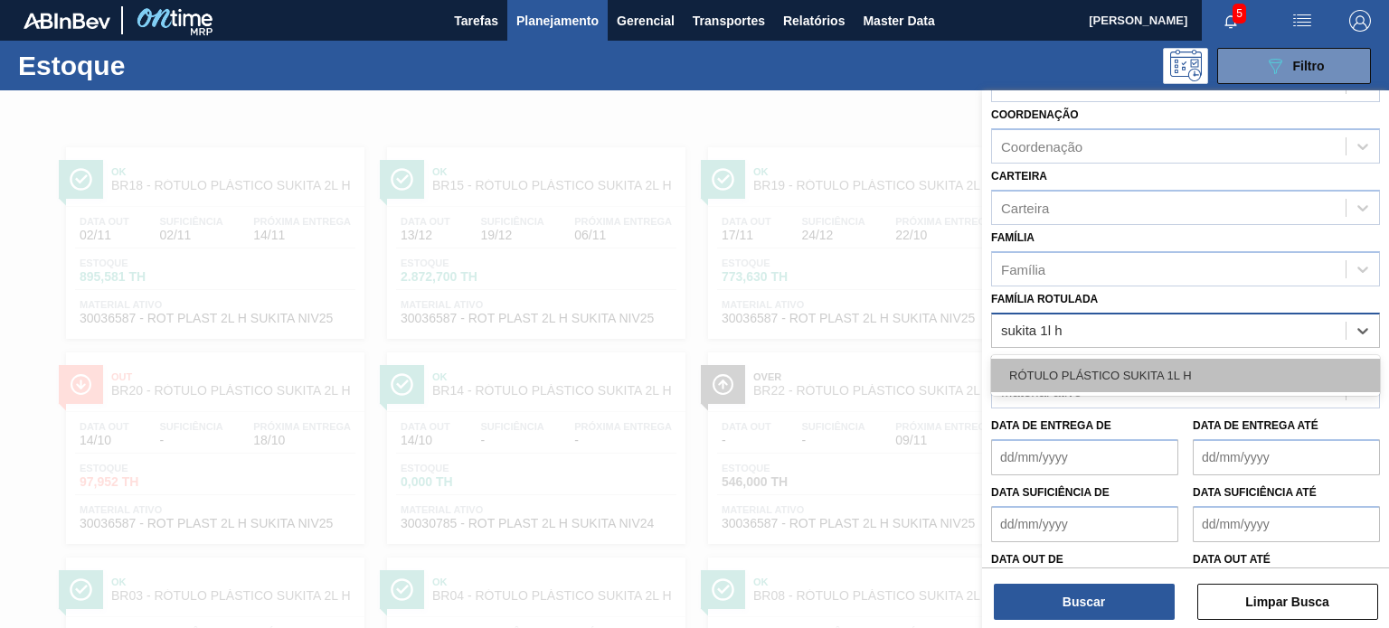
click at [1186, 372] on div "RÓTULO PLÁSTICO SUKITA 1L H" at bounding box center [1185, 375] width 389 height 33
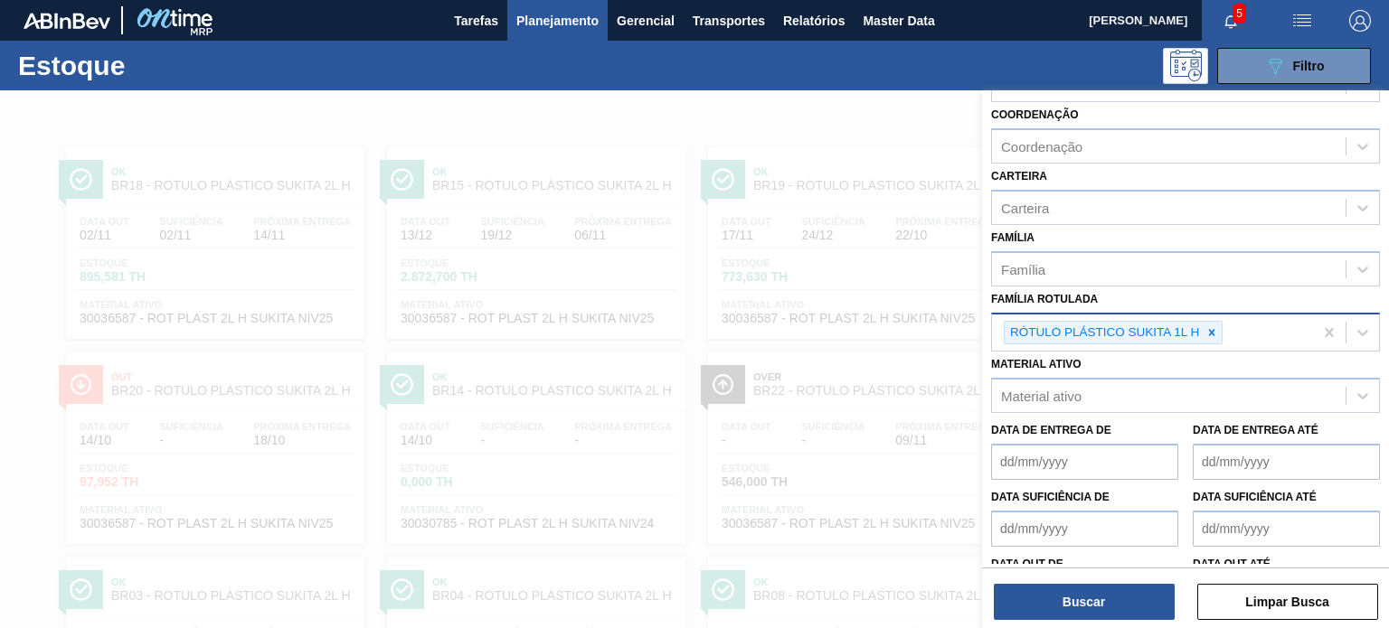
click at [1112, 580] on div "Buscar Limpar Busca" at bounding box center [1185, 593] width 407 height 51
click at [1111, 592] on button "Buscar" at bounding box center [1083, 602] width 181 height 36
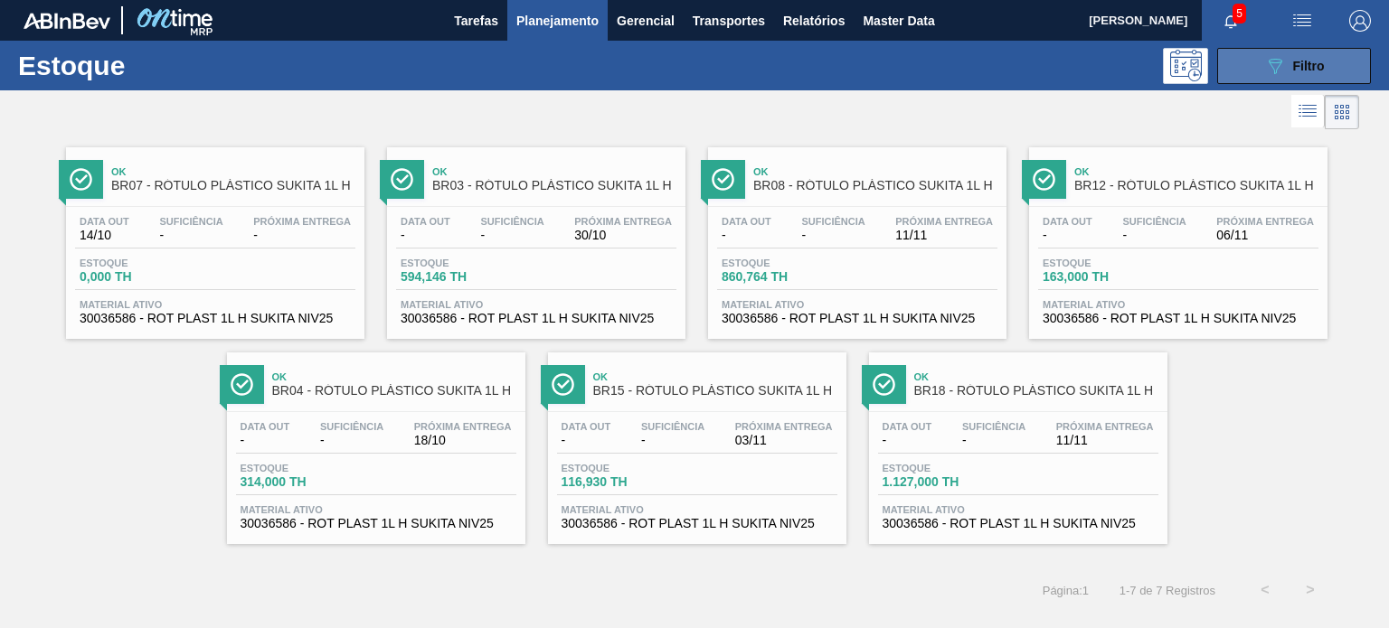
click at [1255, 75] on button "089F7B8B-B2A5-4AFE-B5C0-19BA573D28AC Filtro" at bounding box center [1294, 66] width 154 height 36
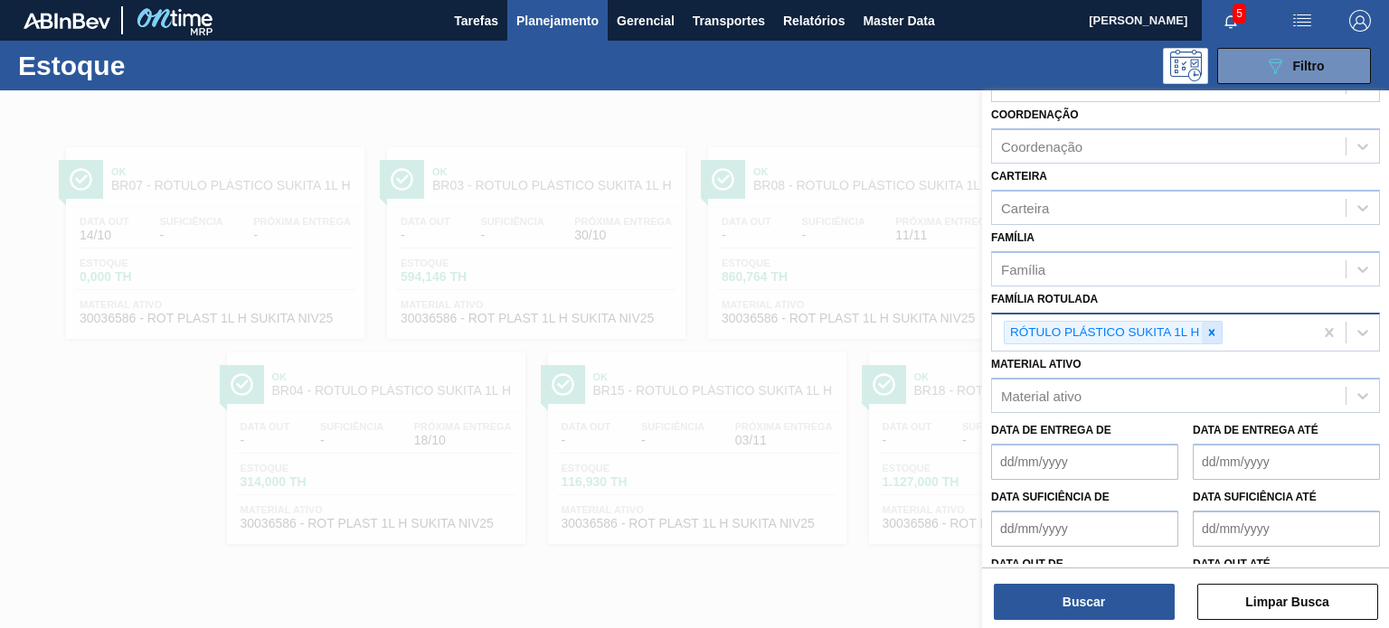
click at [1206, 326] on icon at bounding box center [1211, 332] width 13 height 13
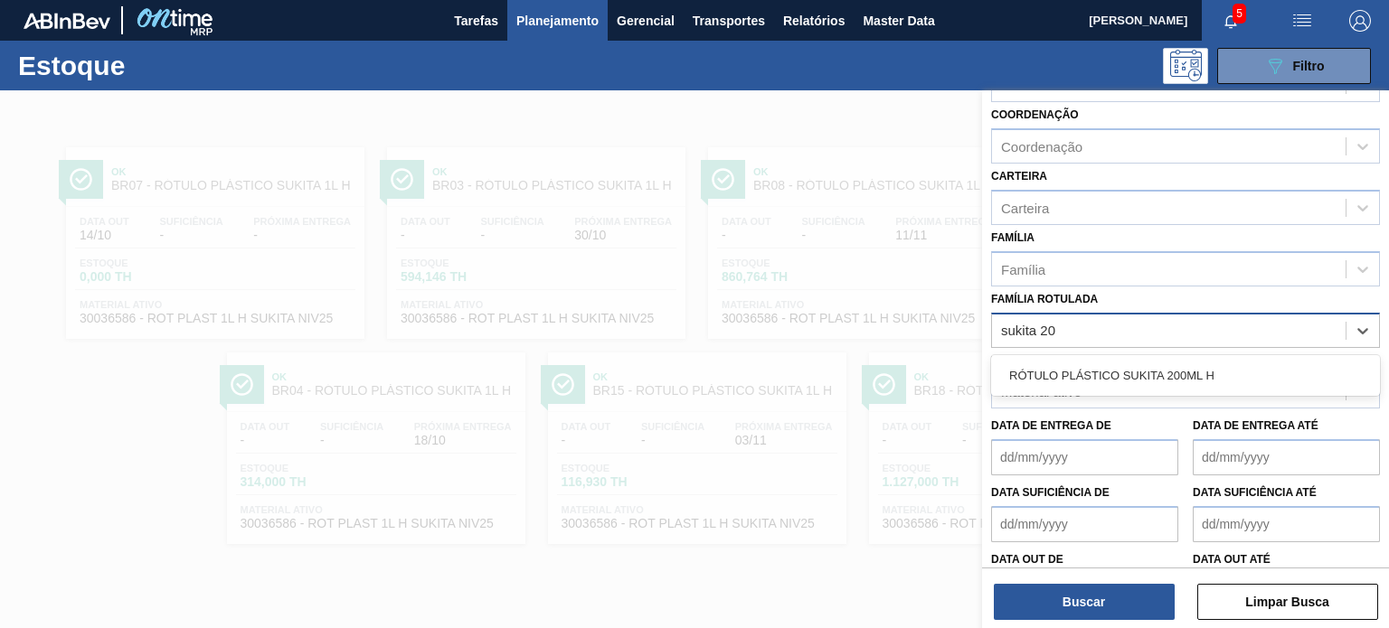
type Rotulada "sukita 200"
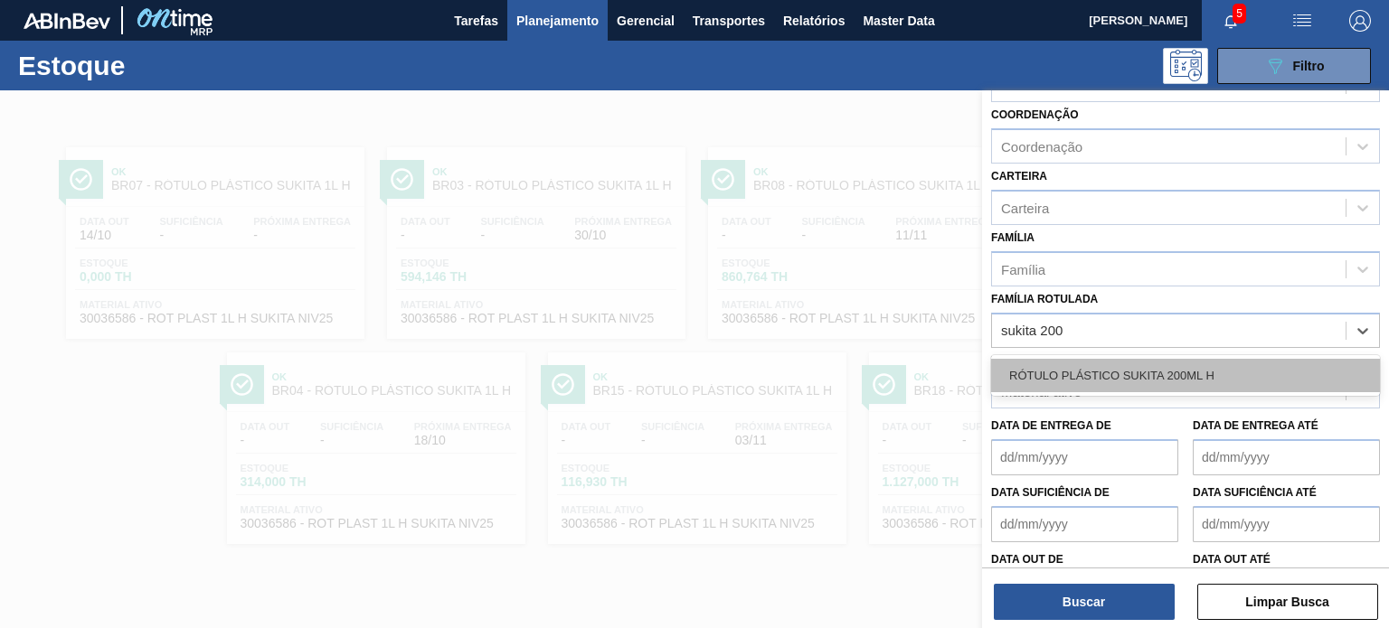
click at [1196, 359] on div "RÓTULO PLÁSTICO SUKITA 200ML H" at bounding box center [1185, 375] width 389 height 33
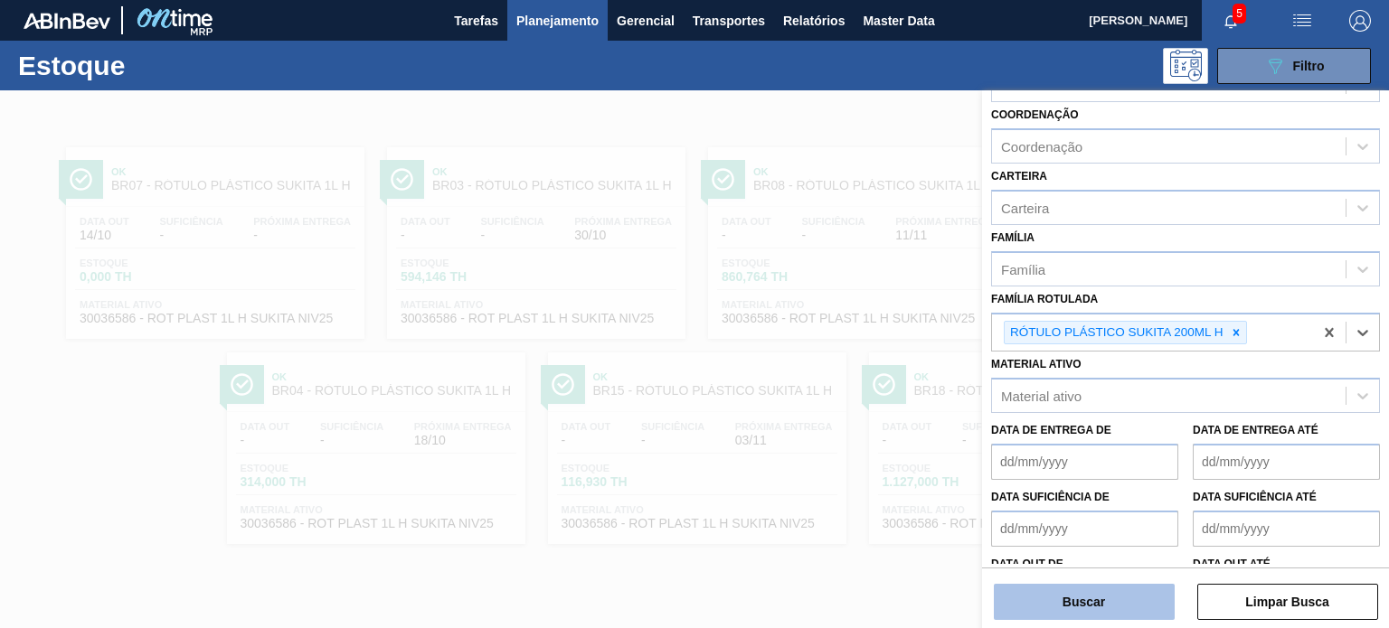
click at [1113, 602] on button "Buscar" at bounding box center [1083, 602] width 181 height 36
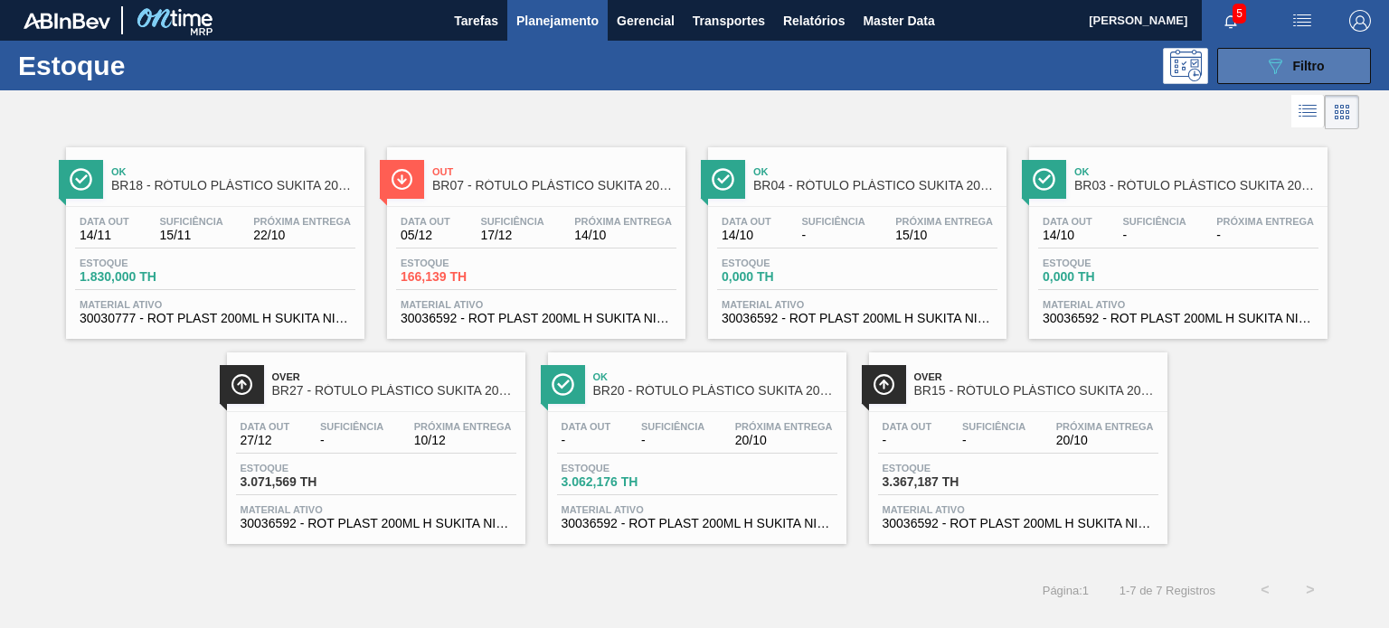
click at [1298, 59] on span "Filtro" at bounding box center [1309, 66] width 32 height 14
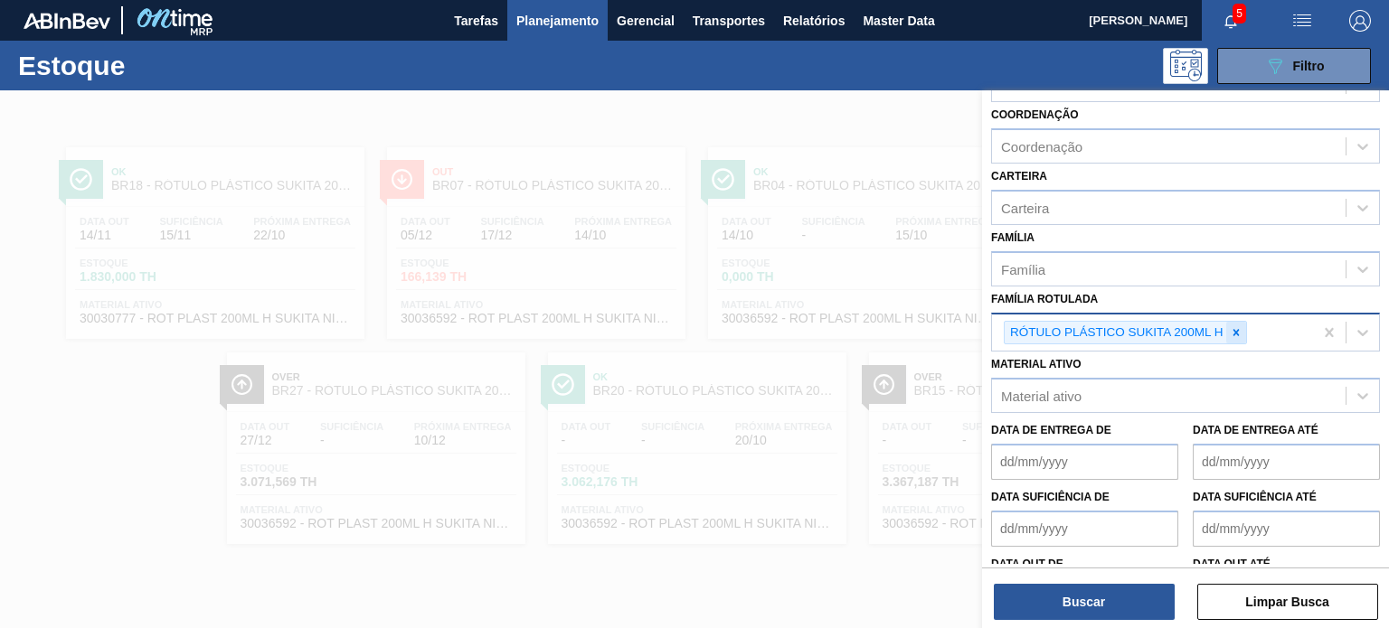
click at [1239, 322] on div at bounding box center [1236, 333] width 20 height 23
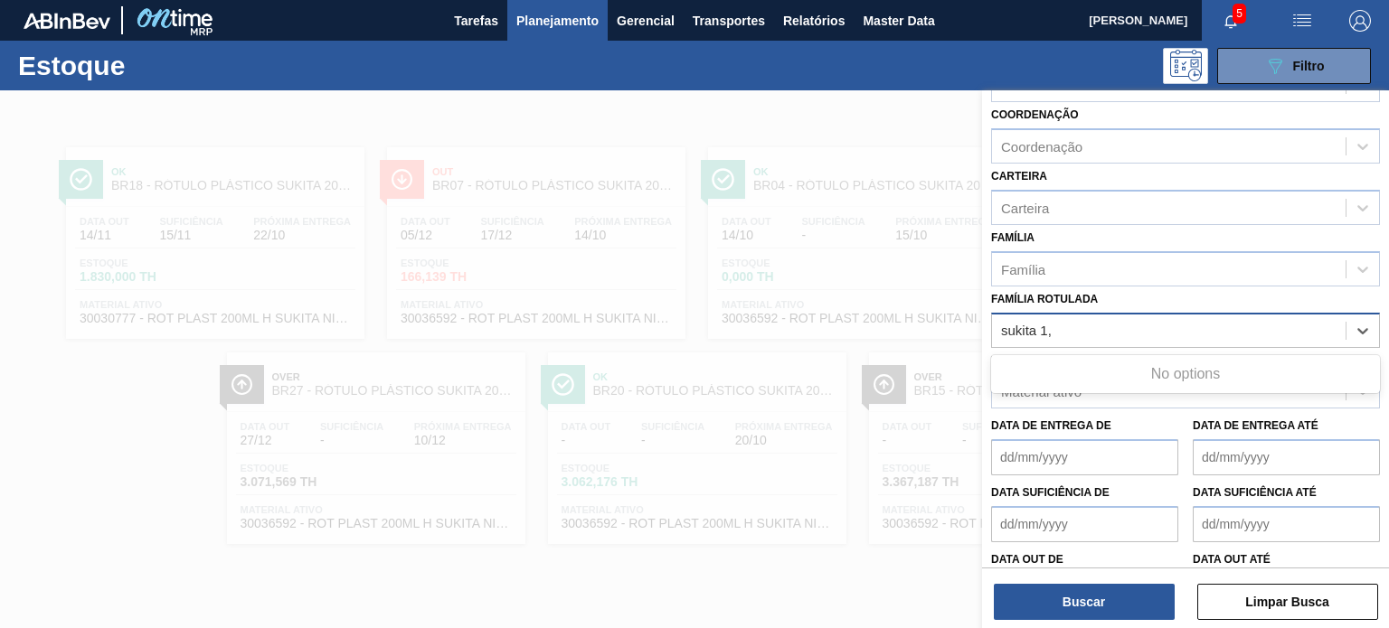
type Rotulada "sukita 1"
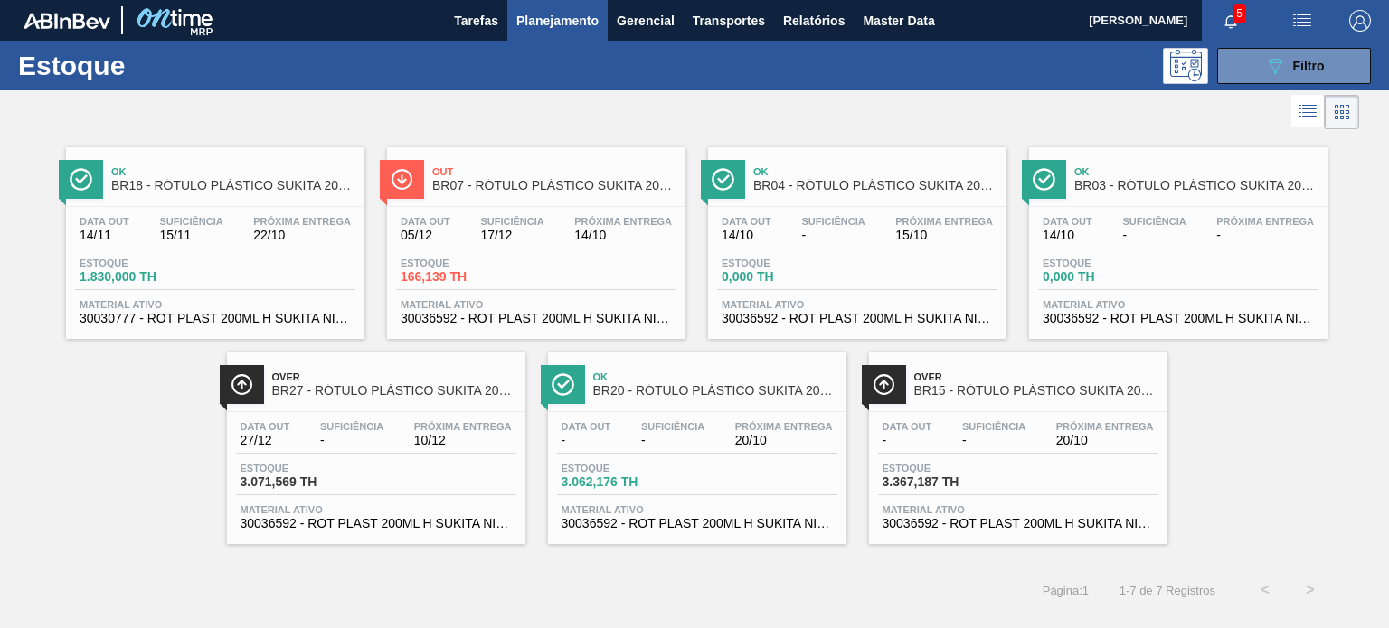
click at [1284, 84] on div "Estoque 089F7B8B-B2A5-4AFE-B5C0-19BA573D28AC Filtro" at bounding box center [694, 66] width 1389 height 50
click at [1265, 79] on button "089F7B8B-B2A5-4AFE-B5C0-19BA573D28AC Filtro" at bounding box center [1294, 66] width 154 height 36
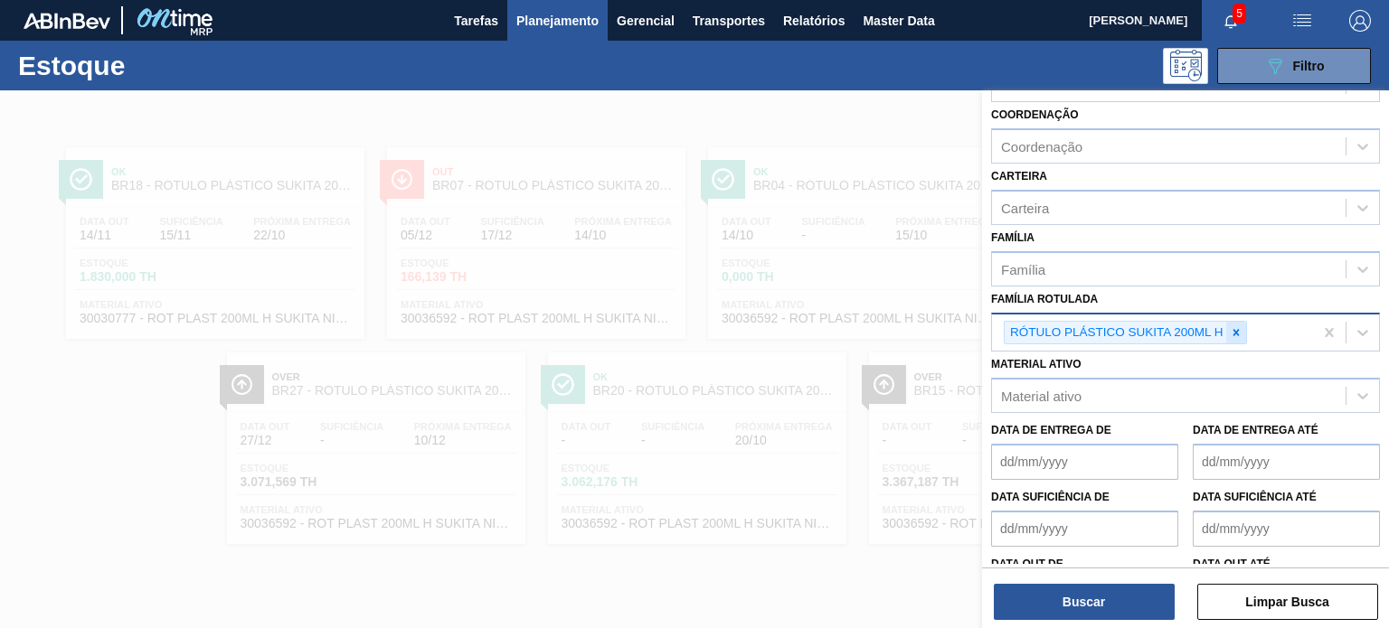
click at [1233, 336] on div at bounding box center [1236, 333] width 20 height 23
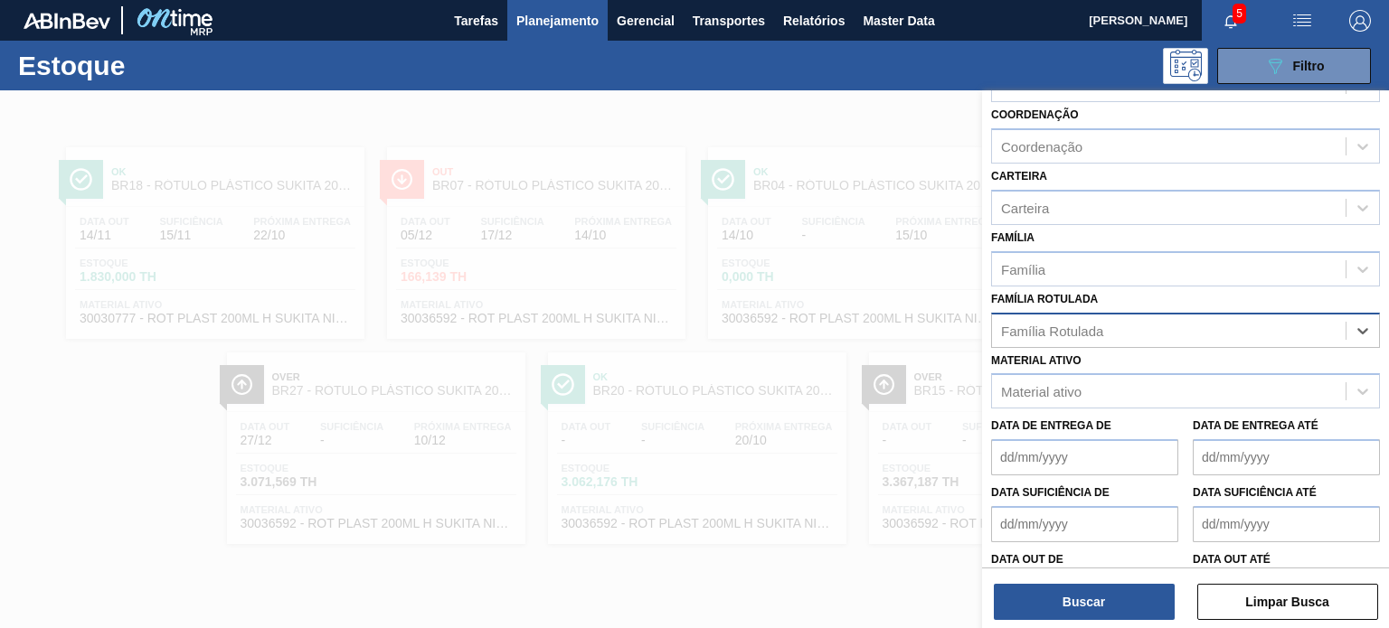
click at [589, 250] on div at bounding box center [694, 404] width 1389 height 628
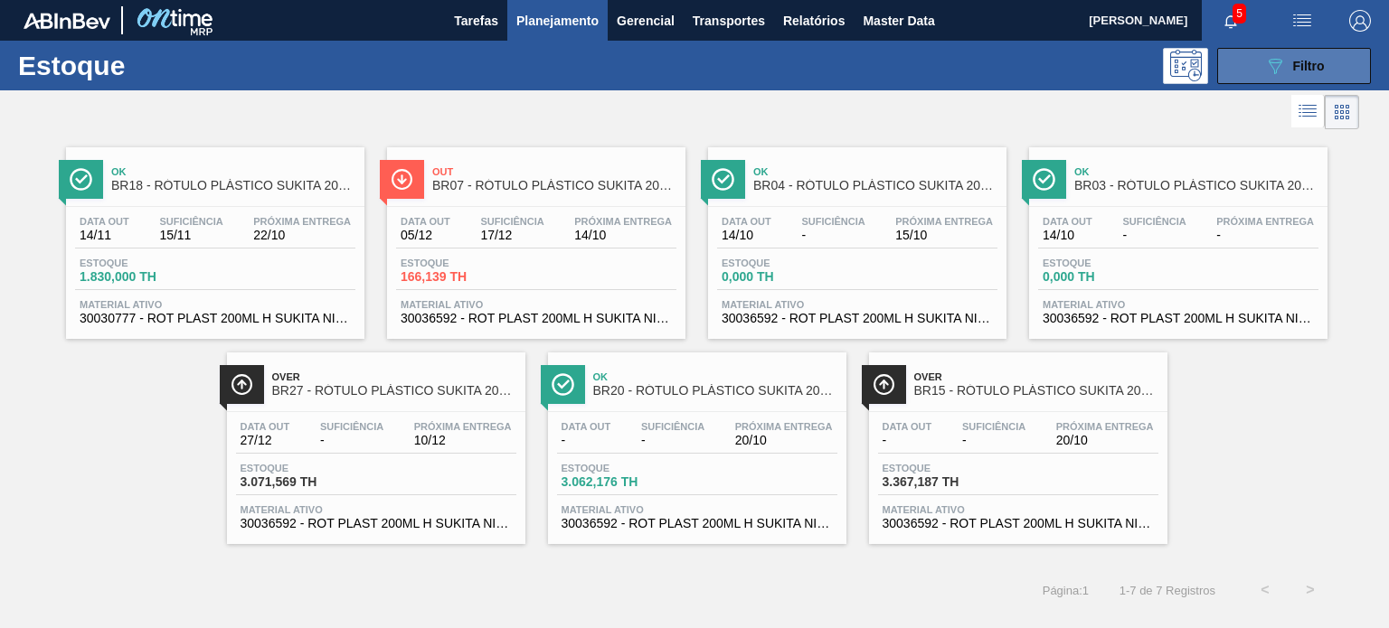
click at [1304, 71] on span "Filtro" at bounding box center [1309, 66] width 32 height 14
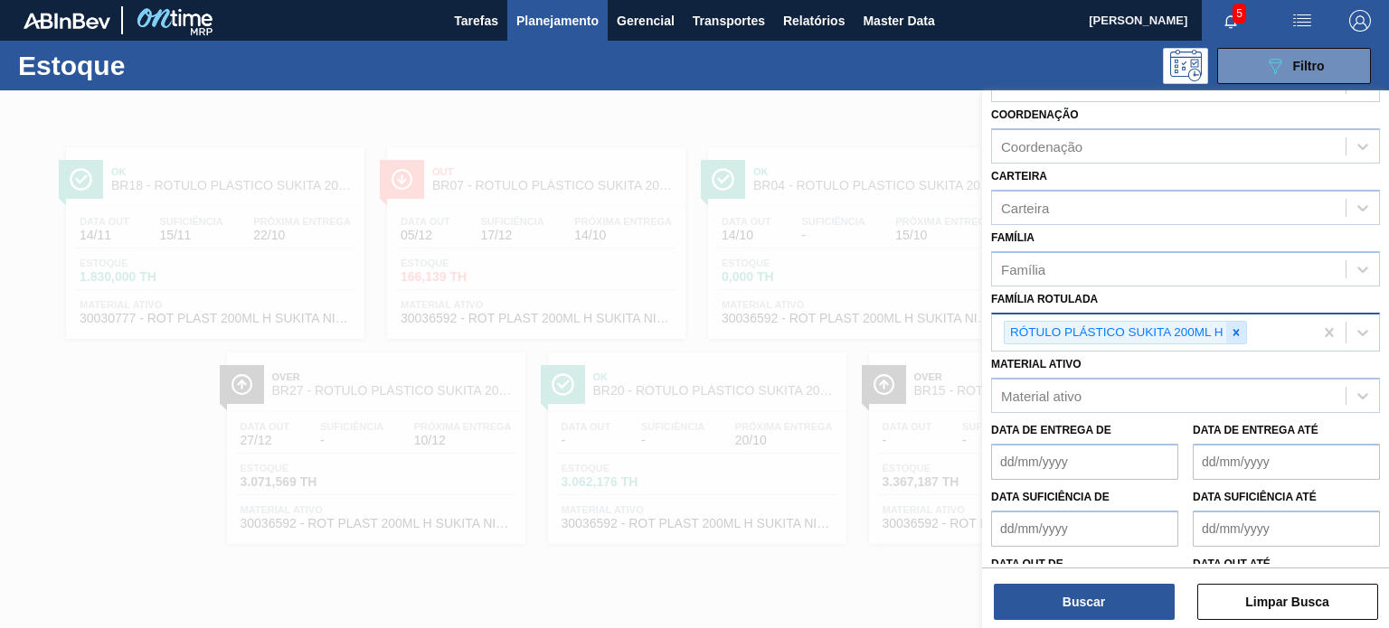
click at [1244, 324] on div at bounding box center [1236, 333] width 20 height 23
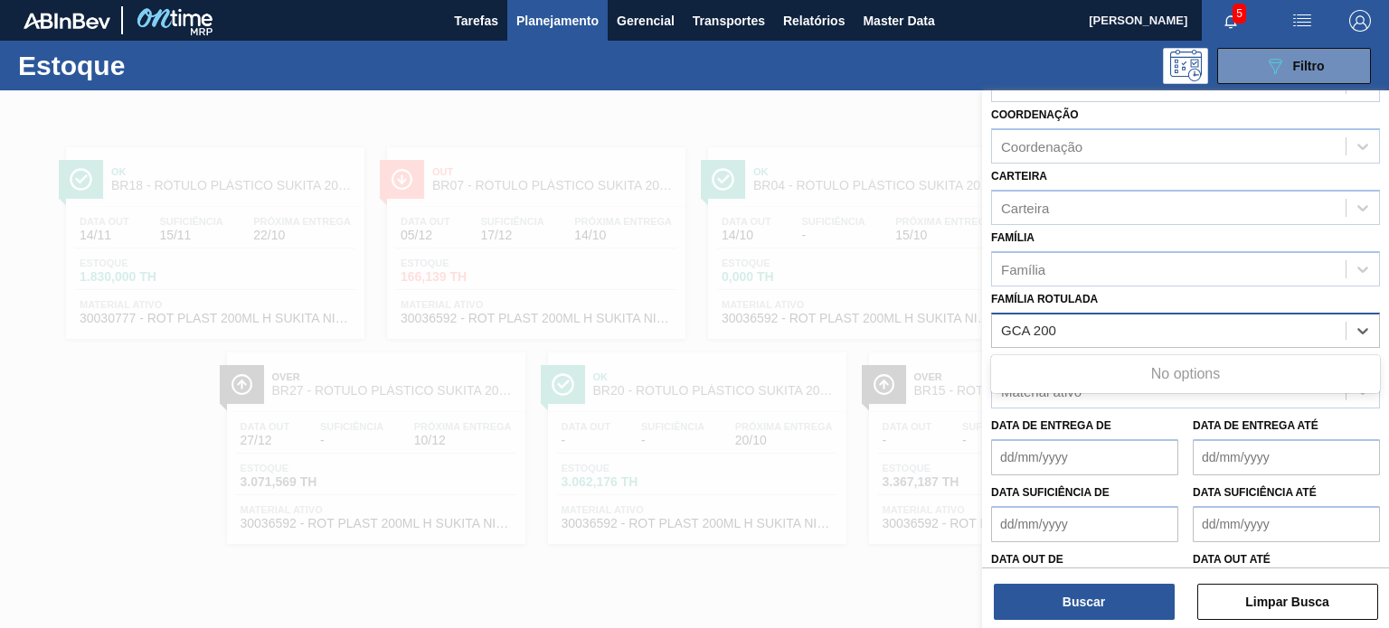
type Rotulada "GCA 200"
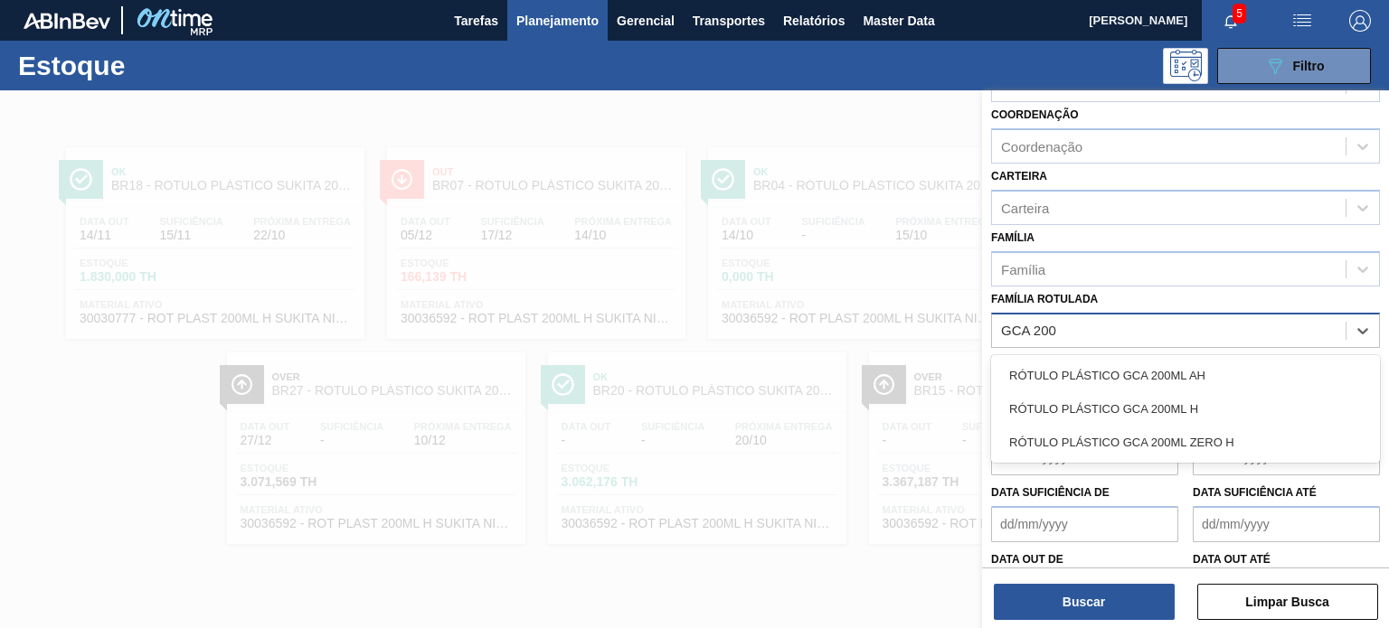
click at [1186, 405] on div "RÓTULO PLÁSTICO GCA 200ML H" at bounding box center [1185, 408] width 389 height 33
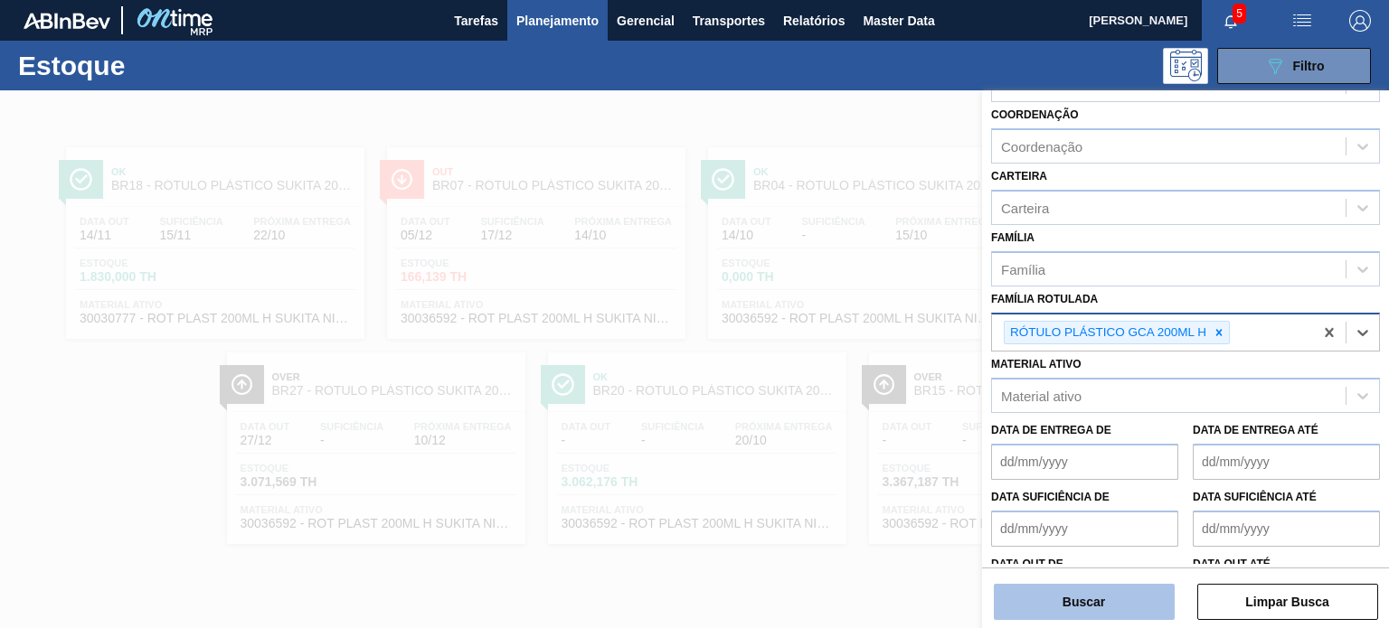
click at [1135, 603] on button "Buscar" at bounding box center [1083, 602] width 181 height 36
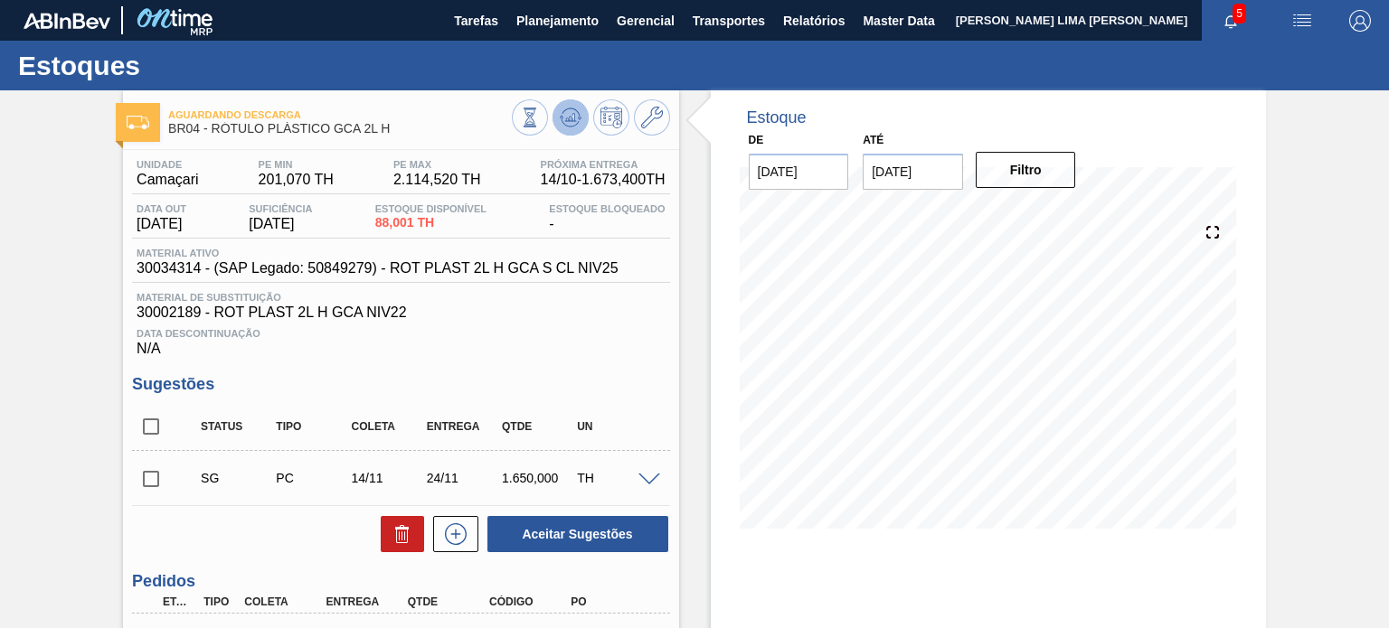
click at [575, 127] on icon at bounding box center [571, 118] width 22 height 22
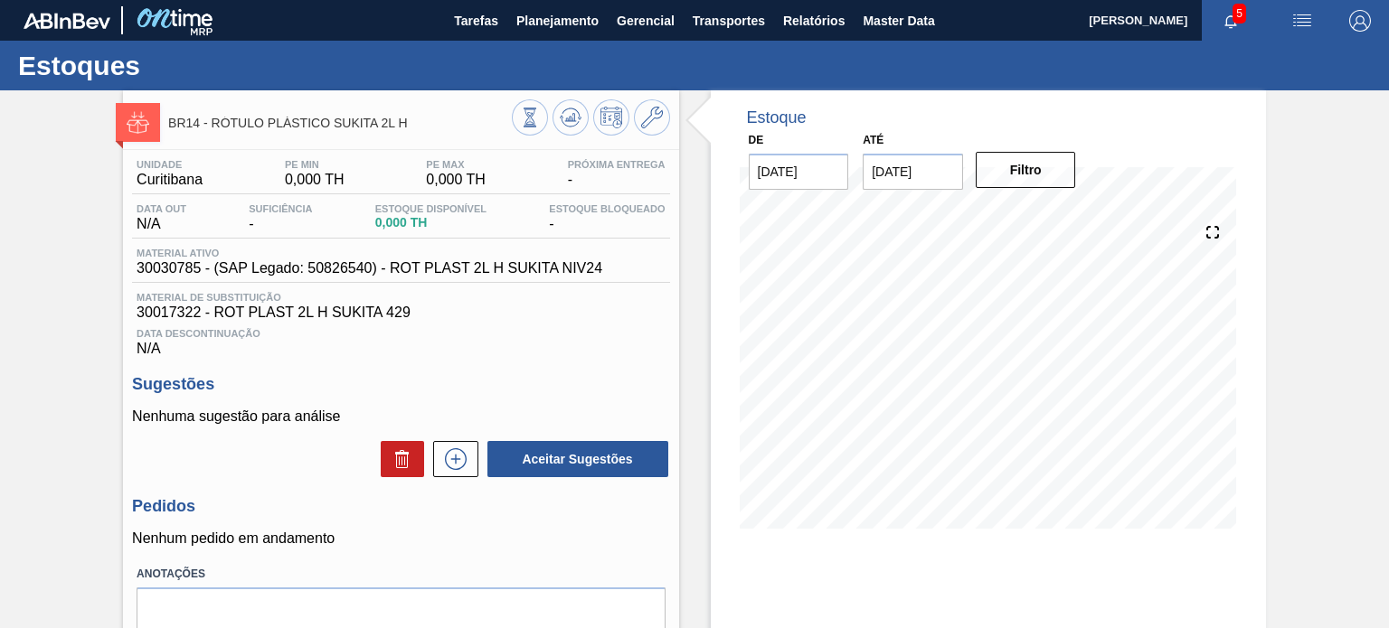
click at [667, 130] on div at bounding box center [591, 119] width 158 height 41
click at [652, 118] on icon at bounding box center [652, 118] width 22 height 22
click at [672, 110] on div "BR14 - RÓTULO PLÁSTICO SUKITA 2L H" at bounding box center [400, 119] width 555 height 41
click at [660, 111] on icon at bounding box center [652, 118] width 22 height 22
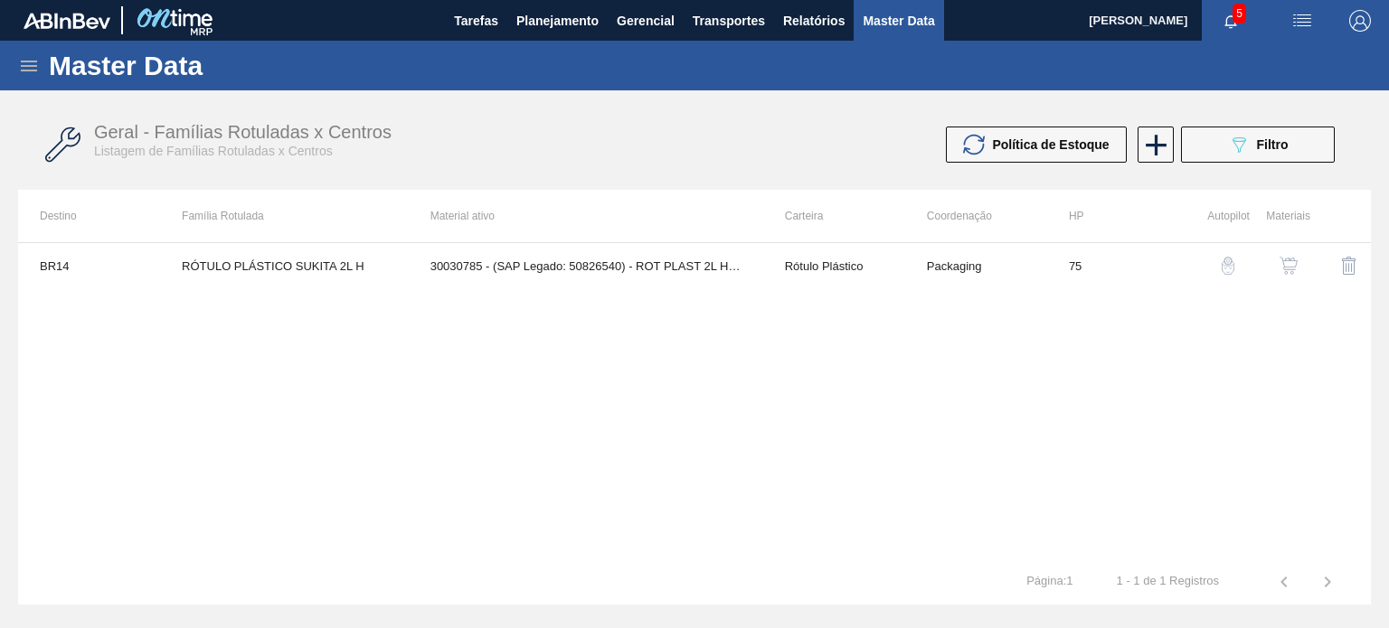
click at [1303, 274] on button "button" at bounding box center [1287, 265] width 43 height 43
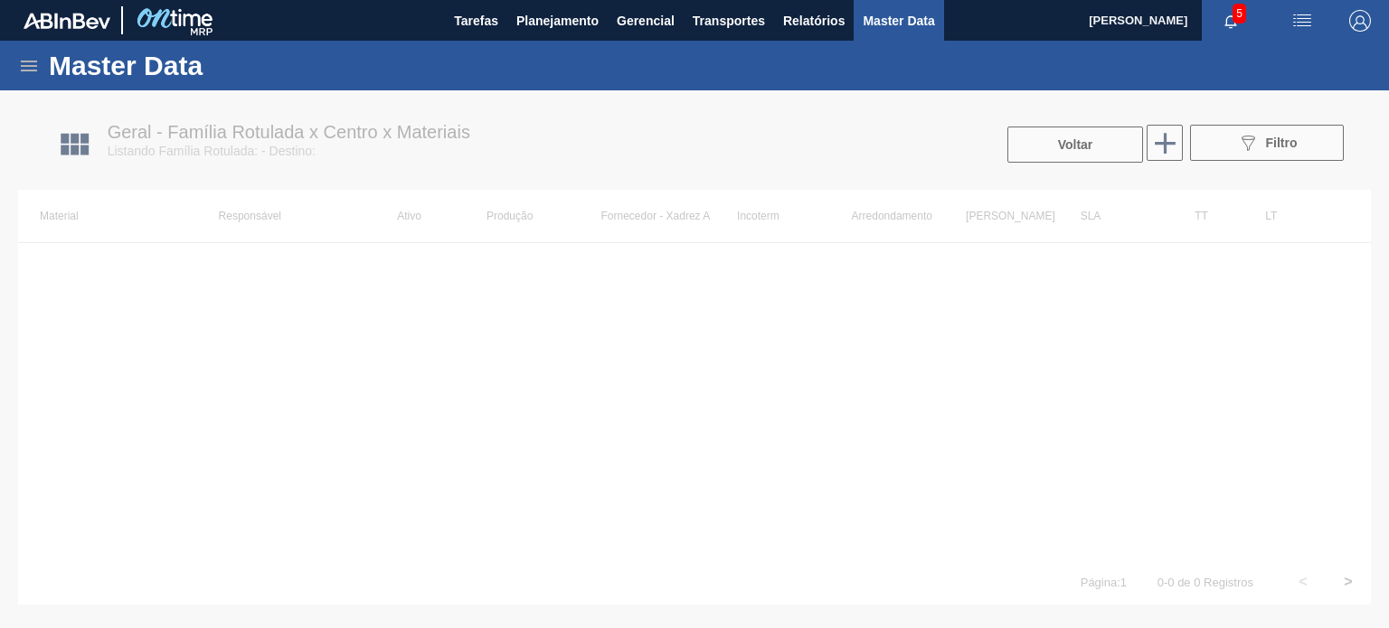
click at [1168, 152] on div at bounding box center [694, 359] width 1389 height 538
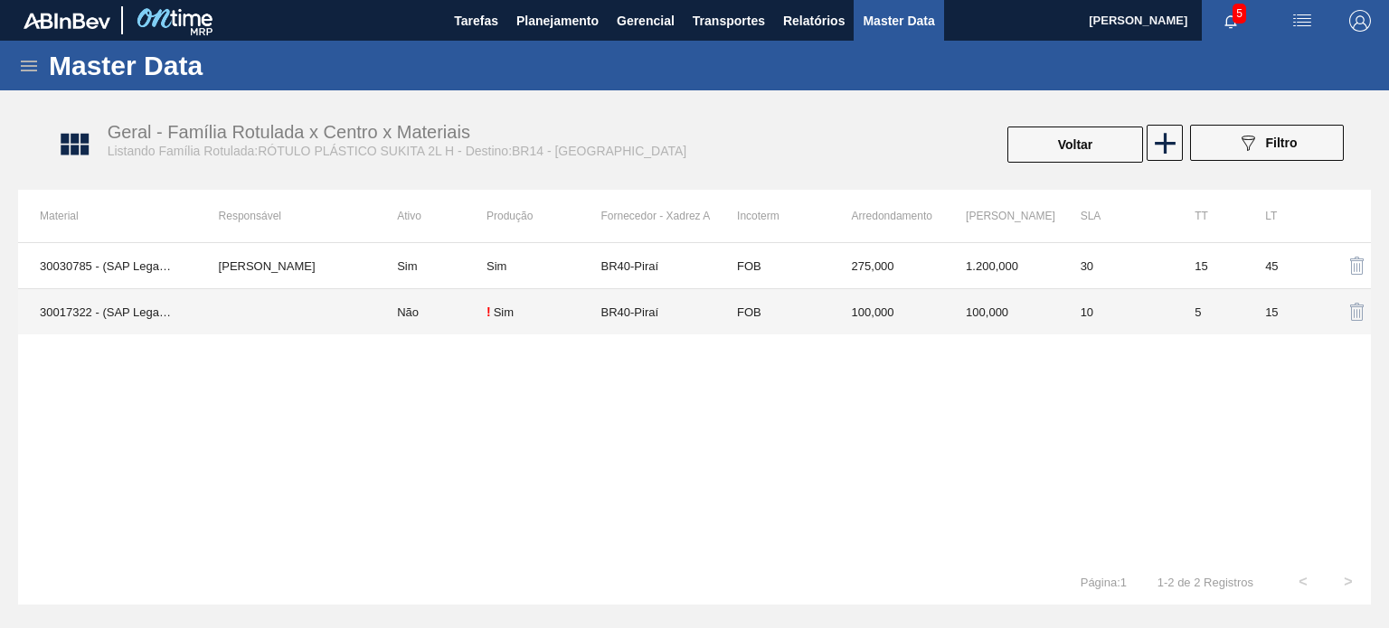
click at [669, 318] on td "BR40-Piraí" at bounding box center [658, 312] width 115 height 46
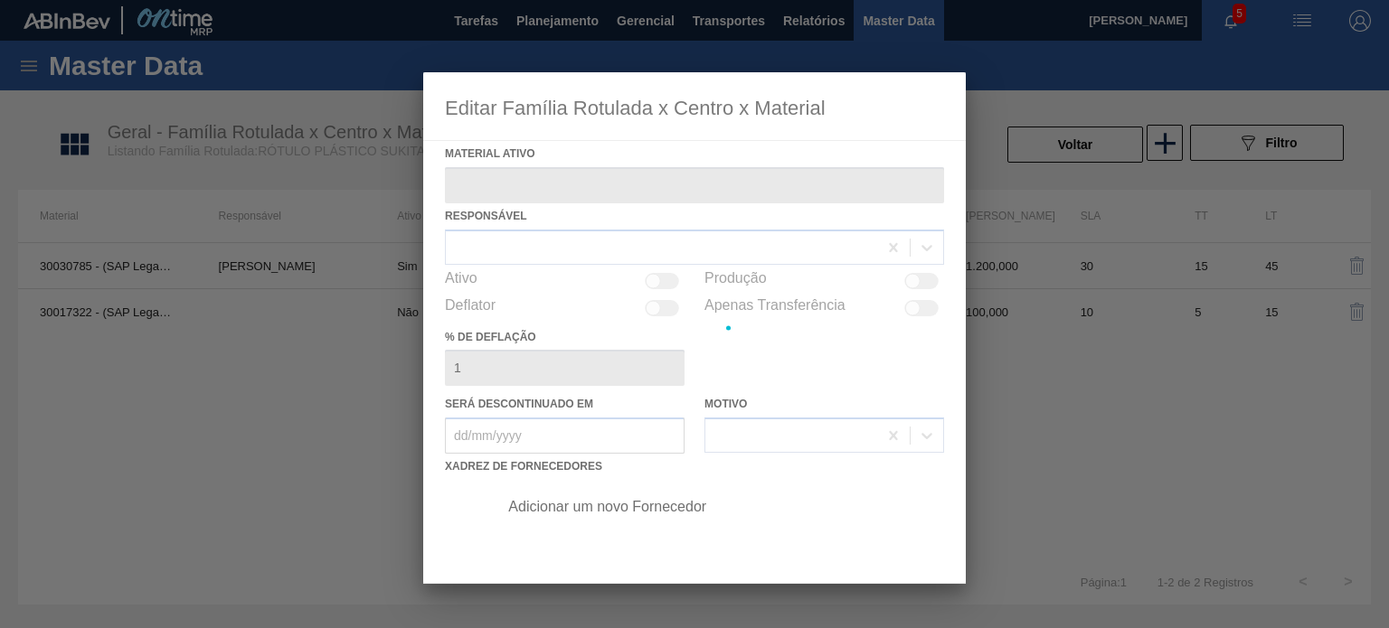
type ativo "30017322 - (SAP Legado: 50800221) - ROT PLAST 2L H SUKITA 429"
checkbox input "true"
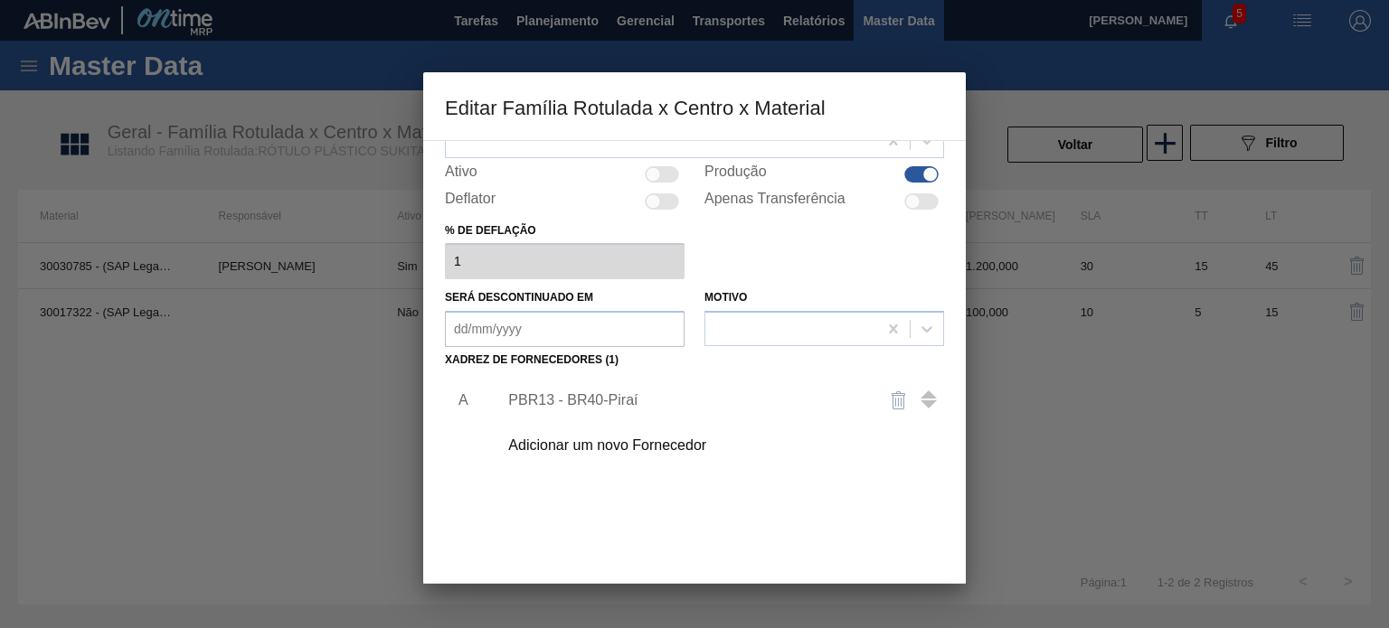
scroll to position [184, 0]
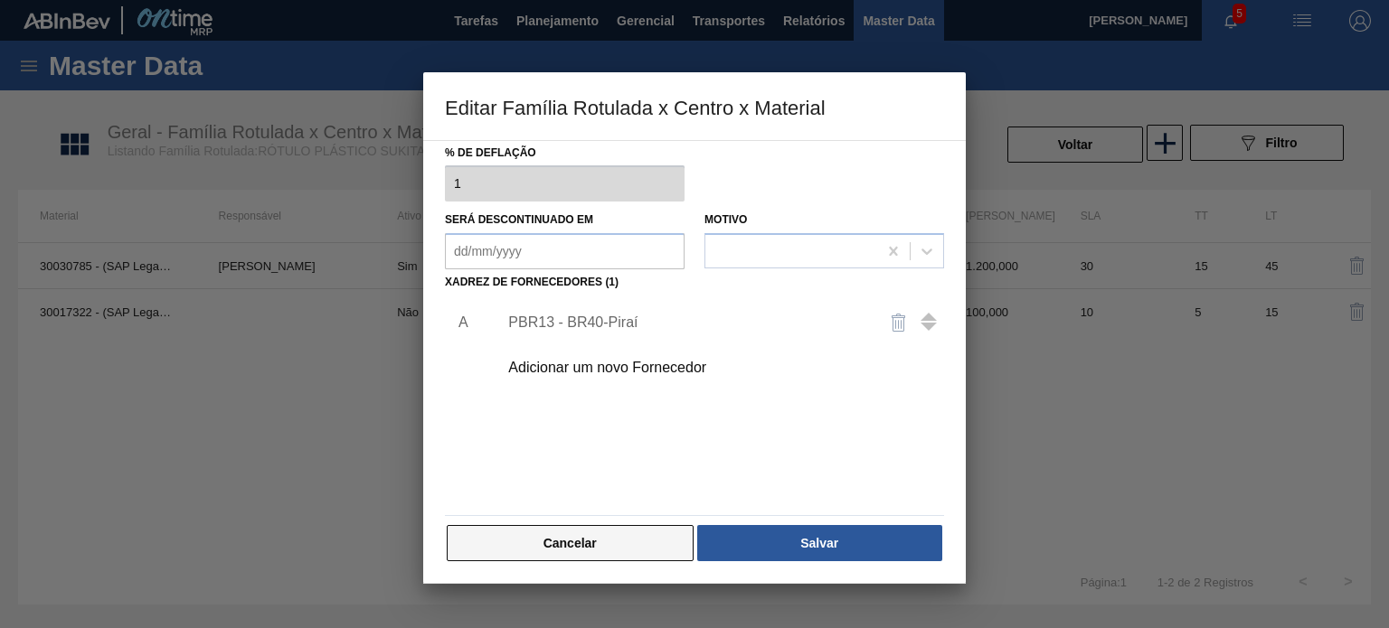
click at [609, 525] on button "Cancelar" at bounding box center [570, 543] width 247 height 36
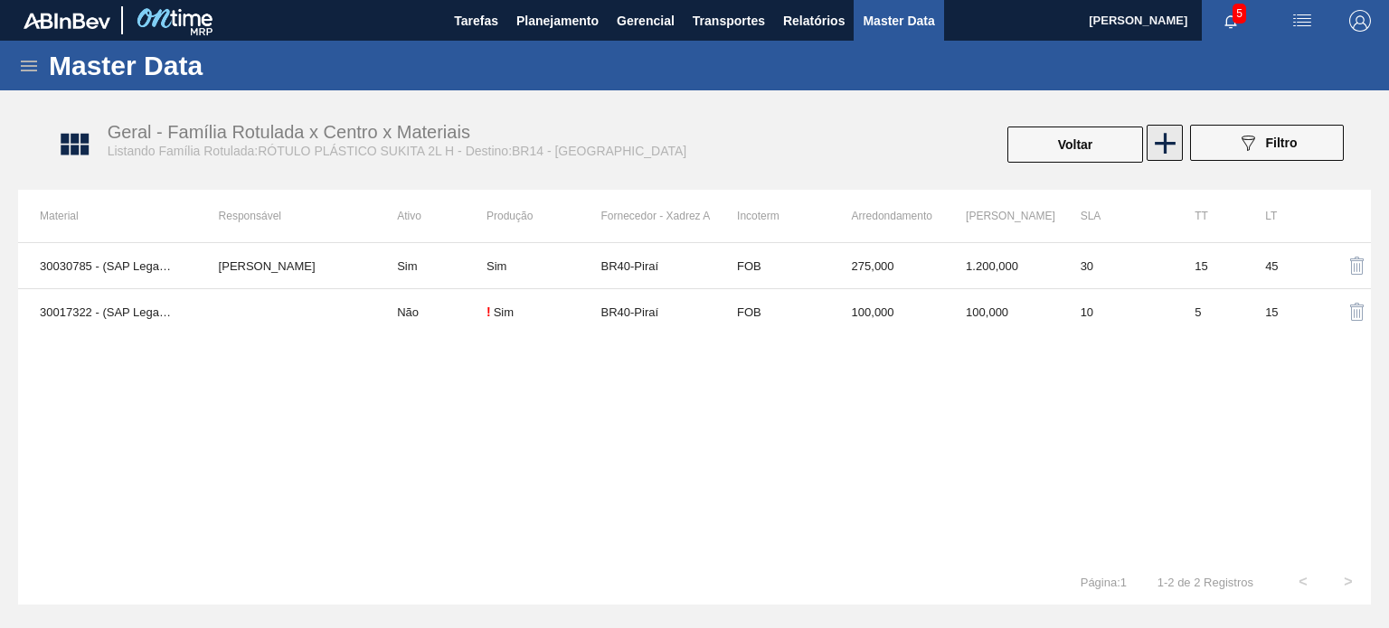
click at [1155, 150] on icon at bounding box center [1164, 143] width 35 height 35
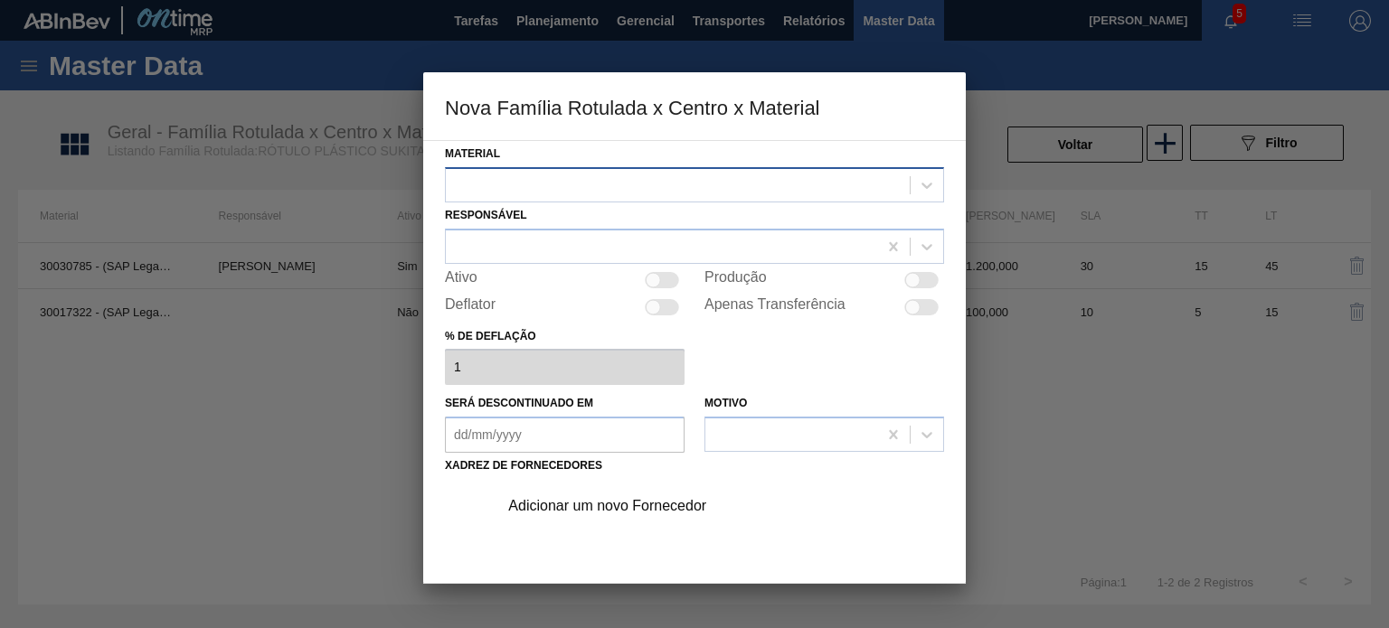
click at [738, 196] on div at bounding box center [678, 185] width 464 height 26
click at [739, 194] on div at bounding box center [678, 185] width 464 height 26
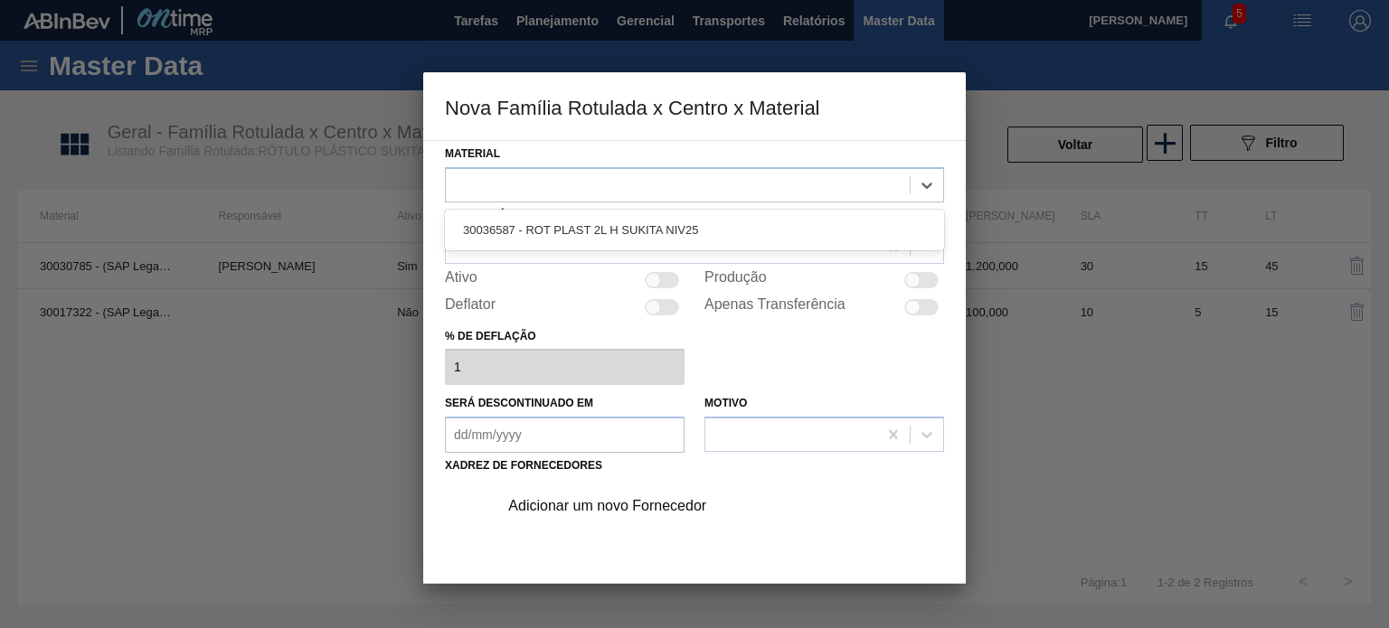
click at [710, 215] on div "30036587 - ROT PLAST 2L H SUKITA NIV25" at bounding box center [694, 229] width 499 height 33
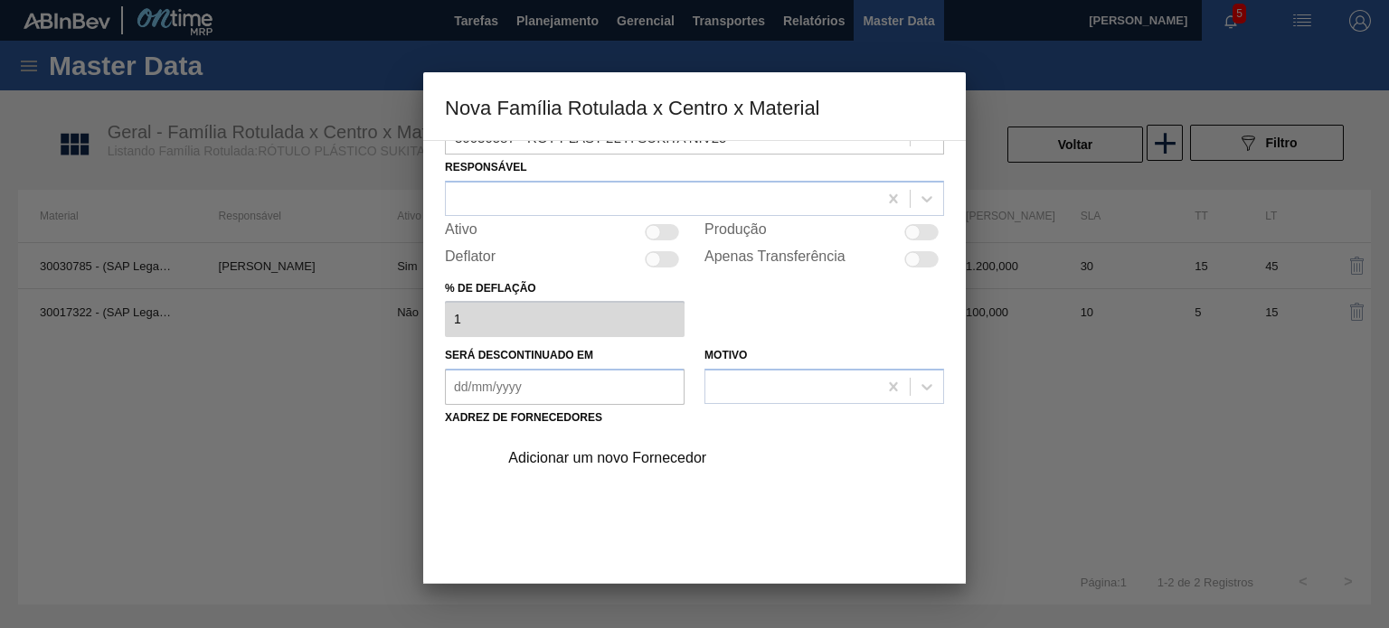
scroll to position [90, 0]
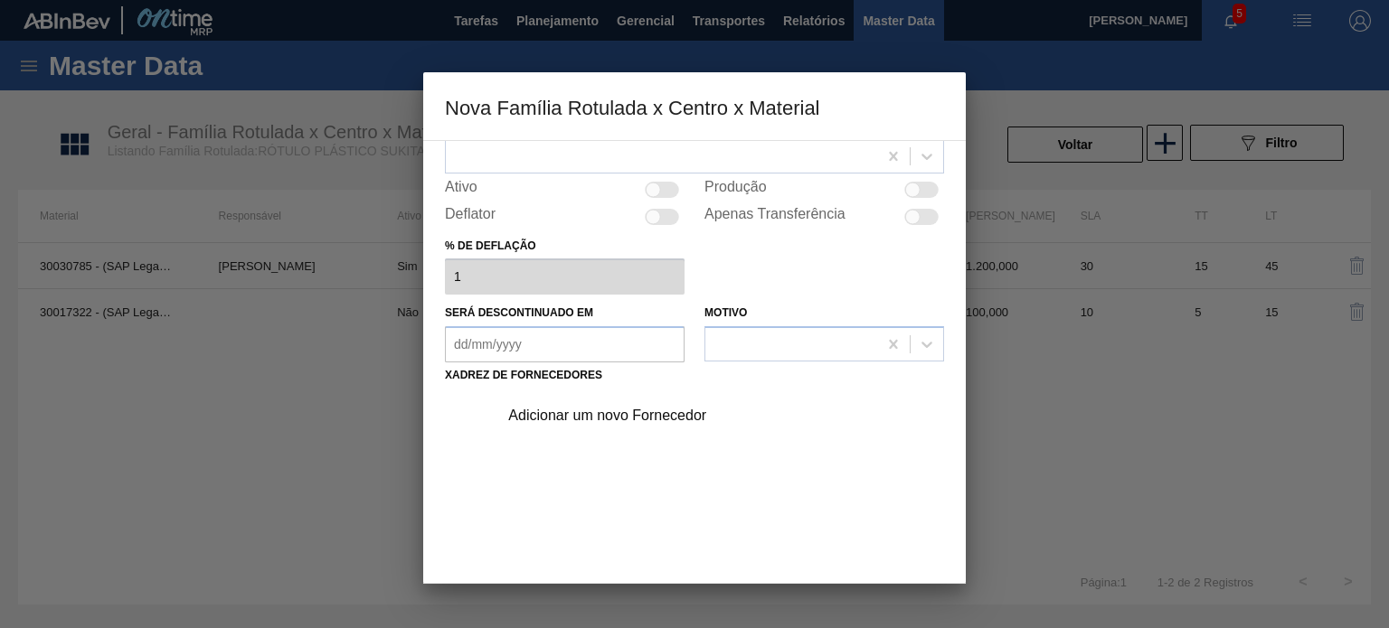
click at [650, 416] on div "Adicionar um novo Fornecedor" at bounding box center [685, 416] width 354 height 16
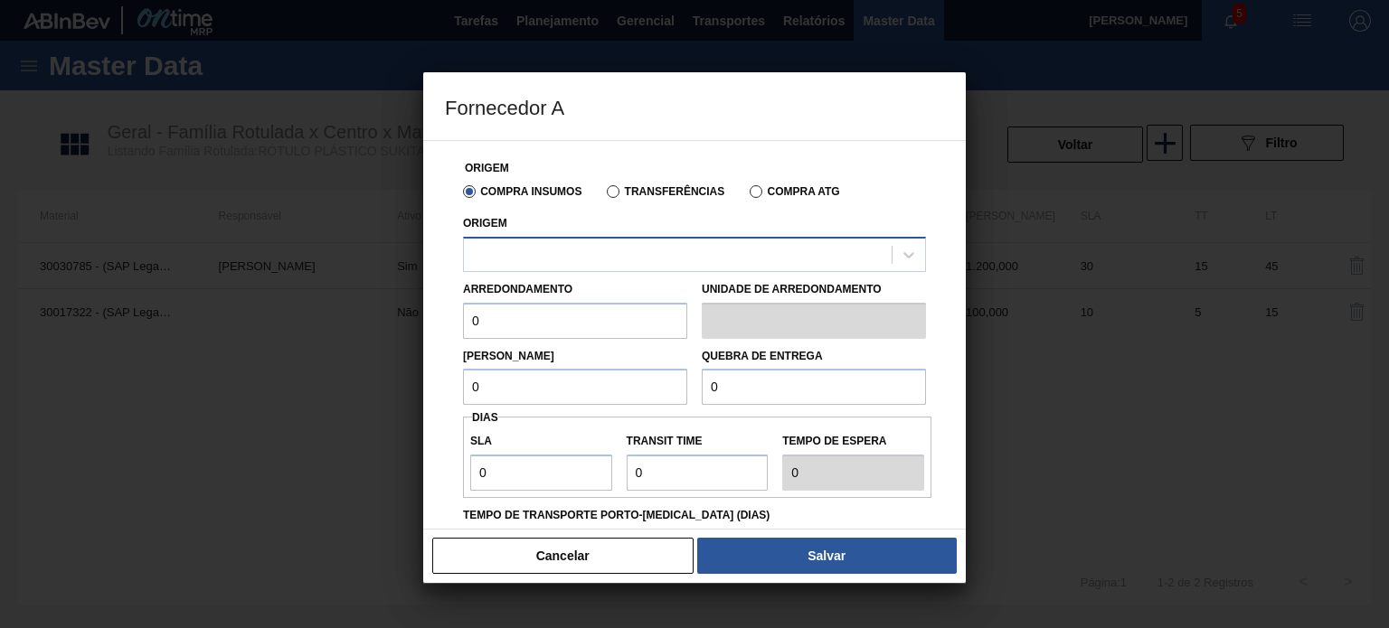
click at [676, 259] on div at bounding box center [678, 254] width 428 height 26
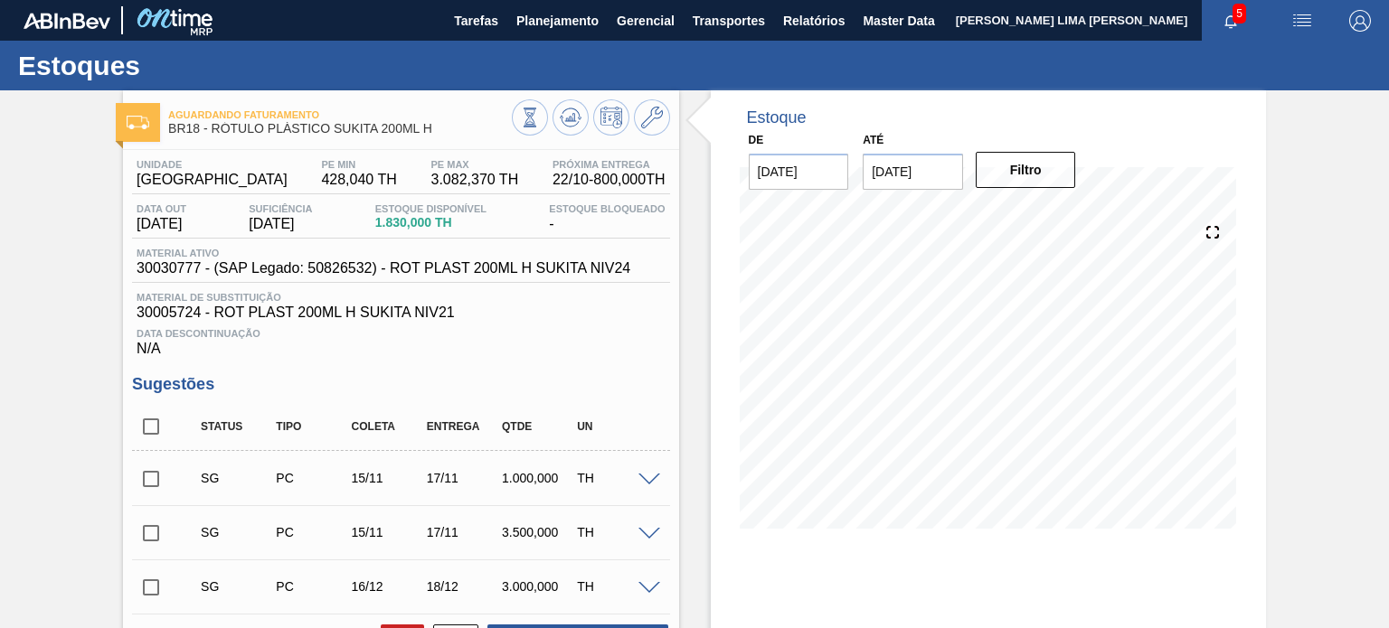
scroll to position [90, 0]
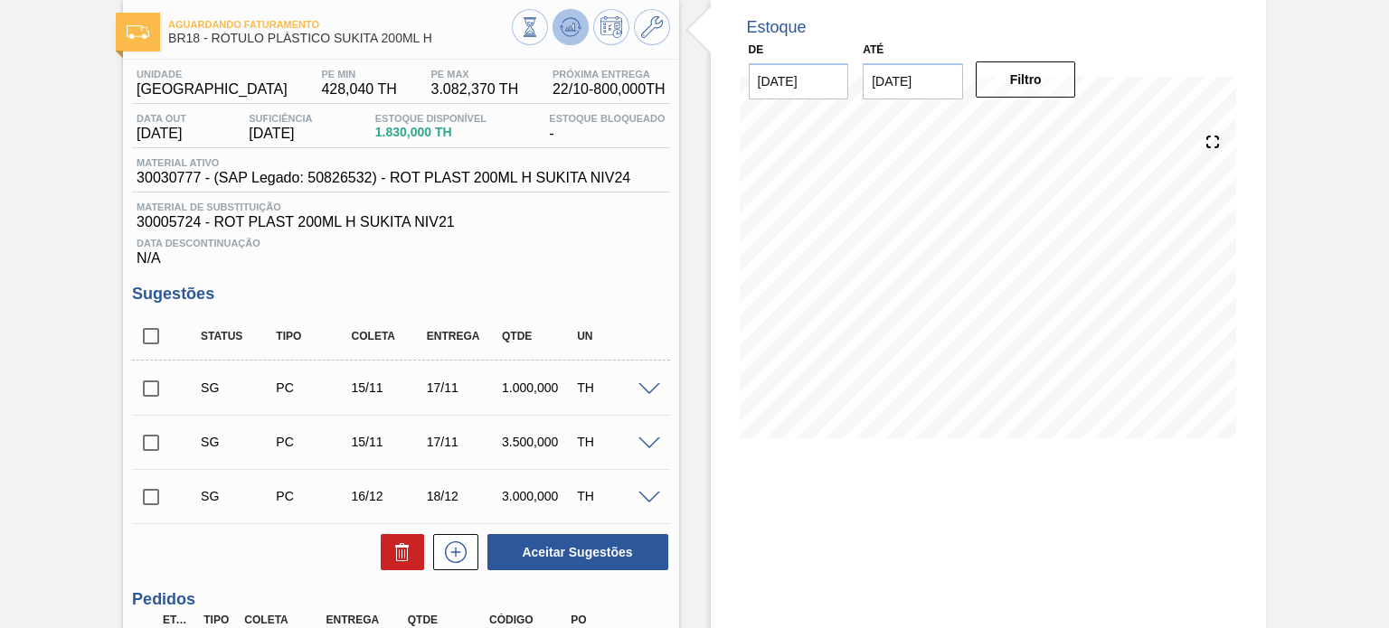
click at [575, 28] on icon at bounding box center [571, 27] width 22 height 22
click at [555, 25] on button at bounding box center [570, 27] width 36 height 36
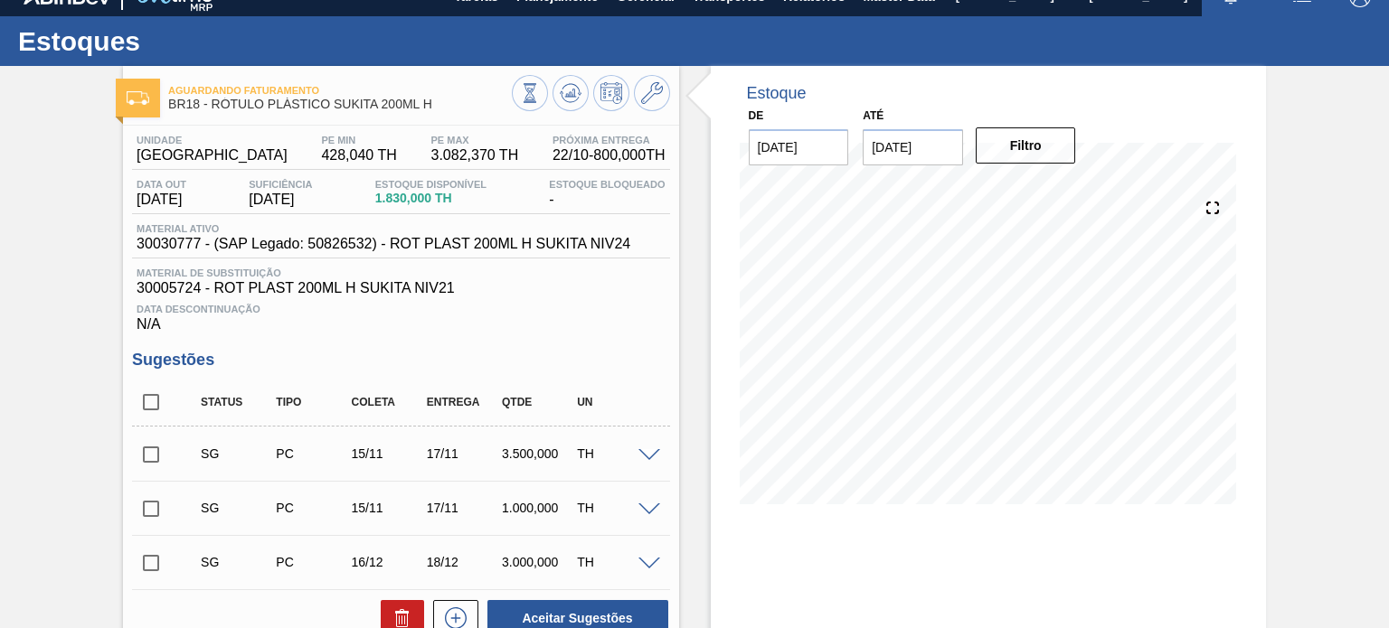
scroll to position [0, 0]
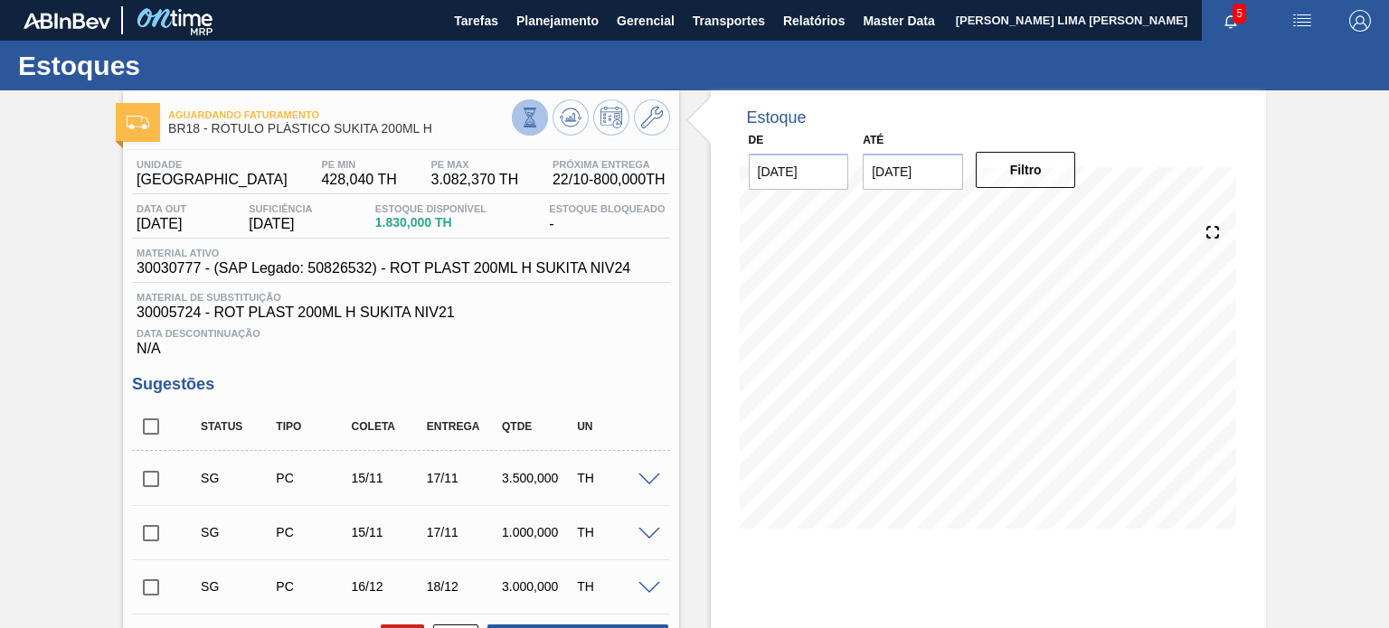
click at [536, 107] on button at bounding box center [530, 117] width 36 height 36
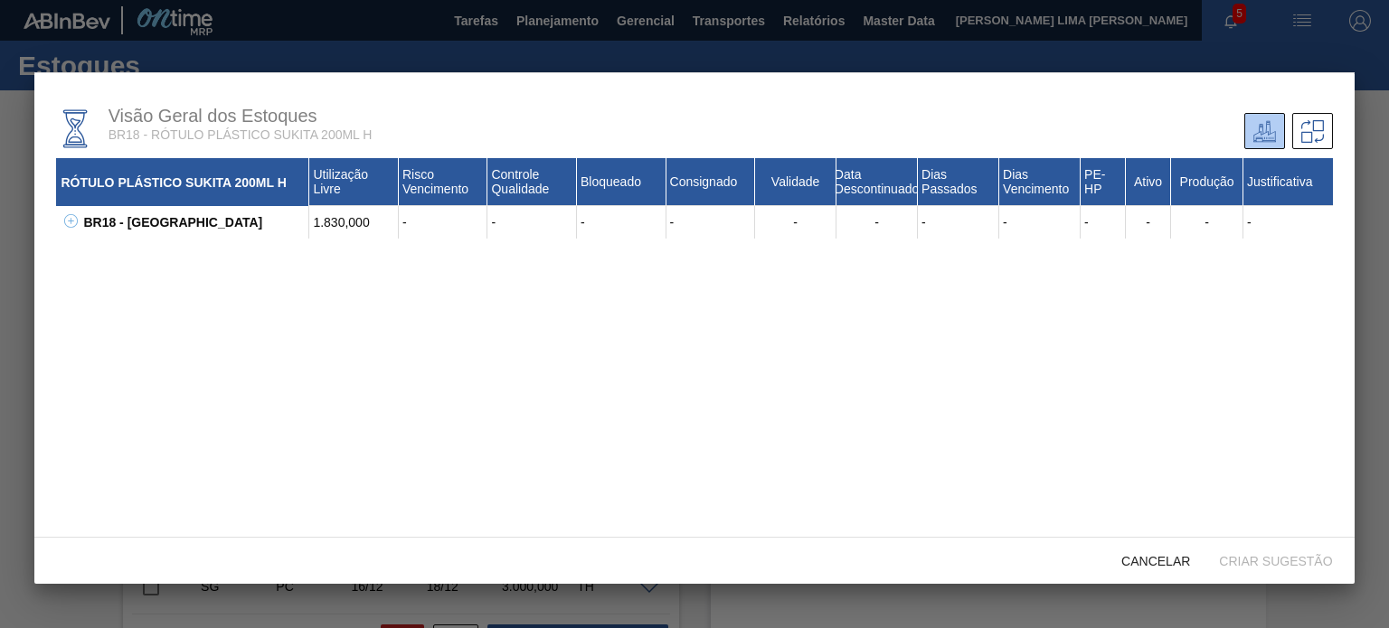
click at [76, 227] on icon at bounding box center [71, 221] width 14 height 14
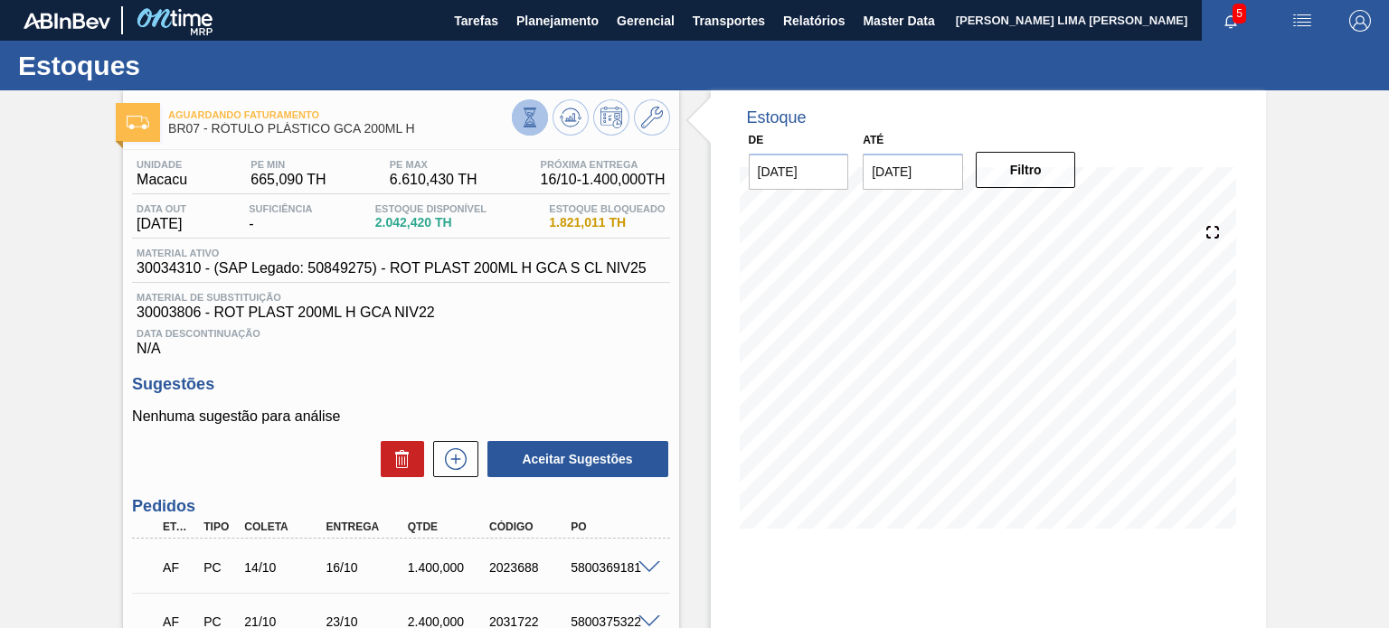
click at [516, 125] on button at bounding box center [530, 117] width 36 height 36
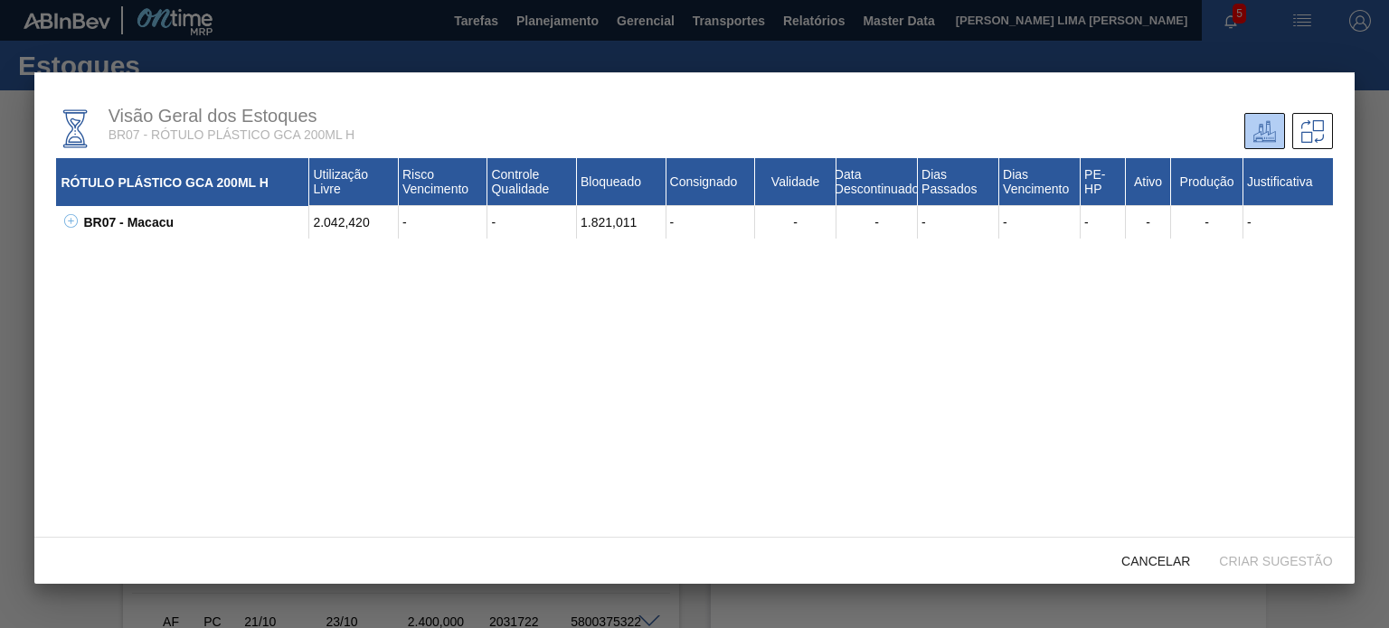
click at [76, 228] on icon at bounding box center [71, 221] width 14 height 14
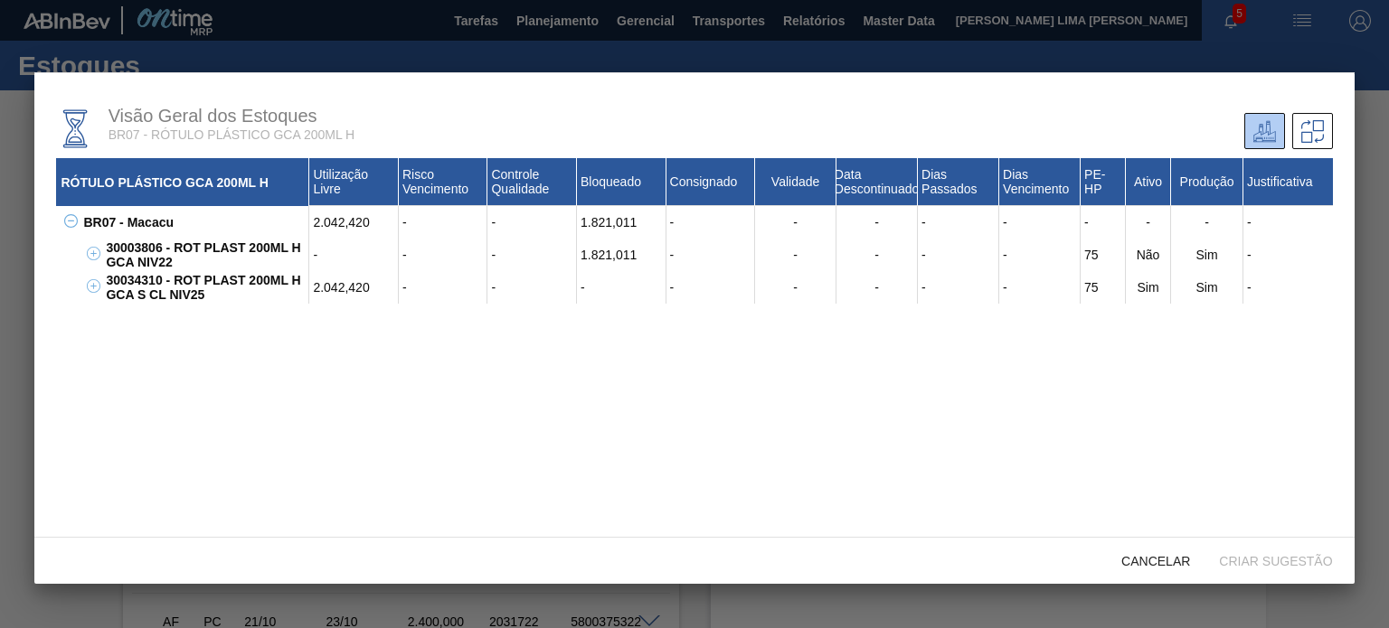
click at [605, 256] on div "1.821,011" at bounding box center [621, 255] width 89 height 33
click at [609, 249] on div "1.821,011" at bounding box center [621, 255] width 89 height 33
click at [322, 255] on div "-" at bounding box center [353, 255] width 89 height 33
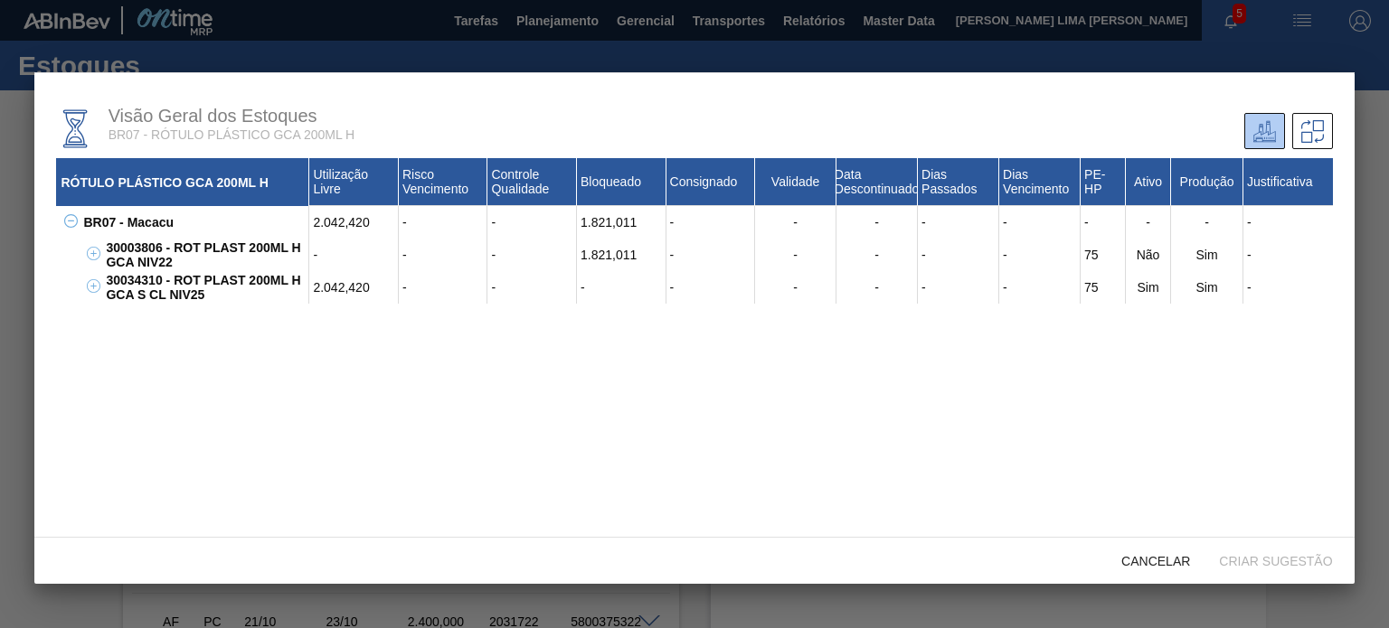
click at [322, 255] on div "-" at bounding box center [353, 255] width 89 height 33
click at [320, 257] on div "-" at bounding box center [353, 255] width 89 height 33
click at [315, 259] on div "-" at bounding box center [353, 255] width 89 height 33
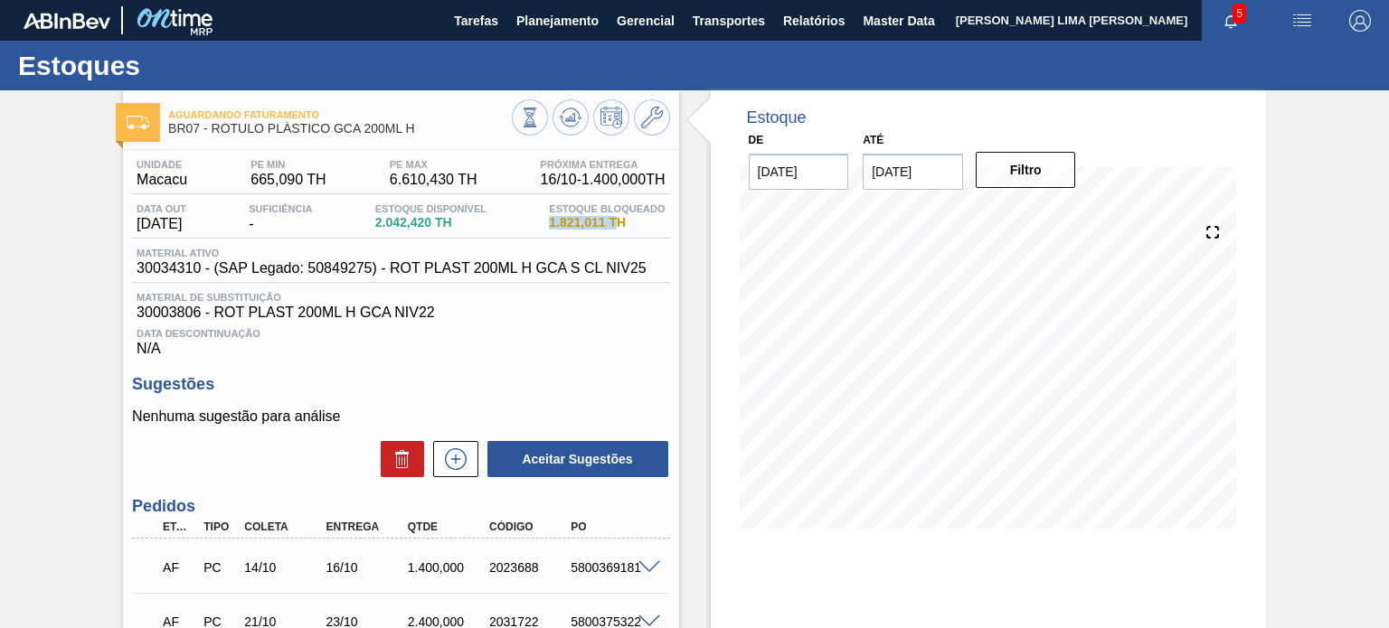
drag, startPoint x: 557, startPoint y: 227, endPoint x: 615, endPoint y: 228, distance: 57.9
click at [615, 228] on span "1.821,011 TH" at bounding box center [607, 223] width 116 height 14
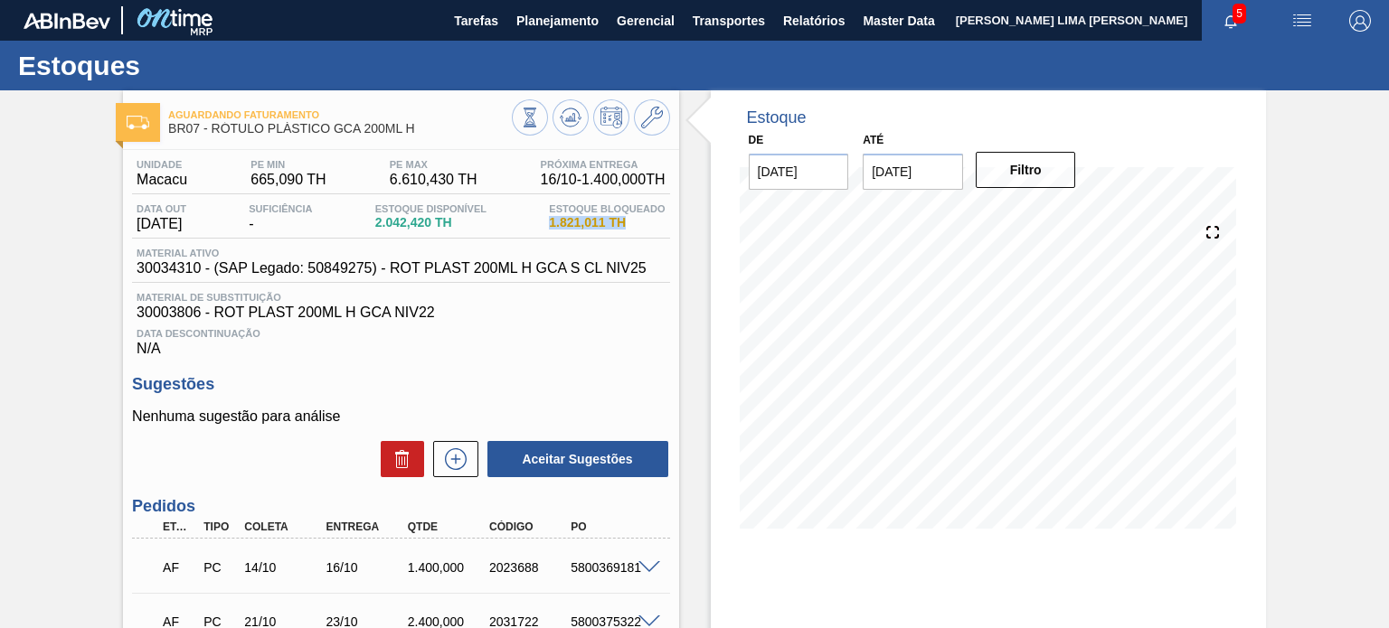
click at [607, 228] on span "1.821,011 TH" at bounding box center [607, 223] width 116 height 14
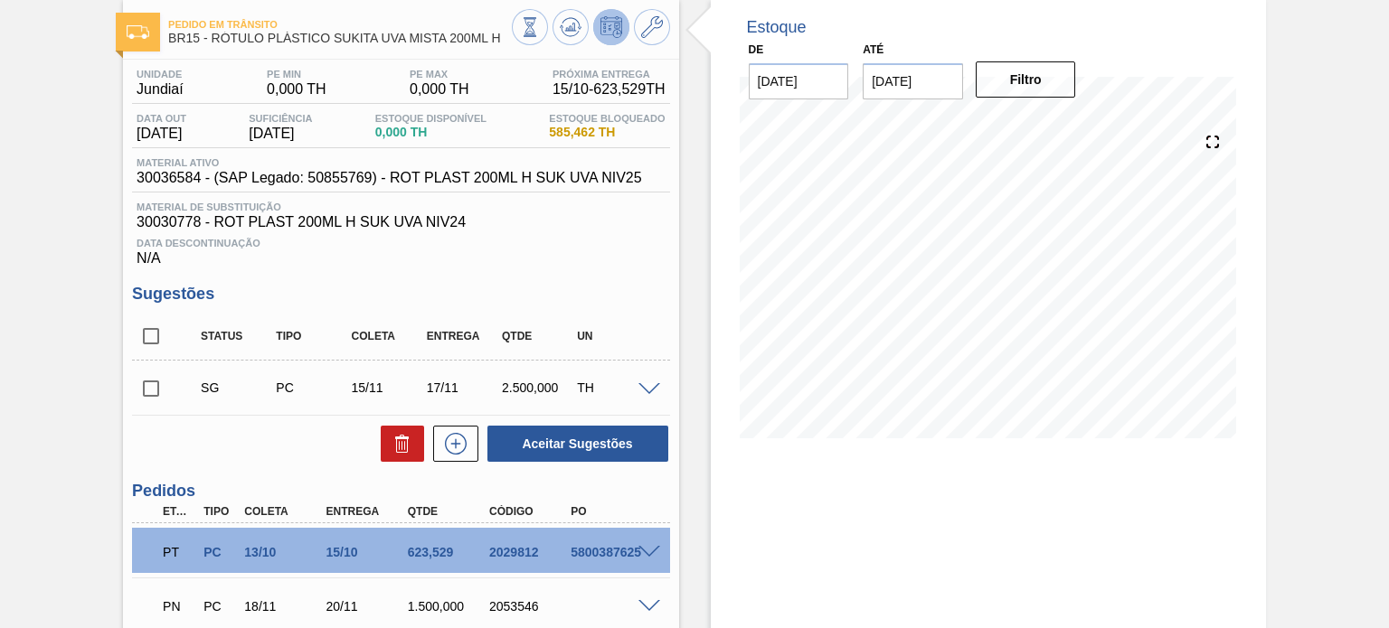
scroll to position [242, 0]
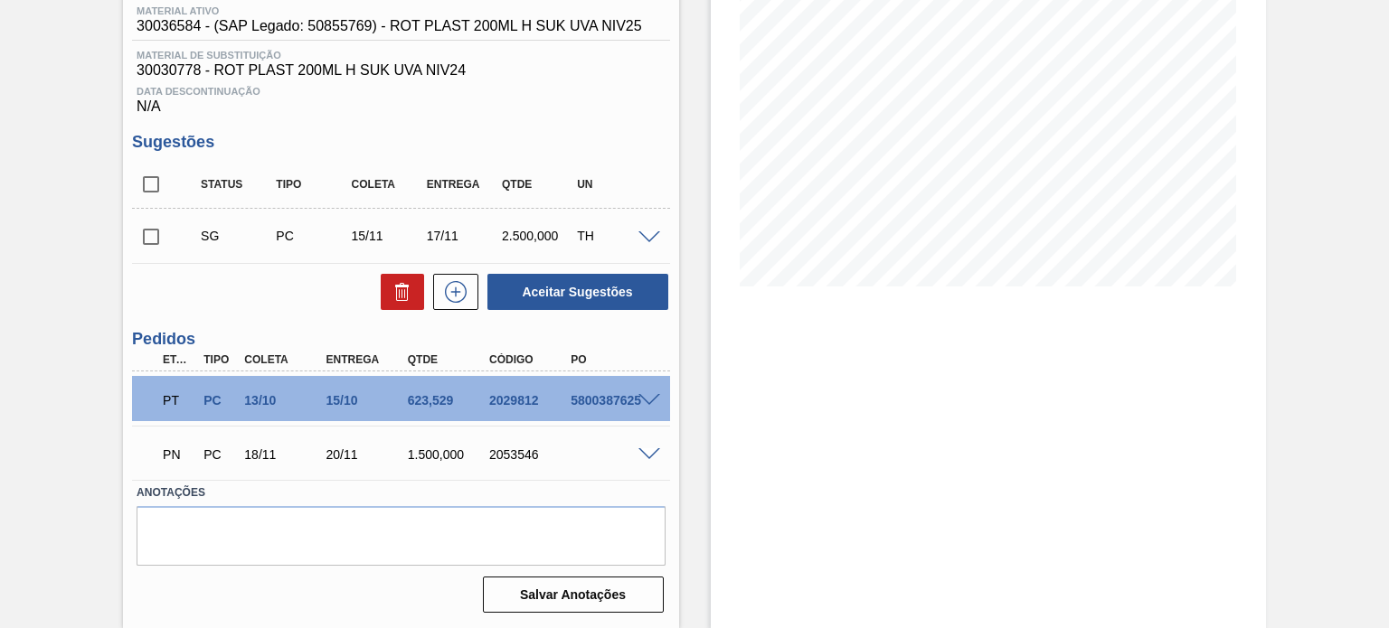
click at [640, 455] on span at bounding box center [649, 455] width 22 height 14
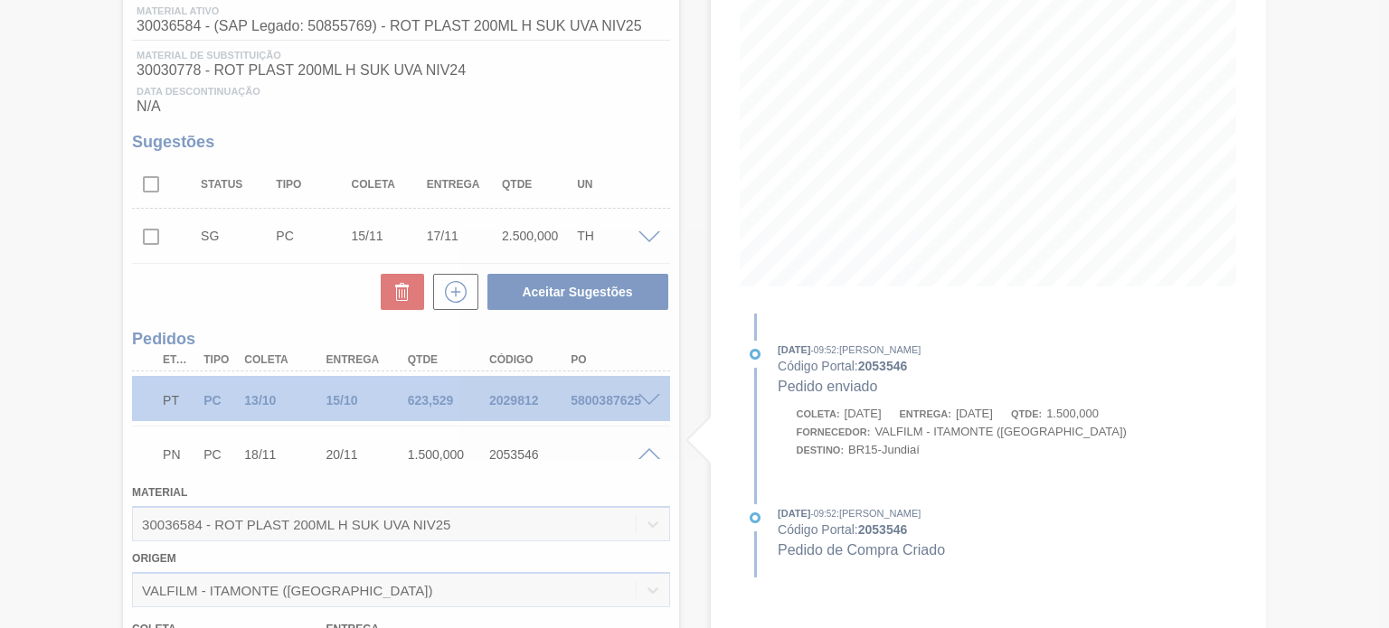
click at [648, 455] on div at bounding box center [694, 314] width 1389 height 628
click at [649, 452] on div at bounding box center [694, 314] width 1389 height 628
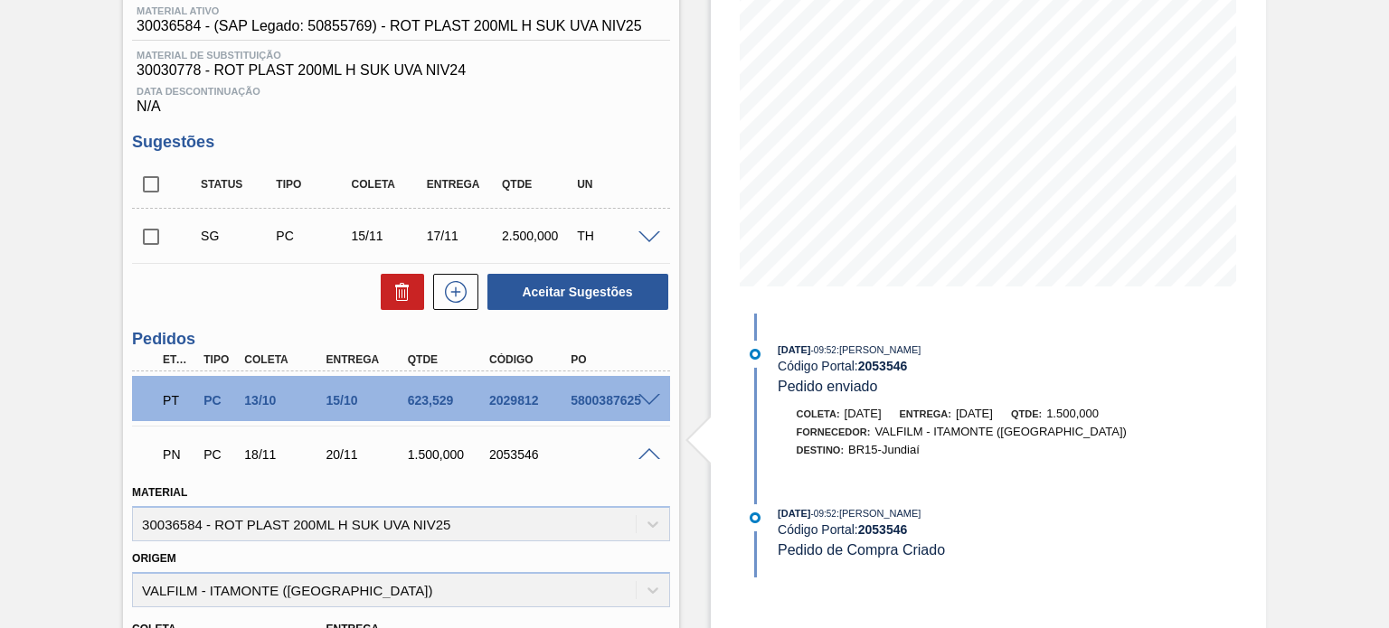
click at [651, 456] on span at bounding box center [649, 455] width 22 height 14
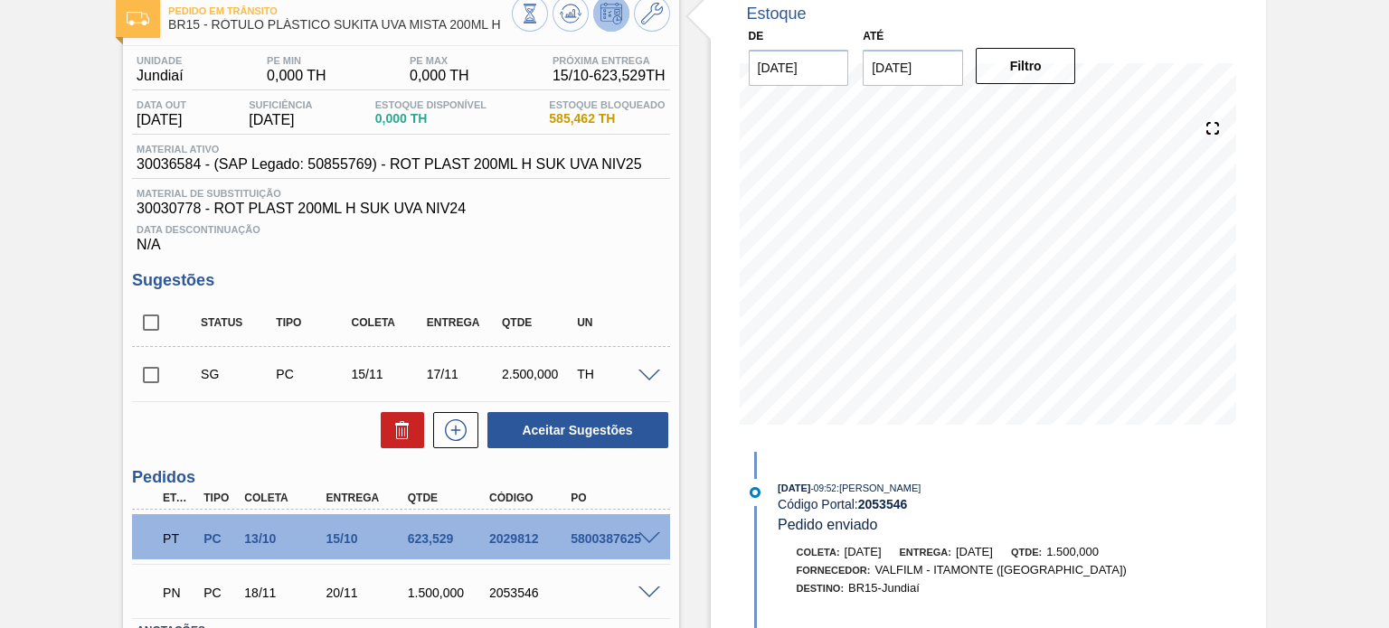
scroll to position [181, 0]
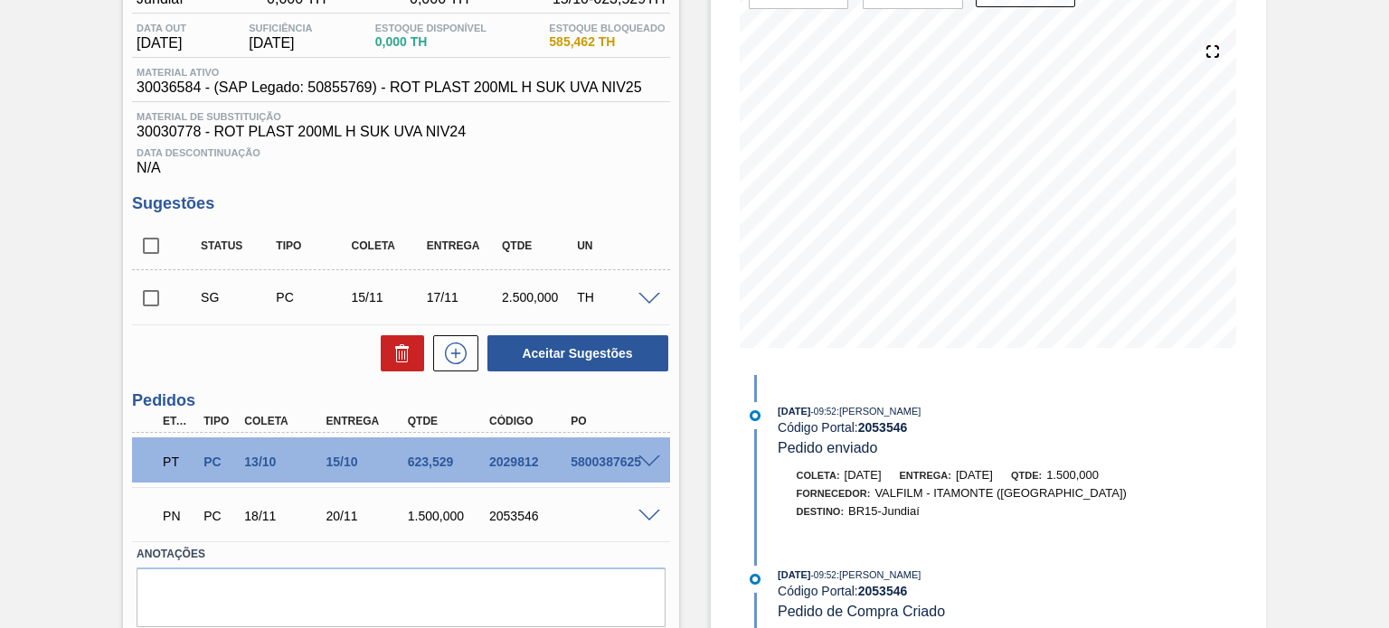
click at [644, 512] on span at bounding box center [649, 517] width 22 height 14
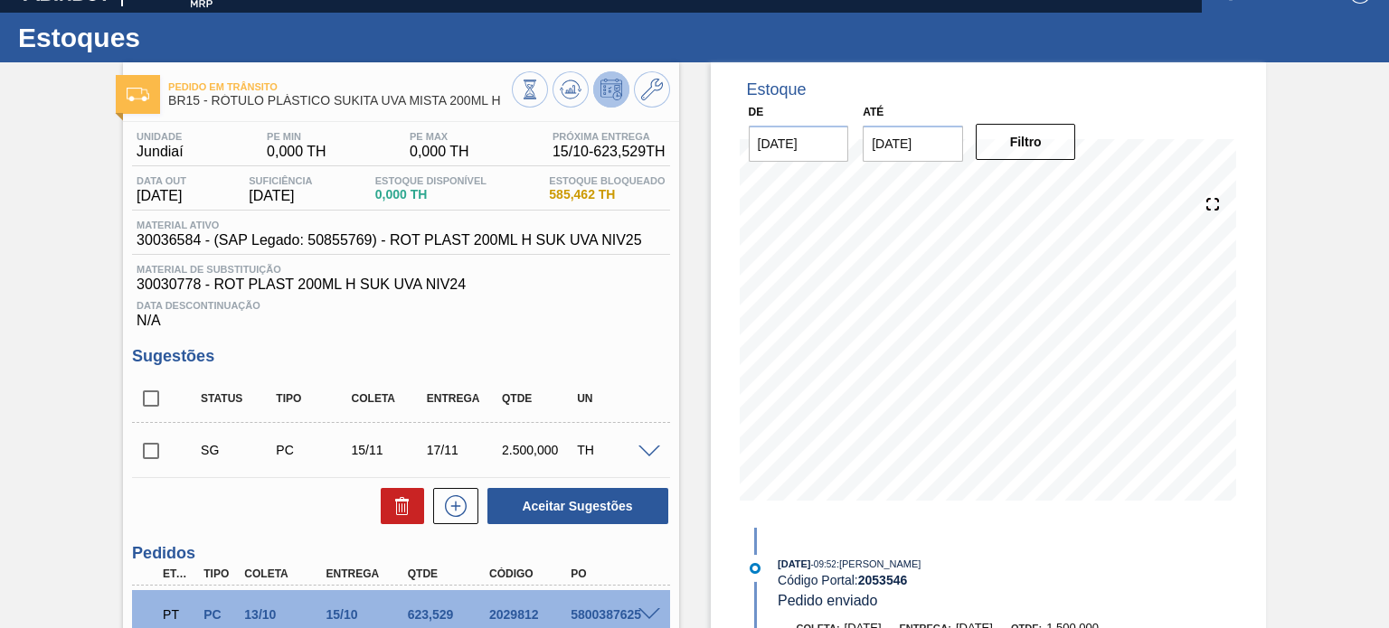
scroll to position [0, 0]
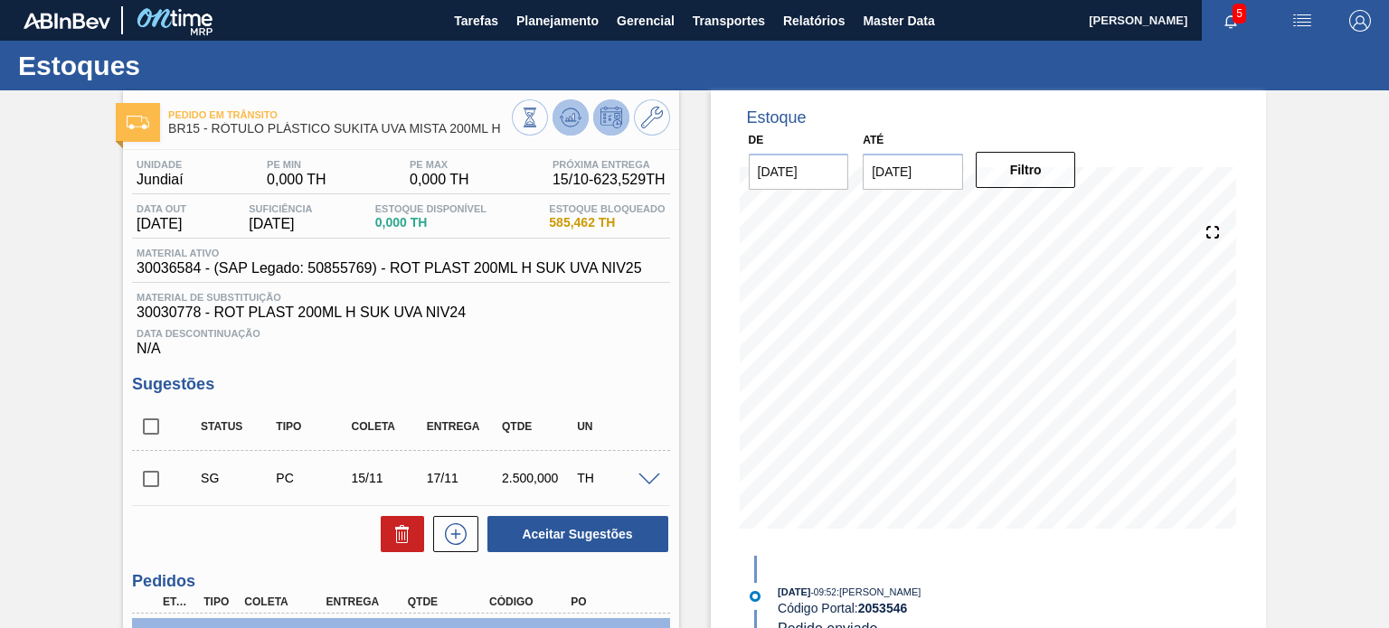
click at [568, 110] on icon at bounding box center [571, 118] width 22 height 22
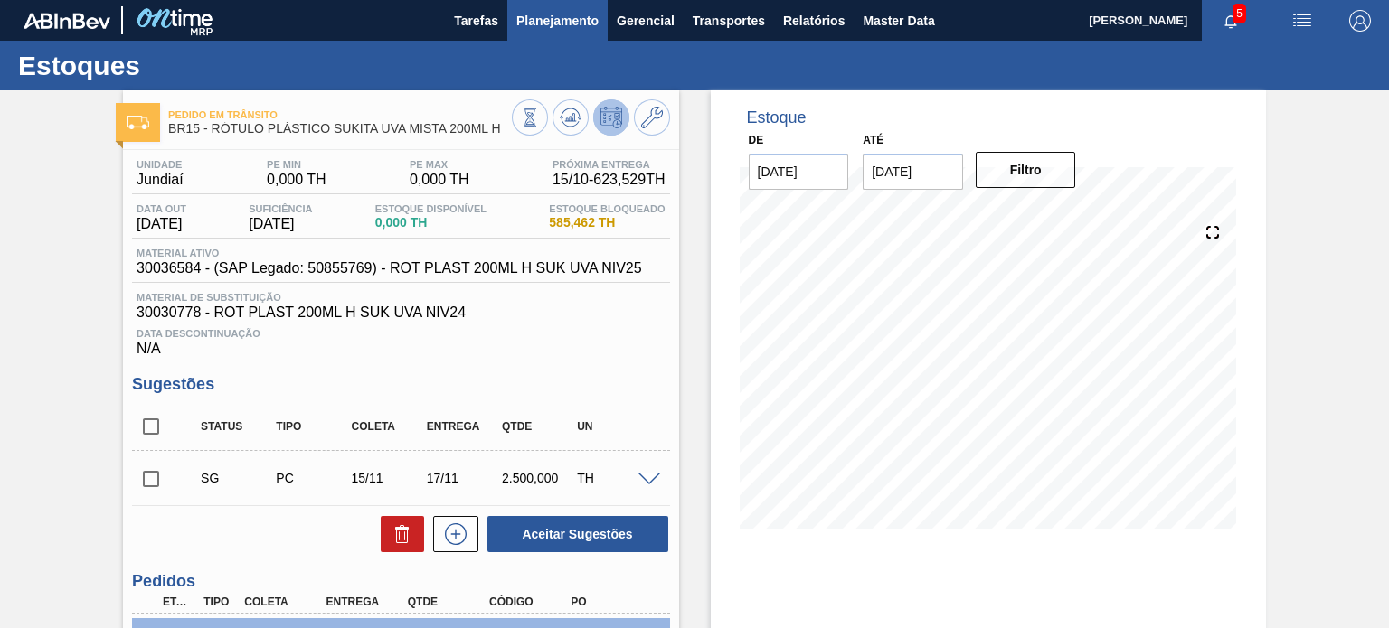
click at [524, 18] on span "Planejamento" at bounding box center [557, 21] width 82 height 22
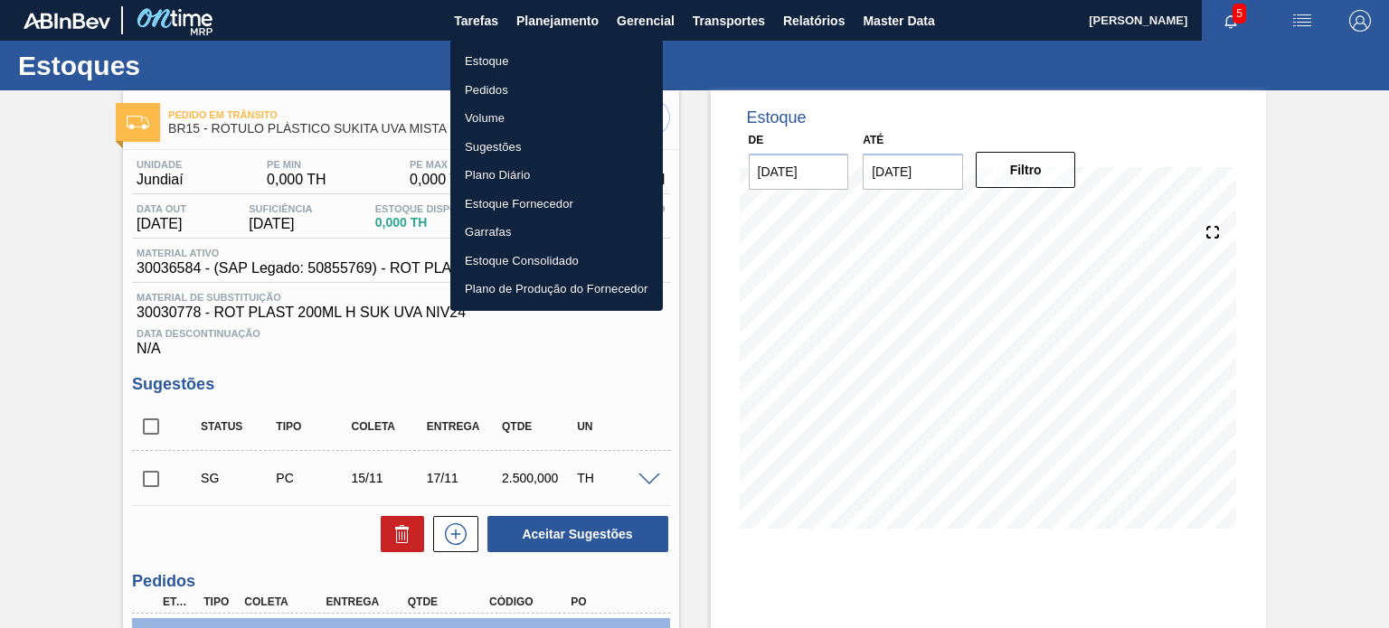
click at [526, 61] on li "Estoque" at bounding box center [556, 61] width 212 height 29
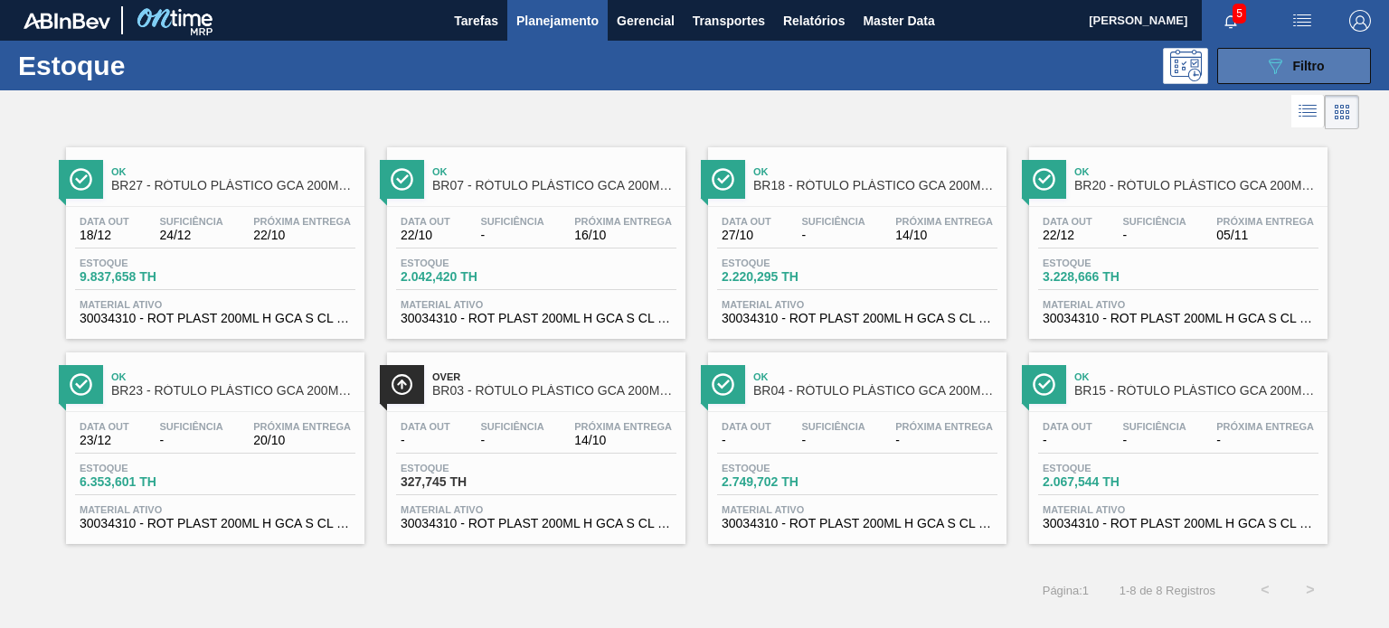
click at [1254, 61] on button "089F7B8B-B2A5-4AFE-B5C0-19BA573D28AC Filtro" at bounding box center [1294, 66] width 154 height 36
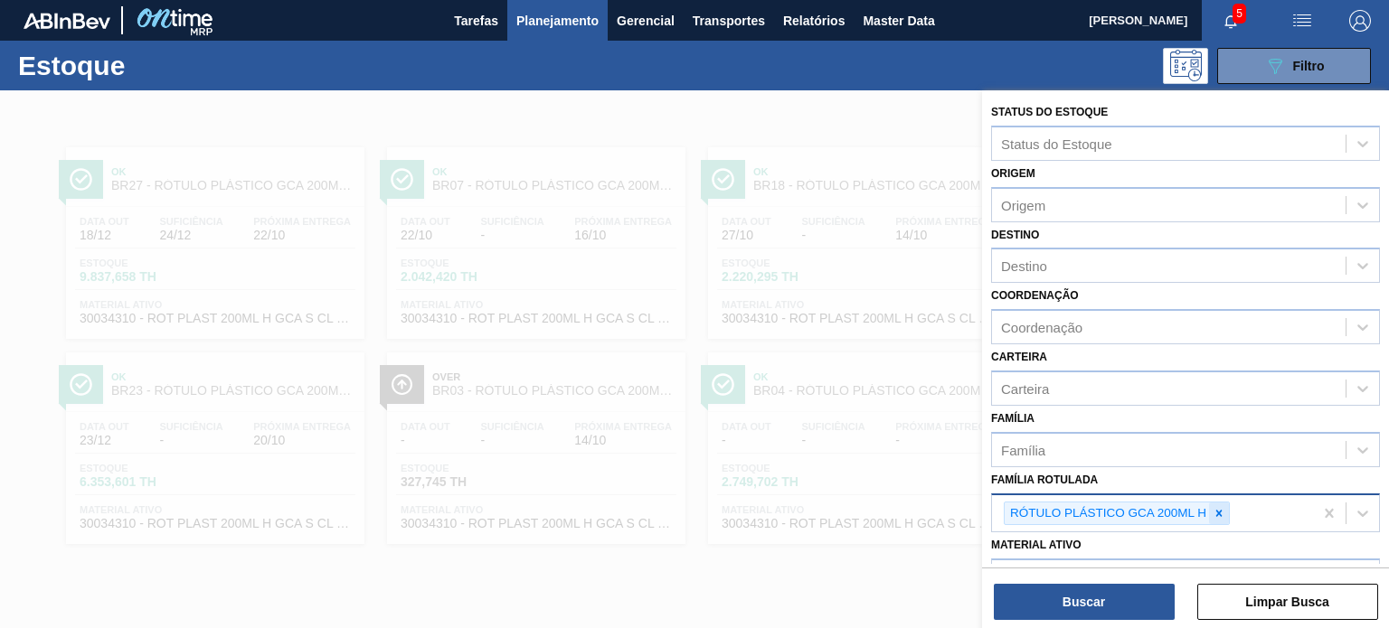
click at [1216, 509] on icon at bounding box center [1218, 513] width 13 height 13
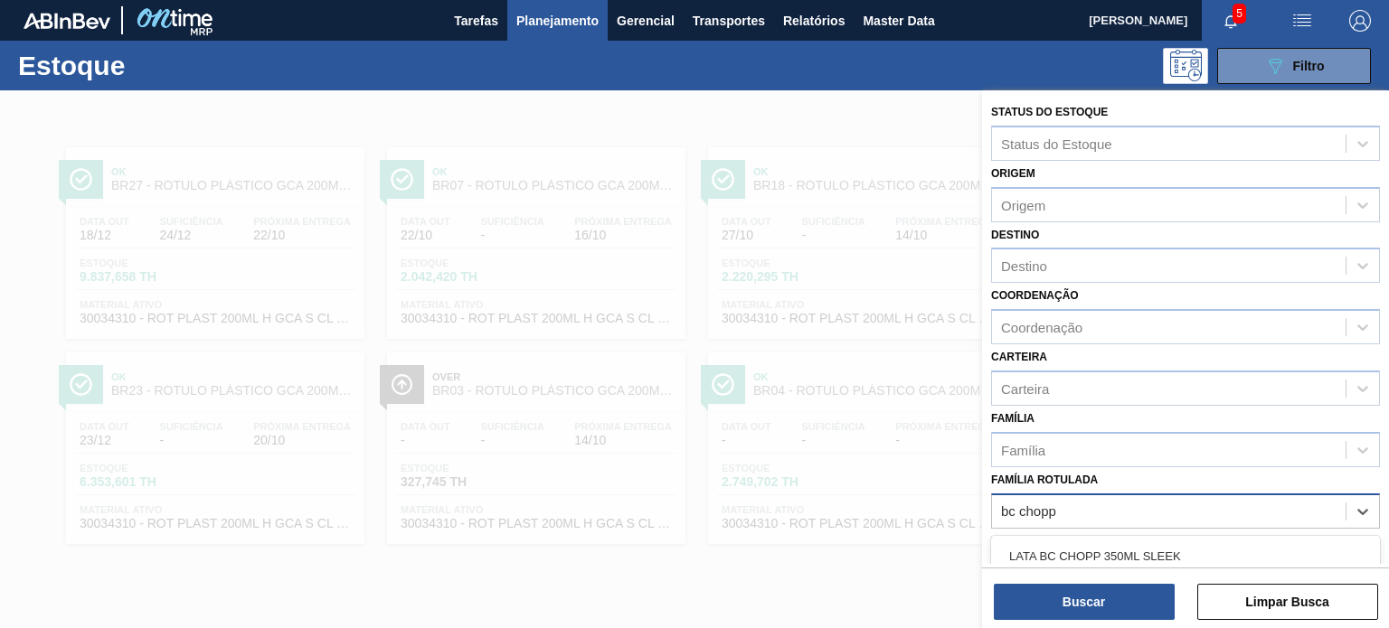
type Rotulada "bc chopp"
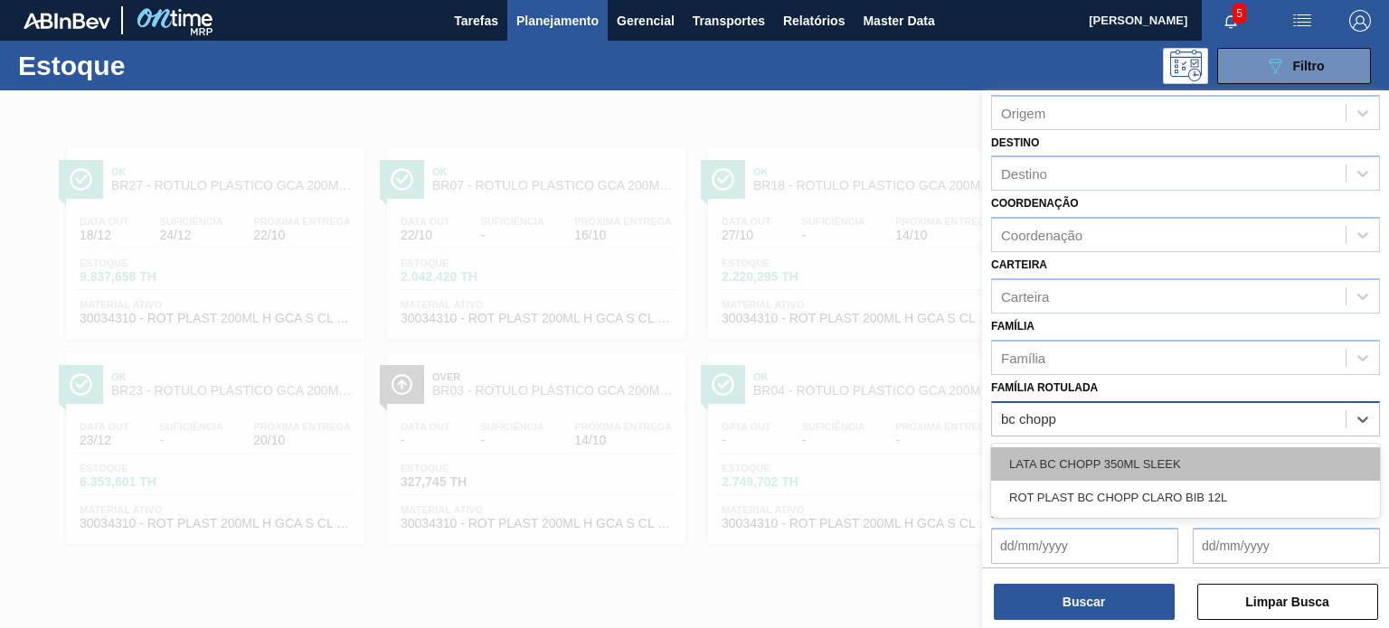
scroll to position [181, 0]
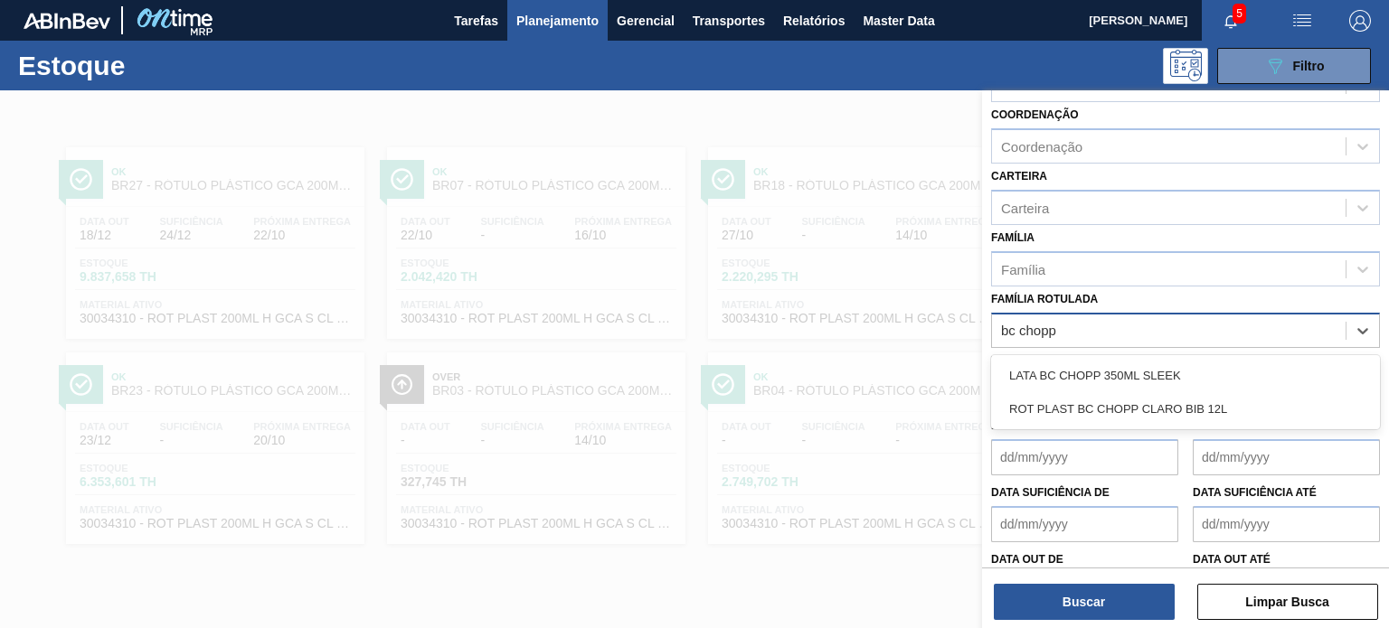
type Rotulada "bc chopp"
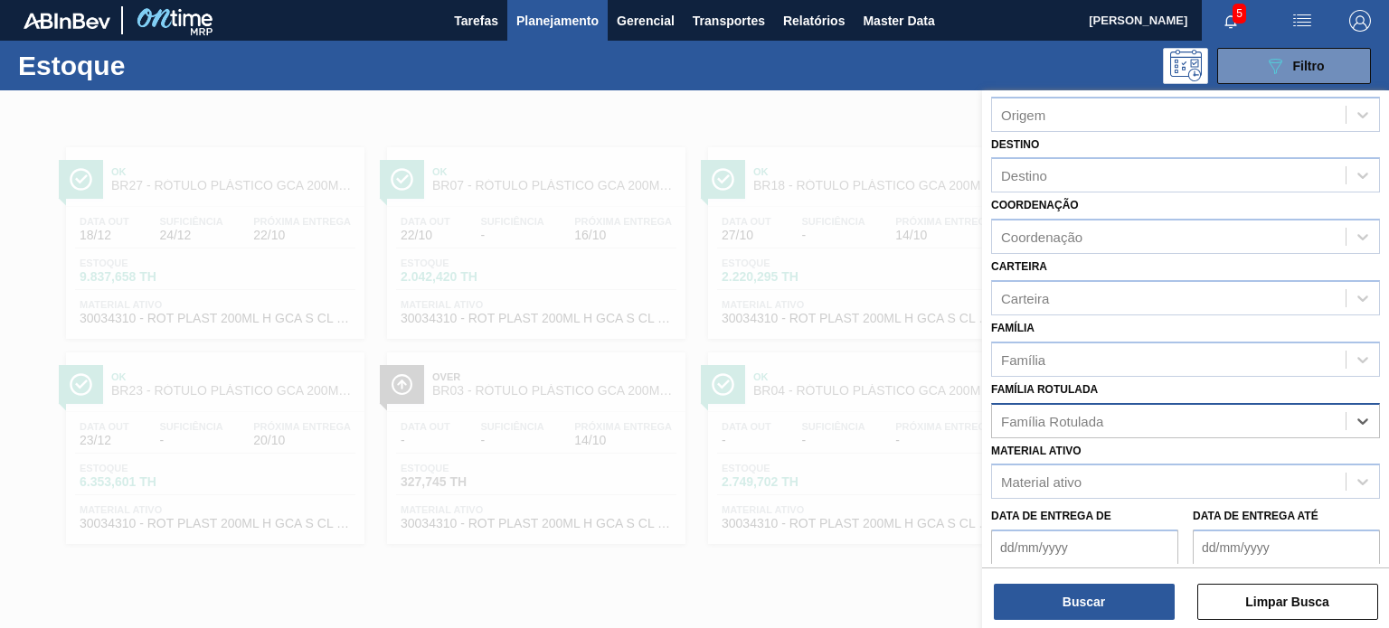
scroll to position [0, 0]
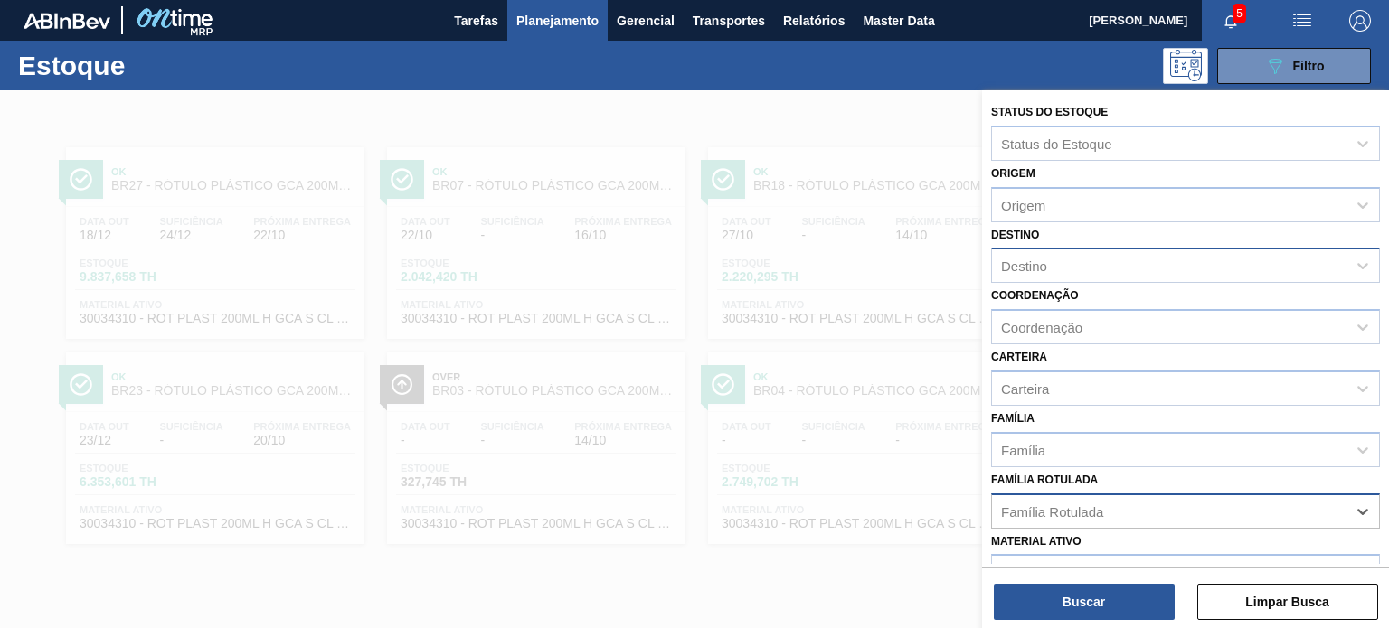
click at [1059, 261] on div "Destino" at bounding box center [1168, 266] width 353 height 26
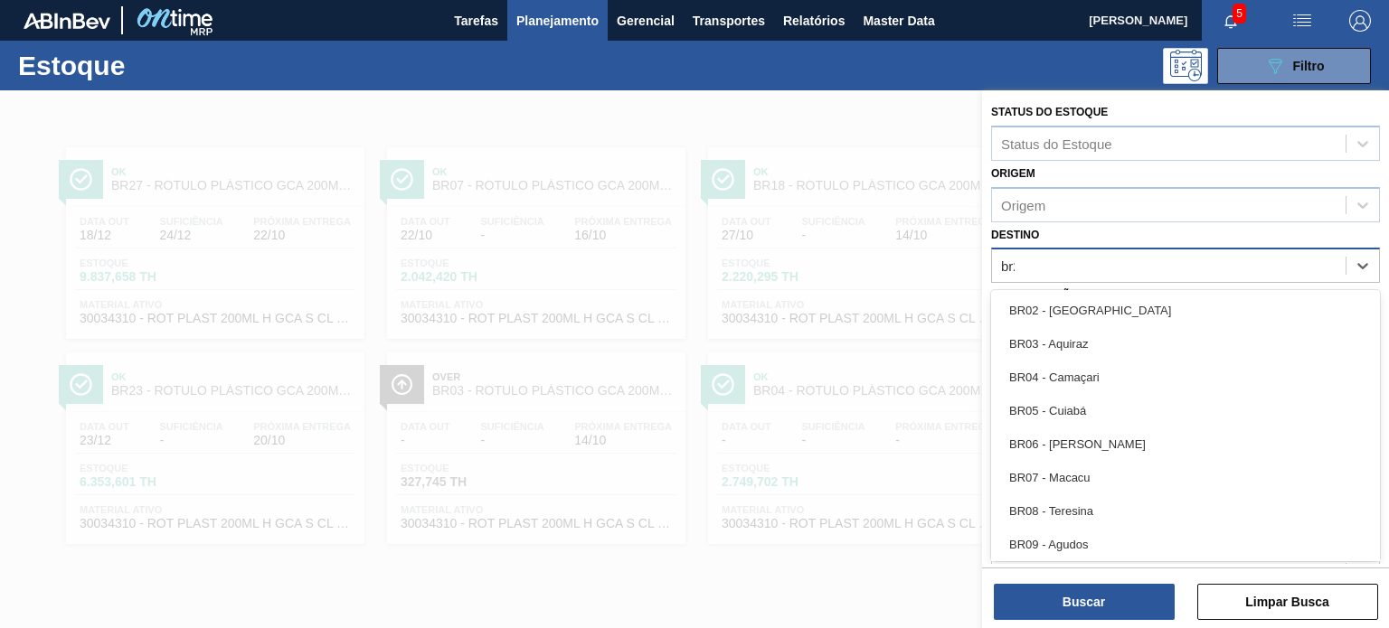
type input "br21"
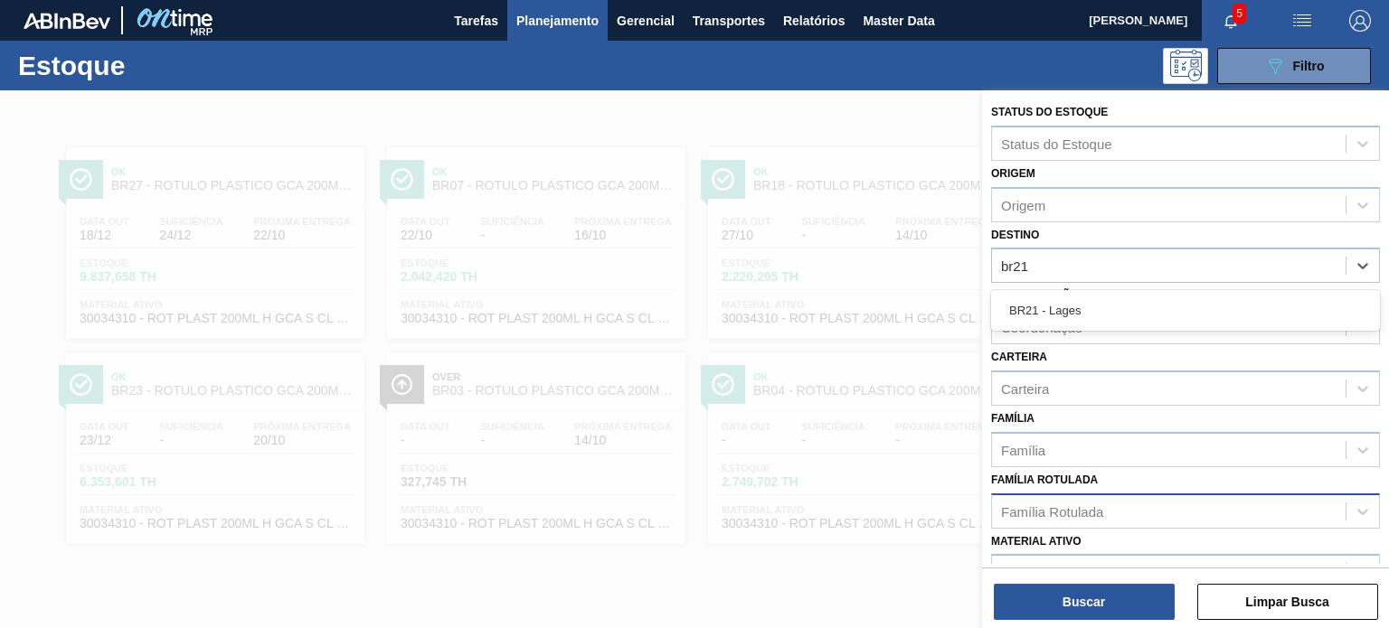
click at [1097, 291] on div "BR21 - Lages" at bounding box center [1185, 310] width 389 height 41
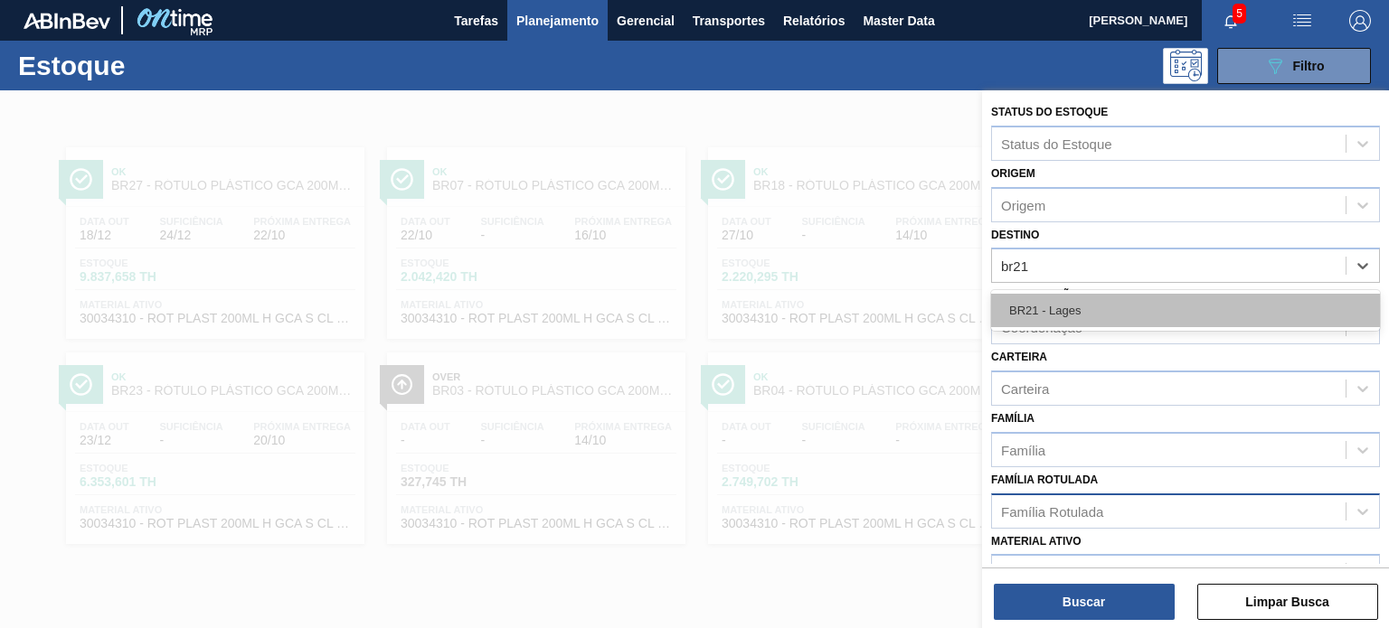
click at [1097, 294] on div "BR21 - Lages" at bounding box center [1185, 310] width 389 height 33
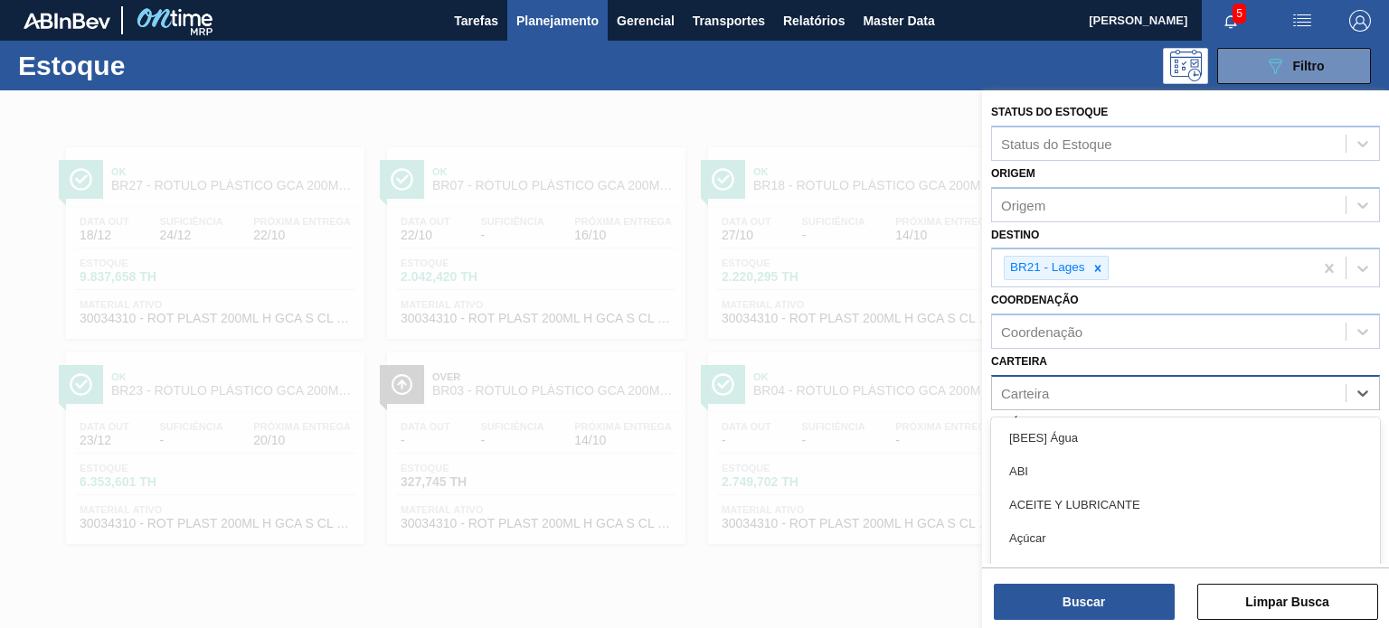
click at [1063, 391] on div "Carteira" at bounding box center [1168, 393] width 353 height 26
type input "lata"
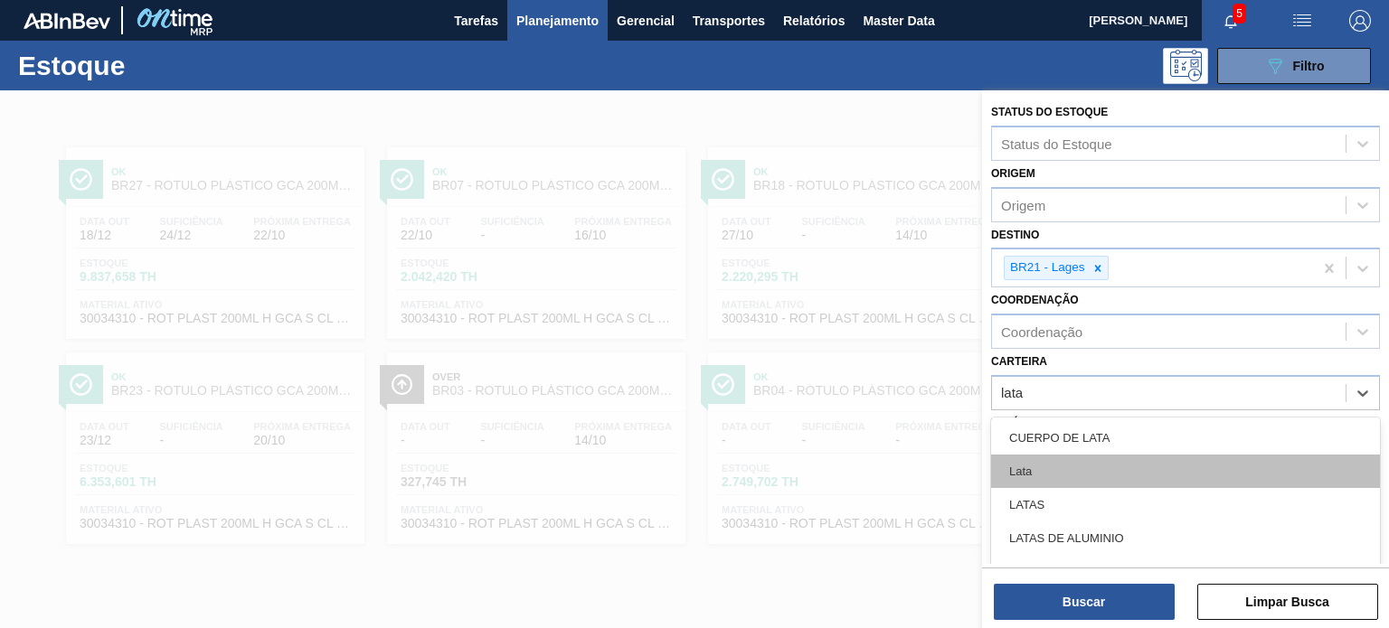
click at [1078, 466] on div "Lata" at bounding box center [1185, 471] width 389 height 33
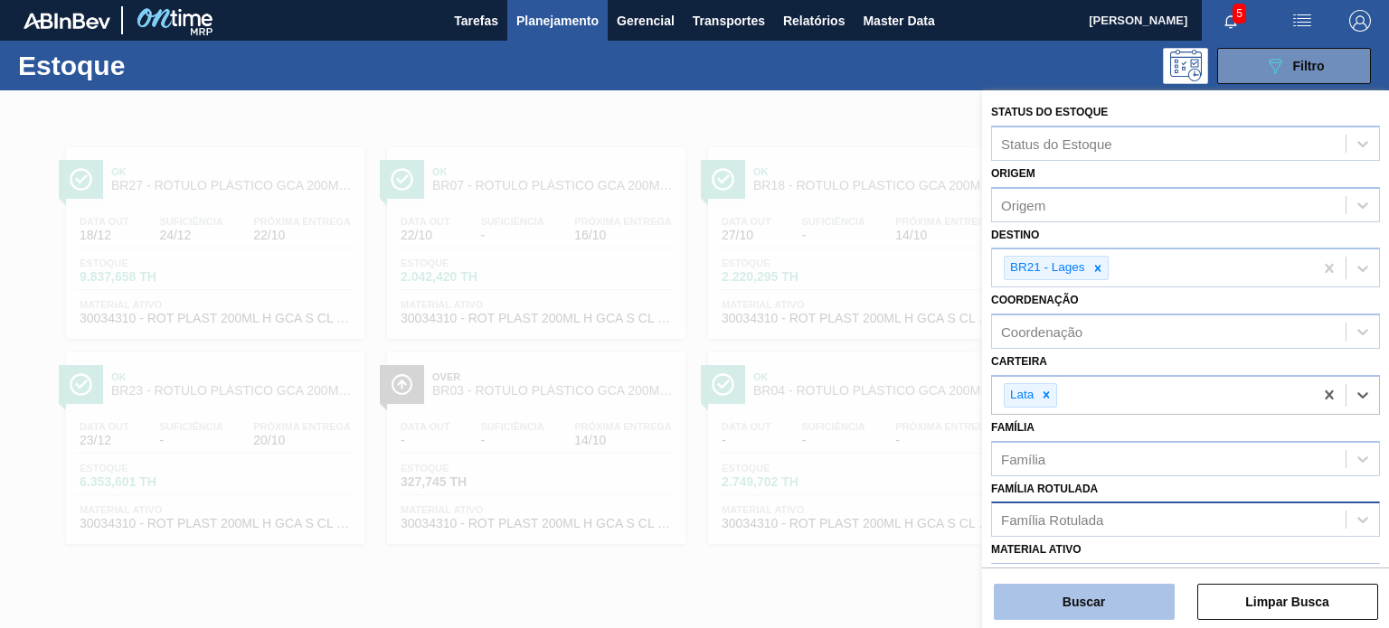
click at [1106, 593] on button "Buscar" at bounding box center [1083, 602] width 181 height 36
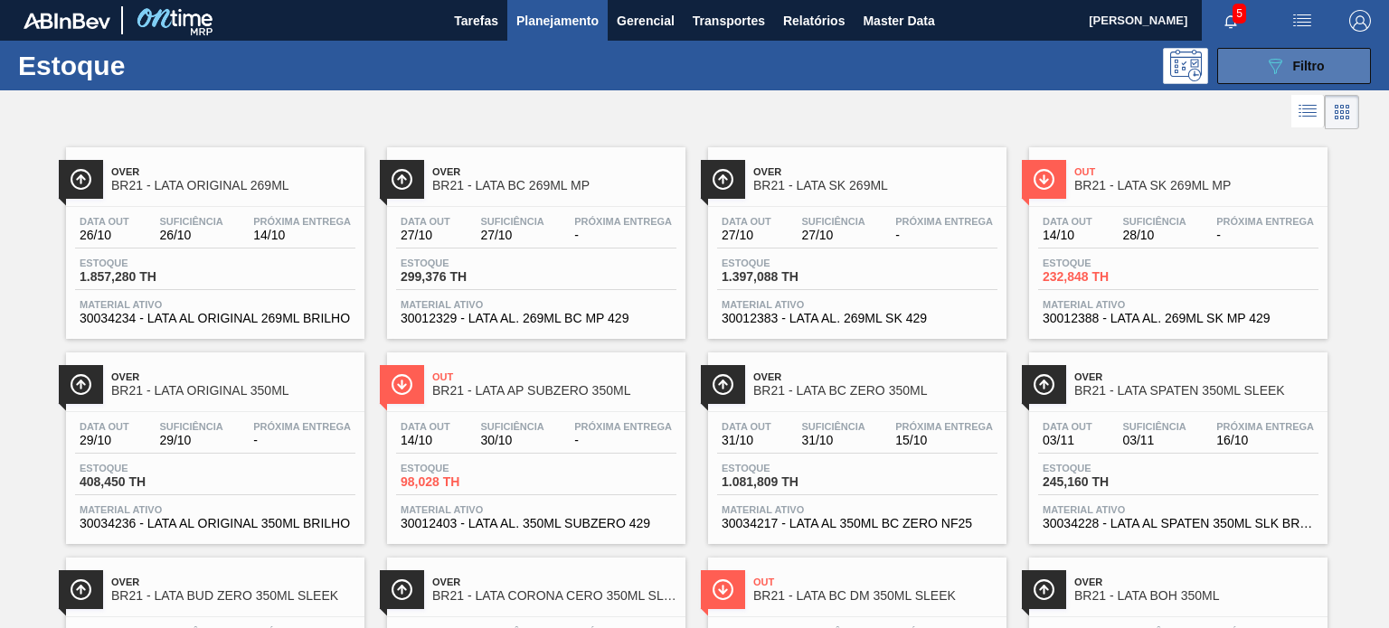
click at [1238, 57] on button "089F7B8B-B2A5-4AFE-B5C0-19BA573D28AC Filtro" at bounding box center [1294, 66] width 154 height 36
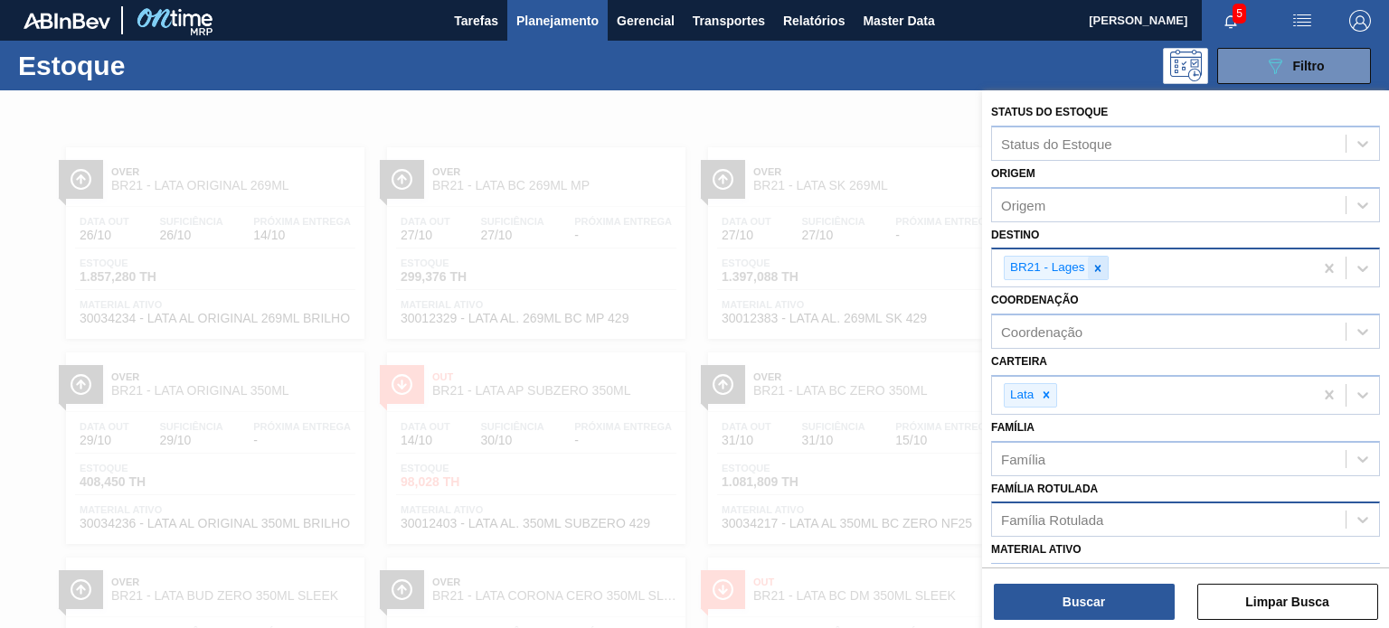
click at [1096, 266] on icon at bounding box center [1097, 268] width 6 height 6
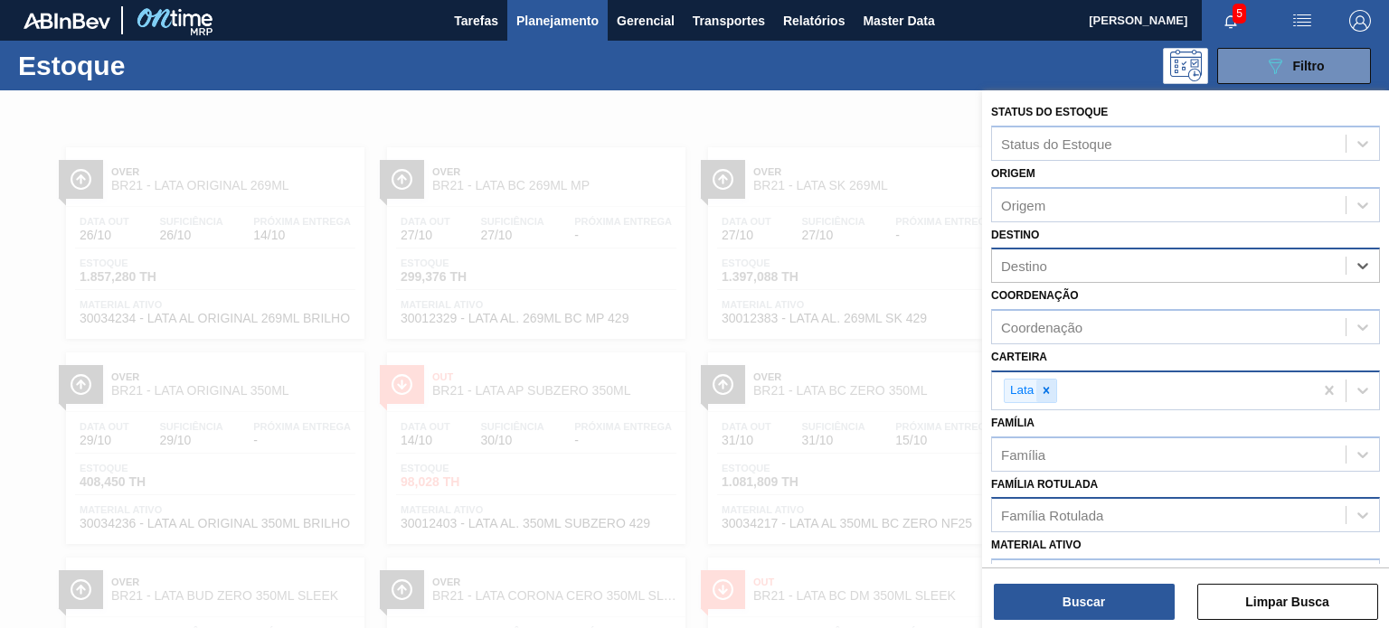
click at [1041, 389] on icon at bounding box center [1046, 390] width 13 height 13
drag, startPoint x: 1070, startPoint y: 519, endPoint x: 1063, endPoint y: 507, distance: 13.8
click at [1068, 519] on div "Família Rotulada" at bounding box center [1168, 511] width 353 height 26
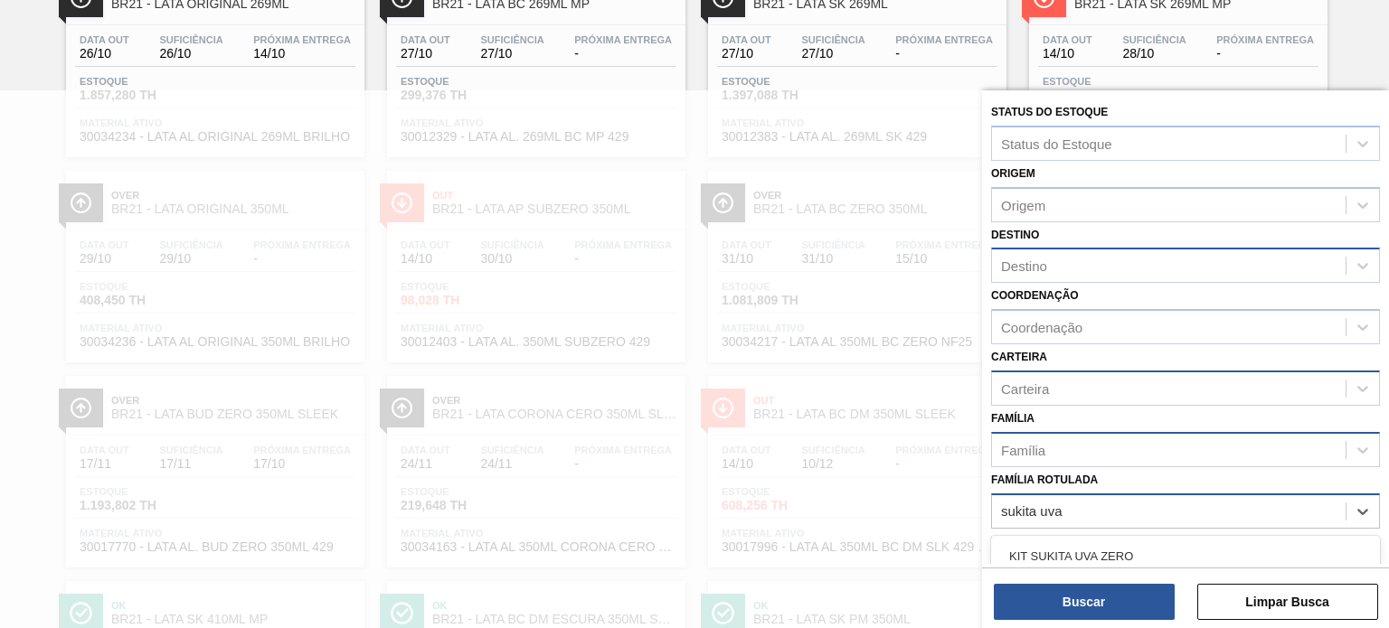
scroll to position [90, 0]
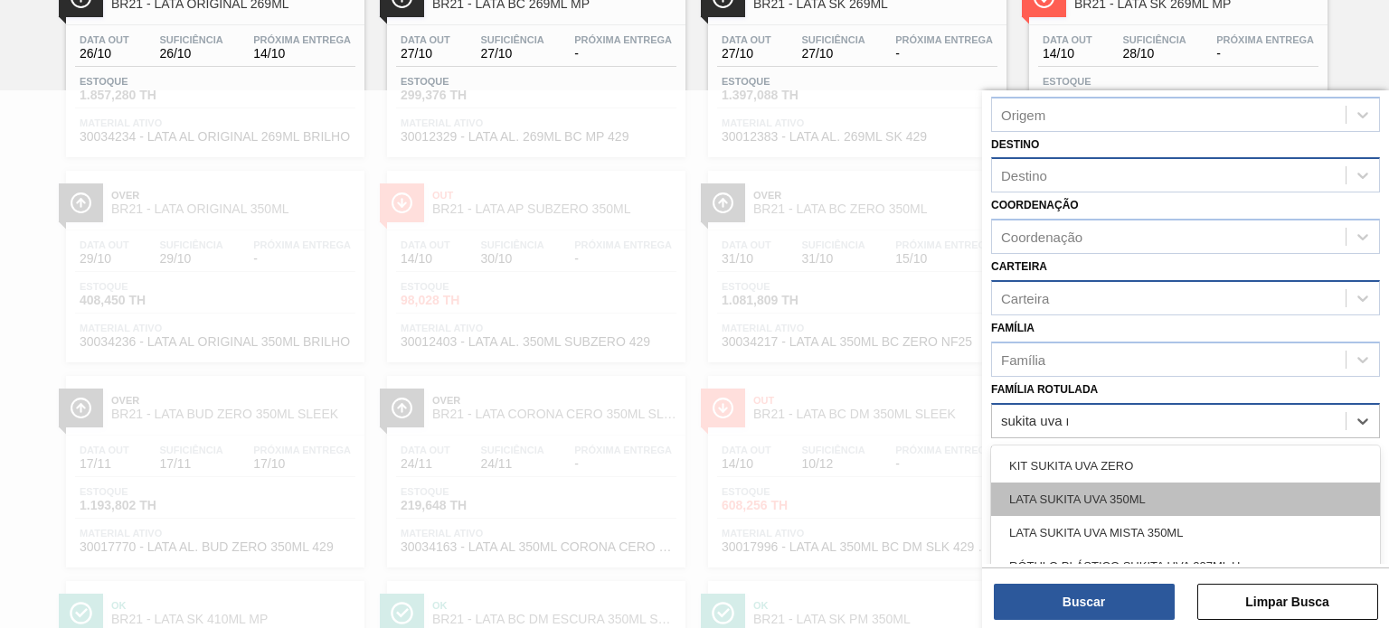
type Rotulada "sukita uva mi"
click at [1276, 487] on div "RÓTULO PLÁSTICO SUKITA UVA MISTA 200ML H" at bounding box center [1185, 499] width 389 height 33
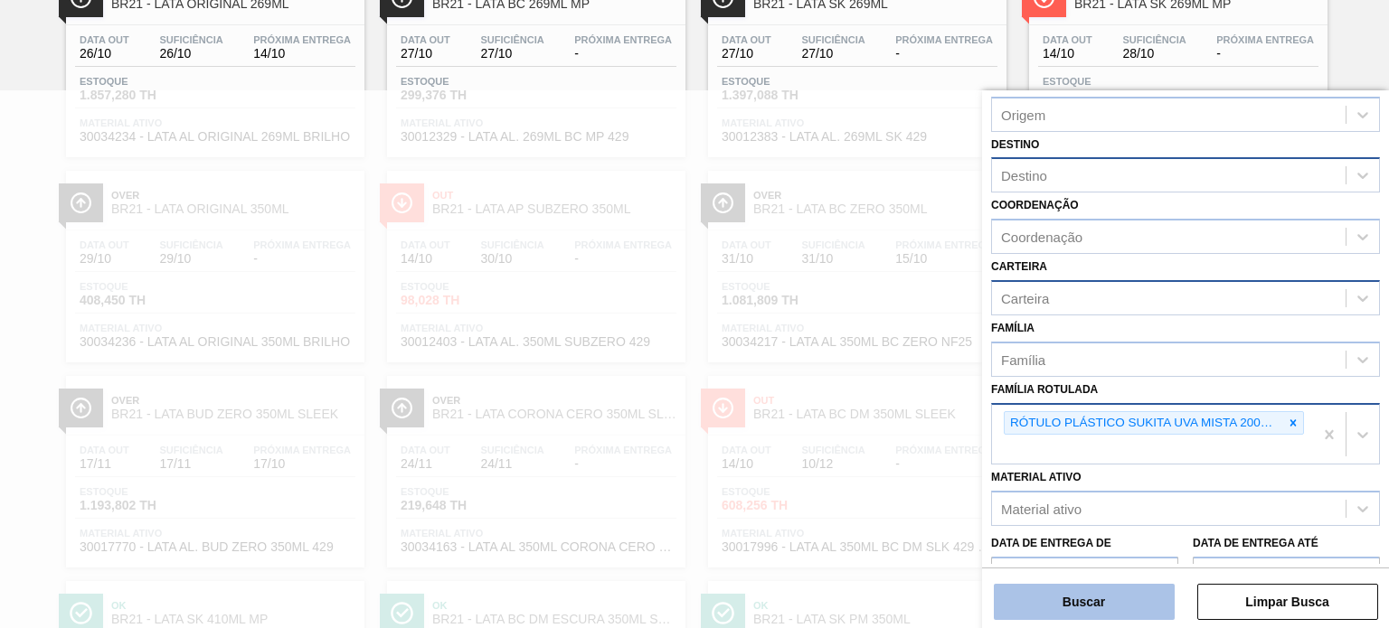
click at [1121, 610] on button "Buscar" at bounding box center [1083, 602] width 181 height 36
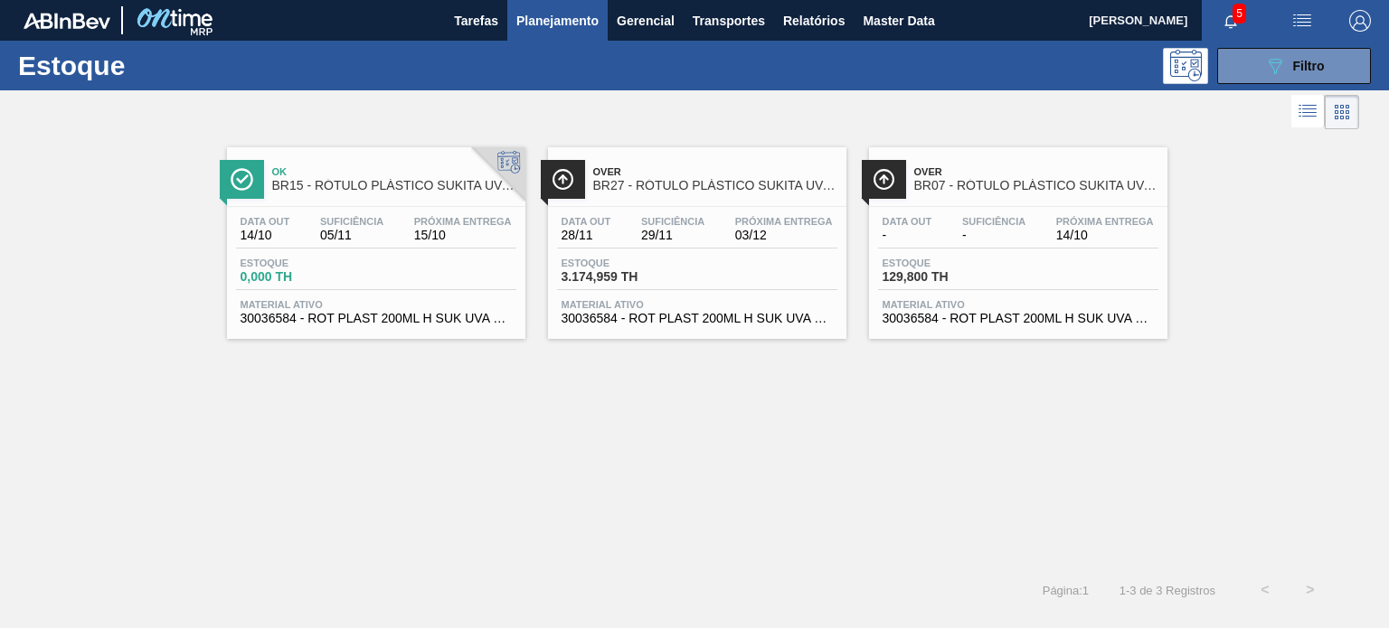
click at [479, 248] on div "Data out 14/10 Suficiência 05/11 Próxima Entrega 15/10" at bounding box center [376, 232] width 280 height 33
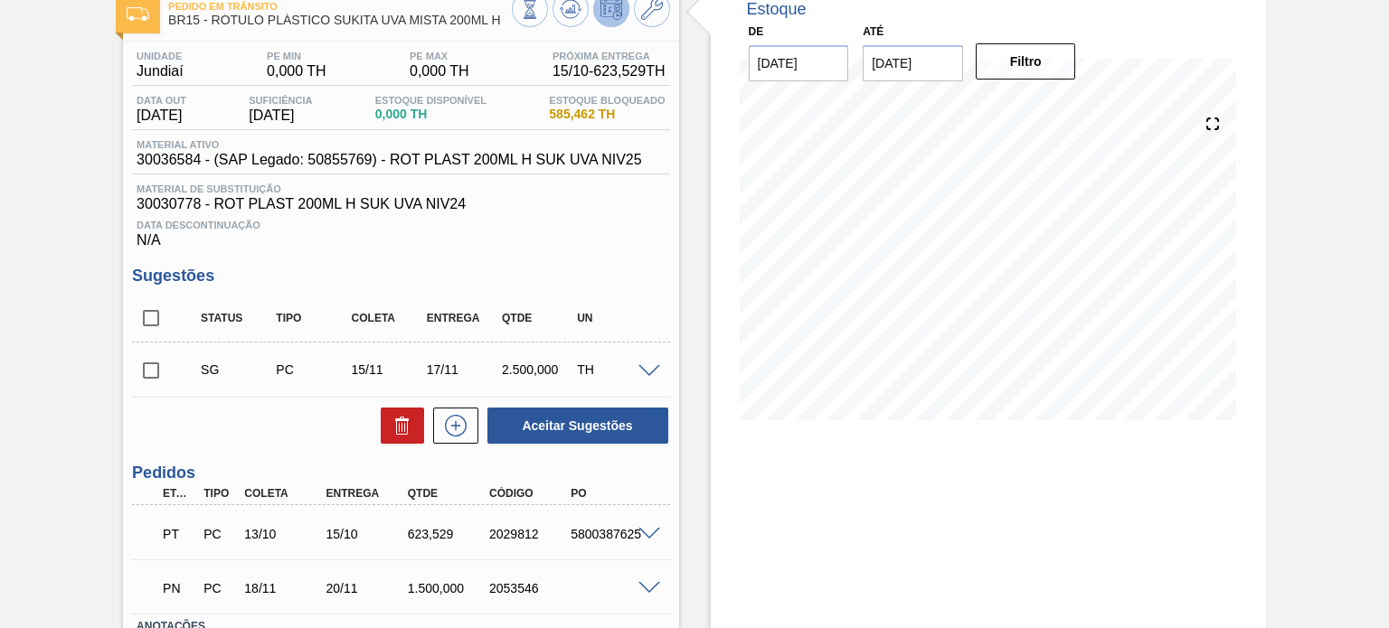
scroll to position [242, 0]
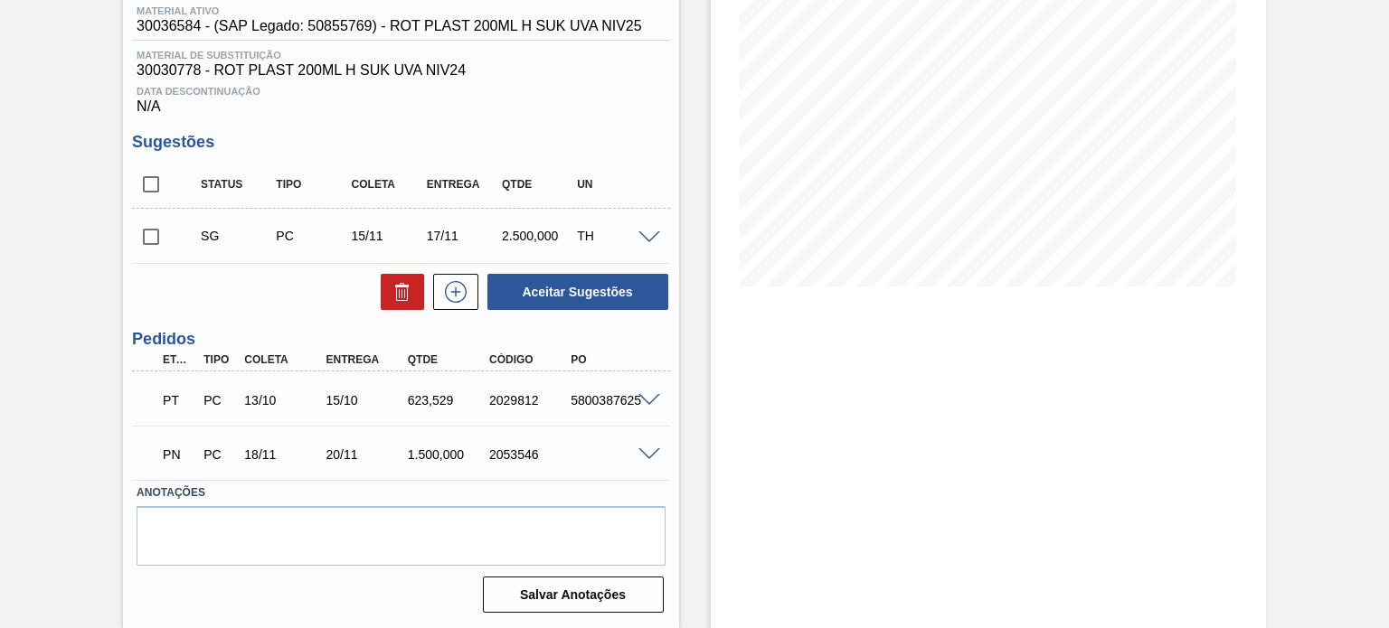
click at [638, 395] on span at bounding box center [649, 401] width 22 height 14
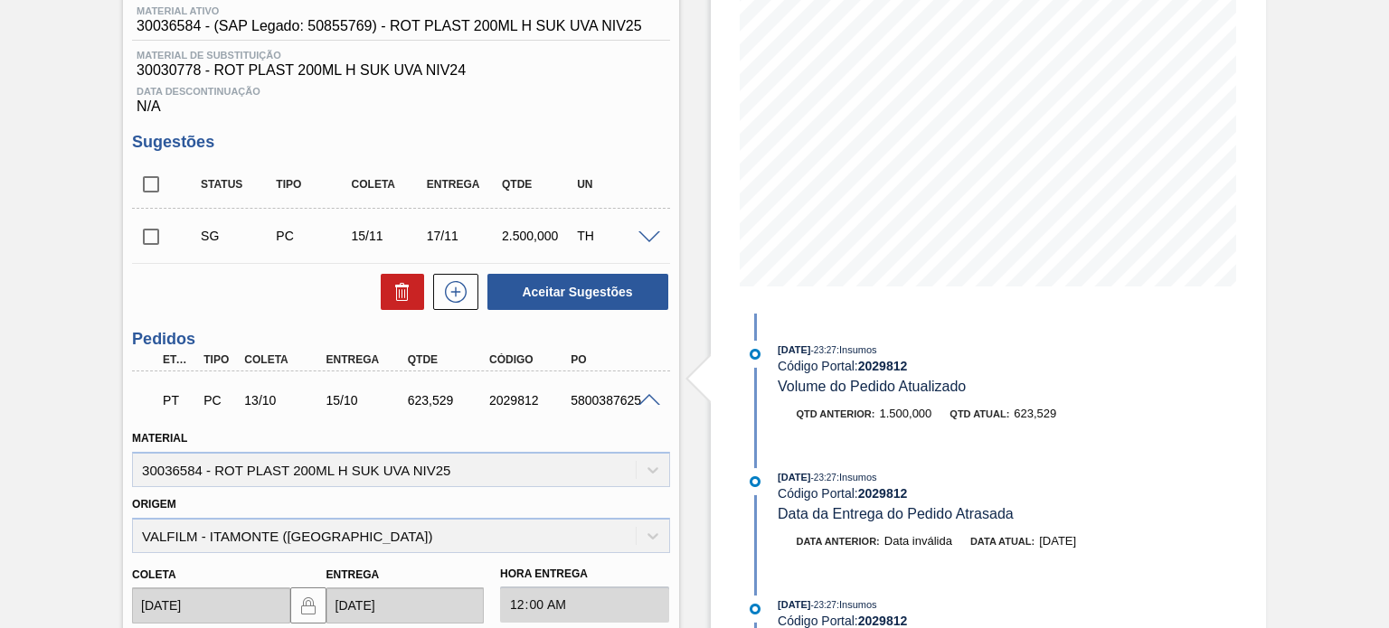
scroll to position [0, 0]
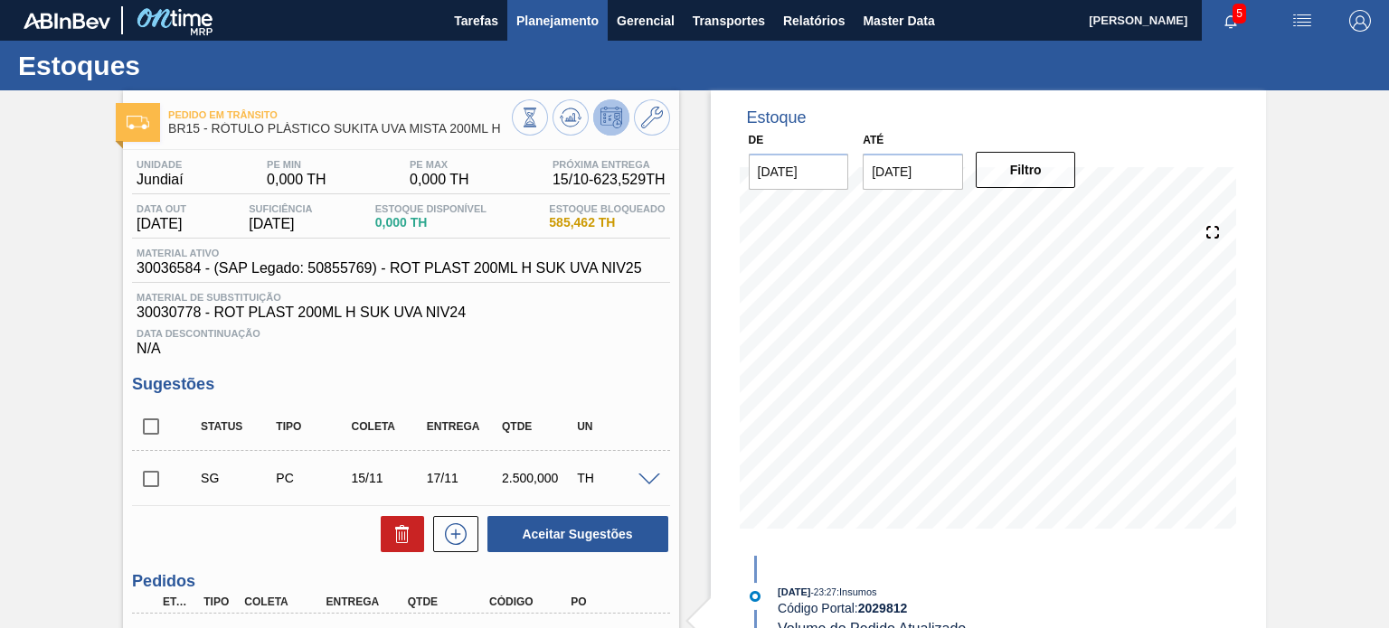
click at [542, 26] on span "Planejamento" at bounding box center [557, 21] width 82 height 22
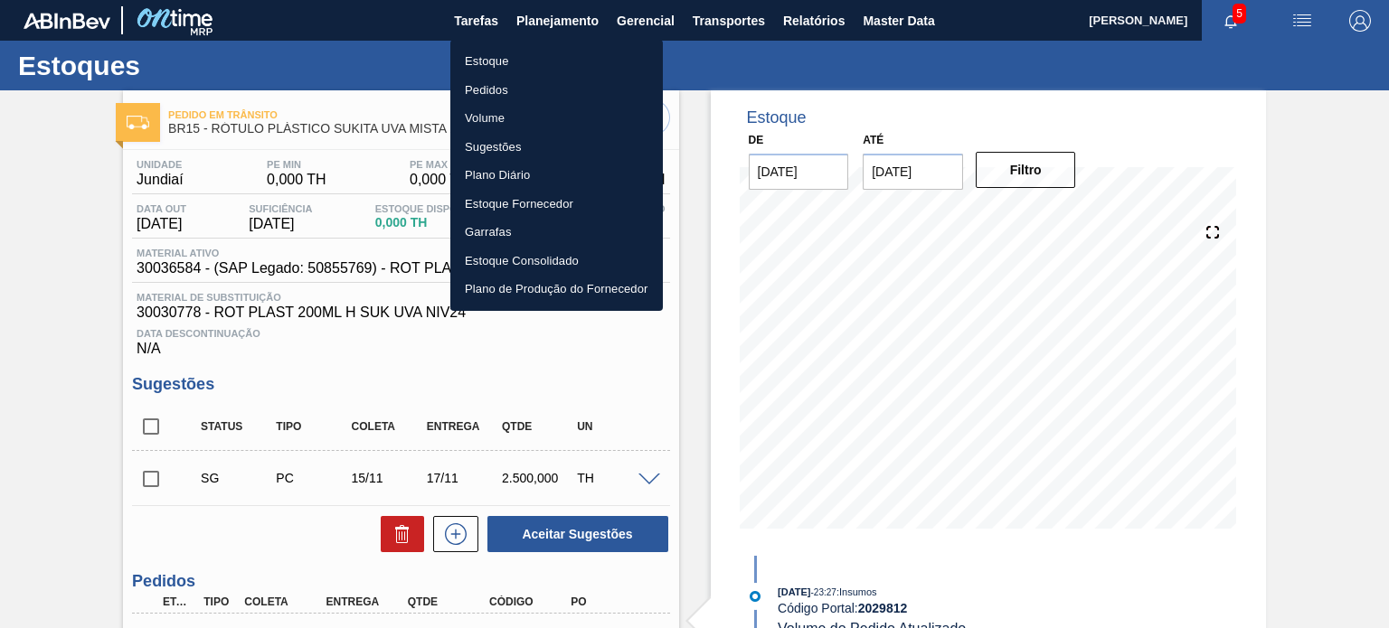
click at [494, 69] on li "Estoque" at bounding box center [556, 61] width 212 height 29
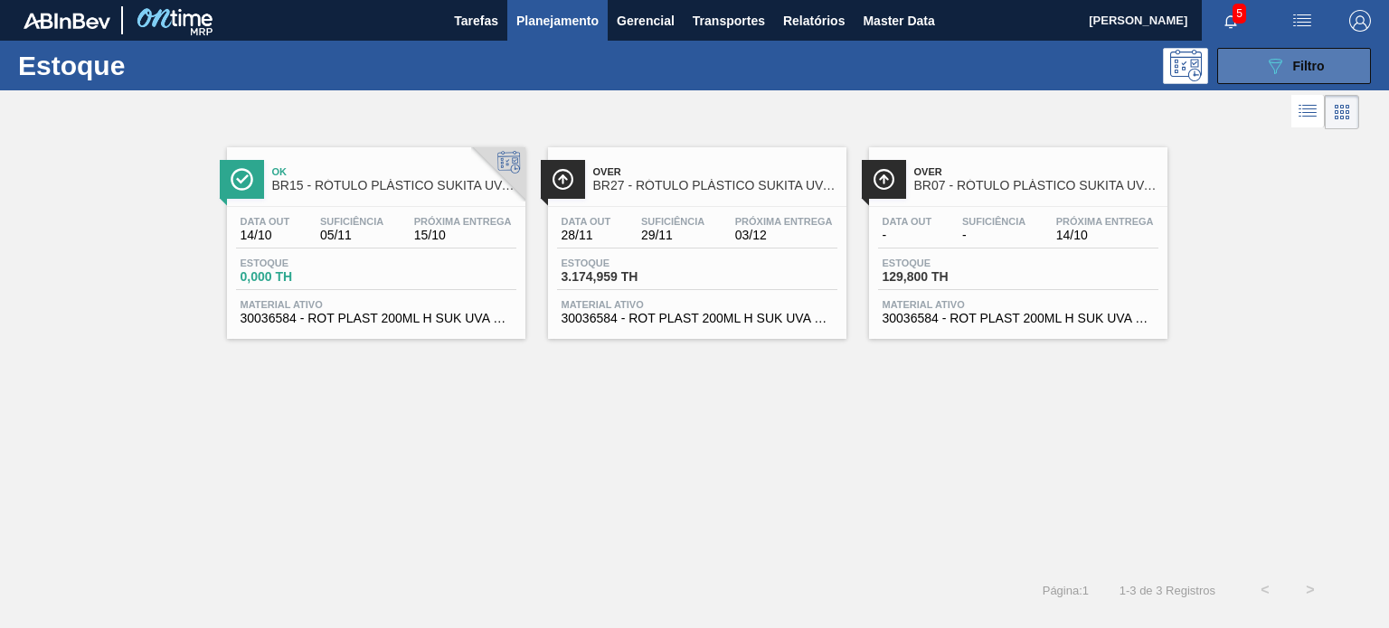
click at [1286, 52] on button "089F7B8B-B2A5-4AFE-B5C0-19BA573D28AC Filtro" at bounding box center [1294, 66] width 154 height 36
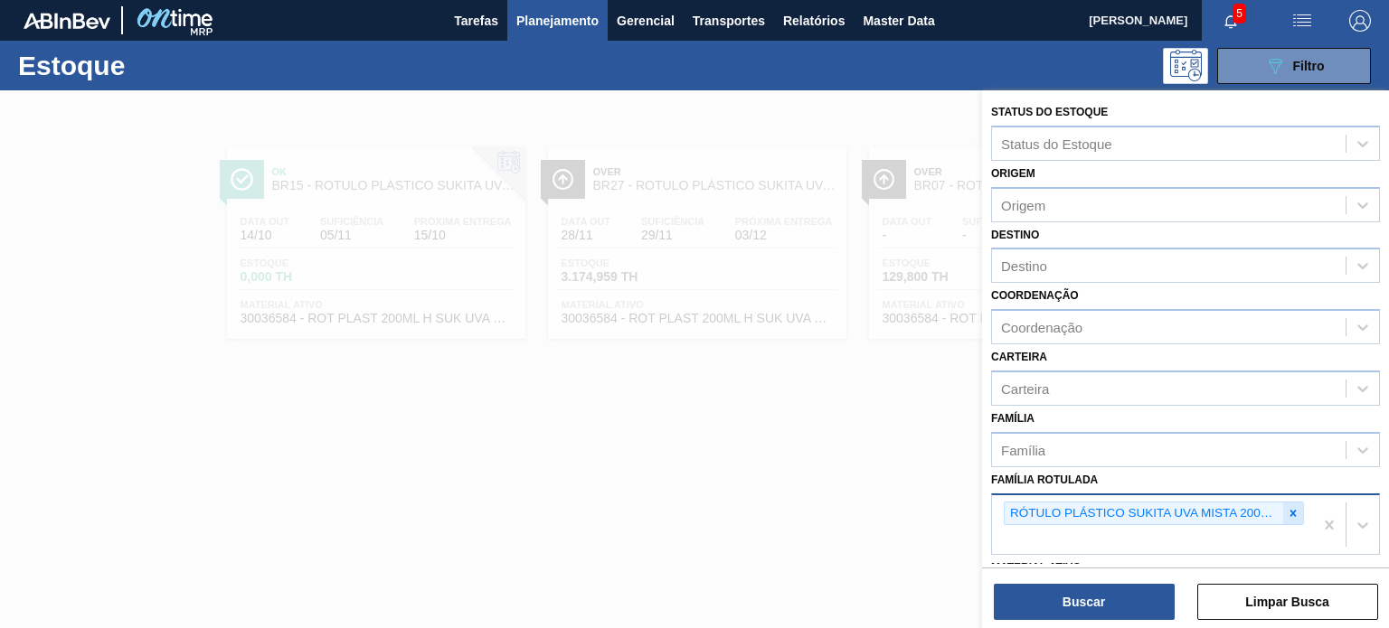
click at [1292, 510] on icon at bounding box center [1293, 513] width 6 height 6
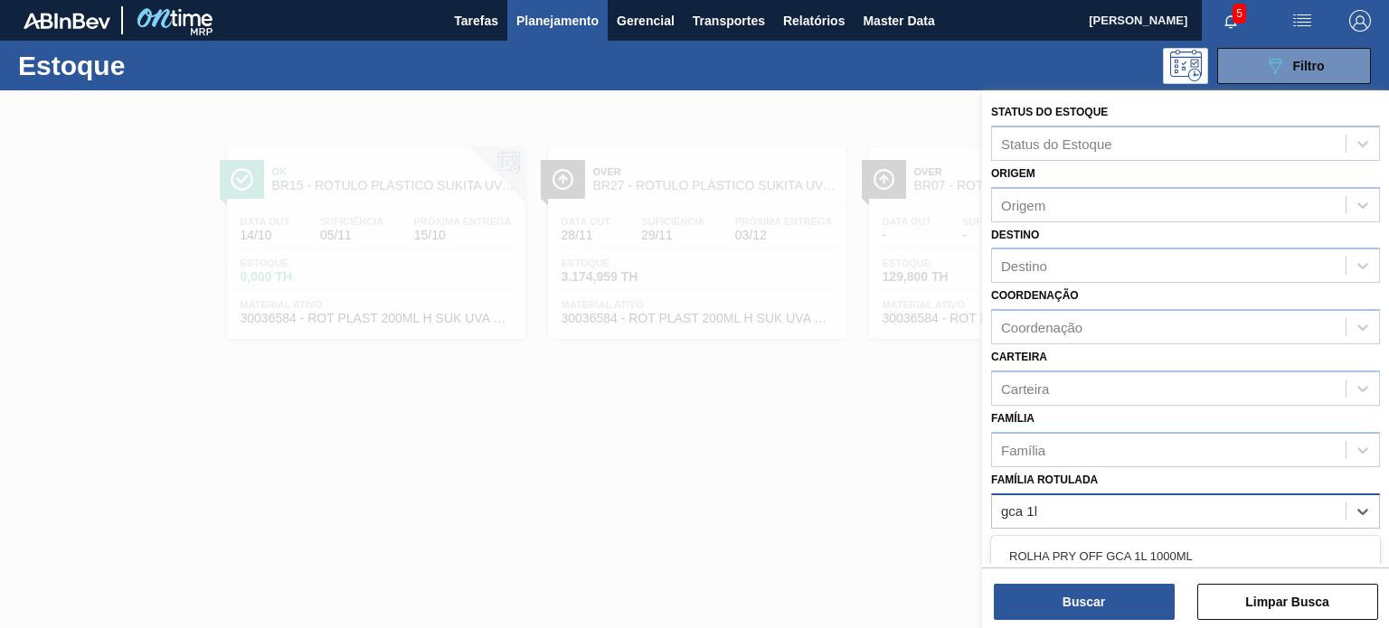
type Rotulada "gca 1l h"
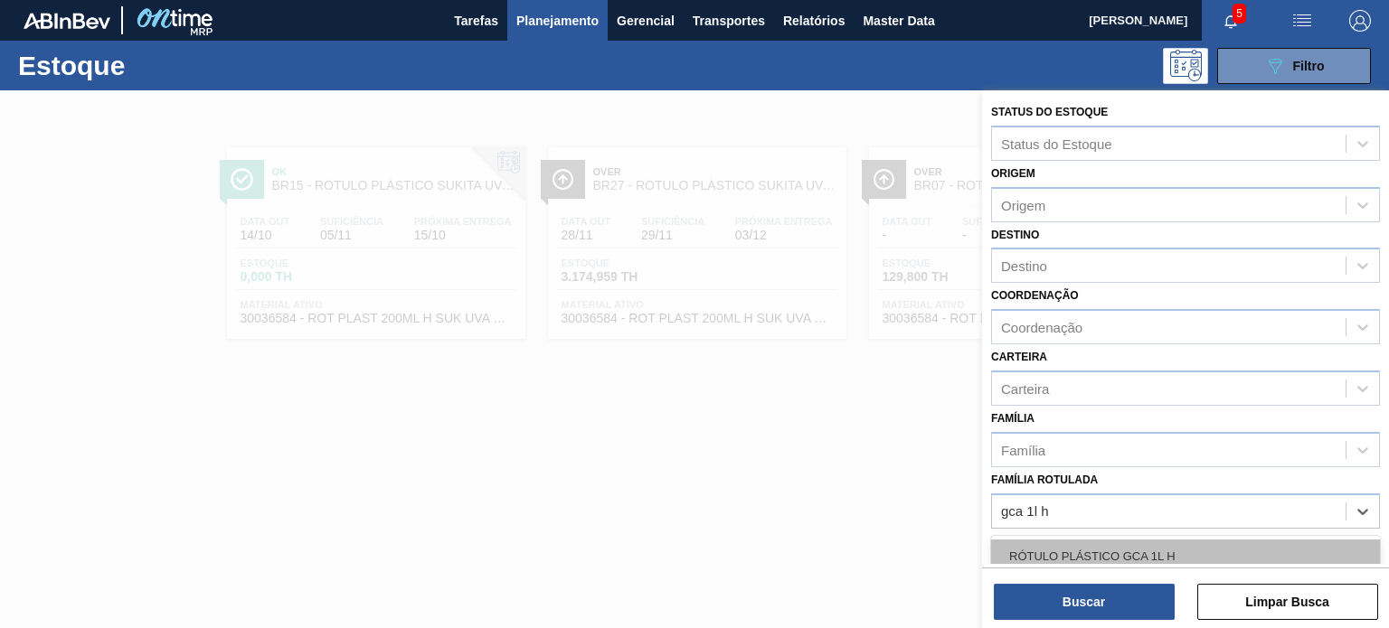
click at [1190, 552] on div "RÓTULO PLÁSTICO GCA 1L H" at bounding box center [1185, 556] width 389 height 33
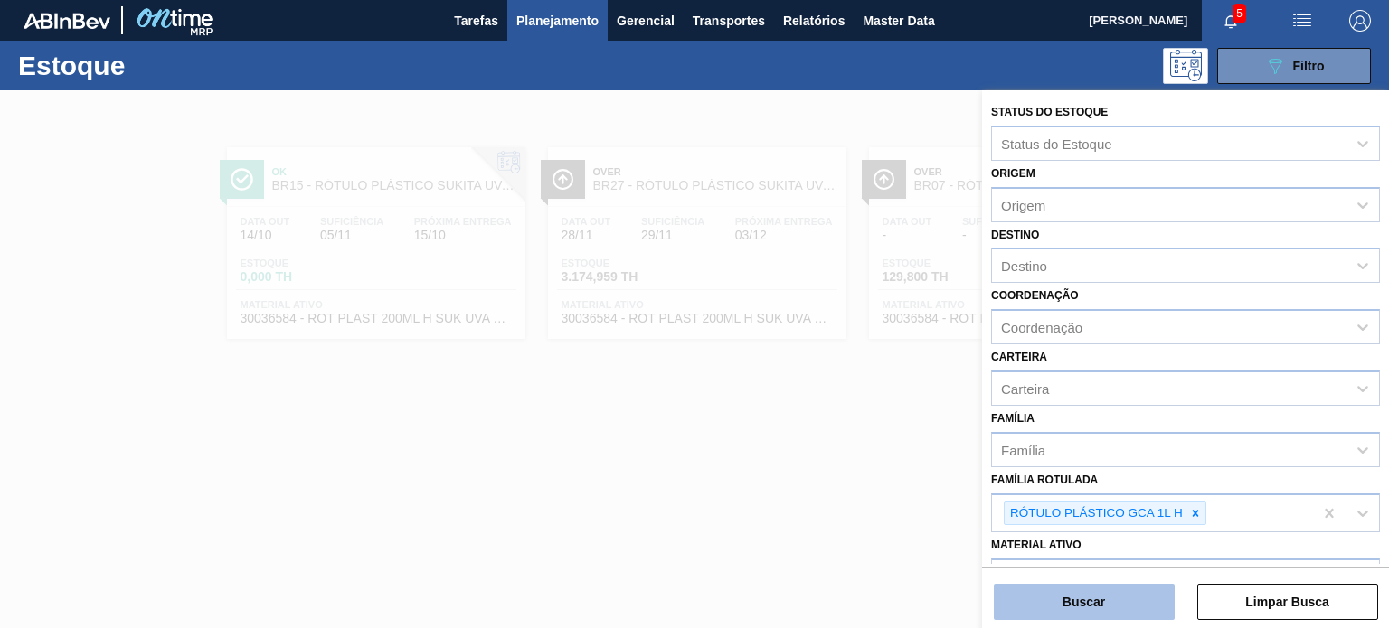
click at [1161, 595] on button "Buscar" at bounding box center [1083, 602] width 181 height 36
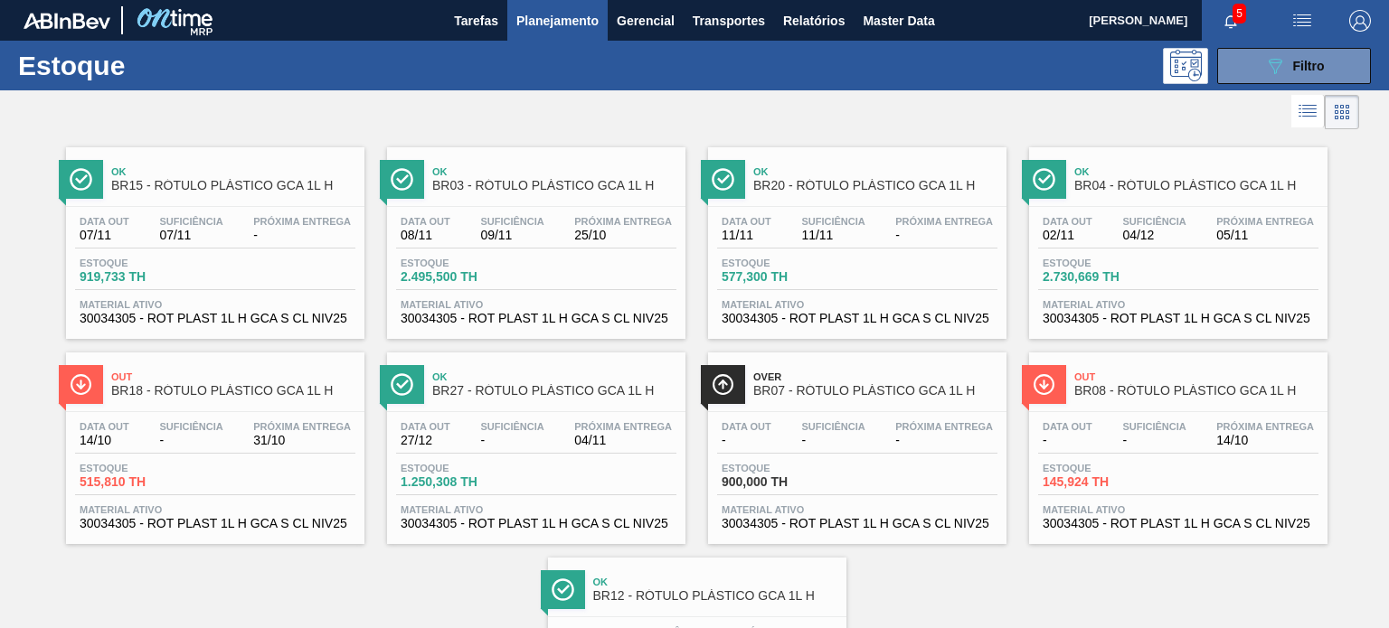
click at [1058, 421] on span "Data out" at bounding box center [1067, 426] width 50 height 11
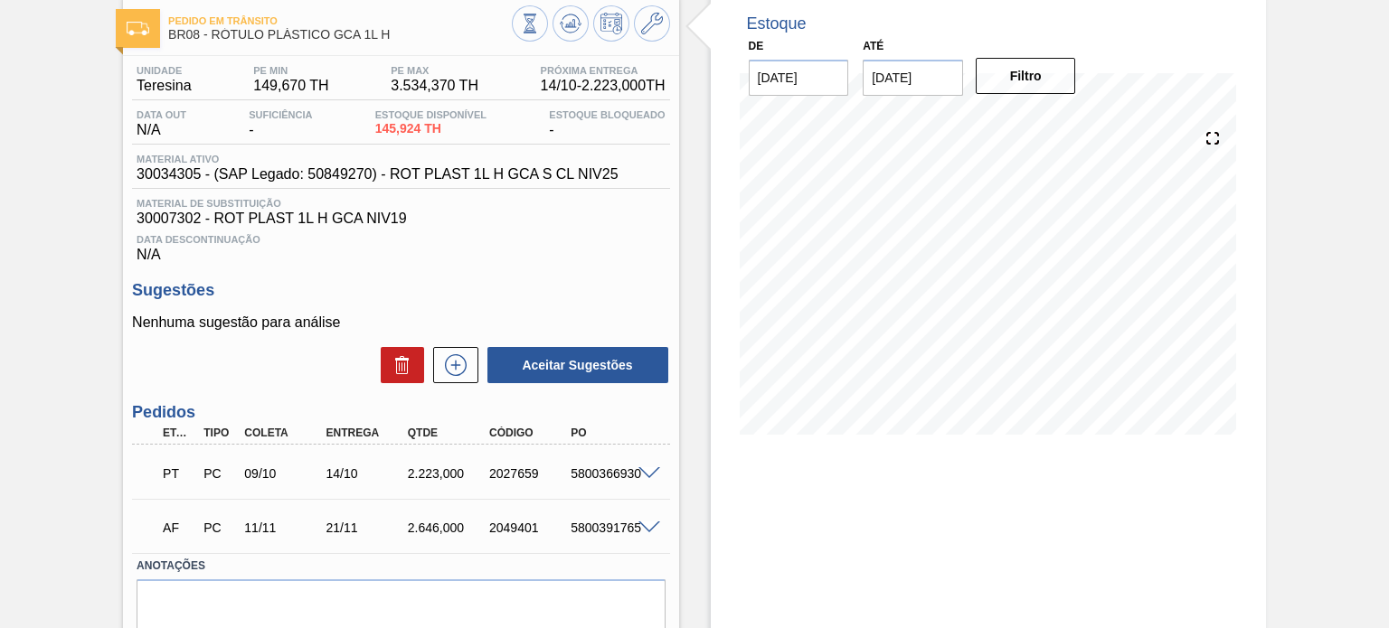
scroll to position [167, 0]
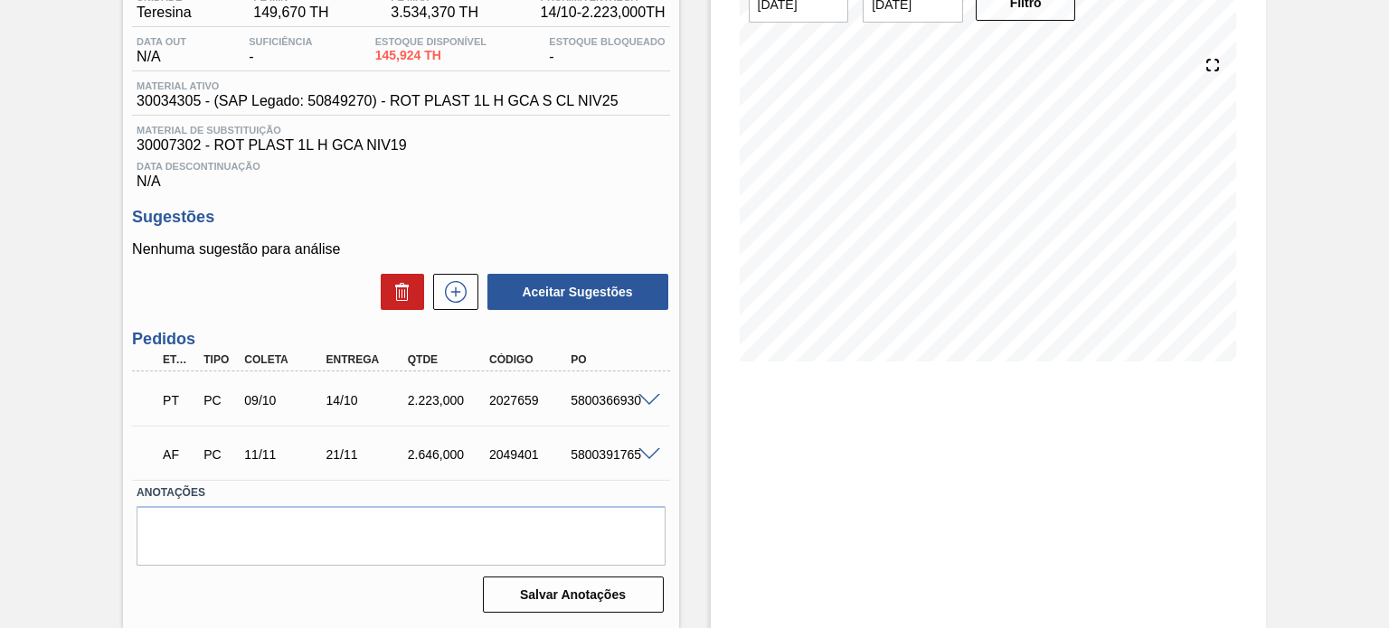
click at [650, 391] on div "PT PC 09/10 14/10 2.223,000 2027659 5800366930" at bounding box center [400, 398] width 537 height 45
click at [654, 399] on span at bounding box center [649, 401] width 22 height 14
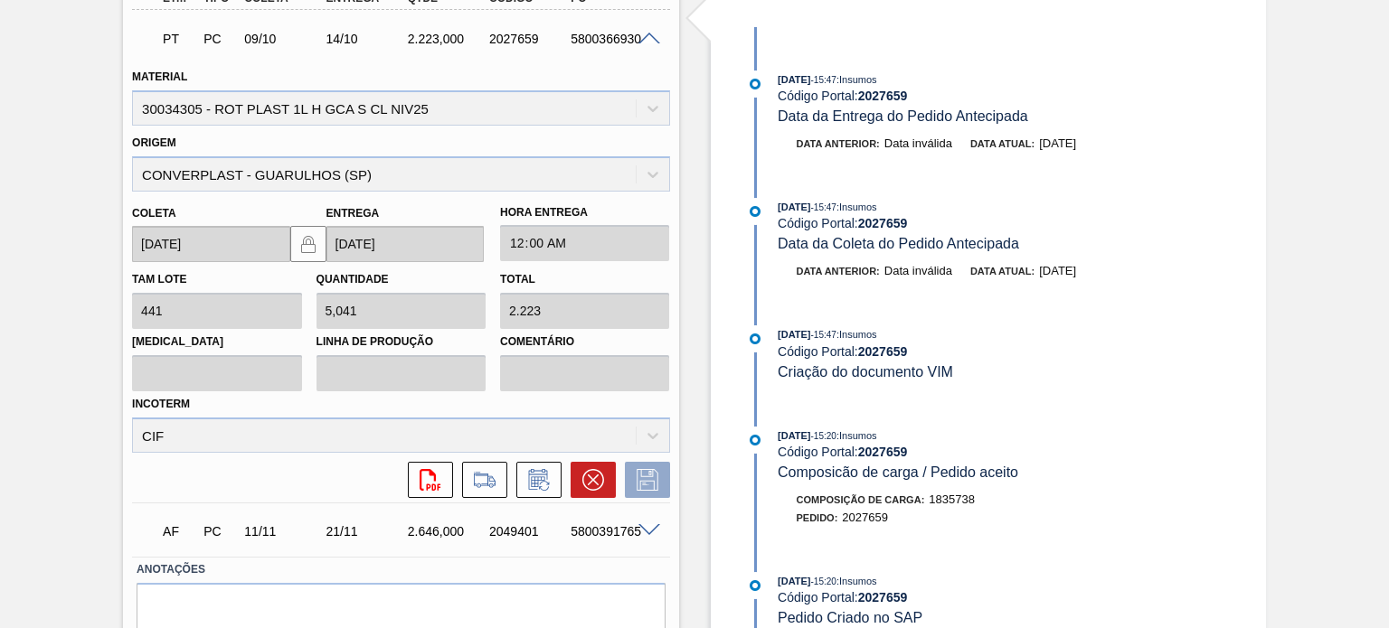
scroll to position [633, 0]
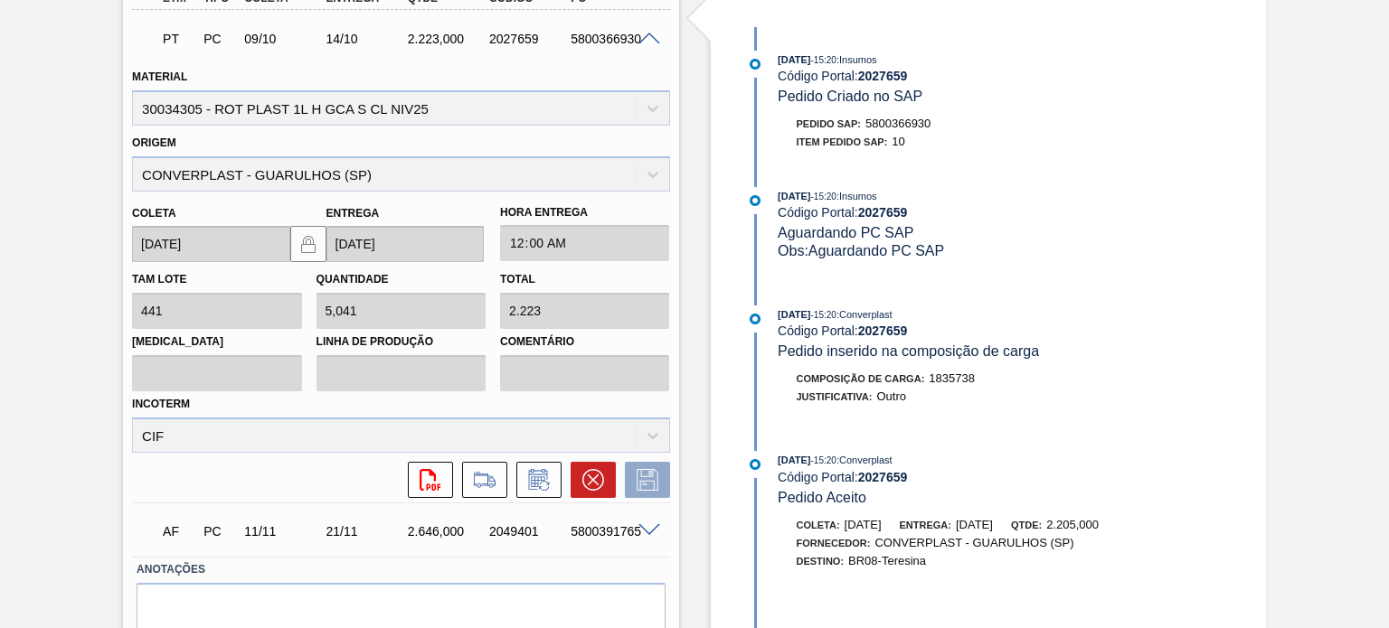
click at [1303, 345] on div "Pedido em Trânsito BR08 - RÓTULO PLÁSTICO GCA 1L H Unidade Teresina PE MIN 149,…" at bounding box center [694, 134] width 1389 height 1144
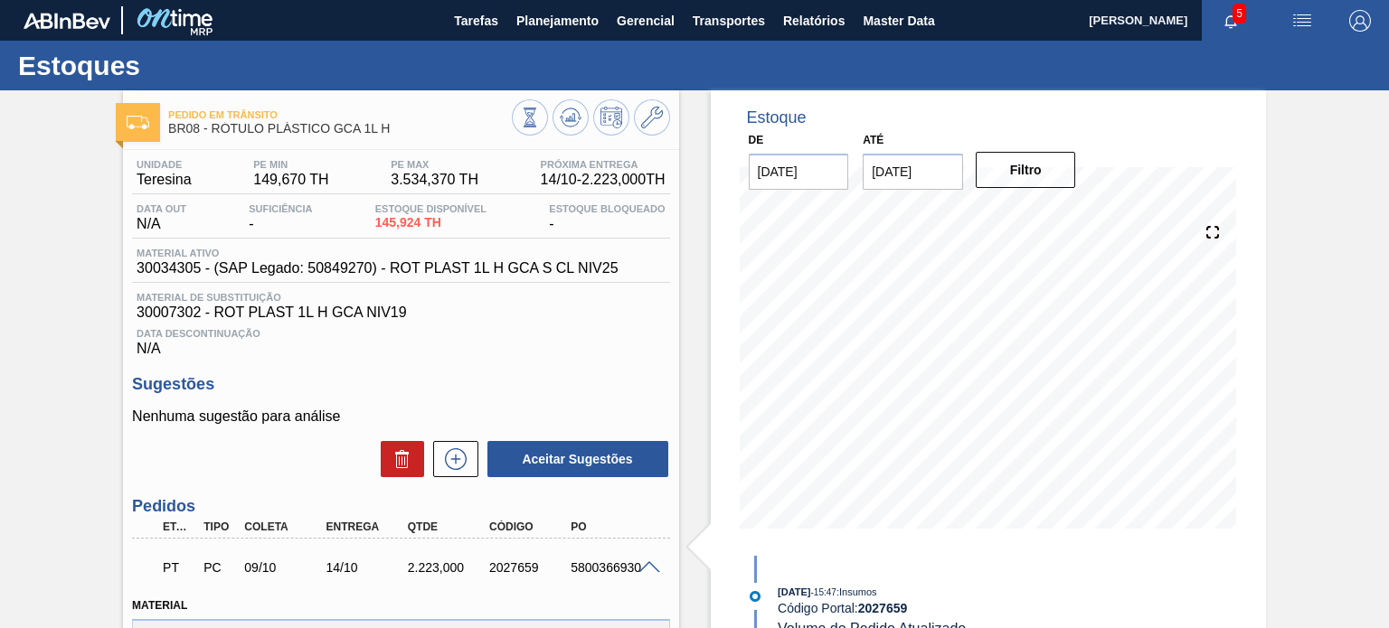
scroll to position [271, 0]
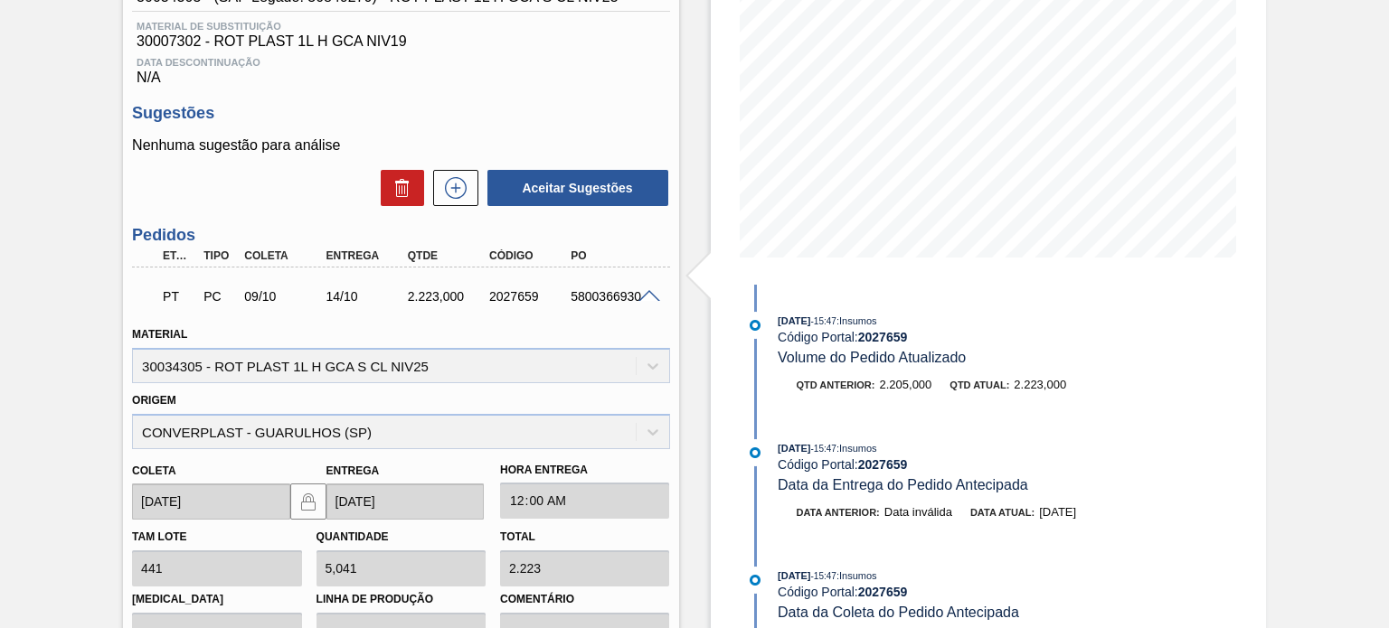
click at [516, 301] on div "2027659" at bounding box center [529, 296] width 89 height 14
copy div "2027659"
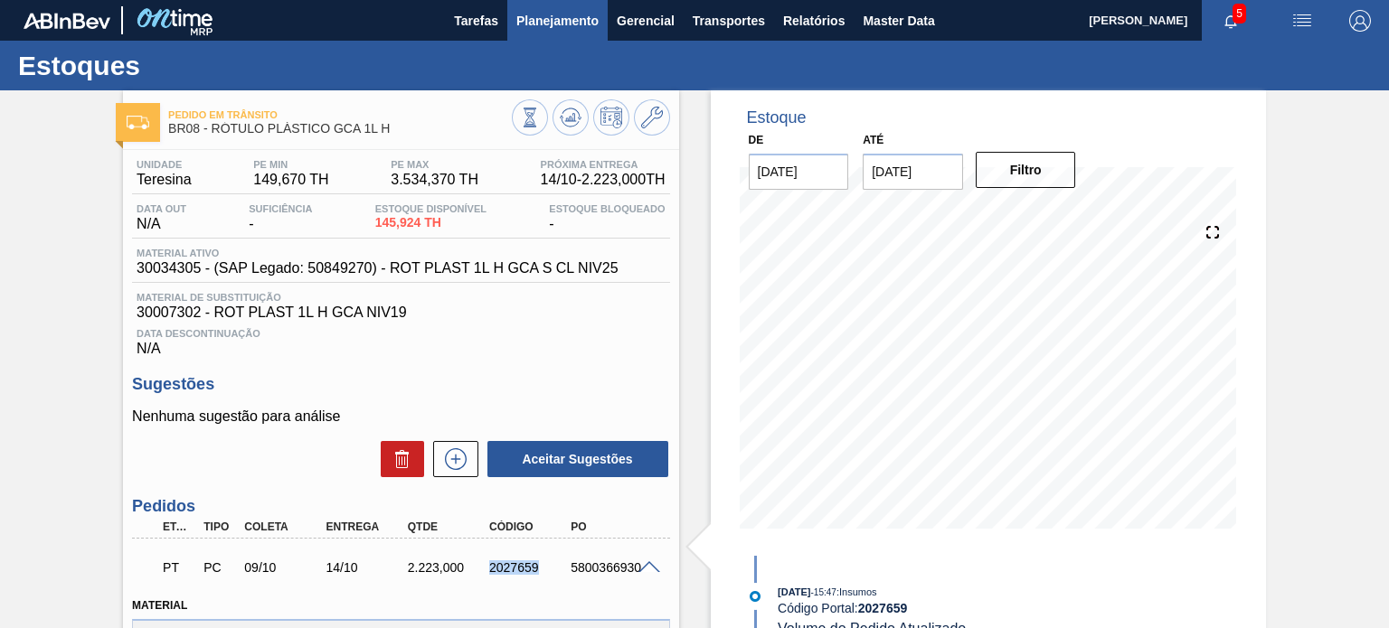
click at [562, 30] on span "Planejamento" at bounding box center [557, 21] width 82 height 22
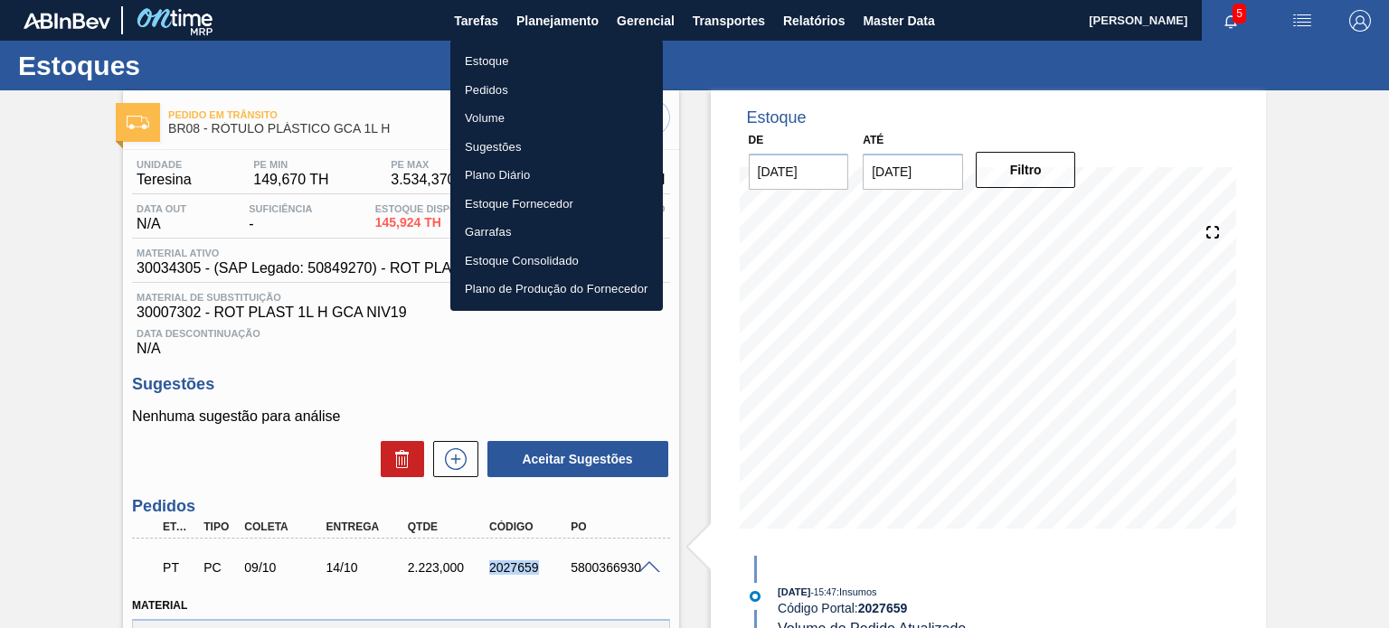
click at [539, 52] on li "Estoque" at bounding box center [556, 61] width 212 height 29
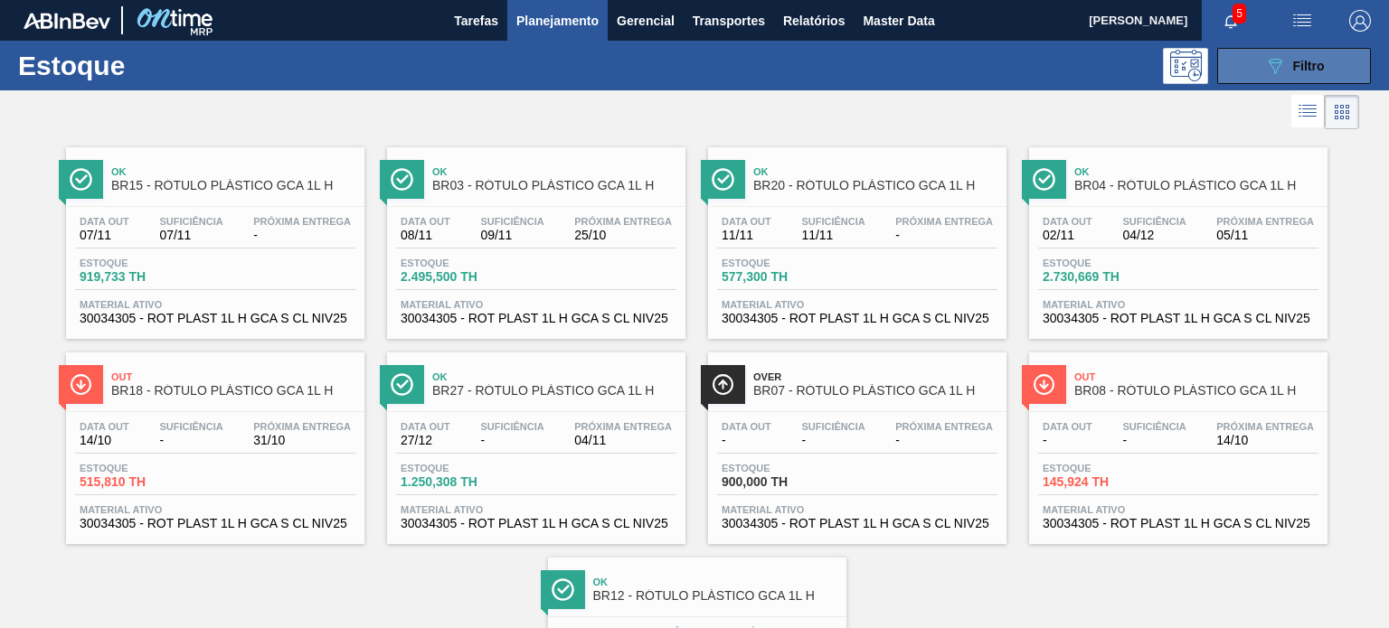
click at [1275, 76] on button "089F7B8B-B2A5-4AFE-B5C0-19BA573D28AC Filtro" at bounding box center [1294, 66] width 154 height 36
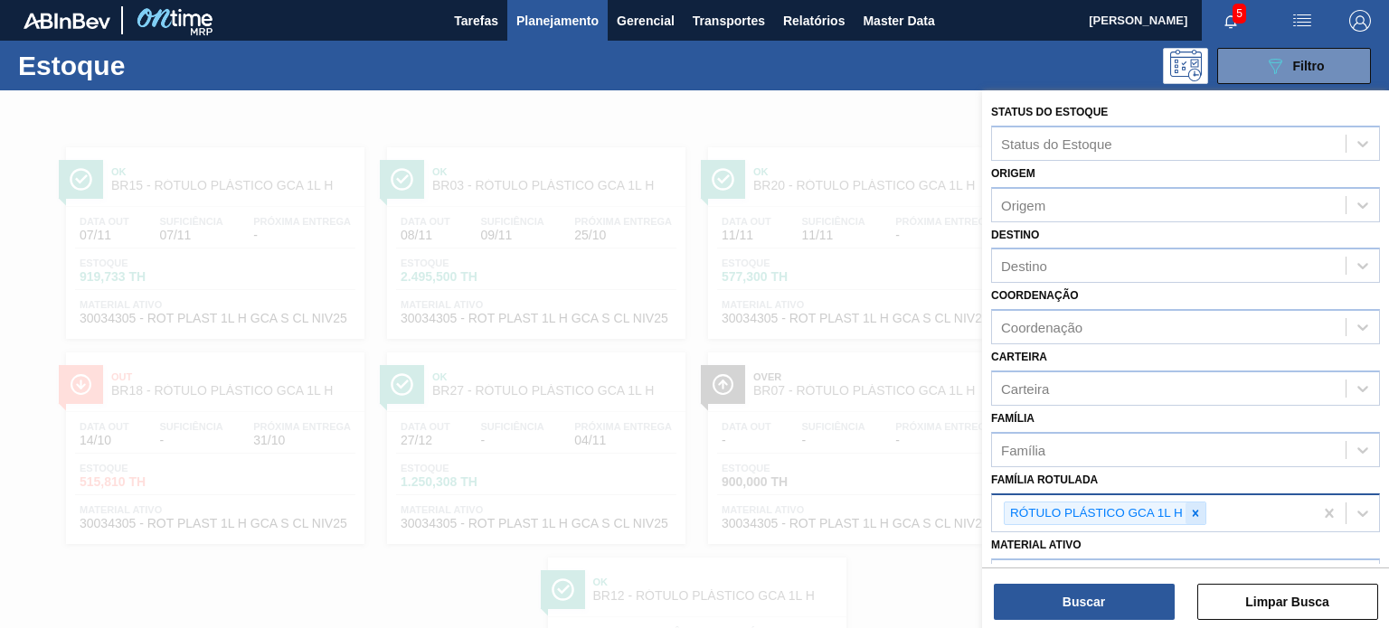
click at [1200, 507] on icon at bounding box center [1195, 513] width 13 height 13
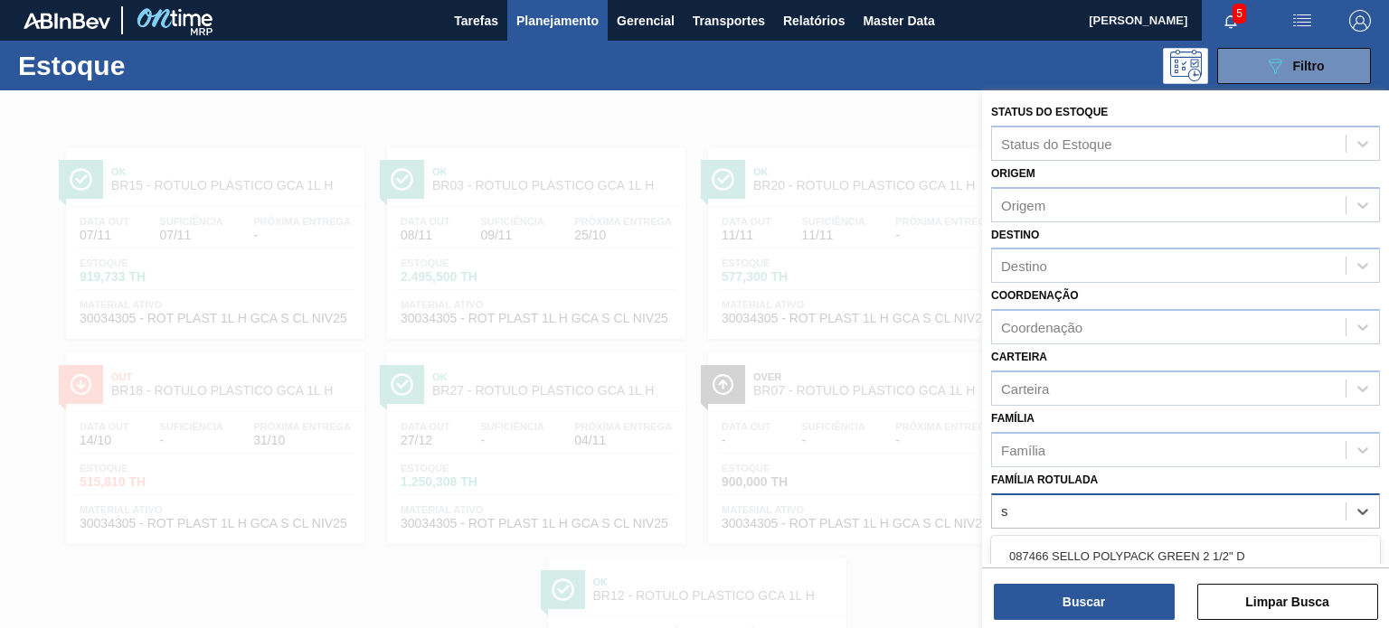
scroll to position [164, 0]
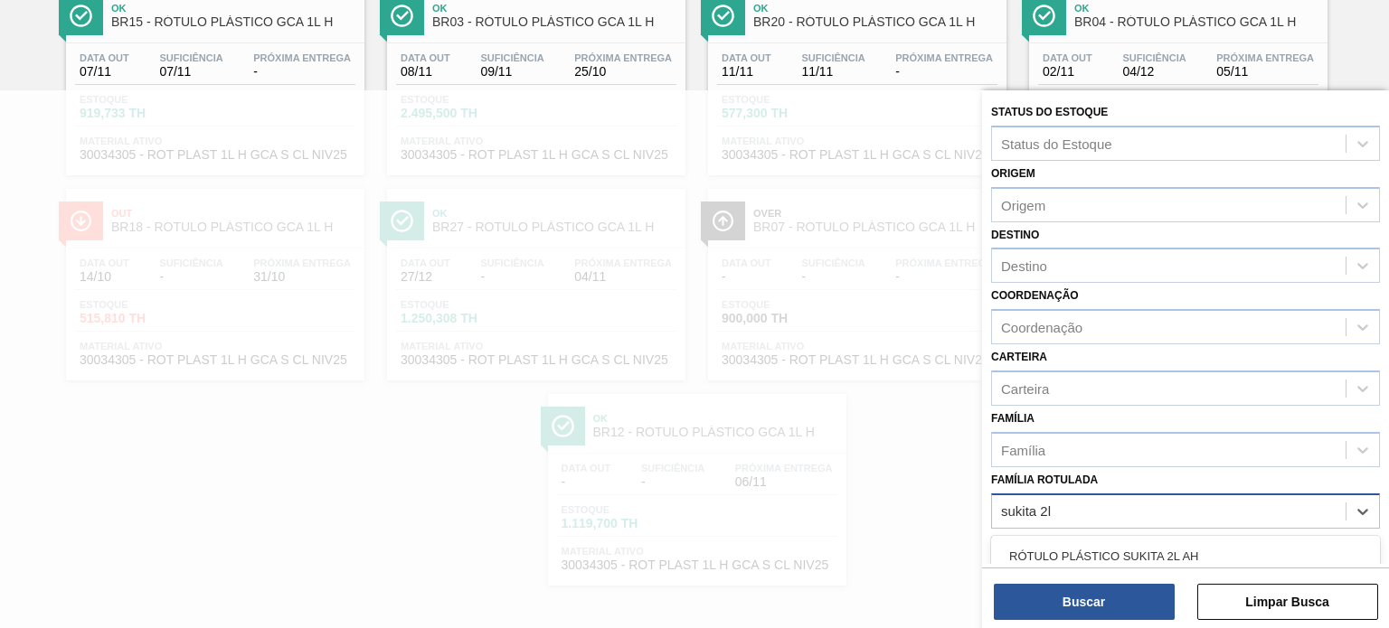
type Rotulada "sukita 2l h"
click at [1143, 545] on div "RÓTULO PLÁSTICO SUKITA 2L H" at bounding box center [1185, 556] width 389 height 33
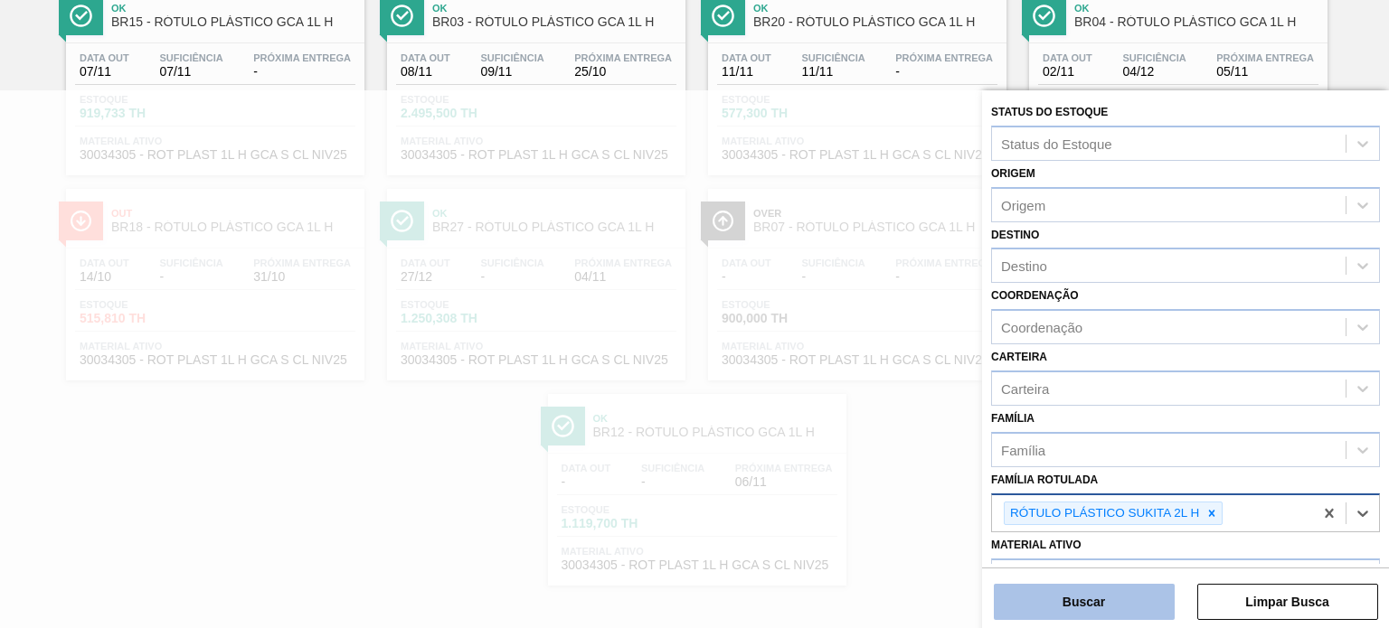
click at [1114, 606] on button "Buscar" at bounding box center [1083, 602] width 181 height 36
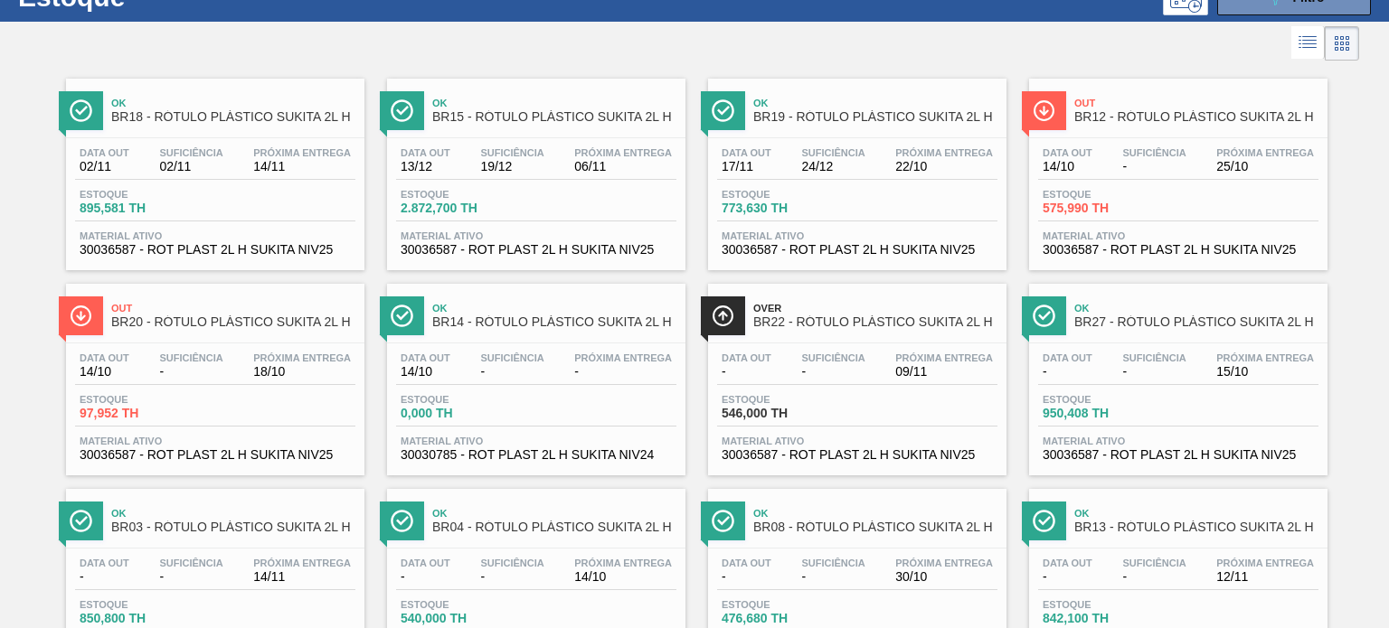
scroll to position [0, 0]
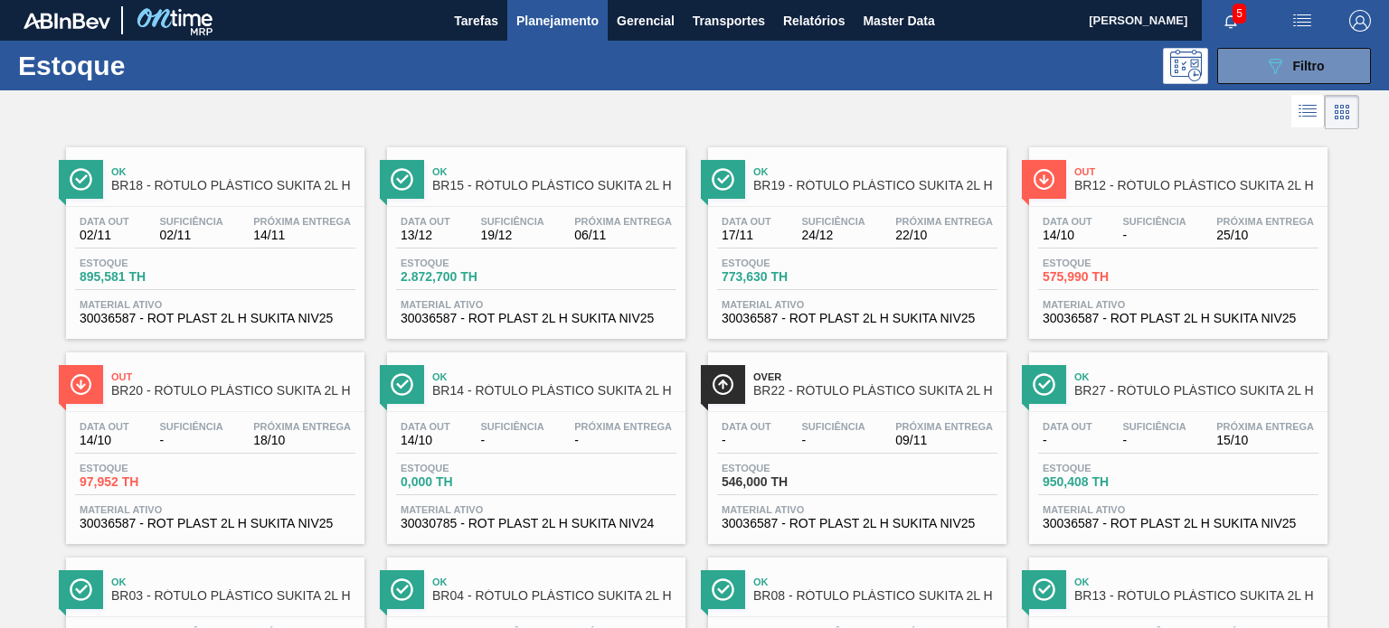
click at [1253, 86] on div "Estoque 089F7B8B-B2A5-4AFE-B5C0-19BA573D28AC Filtro" at bounding box center [694, 66] width 1389 height 50
click at [1251, 87] on div "Estoque 089F7B8B-B2A5-4AFE-B5C0-19BA573D28AC Filtro" at bounding box center [694, 66] width 1389 height 50
click at [1243, 101] on div at bounding box center [679, 111] width 1359 height 43
click at [1244, 90] on div at bounding box center [679, 111] width 1359 height 43
click at [1249, 60] on button "089F7B8B-B2A5-4AFE-B5C0-19BA573D28AC Filtro" at bounding box center [1294, 66] width 154 height 36
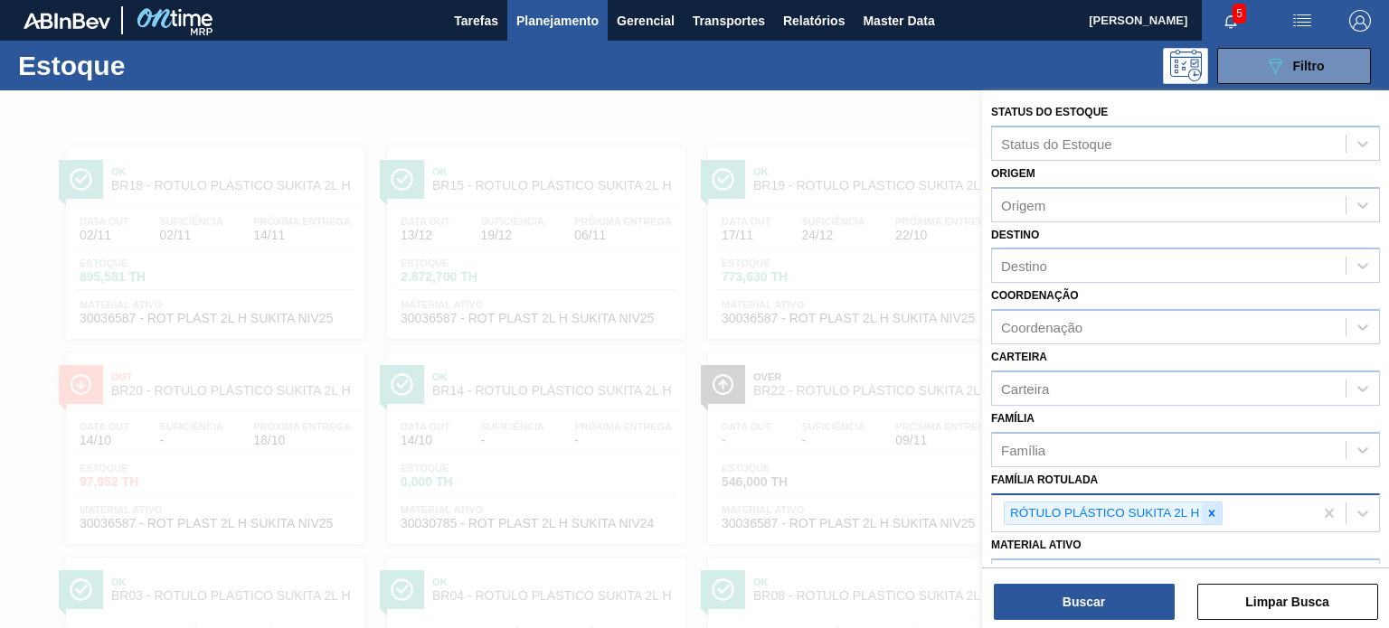
click at [1205, 507] on icon at bounding box center [1211, 513] width 13 height 13
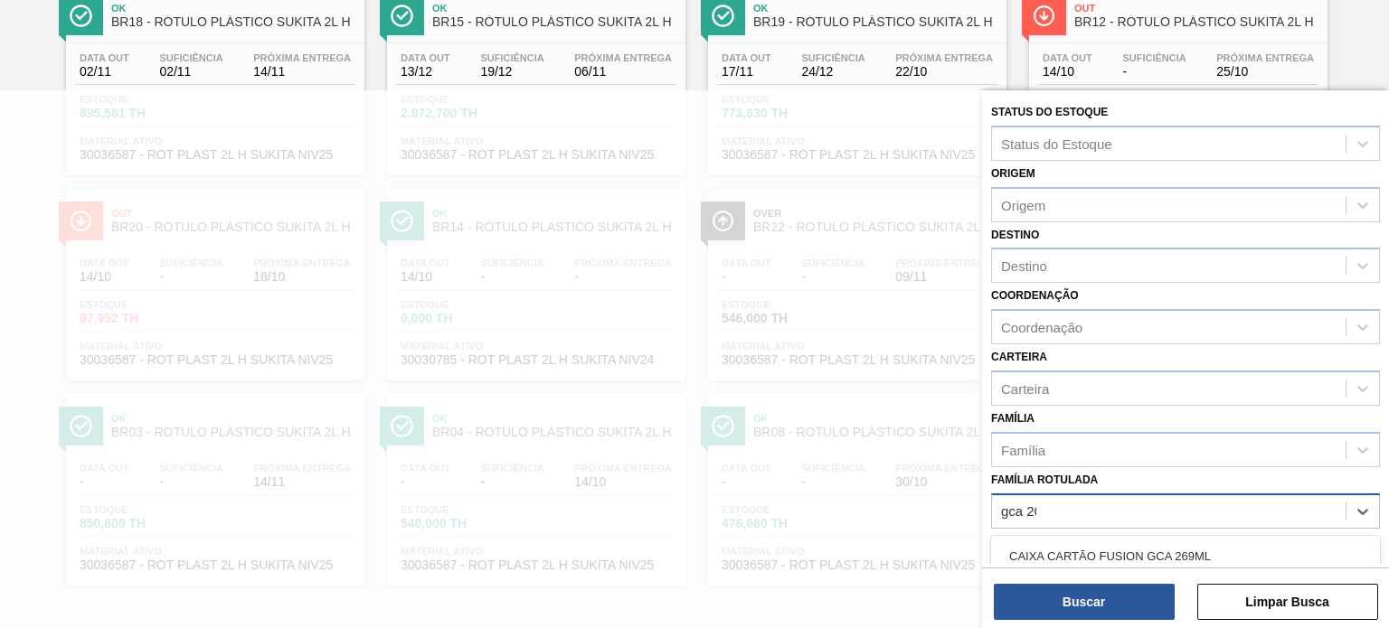
type Rotulada "gca 200"
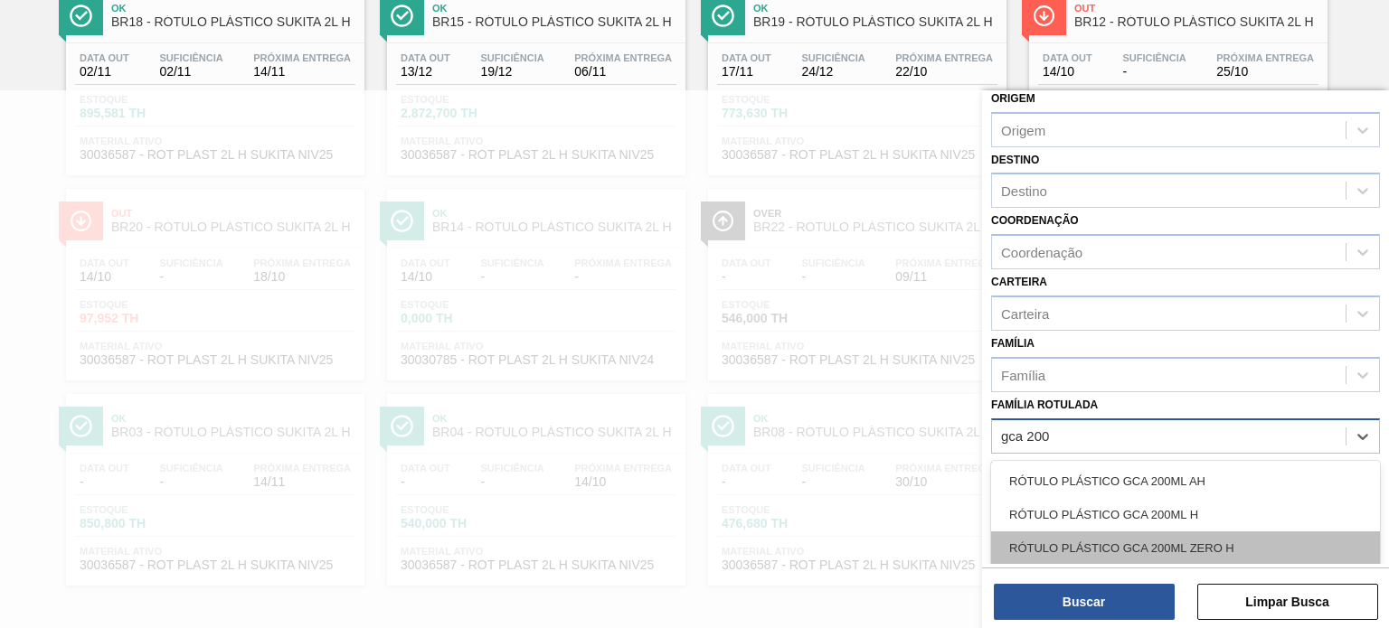
scroll to position [181, 0]
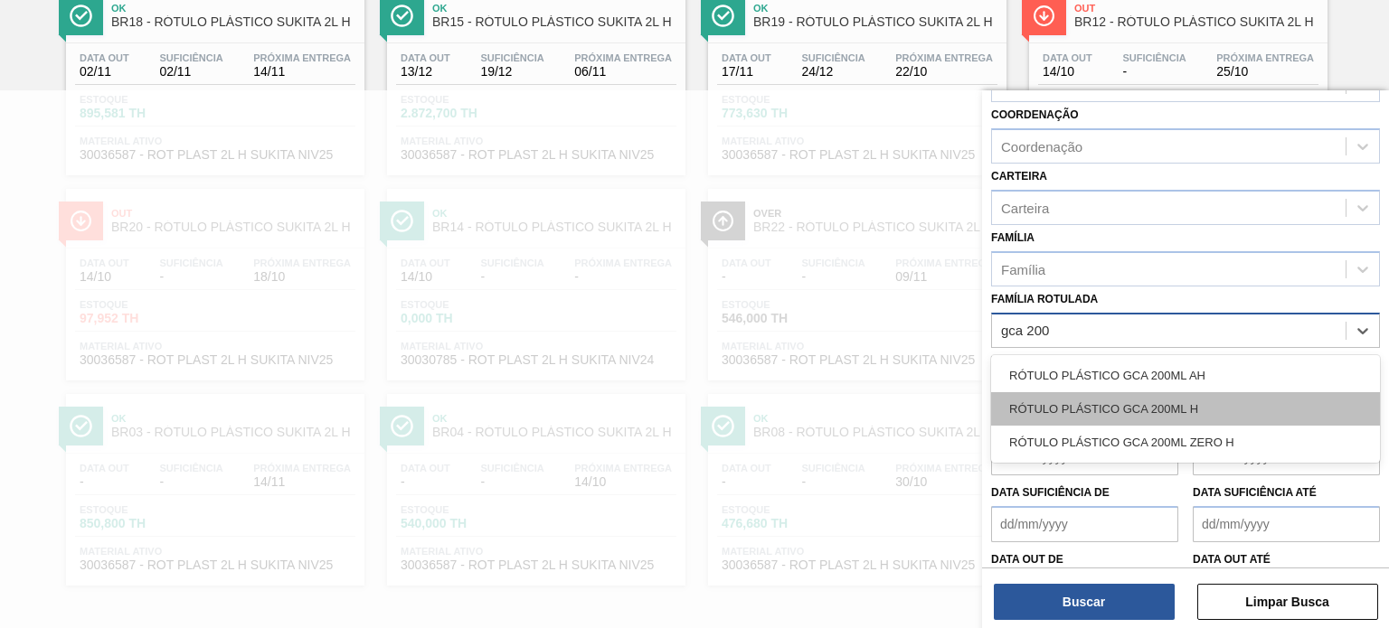
click at [1175, 393] on div "RÓTULO PLÁSTICO GCA 200ML H" at bounding box center [1185, 408] width 389 height 33
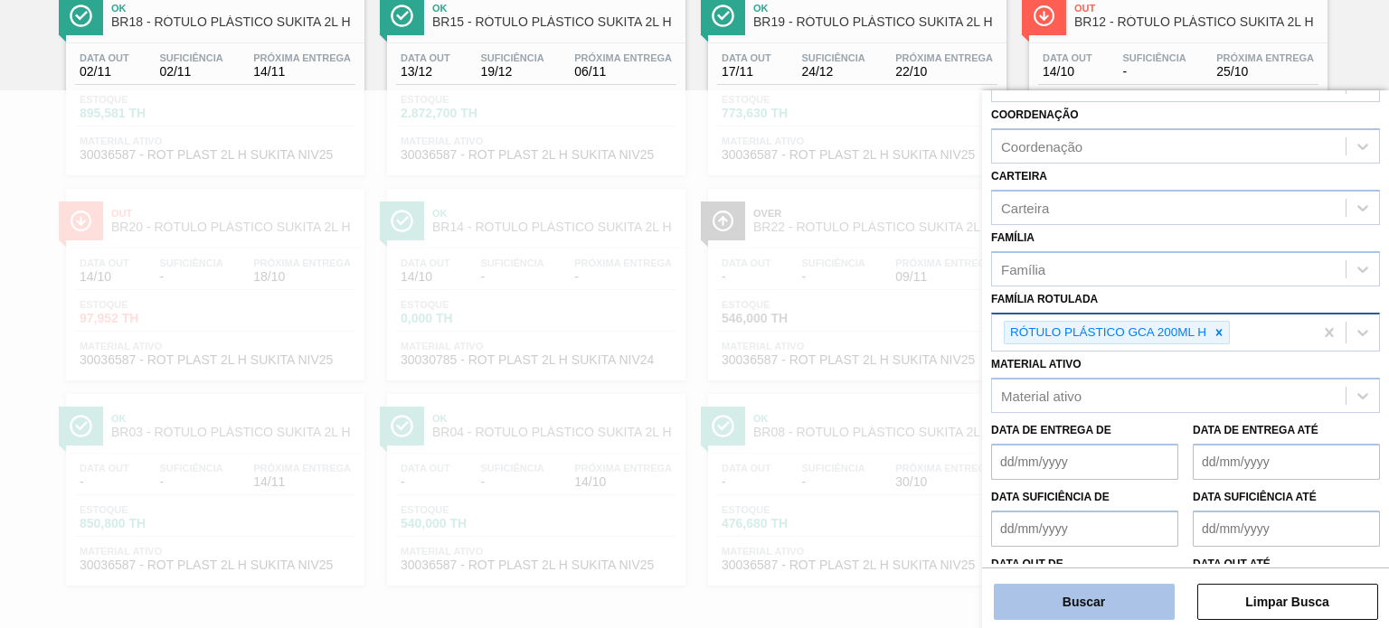
click at [1095, 599] on button "Buscar" at bounding box center [1083, 602] width 181 height 36
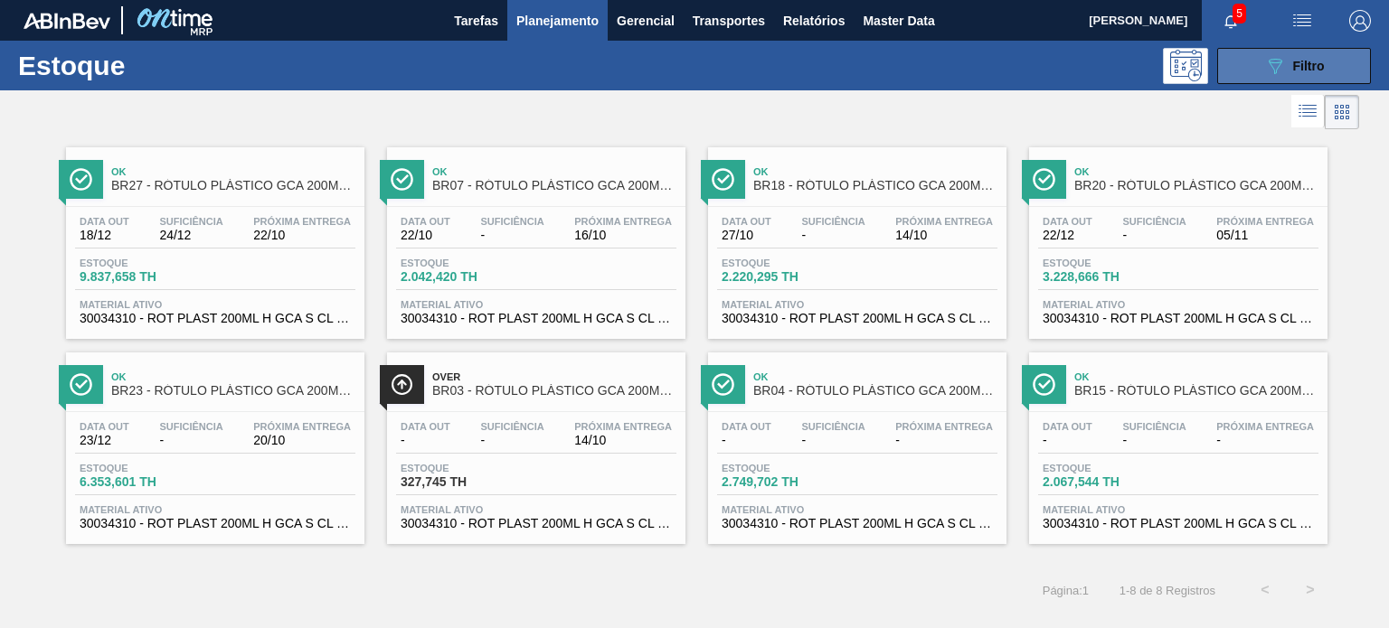
click at [1272, 82] on button "089F7B8B-B2A5-4AFE-B5C0-19BA573D28AC Filtro" at bounding box center [1294, 66] width 154 height 36
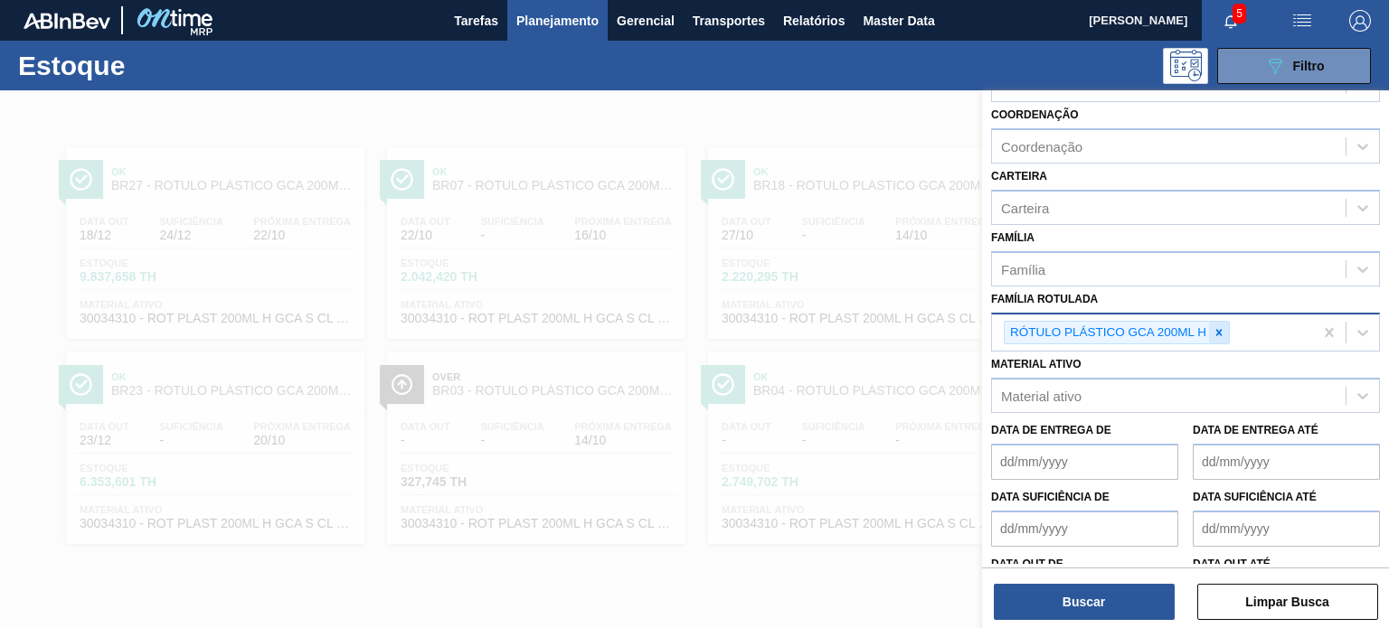
click at [1213, 334] on icon at bounding box center [1218, 332] width 13 height 13
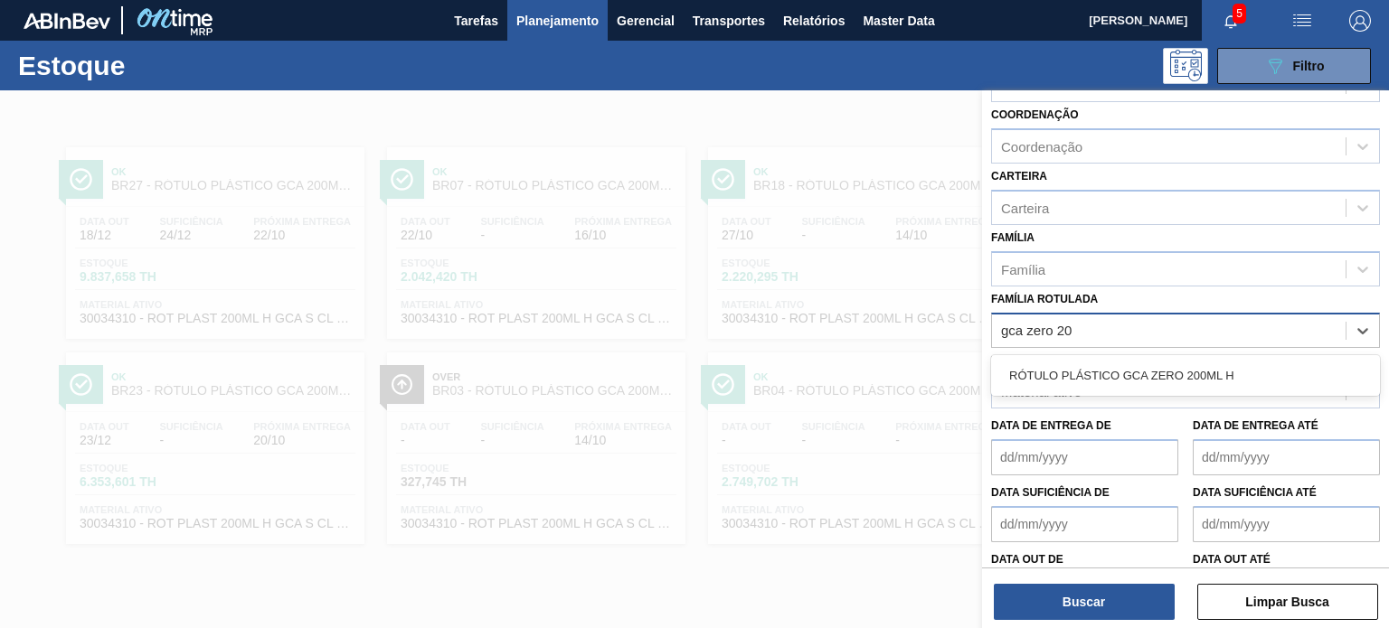
type Rotulada "gca zero 200"
drag, startPoint x: 1182, startPoint y: 355, endPoint x: 1178, endPoint y: 411, distance: 56.2
click at [1182, 359] on div "RÓTULO PLÁSTICO GCA ZERO 200ML H" at bounding box center [1185, 375] width 389 height 33
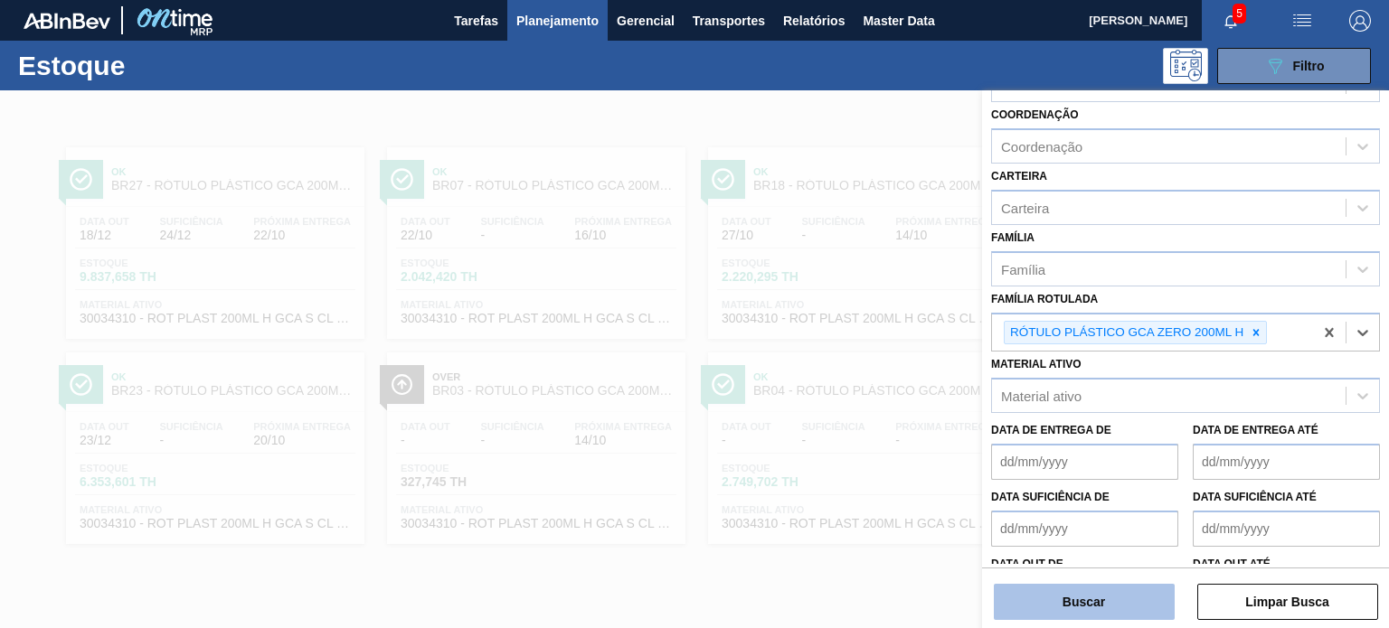
click at [1132, 599] on button "Buscar" at bounding box center [1083, 602] width 181 height 36
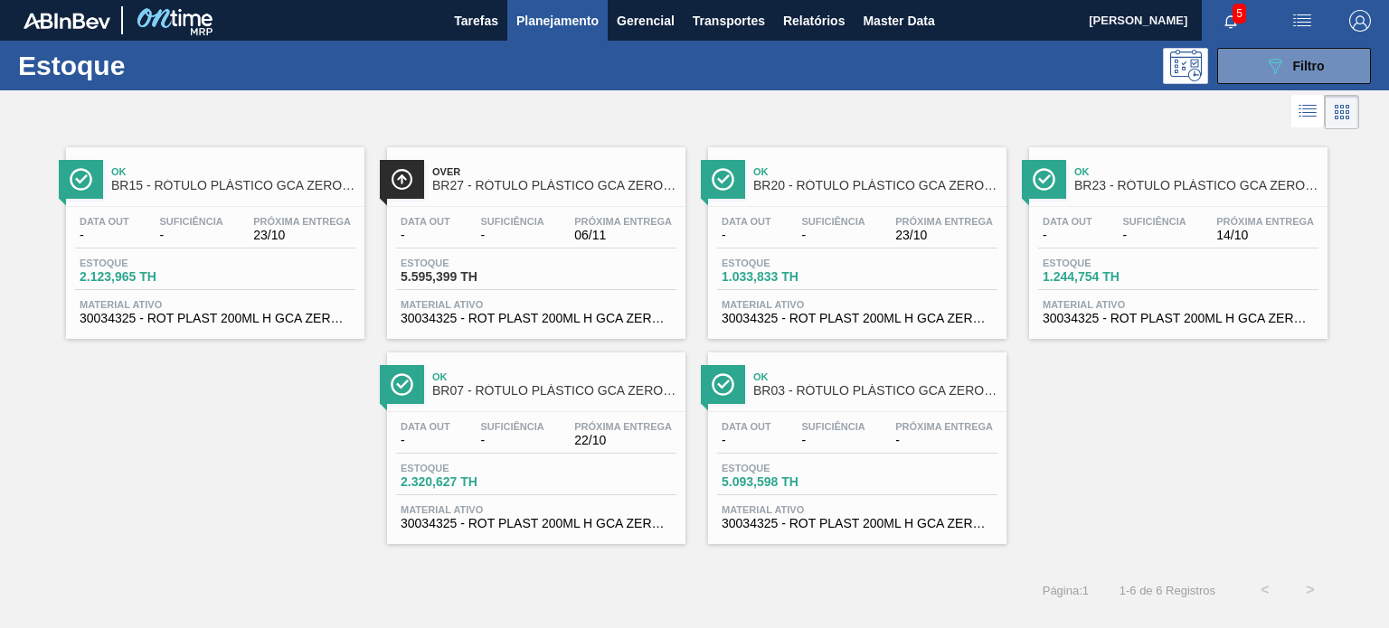
drag, startPoint x: 561, startPoint y: 429, endPoint x: 286, endPoint y: 267, distance: 320.2
drag, startPoint x: 286, startPoint y: 267, endPoint x: 503, endPoint y: 227, distance: 220.6
click at [1285, 57] on div "089F7B8B-B2A5-4AFE-B5C0-19BA573D28AC Filtro" at bounding box center [1294, 66] width 61 height 22
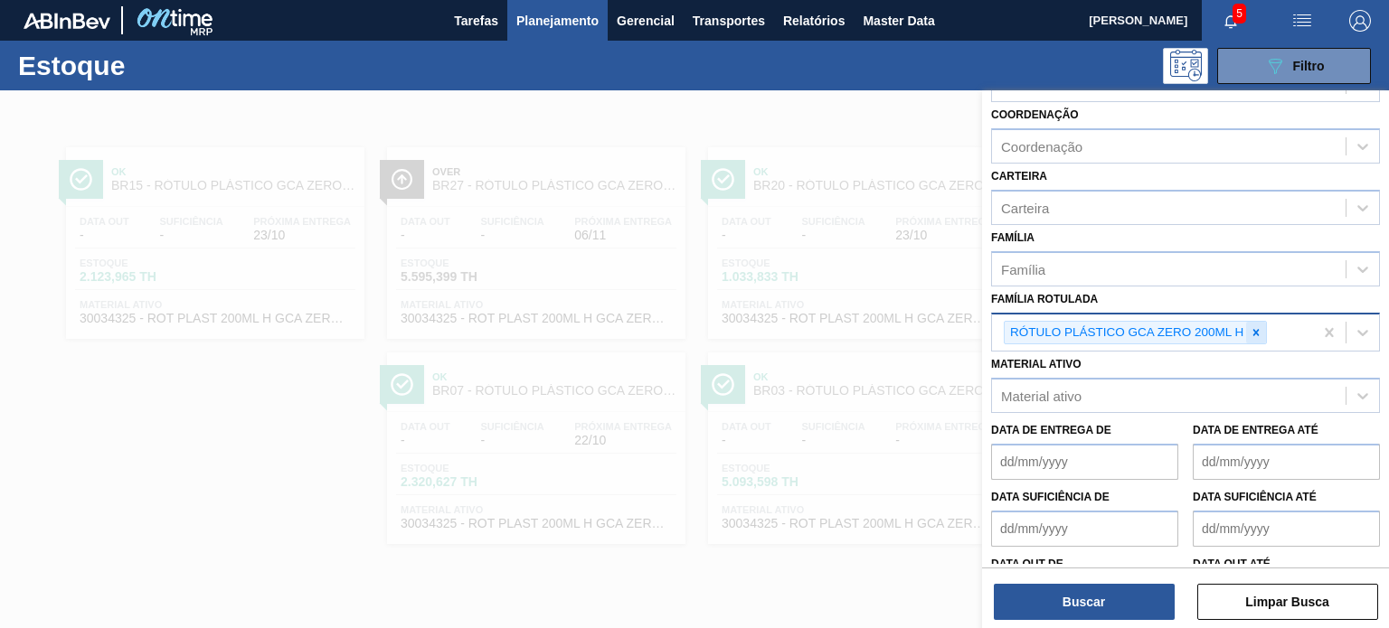
click at [1257, 337] on div at bounding box center [1256, 333] width 20 height 23
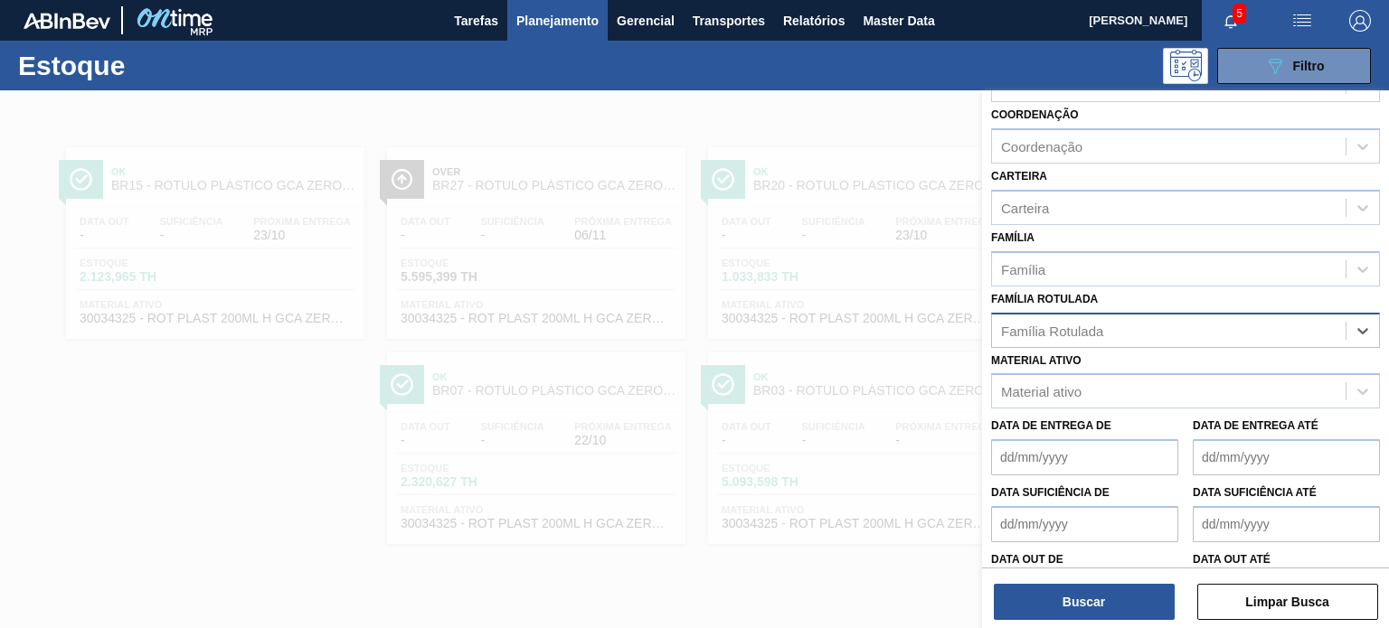
paste Rotulada "LATA BC 269ML EXP URU"
type Rotulada "LATA BC 269ML EXP URU"
click at [1192, 369] on div "LATA BC 269ML EXP URU" at bounding box center [1185, 375] width 389 height 33
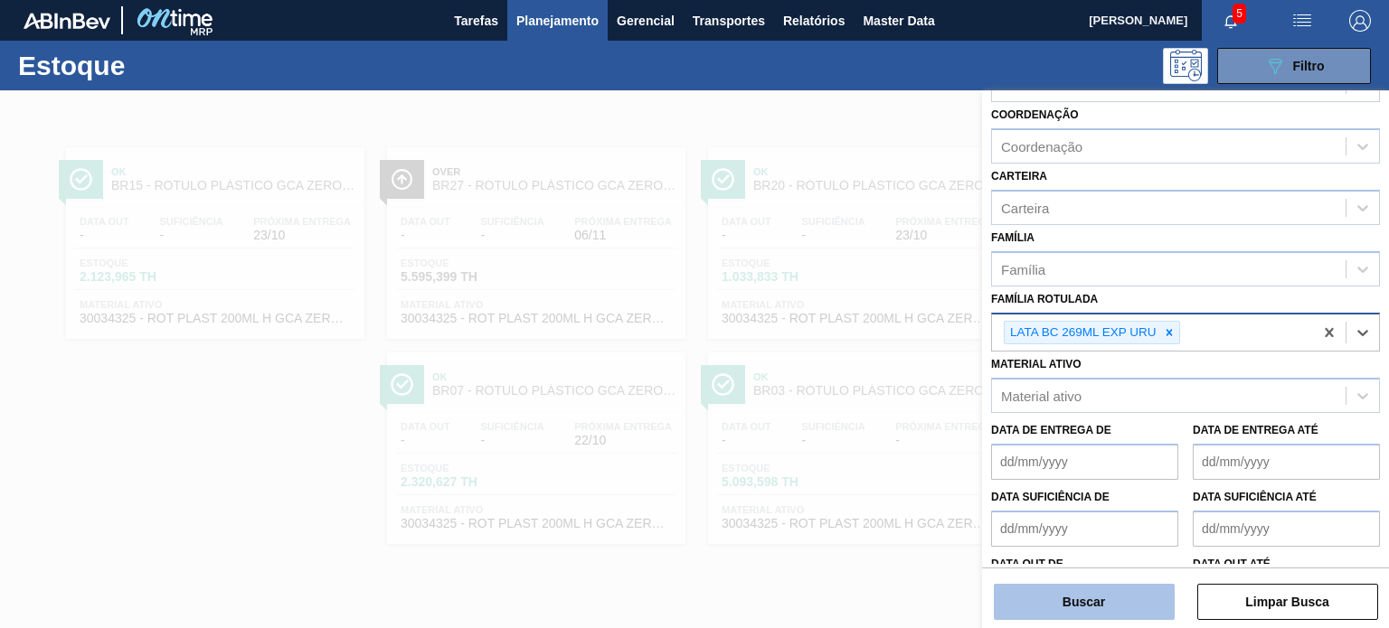
click at [1109, 614] on button "Buscar" at bounding box center [1083, 602] width 181 height 36
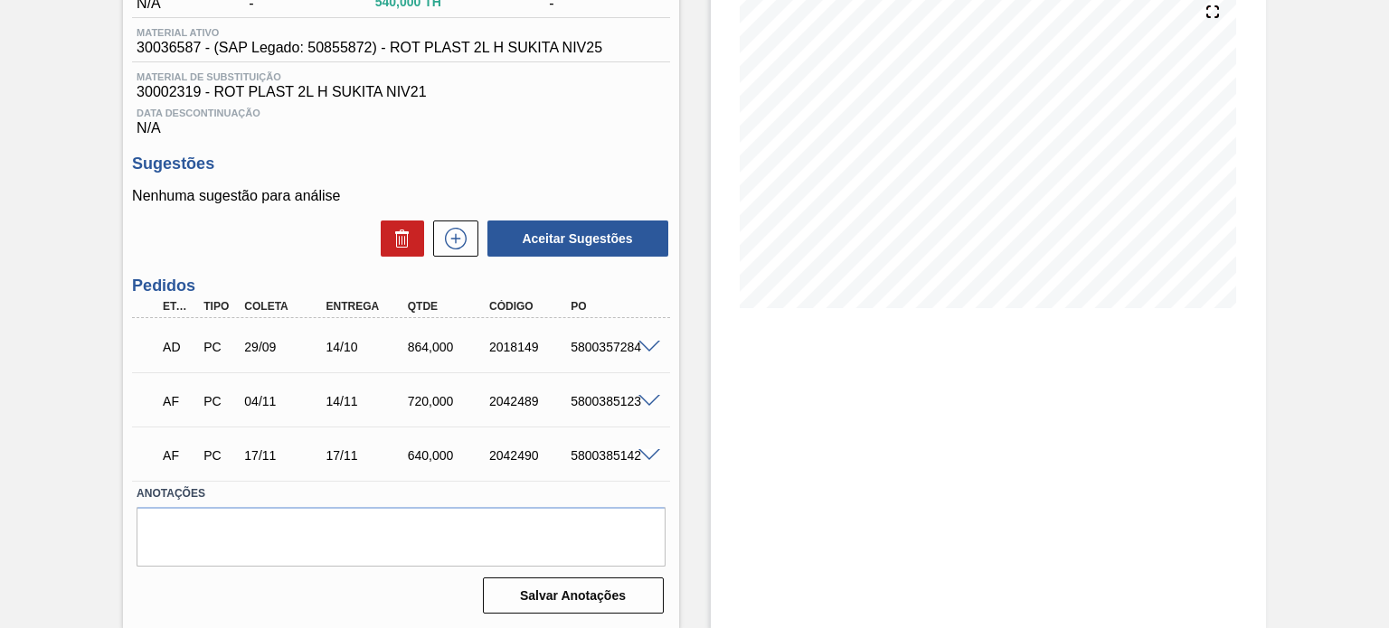
scroll to position [221, 0]
click at [644, 401] on span at bounding box center [649, 401] width 22 height 14
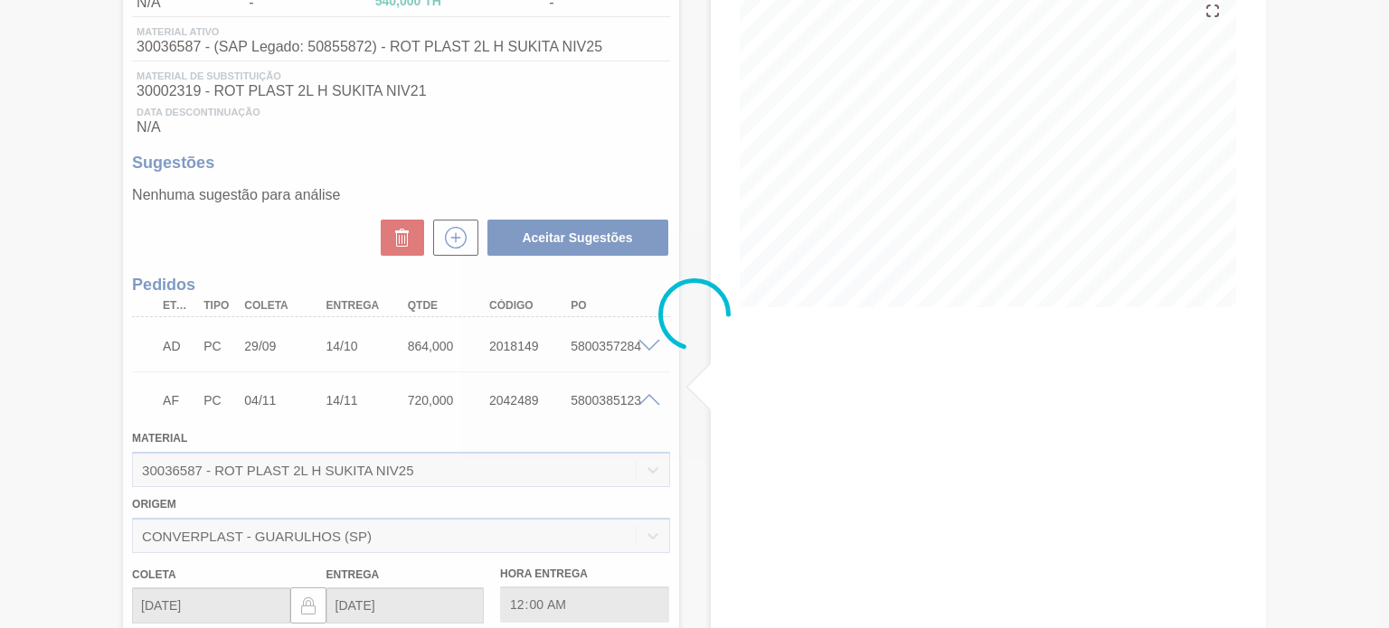
click at [644, 400] on div at bounding box center [694, 314] width 1389 height 628
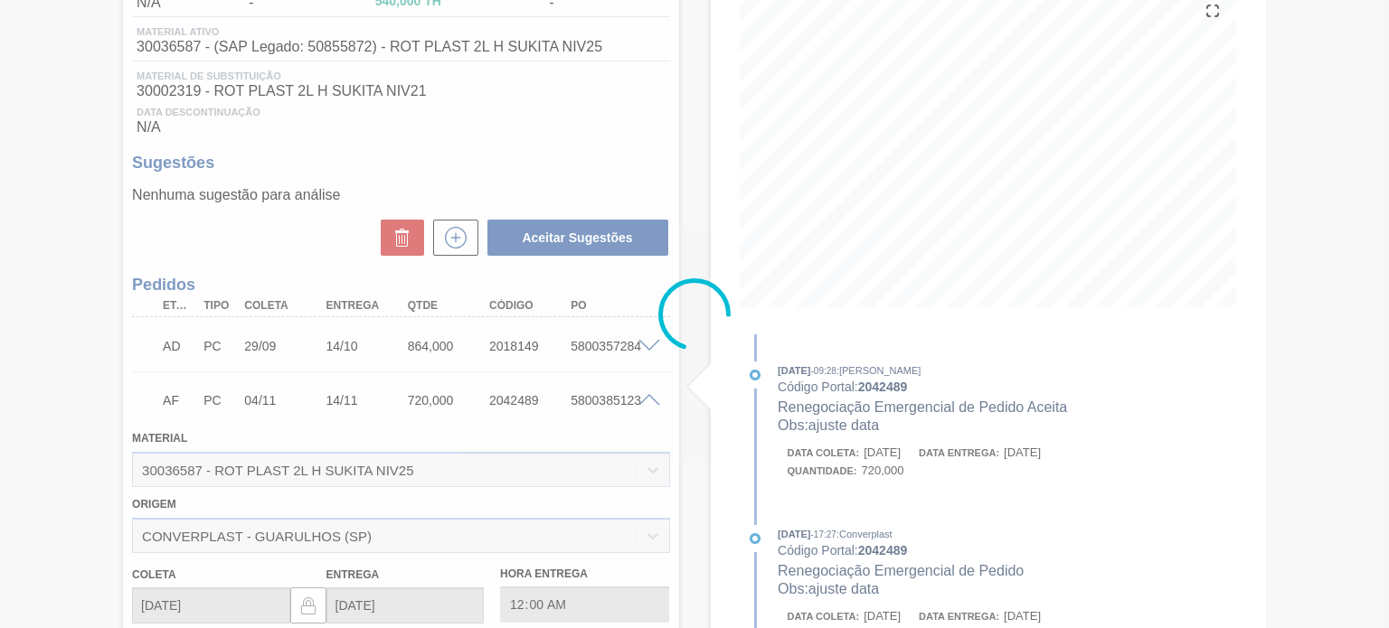
click at [644, 400] on div at bounding box center [694, 314] width 1389 height 628
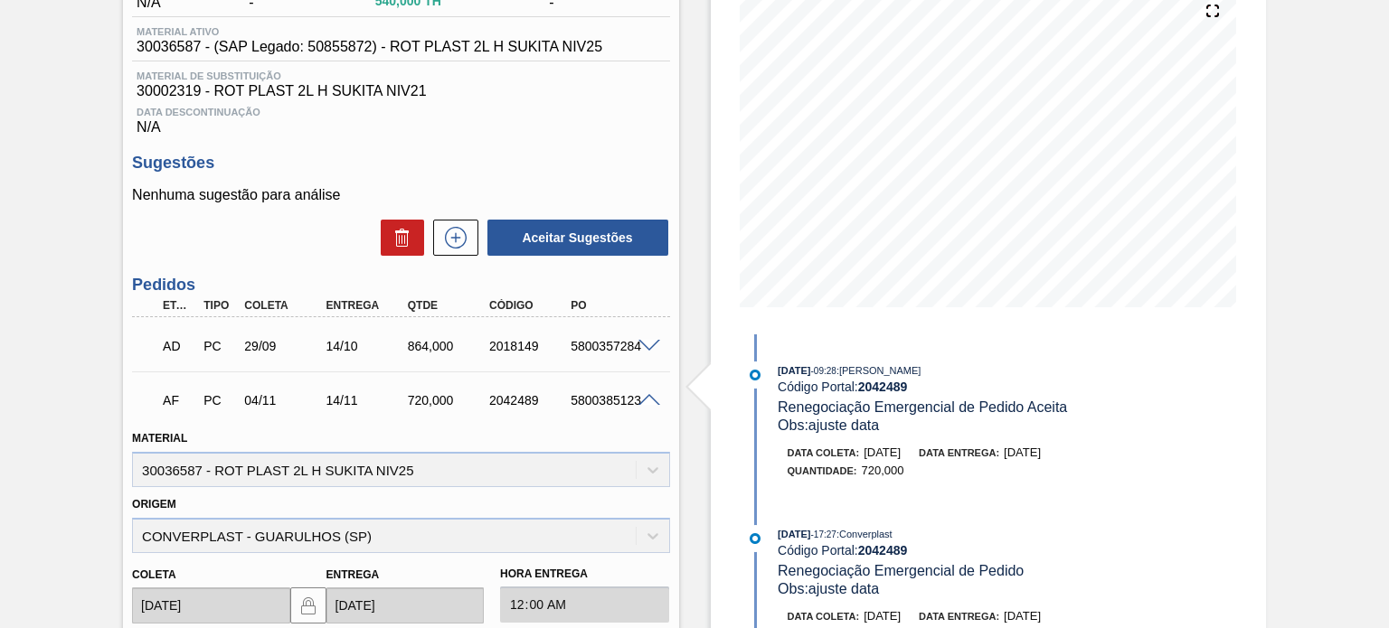
click at [644, 400] on span at bounding box center [649, 401] width 22 height 14
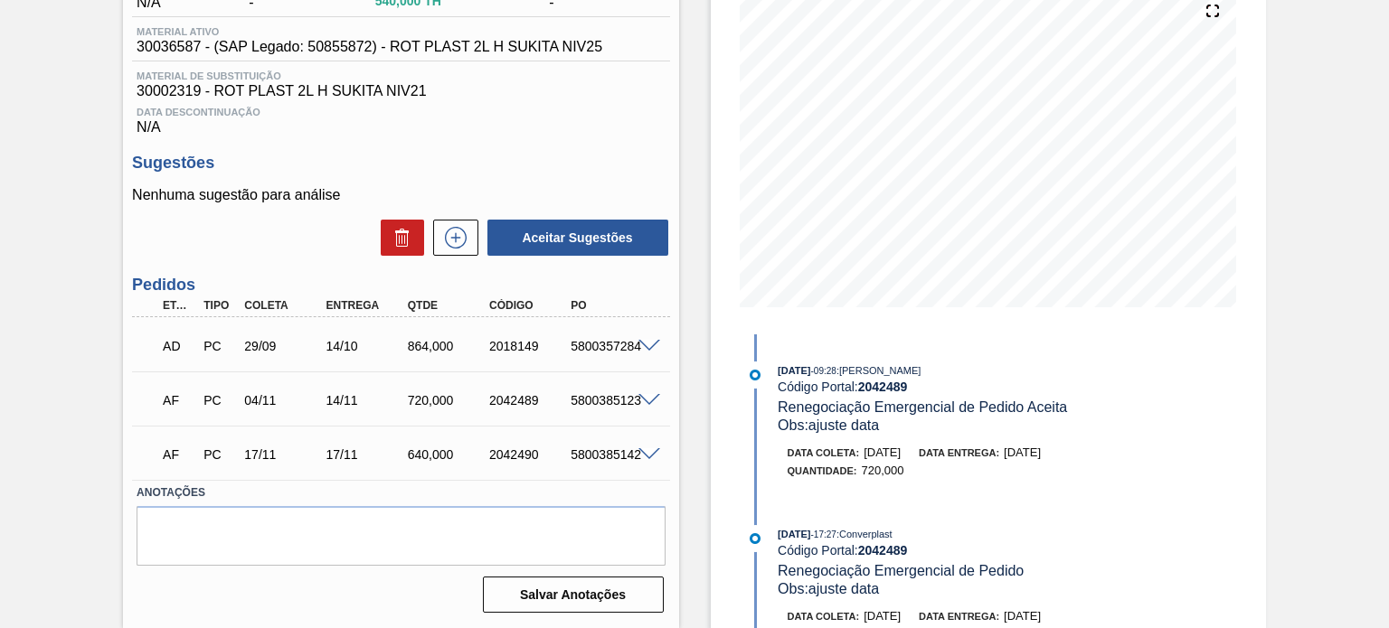
click at [652, 353] on div "5800357284" at bounding box center [610, 346] width 89 height 14
click at [644, 350] on span at bounding box center [649, 347] width 22 height 14
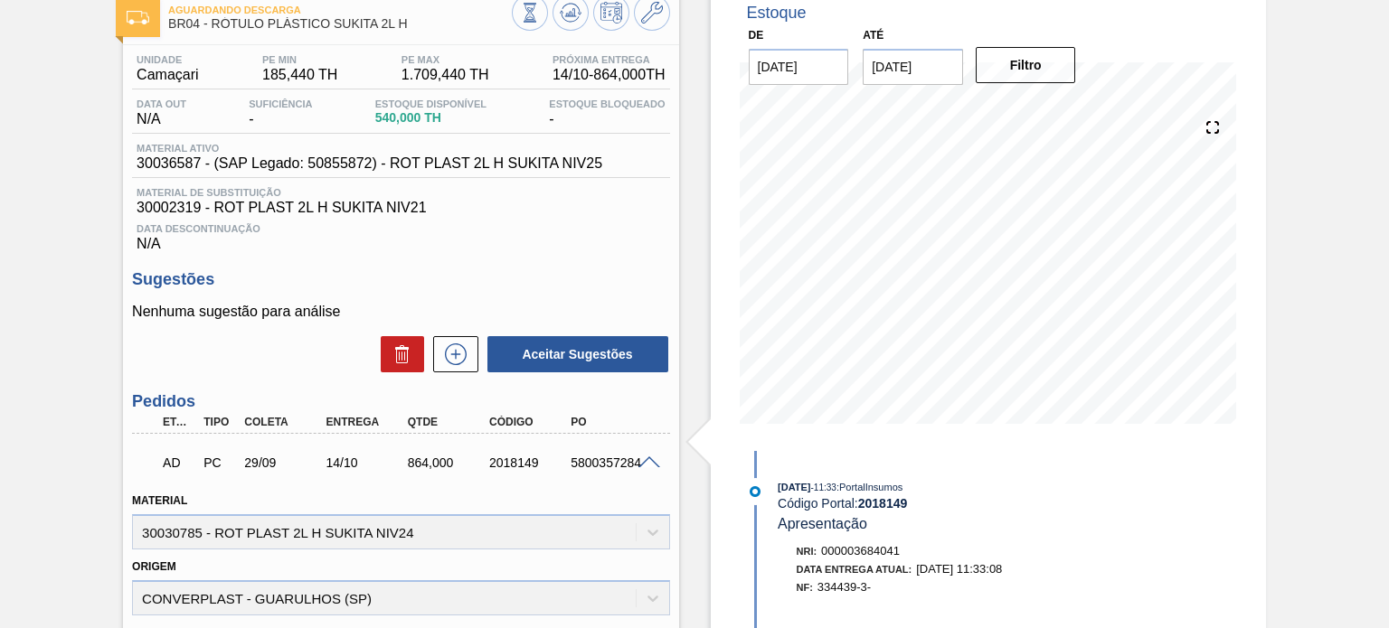
scroll to position [0, 0]
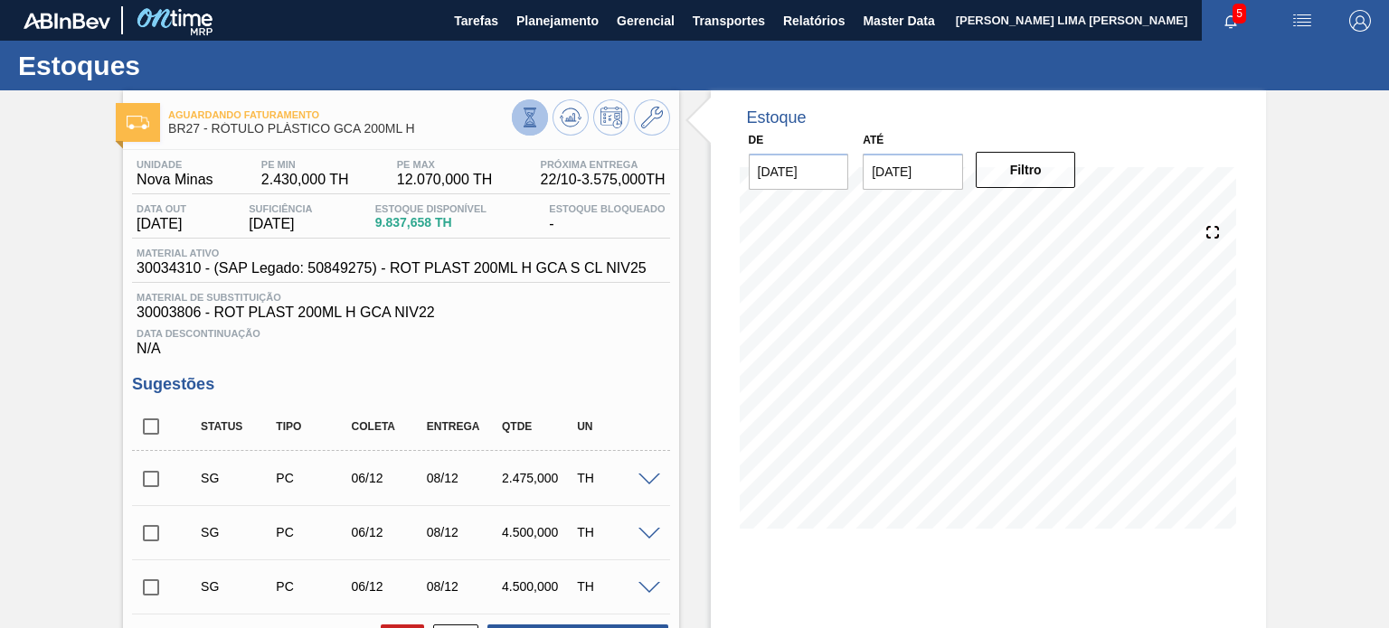
click at [526, 119] on icon at bounding box center [530, 118] width 20 height 20
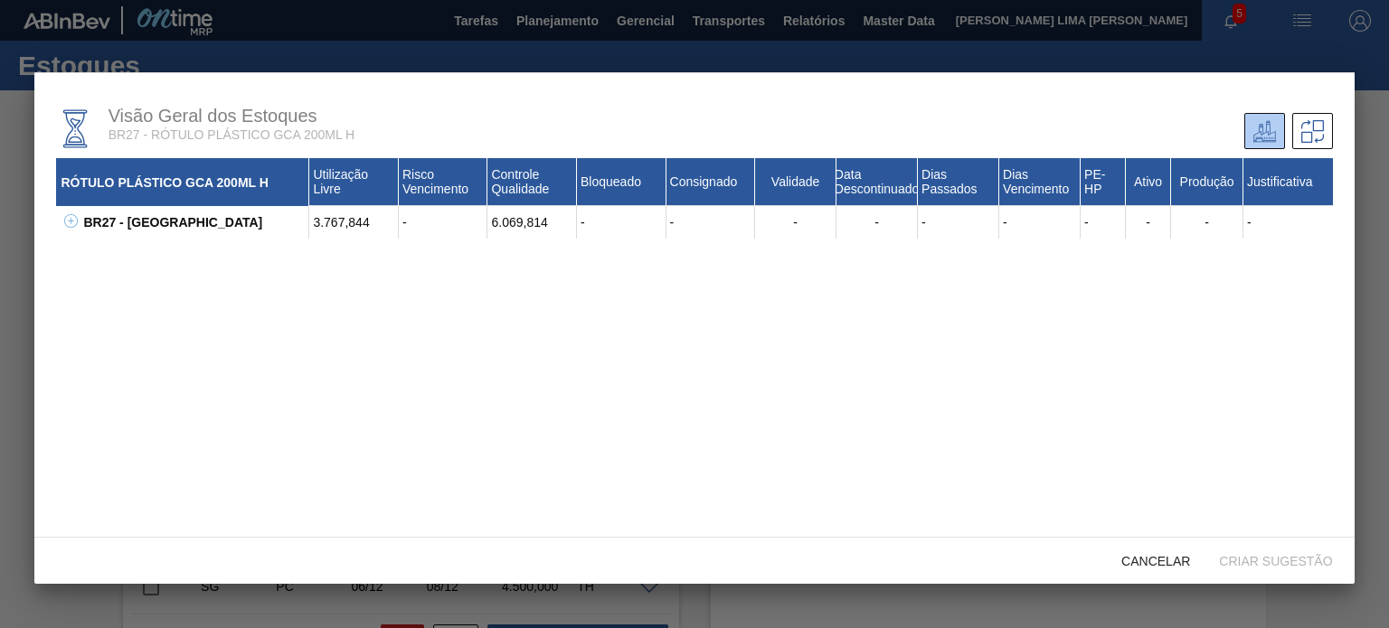
click at [72, 226] on icon at bounding box center [71, 221] width 14 height 14
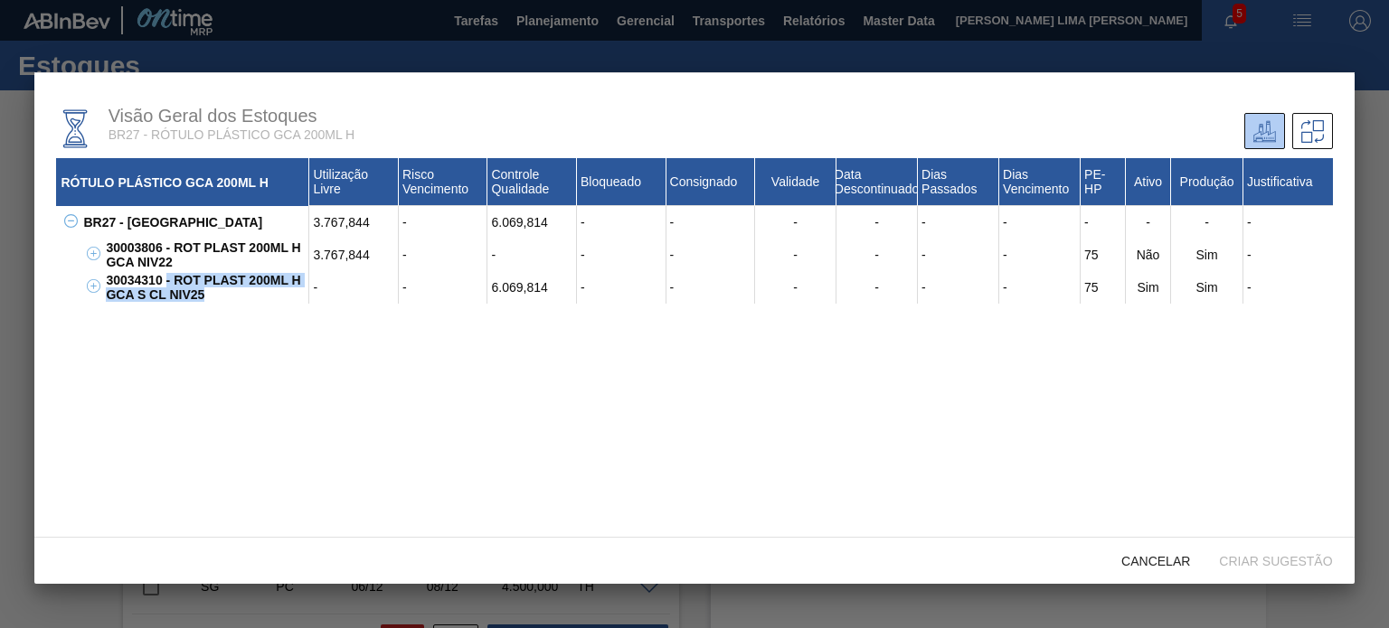
drag, startPoint x: 221, startPoint y: 297, endPoint x: 166, endPoint y: 285, distance: 55.5
click at [166, 285] on div "30034310 - ROT PLAST 200ML H GCA S CL NIV25" at bounding box center [205, 287] width 208 height 33
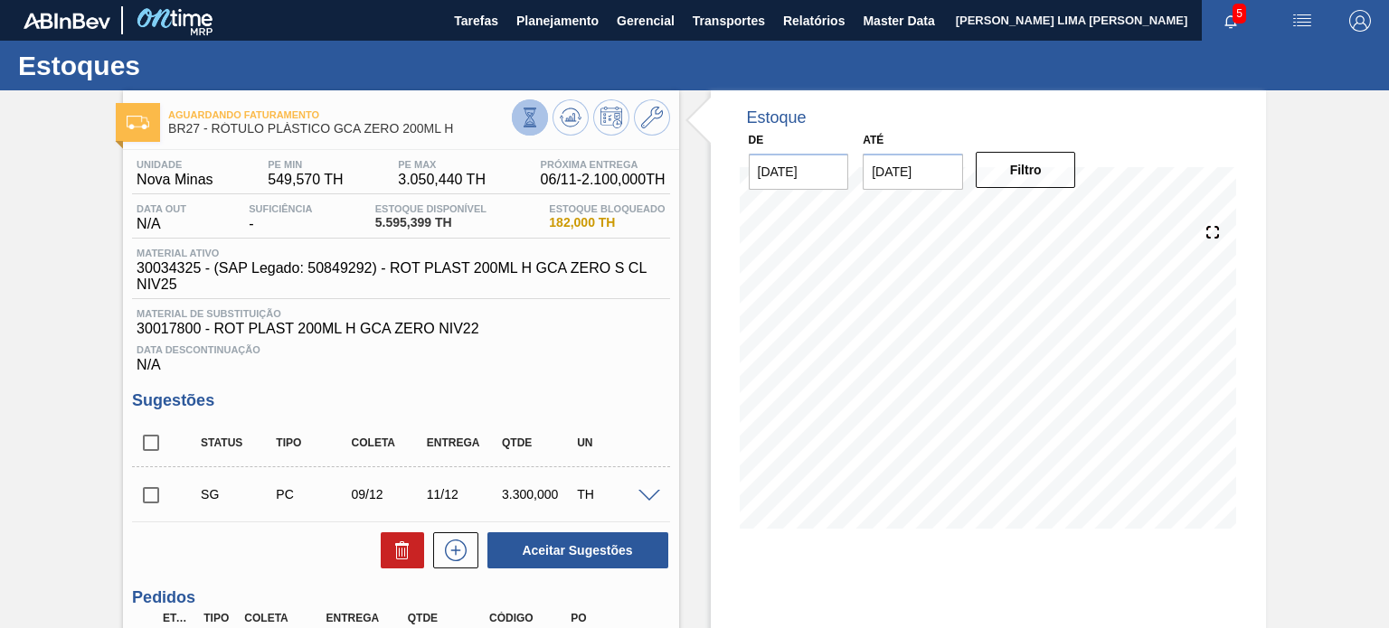
click at [523, 118] on icon at bounding box center [530, 118] width 20 height 20
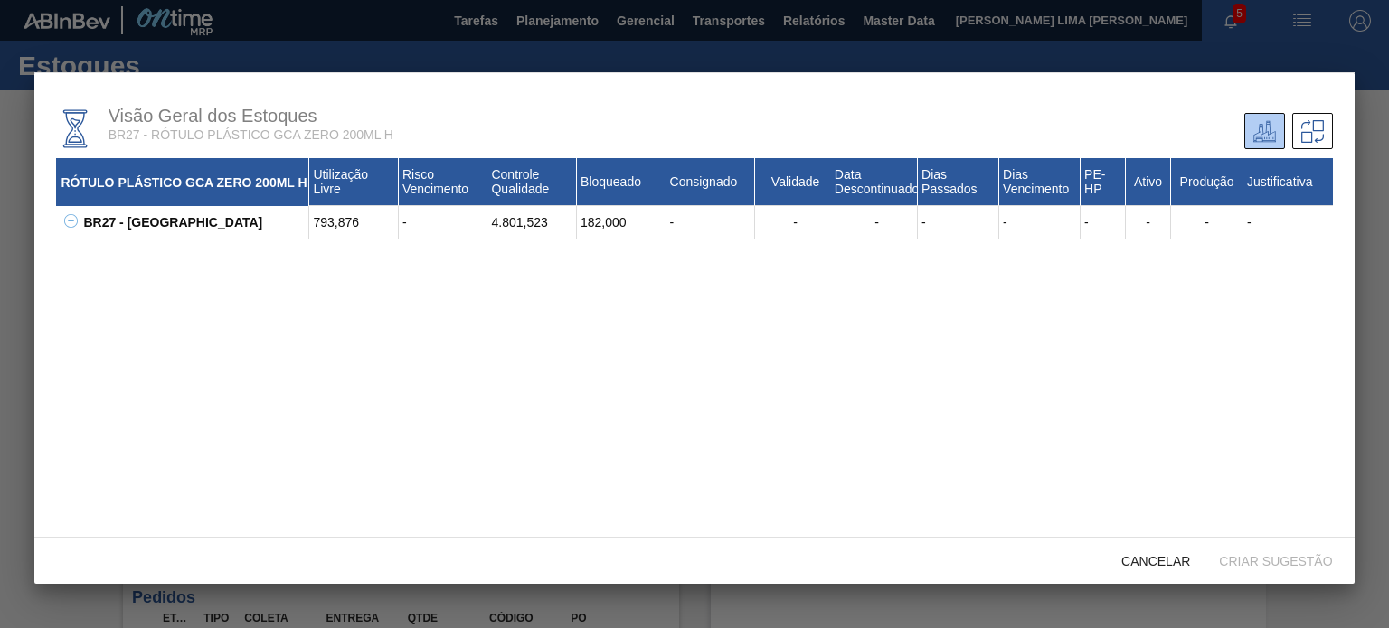
click at [77, 216] on icon at bounding box center [71, 221] width 14 height 14
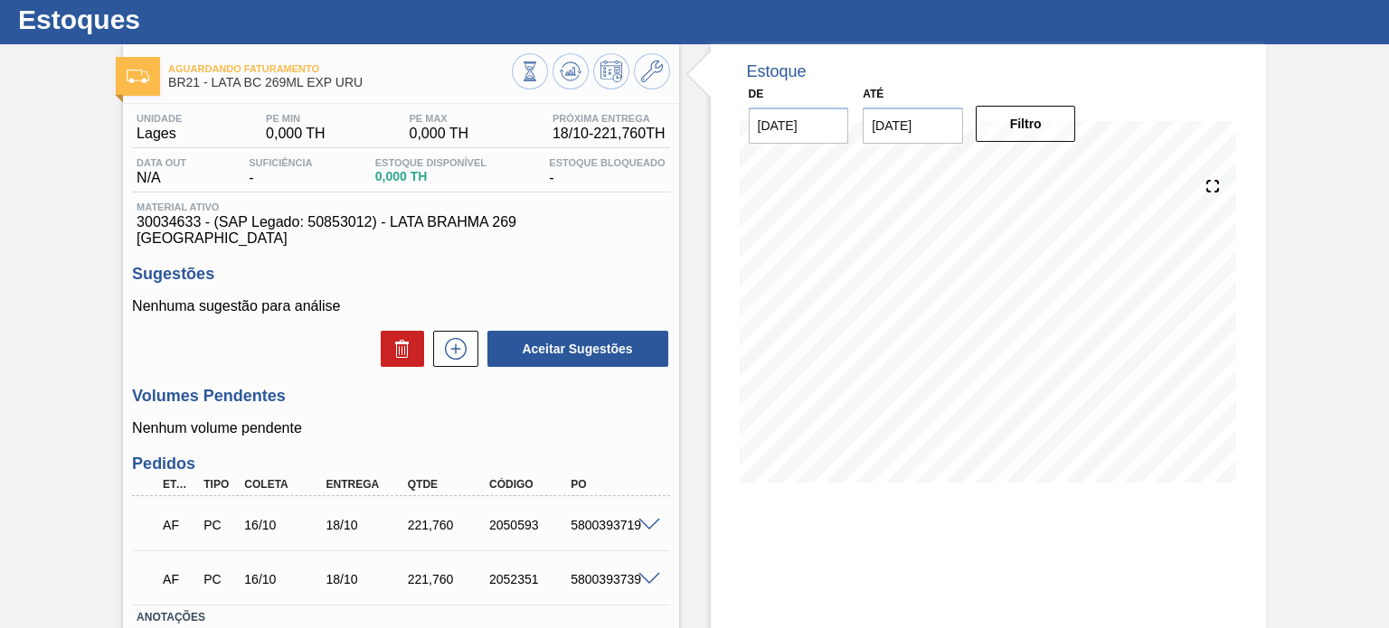
scroll to position [90, 0]
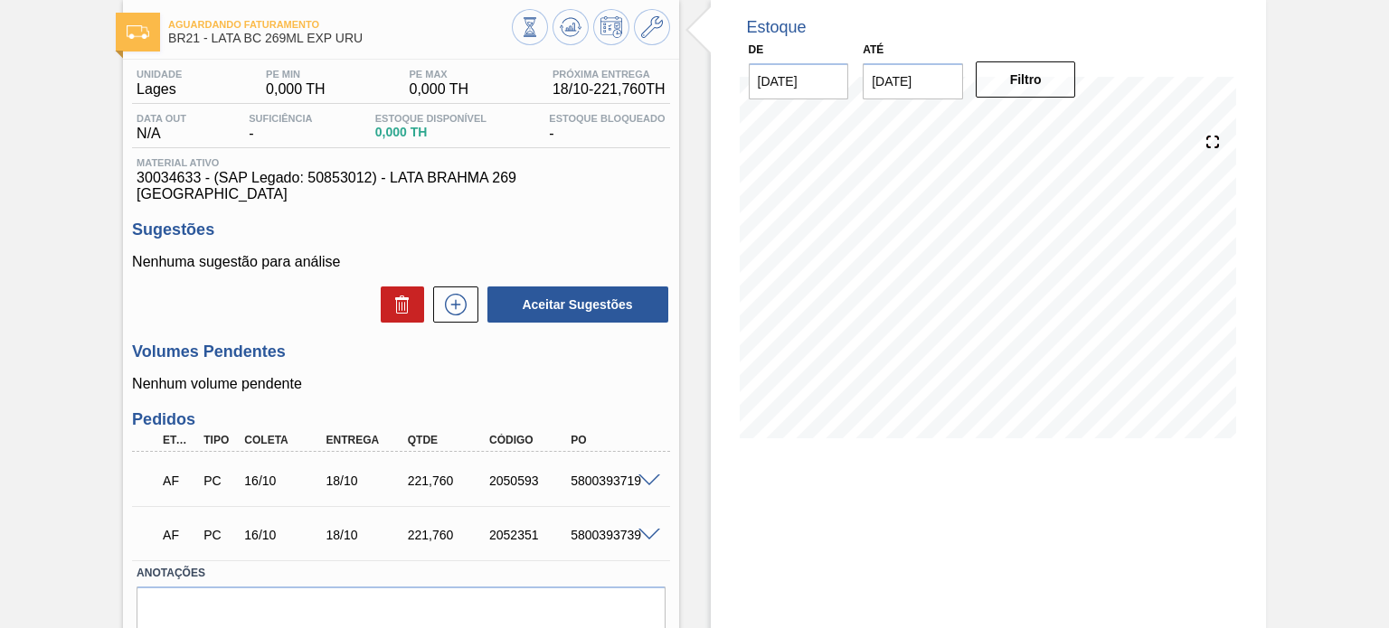
click at [177, 175] on span "30034633 - (SAP Legado: 50853012) - LATA BRAHMA 269 [GEOGRAPHIC_DATA]" at bounding box center [401, 186] width 528 height 33
copy span "30034633"
click at [331, 180] on span "30034633 - (SAP Legado: 50853012) - LATA BRAHMA 269 [GEOGRAPHIC_DATA]" at bounding box center [401, 186] width 528 height 33
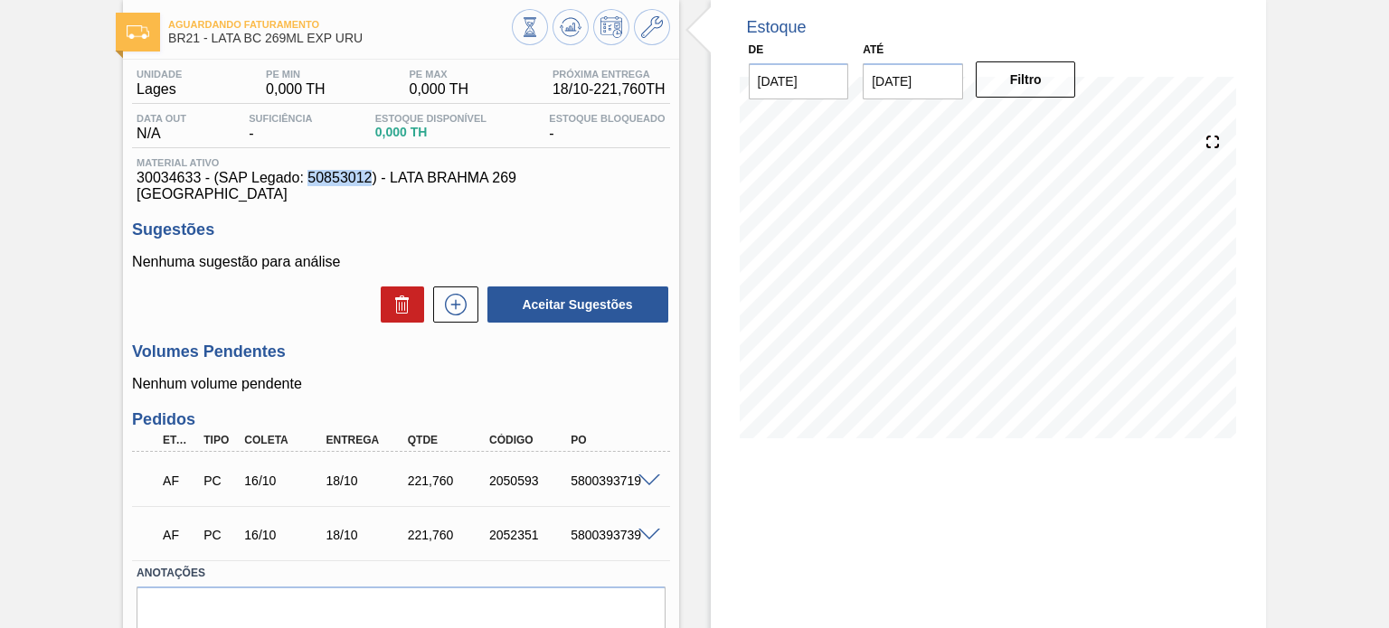
copy span "50853012"
drag, startPoint x: 592, startPoint y: 181, endPoint x: 391, endPoint y: 180, distance: 200.7
click at [391, 180] on span "30034633 - (SAP Legado: 50853012) - LATA BRAHMA 269 [GEOGRAPHIC_DATA]" at bounding box center [401, 186] width 528 height 33
copy span "LATA BRAHMA 269 URUGUAI"
drag, startPoint x: 307, startPoint y: 39, endPoint x: 207, endPoint y: 46, distance: 100.6
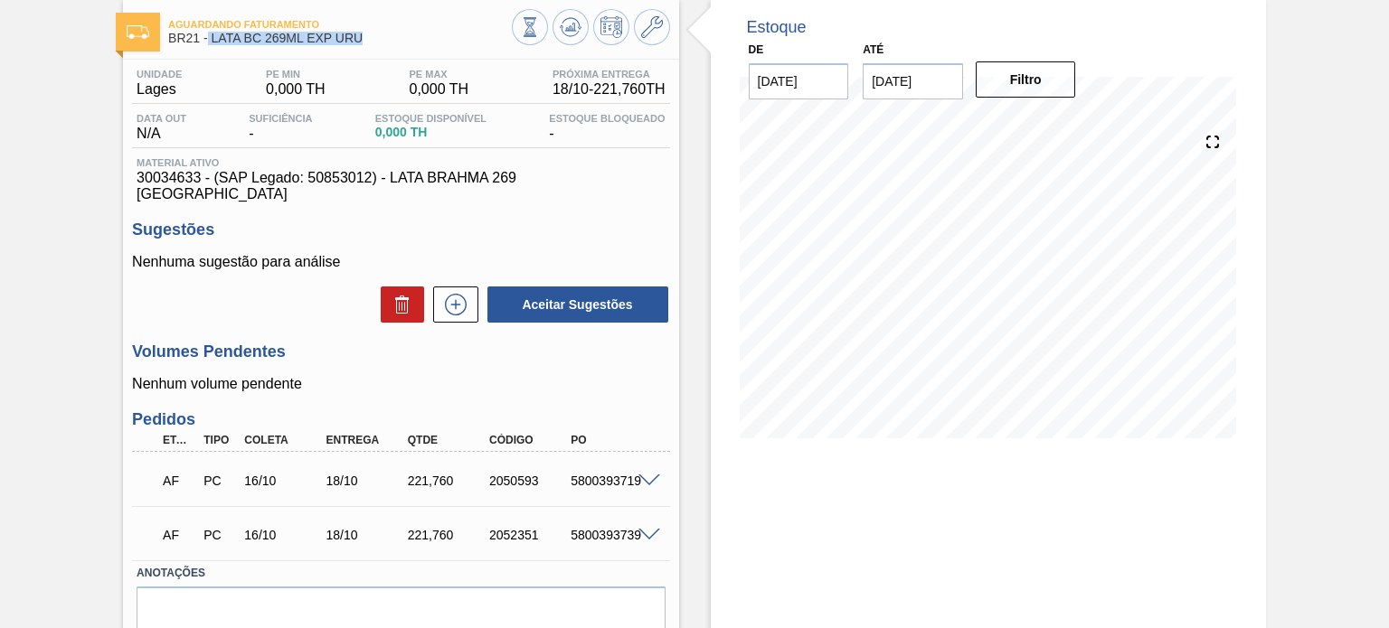
click at [207, 46] on div "Aguardando Faturamento BR21 - LATA BC 269ML EXP URU" at bounding box center [339, 32] width 343 height 41
copy span "LATA BC 269ML EXP URU"
